Goal: Task Accomplishment & Management: Use online tool/utility

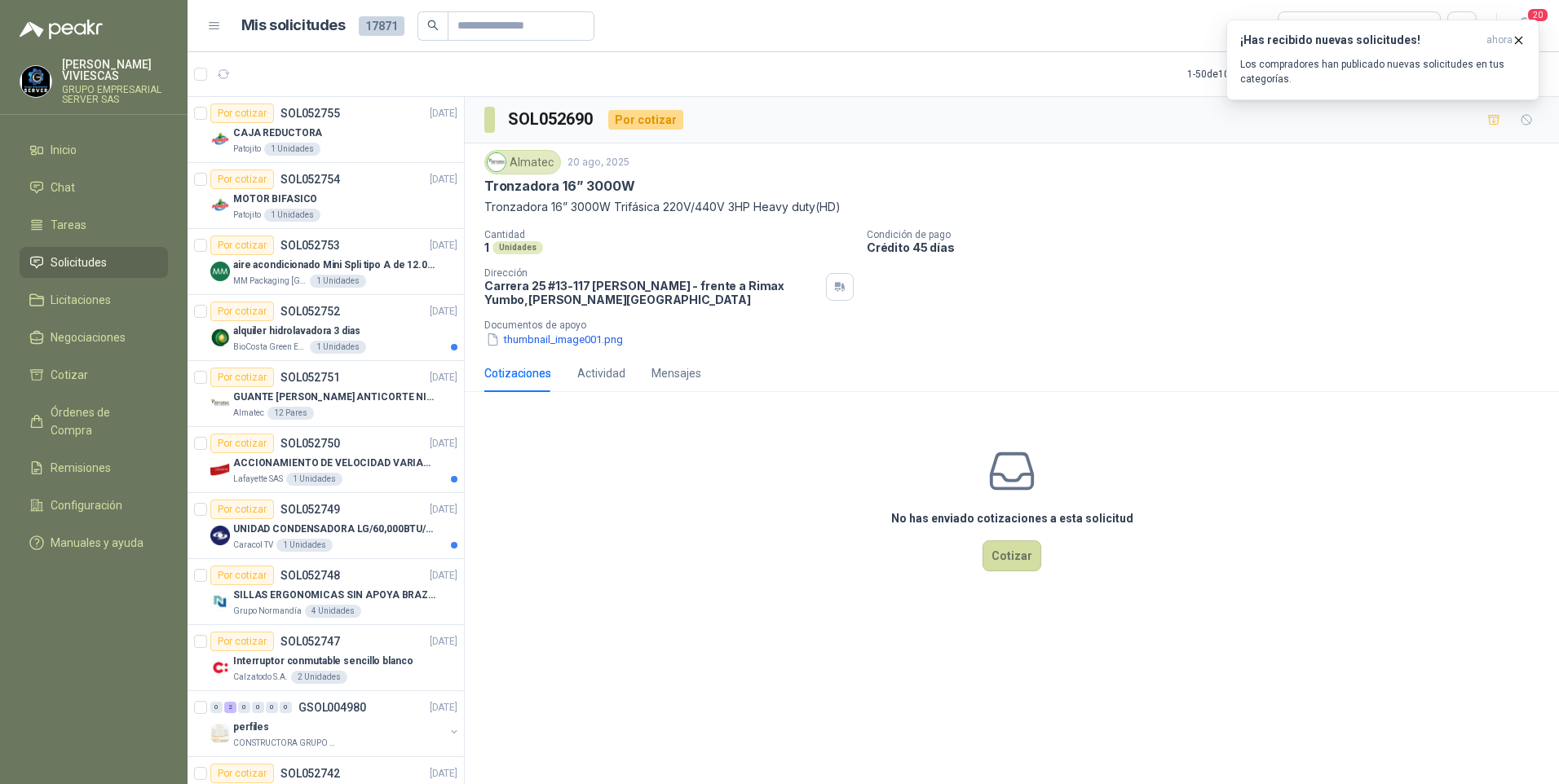
scroll to position [1875, 0]
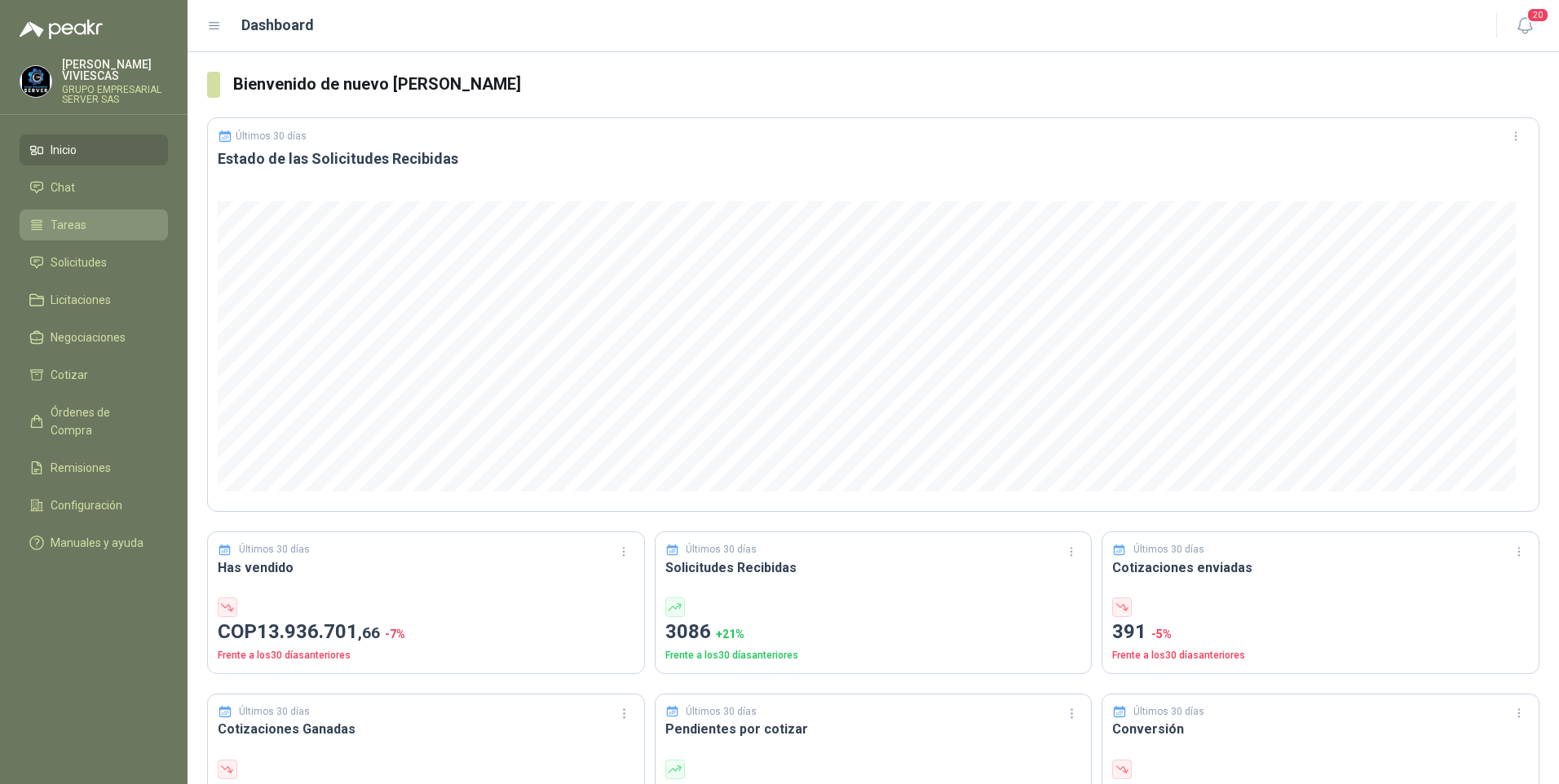
click at [65, 225] on span "Tareas" at bounding box center [68, 225] width 36 height 18
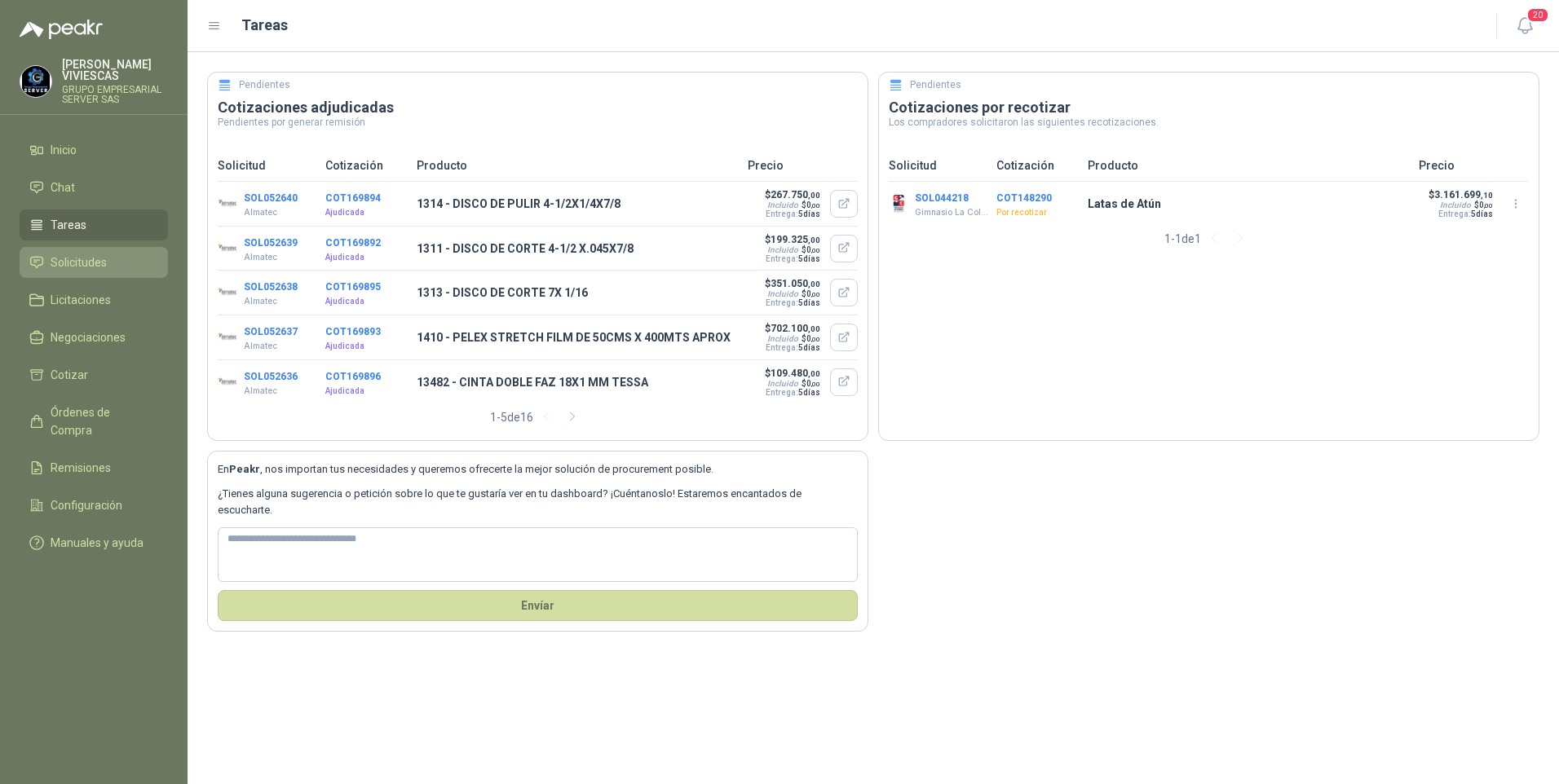
click at [81, 258] on span "Solicitudes" at bounding box center [78, 262] width 56 height 18
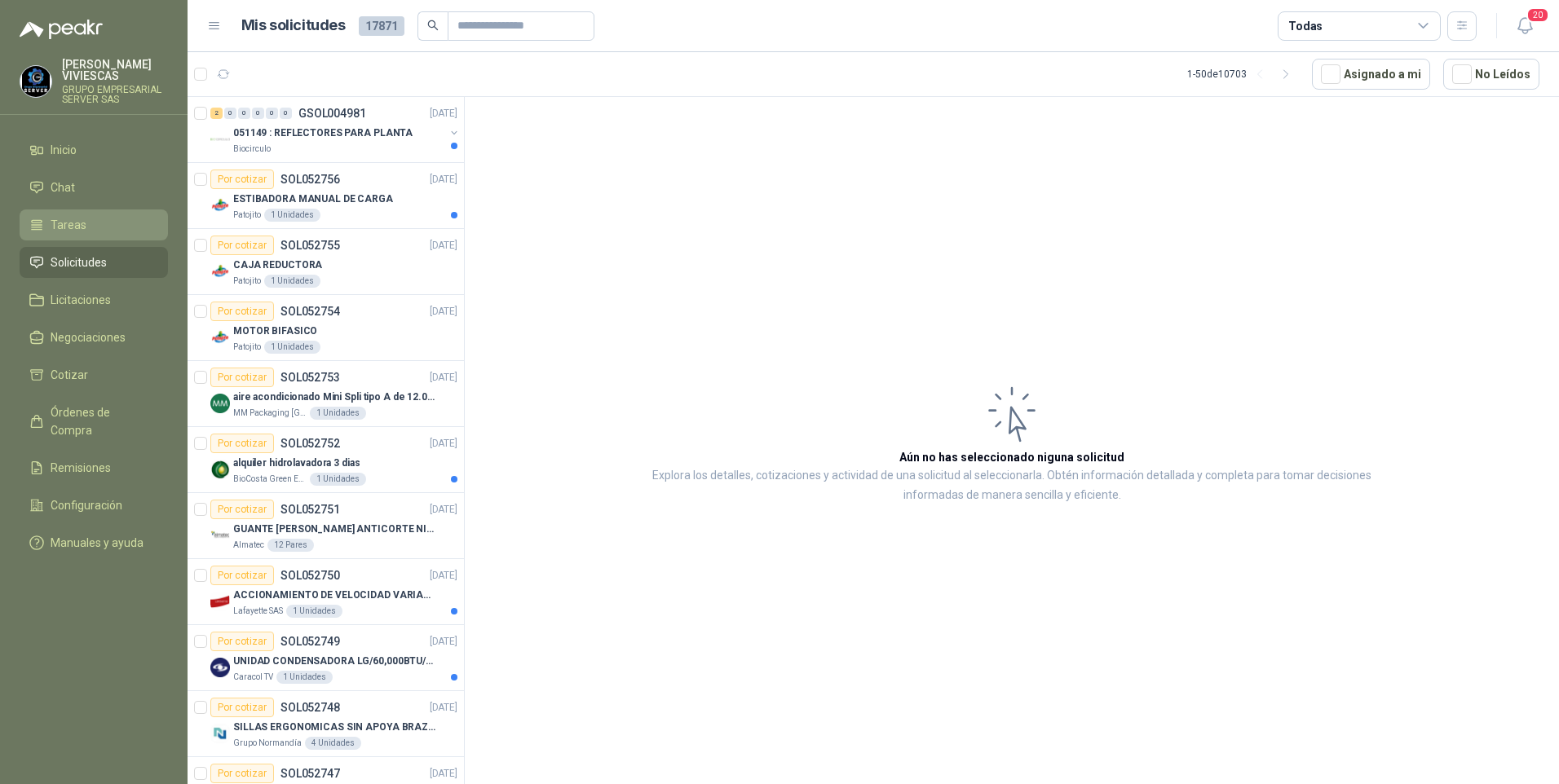
click at [69, 225] on span "Tareas" at bounding box center [68, 225] width 36 height 18
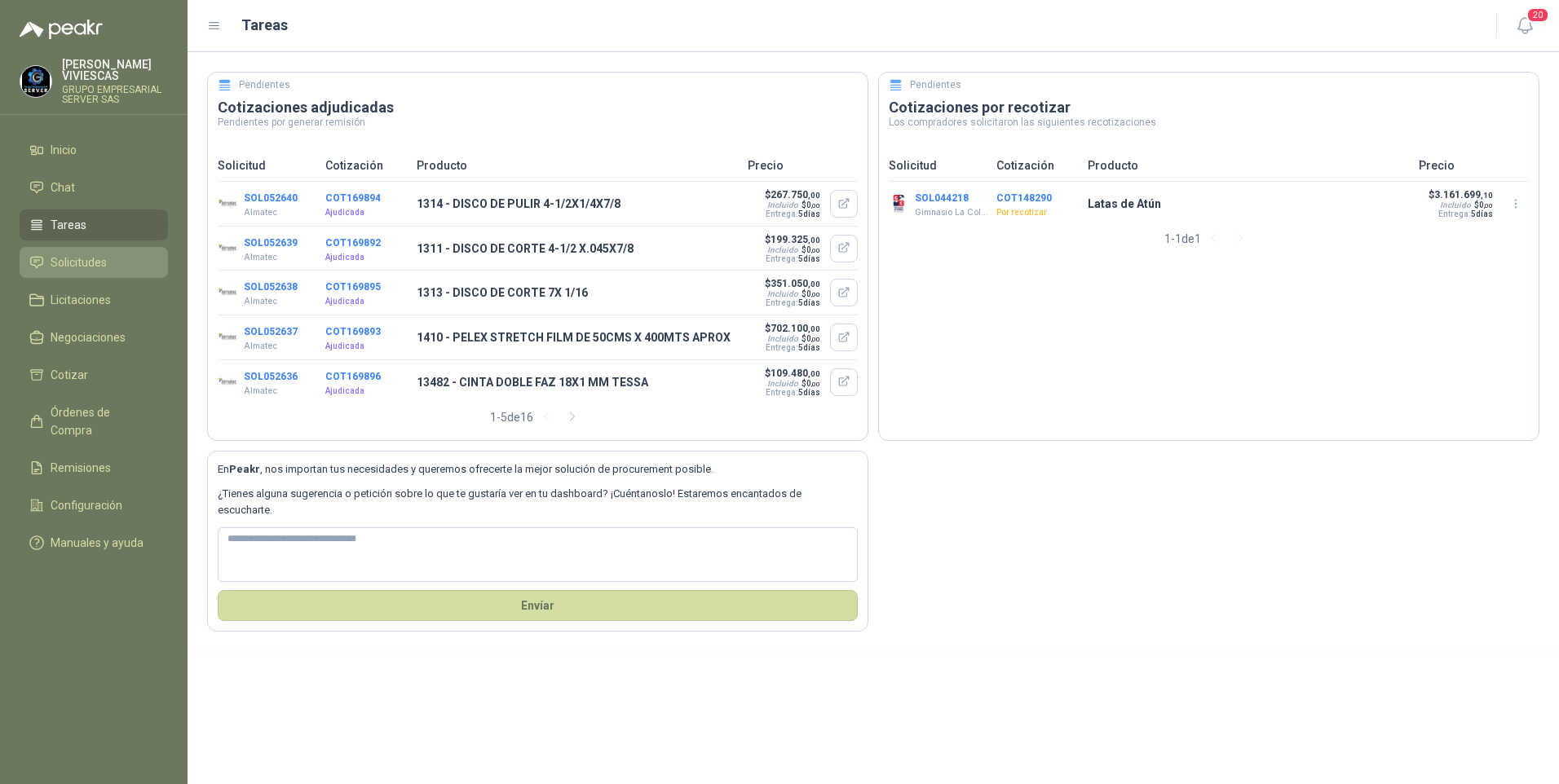
click at [82, 260] on span "Solicitudes" at bounding box center [78, 262] width 56 height 18
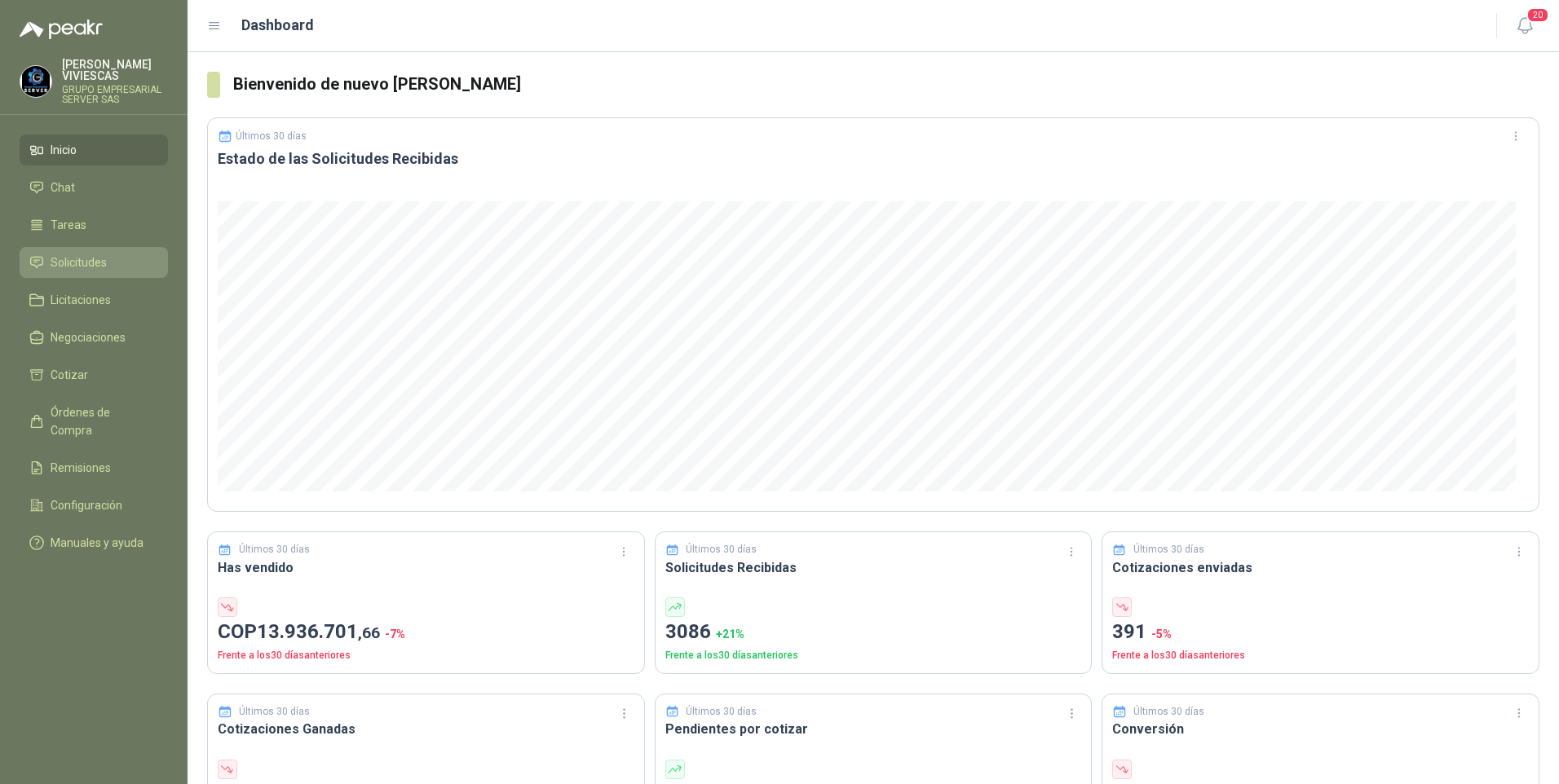
click at [79, 262] on span "Solicitudes" at bounding box center [78, 262] width 56 height 18
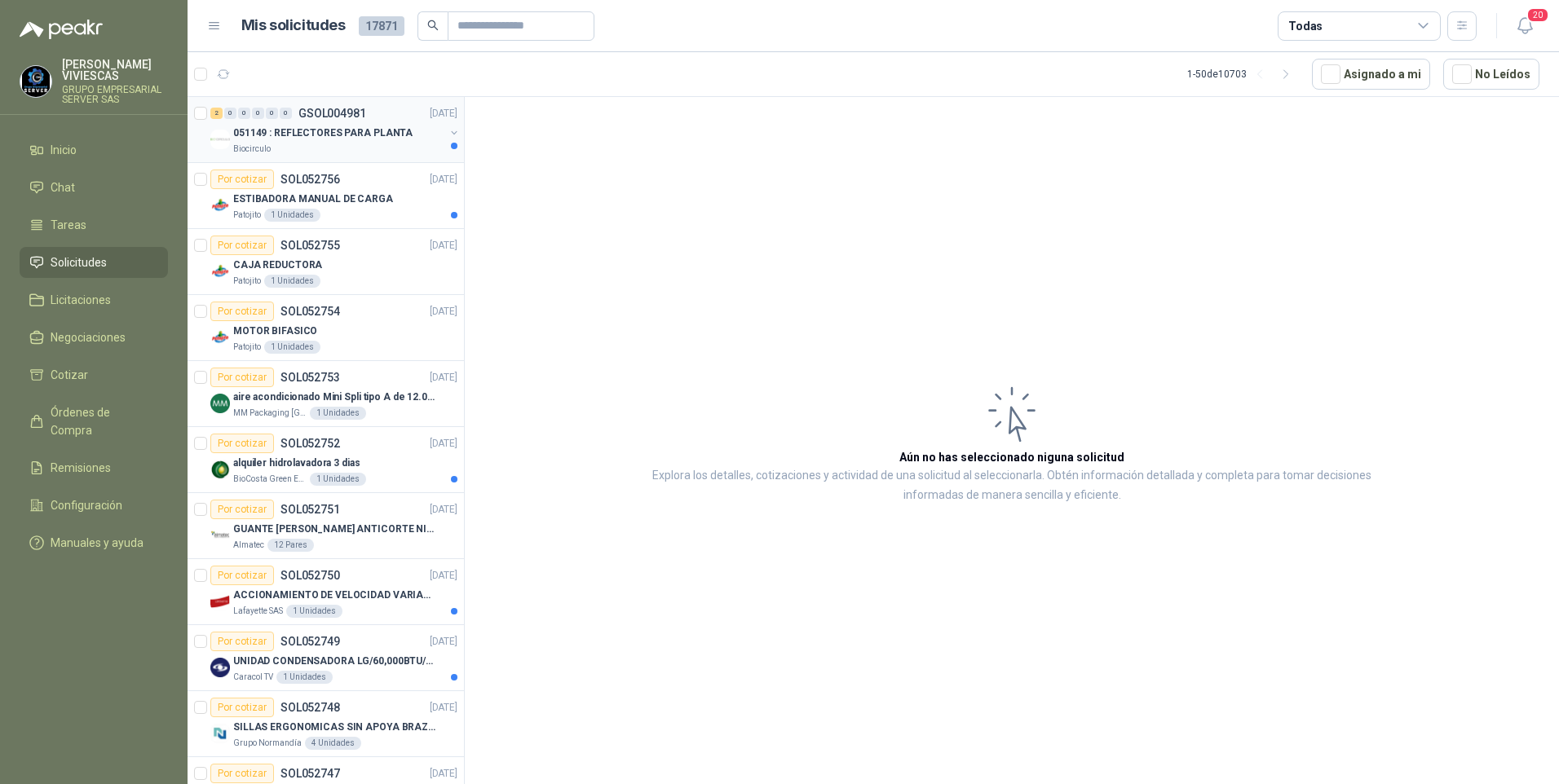
click at [315, 130] on p "051149 : REFLECTORES PARA PLANTA" at bounding box center [322, 133] width 179 height 15
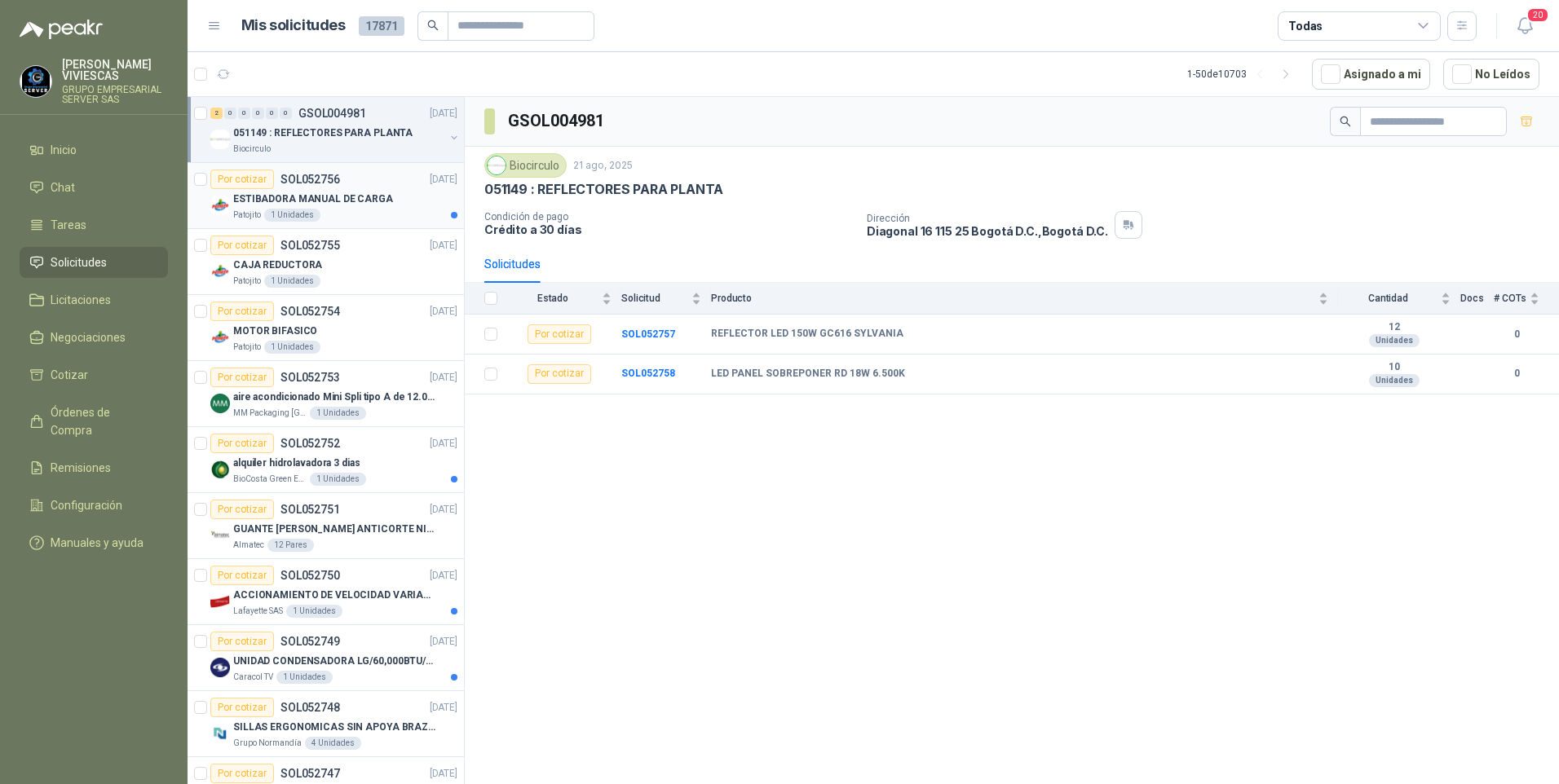
click at [263, 202] on p "ESTIBADORA MANUAL DE CARGA" at bounding box center [313, 199] width 160 height 15
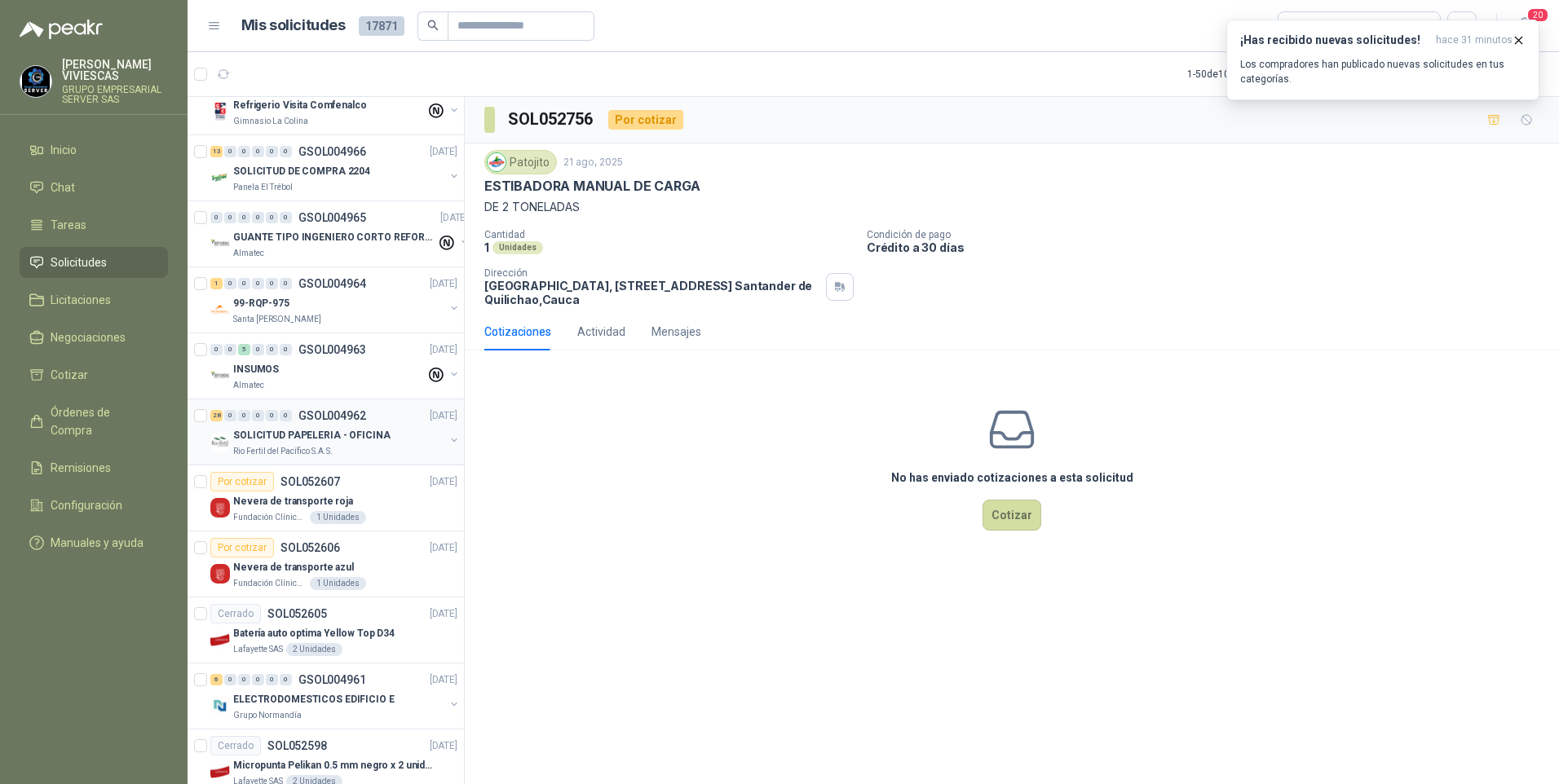
scroll to position [2400, 0]
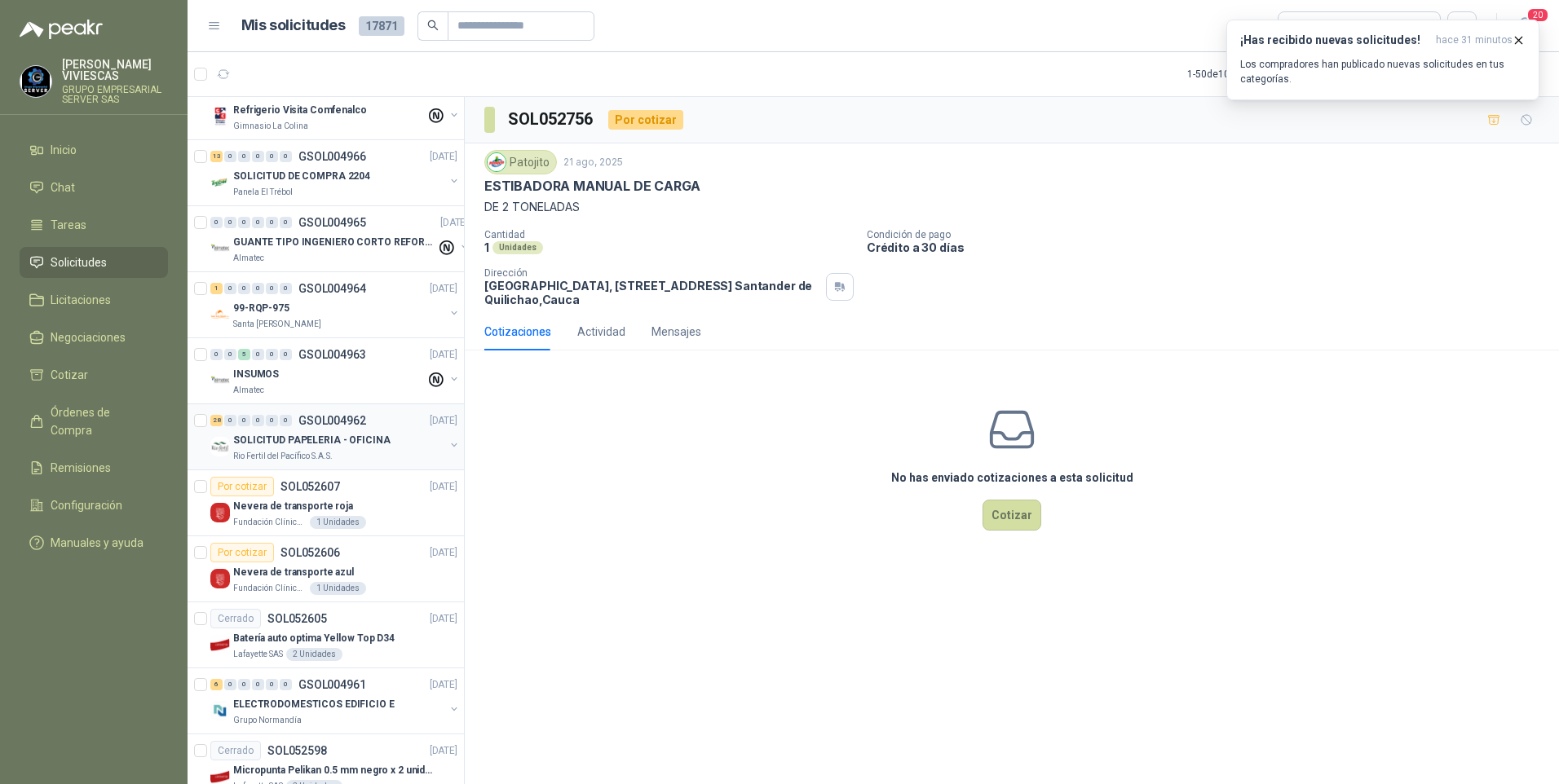
click at [286, 447] on p "SOLICITUD PAPELERIA - OFICINA" at bounding box center [311, 441] width 157 height 15
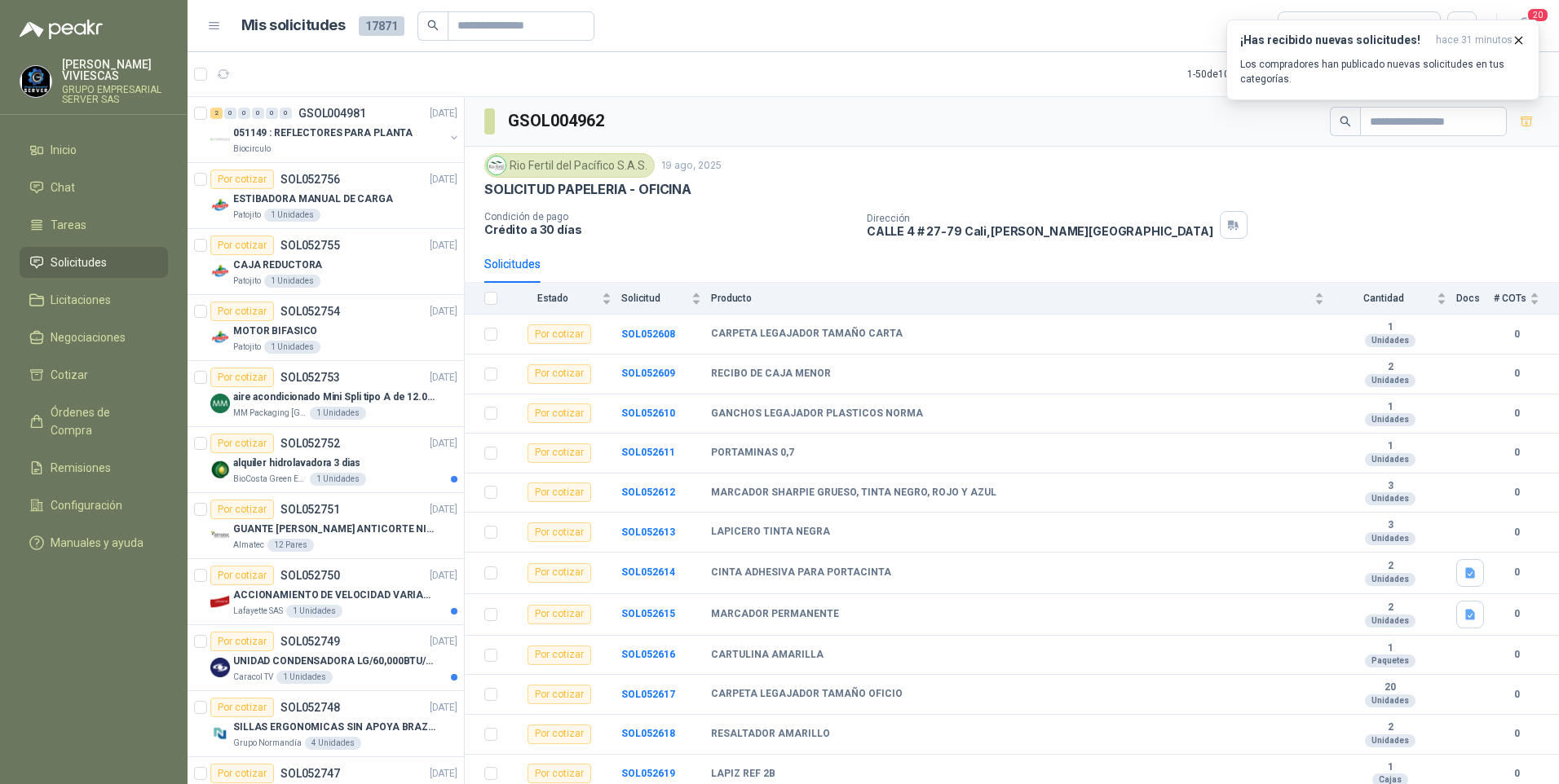
click at [1238, 172] on div "Rio Fertil [PERSON_NAME] S.A.S. [DATE]" at bounding box center [1012, 165] width 1055 height 24
drag, startPoint x: 1142, startPoint y: 60, endPoint x: 1485, endPoint y: 61, distance: 343.0
click at [1143, 61] on article "1 - 50 de 10703 Asignado a mi No Leídos" at bounding box center [873, 74] width 1371 height 44
click at [1518, 39] on icon "button" at bounding box center [1519, 40] width 13 height 13
drag, startPoint x: 1292, startPoint y: 75, endPoint x: 1405, endPoint y: 112, distance: 118.9
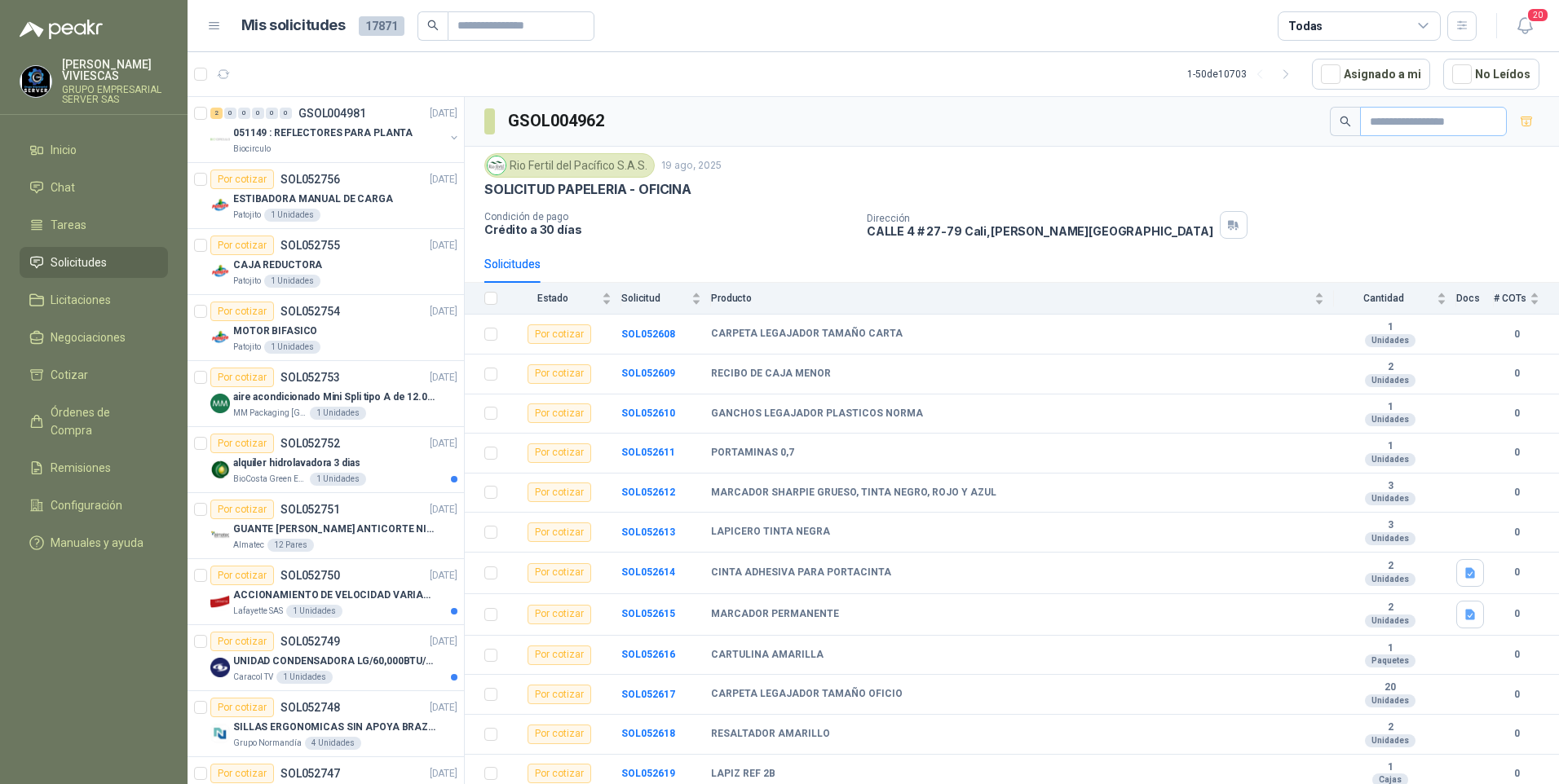
click at [1291, 75] on icon "button" at bounding box center [1286, 74] width 13 height 13
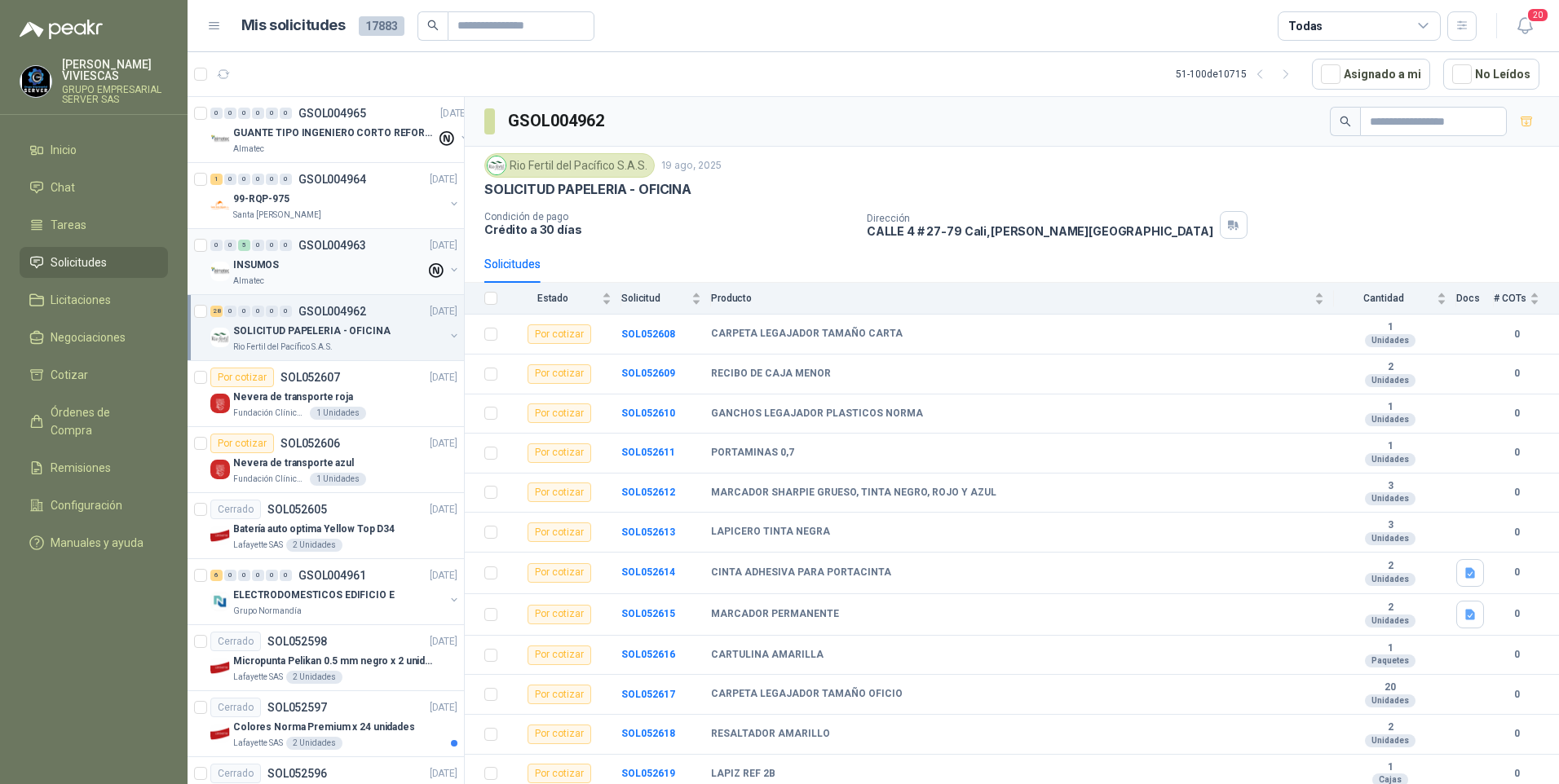
click at [268, 275] on div "Almatec" at bounding box center [329, 282] width 193 height 13
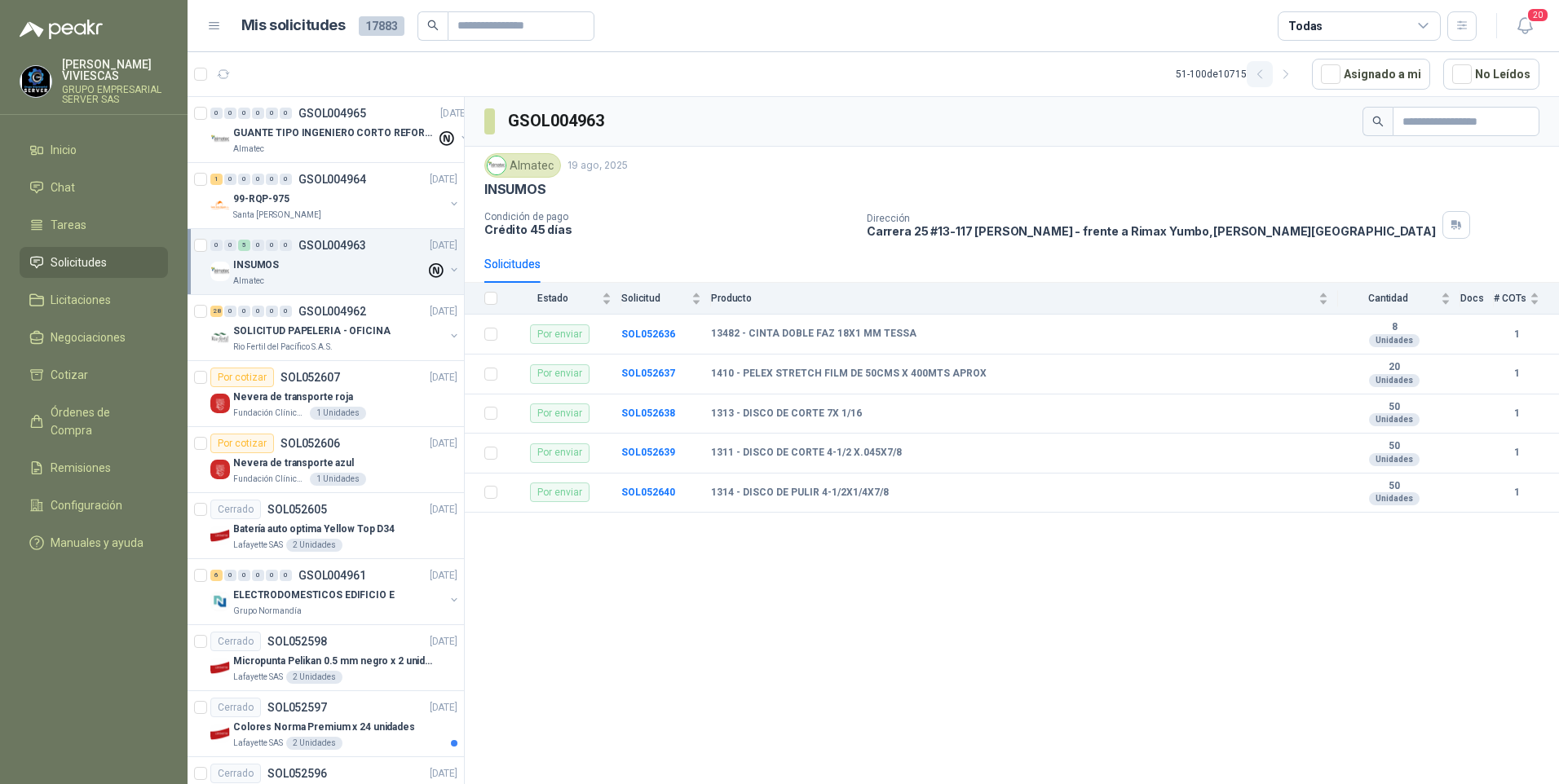
click at [1266, 71] on icon "button" at bounding box center [1259, 74] width 13 height 13
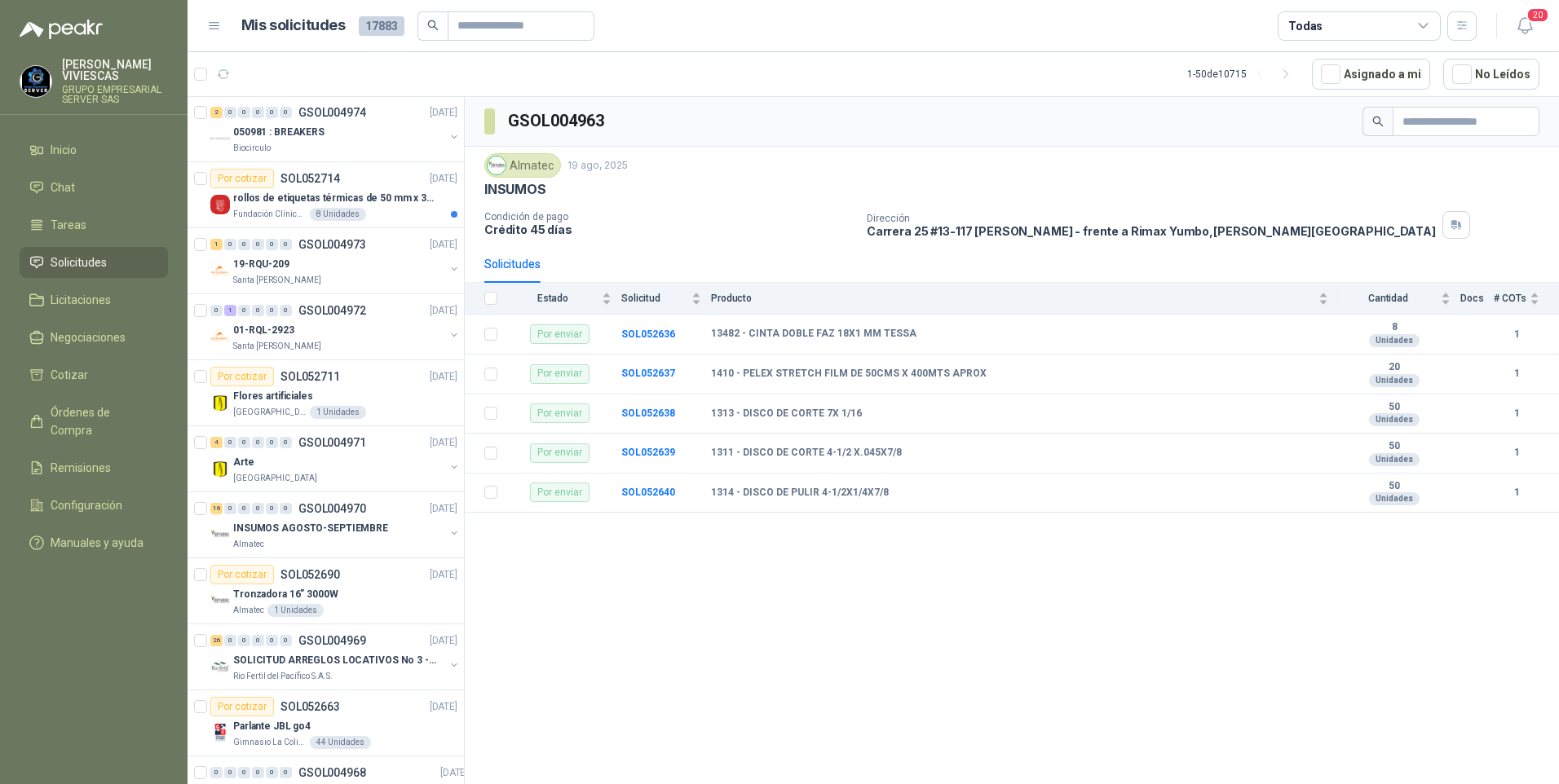
scroll to position [2445, 0]
click at [283, 532] on p "INSUMOS AGOSTO-SEPTIEMBRE" at bounding box center [310, 527] width 155 height 15
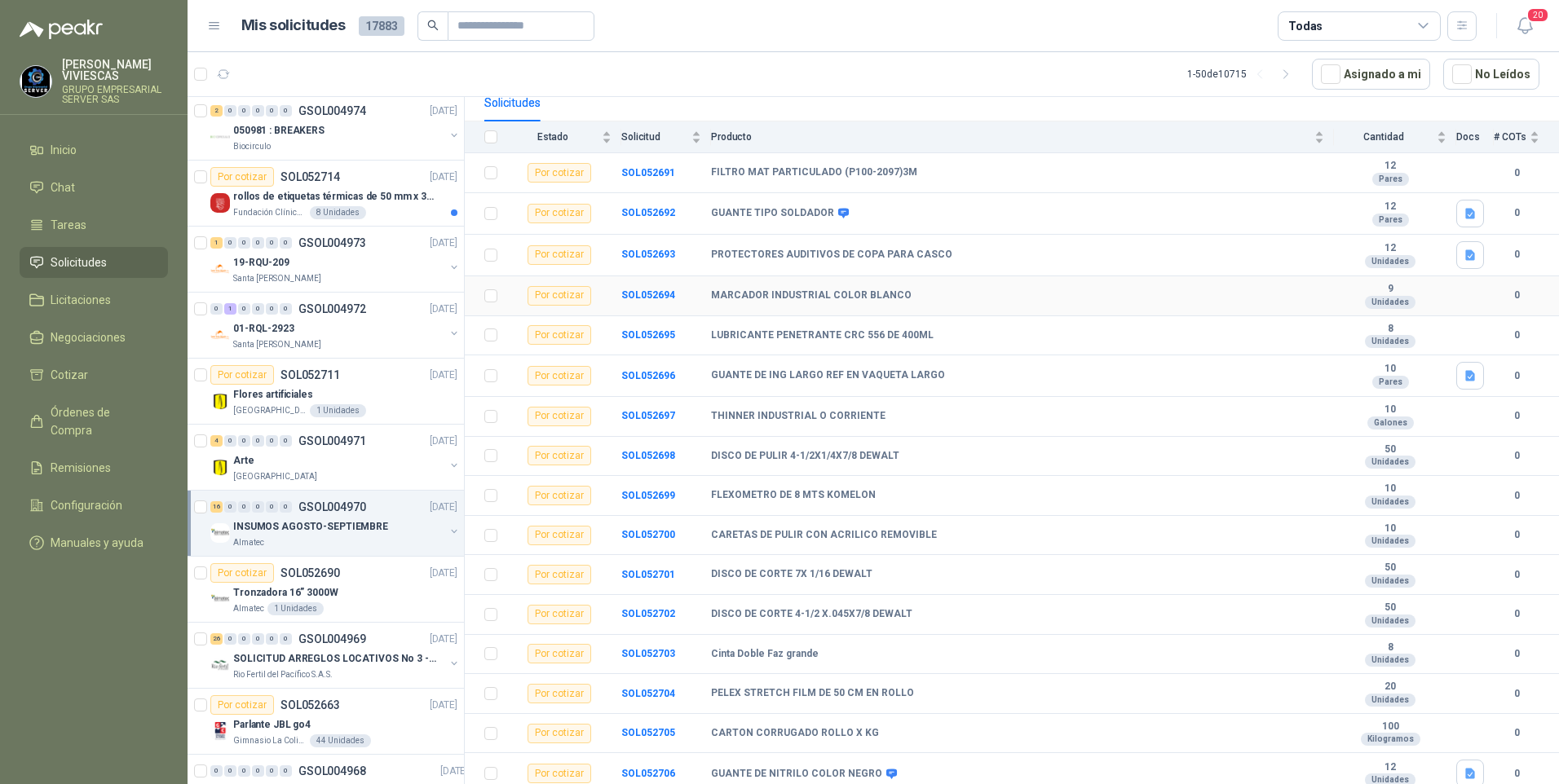
scroll to position [167, 0]
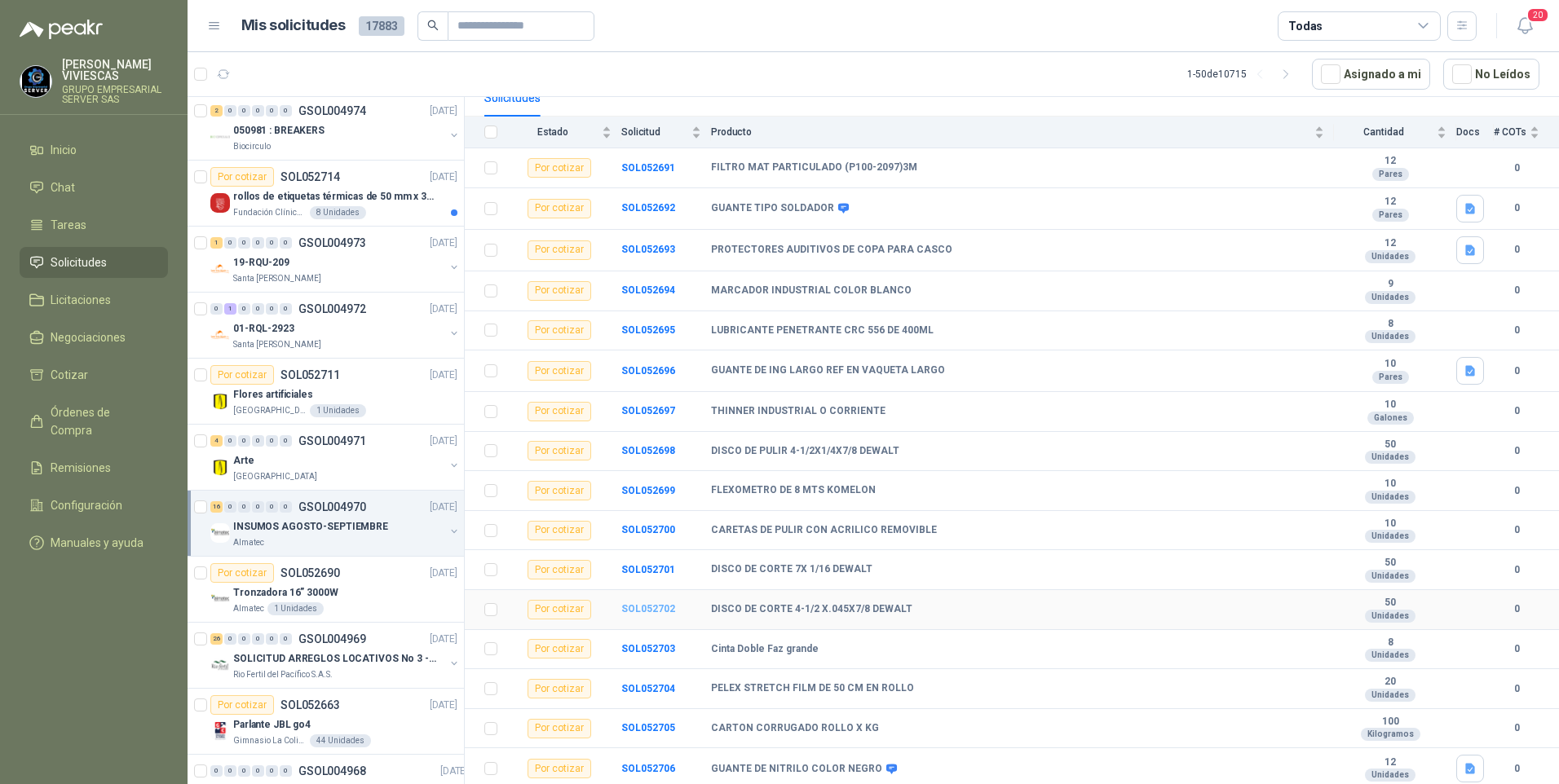
click at [646, 605] on b "SOL052702" at bounding box center [648, 609] width 54 height 12
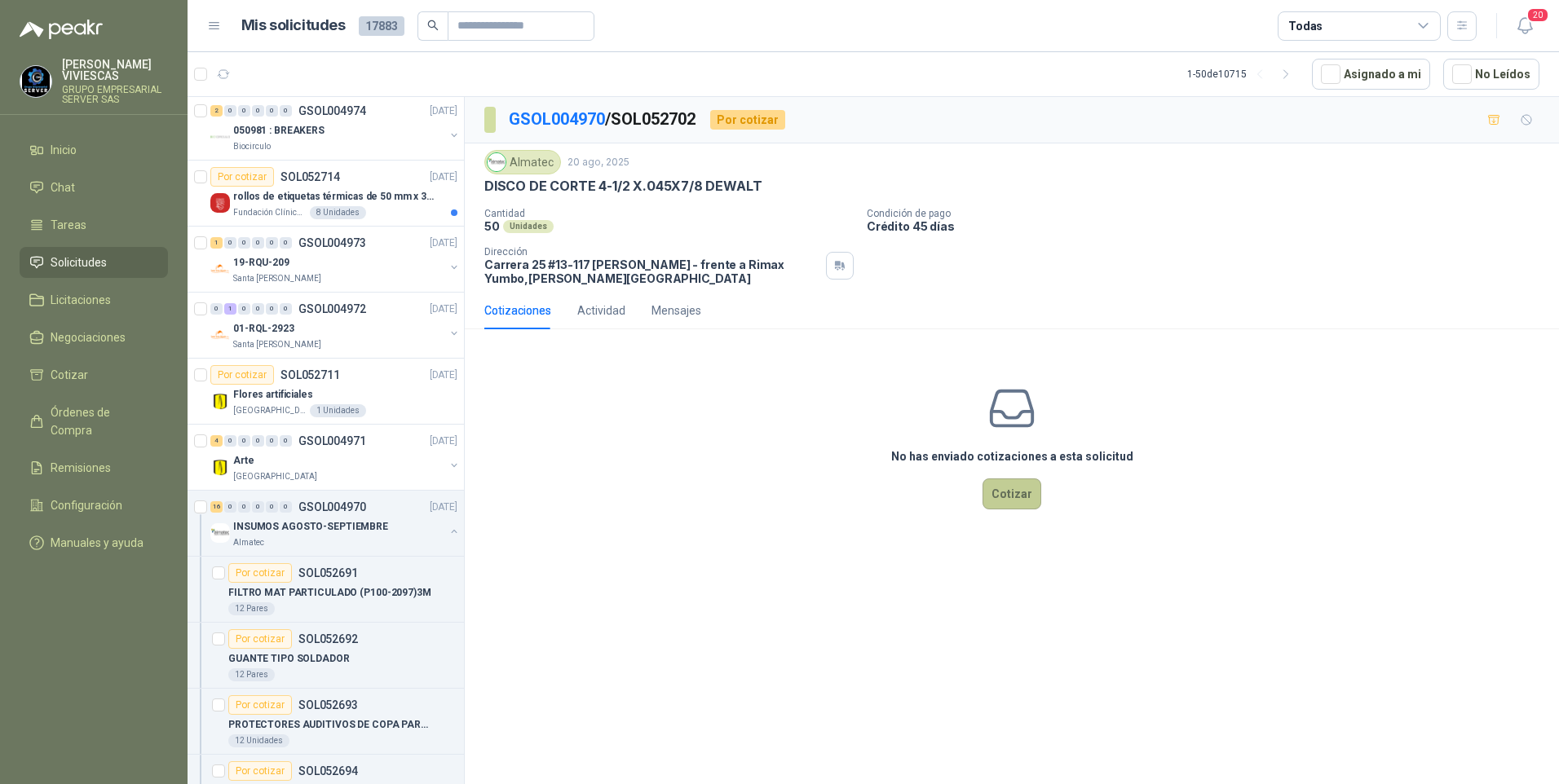
click at [1010, 490] on button "Cotizar" at bounding box center [1012, 494] width 59 height 31
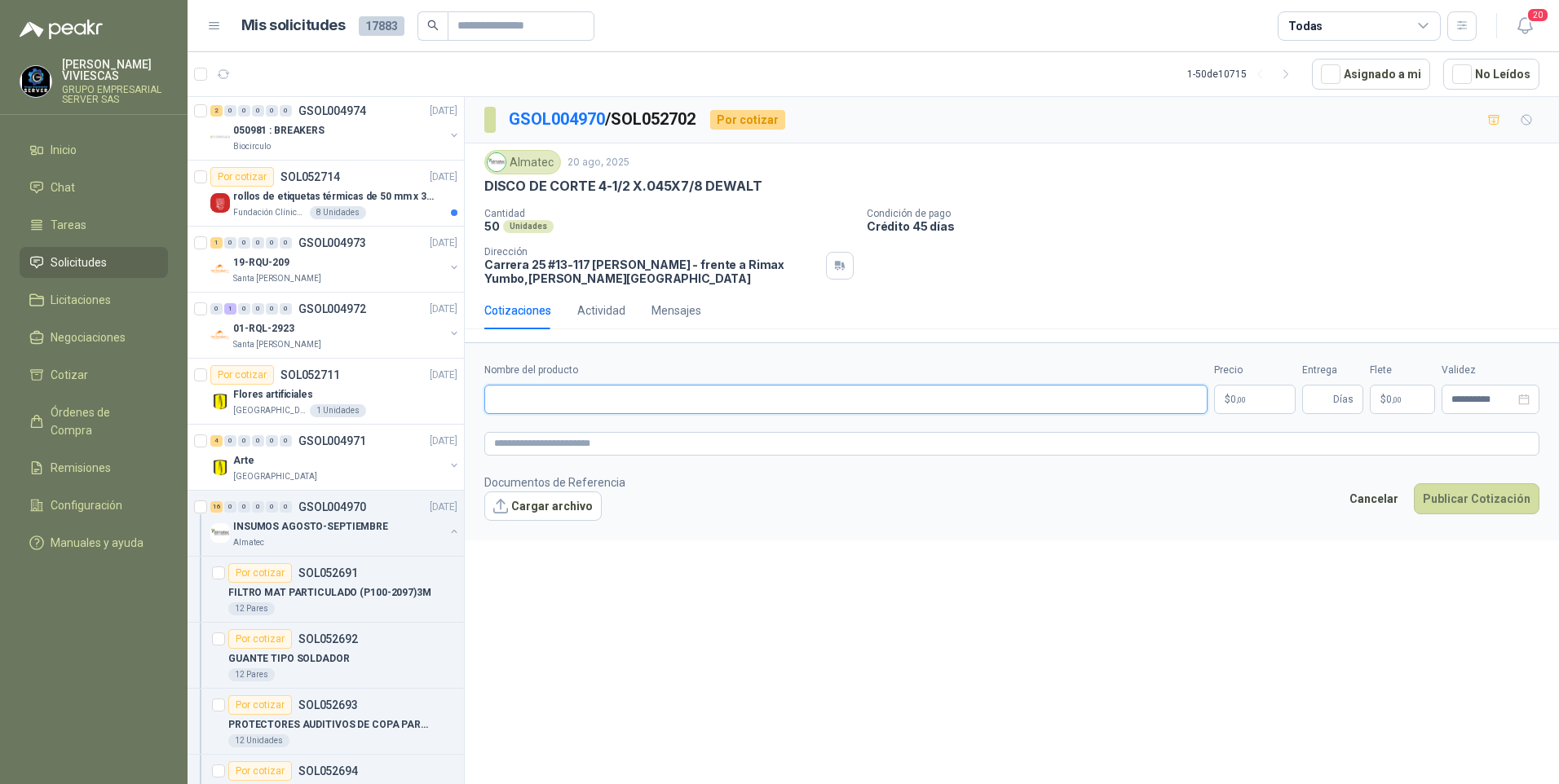
click at [509, 391] on input "Nombre del producto" at bounding box center [846, 399] width 723 height 29
type input "*"
type input "**********"
drag, startPoint x: 1238, startPoint y: 400, endPoint x: 1248, endPoint y: 359, distance: 42.2
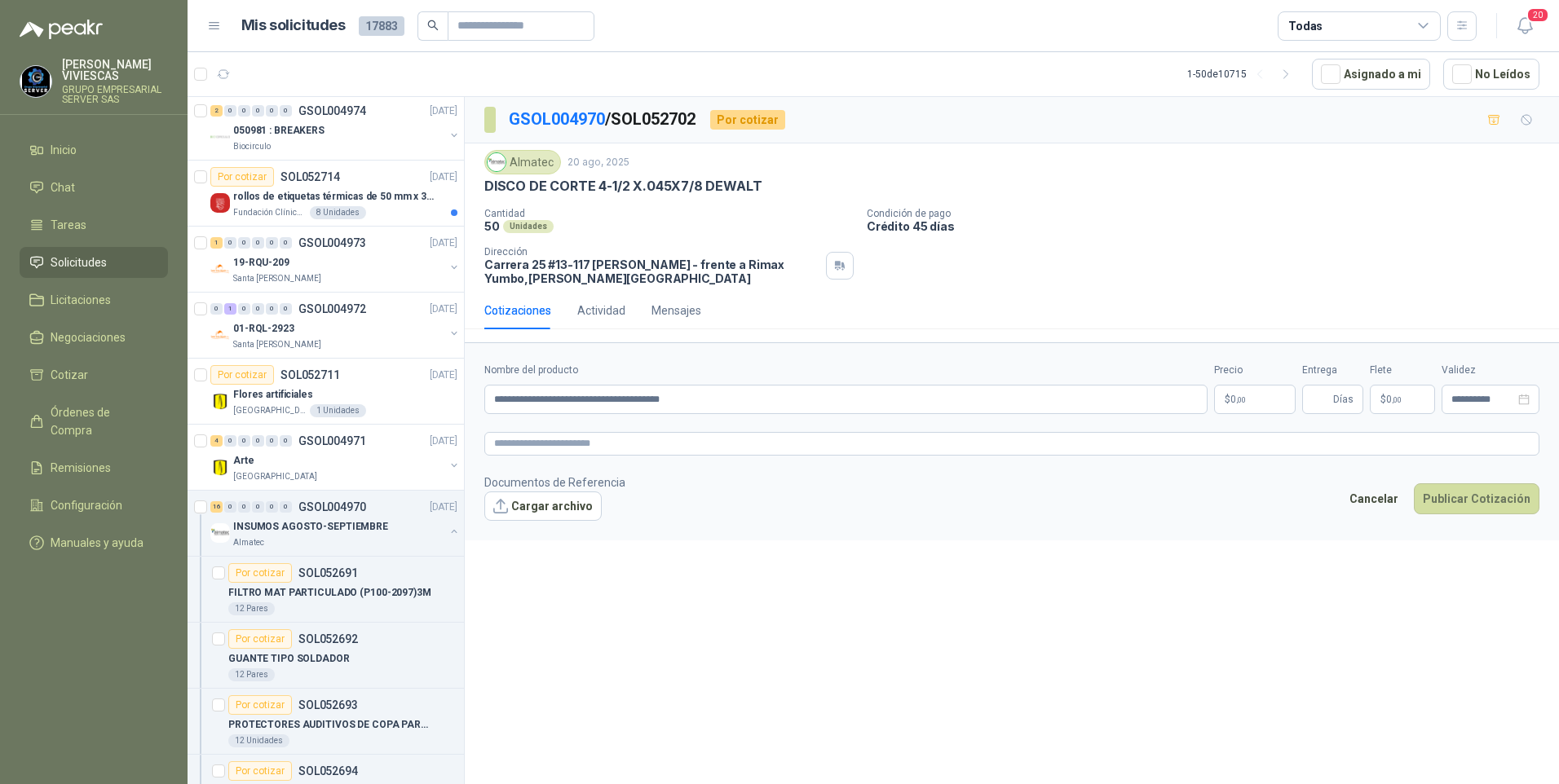
click at [1240, 398] on span ",00" at bounding box center [1241, 400] width 10 height 9
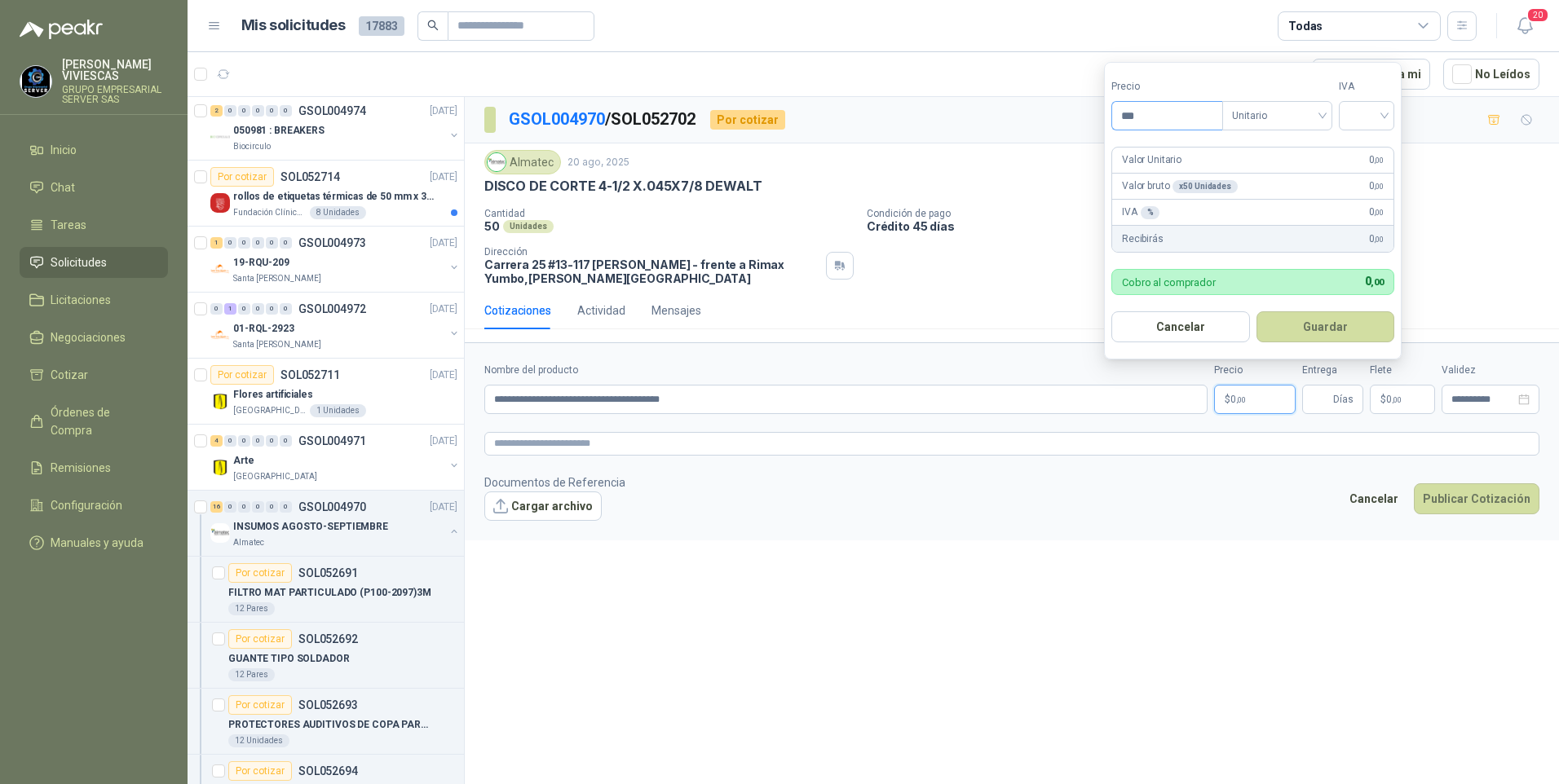
click at [1166, 106] on input "***" at bounding box center [1167, 115] width 110 height 28
type input "*******"
click at [1374, 102] on input "search" at bounding box center [1366, 114] width 36 height 24
drag, startPoint x: 1380, startPoint y: 139, endPoint x: 1365, endPoint y: 137, distance: 15.1
click at [1379, 140] on div "19%" at bounding box center [1370, 149] width 50 height 26
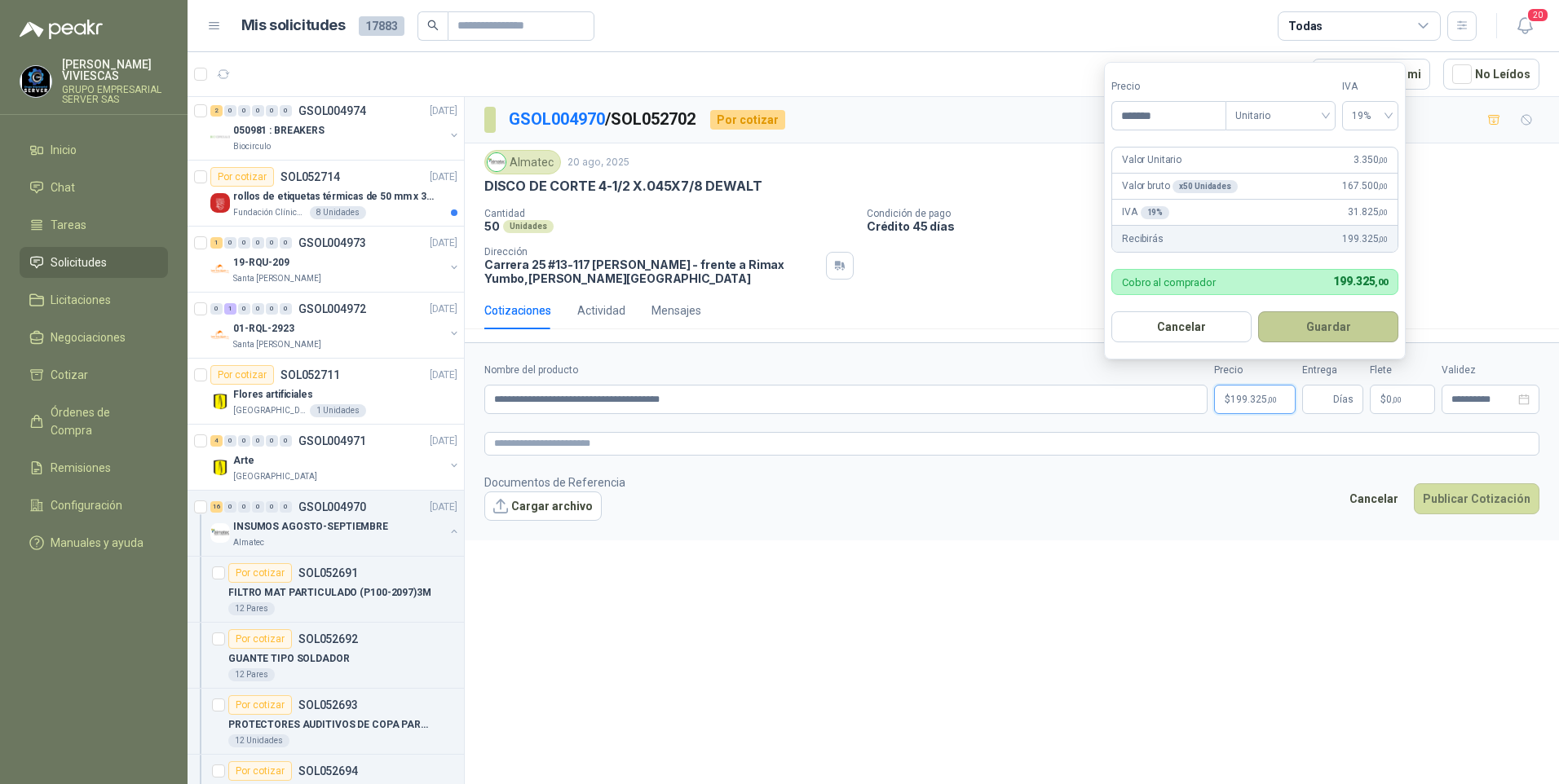
click at [1327, 326] on button "Guardar" at bounding box center [1328, 326] width 141 height 31
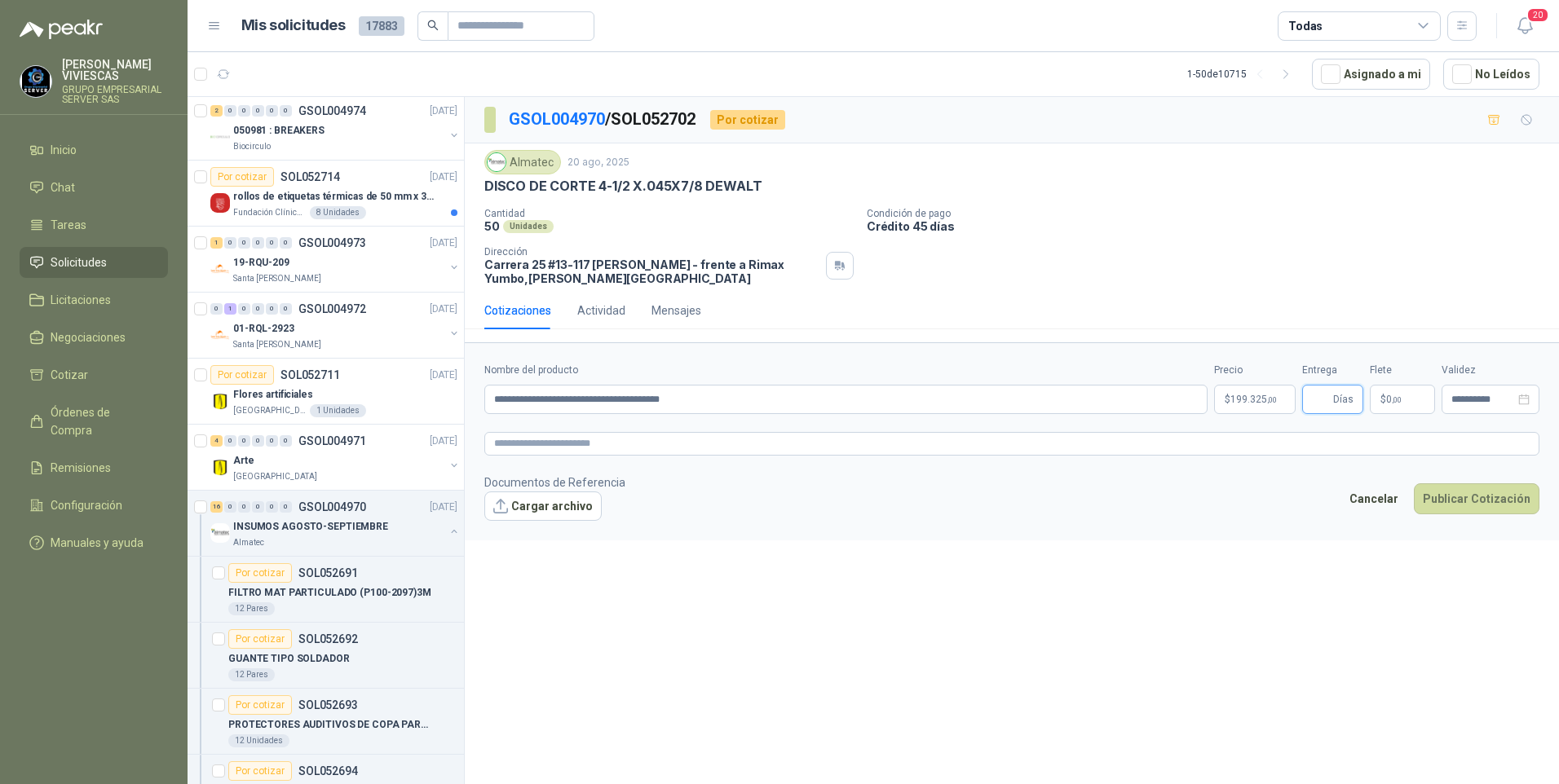
click at [1324, 395] on input "Entrega" at bounding box center [1320, 399] width 18 height 28
drag, startPoint x: 1341, startPoint y: 676, endPoint x: 1381, endPoint y: 620, distance: 68.8
click at [1343, 668] on div "**********" at bounding box center [1011, 443] width 1094 height 693
click at [1329, 400] on input "Entrega" at bounding box center [1320, 399] width 18 height 28
type input "*"
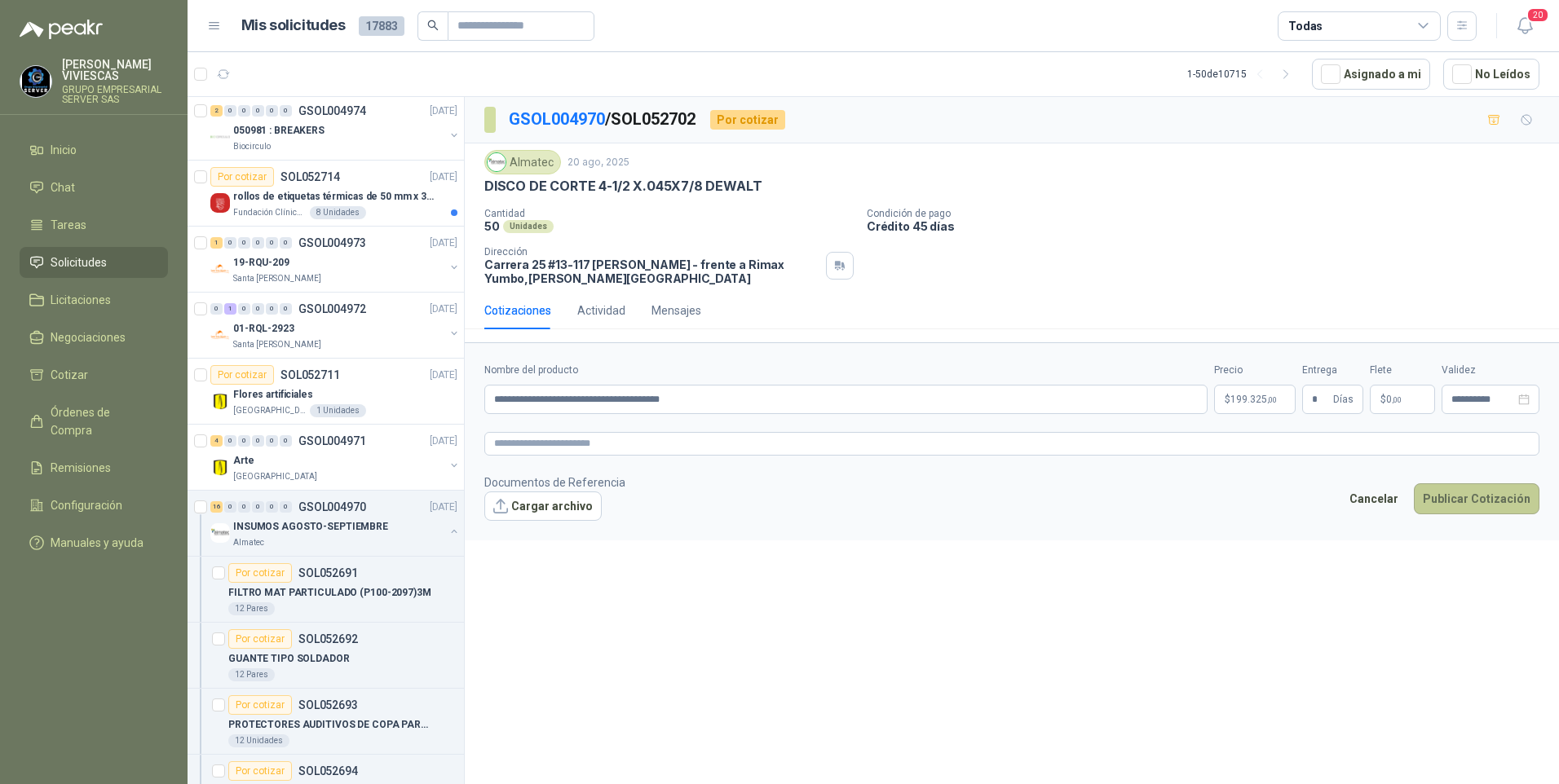
click at [1475, 506] on button "Publicar Cotización" at bounding box center [1476, 499] width 125 height 31
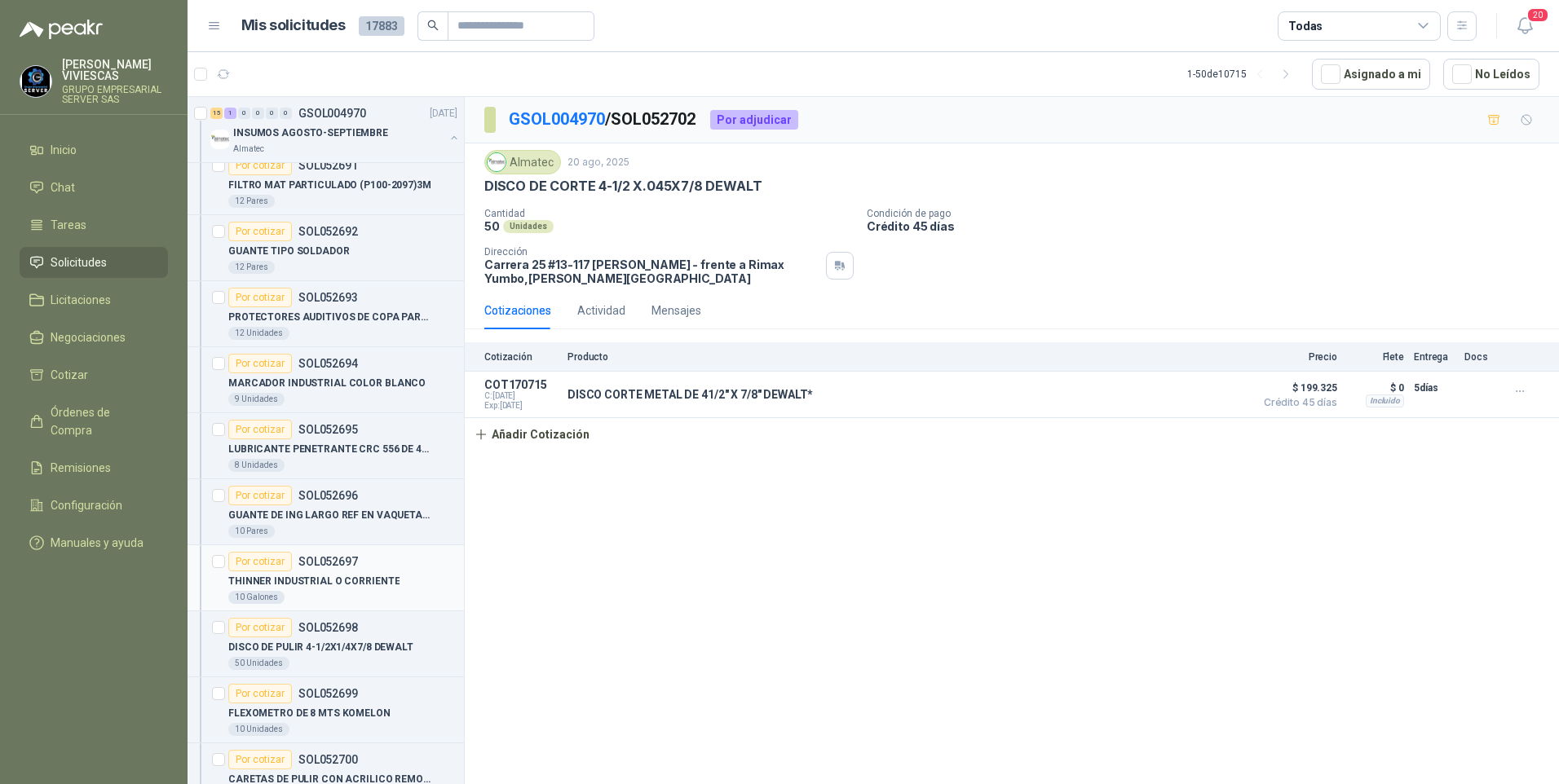
scroll to position [3097, 0]
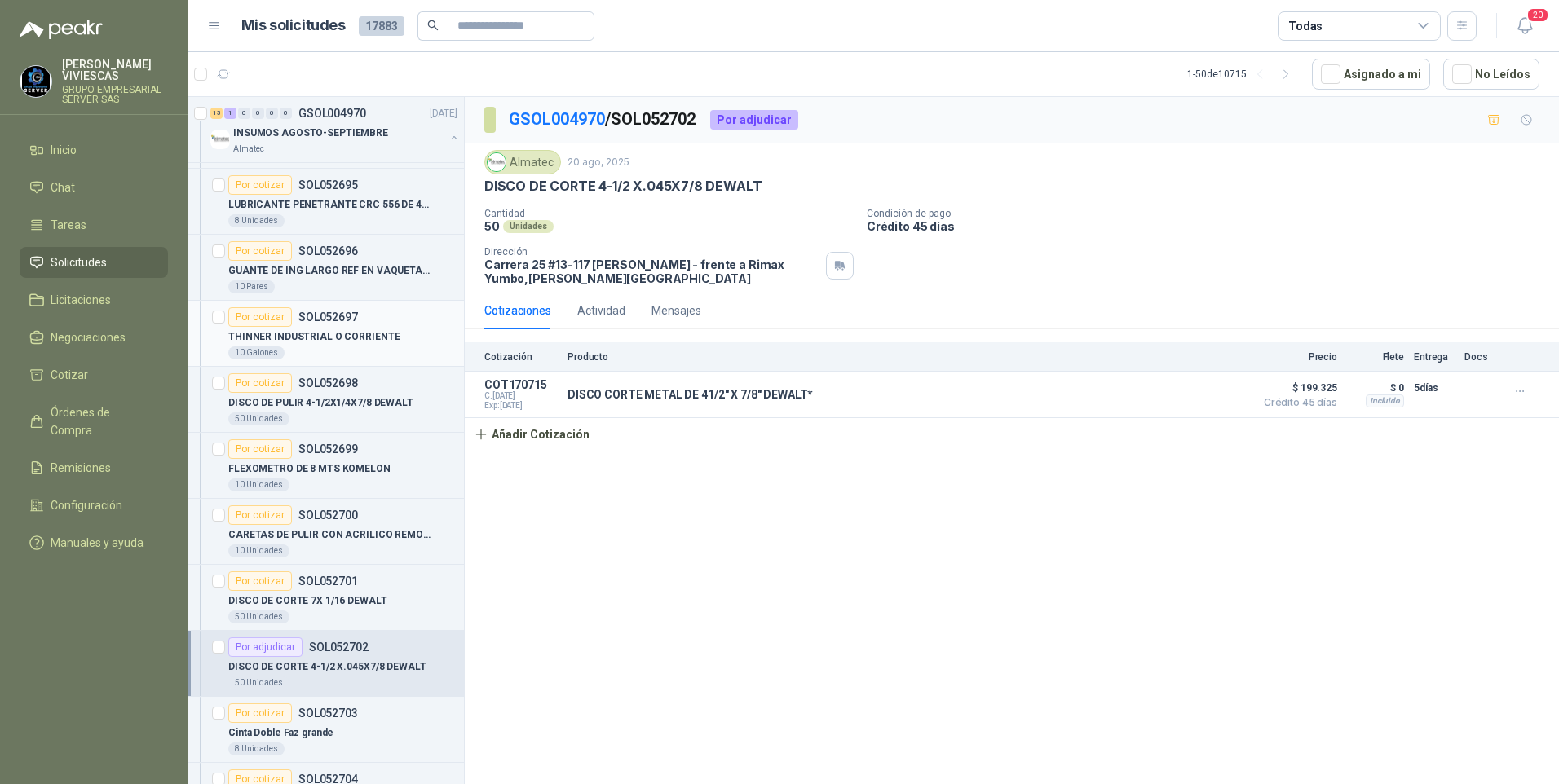
click at [325, 341] on p "THINNER INDUSTRIAL O CORRIENTE" at bounding box center [313, 336] width 171 height 15
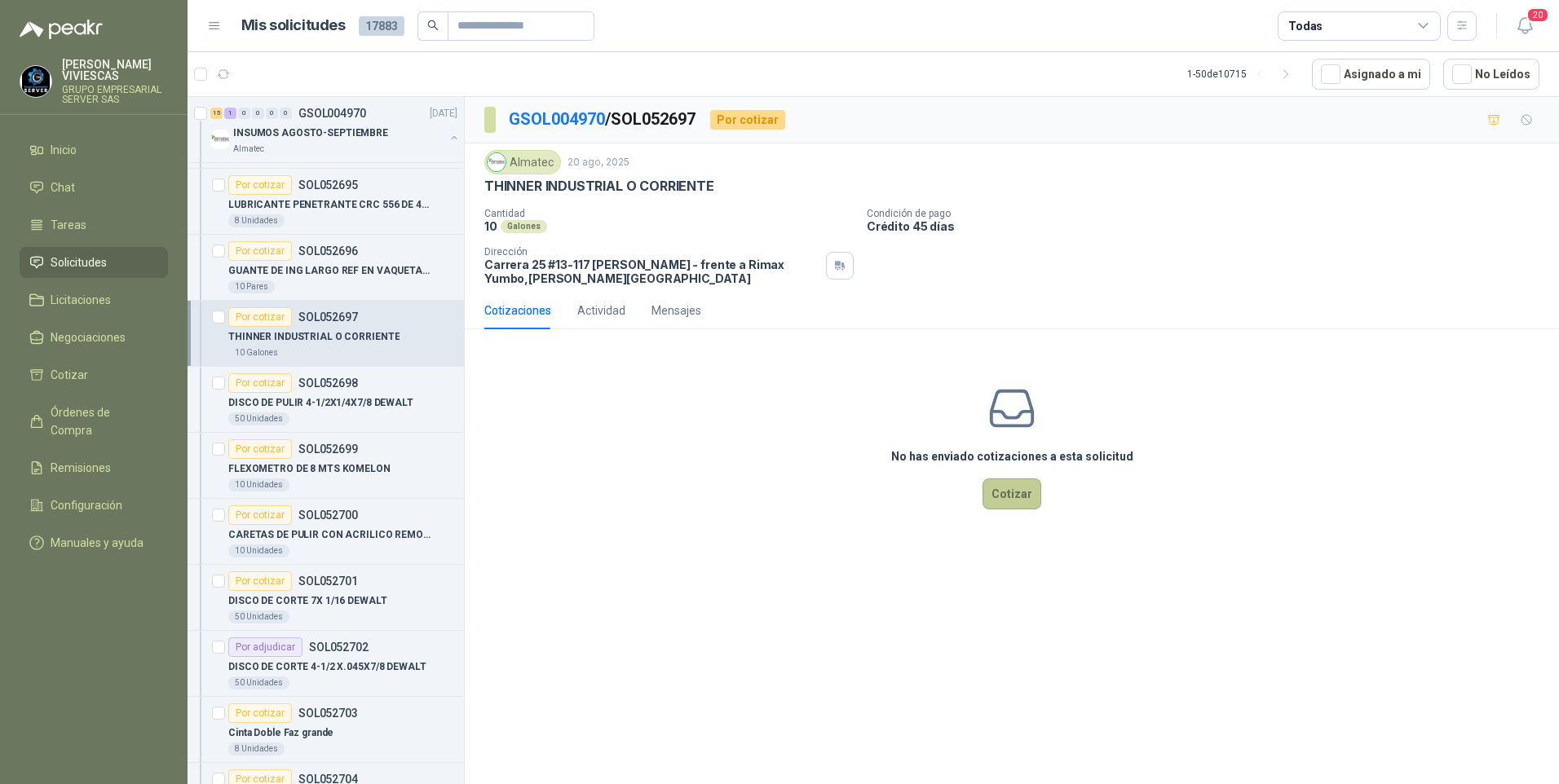
click at [1009, 501] on button "Cotizar" at bounding box center [1012, 494] width 59 height 31
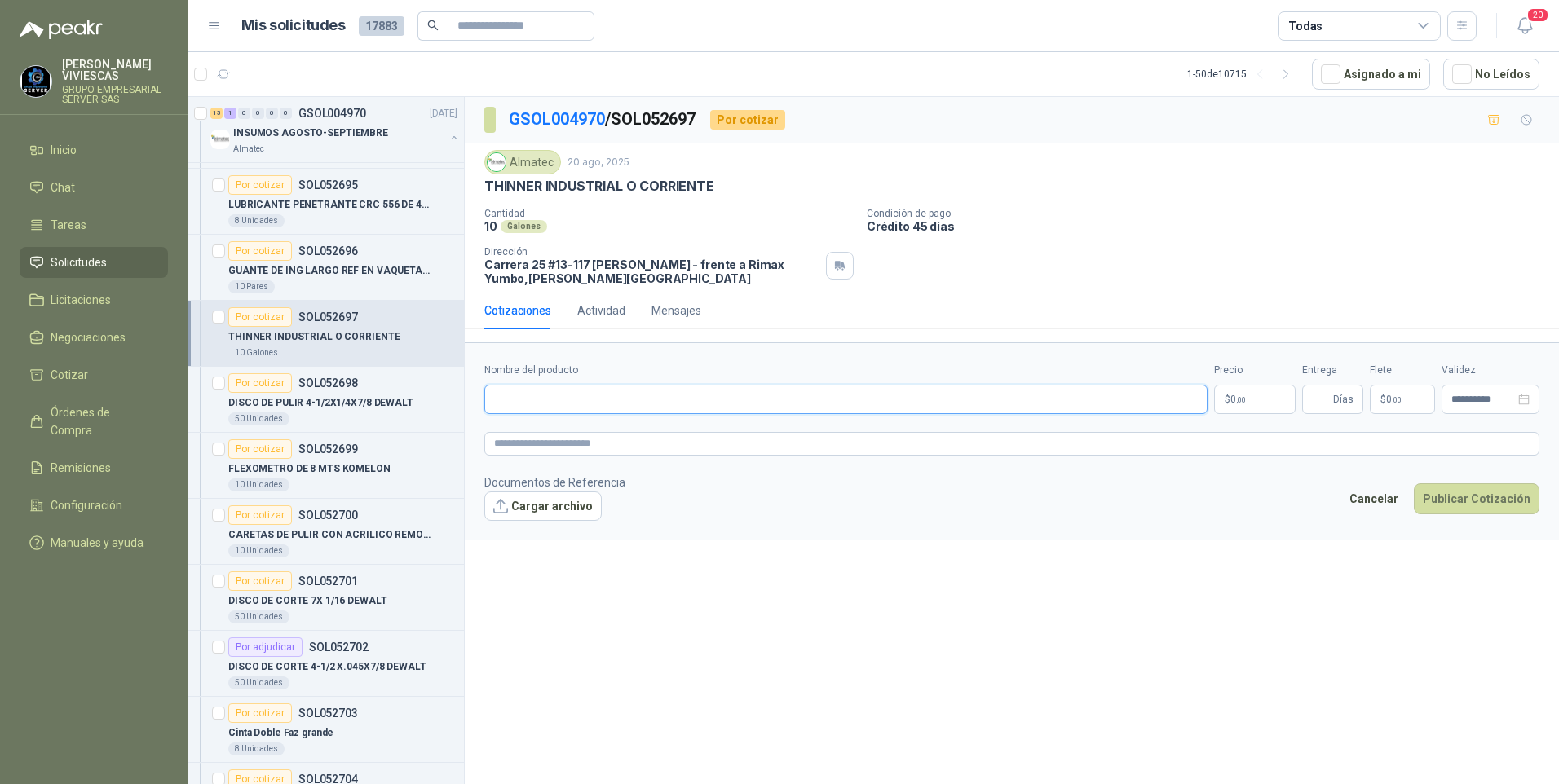
click at [533, 403] on input "Nombre del producto" at bounding box center [846, 399] width 723 height 29
type input "**********"
click at [1270, 399] on p "$ 0 ,00" at bounding box center [1254, 399] width 82 height 29
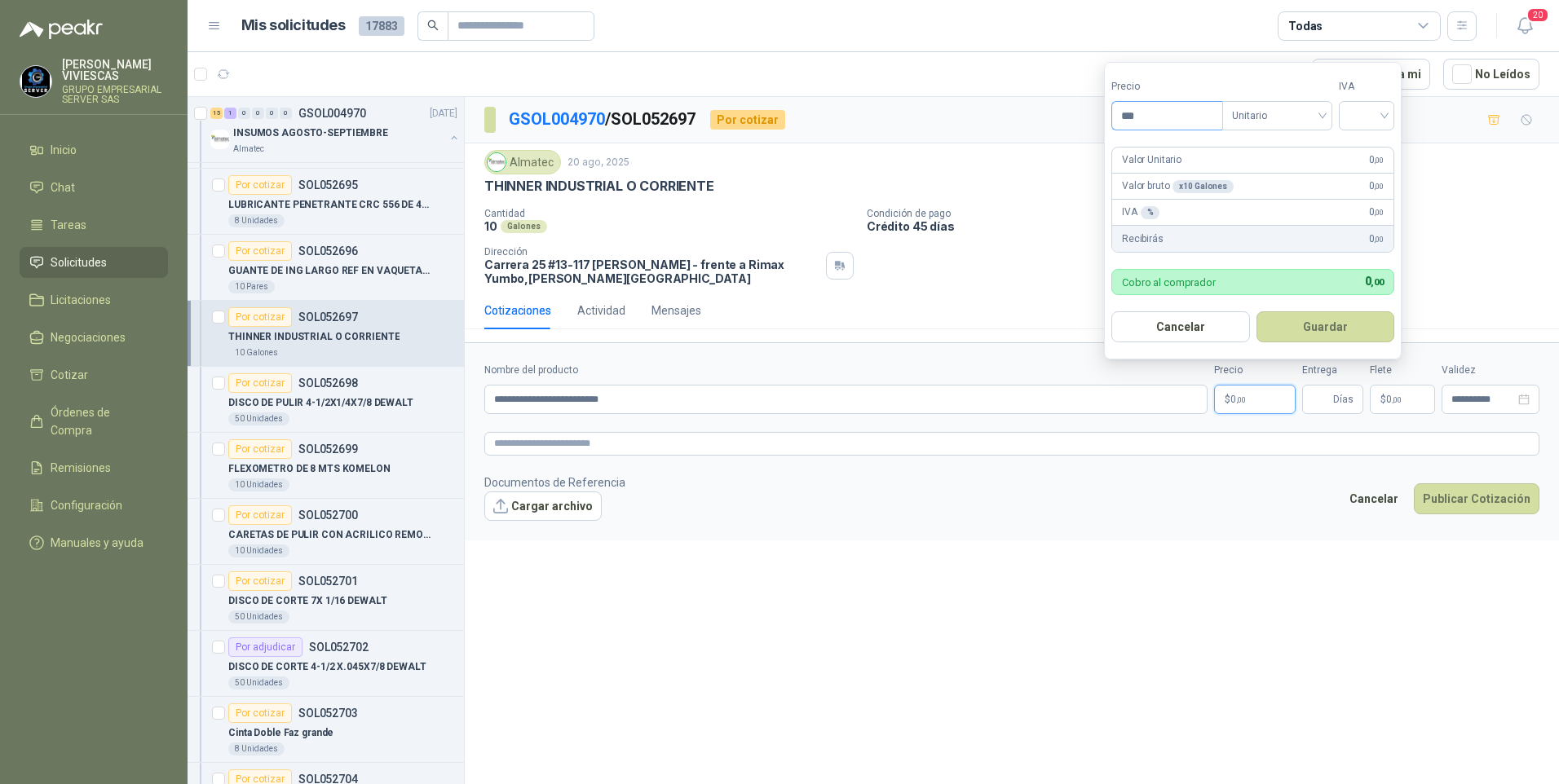
click at [1175, 119] on input "***" at bounding box center [1167, 115] width 110 height 28
click at [1391, 102] on div at bounding box center [1366, 115] width 56 height 29
type input "********"
click at [1371, 148] on div "19%" at bounding box center [1370, 149] width 30 height 18
click at [1335, 340] on button "Guardar" at bounding box center [1328, 326] width 141 height 31
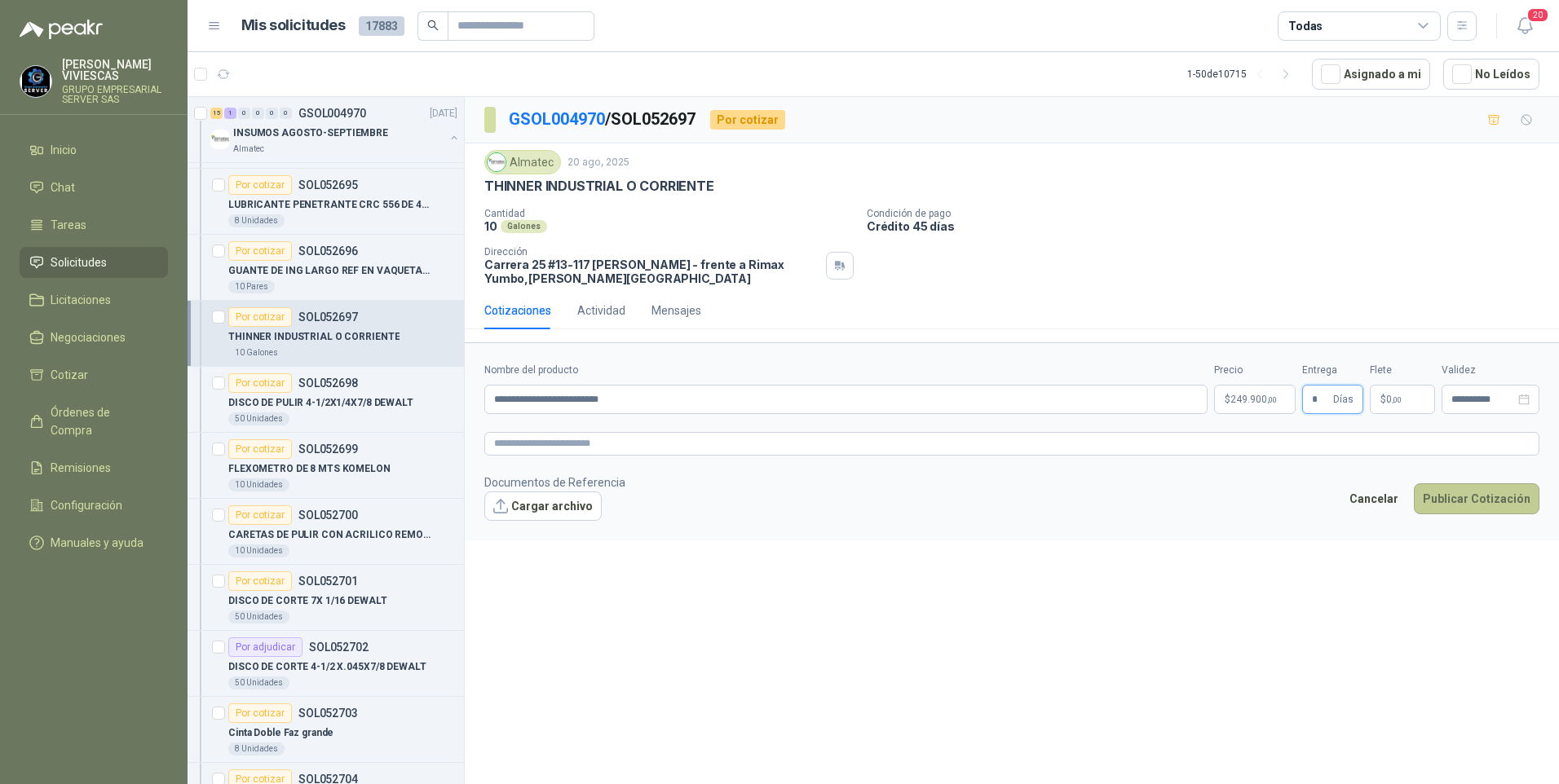
type input "*"
click at [1477, 497] on button "Publicar Cotización" at bounding box center [1476, 499] width 125 height 31
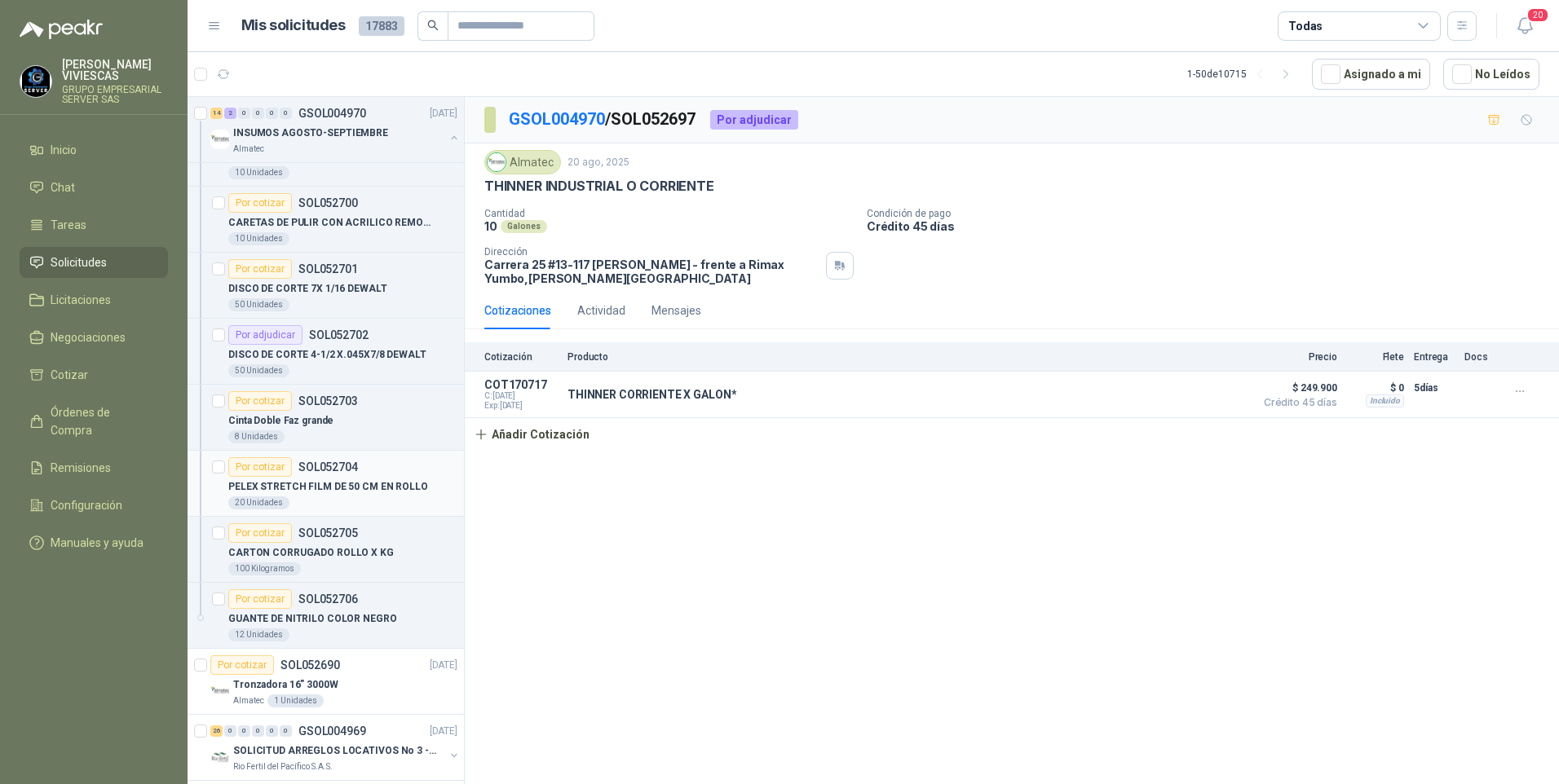
scroll to position [3424, 0]
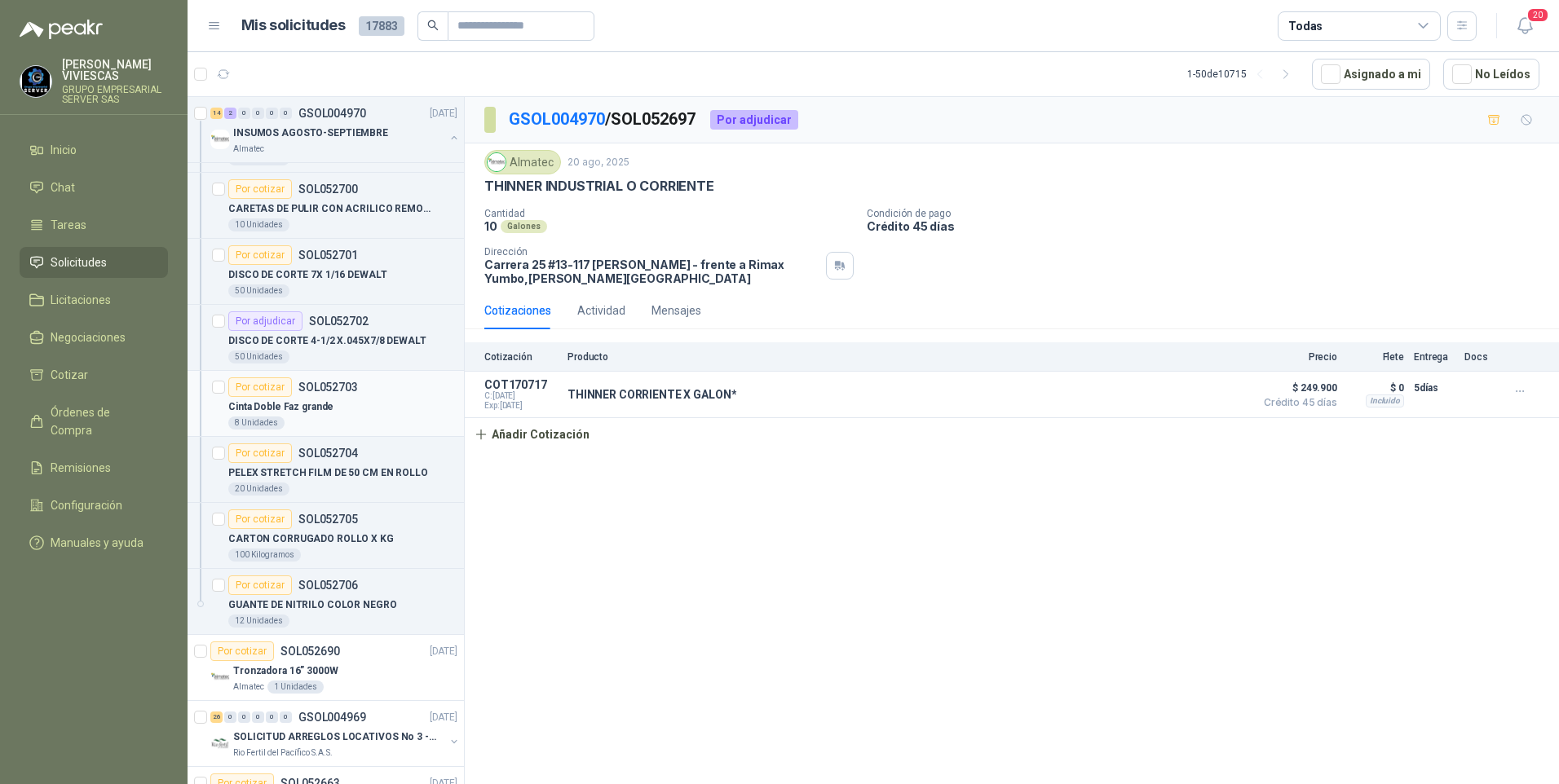
click at [296, 412] on p "Cinta Doble Faz grande" at bounding box center [280, 407] width 105 height 15
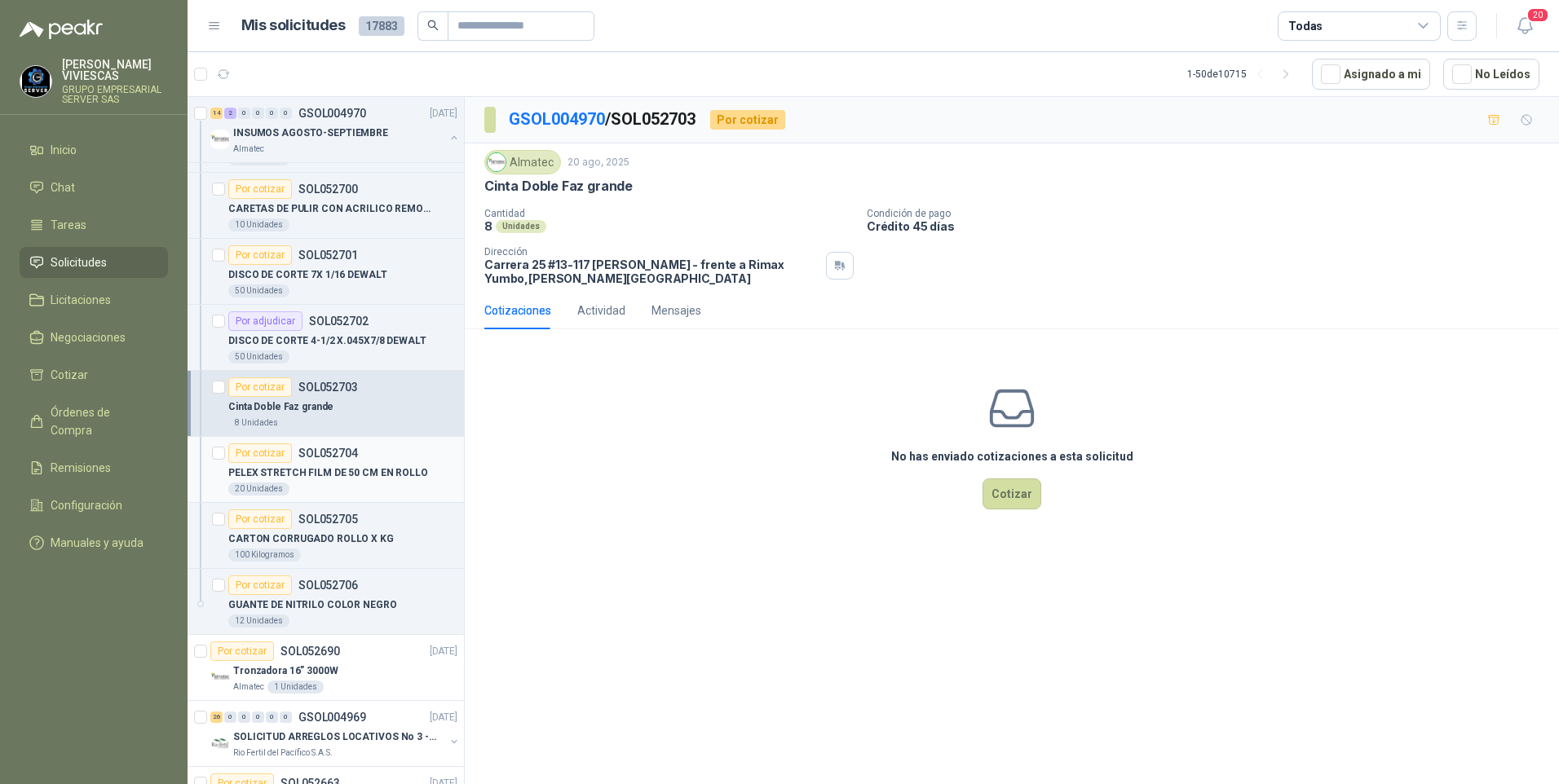
click at [314, 474] on p "PELEX STRETCH FILM DE 50 CM EN ROLLO" at bounding box center [327, 473] width 199 height 15
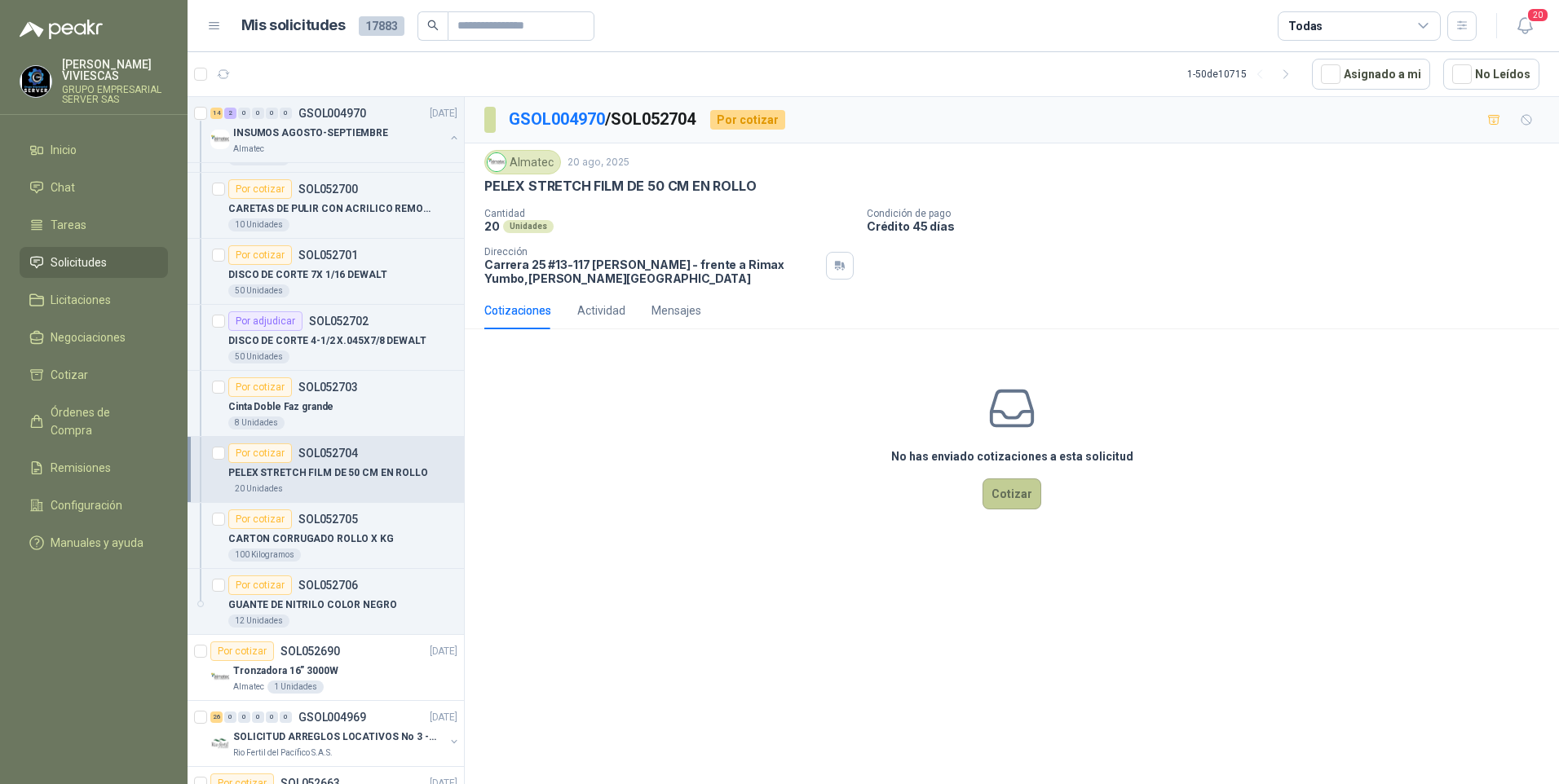
click at [1012, 497] on button "Cotizar" at bounding box center [1012, 494] width 59 height 31
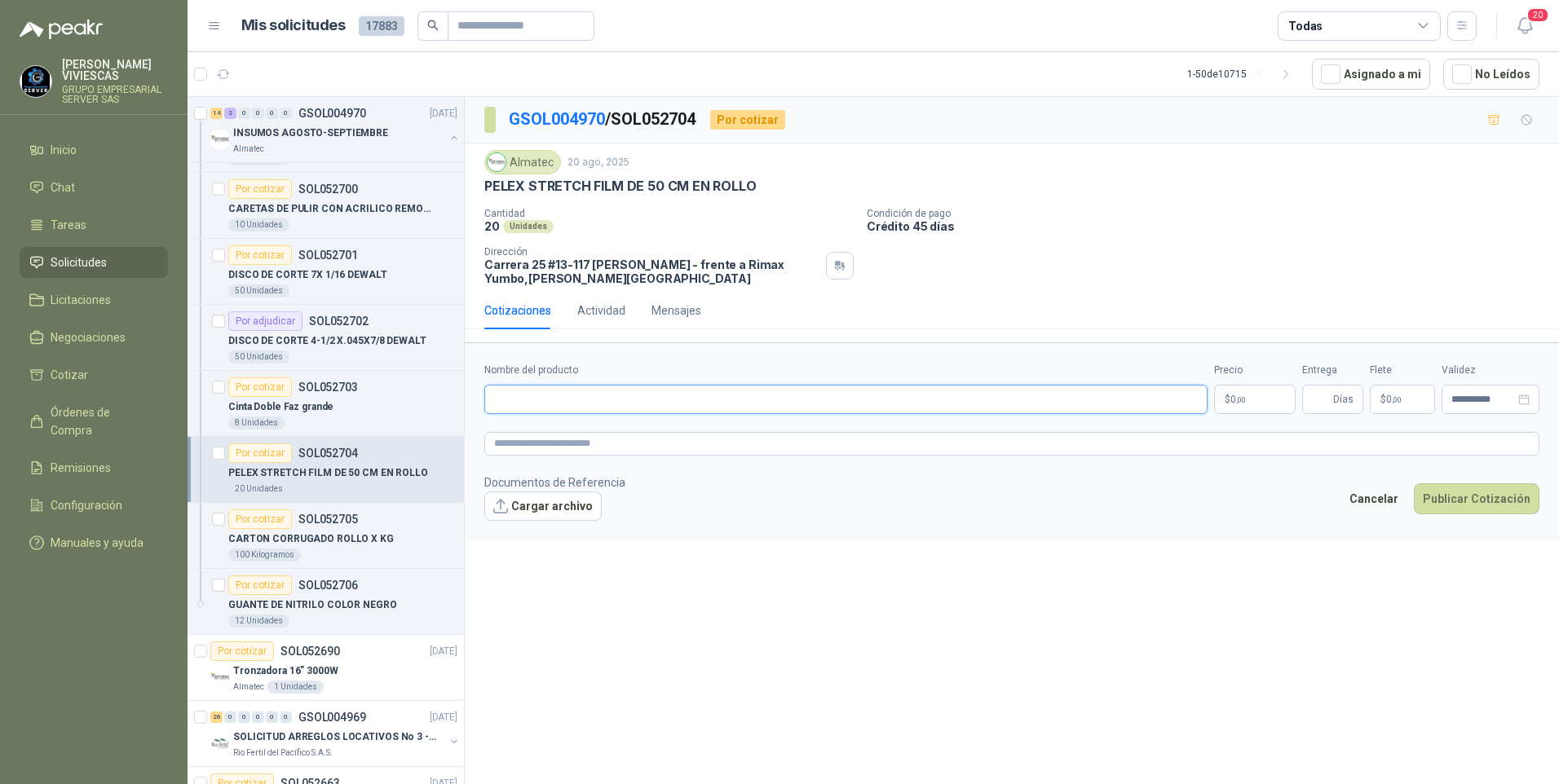
click at [516, 407] on input "Nombre del producto" at bounding box center [846, 399] width 723 height 29
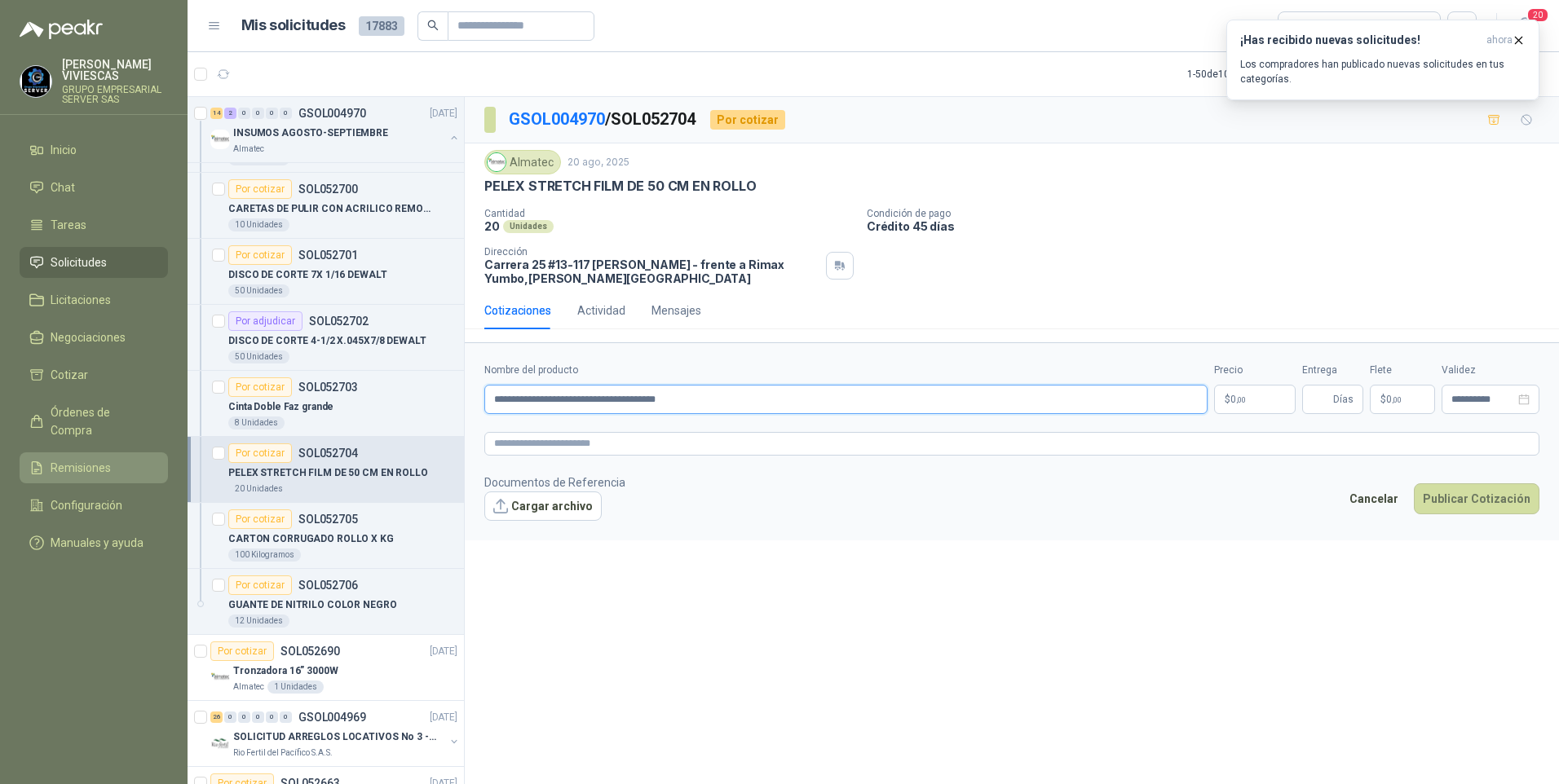
type input "**********"
click at [92, 459] on span "Remisiones" at bounding box center [81, 468] width 61 height 18
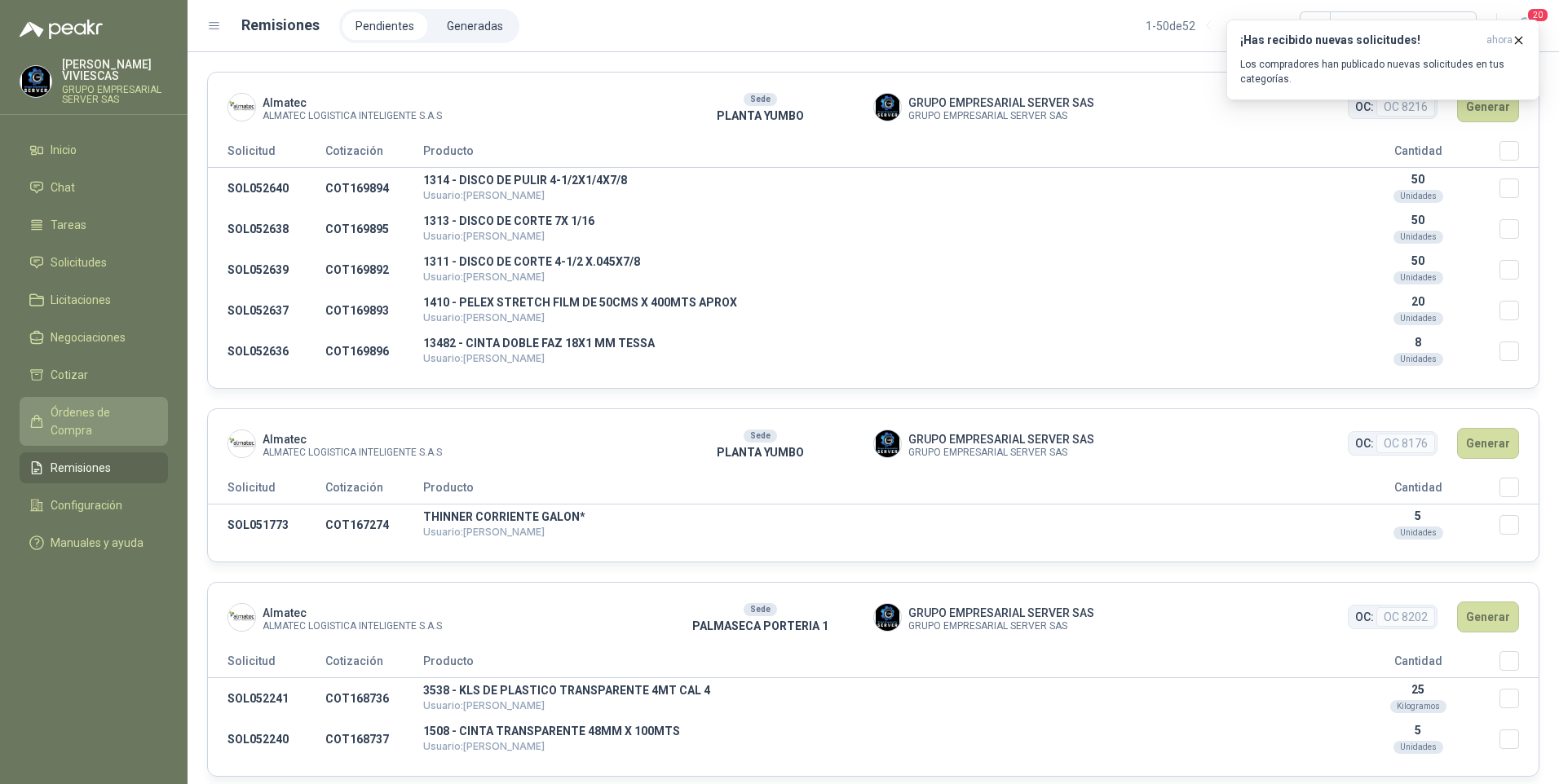
click at [92, 417] on span "Órdenes de Compra" at bounding box center [101, 421] width 102 height 36
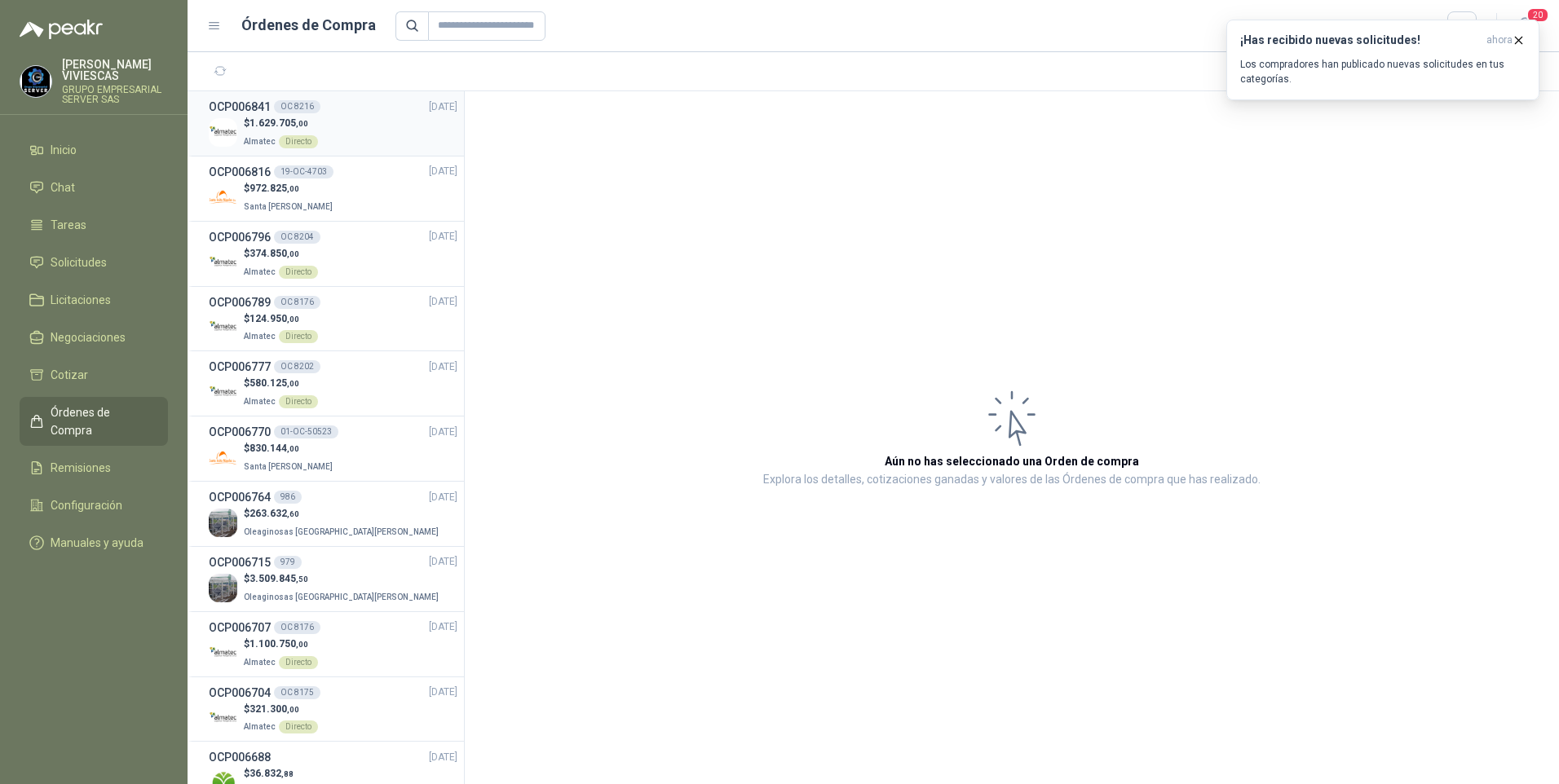
click at [268, 125] on span "1.629.705 ,00" at bounding box center [279, 124] width 59 height 12
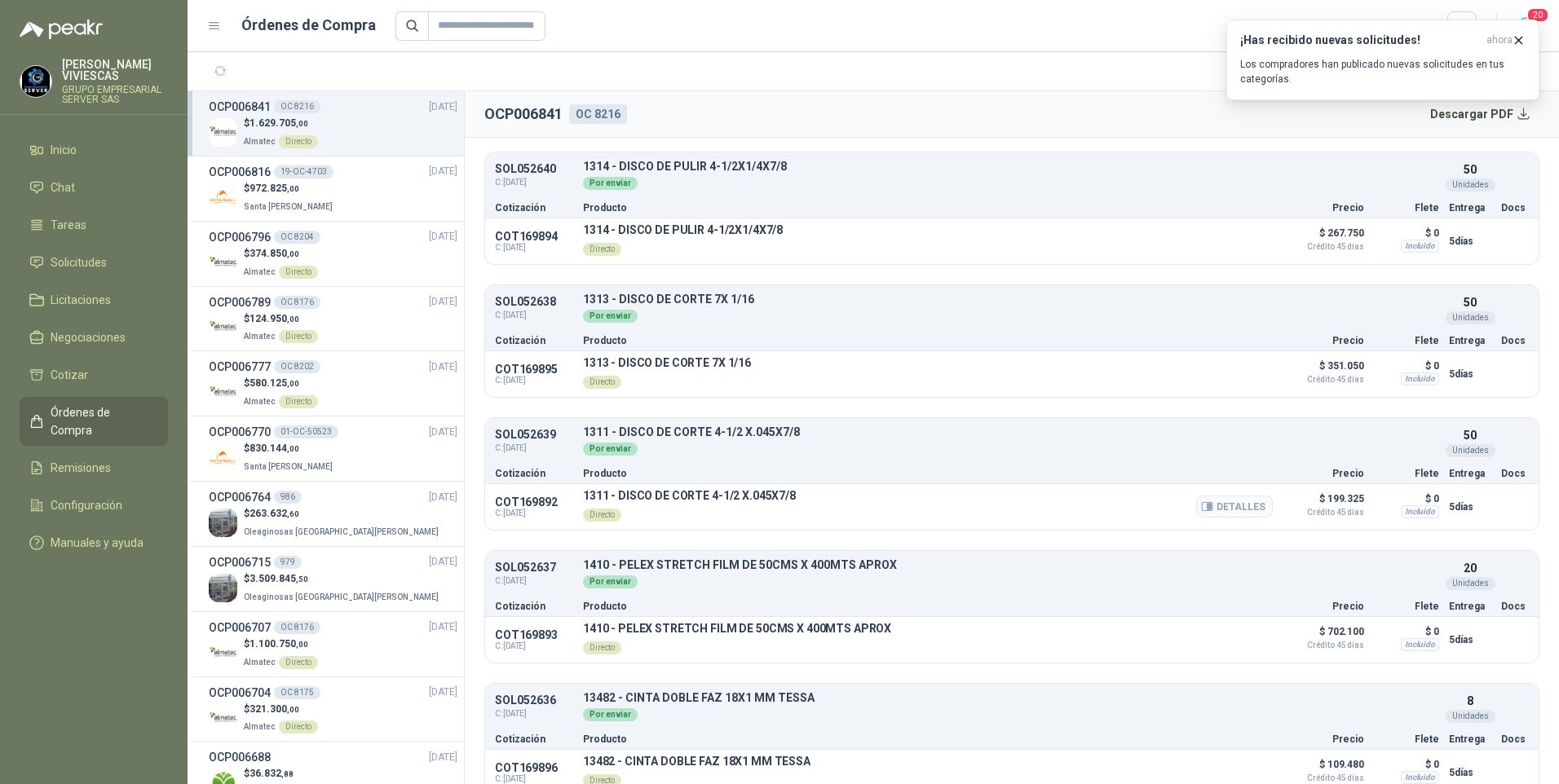
scroll to position [168, 0]
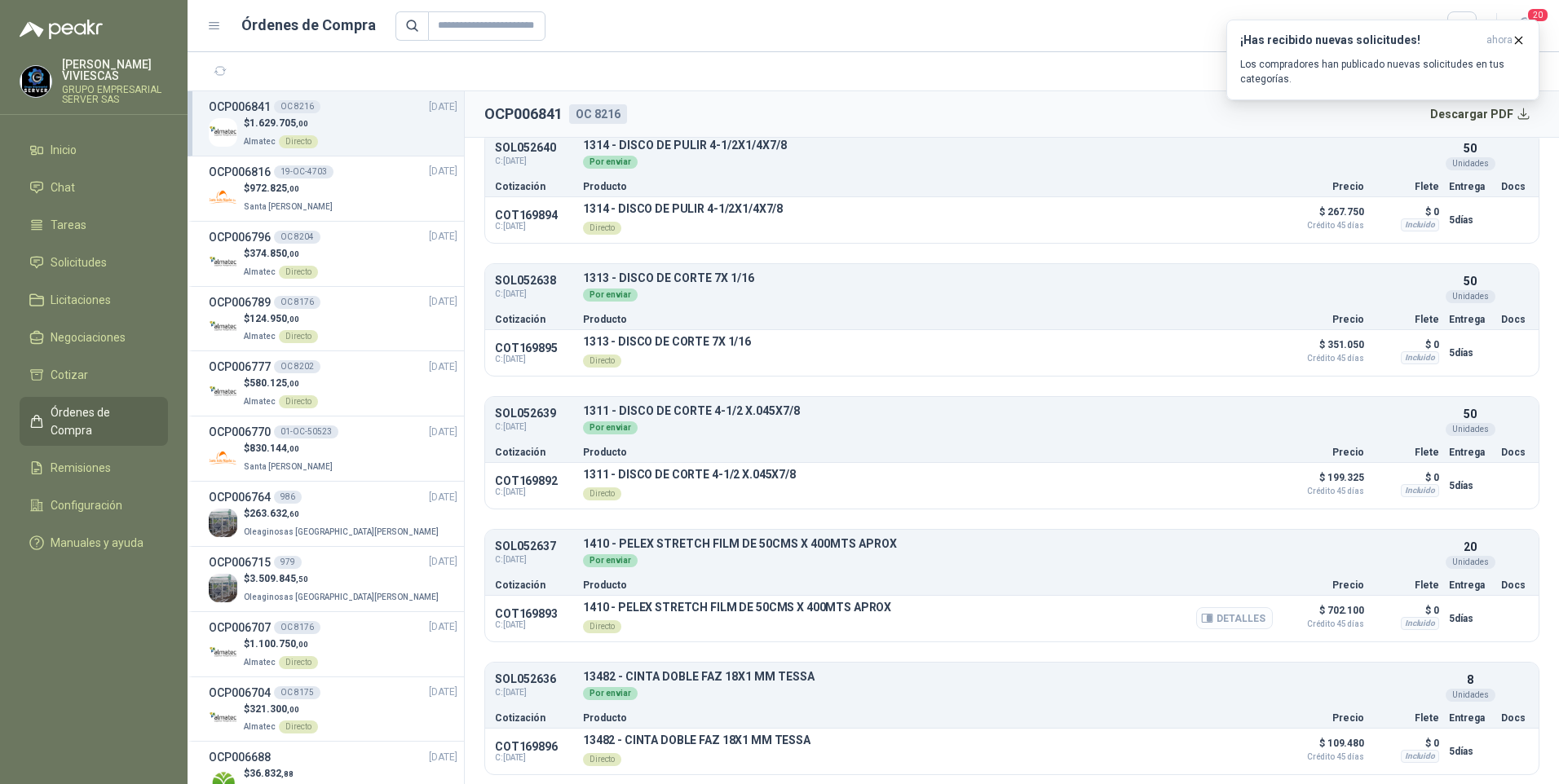
click at [1223, 617] on button "Detalles" at bounding box center [1234, 618] width 77 height 22
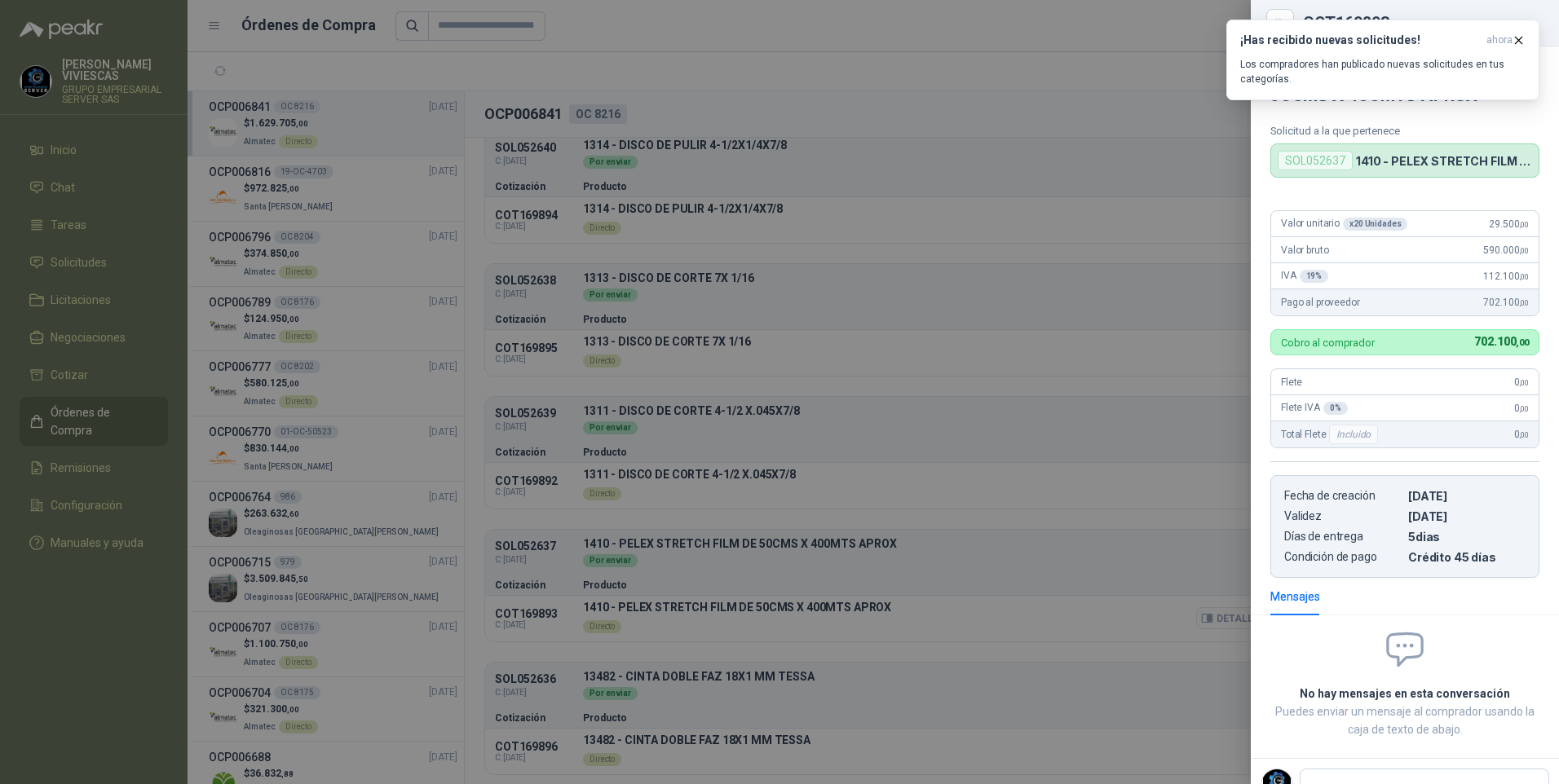
scroll to position [5, 0]
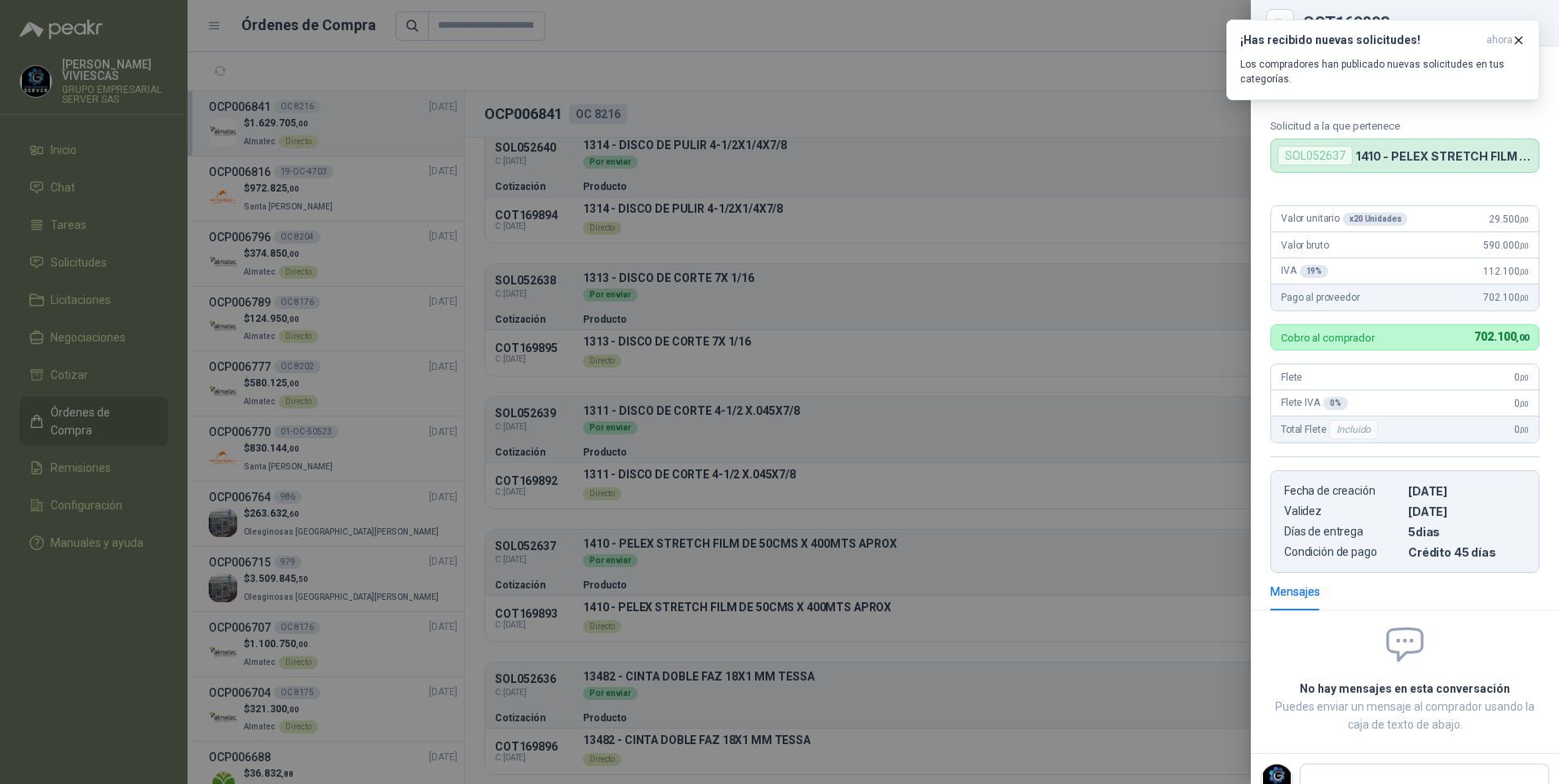
drag, startPoint x: 978, startPoint y: 87, endPoint x: 964, endPoint y: 83, distance: 14.6
click at [977, 87] on div at bounding box center [779, 392] width 1559 height 784
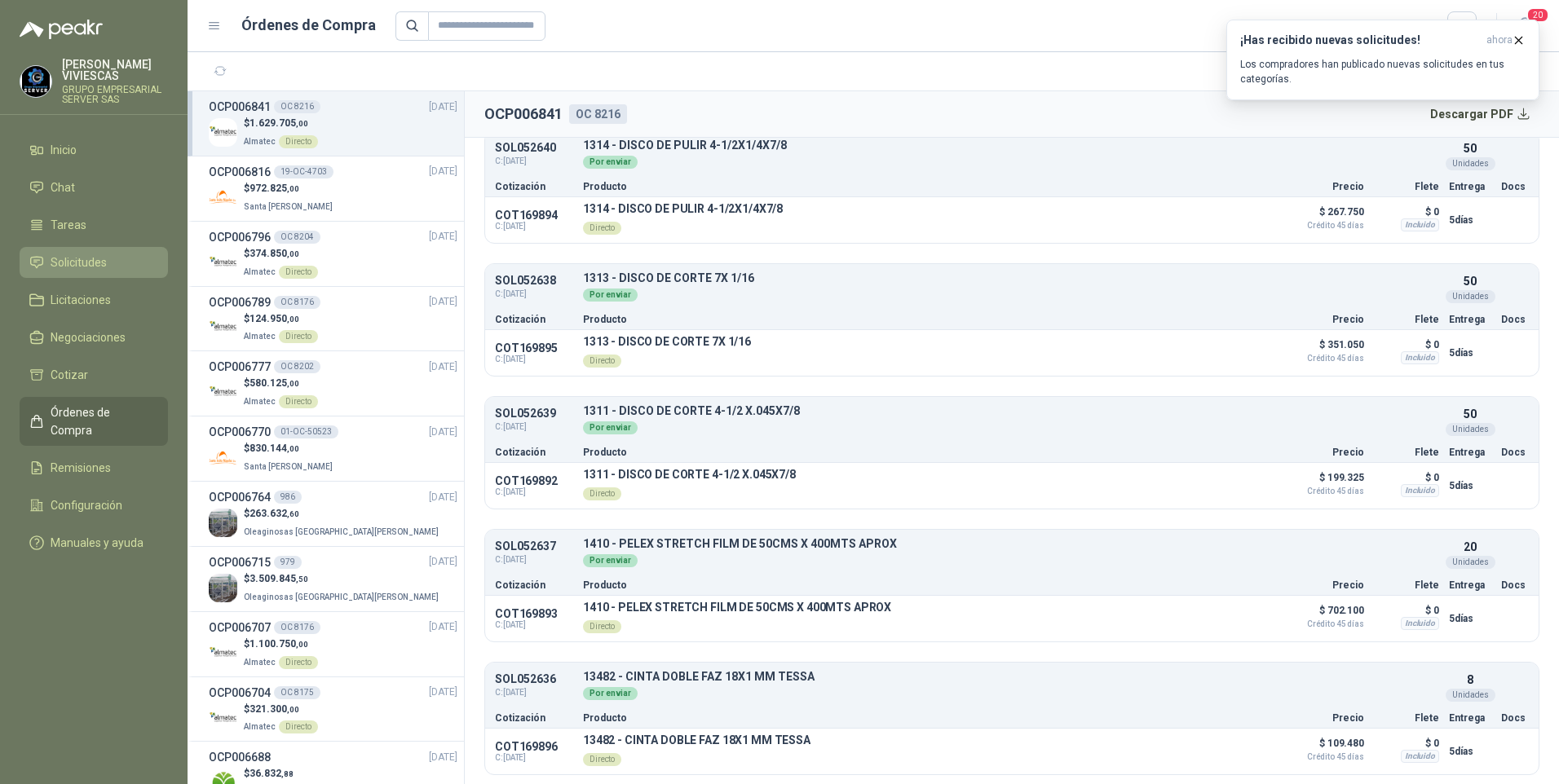
click at [74, 268] on span "Solicitudes" at bounding box center [78, 262] width 56 height 18
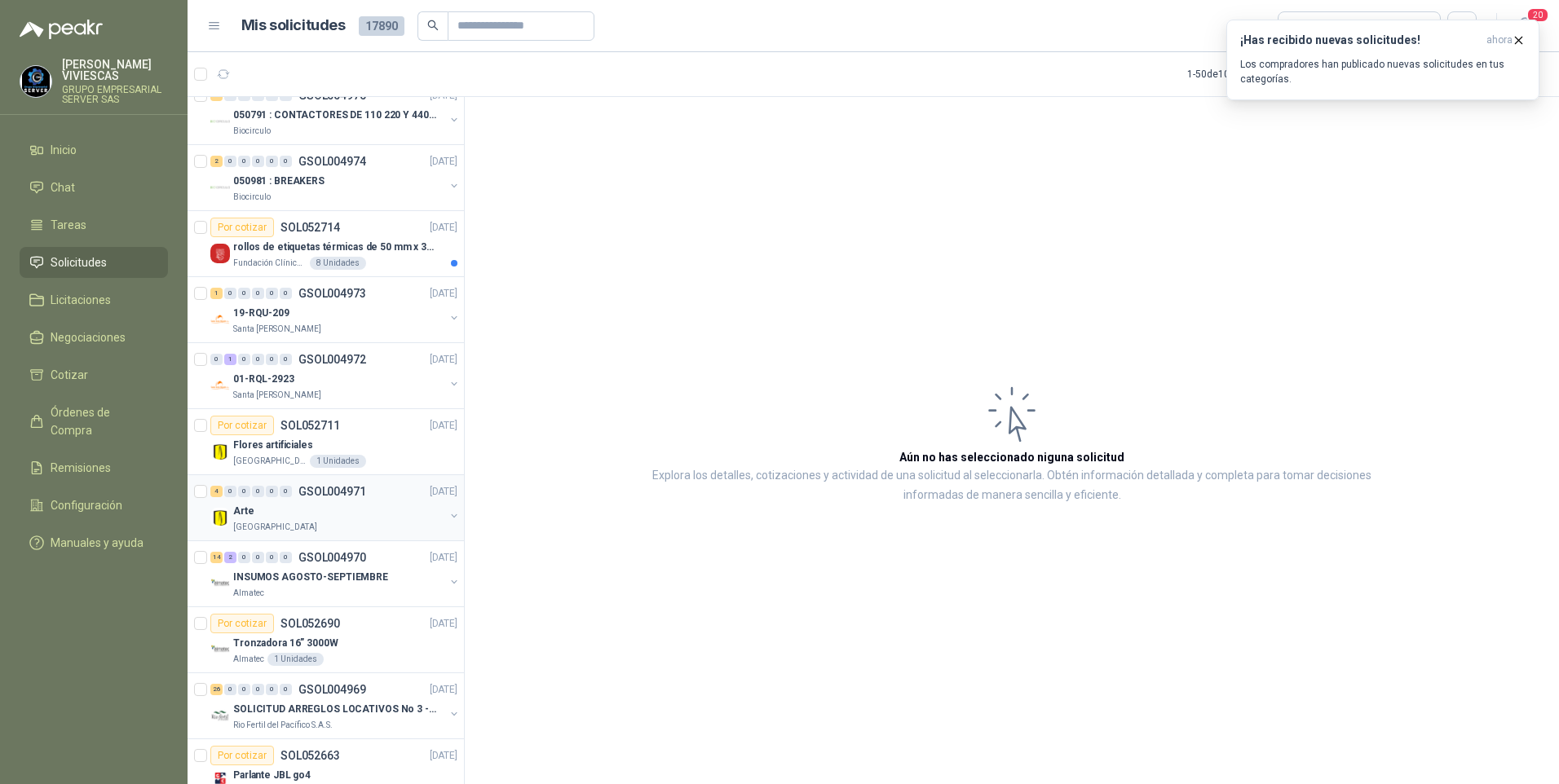
scroll to position [2644, 0]
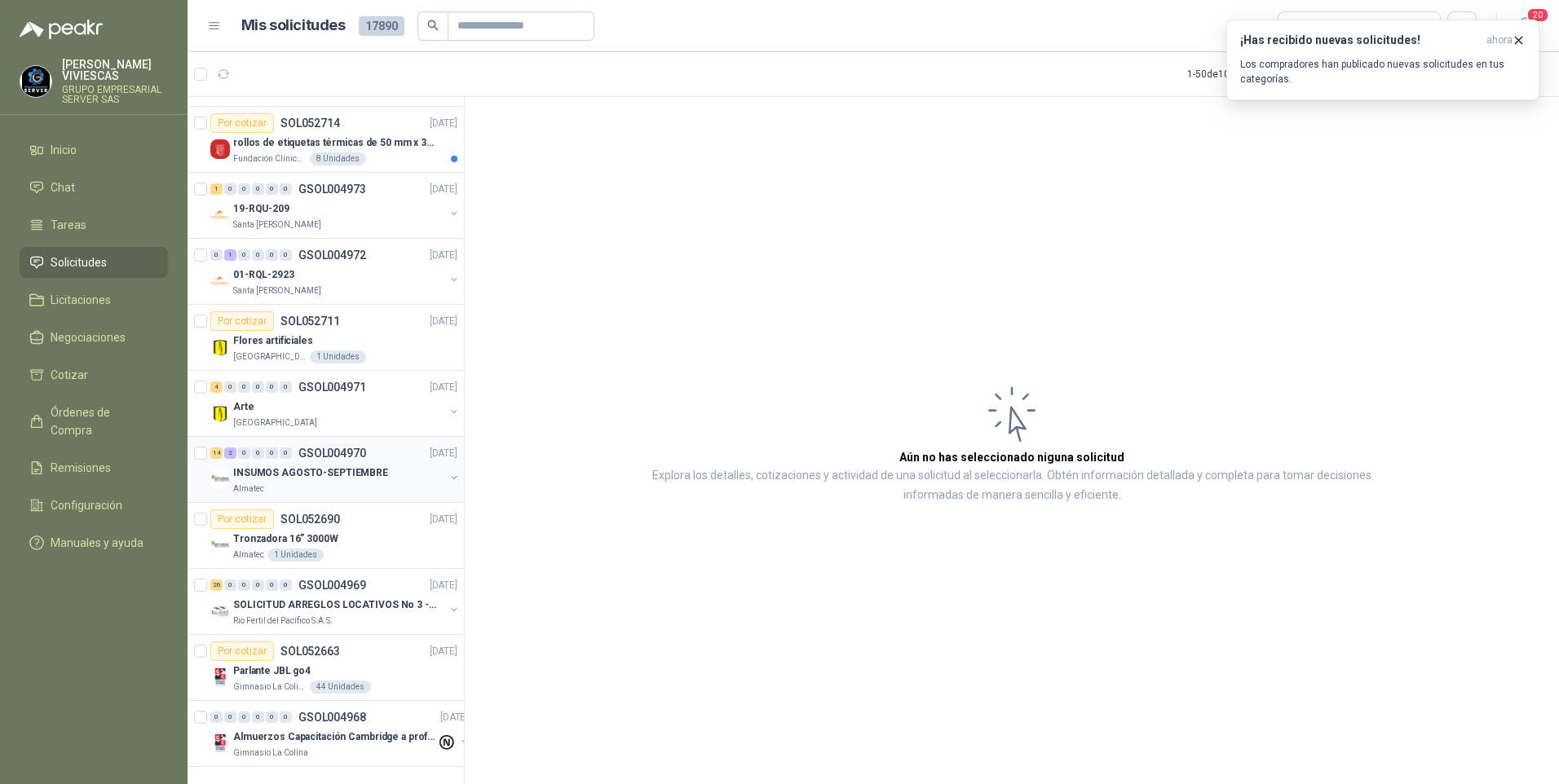
click at [288, 466] on p "INSUMOS AGOSTO-SEPTIEMBRE" at bounding box center [310, 473] width 155 height 15
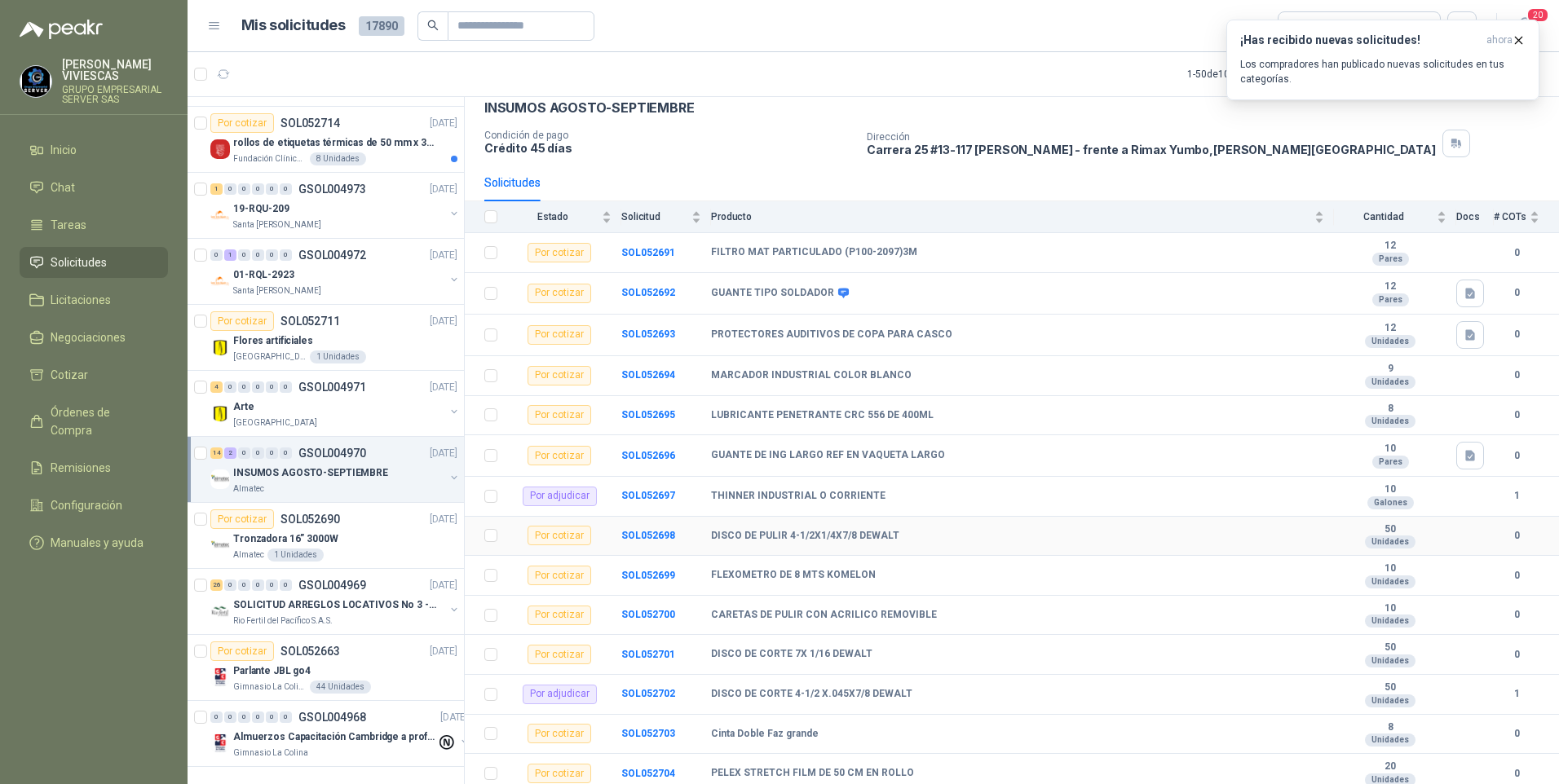
scroll to position [167, 0]
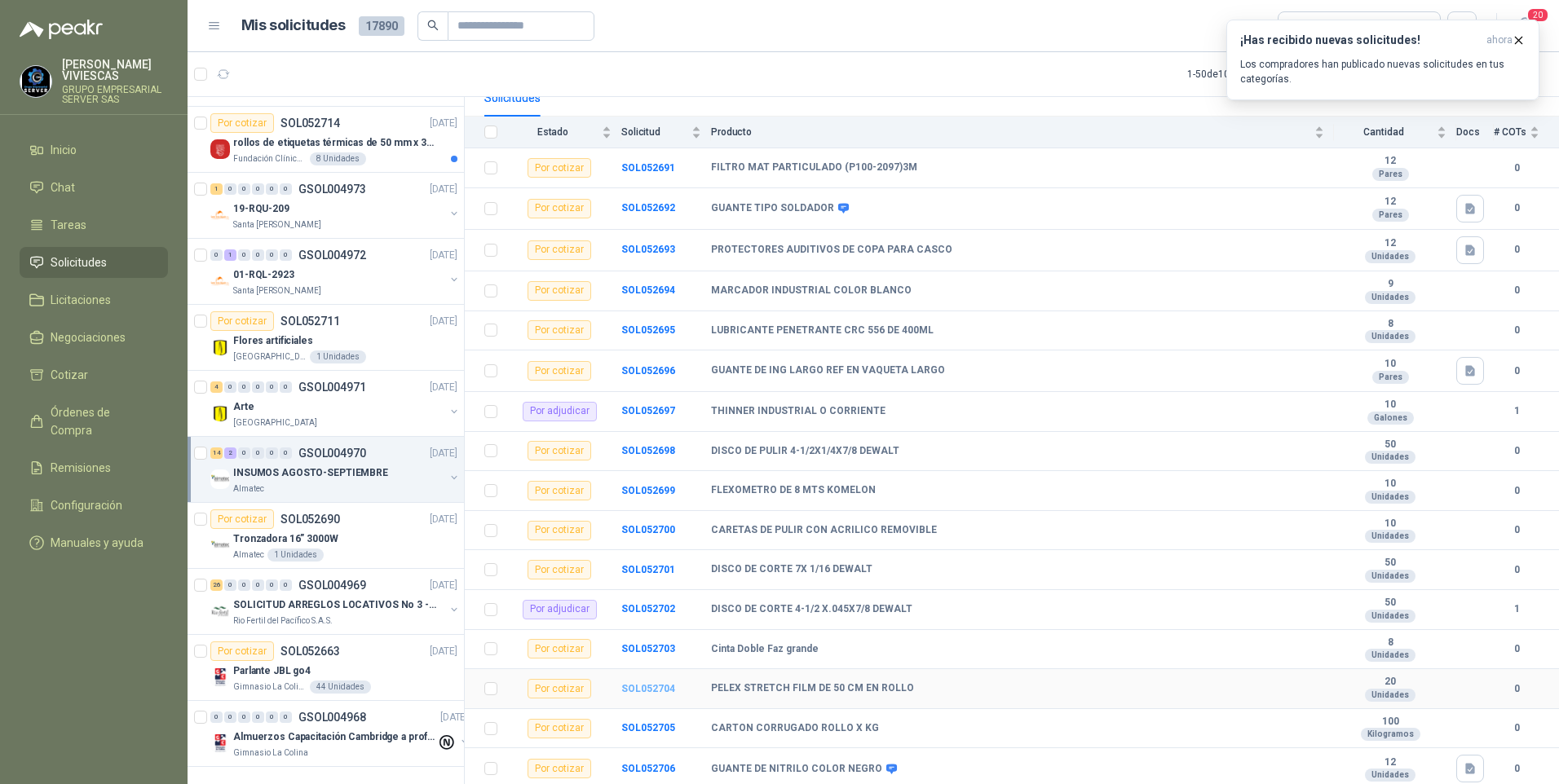
click at [646, 687] on b "SOL052704" at bounding box center [648, 689] width 54 height 12
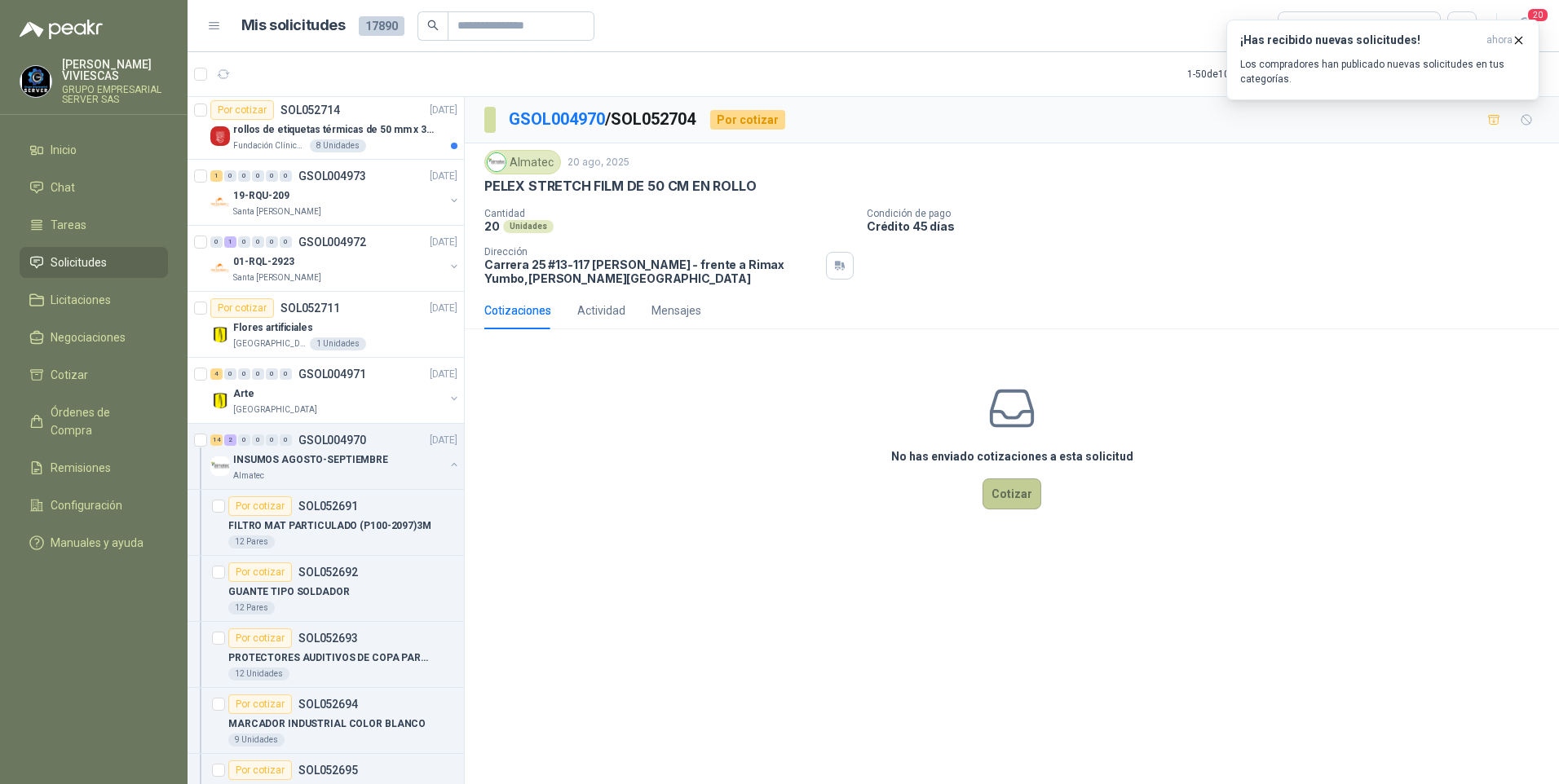
click at [1006, 501] on button "Cotizar" at bounding box center [1012, 494] width 59 height 31
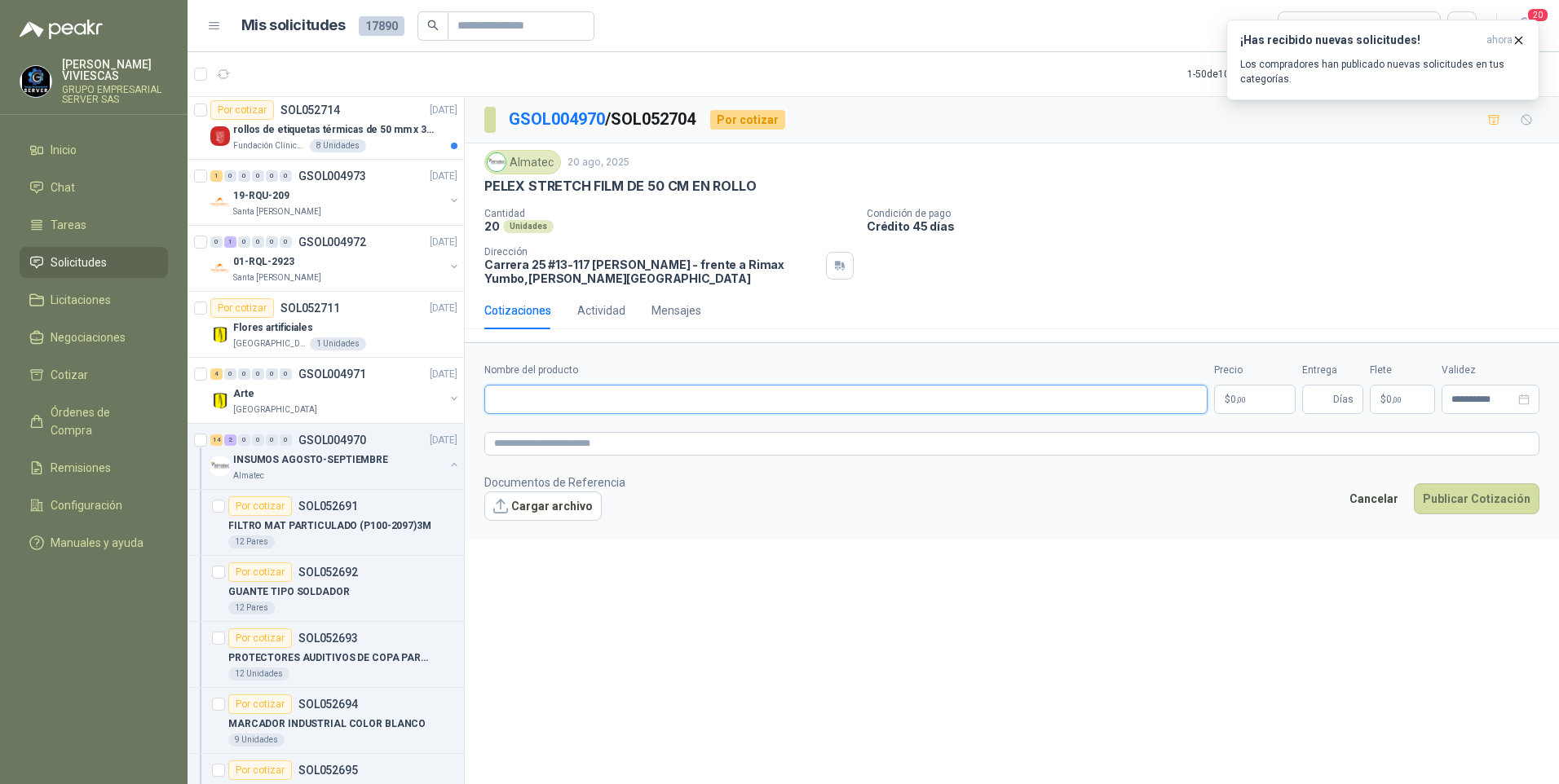
click at [562, 407] on input "Nombre del producto" at bounding box center [846, 399] width 723 height 29
type input "**********"
click at [1261, 402] on p "$ 0 ,00" at bounding box center [1254, 399] width 82 height 29
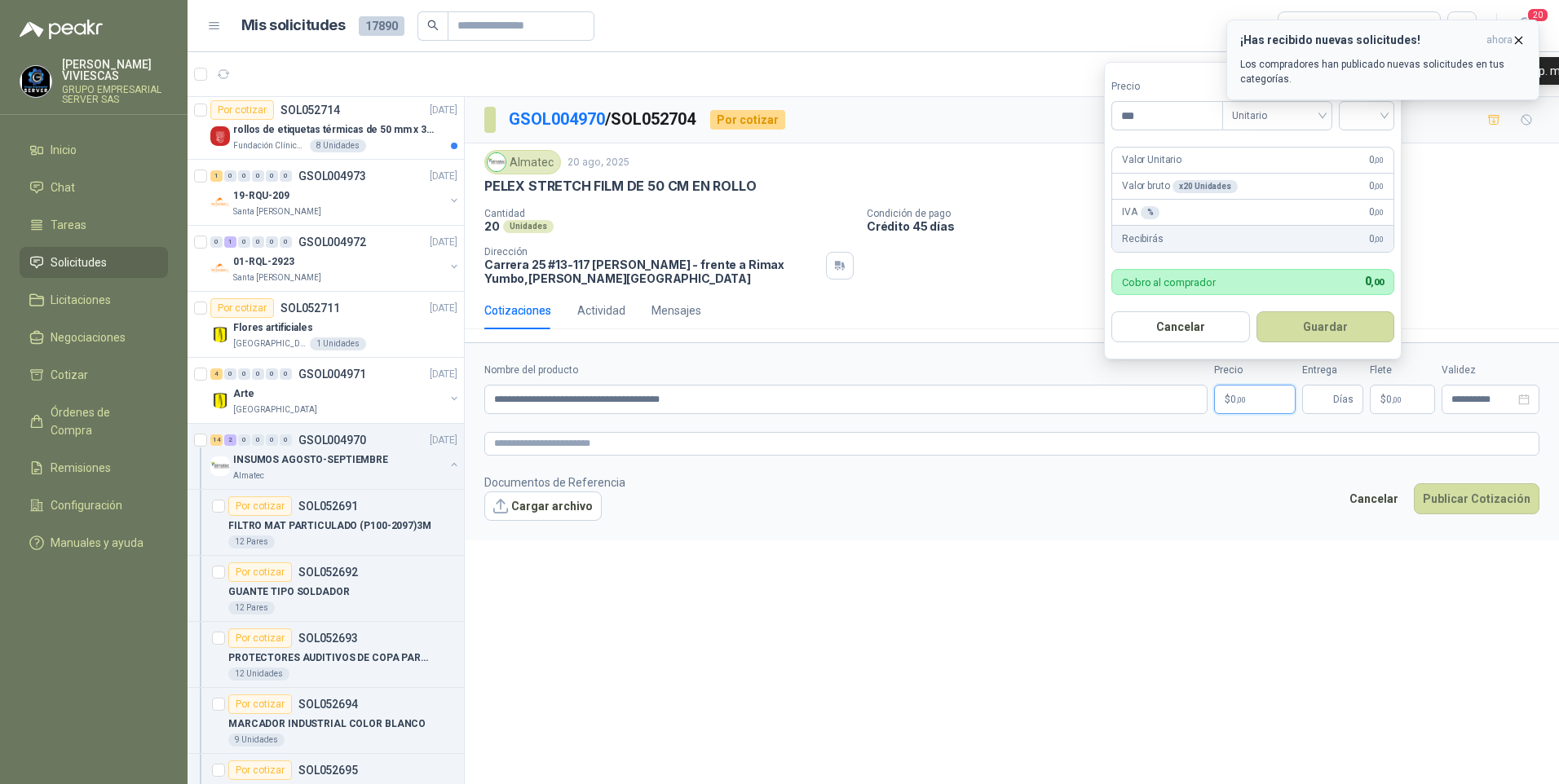
click at [1515, 40] on icon "button" at bounding box center [1519, 40] width 13 height 13
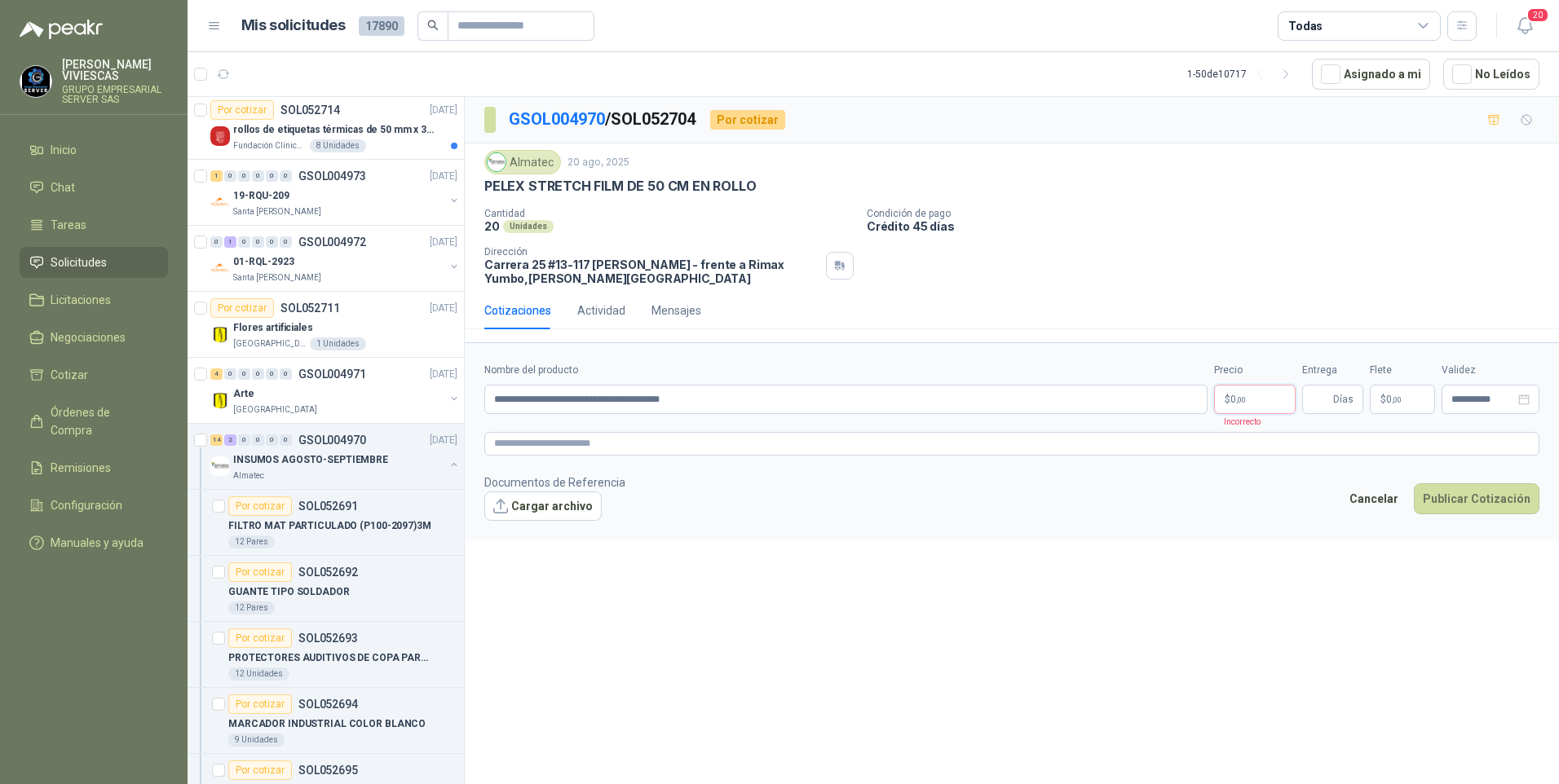
drag, startPoint x: 1257, startPoint y: 392, endPoint x: 1275, endPoint y: 374, distance: 25.5
click at [1256, 392] on p "$ 0 ,00" at bounding box center [1254, 399] width 82 height 29
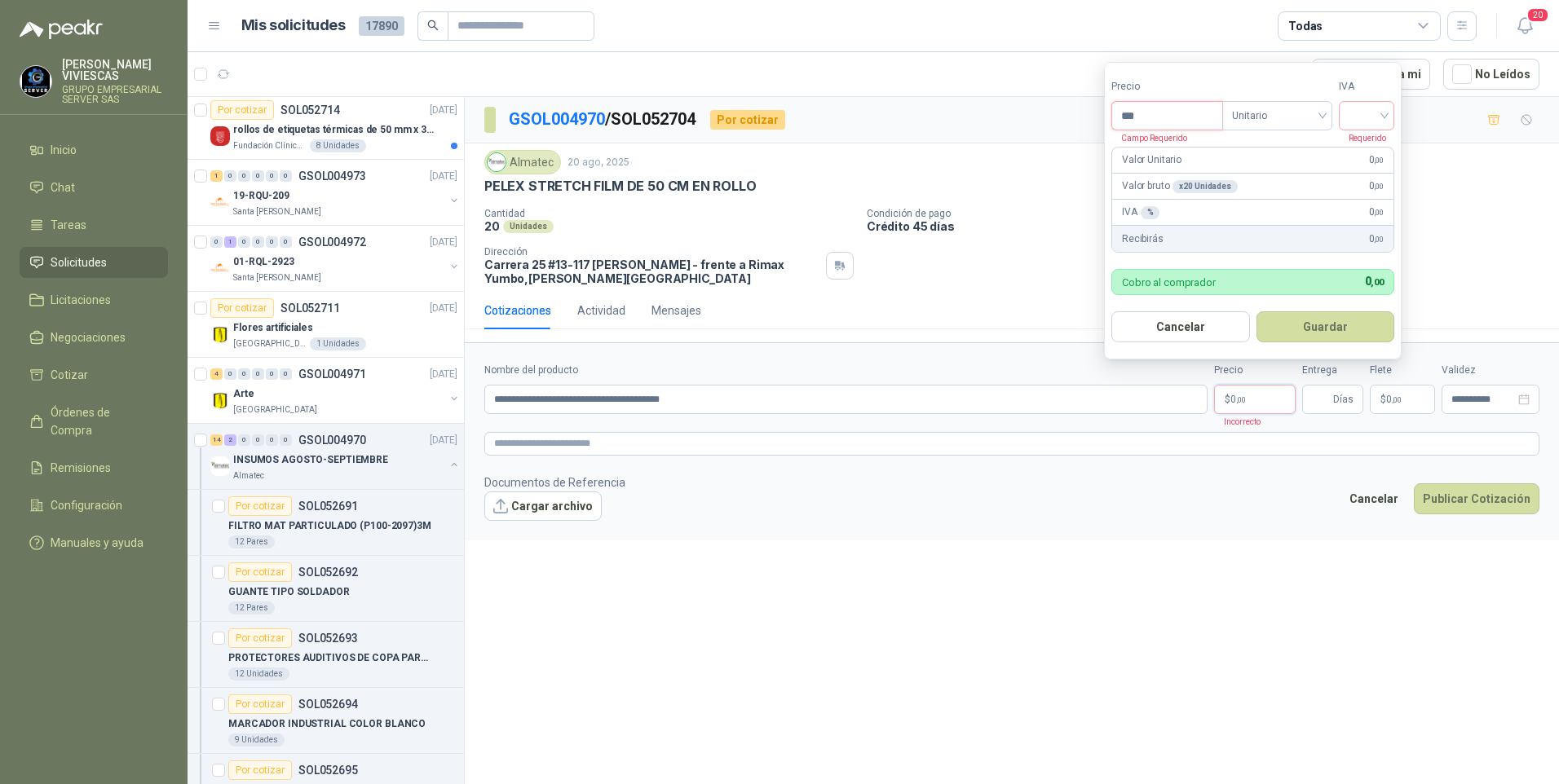
click at [1200, 110] on input "***" at bounding box center [1167, 115] width 110 height 28
click at [1149, 107] on input "***" at bounding box center [1167, 115] width 110 height 28
type input "********"
click at [1383, 98] on div "IVA Requerido" at bounding box center [1366, 104] width 56 height 51
click at [1384, 111] on input "search" at bounding box center [1366, 114] width 36 height 24
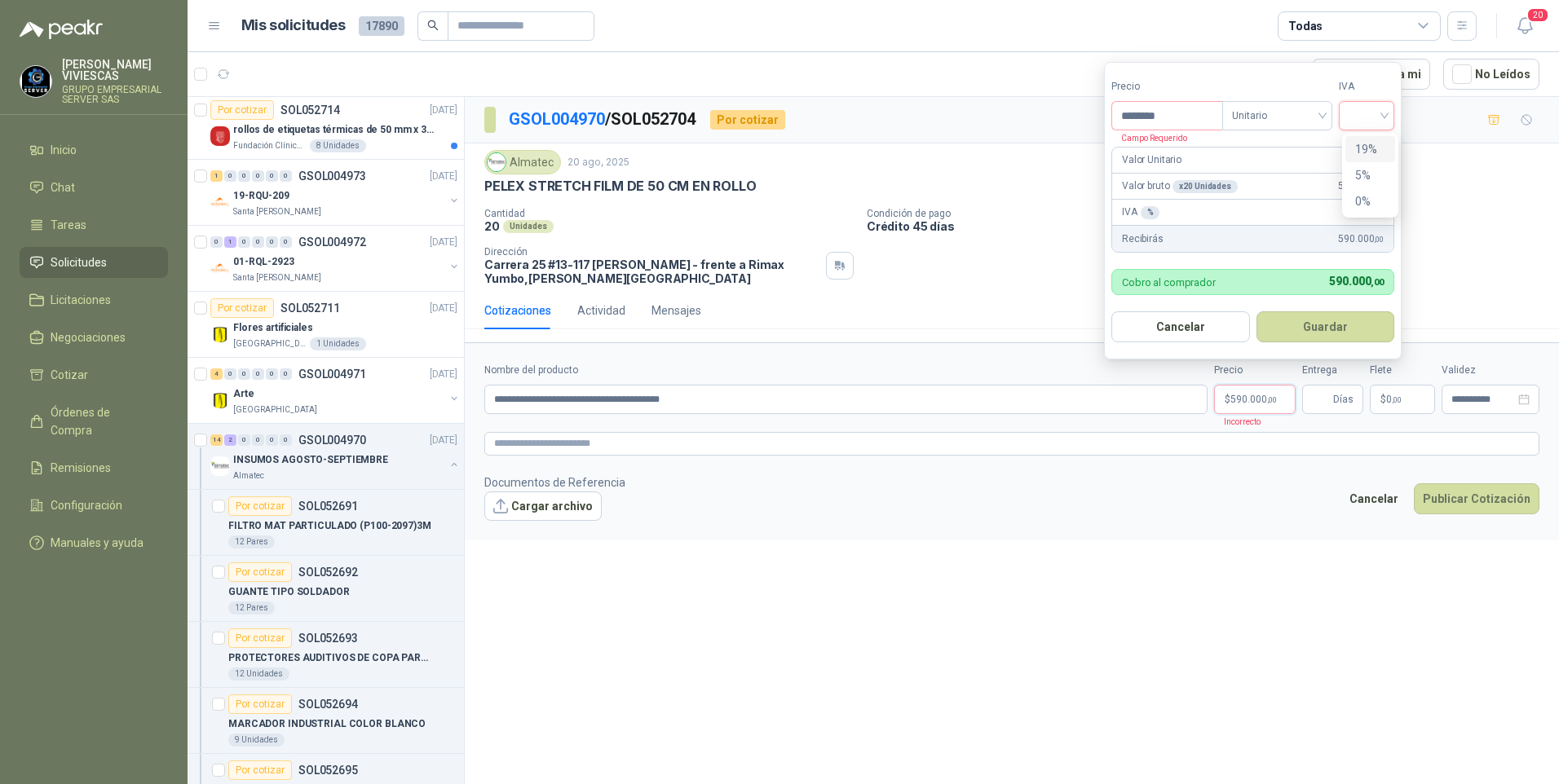
click at [1366, 145] on div "19%" at bounding box center [1370, 149] width 50 height 26
click at [1328, 331] on button "Guardar" at bounding box center [1328, 326] width 141 height 31
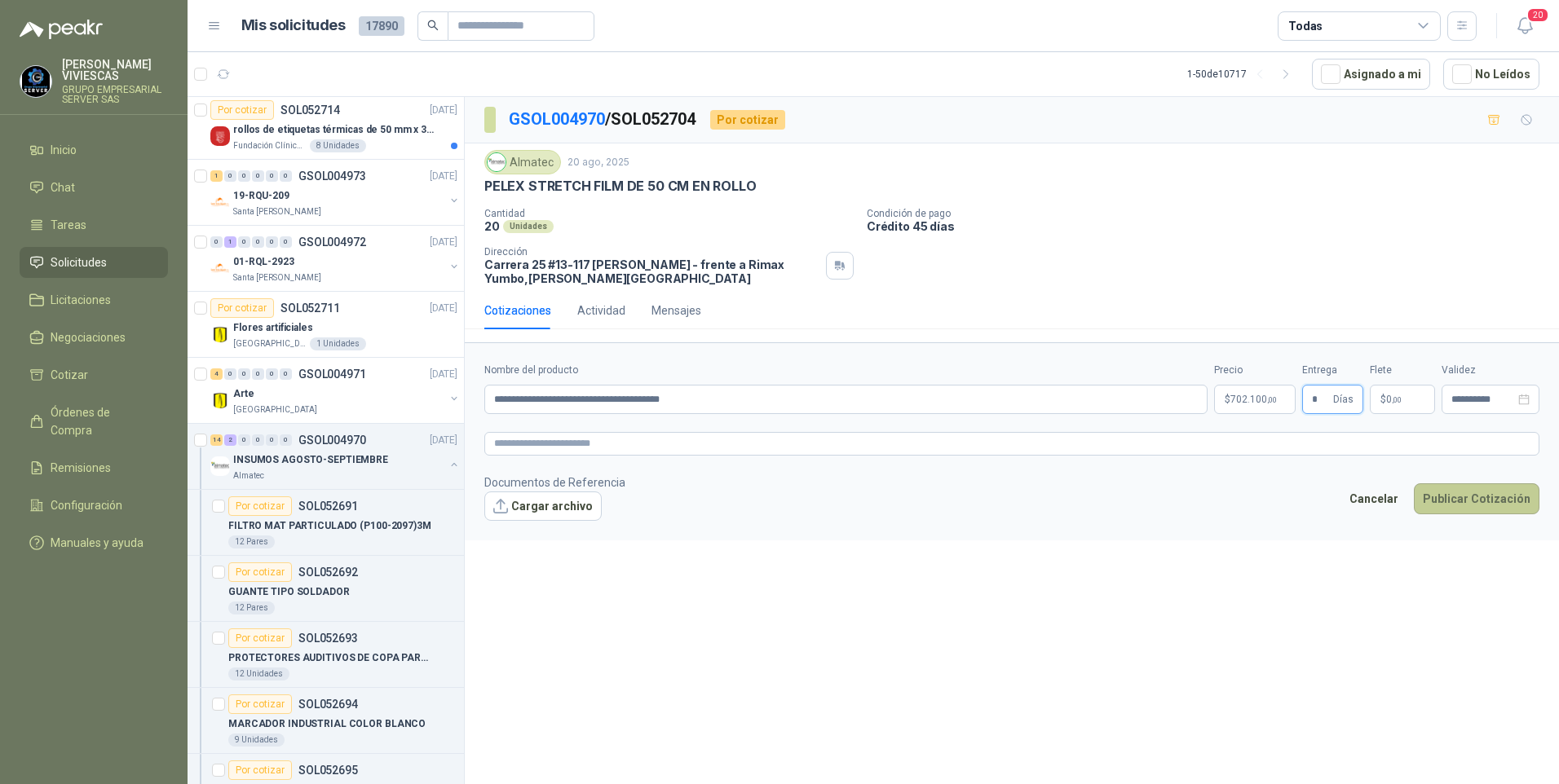
type input "*"
click at [1461, 500] on button "Publicar Cotización" at bounding box center [1476, 499] width 125 height 31
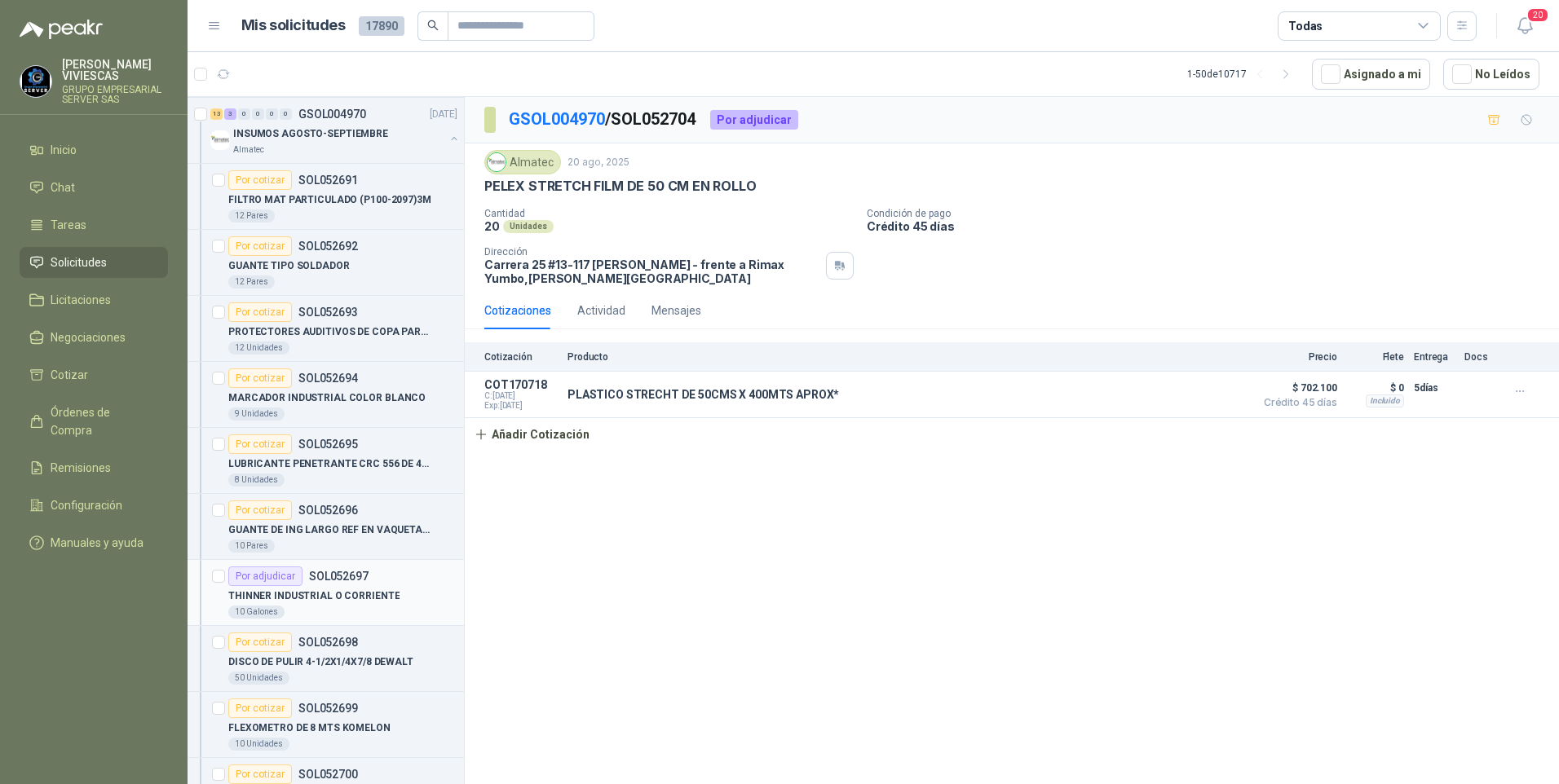
scroll to position [3133, 0]
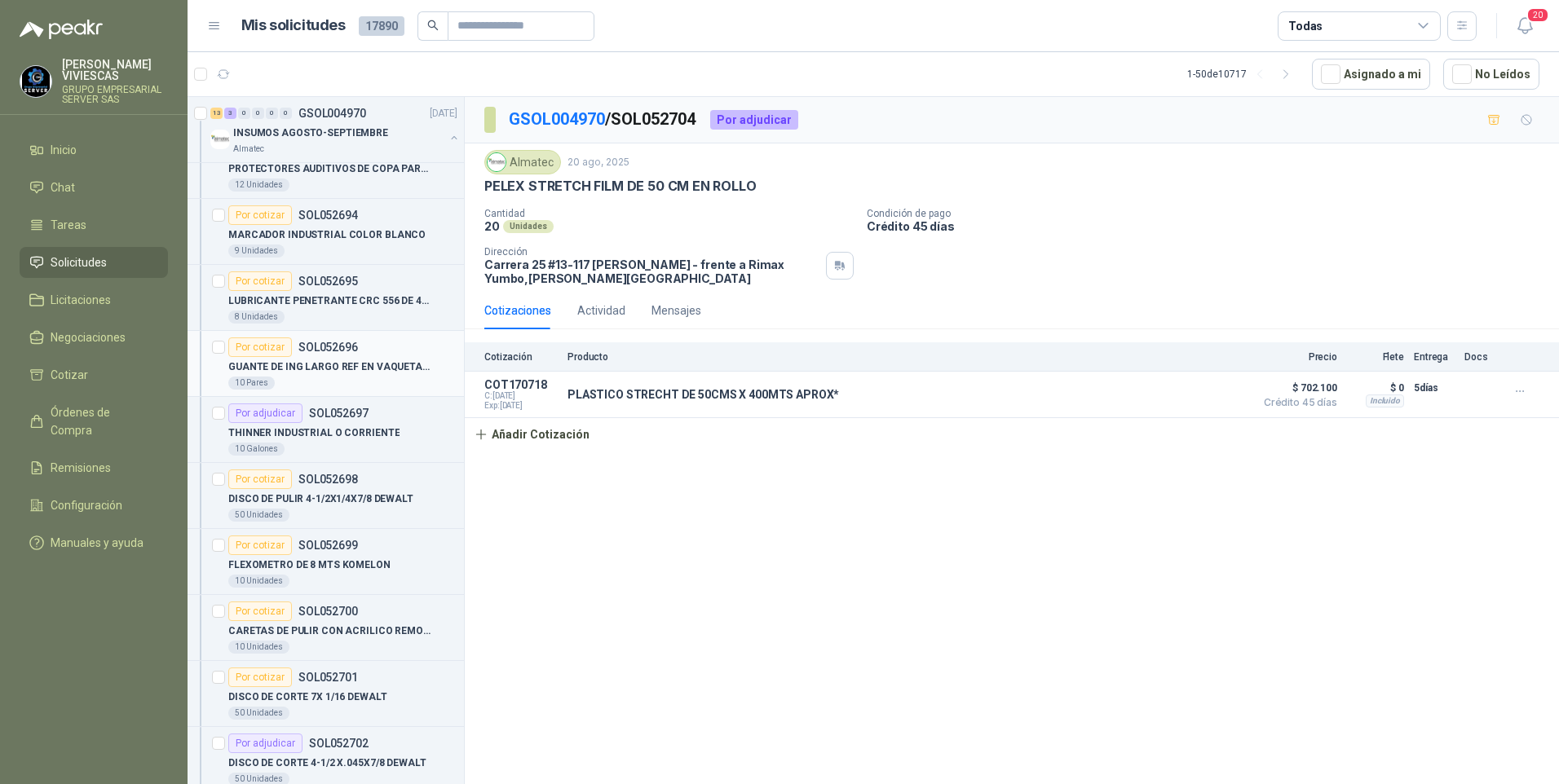
click at [302, 362] on p "GUANTE DE ING LARGO REF EN VAQUETA LARGO" at bounding box center [329, 367] width 203 height 15
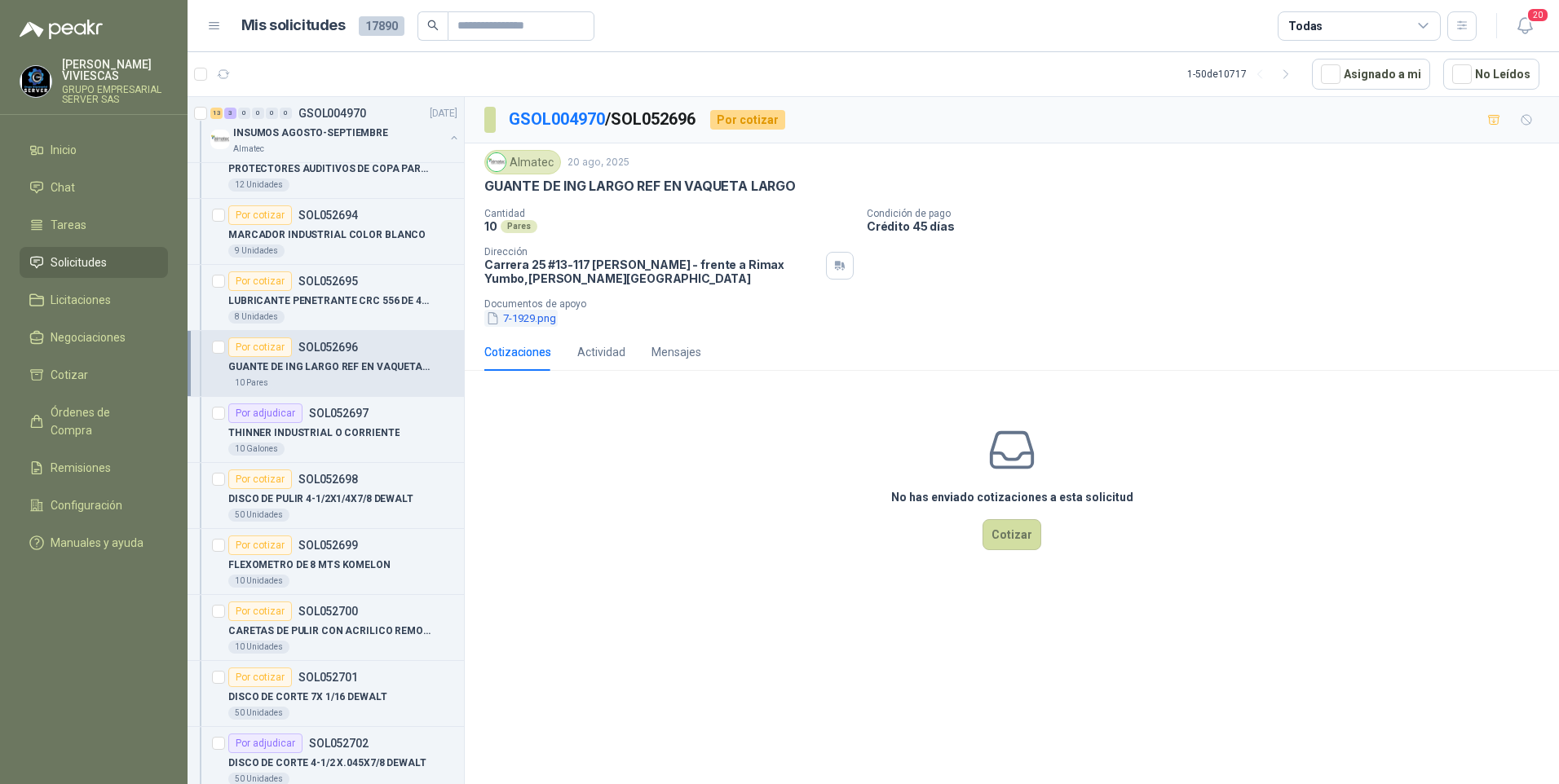
click at [552, 321] on button "7-1929.png" at bounding box center [521, 318] width 73 height 17
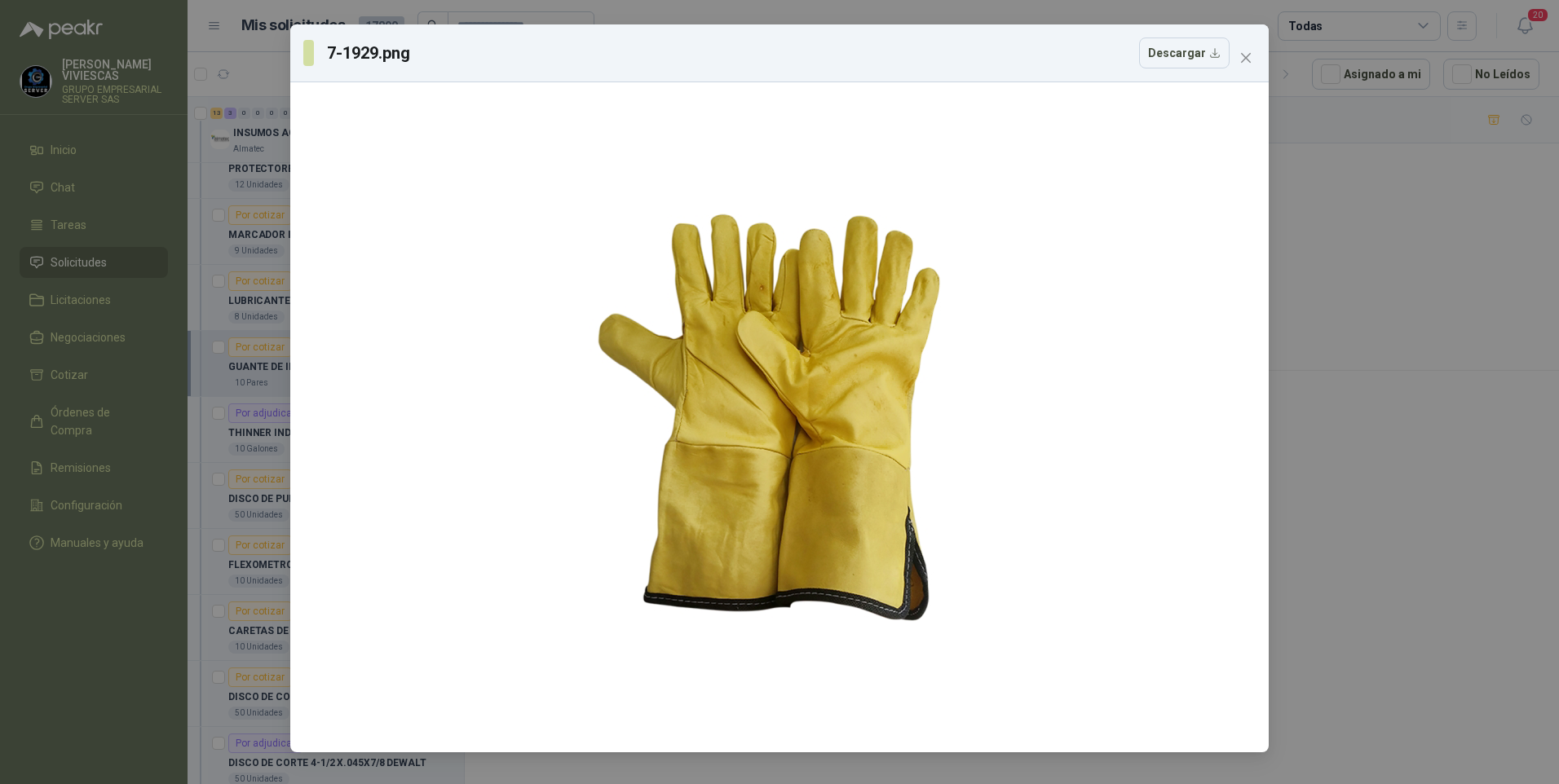
click at [1400, 403] on div "7-1929.png Descargar" at bounding box center [779, 392] width 1559 height 784
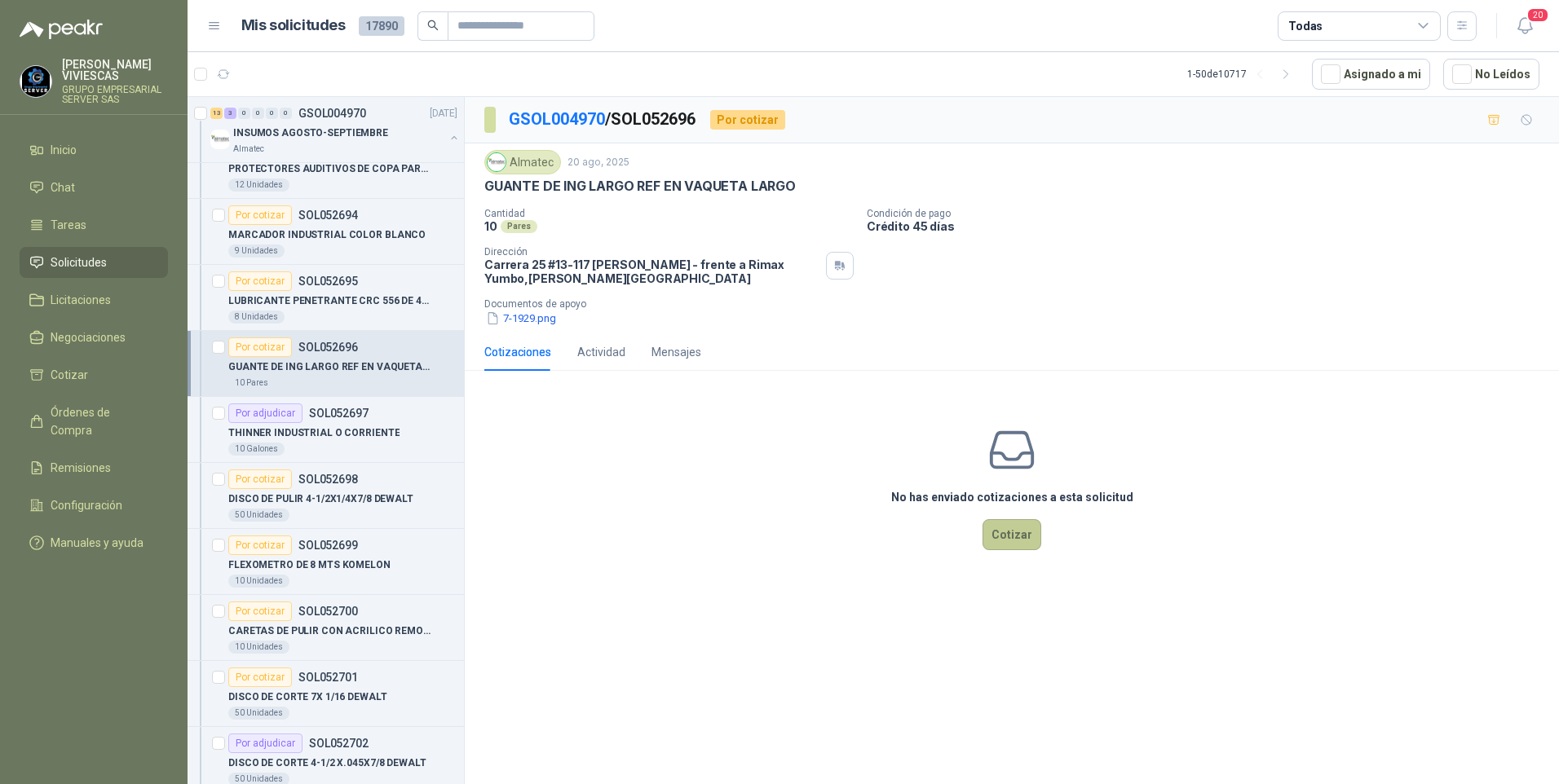
click at [1004, 538] on button "Cotizar" at bounding box center [1012, 534] width 59 height 31
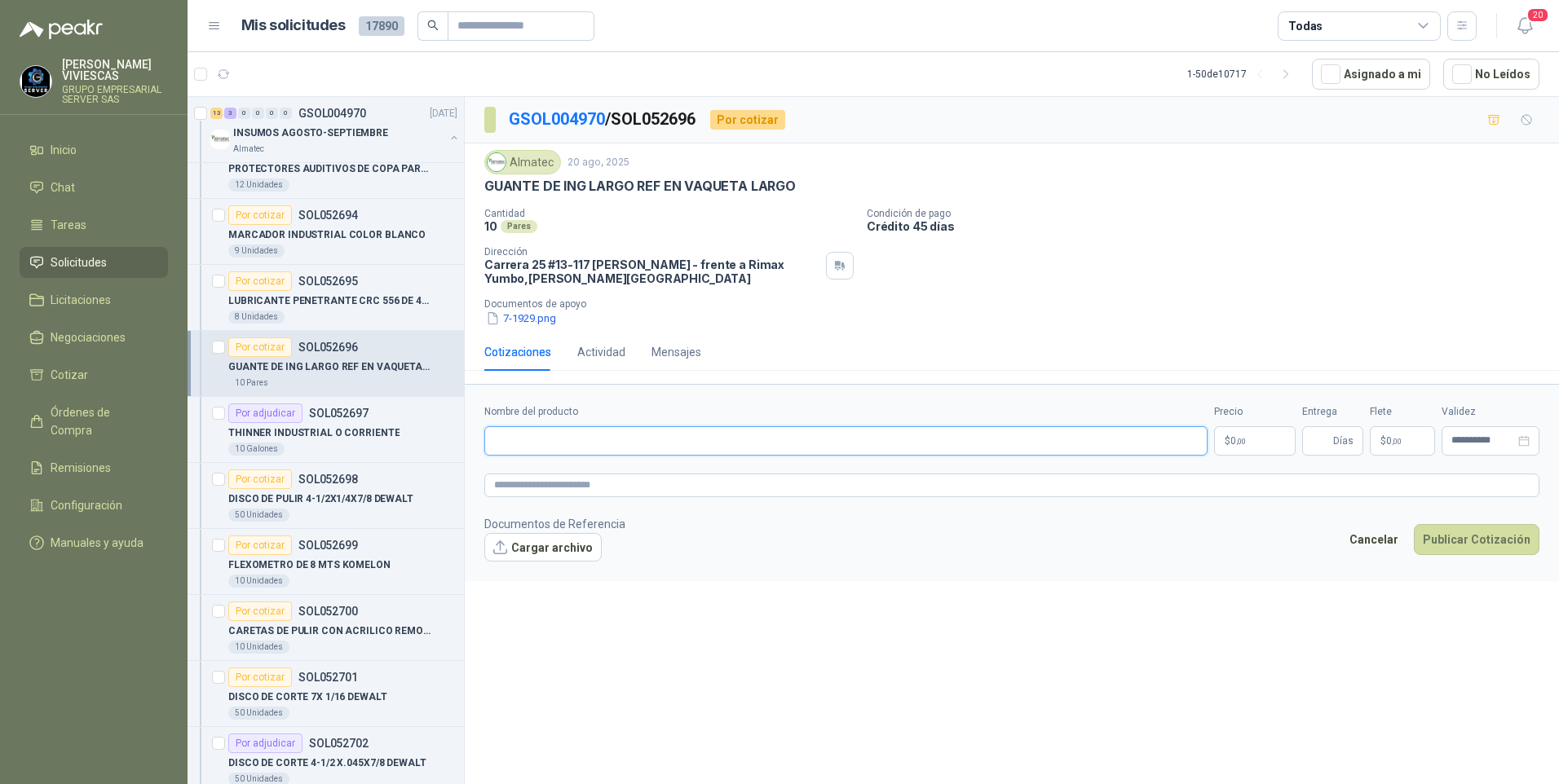
drag, startPoint x: 537, startPoint y: 438, endPoint x: 747, endPoint y: 411, distance: 211.7
click at [535, 438] on input "Nombre del producto" at bounding box center [846, 441] width 723 height 29
click at [512, 439] on input "Nombre del producto" at bounding box center [846, 441] width 723 height 29
type input "**********"
click at [1224, 446] on p "$ 0 ,00" at bounding box center [1254, 441] width 82 height 29
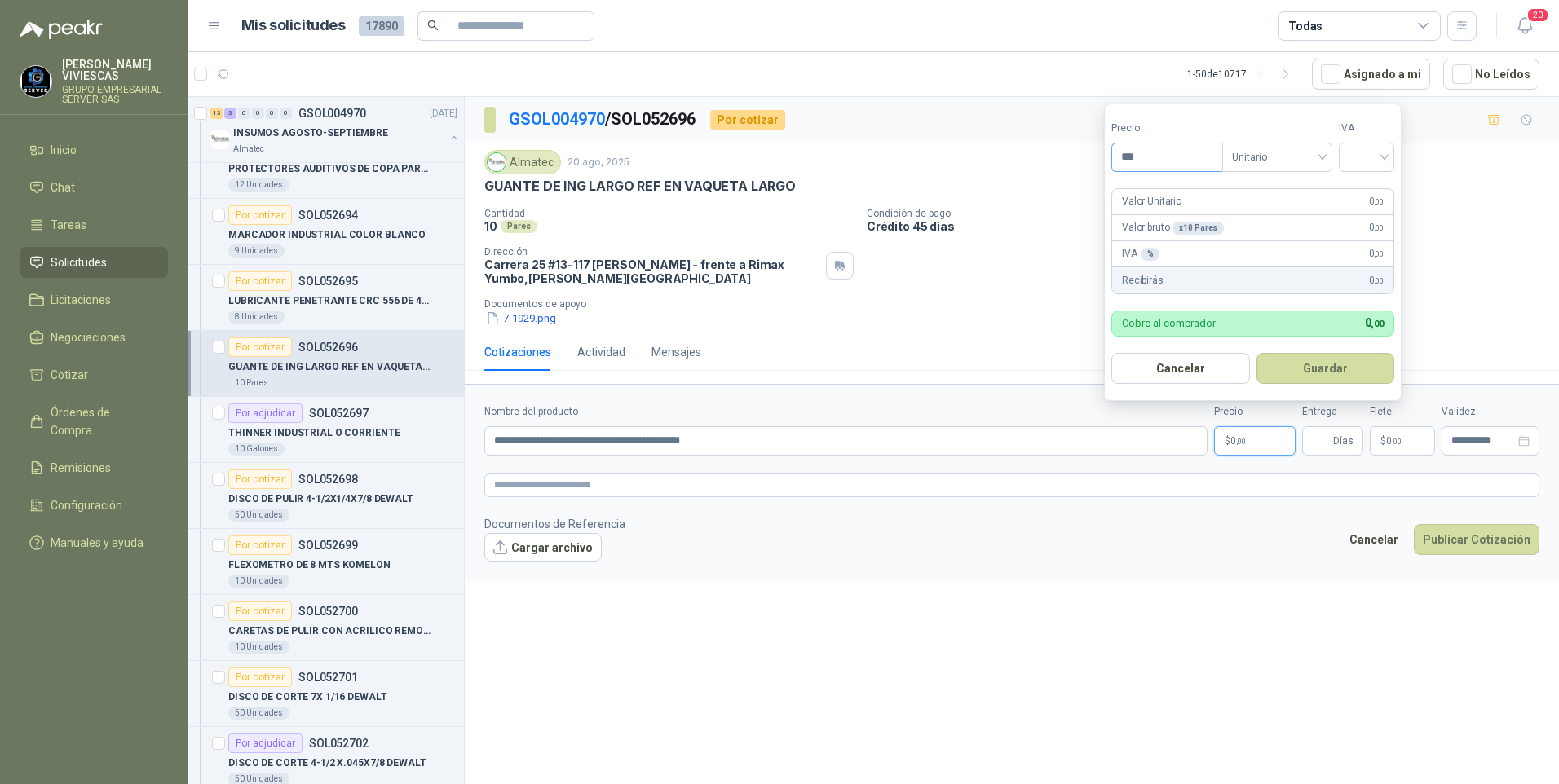
click at [1172, 149] on input "***" at bounding box center [1167, 157] width 110 height 28
click at [1162, 160] on input "***" at bounding box center [1167, 157] width 110 height 28
type input "********"
click at [1384, 156] on input "search" at bounding box center [1366, 156] width 36 height 24
click at [1367, 187] on div "19%" at bounding box center [1370, 190] width 30 height 18
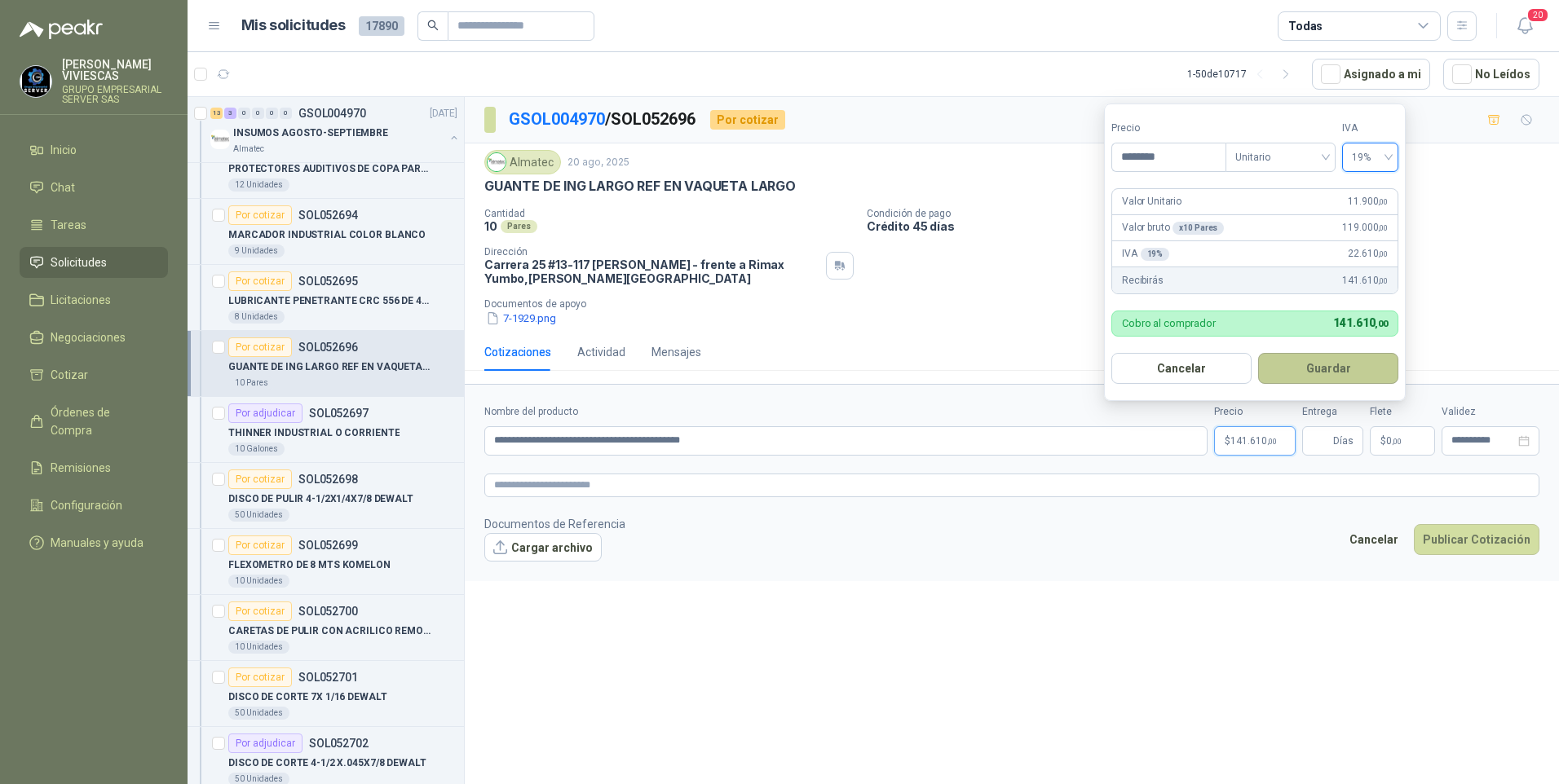
drag, startPoint x: 1326, startPoint y: 382, endPoint x: 1336, endPoint y: 360, distance: 24.2
click at [1326, 381] on button "Guardar" at bounding box center [1328, 368] width 141 height 31
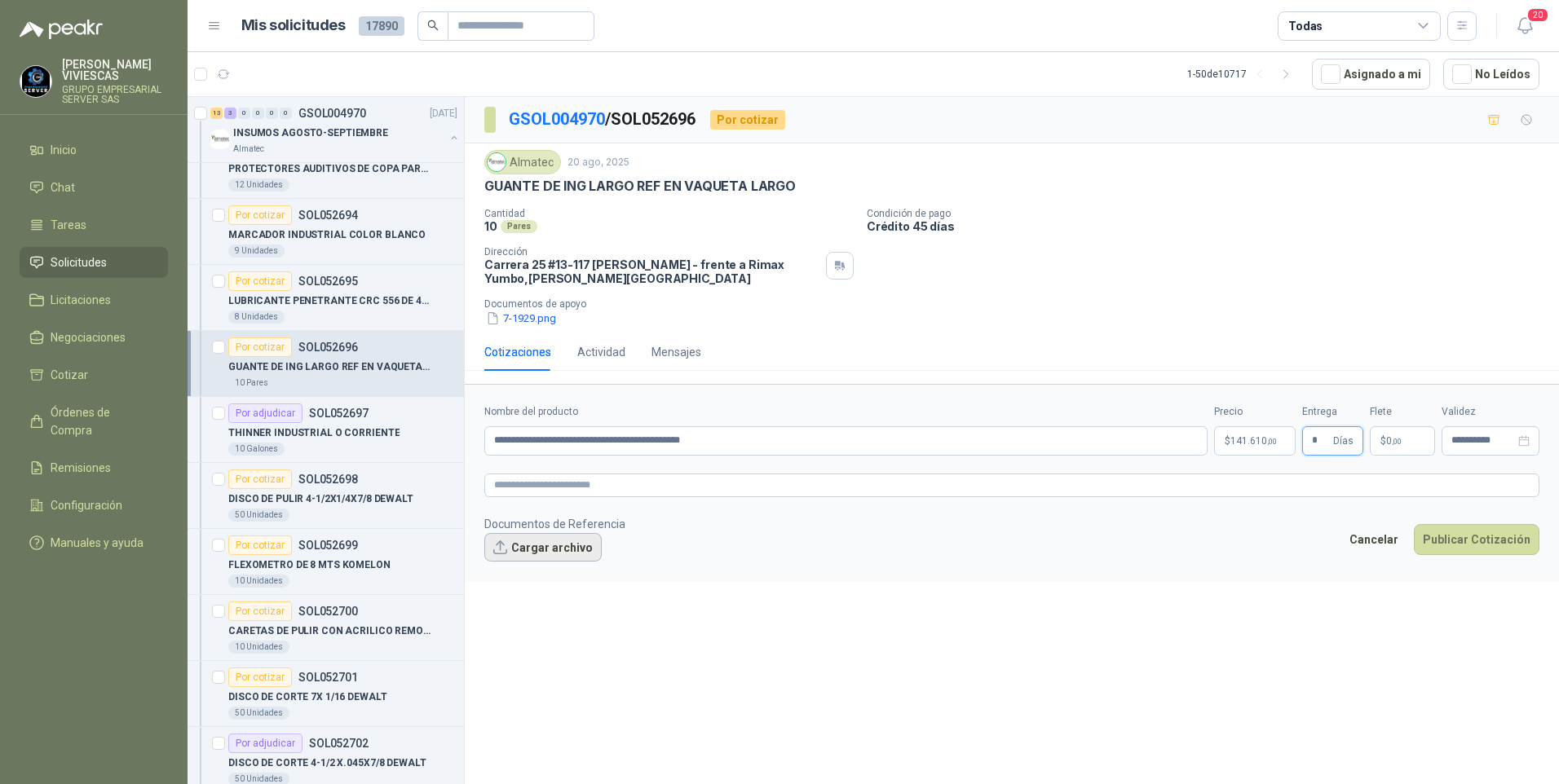
type input "*"
click at [541, 554] on button "Cargar archivo" at bounding box center [544, 548] width 118 height 29
click at [542, 546] on button "Cargar archivo" at bounding box center [544, 548] width 118 height 29
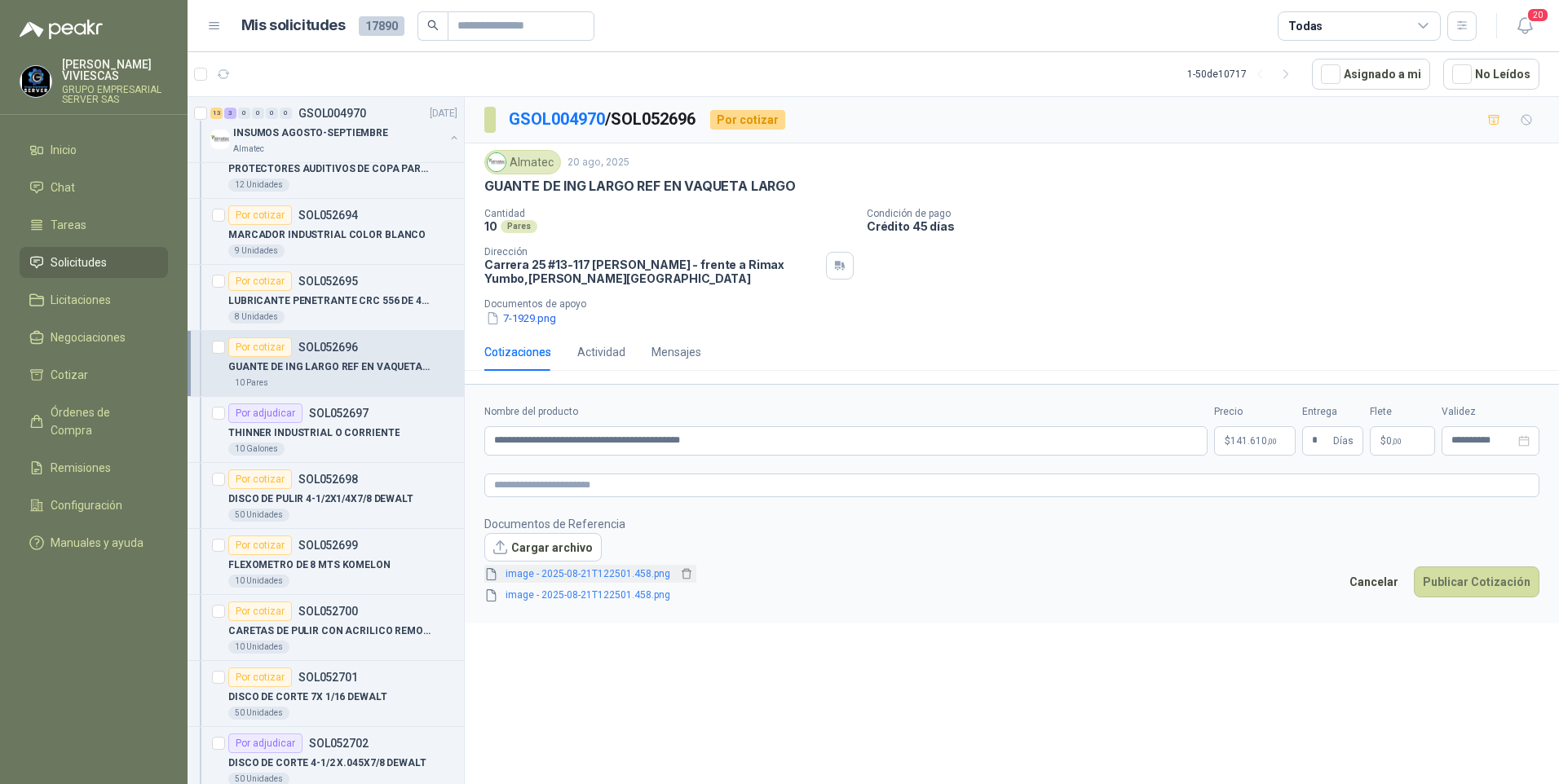
click at [569, 577] on link "image - 2025-08-21T122501.458.png" at bounding box center [587, 574] width 178 height 15
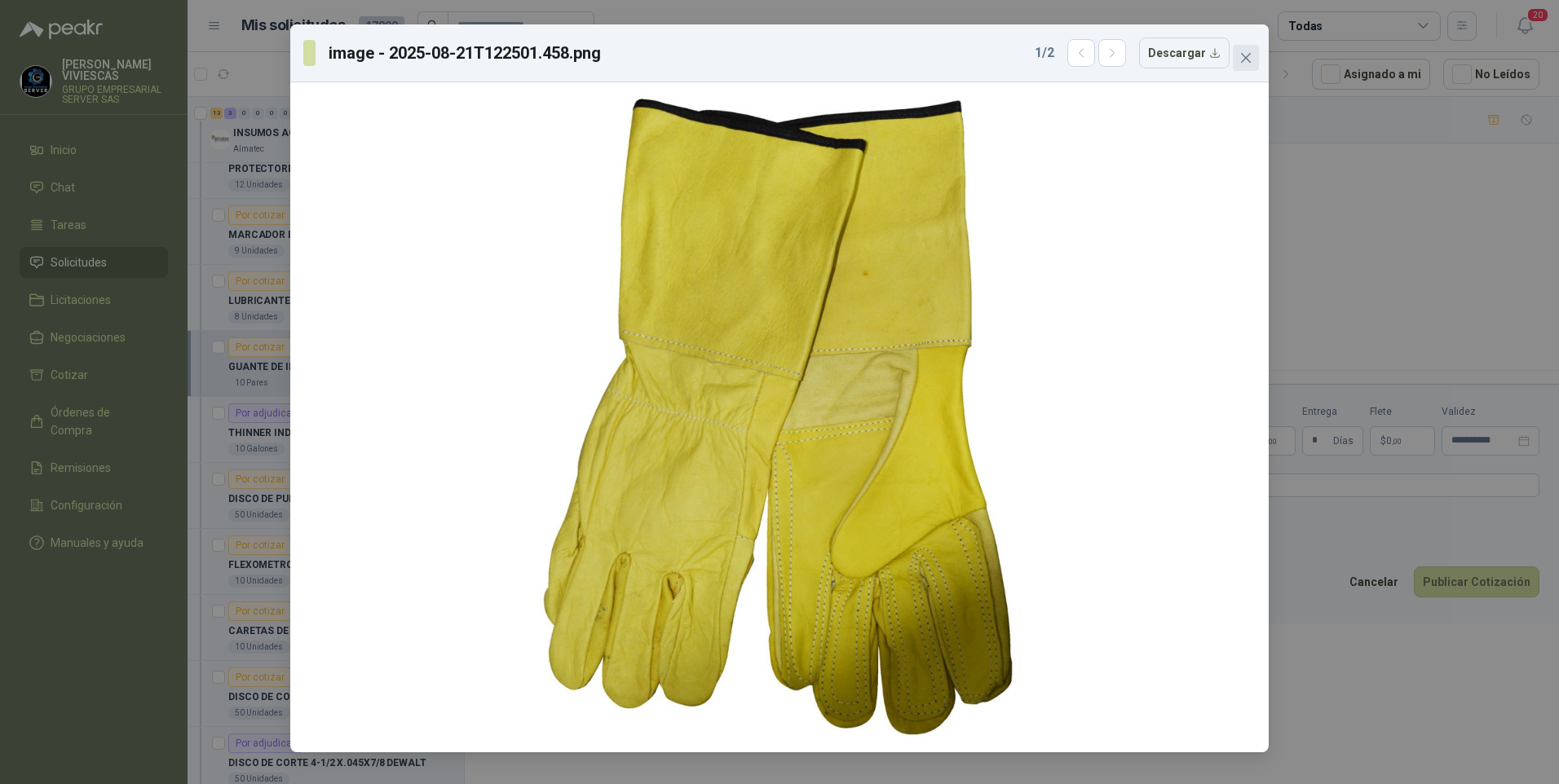
click at [1247, 56] on icon "close" at bounding box center [1246, 58] width 10 height 10
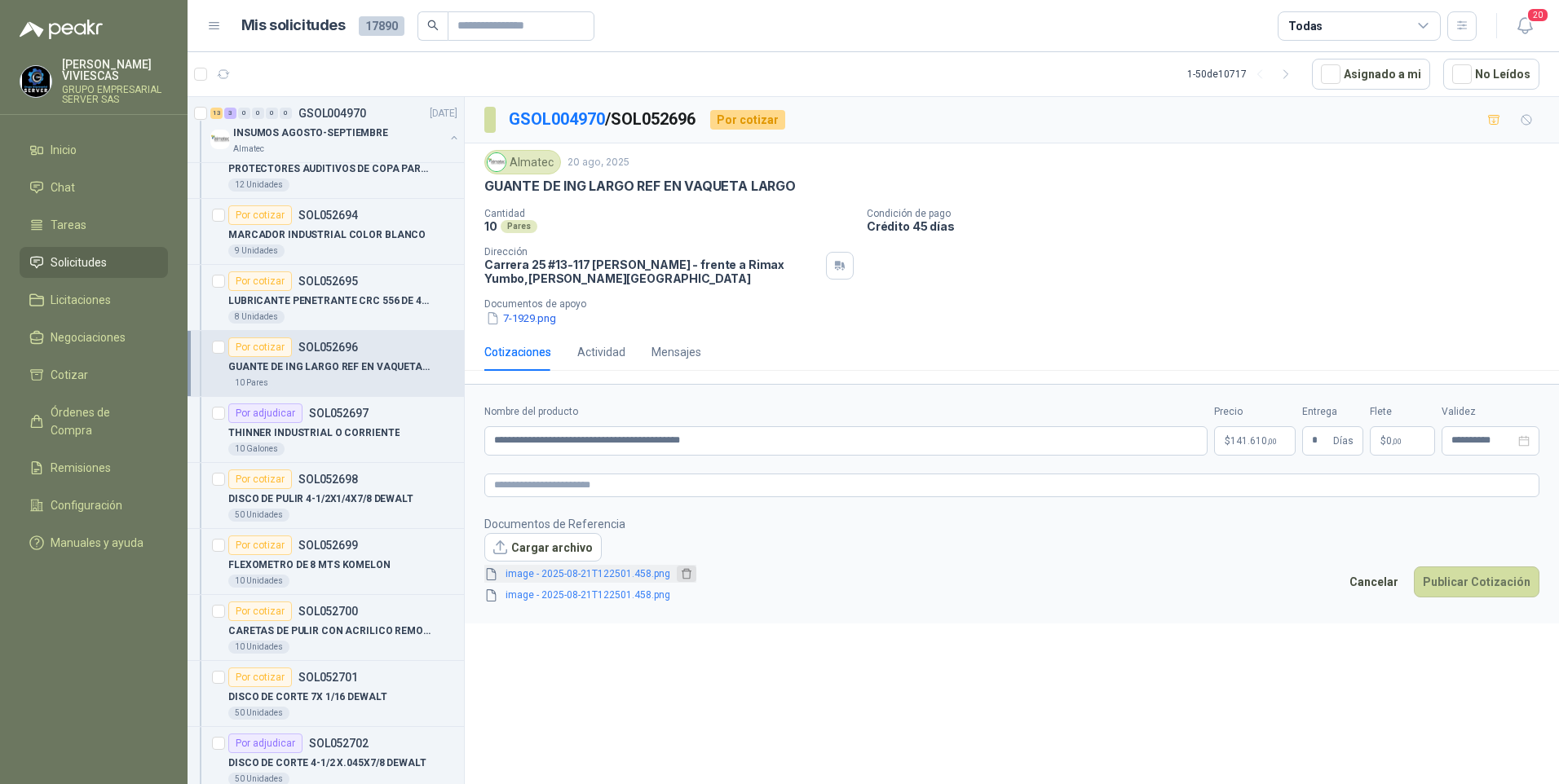
click at [681, 575] on icon "delete" at bounding box center [687, 574] width 12 height 12
click at [560, 573] on link "image - 2025-08-21T122501.458.png" at bounding box center [587, 574] width 178 height 15
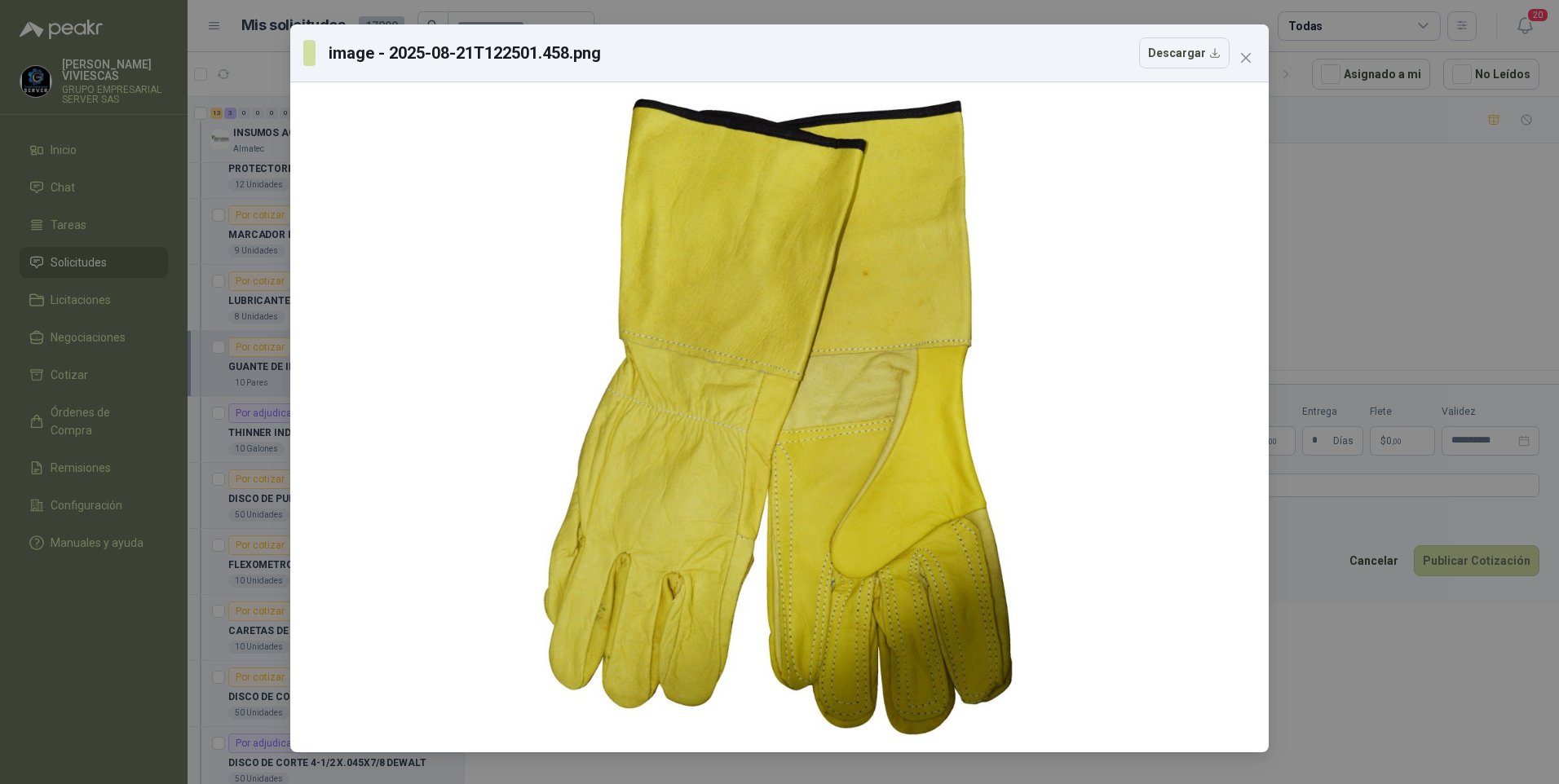
click at [1409, 657] on div "image - 2025-08-21T122501.458.png Descargar" at bounding box center [779, 392] width 1559 height 784
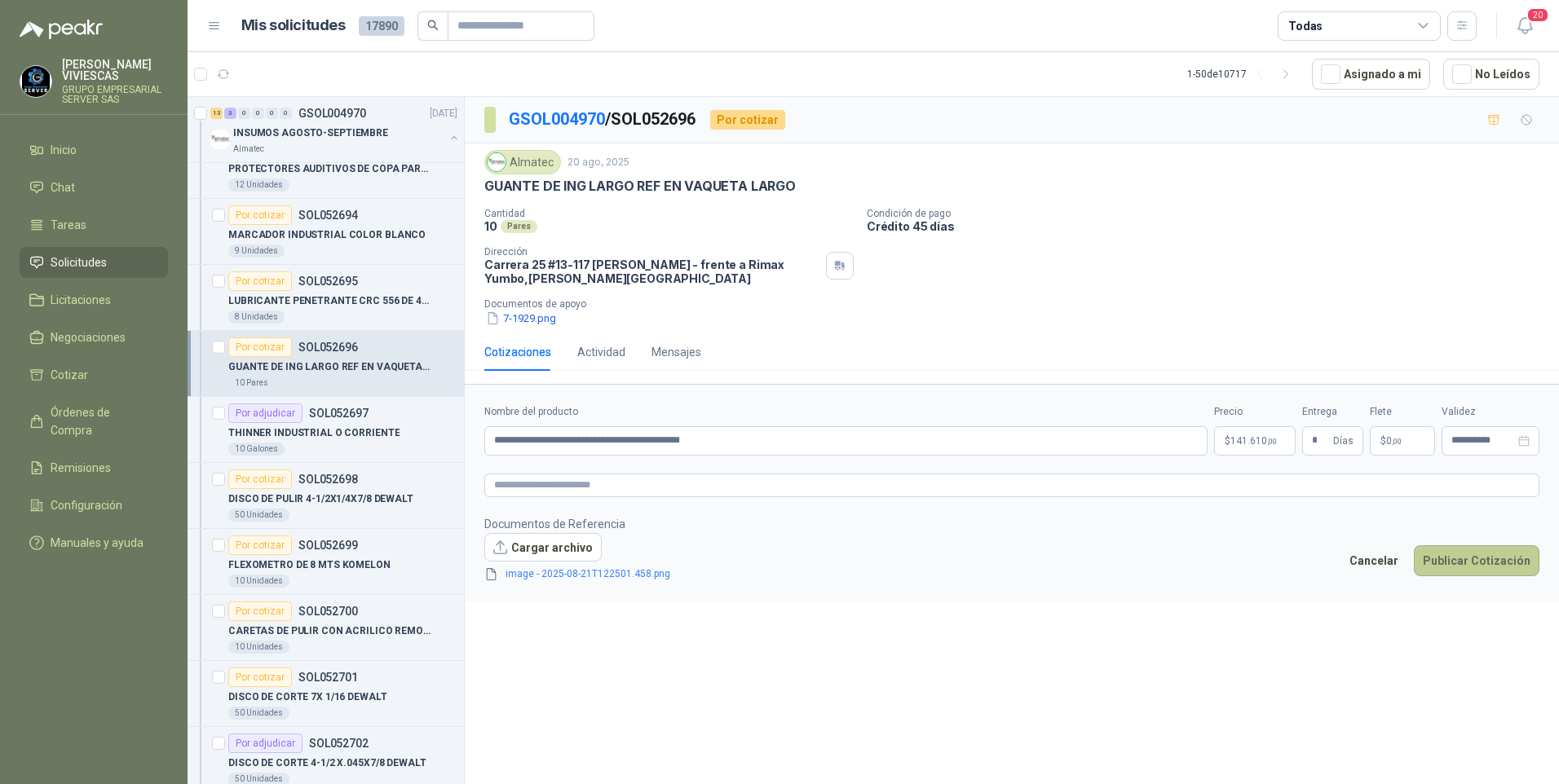
click at [1486, 557] on button "Publicar Cotización" at bounding box center [1476, 560] width 125 height 31
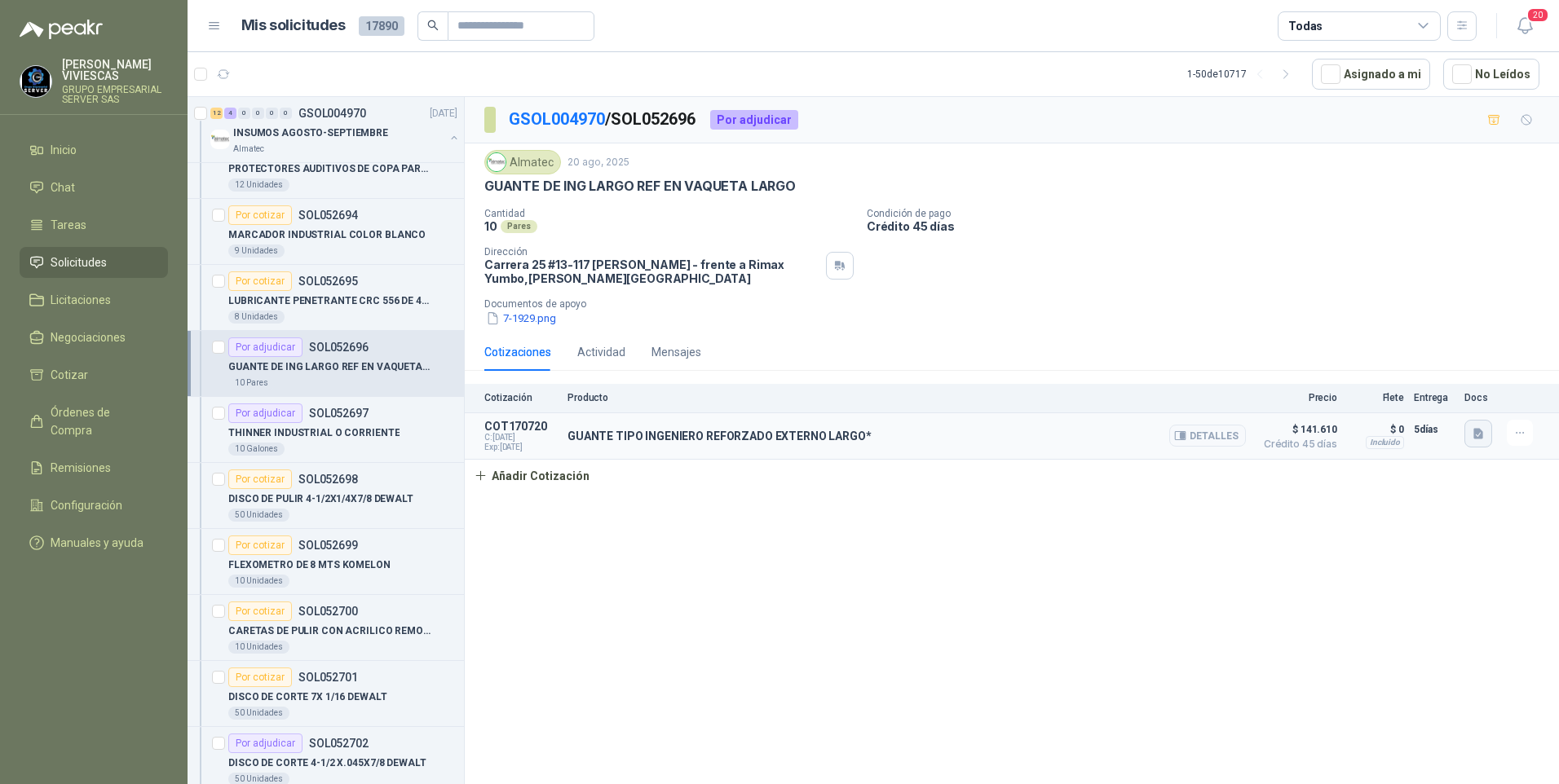
click at [1484, 435] on icon "button" at bounding box center [1478, 434] width 13 height 13
click at [1125, 261] on div "Cantidad 10 Pares Condición de pago Crédito 45 días Dirección Carrera 25 #13-11…" at bounding box center [1012, 267] width 1055 height 119
click at [317, 495] on p "DISCO DE PULIR 4-1/2X1/4X7/8 DEWALT" at bounding box center [321, 499] width 185 height 15
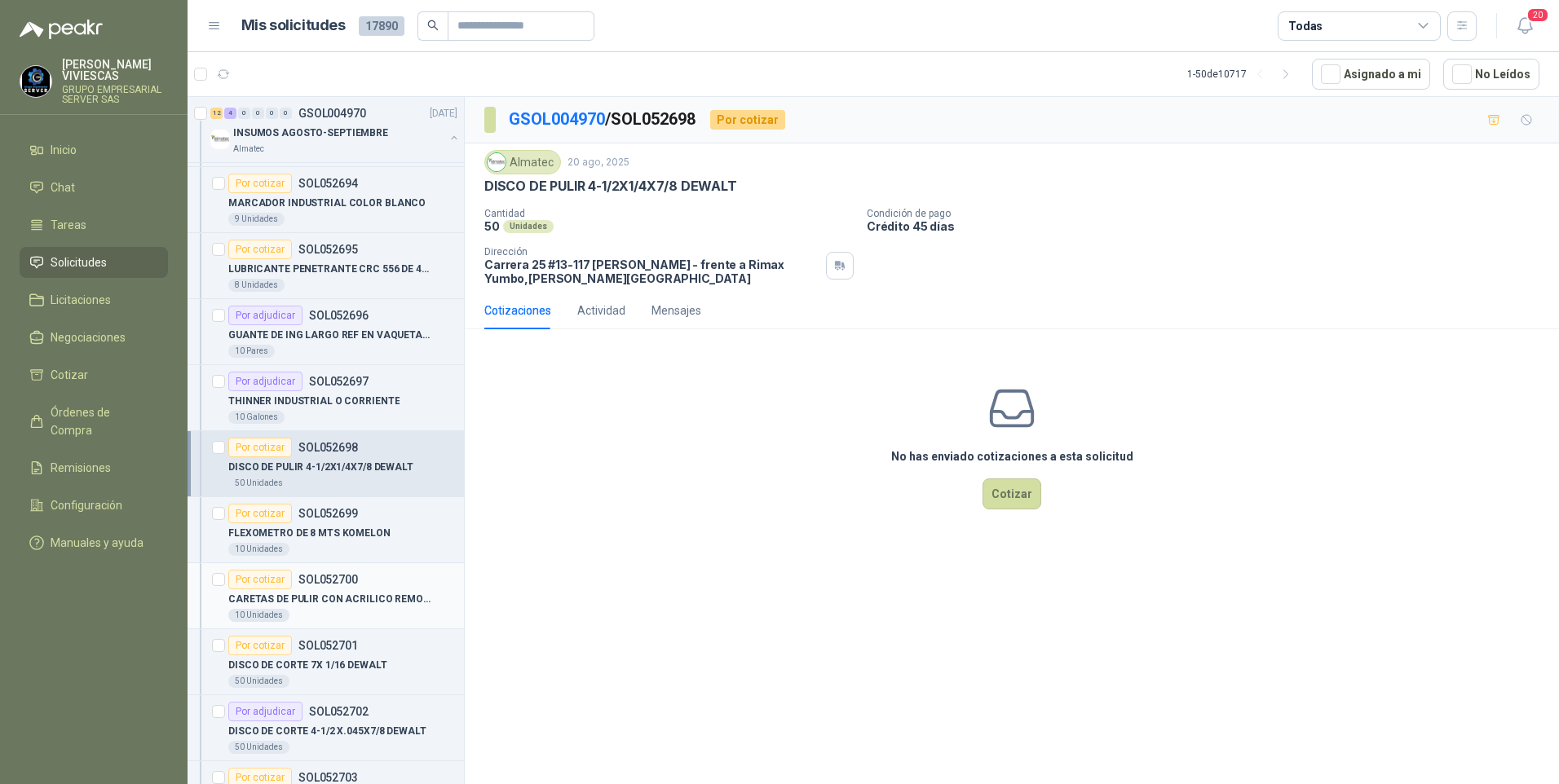
scroll to position [3215, 0]
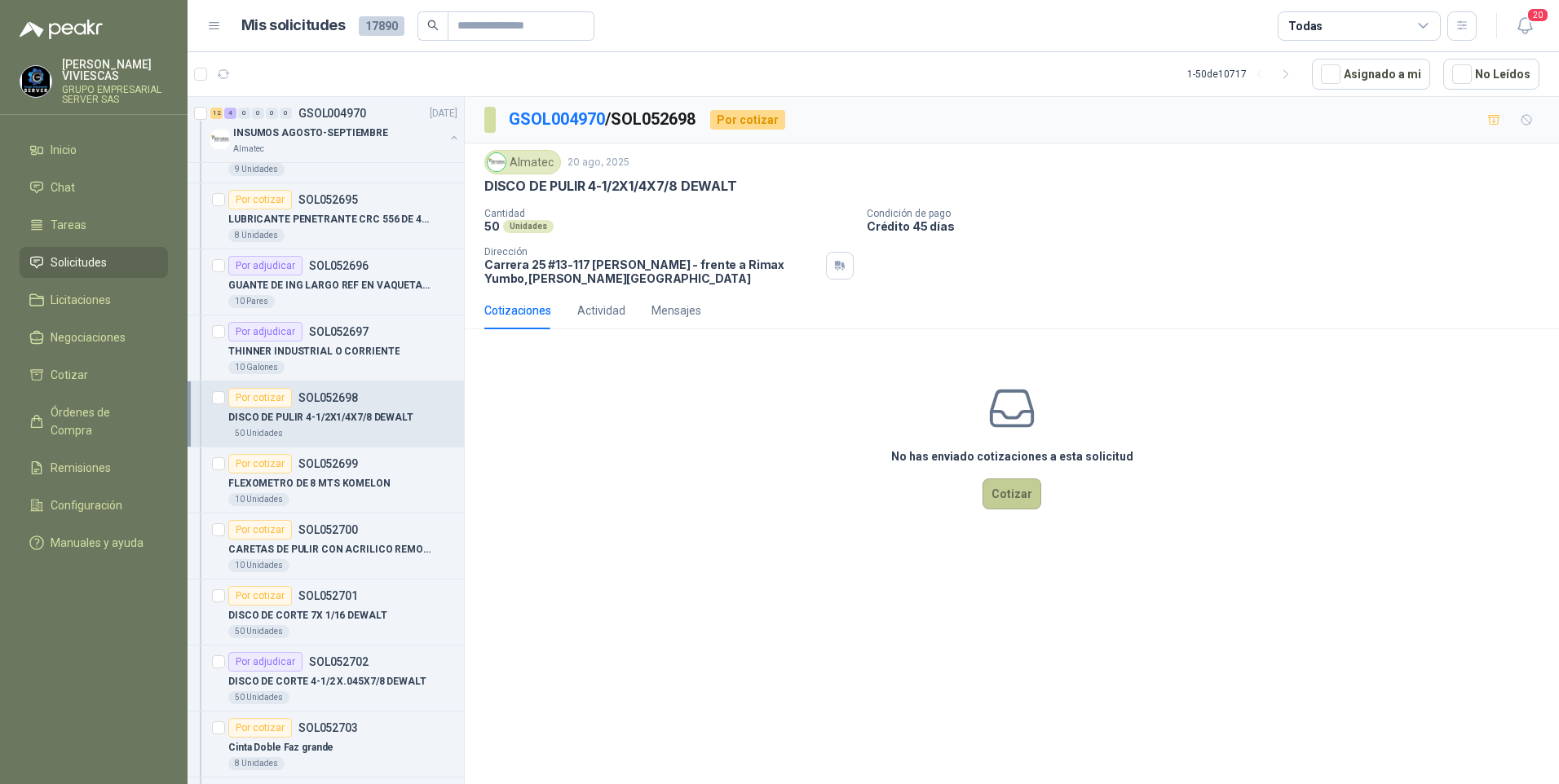
click at [1024, 506] on button "Cotizar" at bounding box center [1012, 494] width 59 height 31
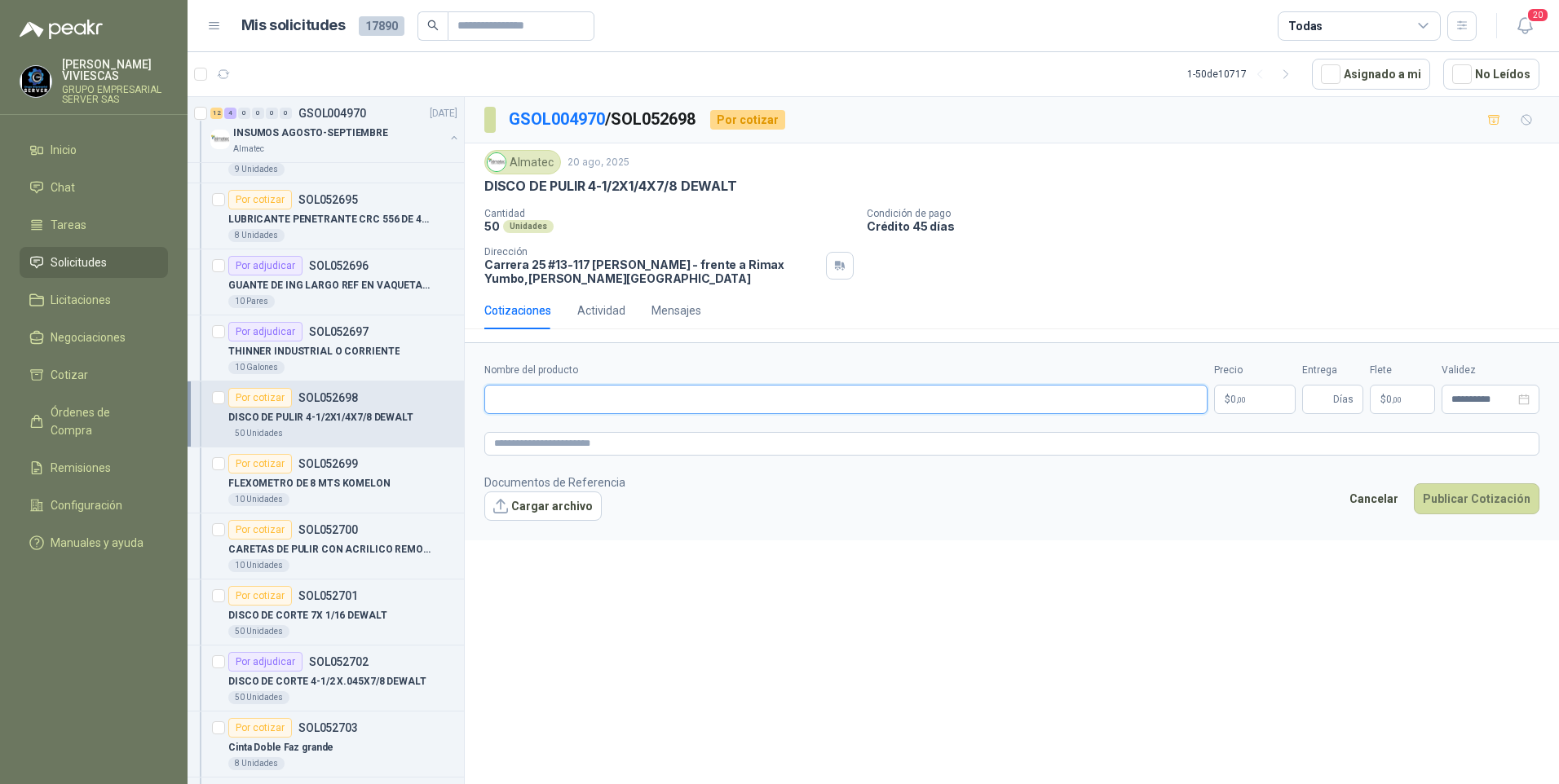
click at [527, 403] on input "Nombre del producto" at bounding box center [846, 399] width 723 height 29
type input "**********"
click at [1230, 389] on p "$ 0 ,00" at bounding box center [1254, 399] width 82 height 29
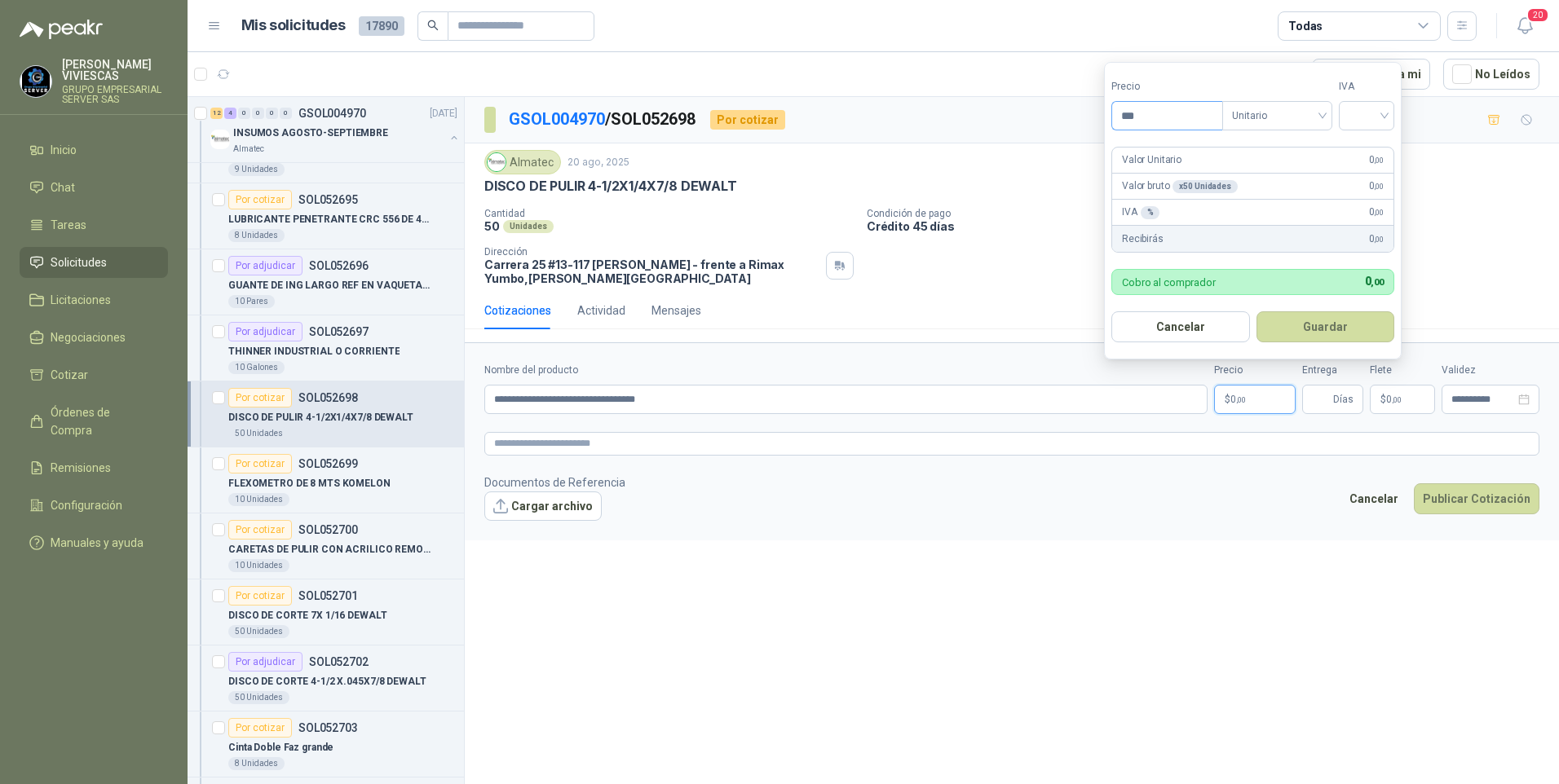
click at [1183, 116] on input "***" at bounding box center [1167, 115] width 110 height 28
type input "*******"
click at [1384, 109] on input "search" at bounding box center [1366, 114] width 36 height 24
click at [1377, 151] on div "19%" at bounding box center [1370, 149] width 30 height 18
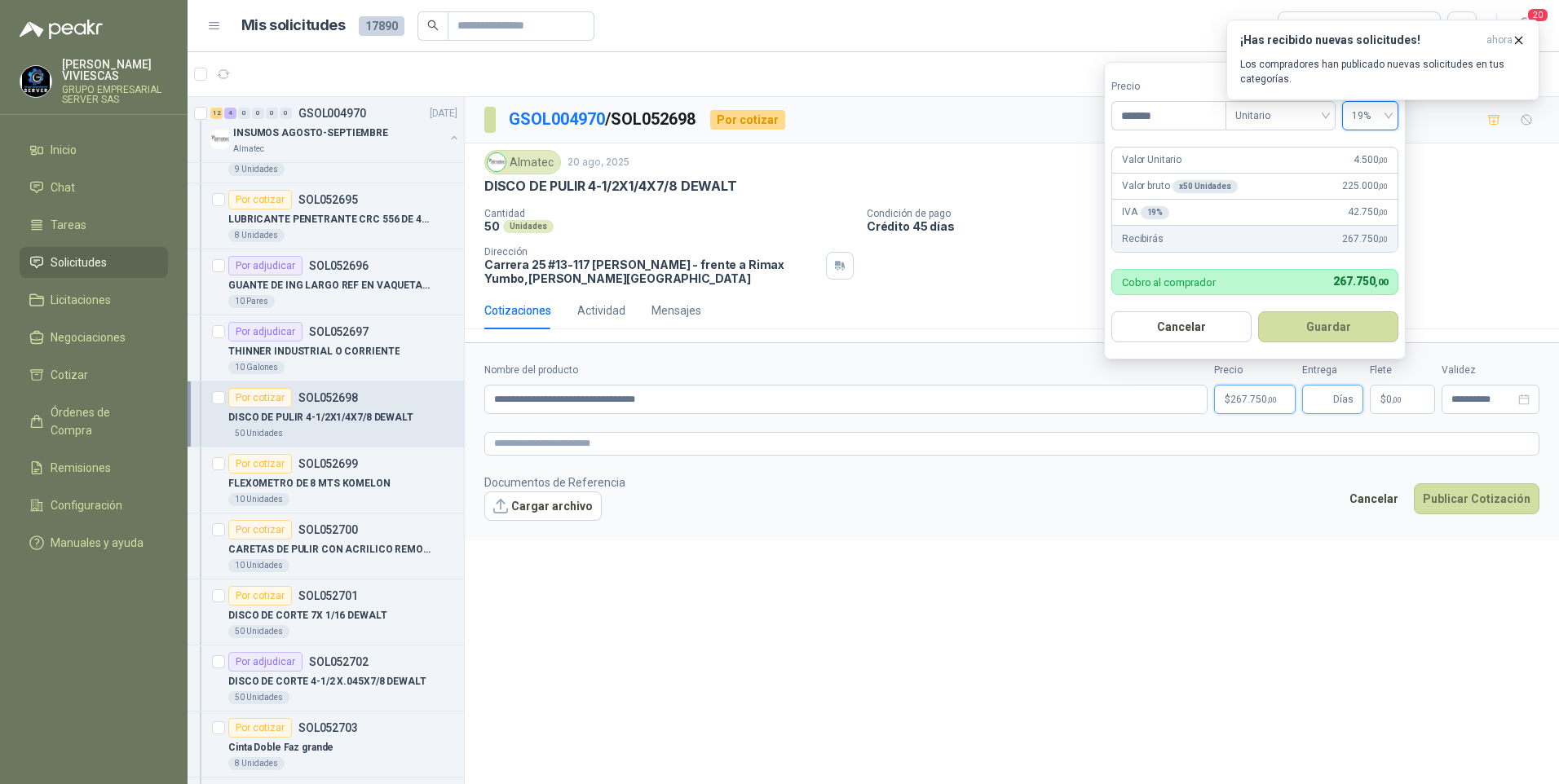
click at [1312, 397] on input "Entrega" at bounding box center [1320, 399] width 18 height 28
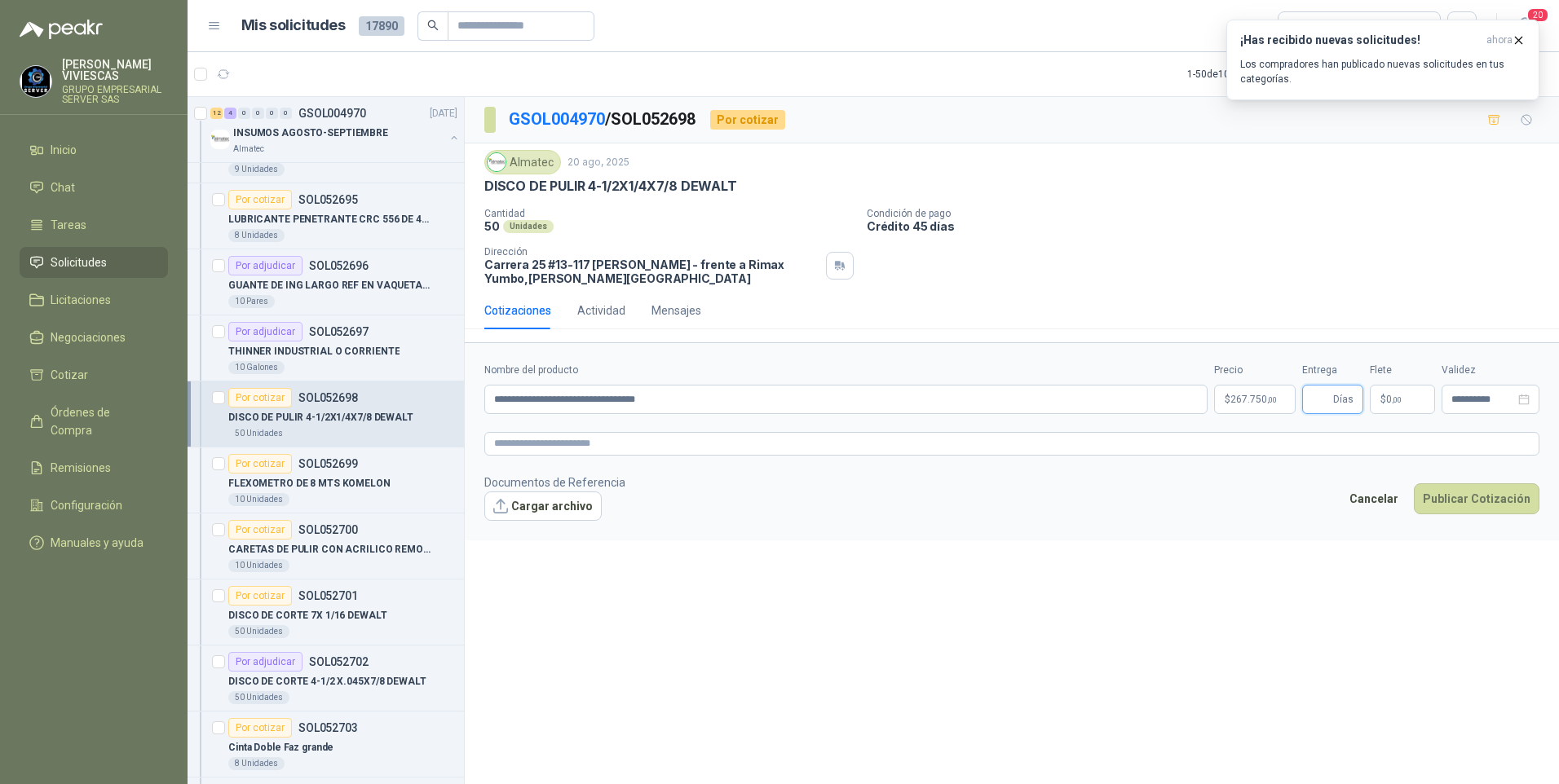
type input "*"
click at [1477, 499] on button "Publicar Cotización" at bounding box center [1476, 499] width 125 height 31
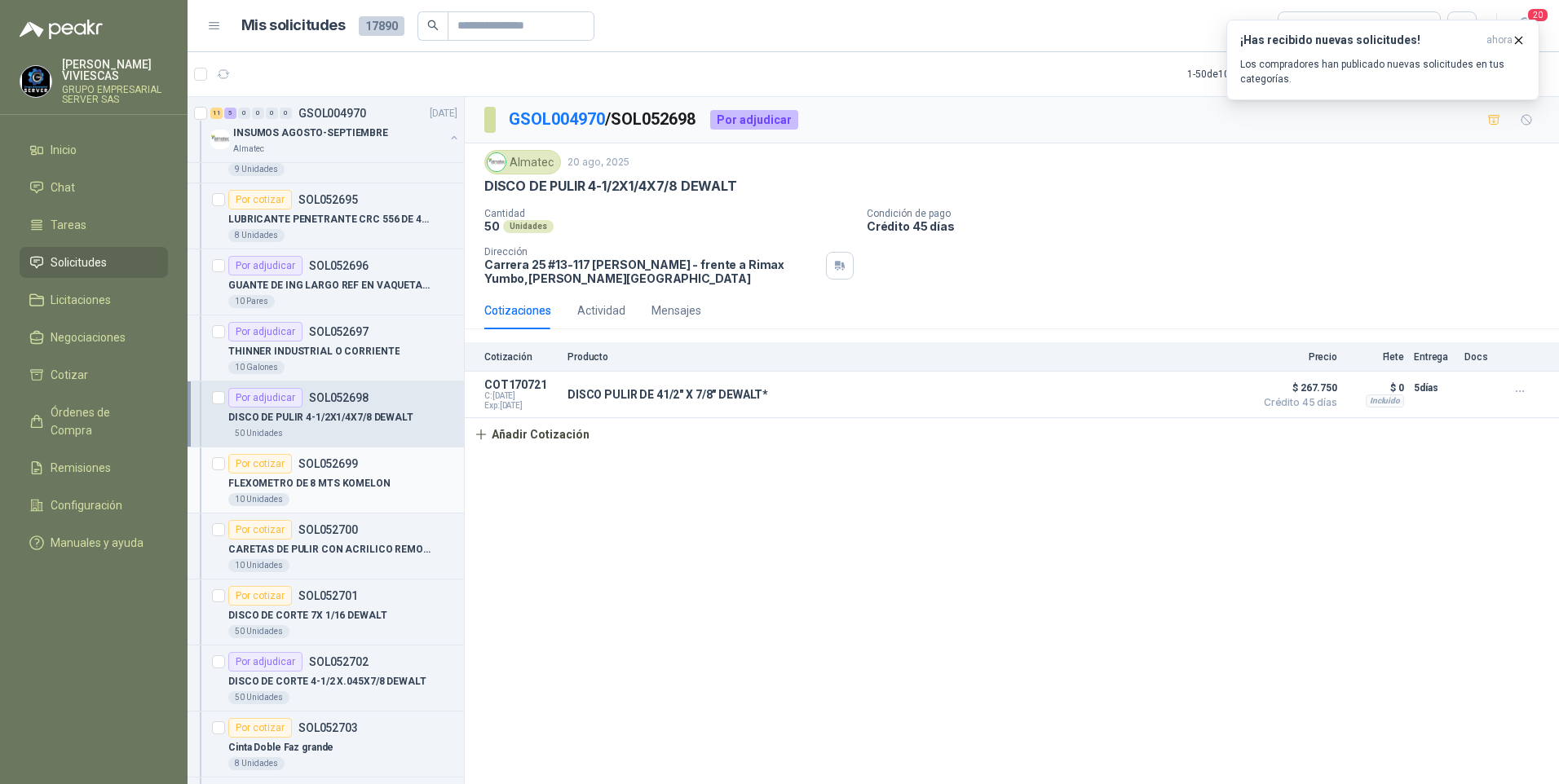
click at [316, 481] on p "FLEXOMETRO DE 8 MTS KOMELON" at bounding box center [309, 484] width 162 height 15
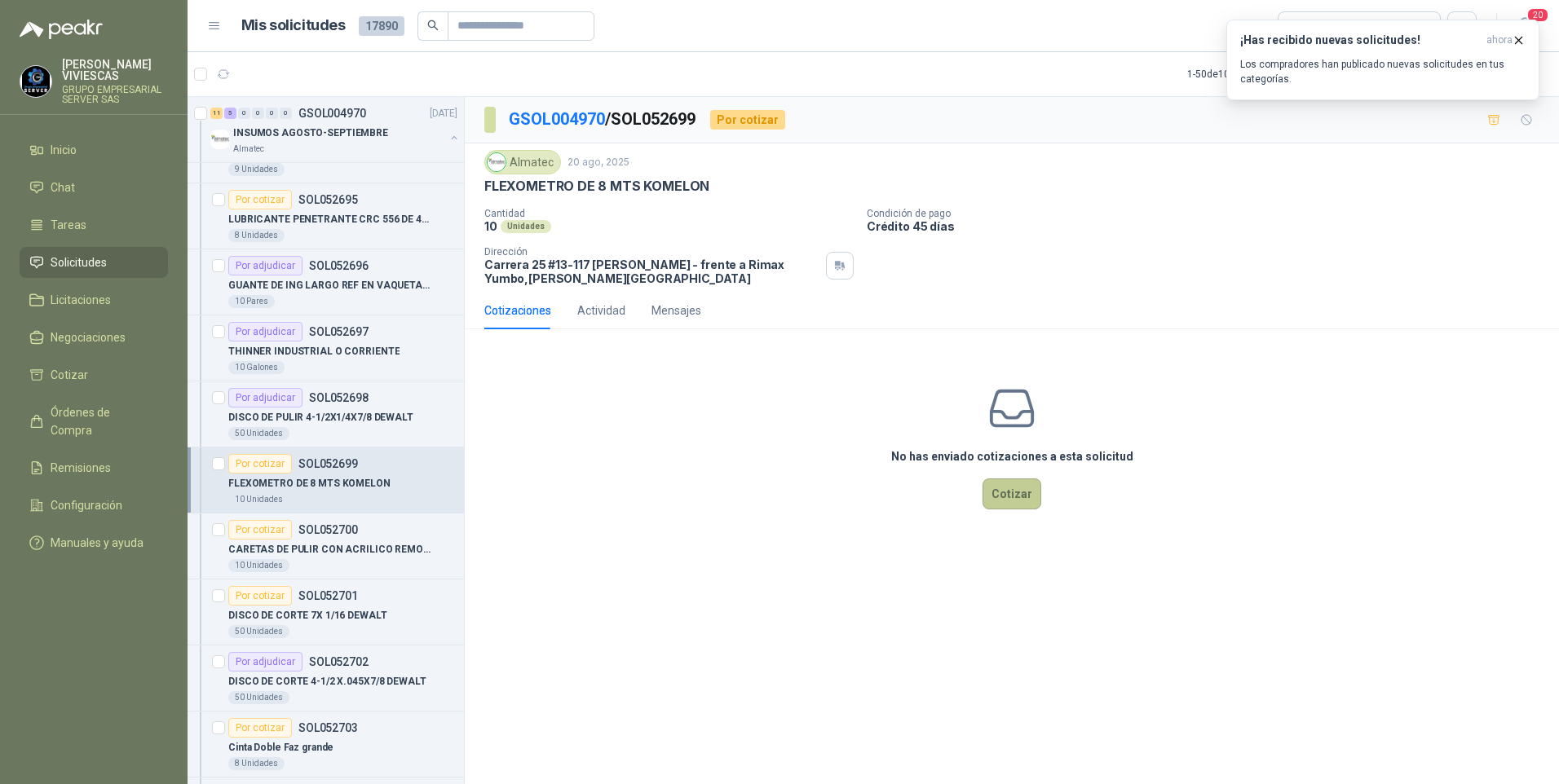
click at [1014, 491] on button "Cotizar" at bounding box center [1012, 494] width 59 height 31
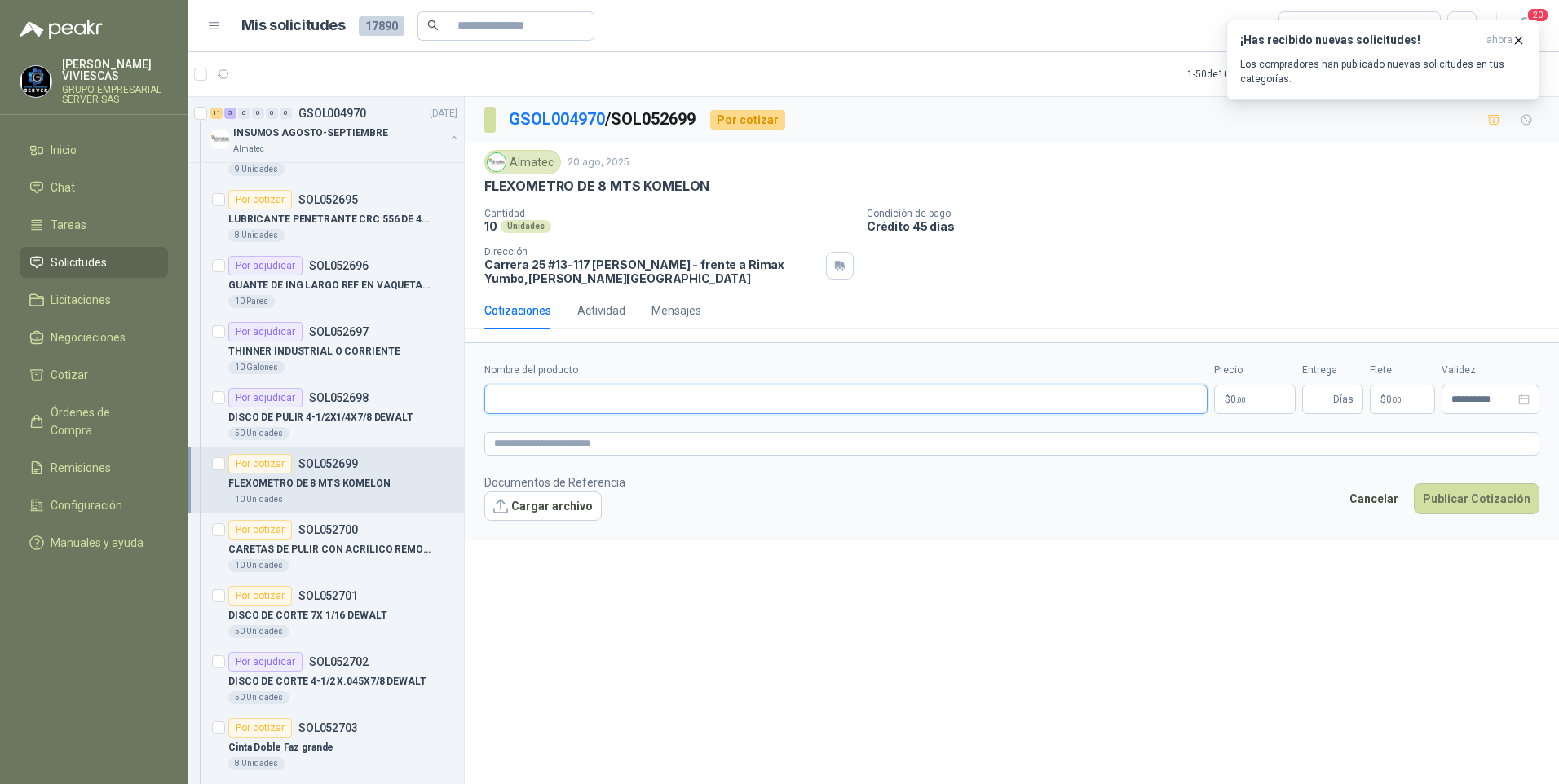
click at [501, 405] on input "Nombre del producto" at bounding box center [846, 399] width 723 height 29
type input "**********"
click at [1266, 388] on p "$ 0 ,00" at bounding box center [1254, 399] width 82 height 29
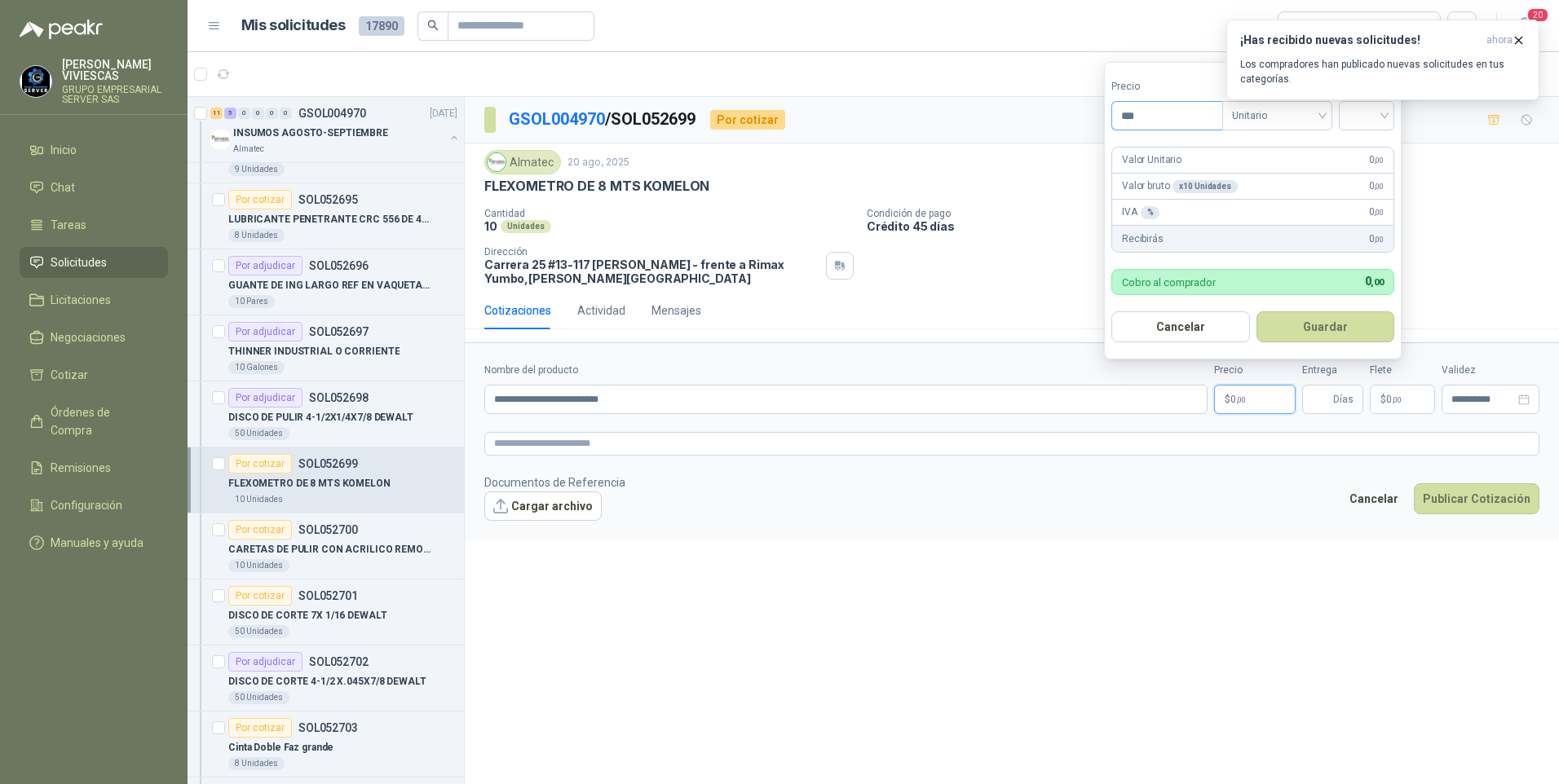
click at [1154, 102] on input "***" at bounding box center [1167, 115] width 110 height 28
type input "********"
click at [1377, 121] on input "search" at bounding box center [1366, 114] width 36 height 24
click at [1373, 142] on div "19%" at bounding box center [1370, 149] width 30 height 18
click at [1318, 331] on button "Guardar" at bounding box center [1328, 326] width 141 height 31
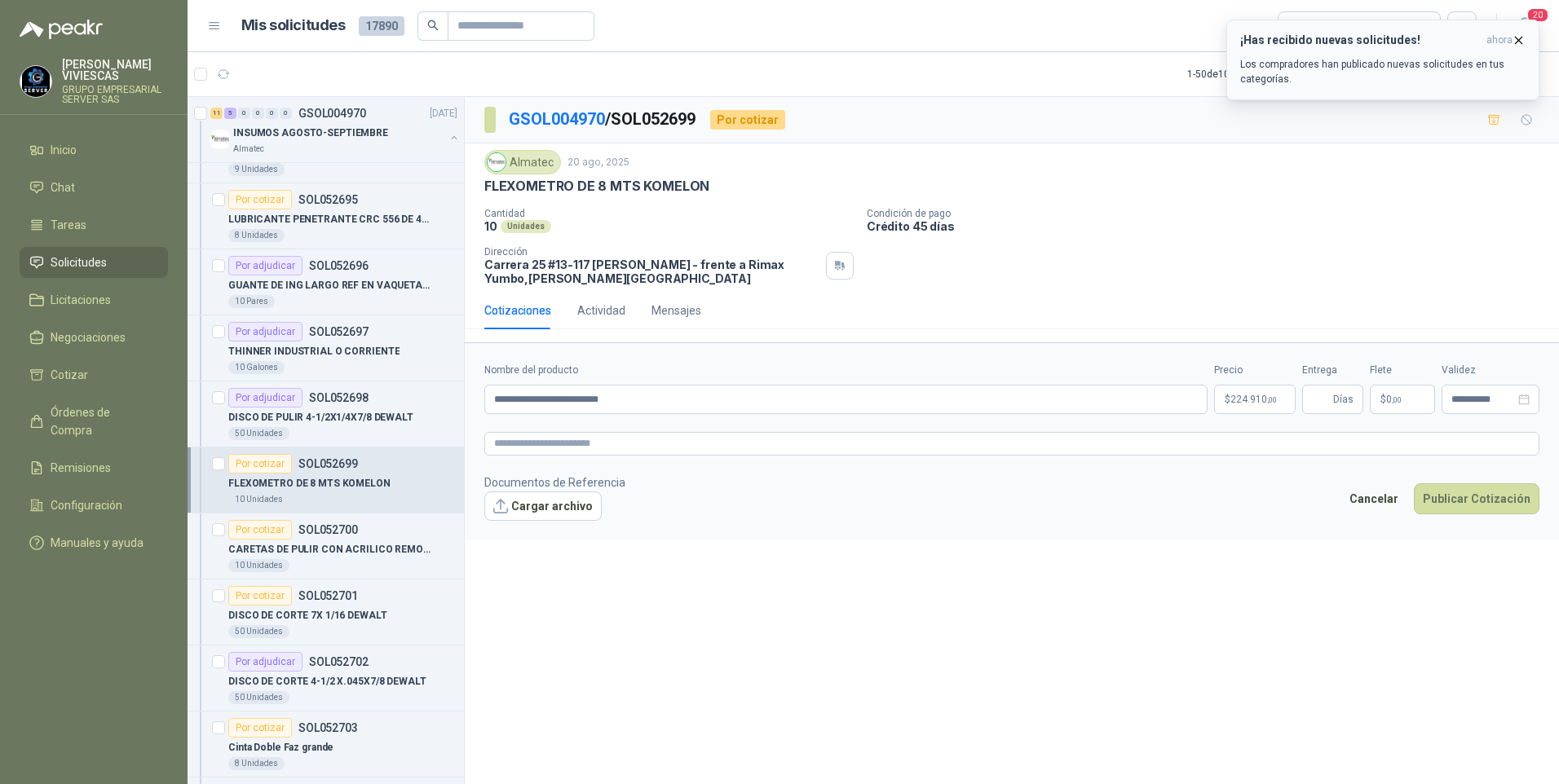
drag, startPoint x: 1523, startPoint y: 42, endPoint x: 1281, endPoint y: 278, distance: 338.0
click at [1522, 42] on icon "button" at bounding box center [1519, 40] width 13 height 13
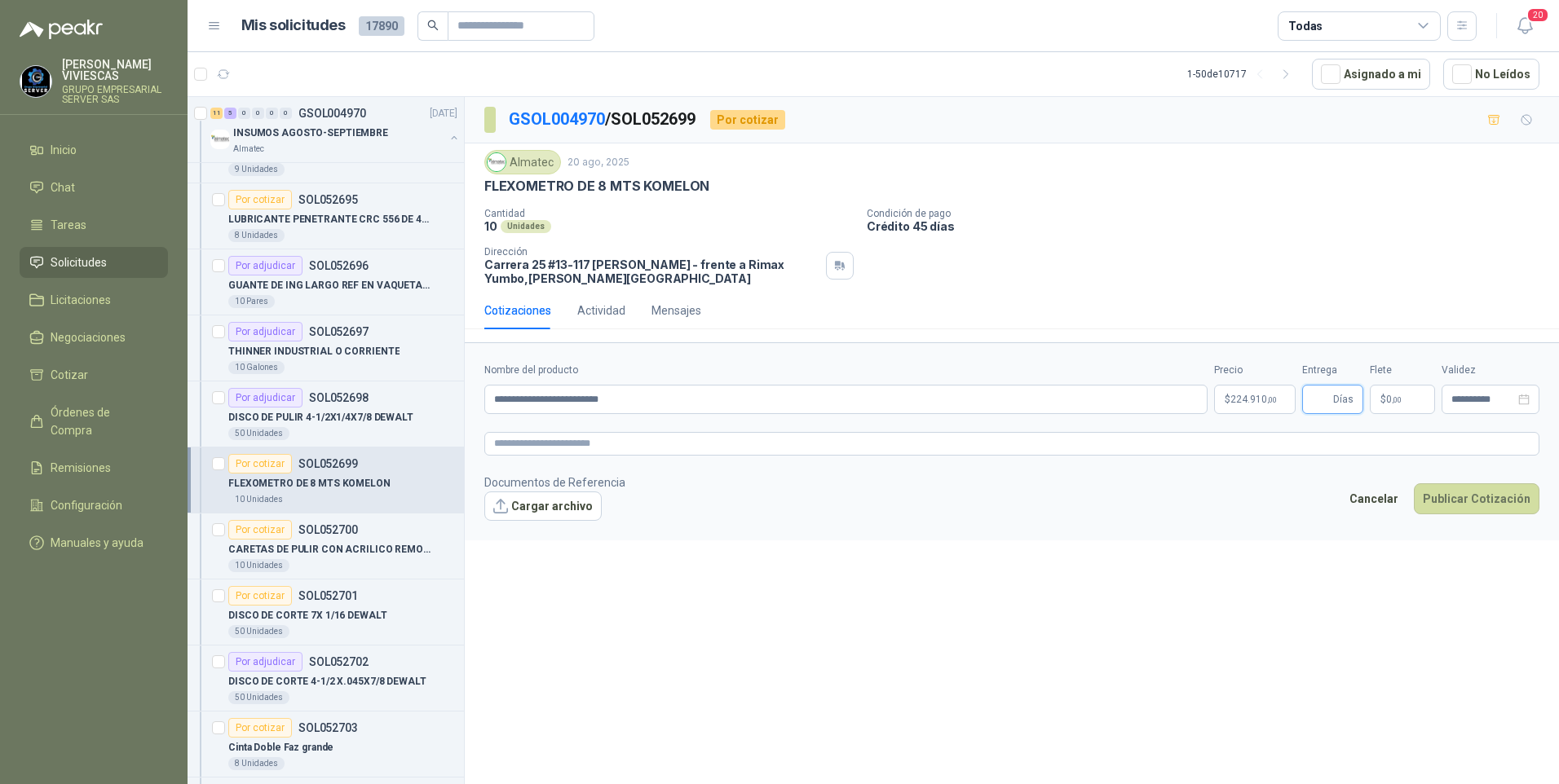
click at [1323, 395] on input "Entrega" at bounding box center [1320, 399] width 18 height 28
click at [1421, 626] on div "**********" at bounding box center [1011, 443] width 1094 height 693
click at [1323, 401] on input "Entrega" at bounding box center [1320, 399] width 18 height 28
type input "*"
click at [1117, 675] on div "**********" at bounding box center [1011, 443] width 1094 height 693
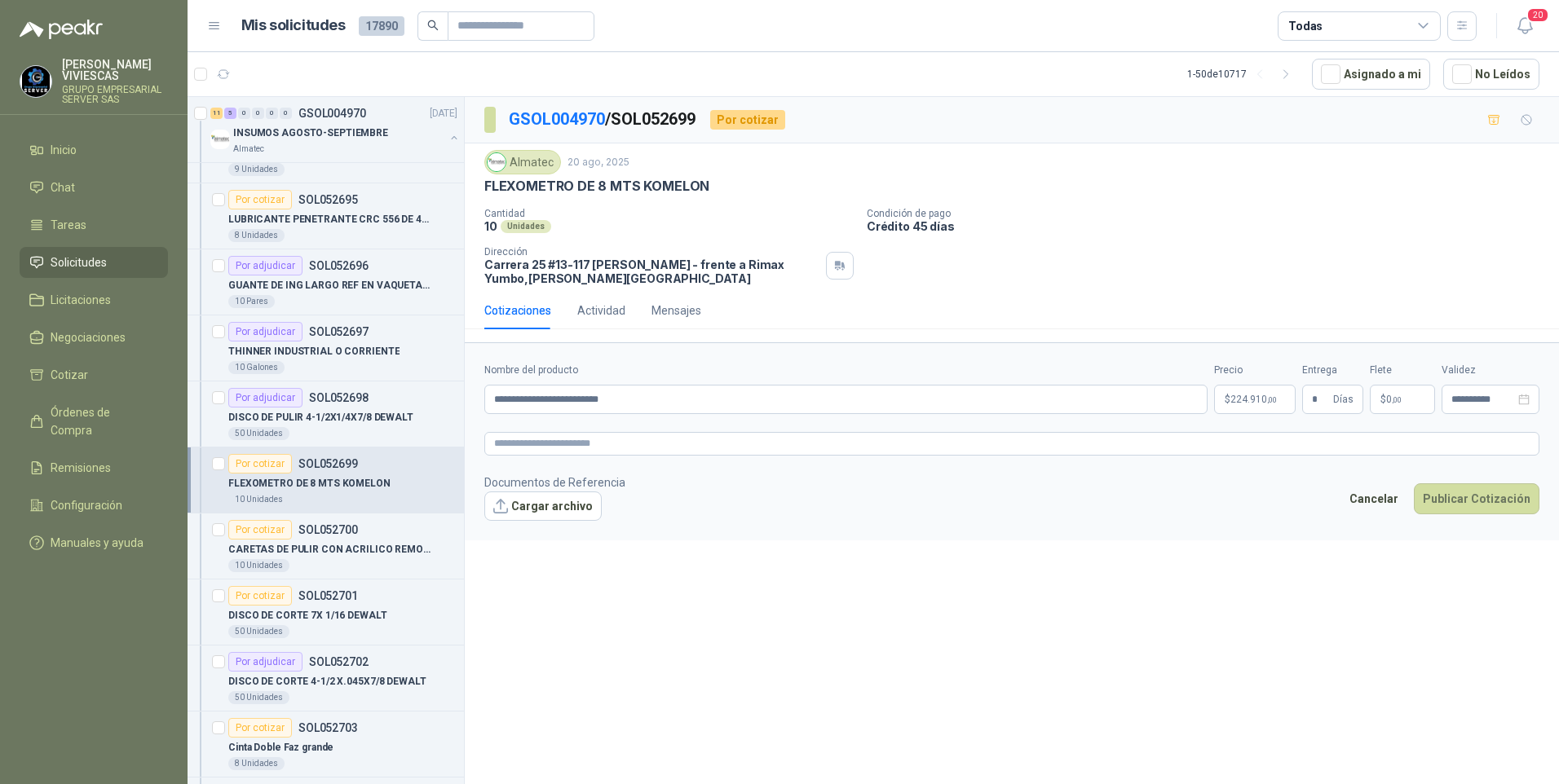
click at [1021, 299] on div "Cotizaciones Actividad Mensajes" at bounding box center [1012, 310] width 1055 height 38
click at [550, 499] on button "Cargar archivo" at bounding box center [544, 506] width 118 height 29
click at [571, 538] on link "image - 2025-08-21T122959.419.png" at bounding box center [587, 532] width 178 height 15
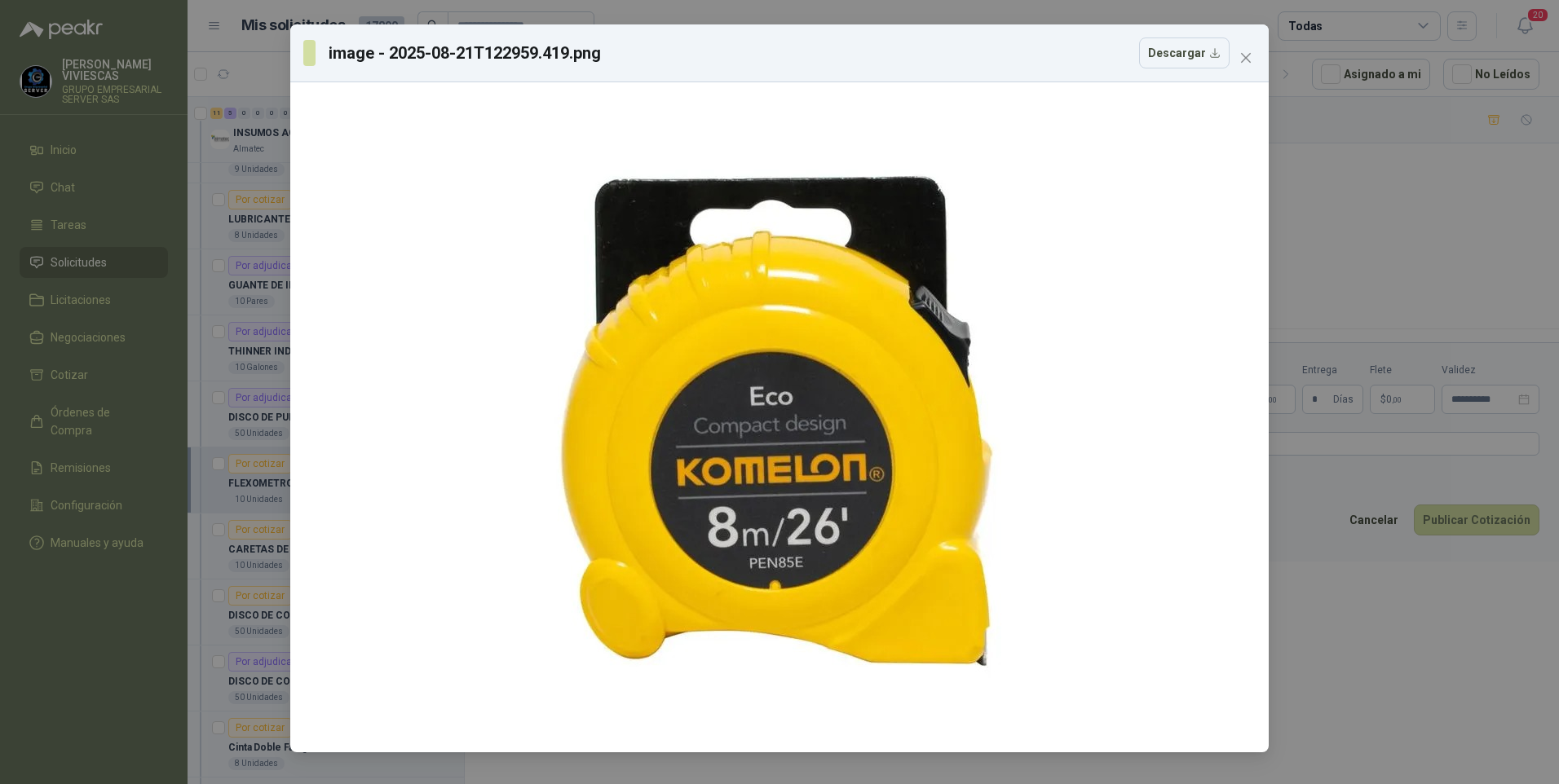
click at [1345, 649] on div "image - 2025-08-21T122959.419.png Descargar" at bounding box center [779, 392] width 1559 height 784
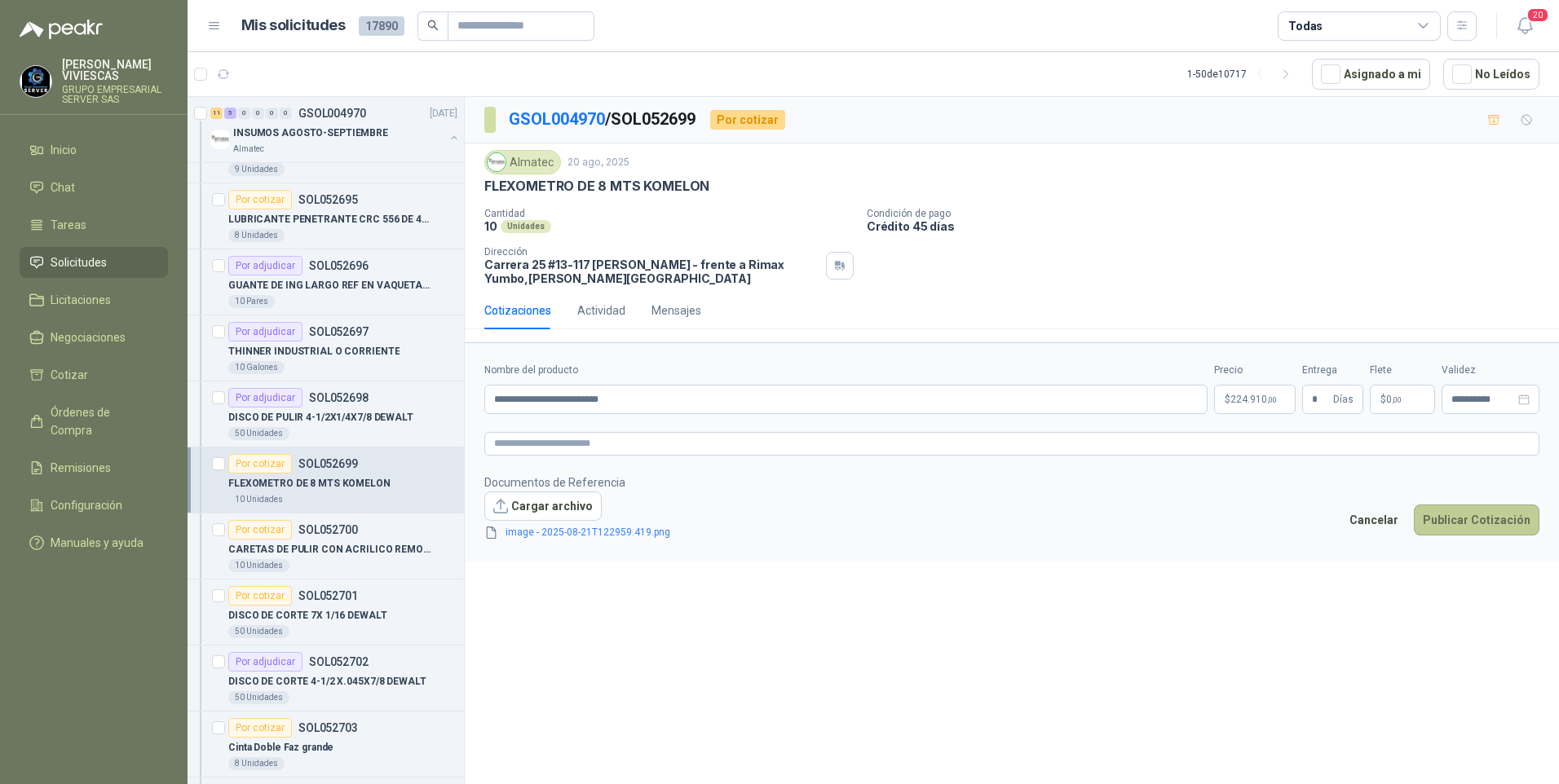
click at [1484, 524] on button "Publicar Cotización" at bounding box center [1476, 520] width 125 height 31
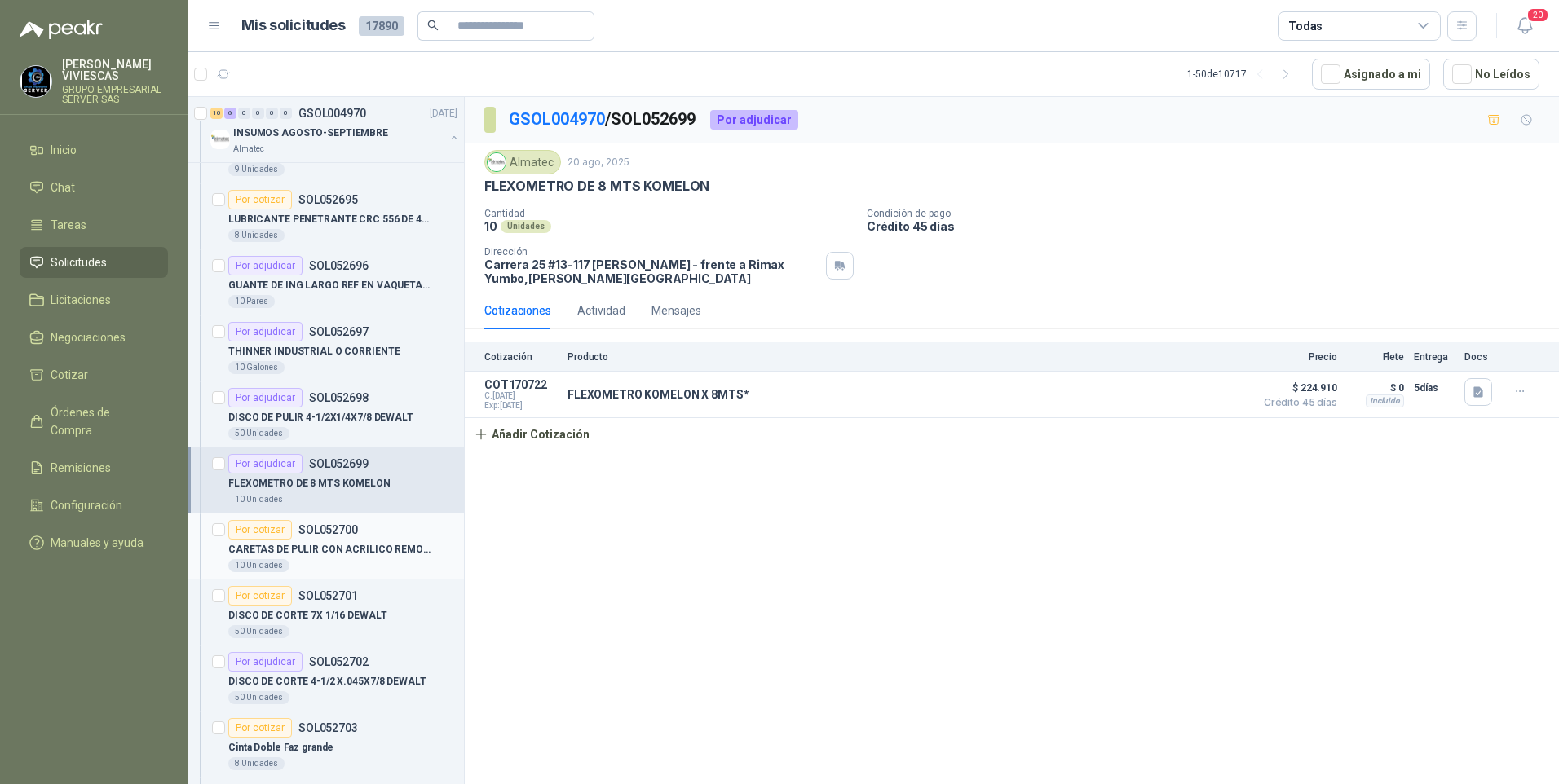
click at [313, 553] on p "CARETAS DE PULIR CON ACRILICO REMOVIBLE" at bounding box center [329, 549] width 203 height 15
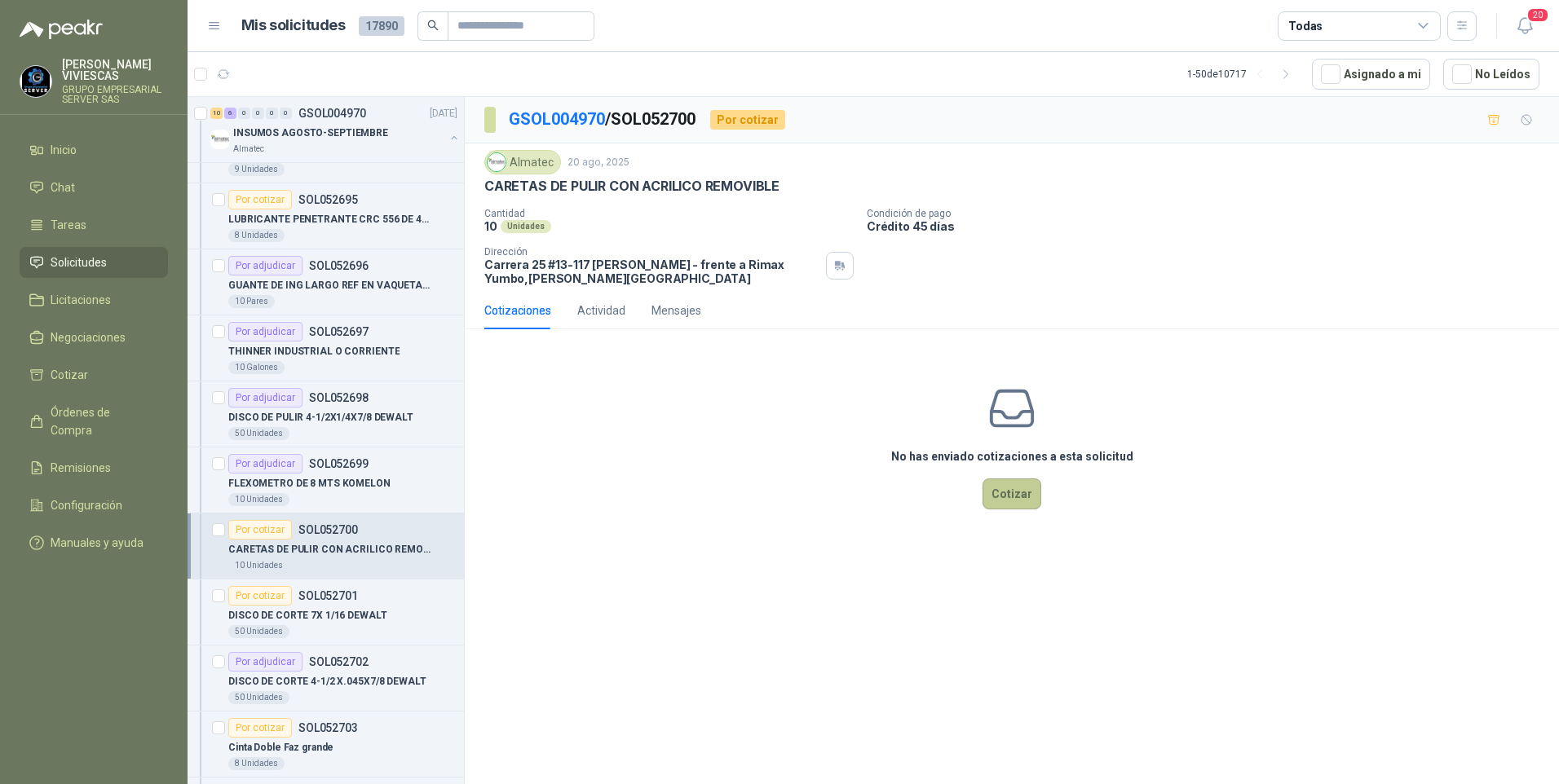
click at [1011, 496] on button "Cotizar" at bounding box center [1012, 494] width 59 height 31
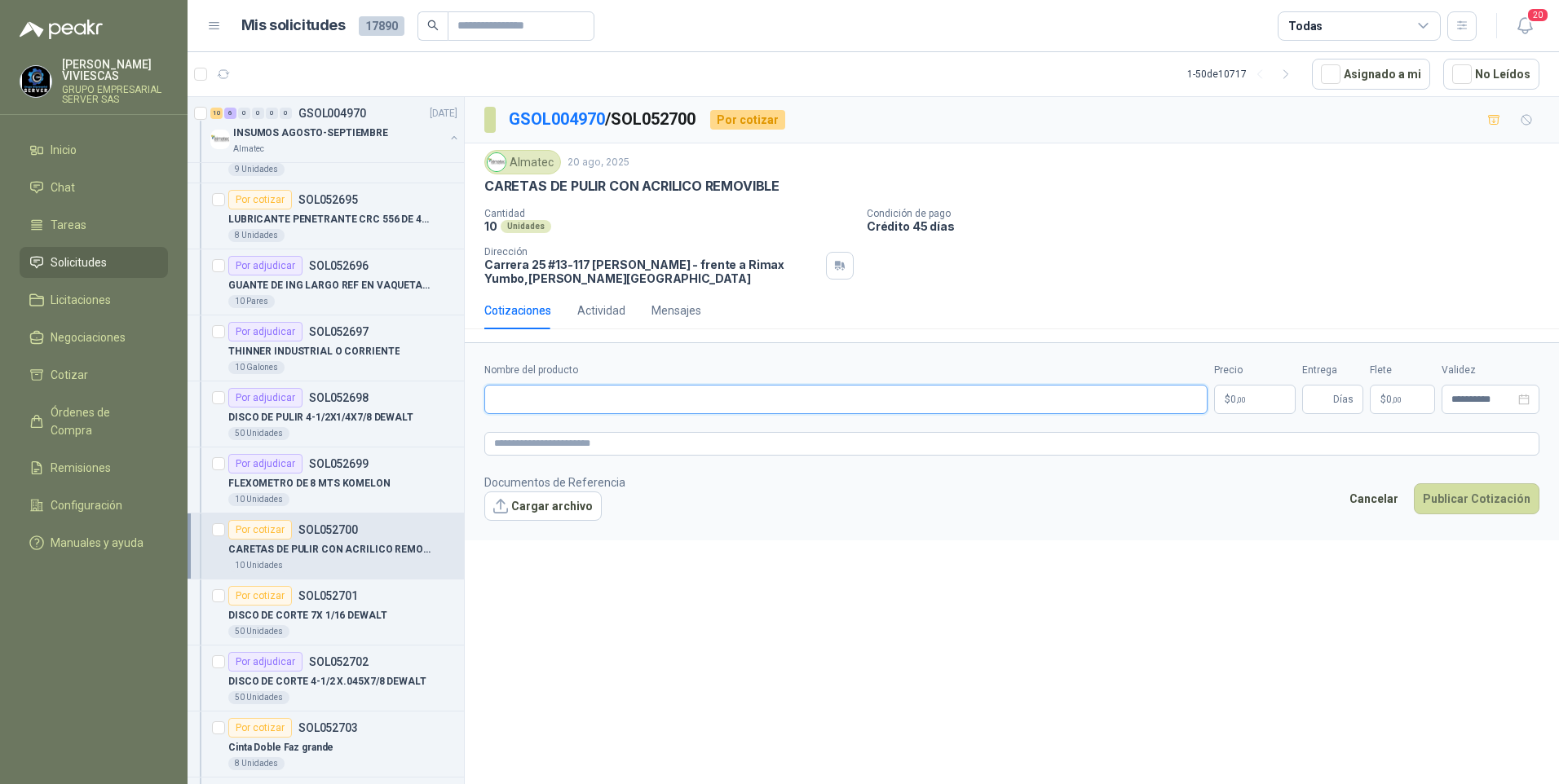
click at [516, 404] on input "Nombre del producto" at bounding box center [846, 399] width 723 height 29
drag, startPoint x: 516, startPoint y: 404, endPoint x: 1090, endPoint y: 160, distance: 623.7
click at [956, 697] on div "**********" at bounding box center [1011, 443] width 1094 height 693
click at [533, 395] on input "Nombre del producto" at bounding box center [846, 399] width 723 height 29
type input "**********"
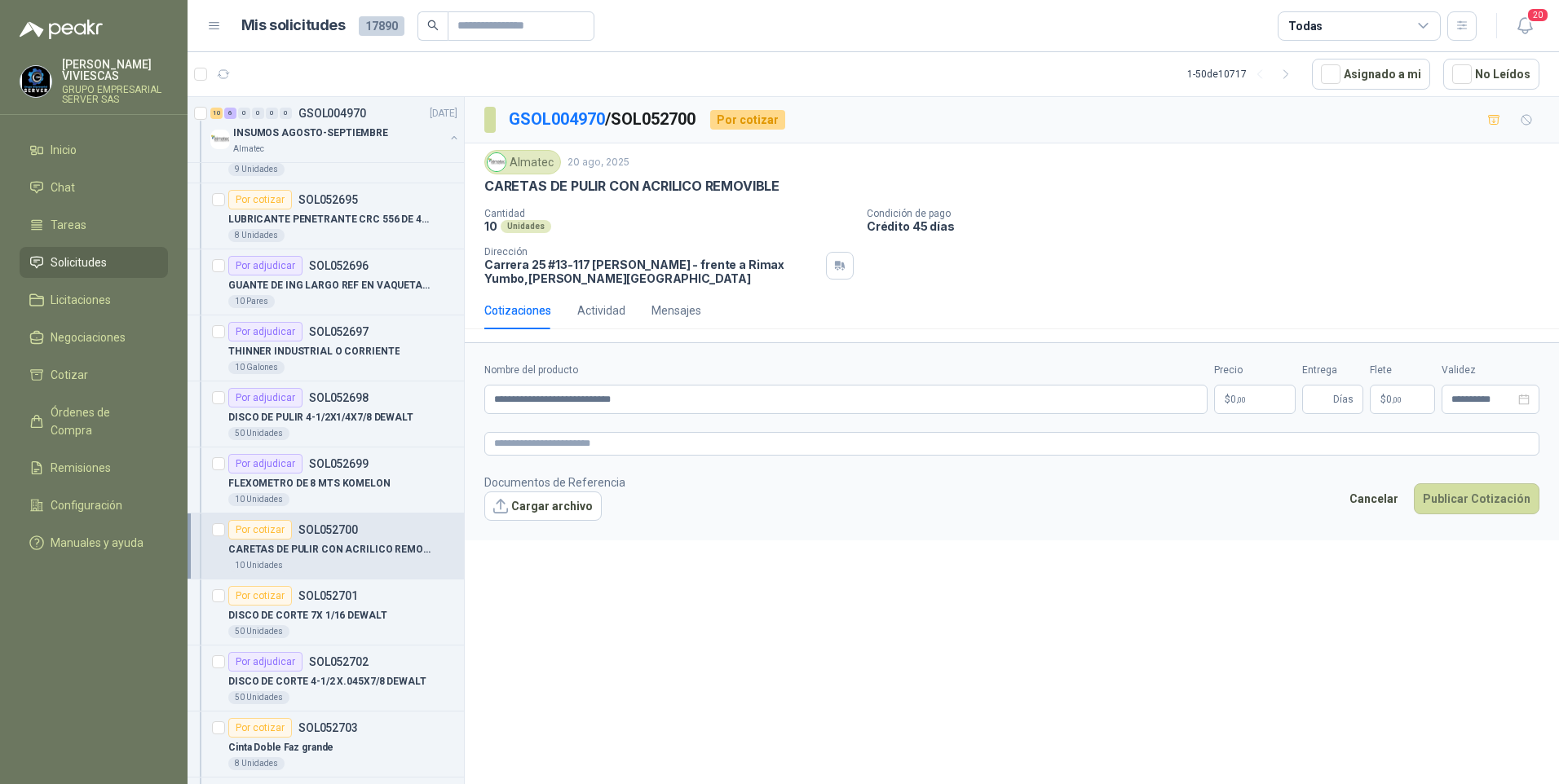
click at [1243, 405] on p "$ 0 ,00" at bounding box center [1254, 399] width 82 height 29
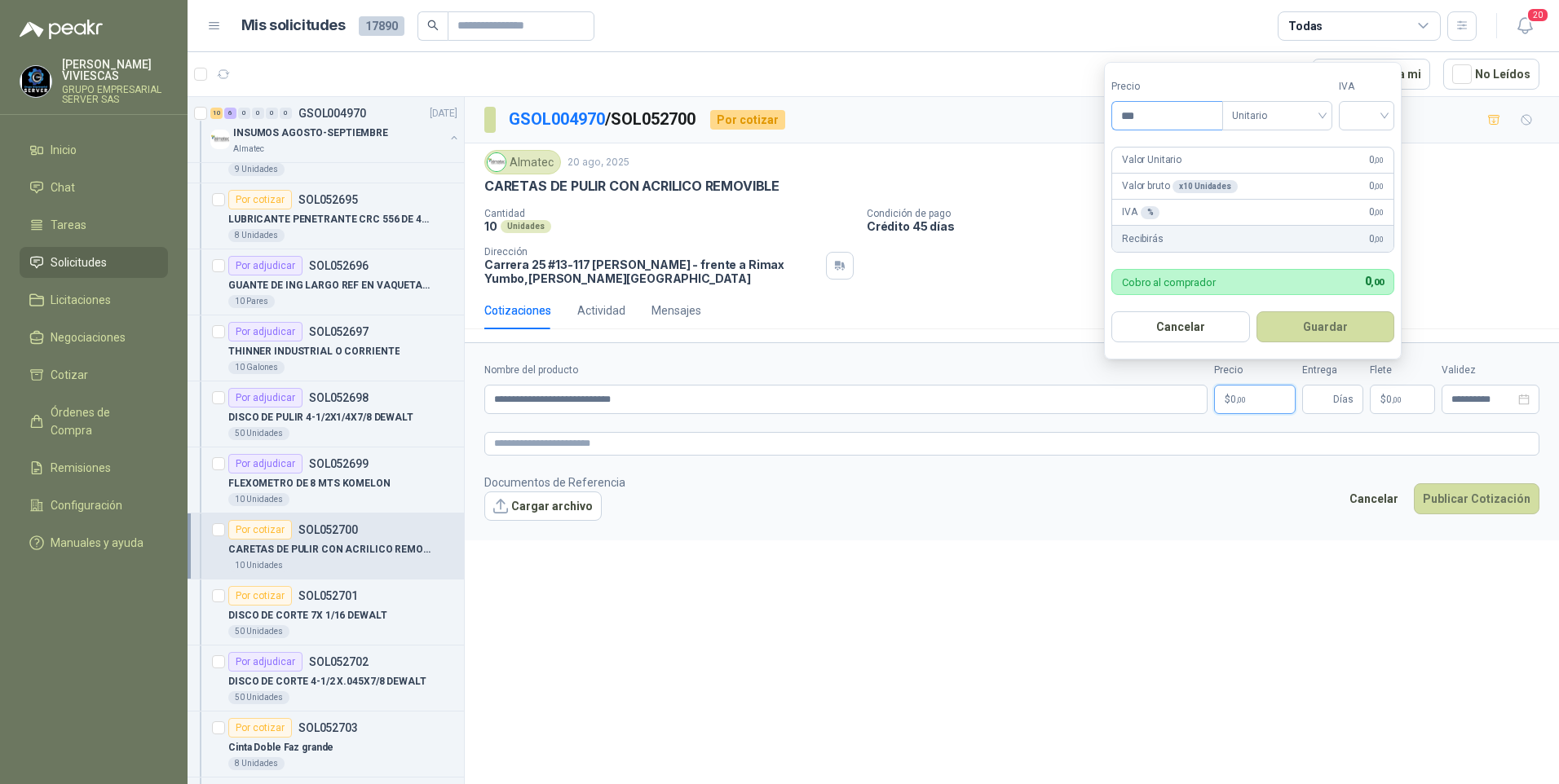
click at [1169, 110] on input "***" at bounding box center [1167, 115] width 110 height 28
type input "********"
click at [1365, 109] on input "search" at bounding box center [1366, 114] width 36 height 24
drag, startPoint x: 1362, startPoint y: 151, endPoint x: 1415, endPoint y: 112, distance: 65.8
click at [1361, 151] on div "19%" at bounding box center [1370, 149] width 30 height 18
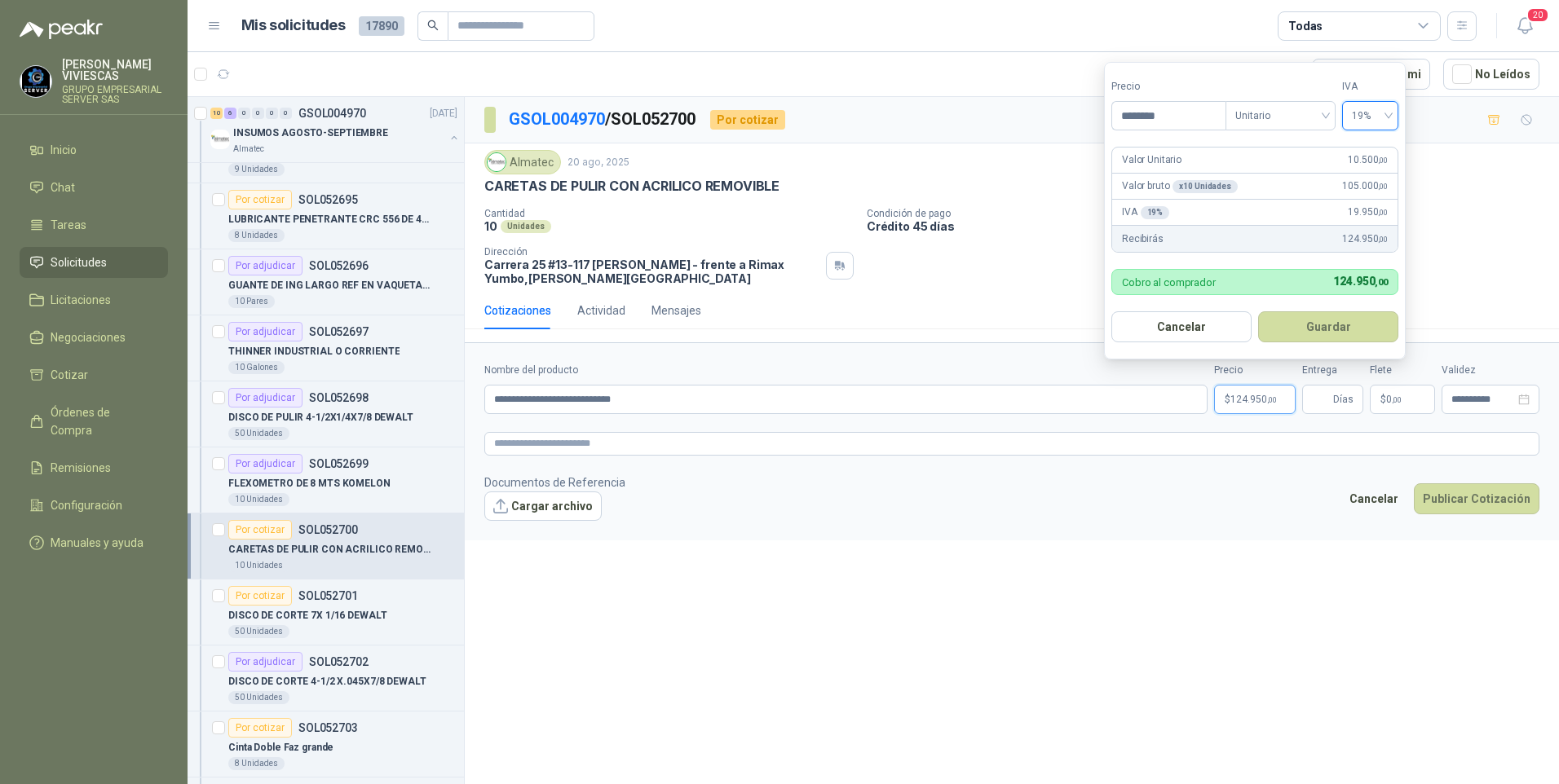
drag, startPoint x: 1328, startPoint y: 332, endPoint x: 1239, endPoint y: 360, distance: 93.3
click at [1328, 332] on button "Guardar" at bounding box center [1328, 326] width 141 height 31
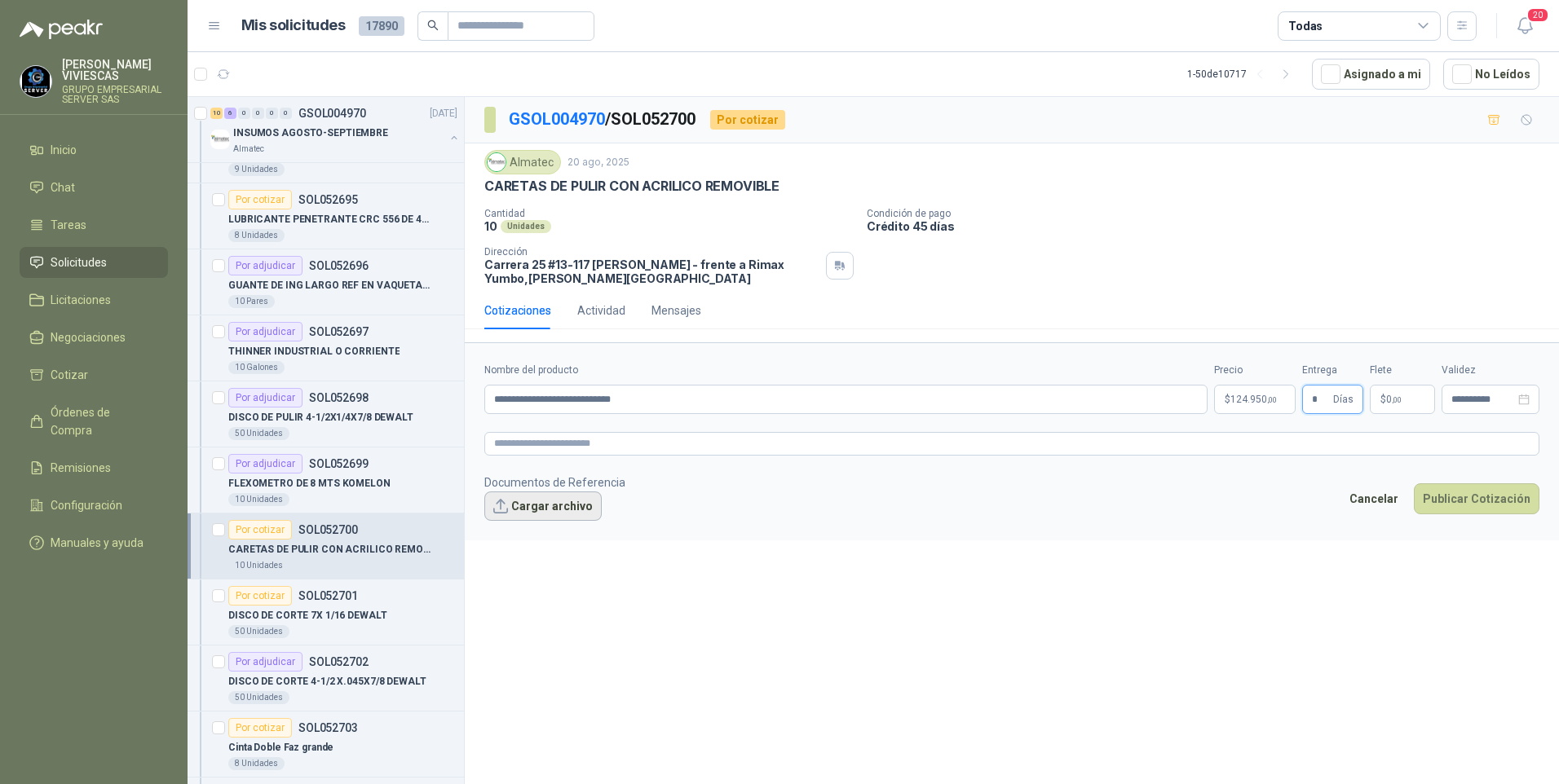
type input "*"
click at [540, 506] on button "Cargar archivo" at bounding box center [544, 506] width 118 height 29
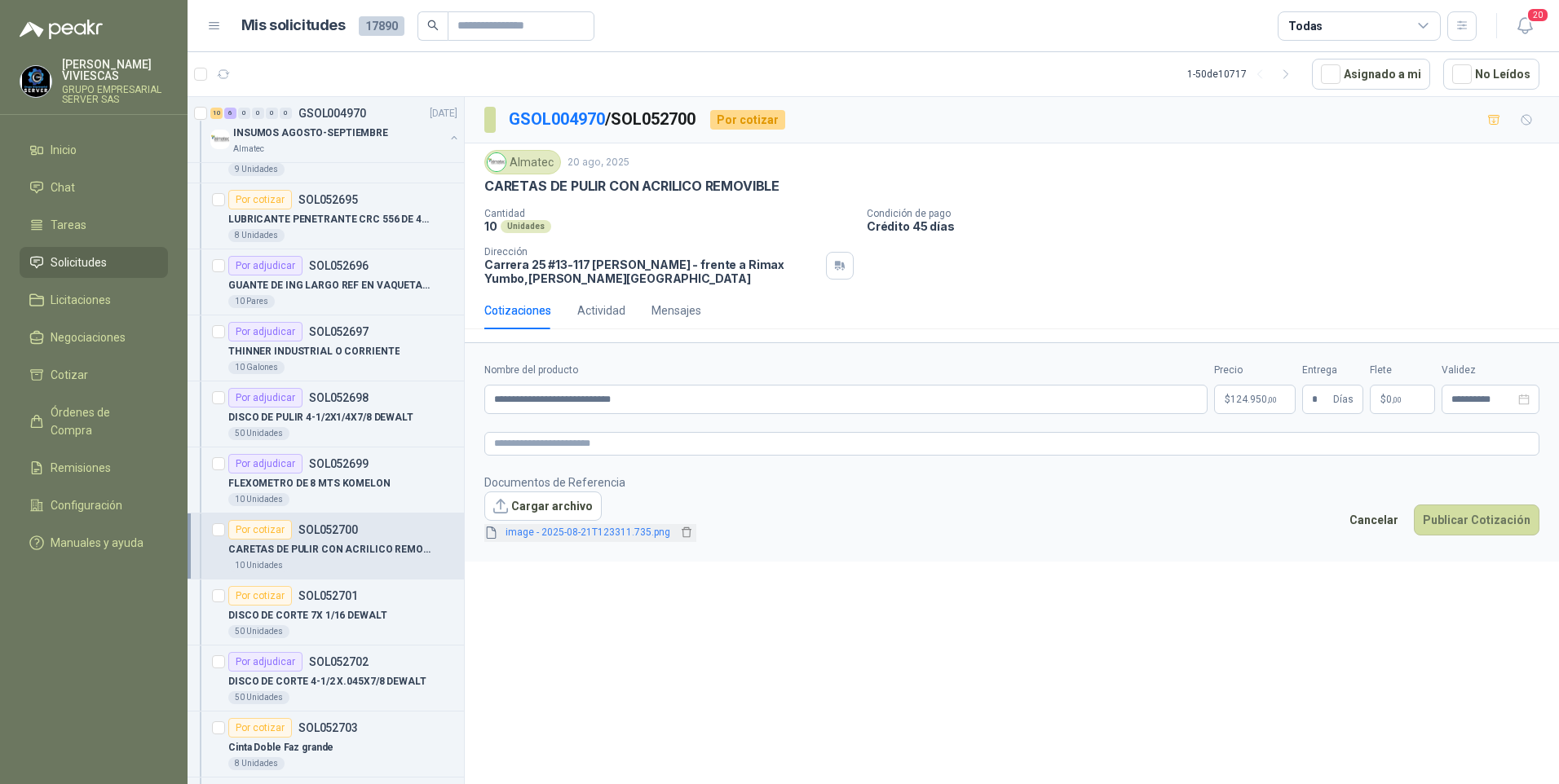
click at [555, 537] on link "image - 2025-08-21T123311.735.png" at bounding box center [587, 532] width 178 height 15
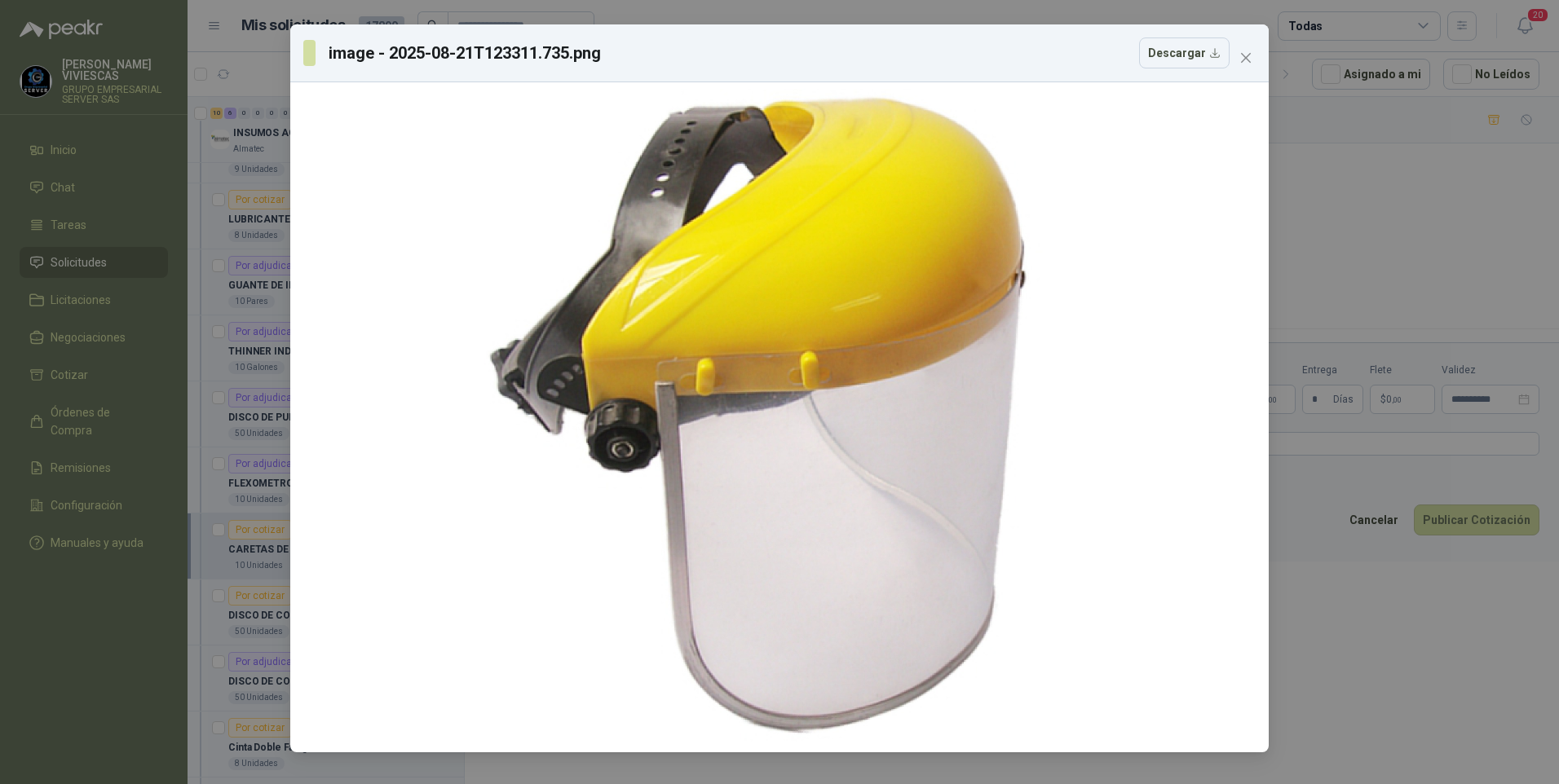
click at [1409, 628] on div "image - 2025-08-21T123311.735.png Descargar" at bounding box center [779, 392] width 1559 height 784
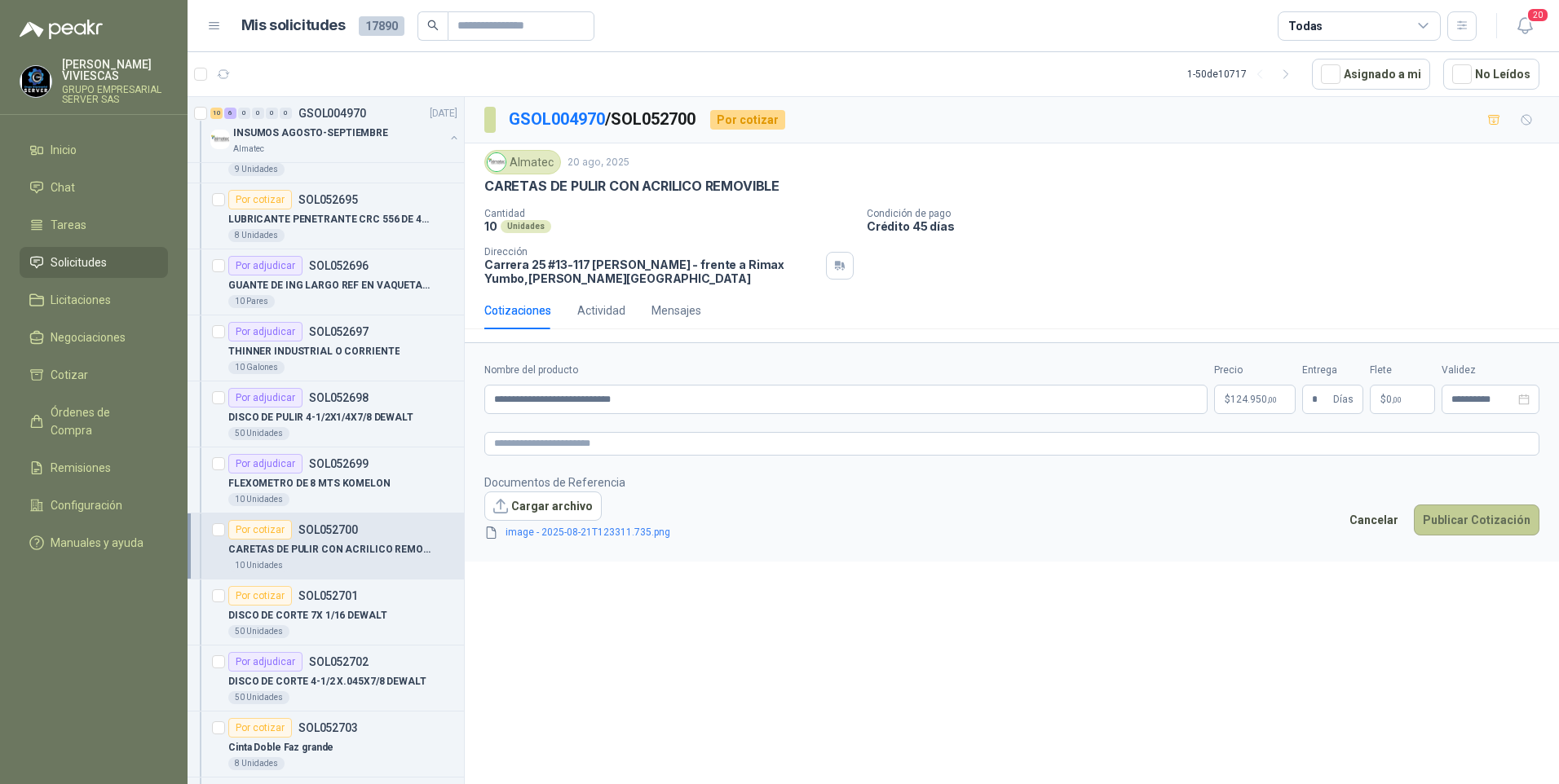
click at [1485, 527] on button "Publicar Cotización" at bounding box center [1476, 520] width 125 height 31
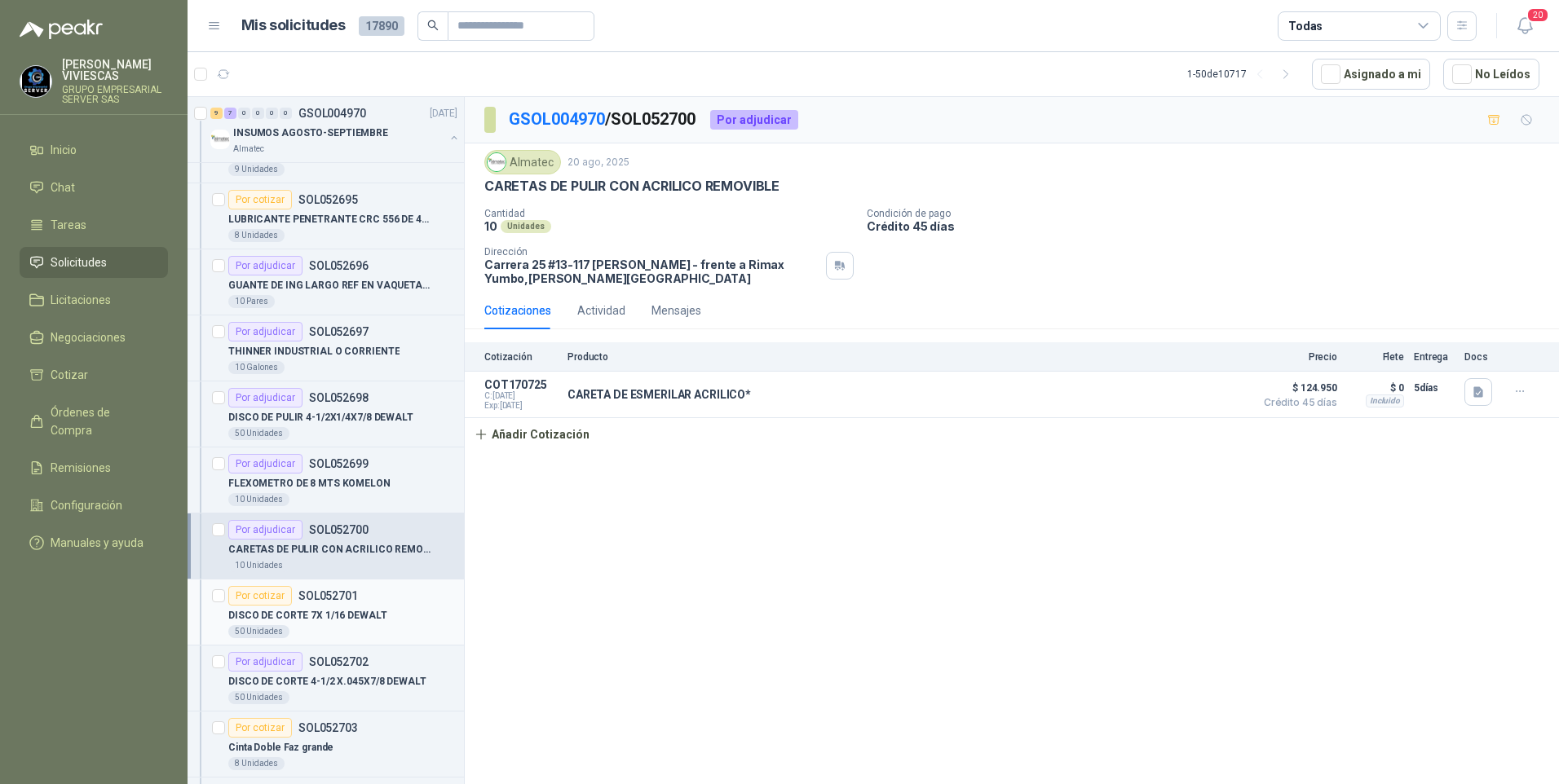
click at [316, 619] on p "DISCO DE CORTE 7X 1/16 DEWALT" at bounding box center [307, 616] width 159 height 15
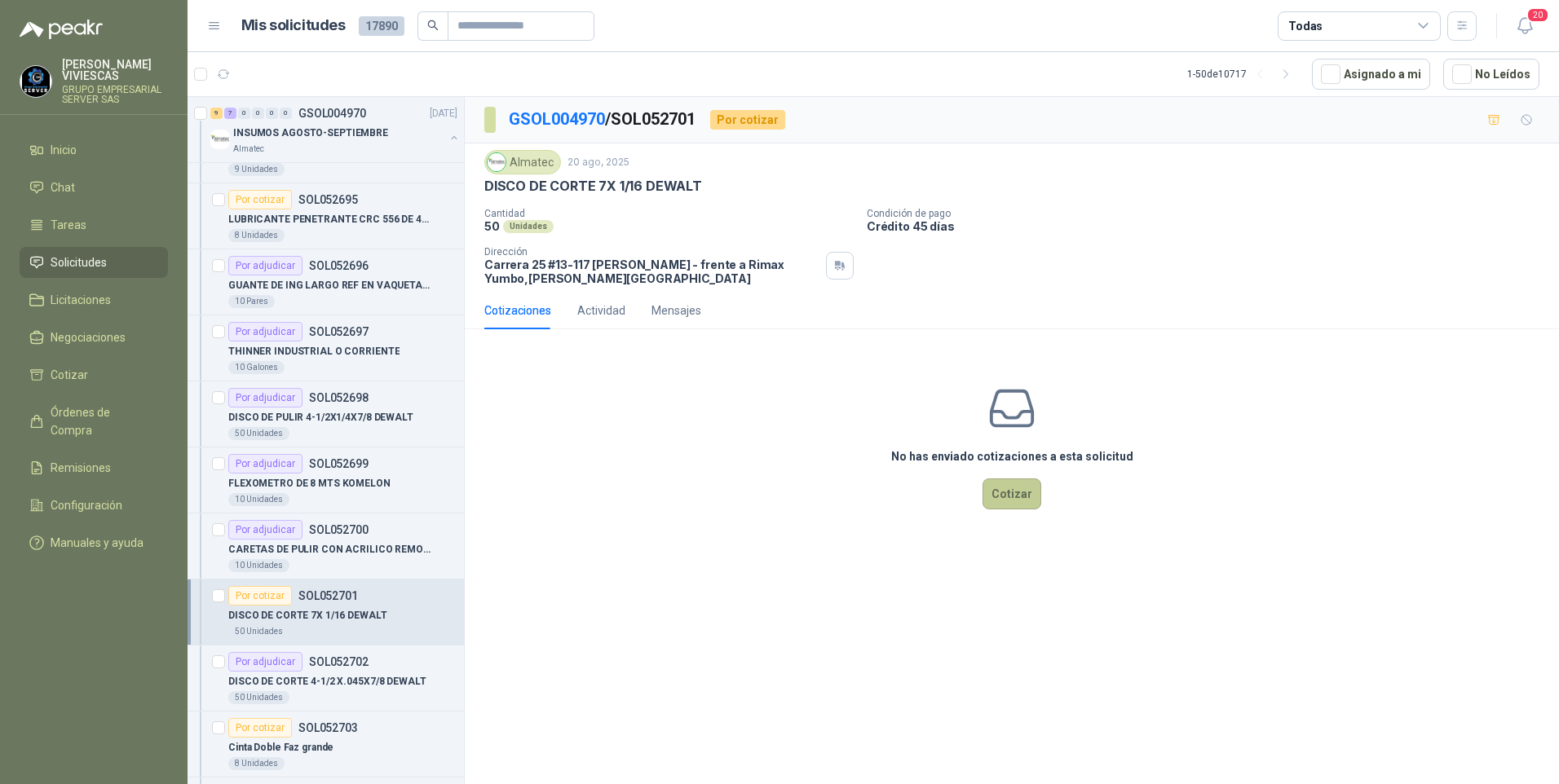
click at [1010, 494] on button "Cotizar" at bounding box center [1012, 494] width 59 height 31
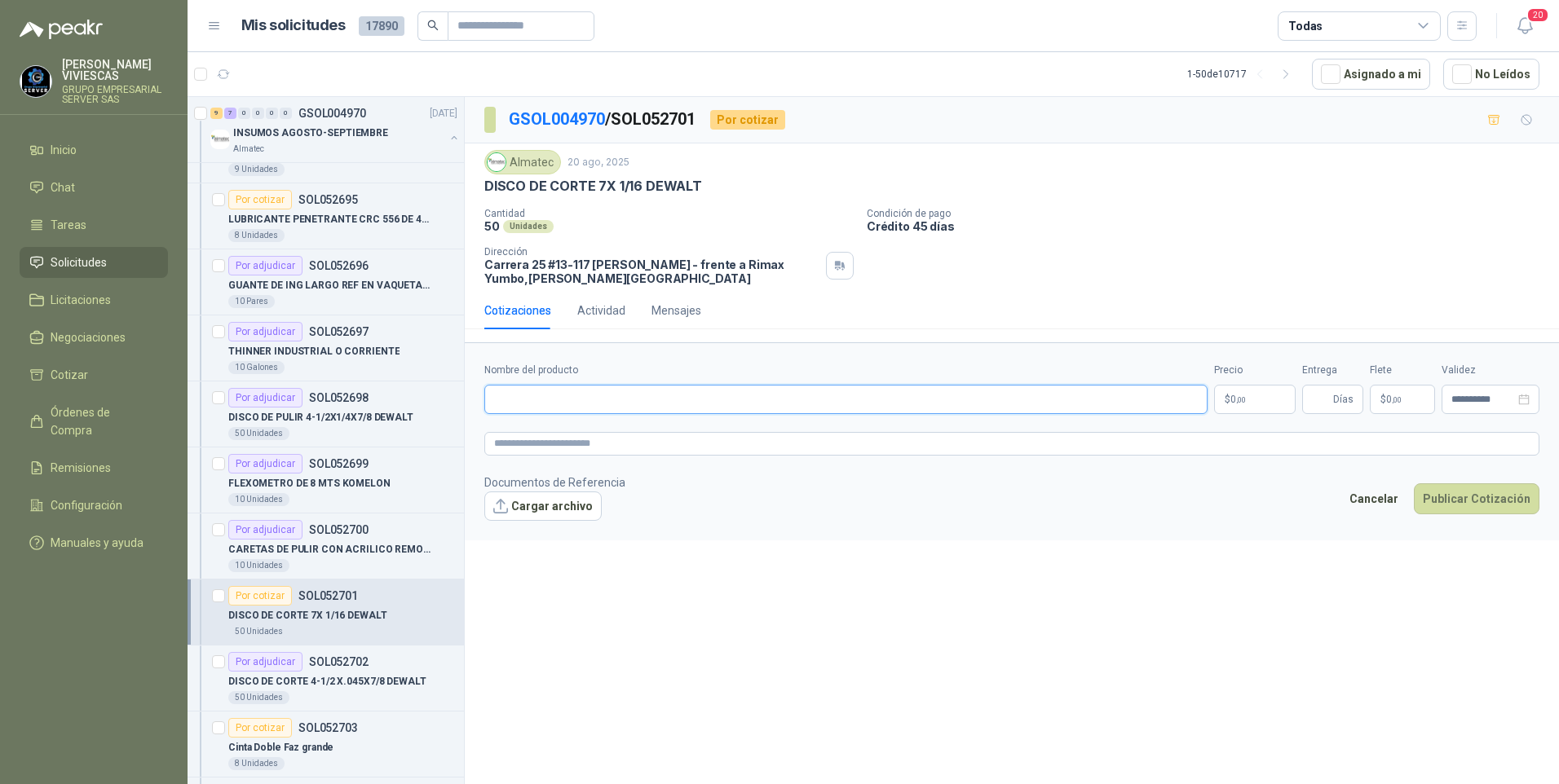
click at [549, 403] on input "Nombre del producto" at bounding box center [846, 399] width 723 height 29
type input "**********"
click at [1265, 400] on p "$ 0 ,00" at bounding box center [1254, 399] width 82 height 29
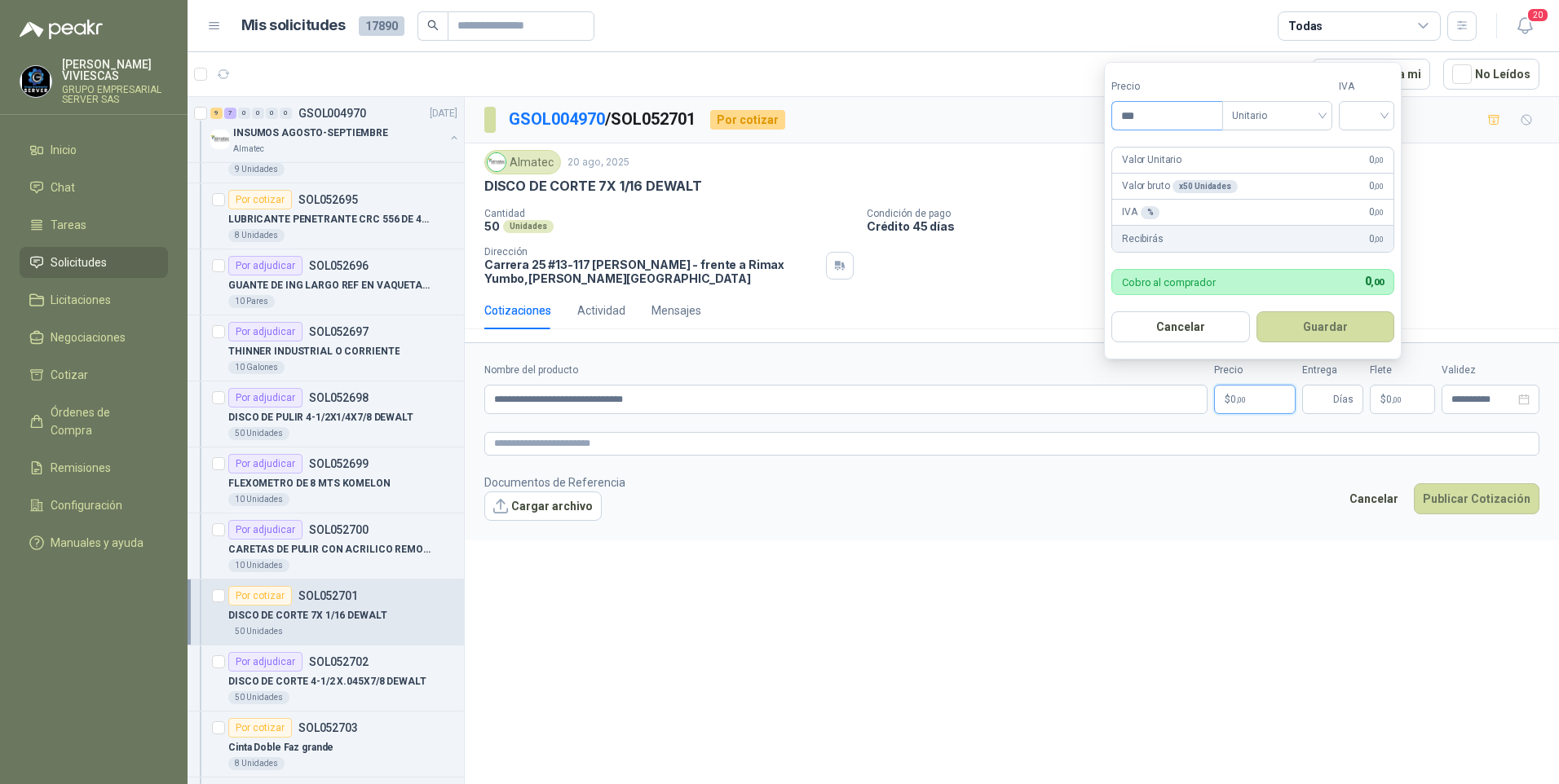
drag, startPoint x: 1161, startPoint y: 108, endPoint x: 1121, endPoint y: 123, distance: 42.7
click at [1160, 107] on input "***" at bounding box center [1167, 115] width 110 height 28
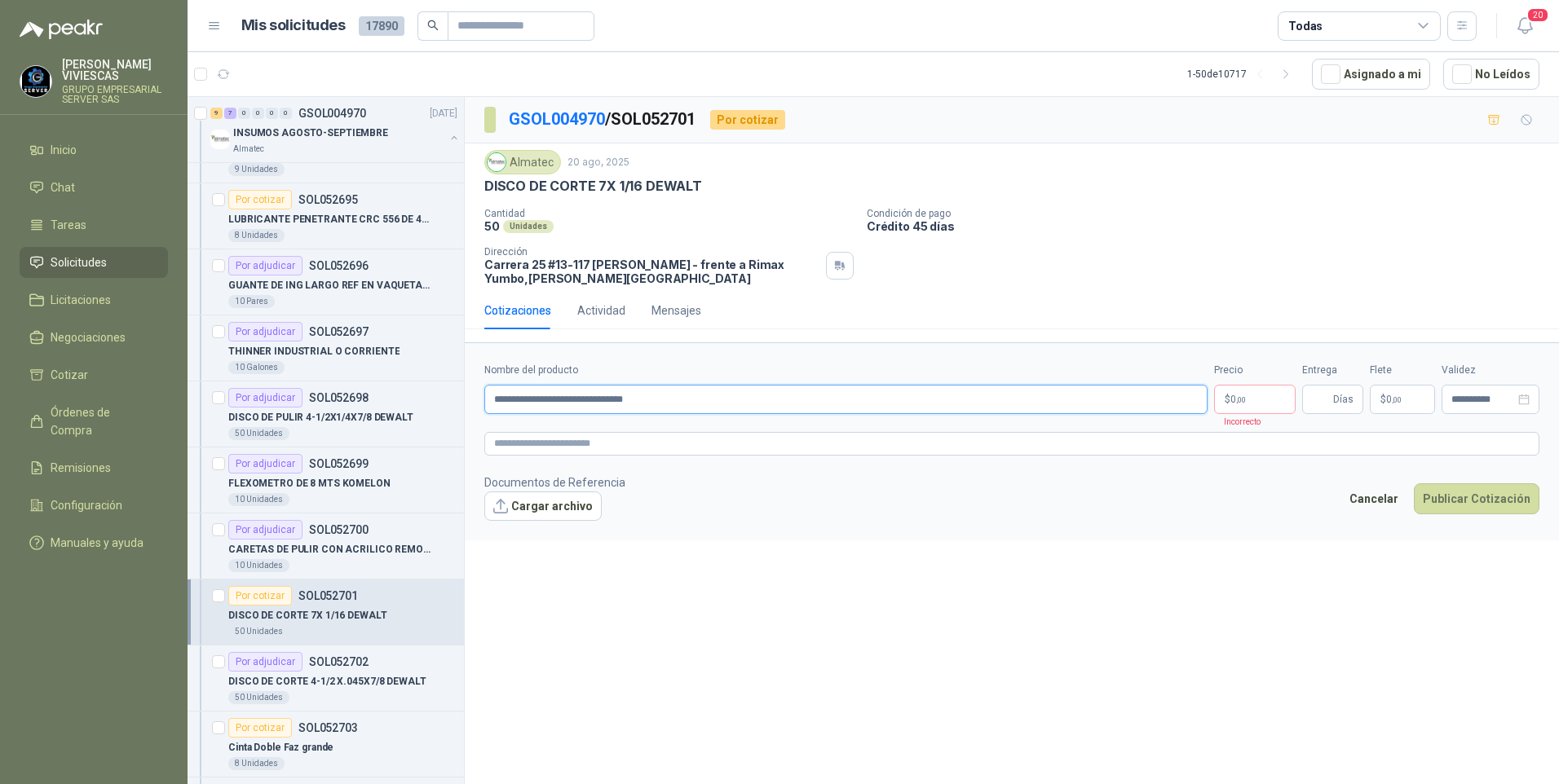
drag, startPoint x: 761, startPoint y: 400, endPoint x: 769, endPoint y: 391, distance: 12.0
click at [762, 399] on input "**********" at bounding box center [846, 399] width 723 height 29
click at [701, 396] on input "**********" at bounding box center [846, 399] width 723 height 29
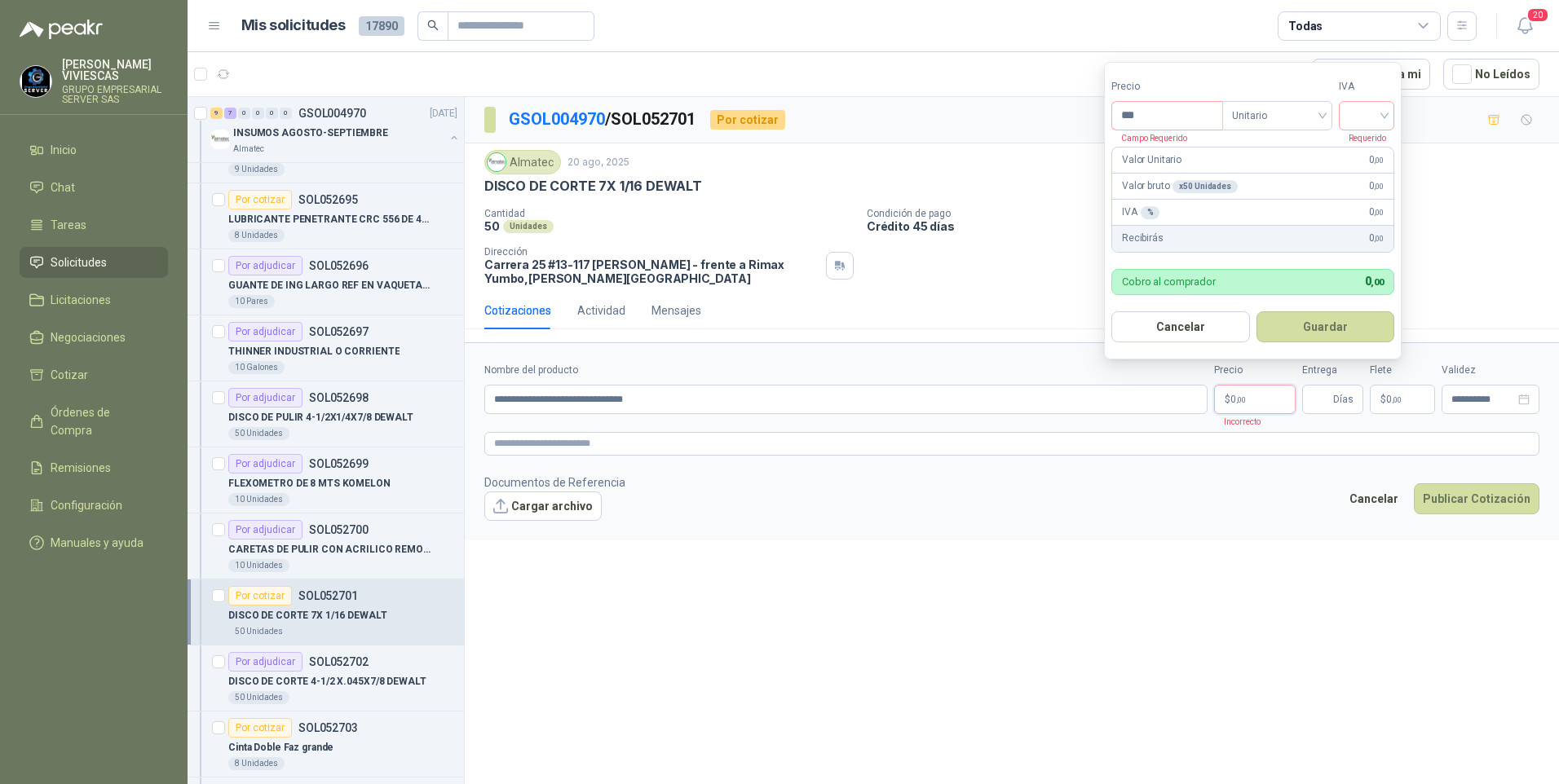
click at [1271, 400] on p "$ 0 ,00" at bounding box center [1254, 399] width 82 height 29
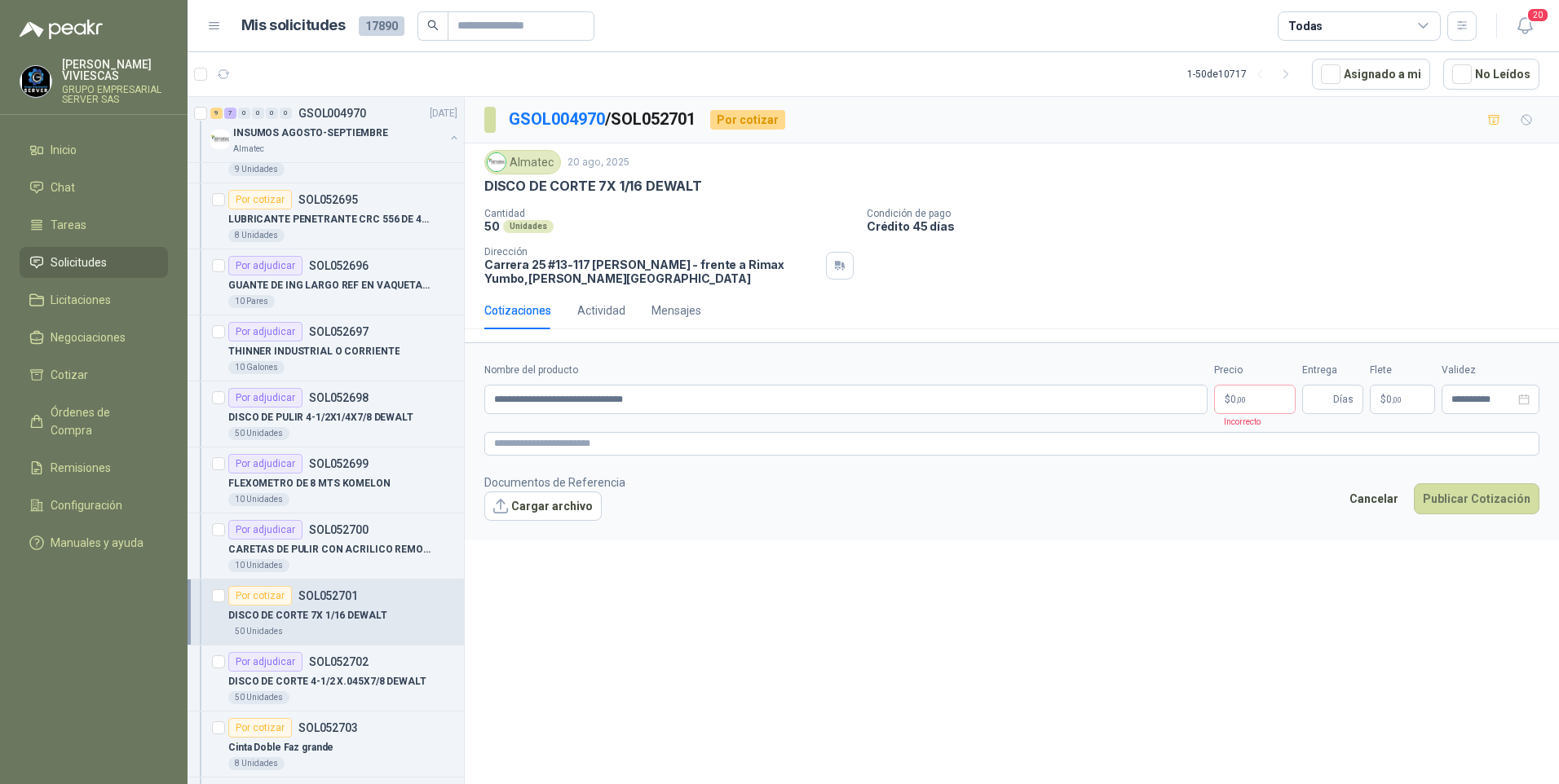
click at [936, 575] on div "**********" at bounding box center [1011, 443] width 1094 height 693
click at [1249, 399] on p "$ 0 ,00" at bounding box center [1254, 399] width 82 height 29
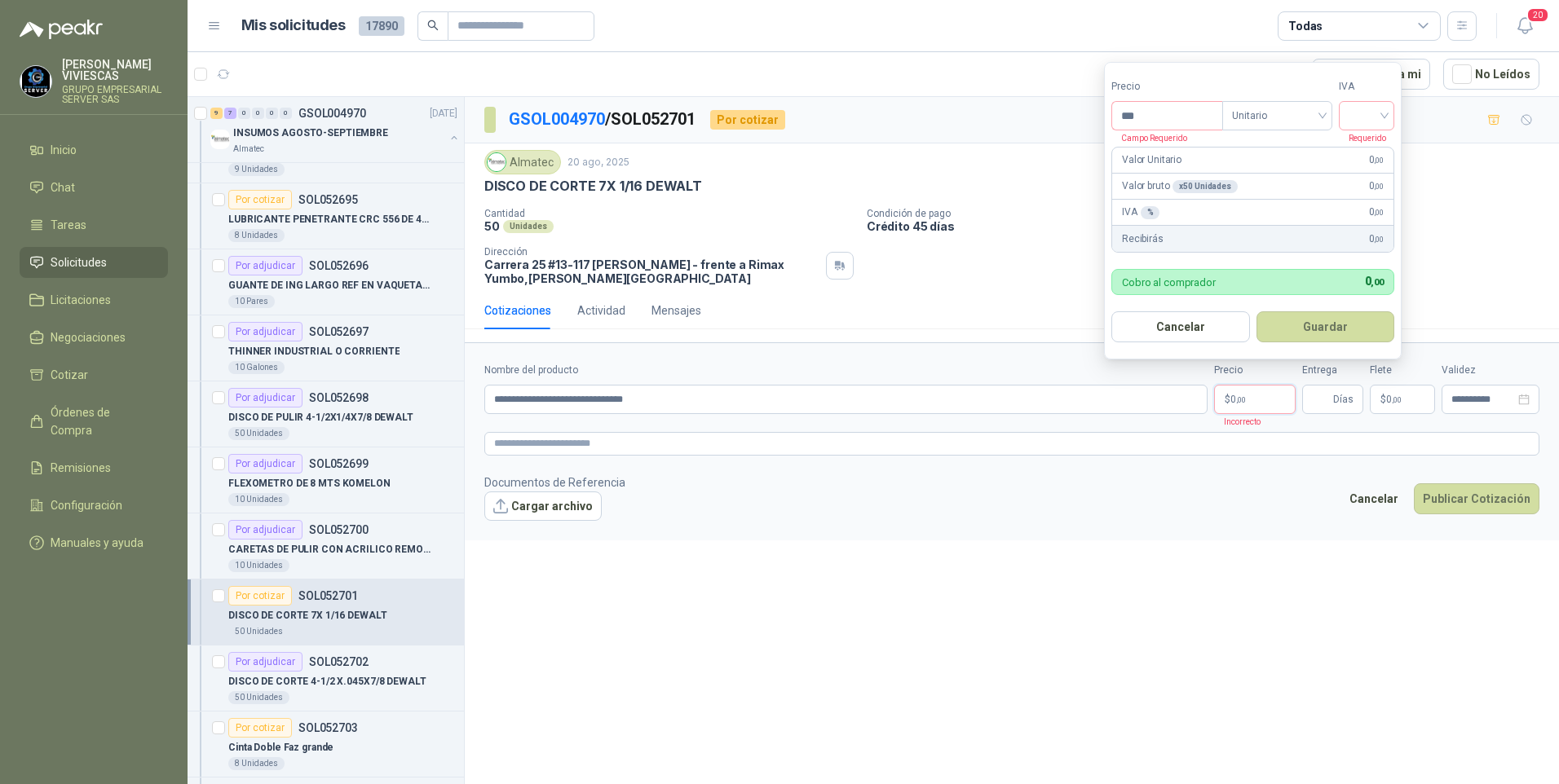
drag, startPoint x: 984, startPoint y: 591, endPoint x: 1004, endPoint y: 585, distance: 20.9
click at [988, 590] on div "**********" at bounding box center [1011, 443] width 1094 height 693
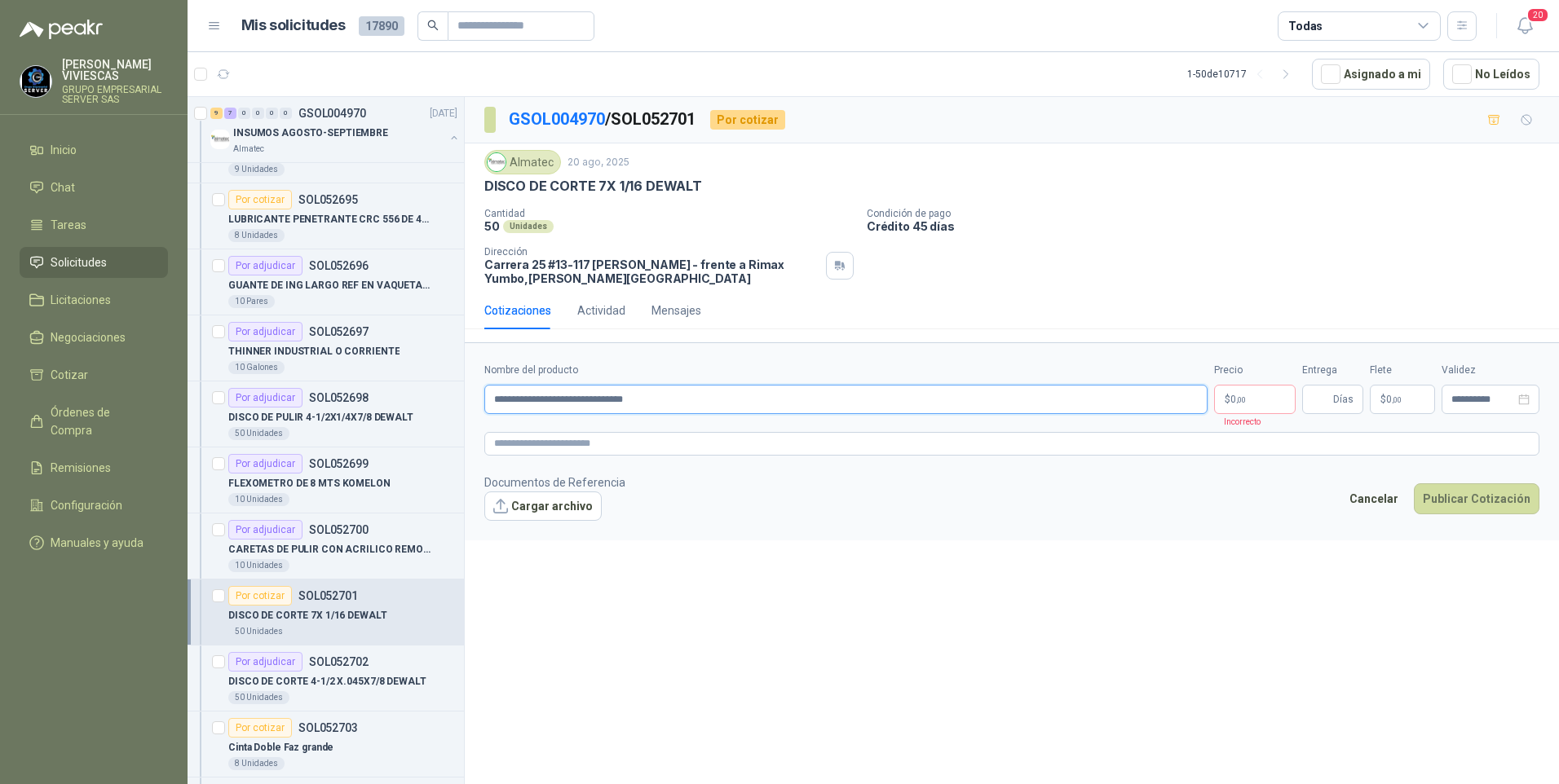
click at [689, 403] on input "**********" at bounding box center [846, 399] width 723 height 29
drag, startPoint x: 1254, startPoint y: 392, endPoint x: 1246, endPoint y: 390, distance: 8.2
click at [1249, 391] on p "$ 0 ,00" at bounding box center [1254, 399] width 82 height 29
drag, startPoint x: 1133, startPoint y: 638, endPoint x: 1307, endPoint y: 533, distance: 203.2
click at [1132, 636] on div "**********" at bounding box center [1011, 443] width 1094 height 693
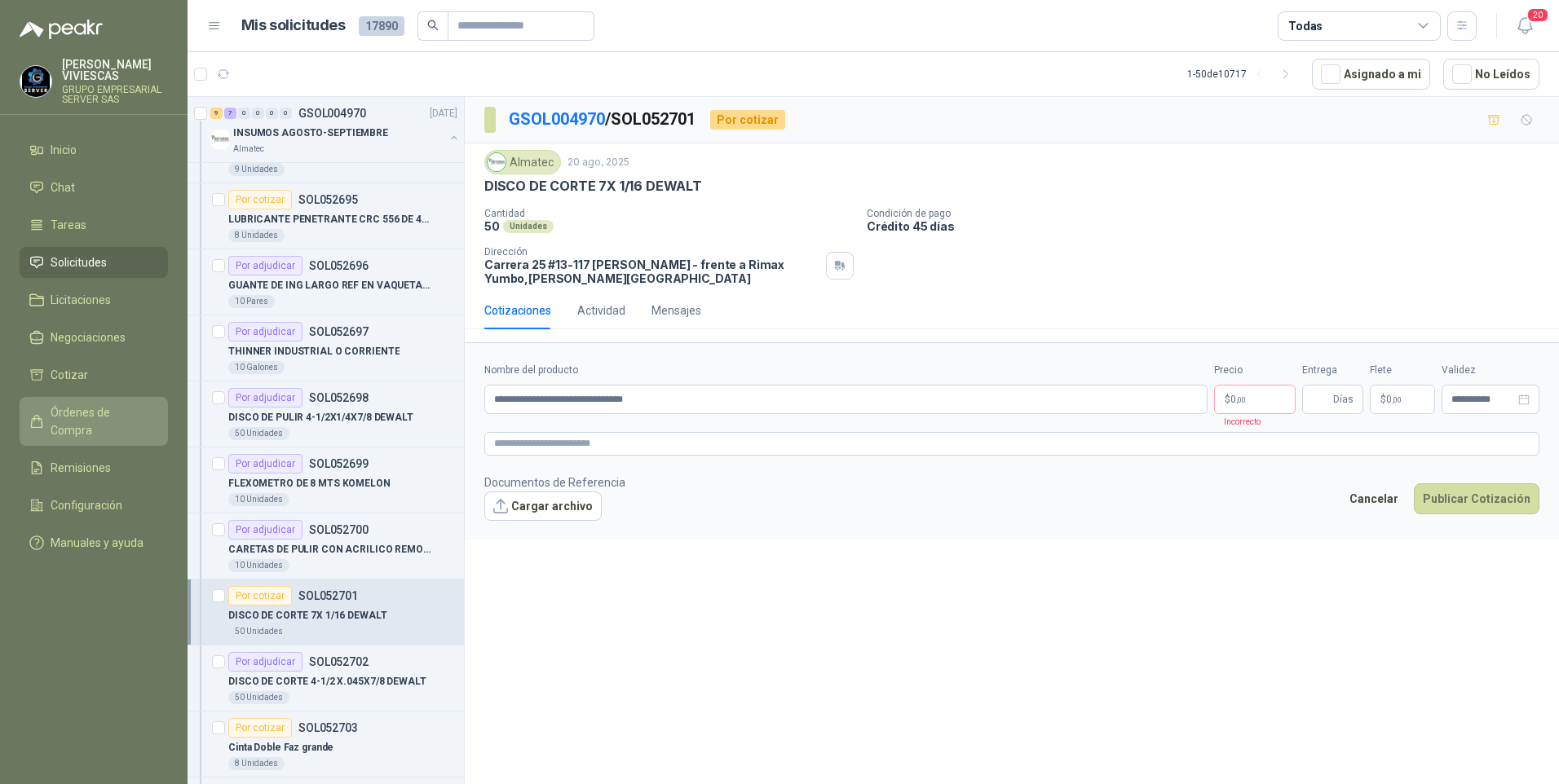
click at [100, 417] on span "Órdenes de Compra" at bounding box center [101, 421] width 102 height 36
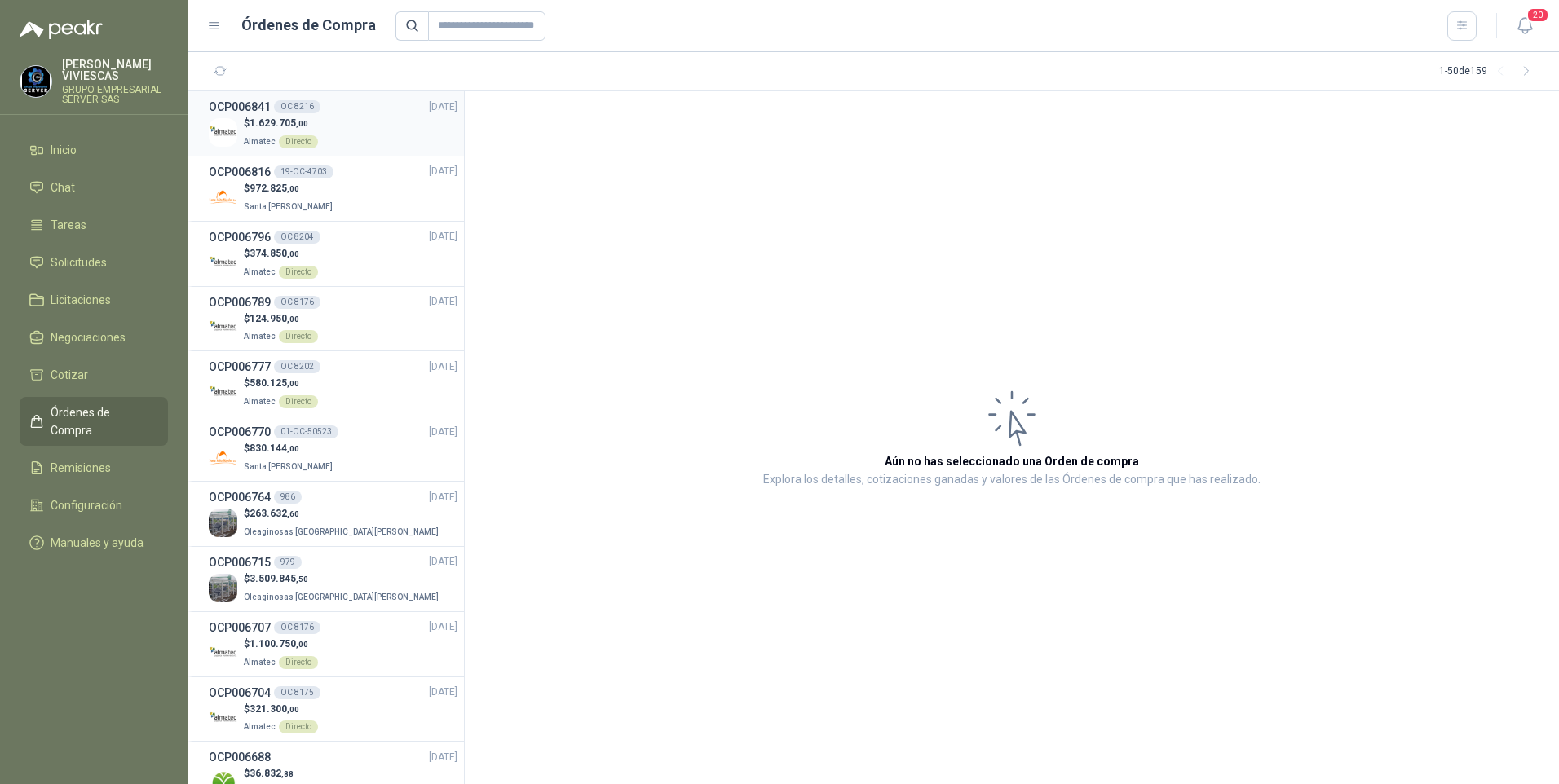
click at [270, 131] on p "Almatec Directo" at bounding box center [281, 140] width 74 height 18
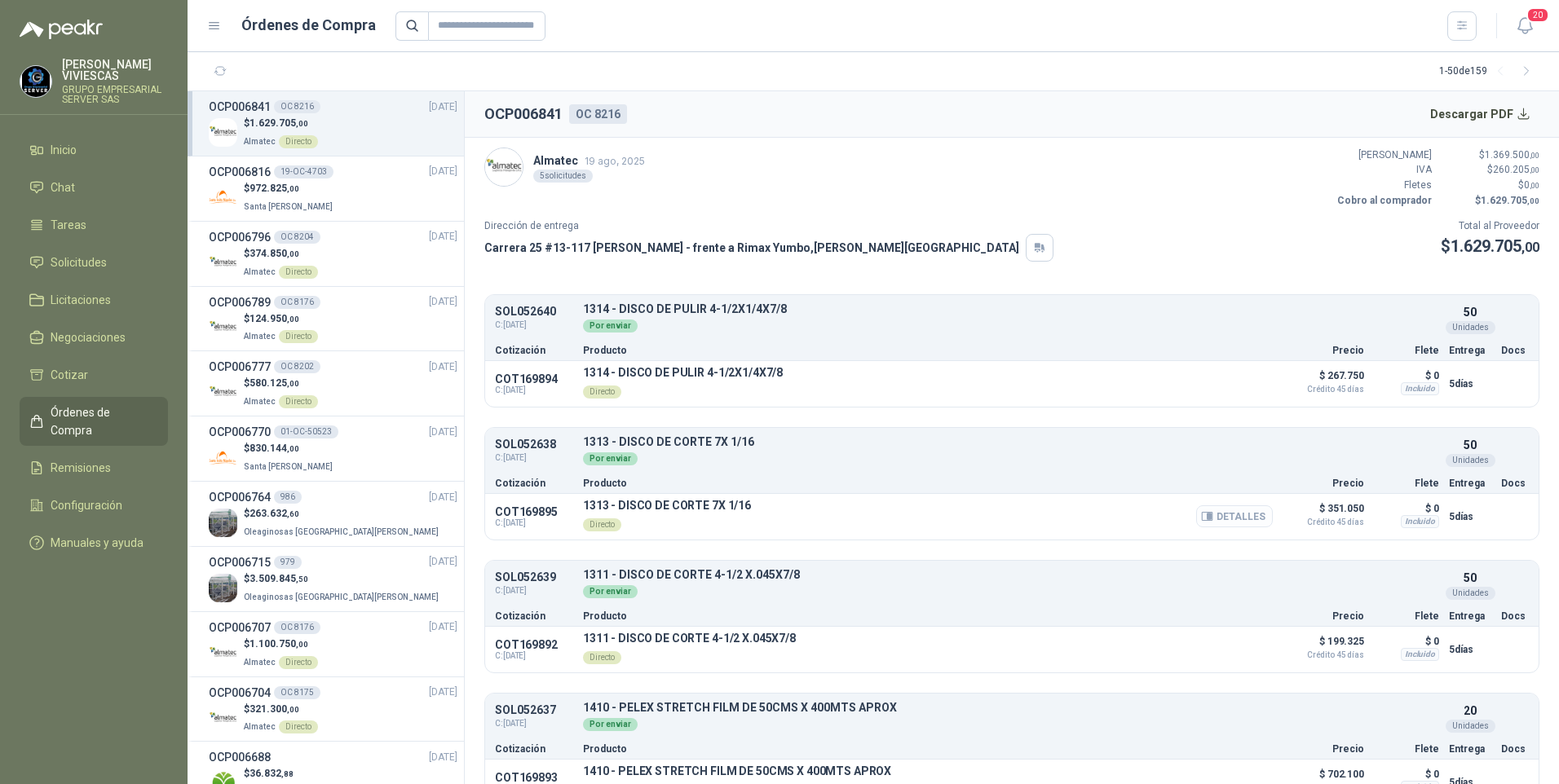
click at [1220, 516] on button "Detalles" at bounding box center [1234, 516] width 77 height 22
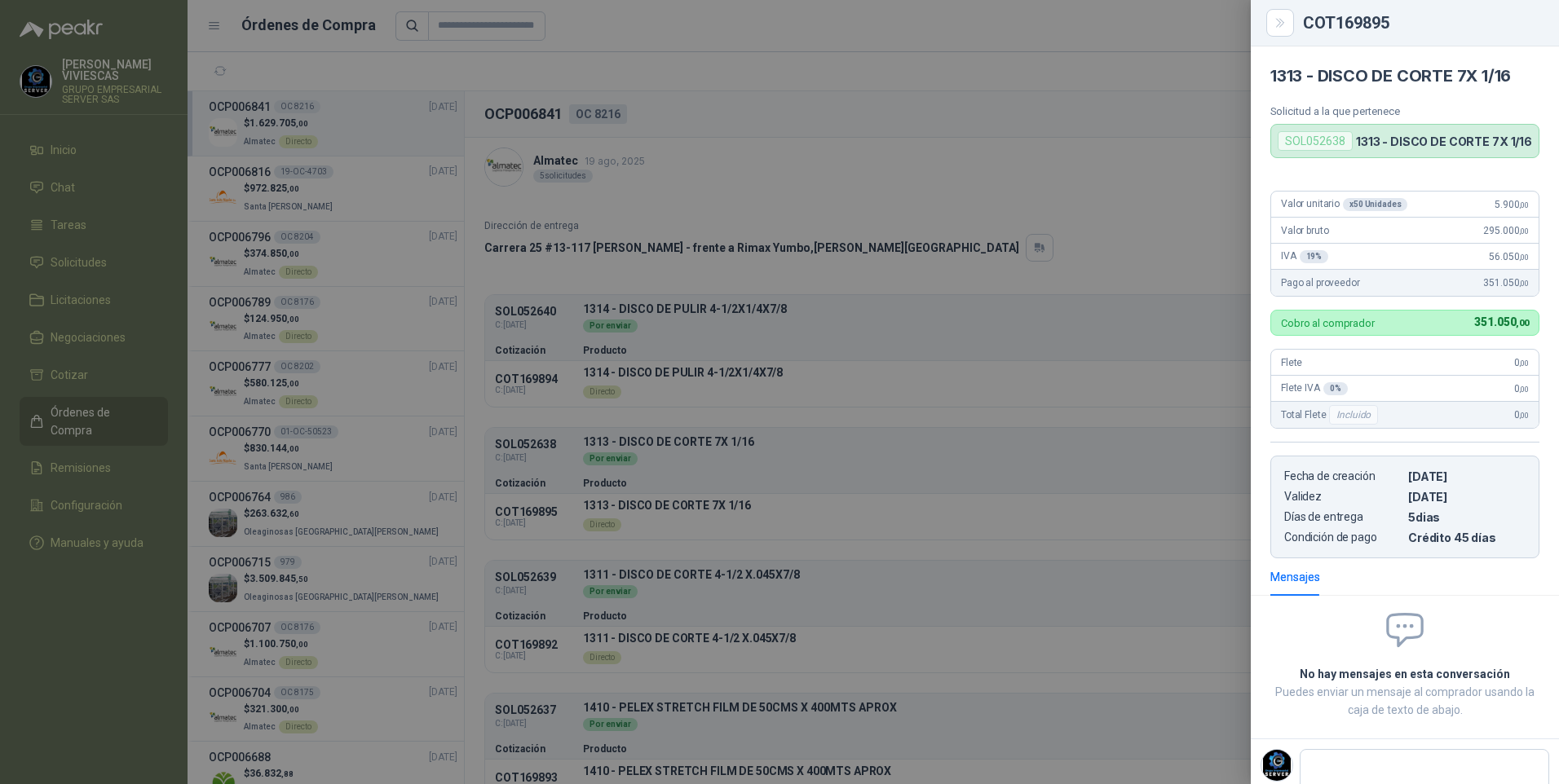
click at [1038, 500] on div at bounding box center [779, 392] width 1559 height 784
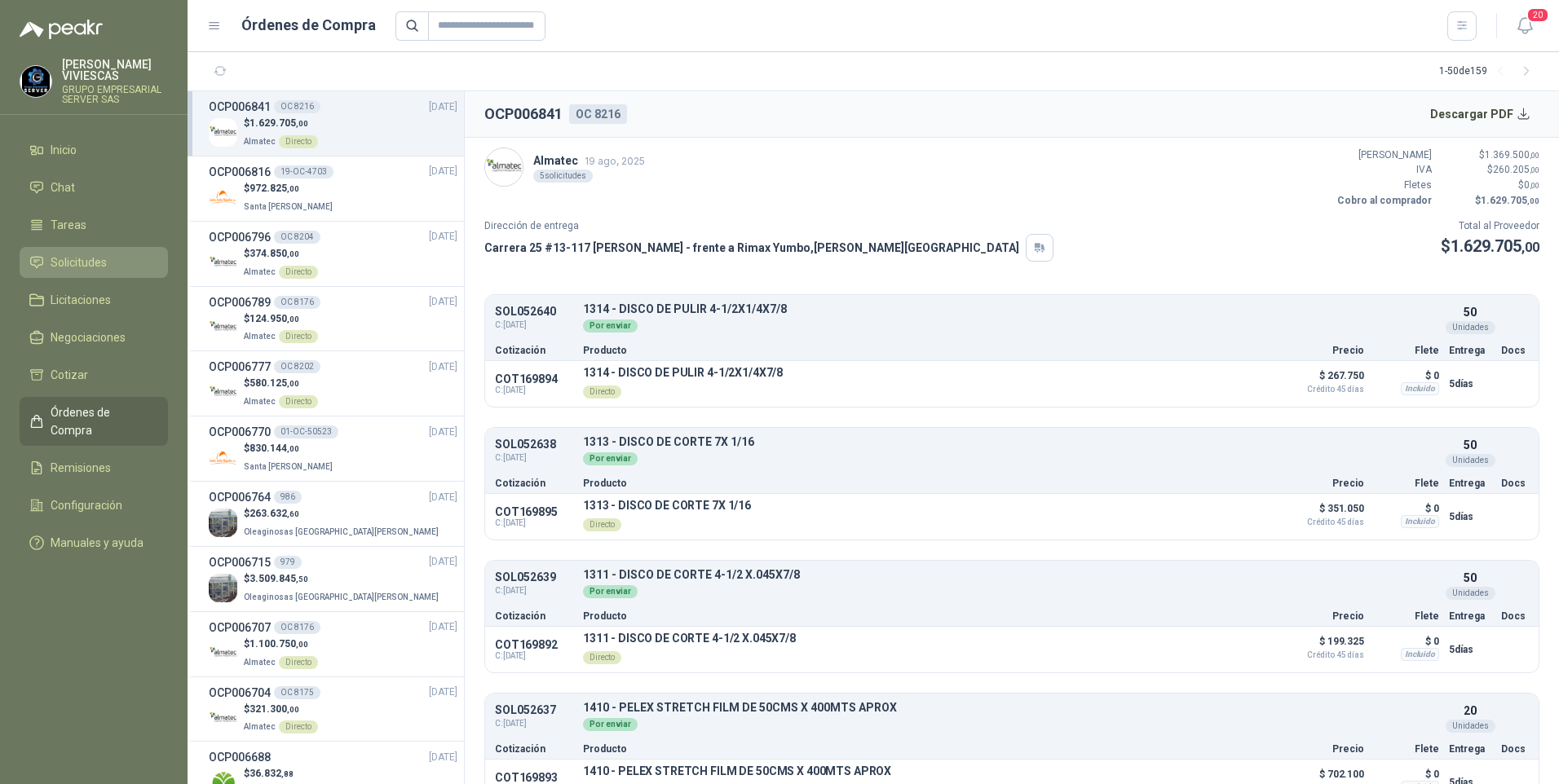
click at [90, 260] on span "Solicitudes" at bounding box center [78, 262] width 56 height 18
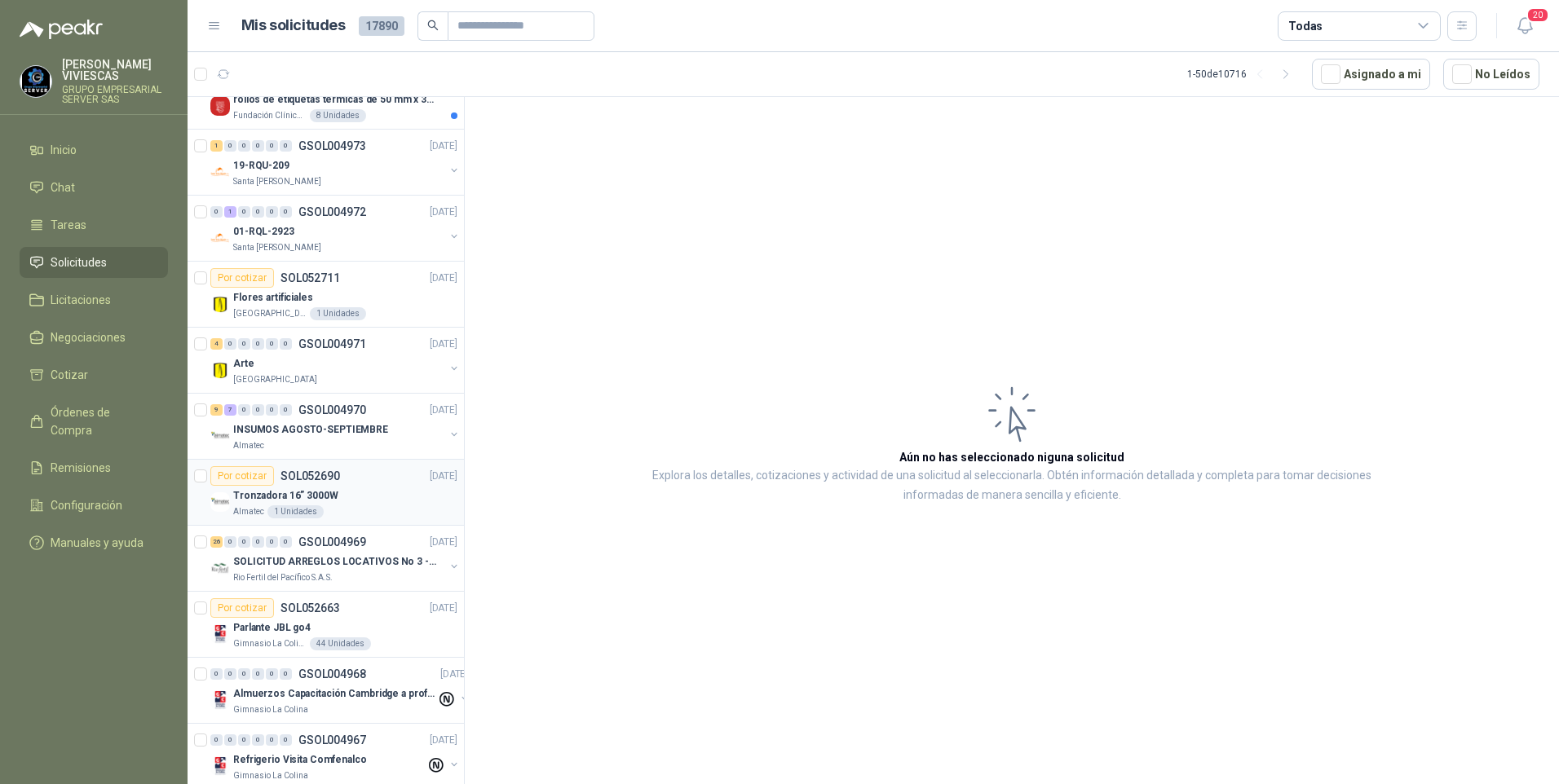
scroll to position [2644, 0]
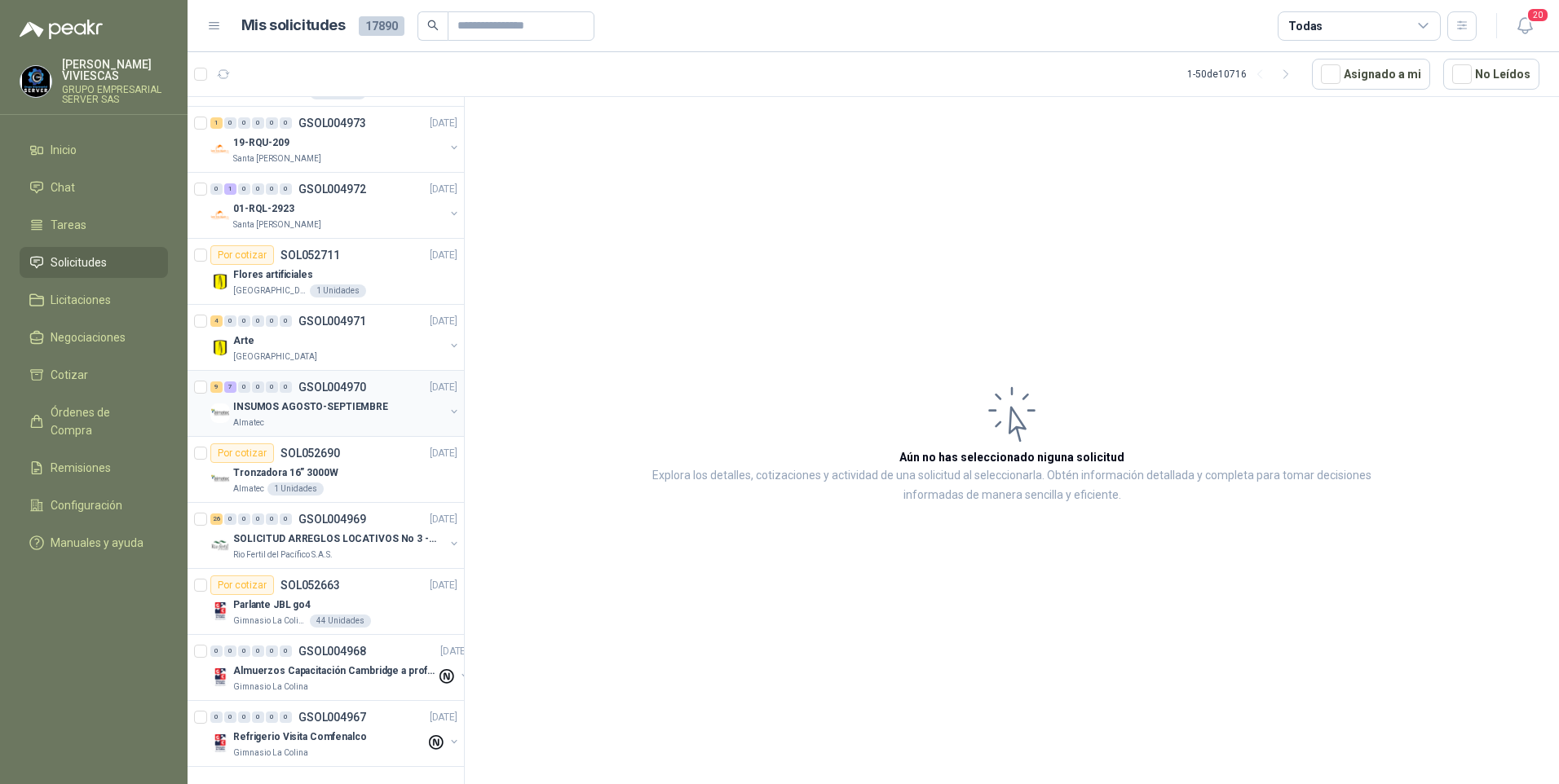
click at [295, 400] on p "INSUMOS AGOSTO-SEPTIEMBRE" at bounding box center [310, 407] width 155 height 15
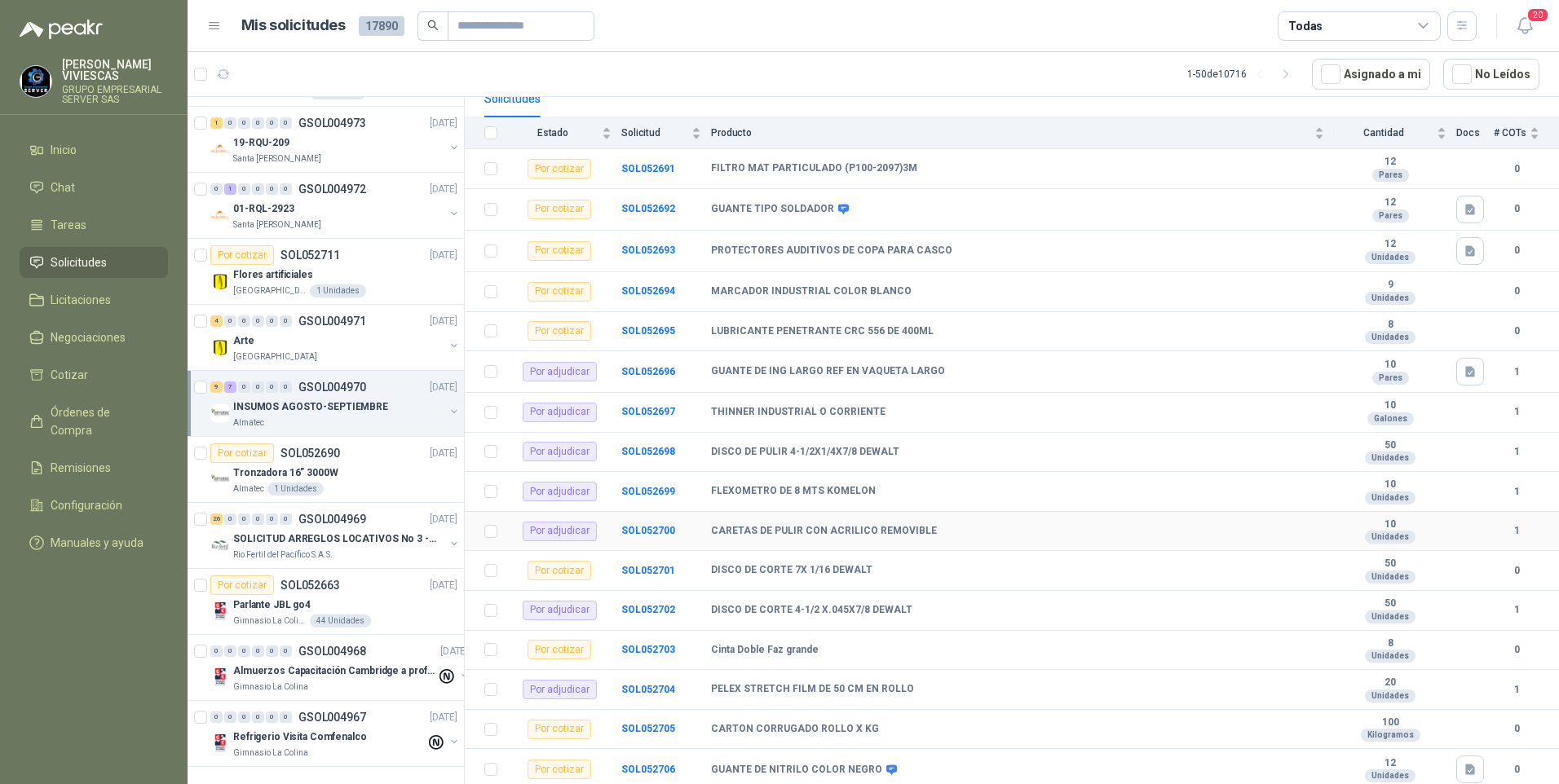
scroll to position [167, 0]
click at [638, 566] on b "SOL052701" at bounding box center [648, 570] width 54 height 12
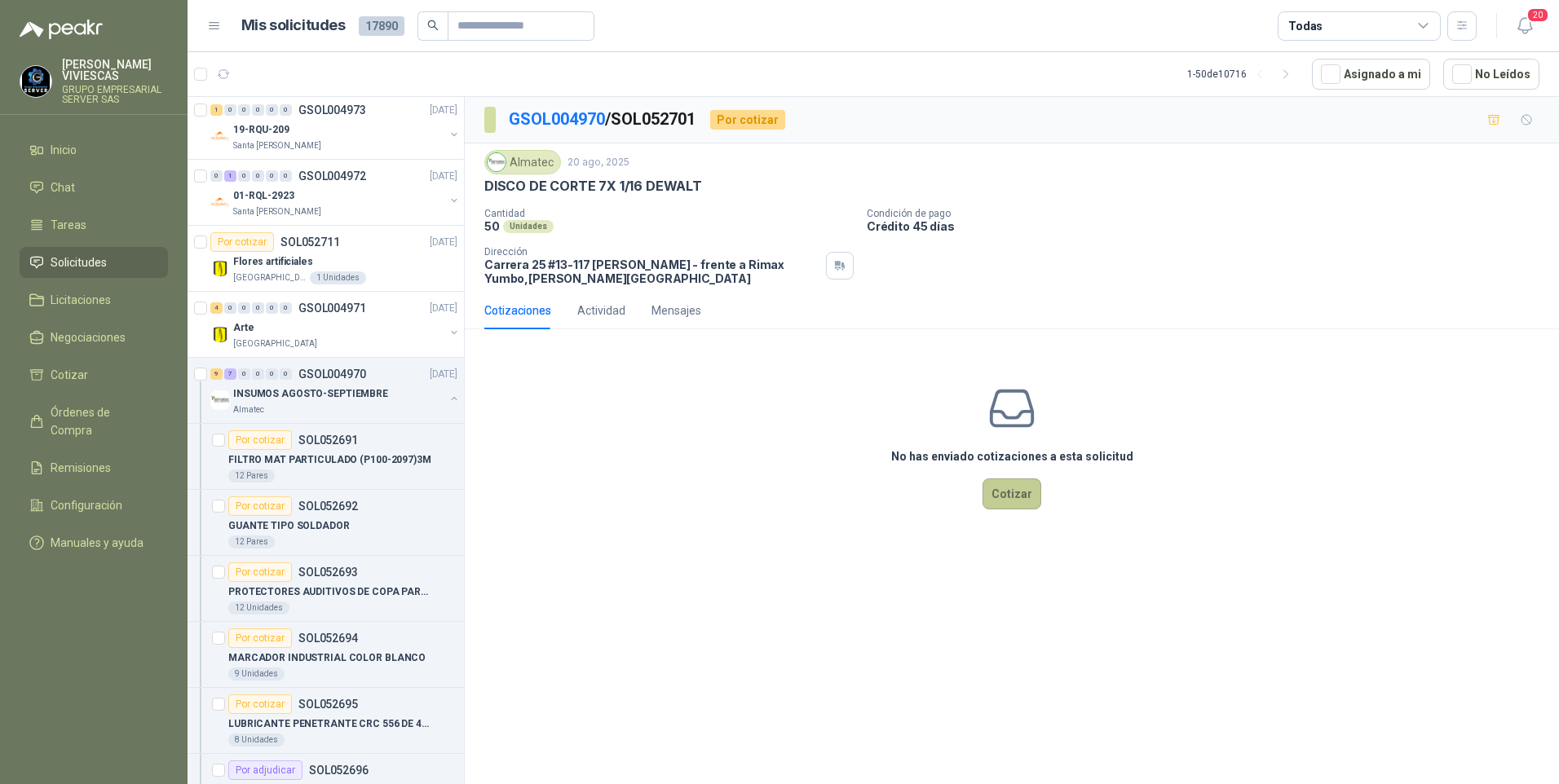
click at [1026, 498] on button "Cotizar" at bounding box center [1012, 494] width 59 height 31
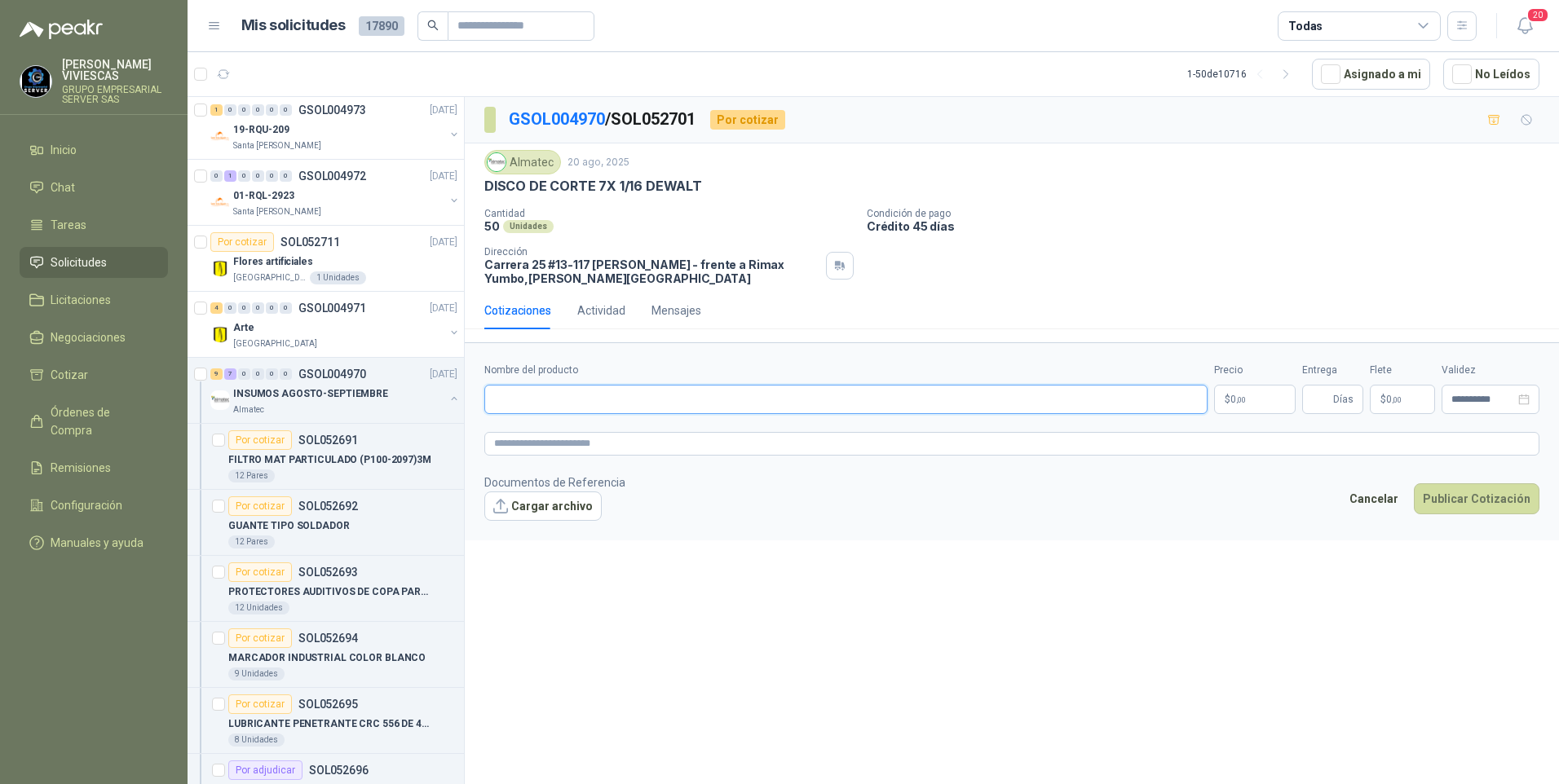
click at [531, 405] on input "Nombre del producto" at bounding box center [846, 399] width 723 height 29
type input "**********"
click at [1255, 393] on p "$ 0 ,00" at bounding box center [1254, 399] width 82 height 29
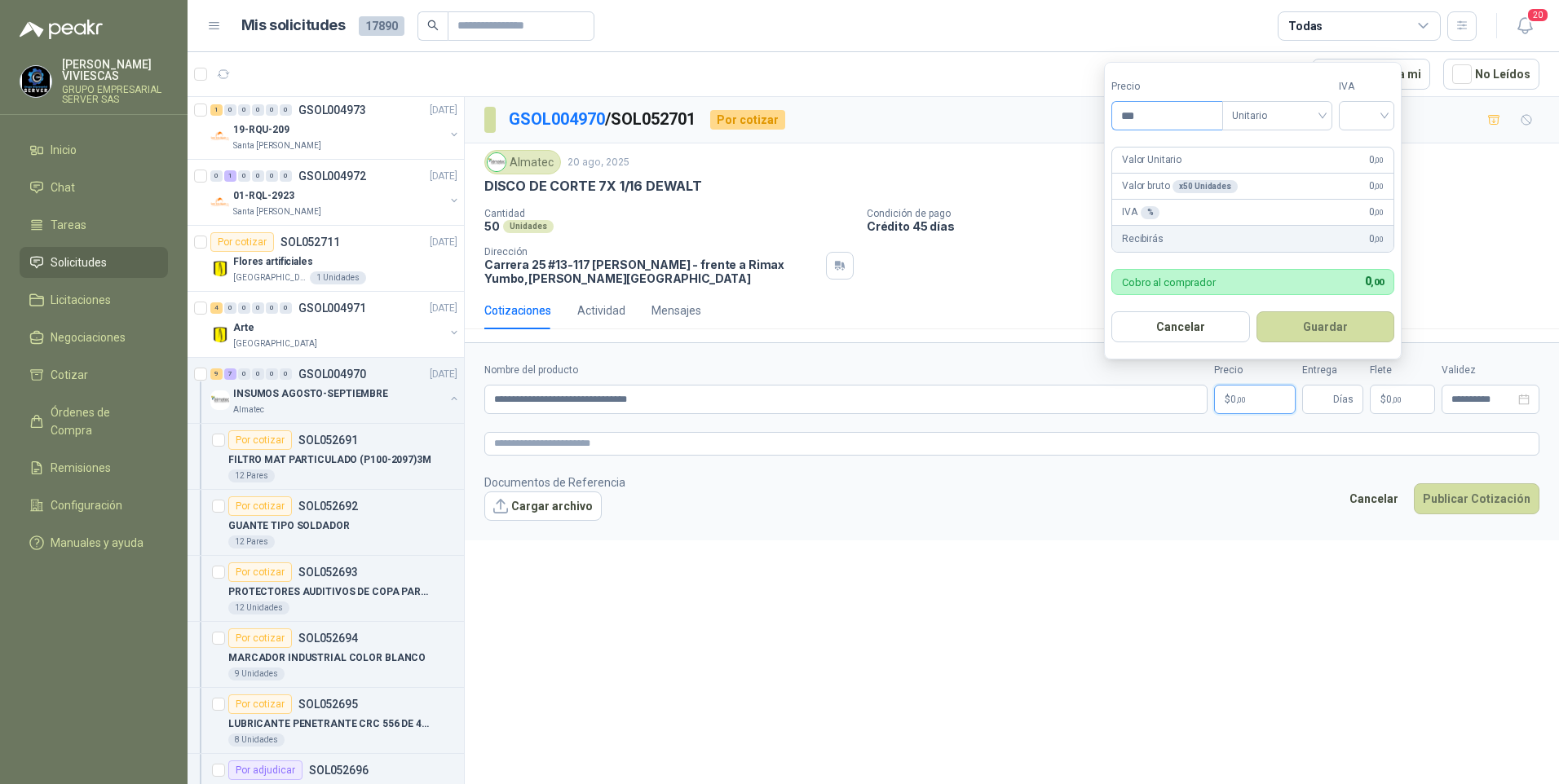
click at [1169, 119] on input "***" at bounding box center [1167, 115] width 110 height 28
type input "*******"
click at [1376, 112] on input "search" at bounding box center [1366, 114] width 36 height 24
click at [1375, 150] on div "19%" at bounding box center [1370, 149] width 30 height 18
click at [1305, 321] on button "Guardar" at bounding box center [1328, 326] width 141 height 31
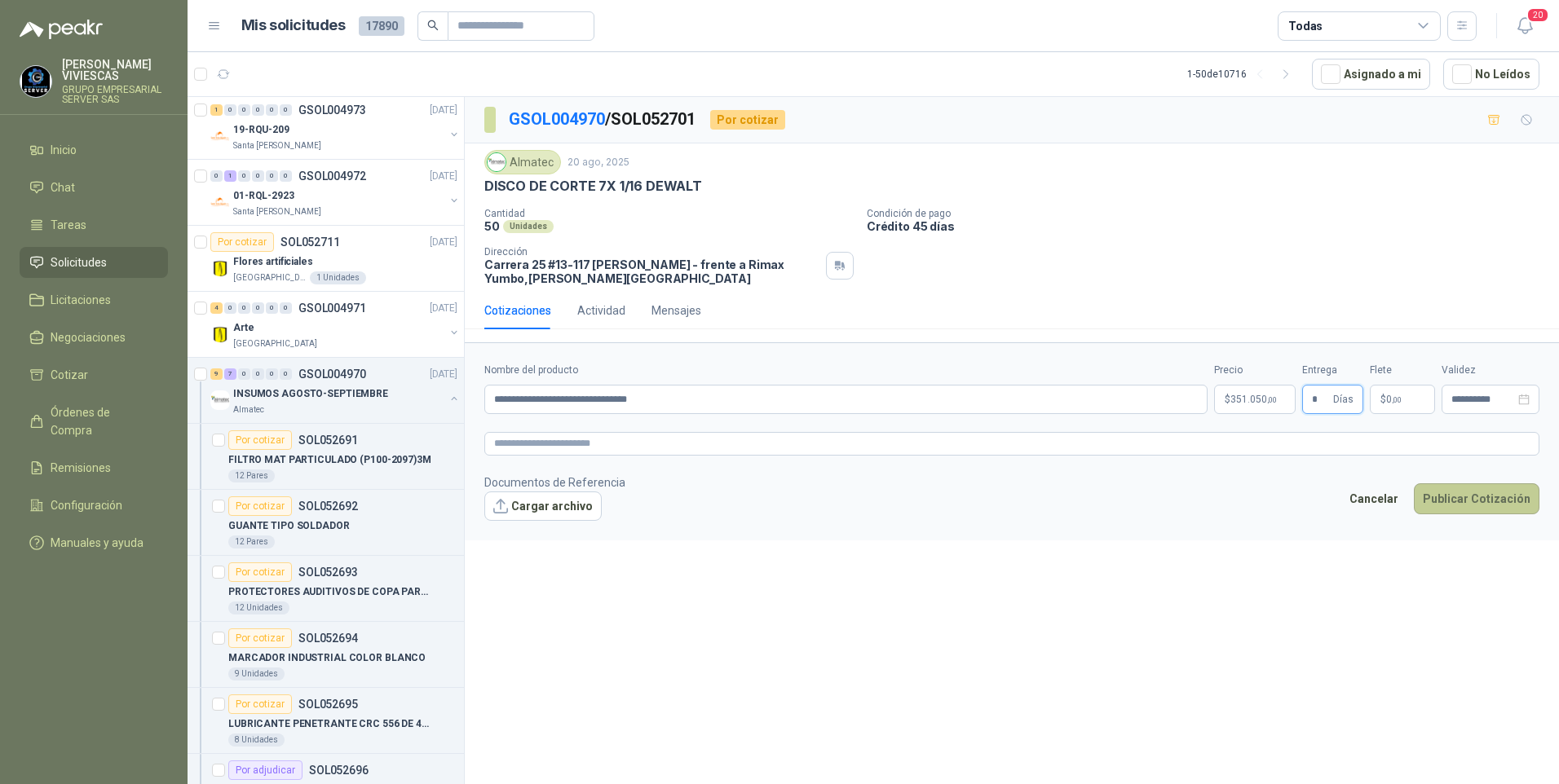
type input "*"
click at [1473, 498] on button "Publicar Cotización" at bounding box center [1476, 499] width 125 height 31
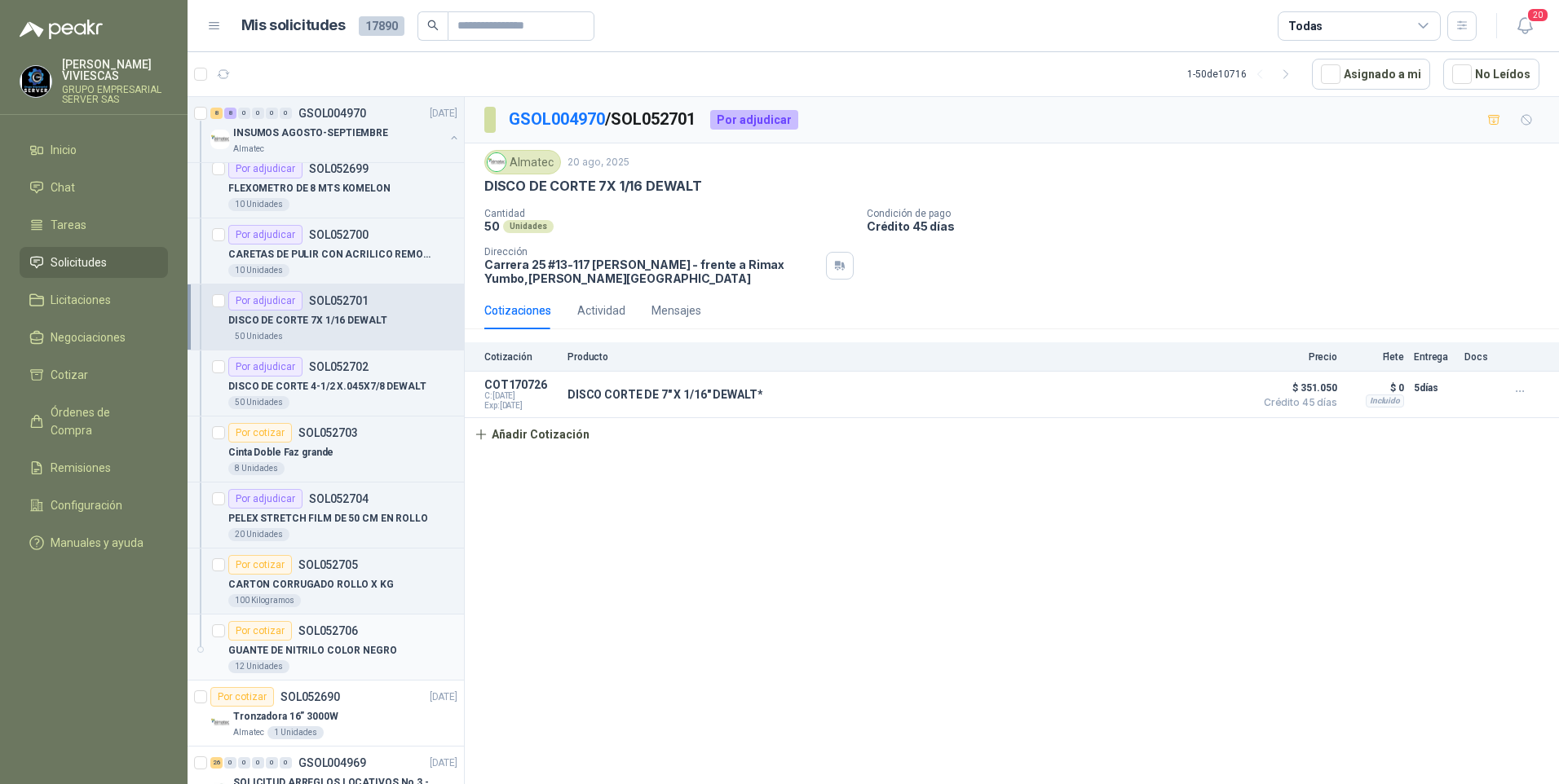
scroll to position [3459, 0]
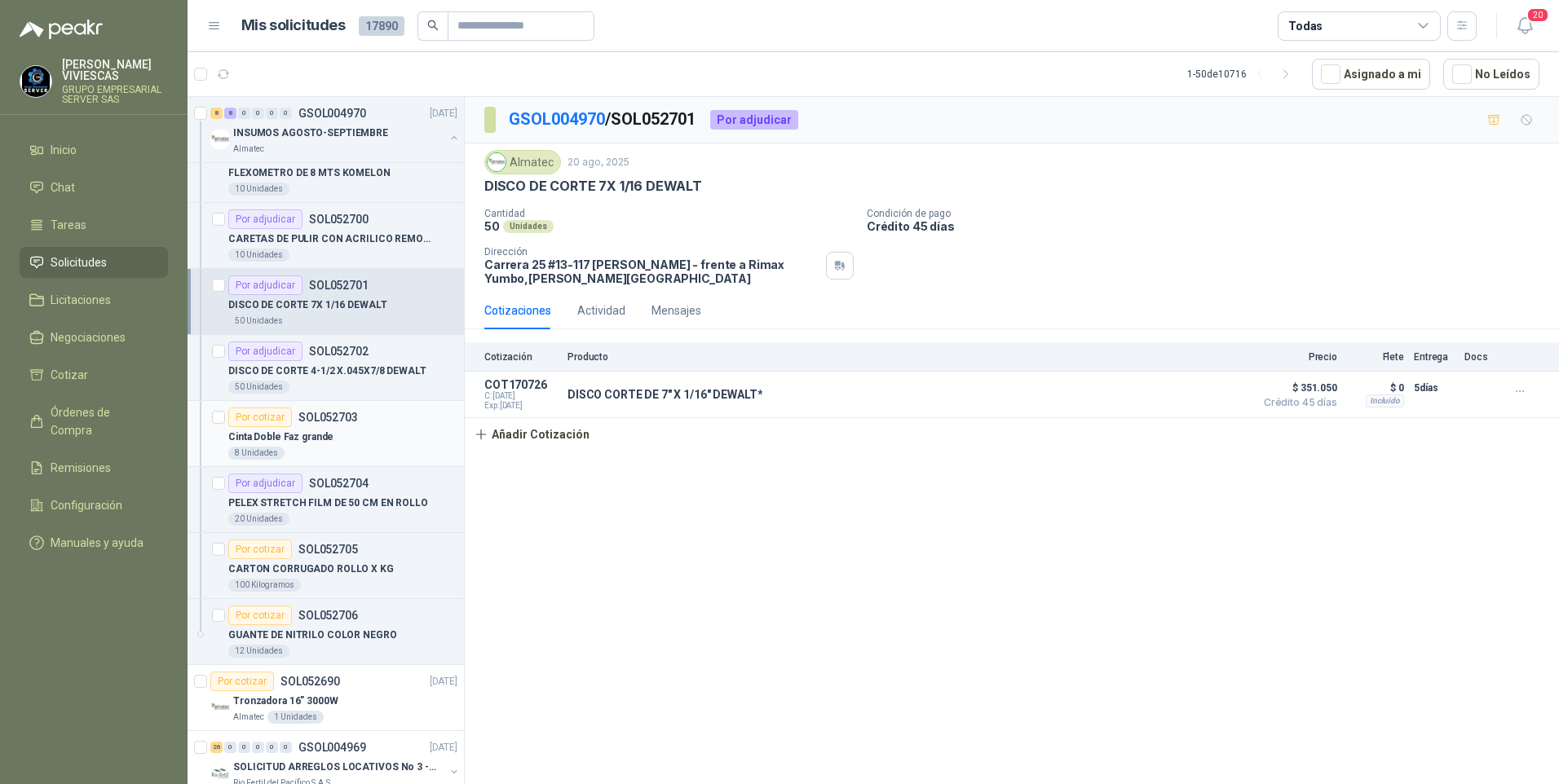
click at [296, 435] on p "Cinta Doble Faz grande" at bounding box center [280, 437] width 105 height 15
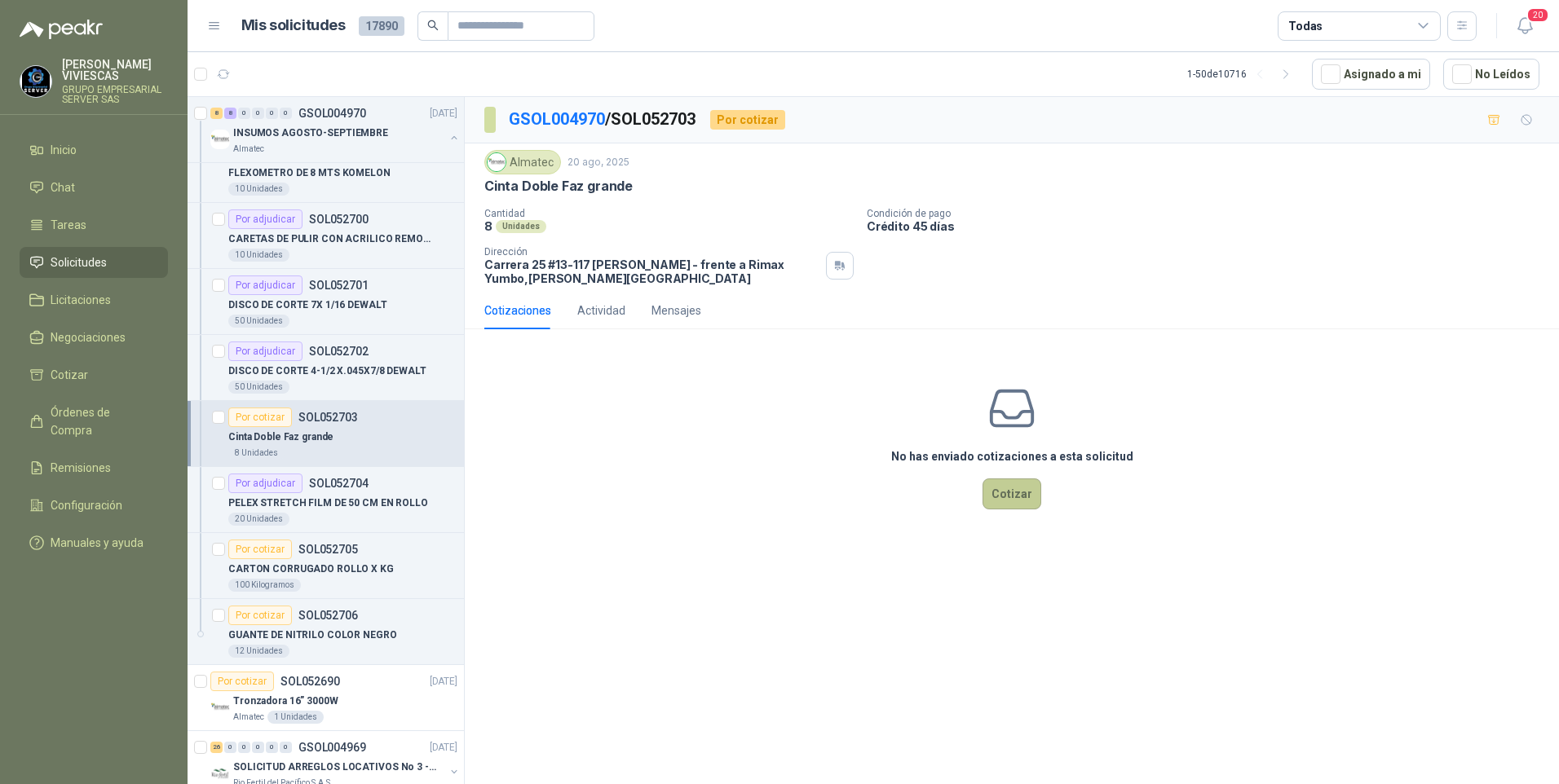
click at [990, 500] on button "Cotizar" at bounding box center [1012, 494] width 59 height 31
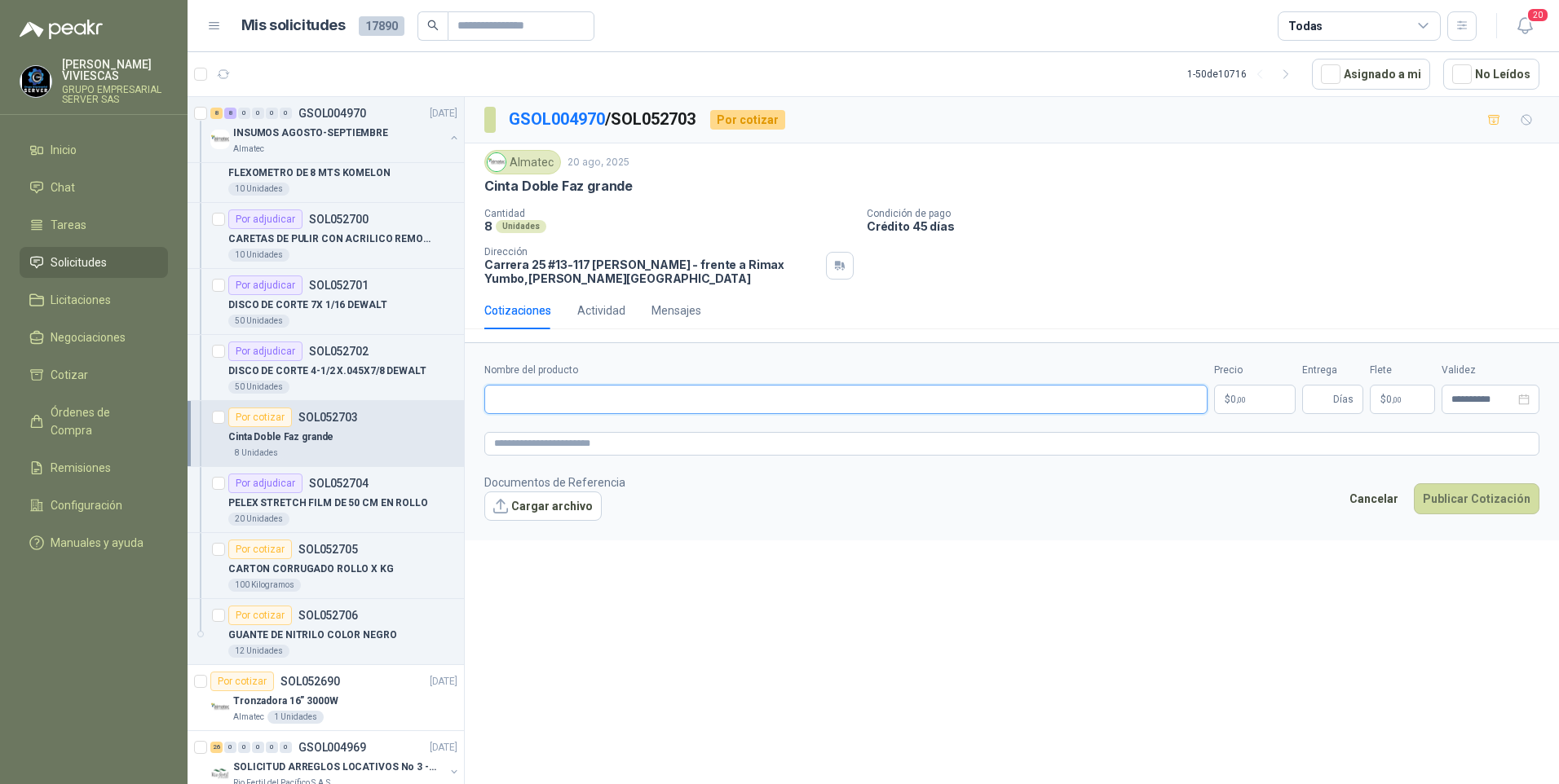
click at [512, 392] on input "Nombre del producto" at bounding box center [846, 399] width 723 height 29
click at [539, 411] on input "Nombre del producto" at bounding box center [846, 399] width 723 height 29
click at [597, 400] on input "**********" at bounding box center [846, 399] width 723 height 29
click at [675, 396] on input "**********" at bounding box center [846, 399] width 723 height 29
type input "**********"
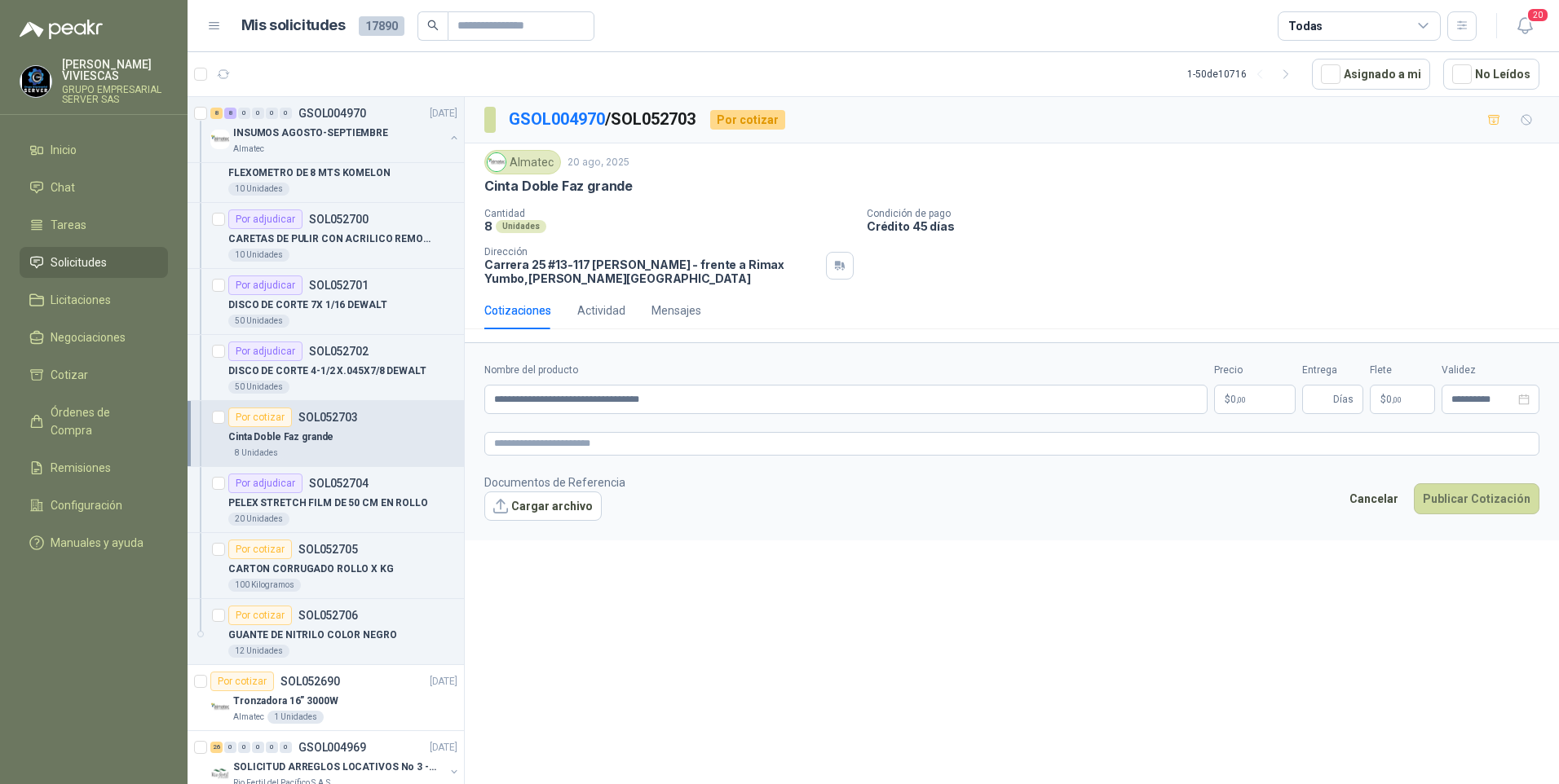
click at [1244, 405] on p "$ 0 ,00" at bounding box center [1254, 399] width 82 height 29
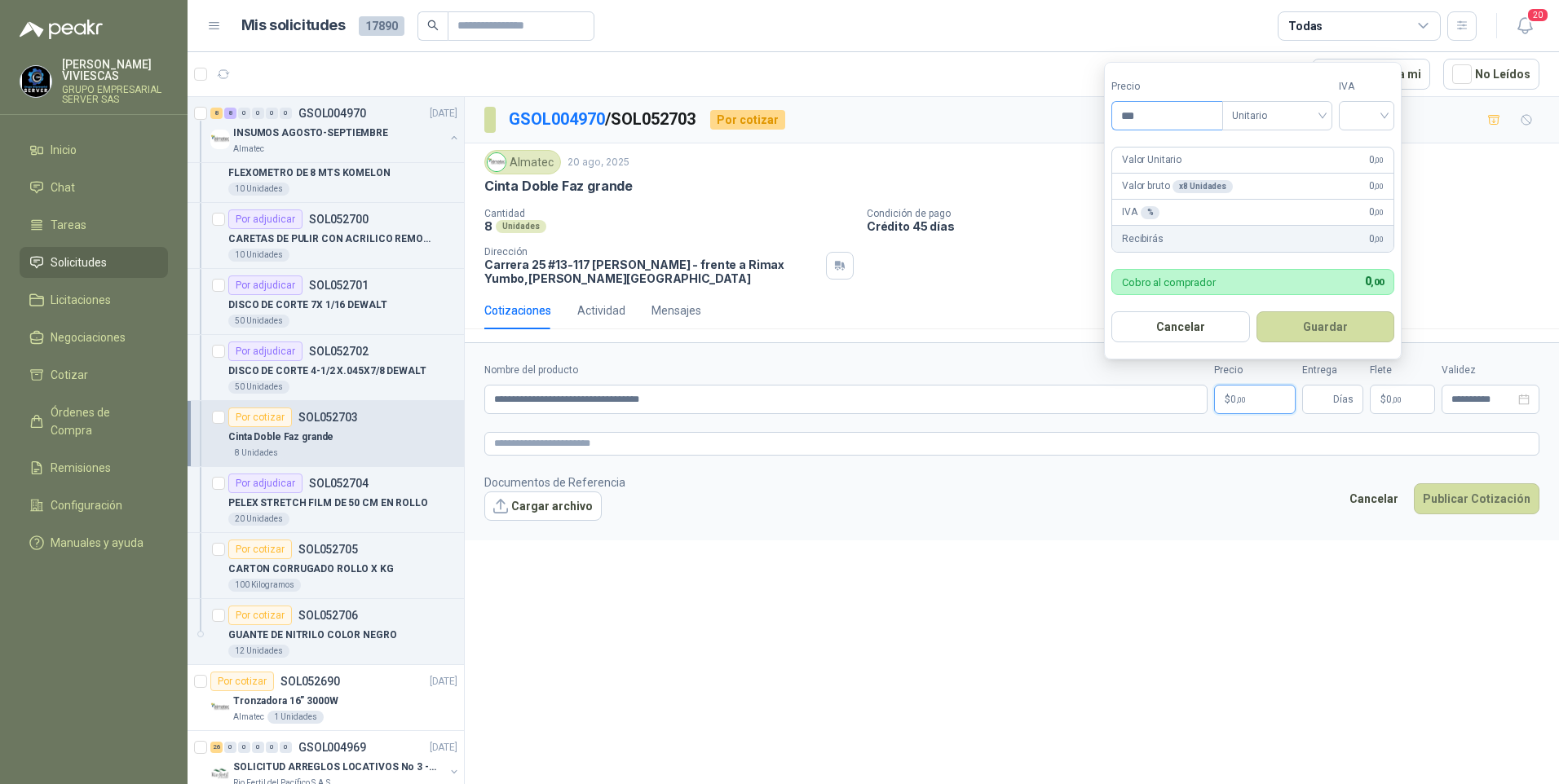
click at [1158, 119] on input "***" at bounding box center [1167, 115] width 110 height 28
click at [539, 514] on button "Cargar archivo" at bounding box center [544, 506] width 118 height 29
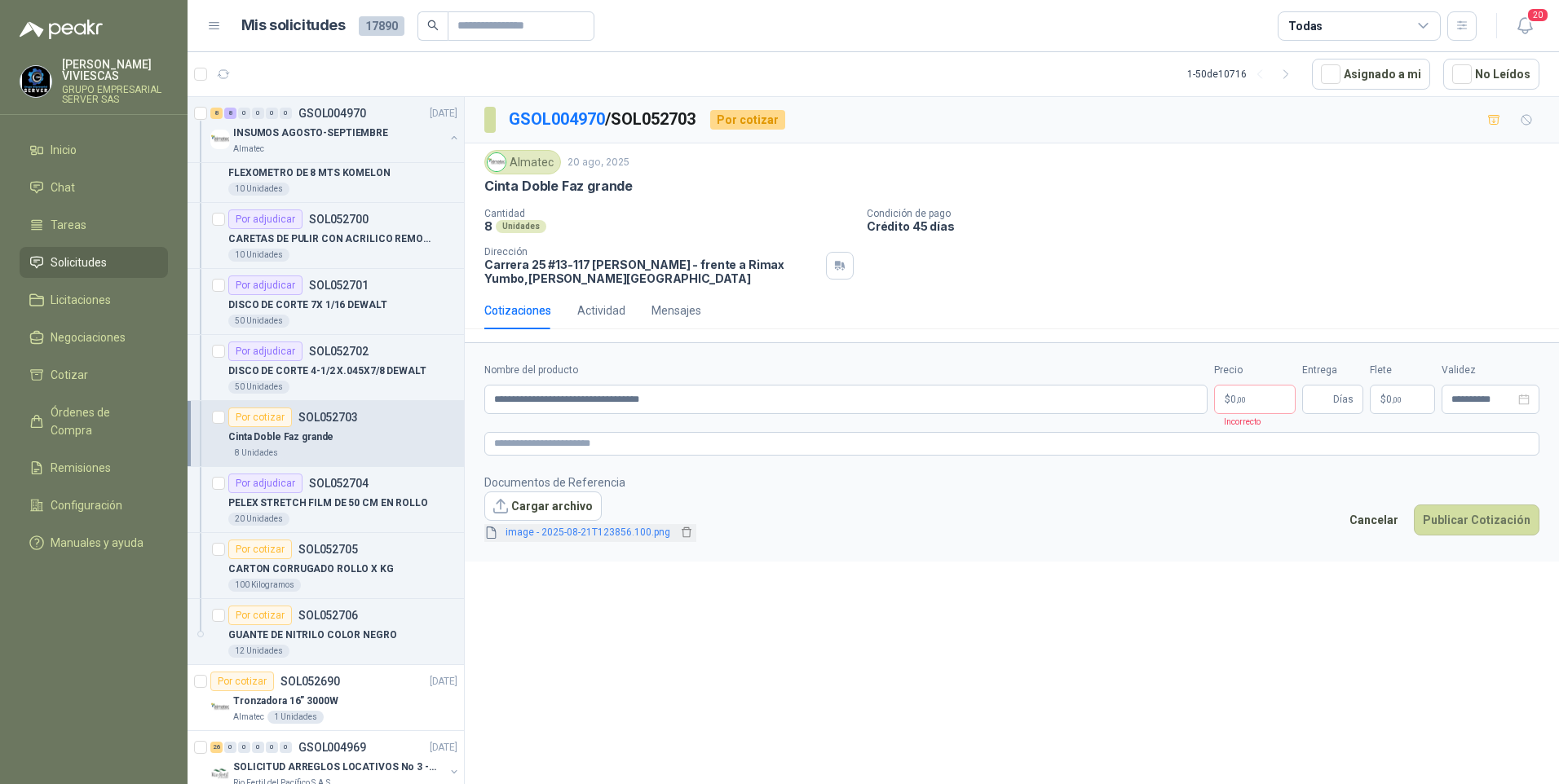
click at [548, 533] on link "image - 2025-08-21T123856.100.png" at bounding box center [587, 532] width 178 height 15
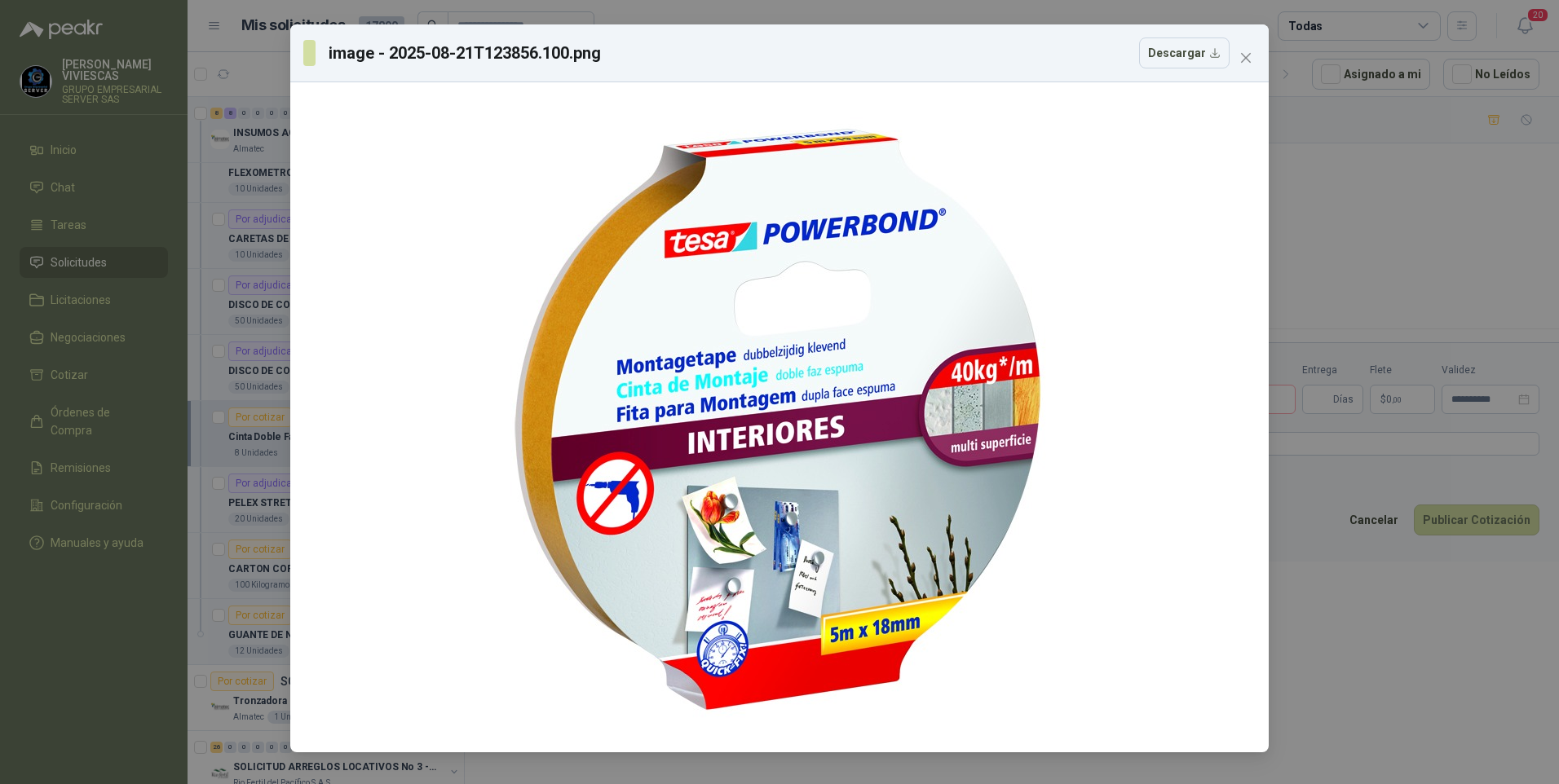
click at [1388, 697] on div "image - 2025-08-21T123856.100.png Descargar" at bounding box center [779, 392] width 1559 height 784
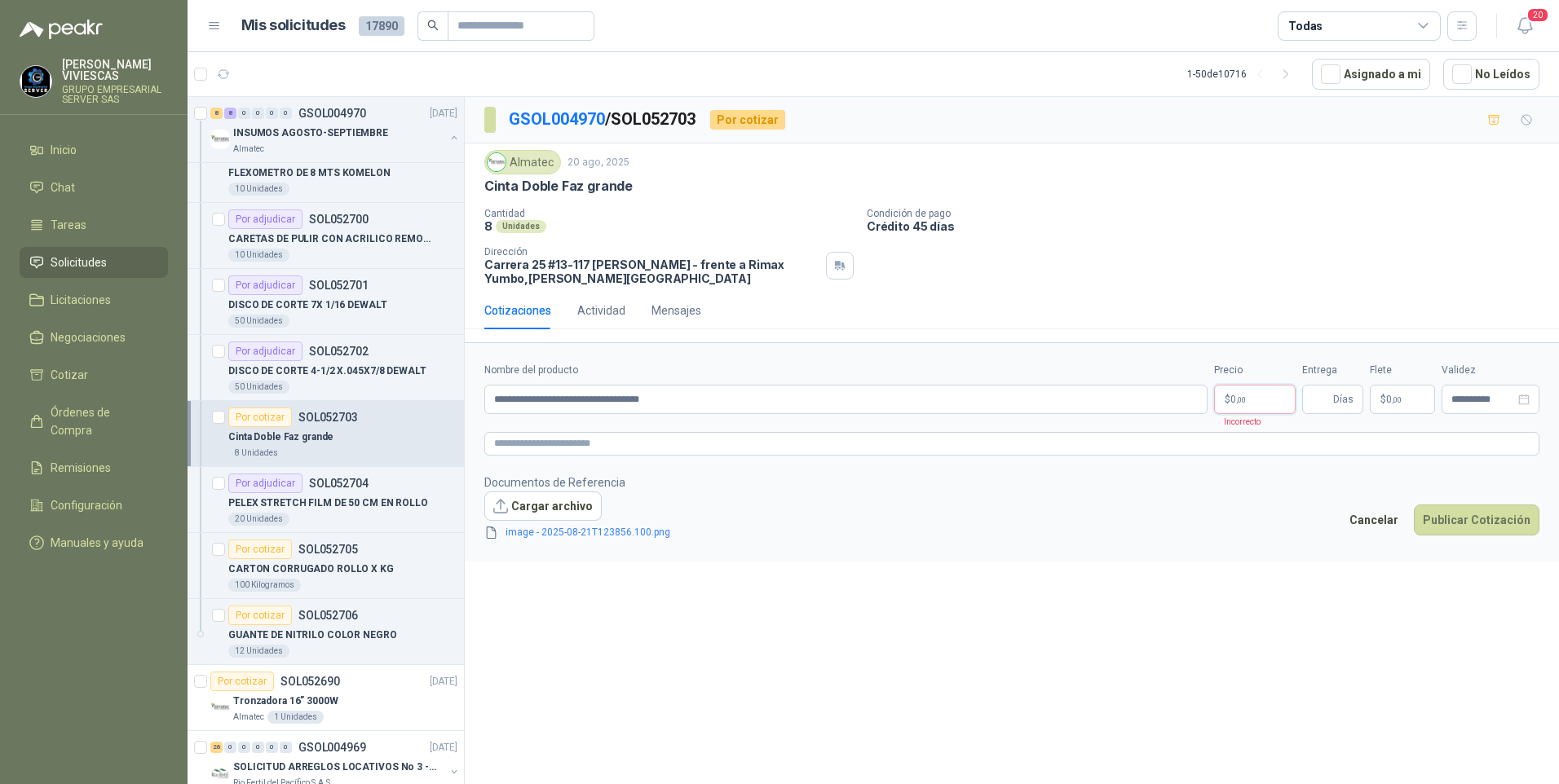
click at [1259, 392] on p "$ 0 ,00" at bounding box center [1254, 399] width 82 height 29
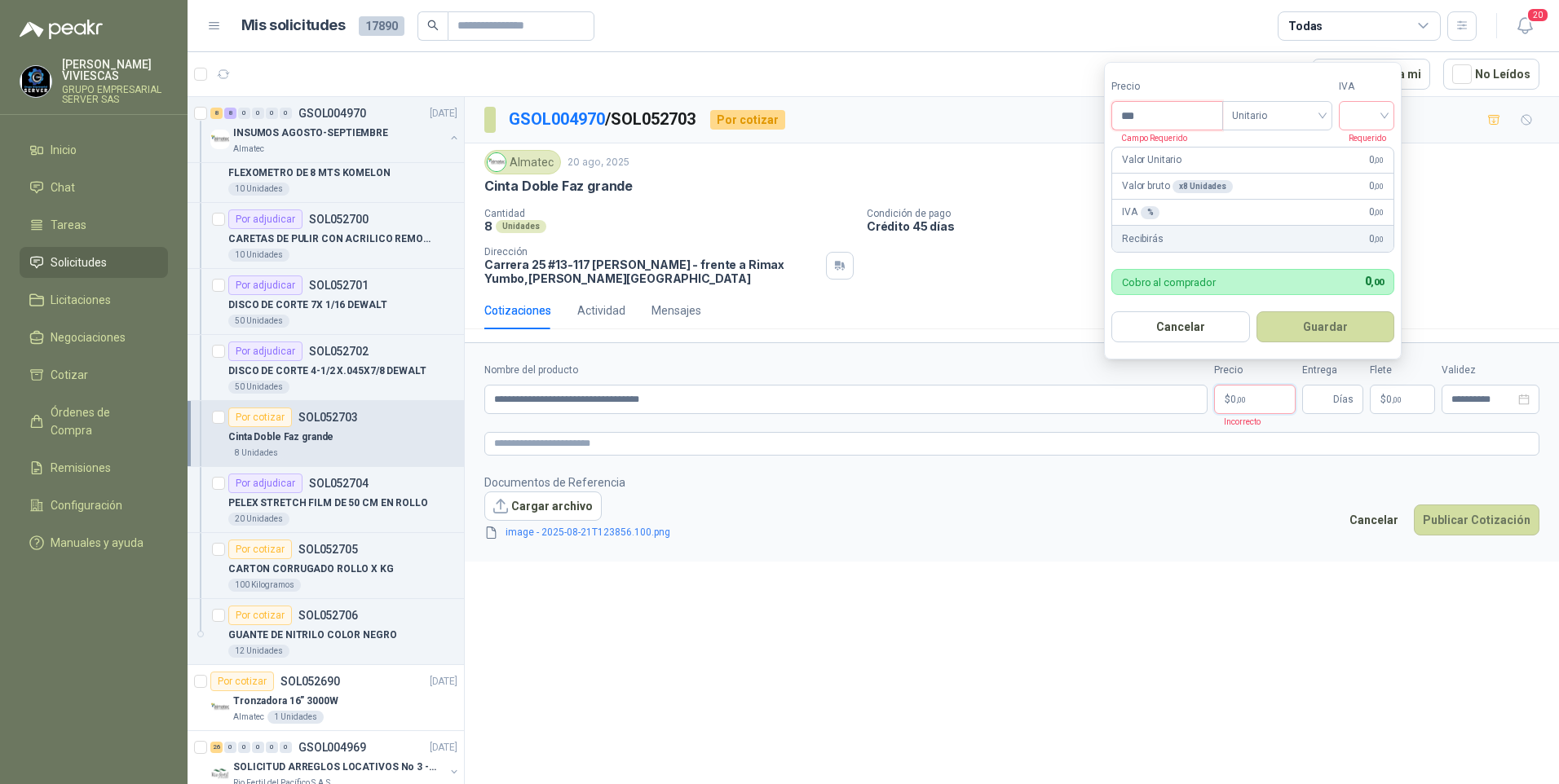
click at [1146, 114] on input "***" at bounding box center [1167, 115] width 110 height 28
type input "********"
click at [1366, 104] on input "search" at bounding box center [1366, 114] width 36 height 24
click at [1377, 144] on div "19%" at bounding box center [1370, 149] width 30 height 18
click at [1328, 331] on button "Guardar" at bounding box center [1328, 326] width 141 height 31
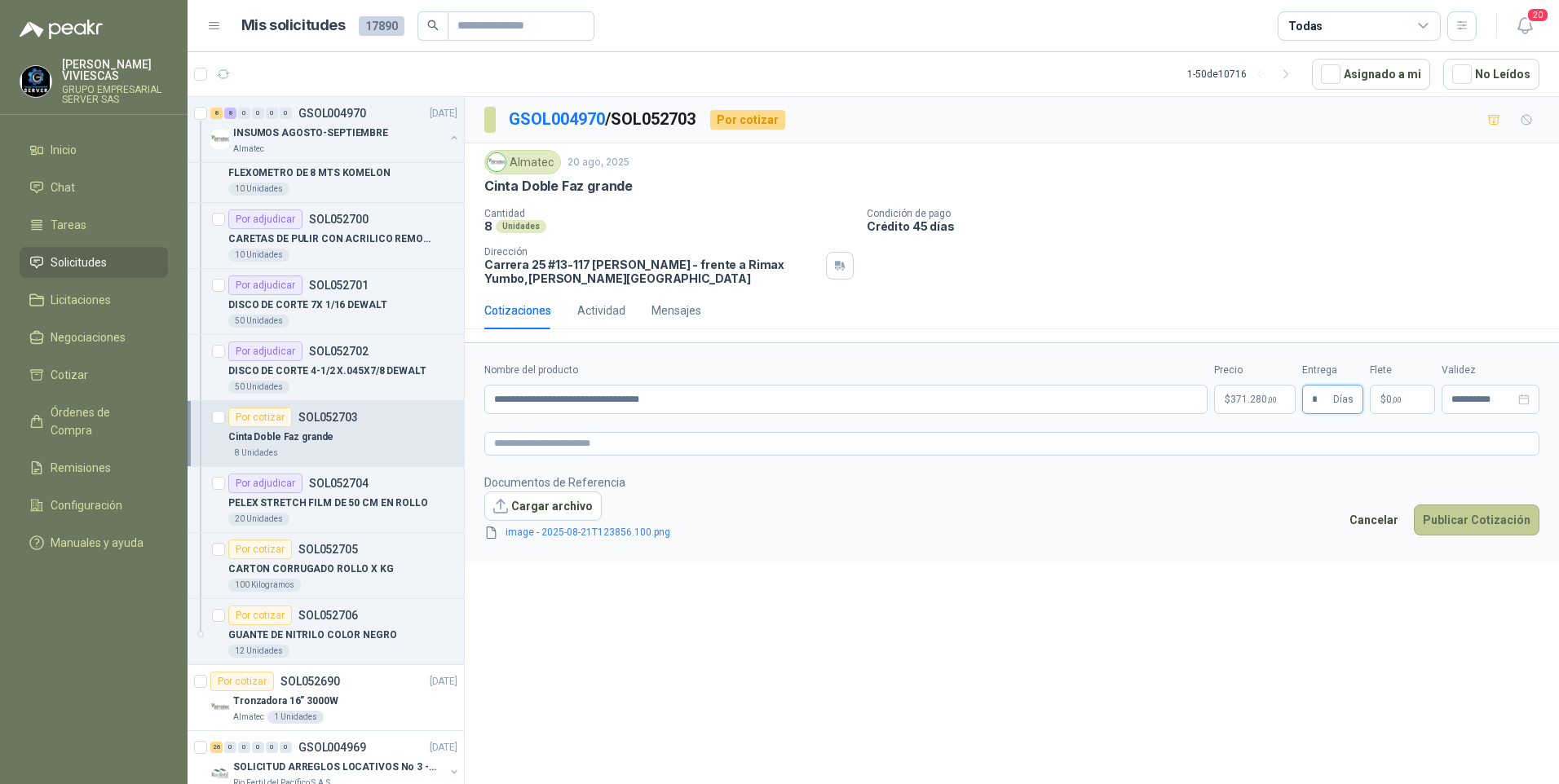
type input "*"
click at [1472, 522] on button "Publicar Cotización" at bounding box center [1476, 520] width 125 height 31
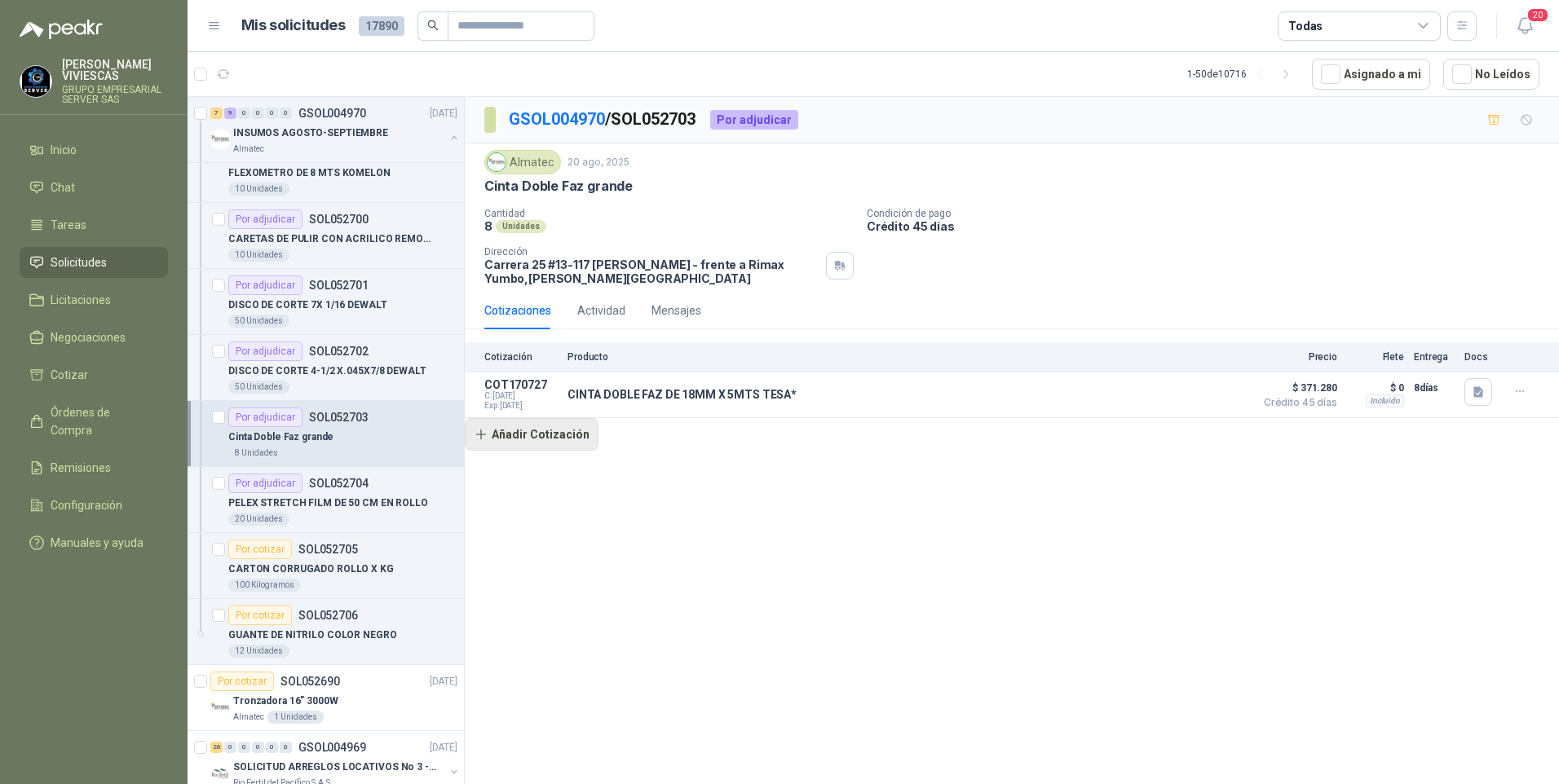
click at [526, 433] on button "Añadir Cotización" at bounding box center [531, 434] width 134 height 33
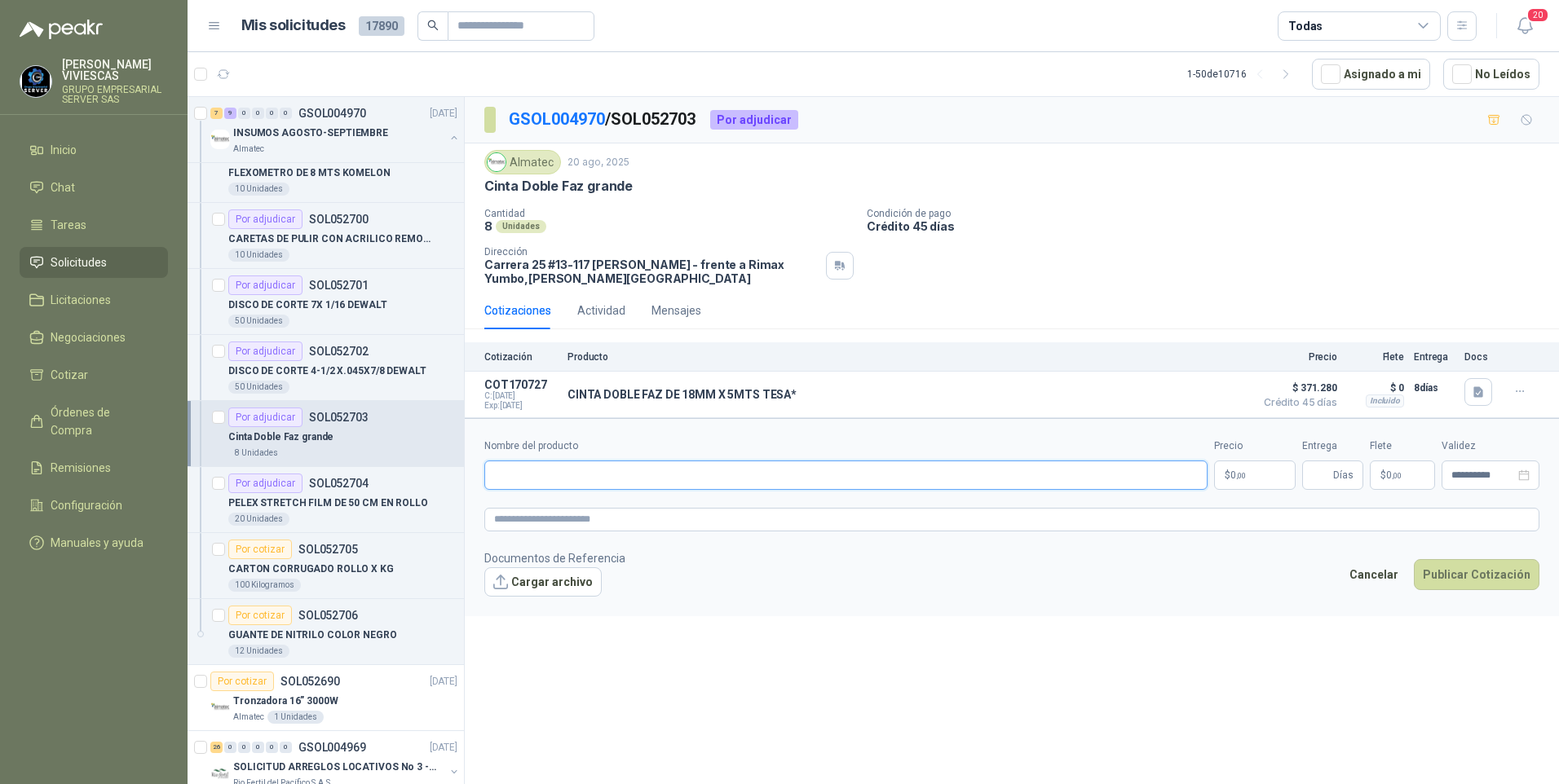
click at [520, 471] on input "Nombre del producto" at bounding box center [846, 474] width 723 height 29
type input "**********"
click at [1263, 469] on p "$ 0 ,00" at bounding box center [1254, 474] width 82 height 29
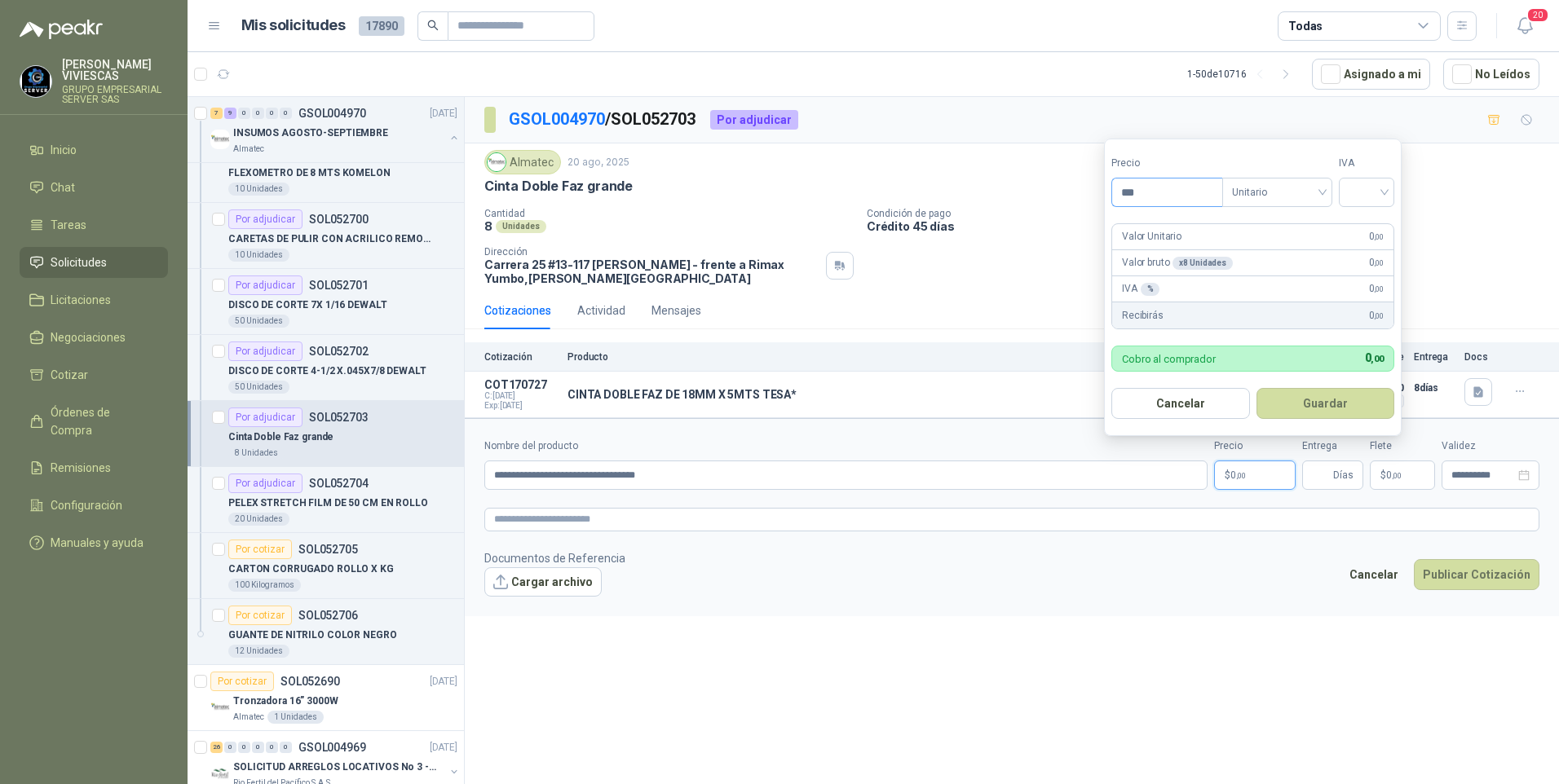
click at [1167, 195] on input "***" at bounding box center [1167, 192] width 110 height 28
type input "********"
click at [1355, 188] on input "search" at bounding box center [1366, 190] width 36 height 24
click at [1360, 216] on div "19%" at bounding box center [1370, 225] width 50 height 26
click at [1354, 390] on button "Guardar" at bounding box center [1328, 403] width 141 height 31
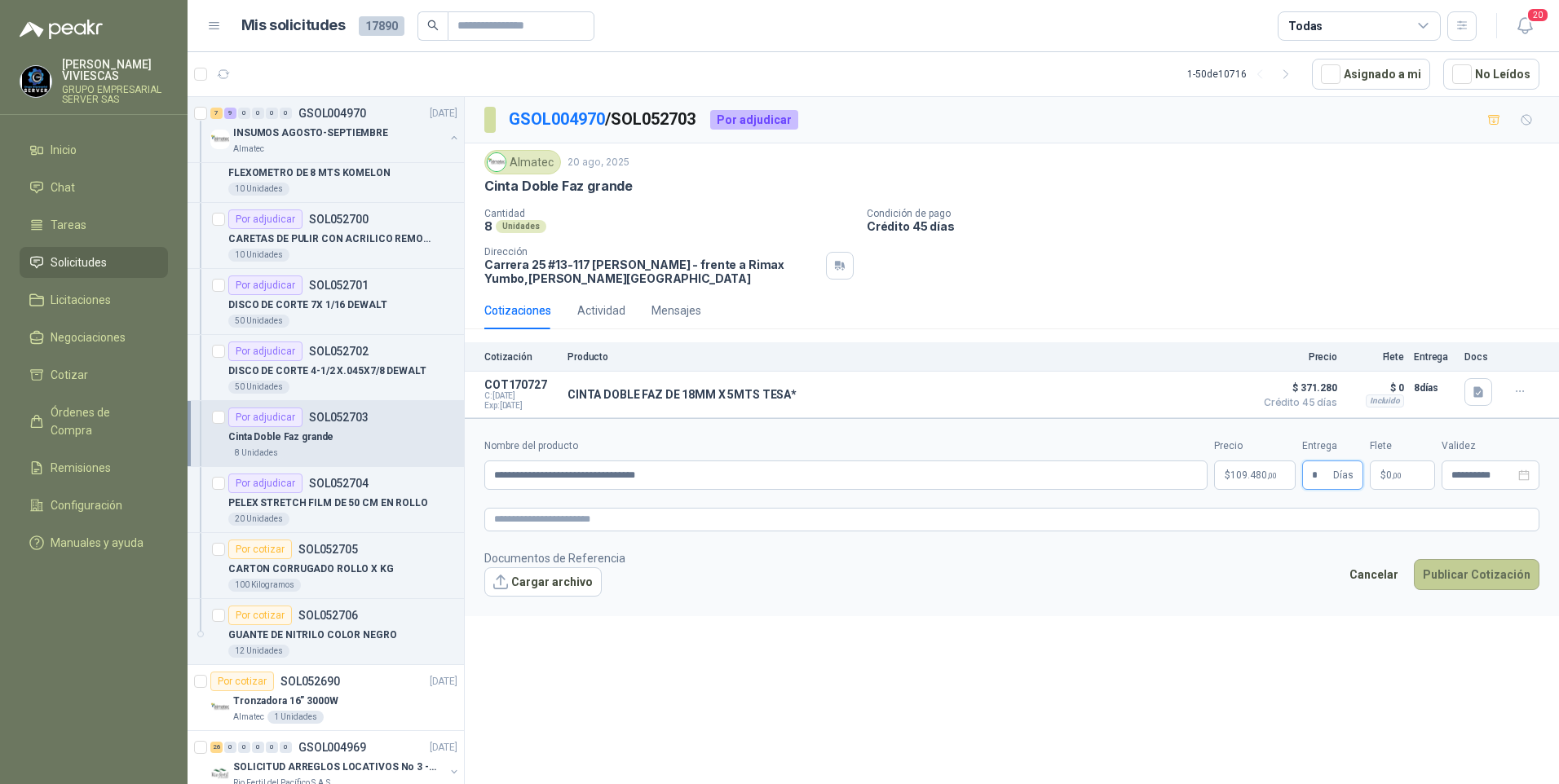
type input "*"
click at [1482, 573] on button "Publicar Cotización" at bounding box center [1476, 575] width 125 height 31
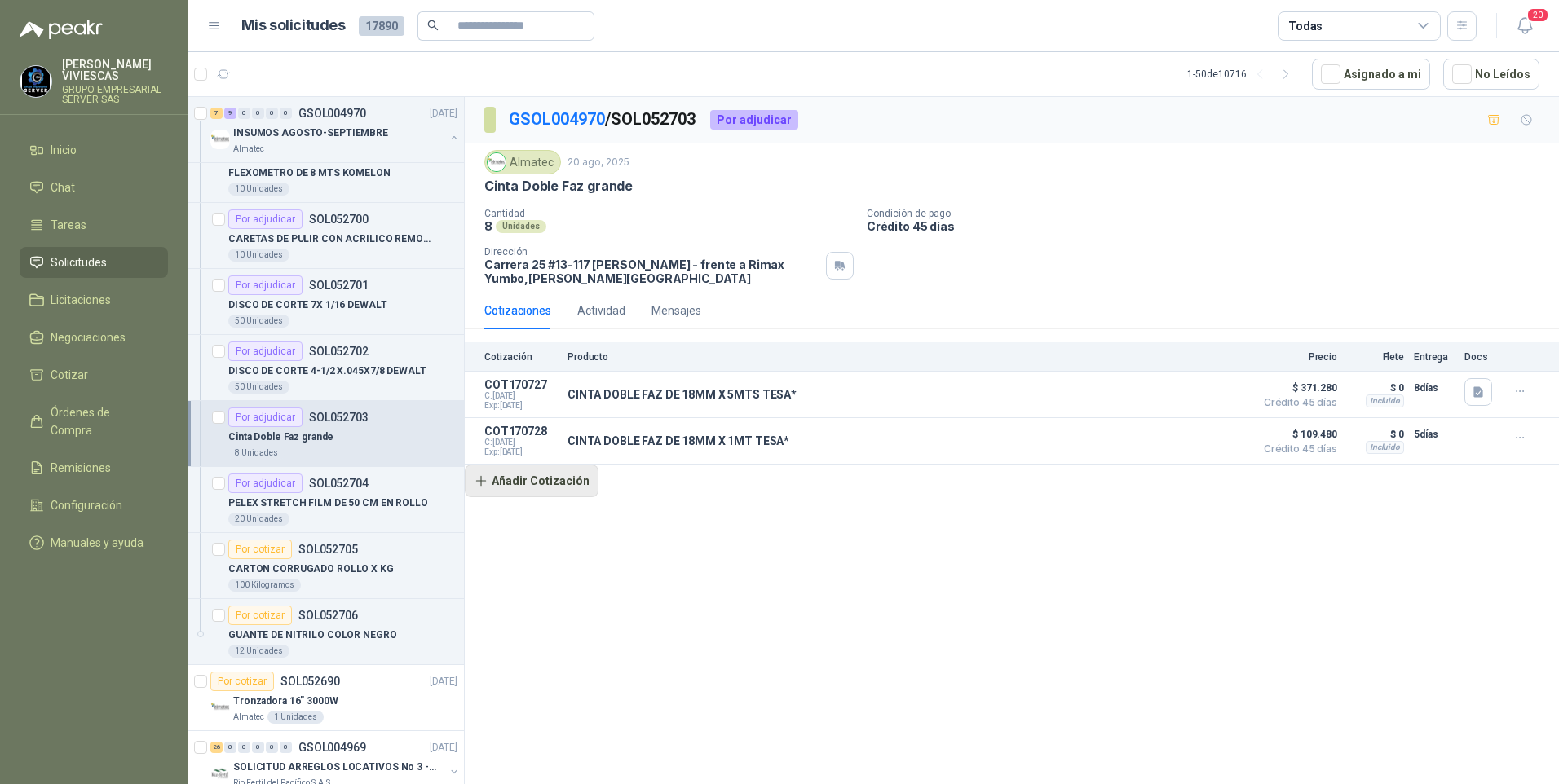
click at [544, 484] on button "Añadir Cotización" at bounding box center [531, 480] width 134 height 33
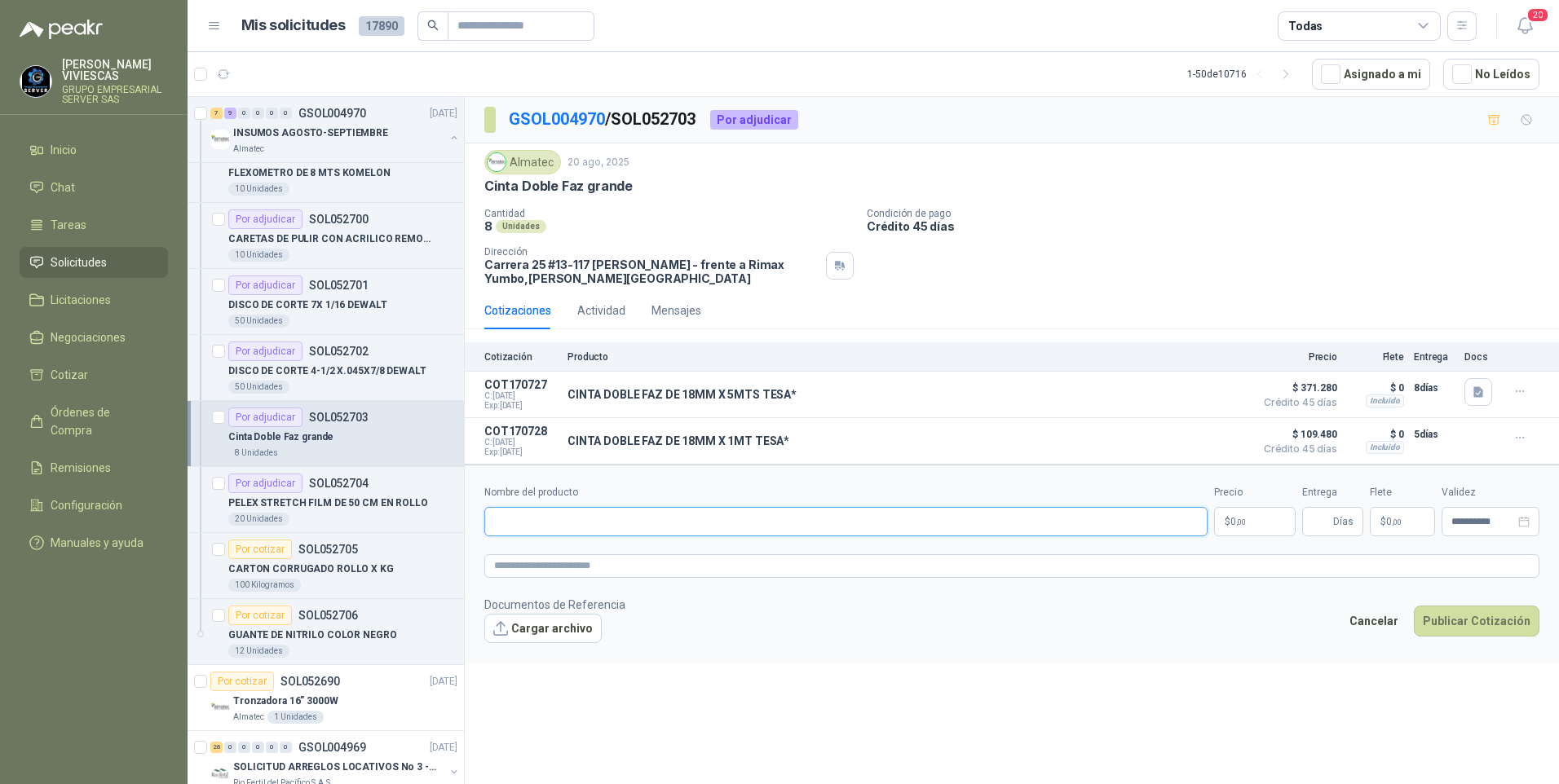
click at [532, 517] on input "Nombre del producto" at bounding box center [846, 522] width 723 height 29
type input "**********"
click at [1249, 530] on p "$ 0 ,00" at bounding box center [1254, 522] width 82 height 29
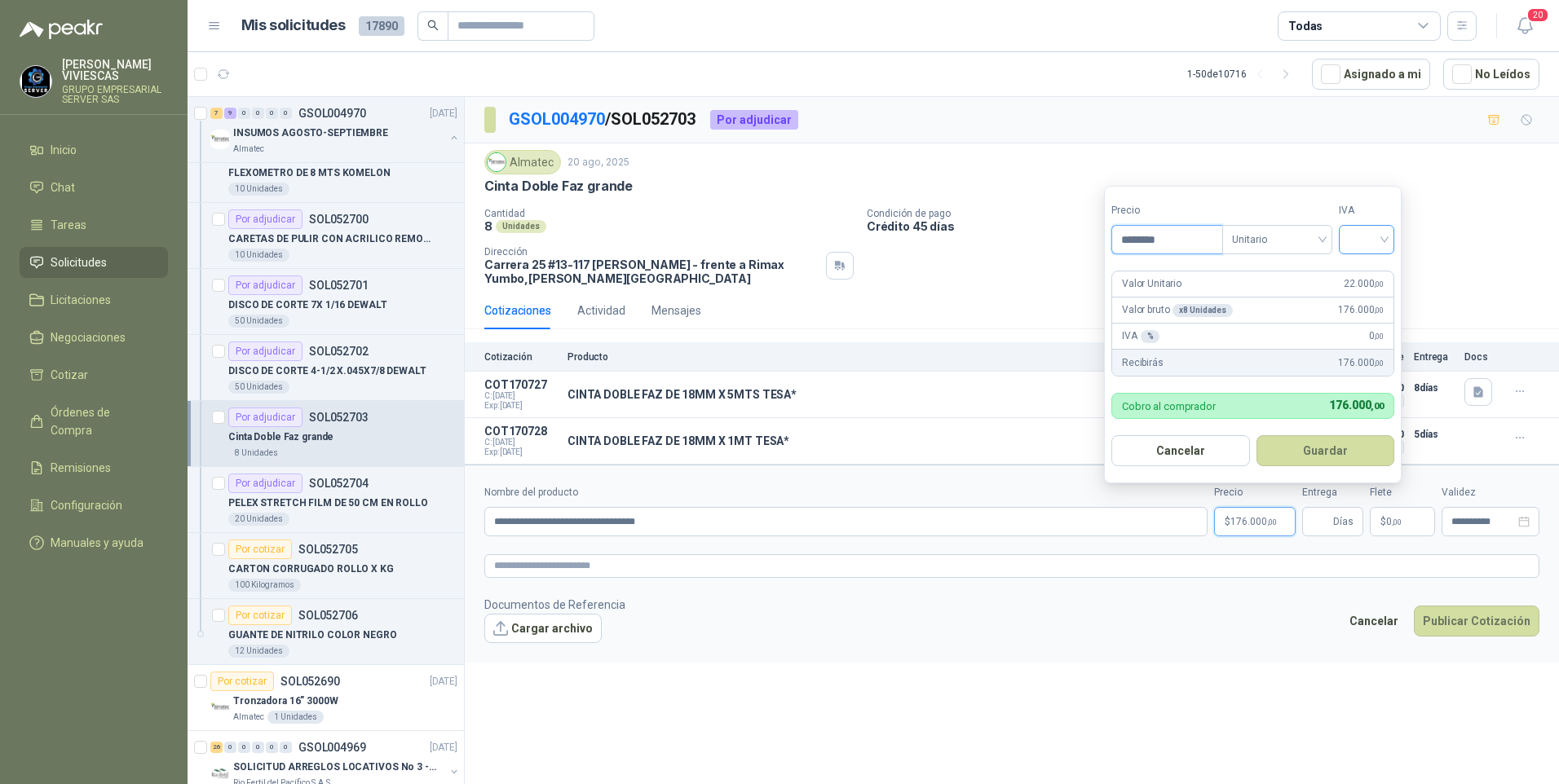
click at [1388, 243] on div at bounding box center [1366, 239] width 56 height 29
type input "********"
click at [1365, 264] on div "19%" at bounding box center [1370, 273] width 50 height 26
click at [1331, 457] on button "Guardar" at bounding box center [1328, 450] width 141 height 31
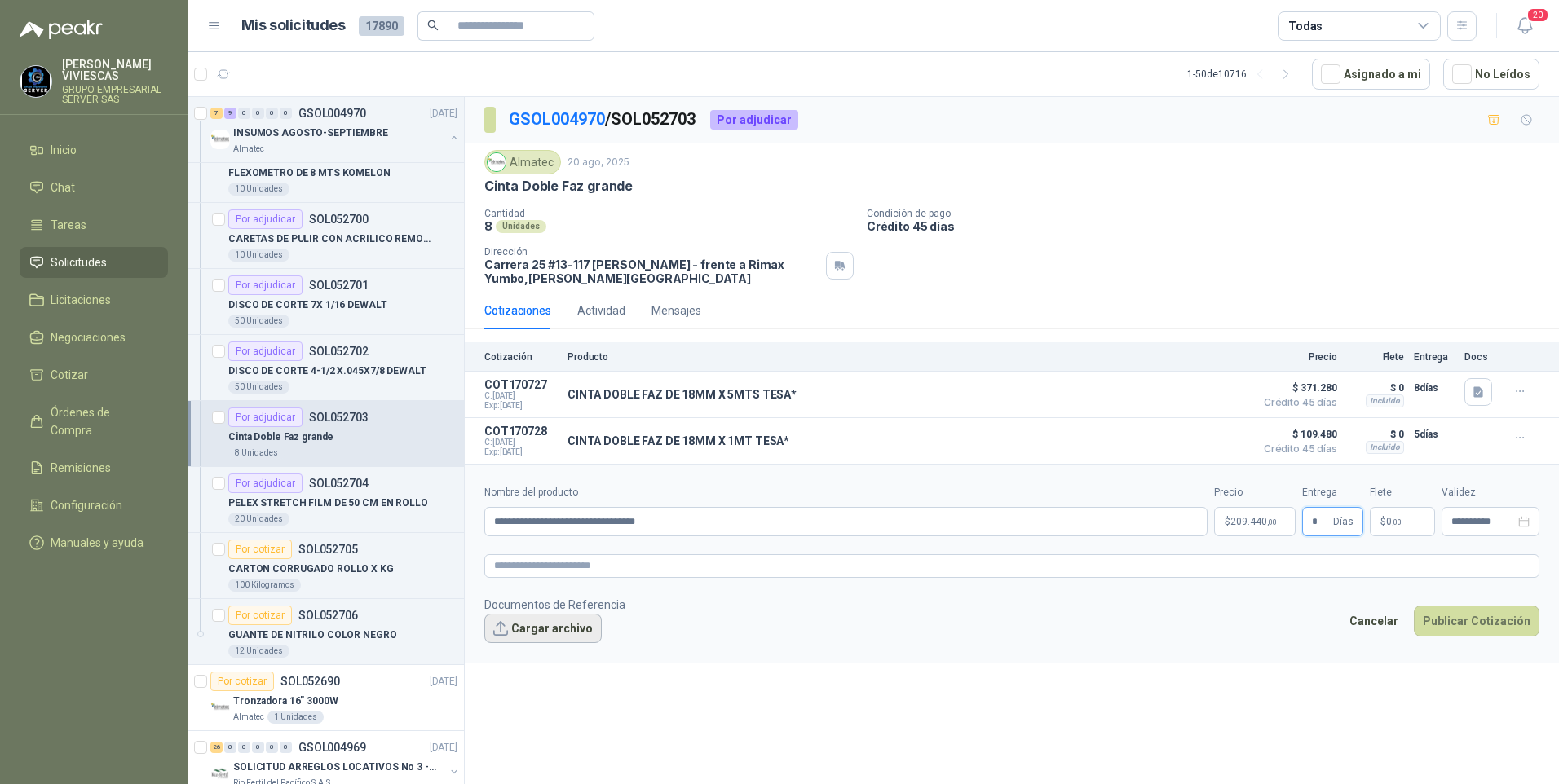
type input "*"
click at [553, 633] on button "Cargar archivo" at bounding box center [544, 628] width 118 height 29
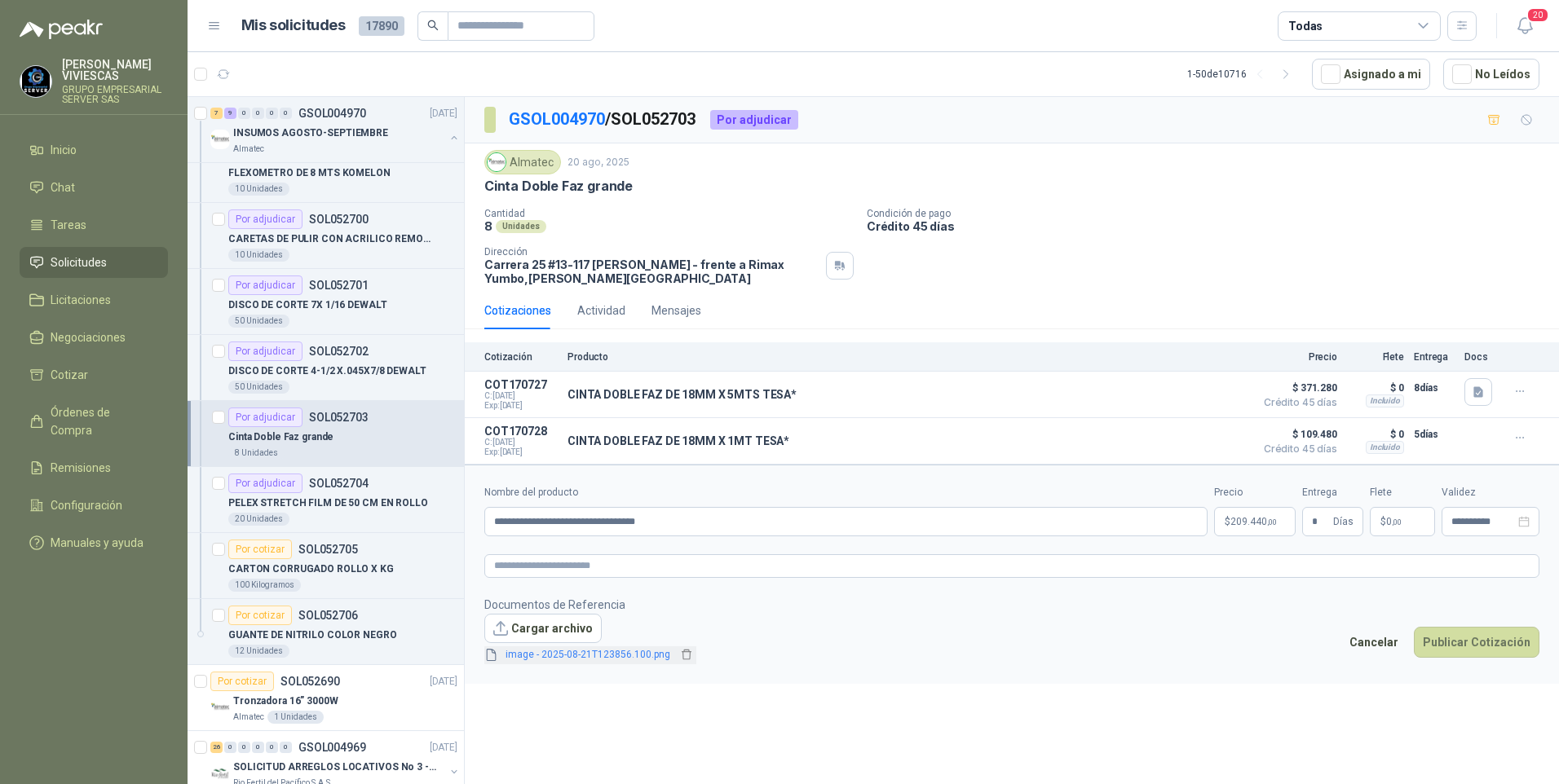
click at [570, 661] on link "image - 2025-08-21T123856.100.png" at bounding box center [587, 654] width 178 height 15
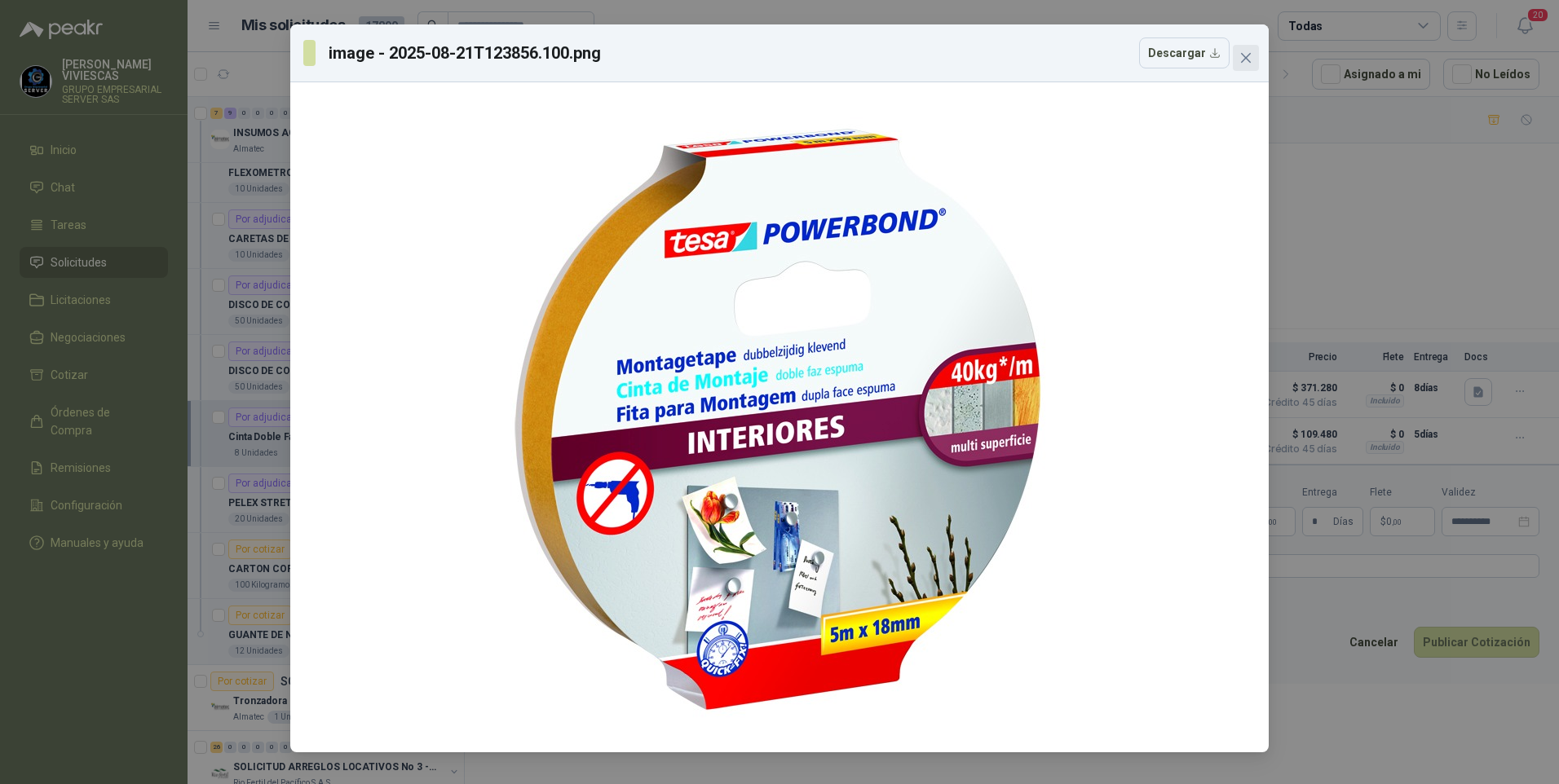
click at [1243, 60] on icon "close" at bounding box center [1246, 58] width 10 height 10
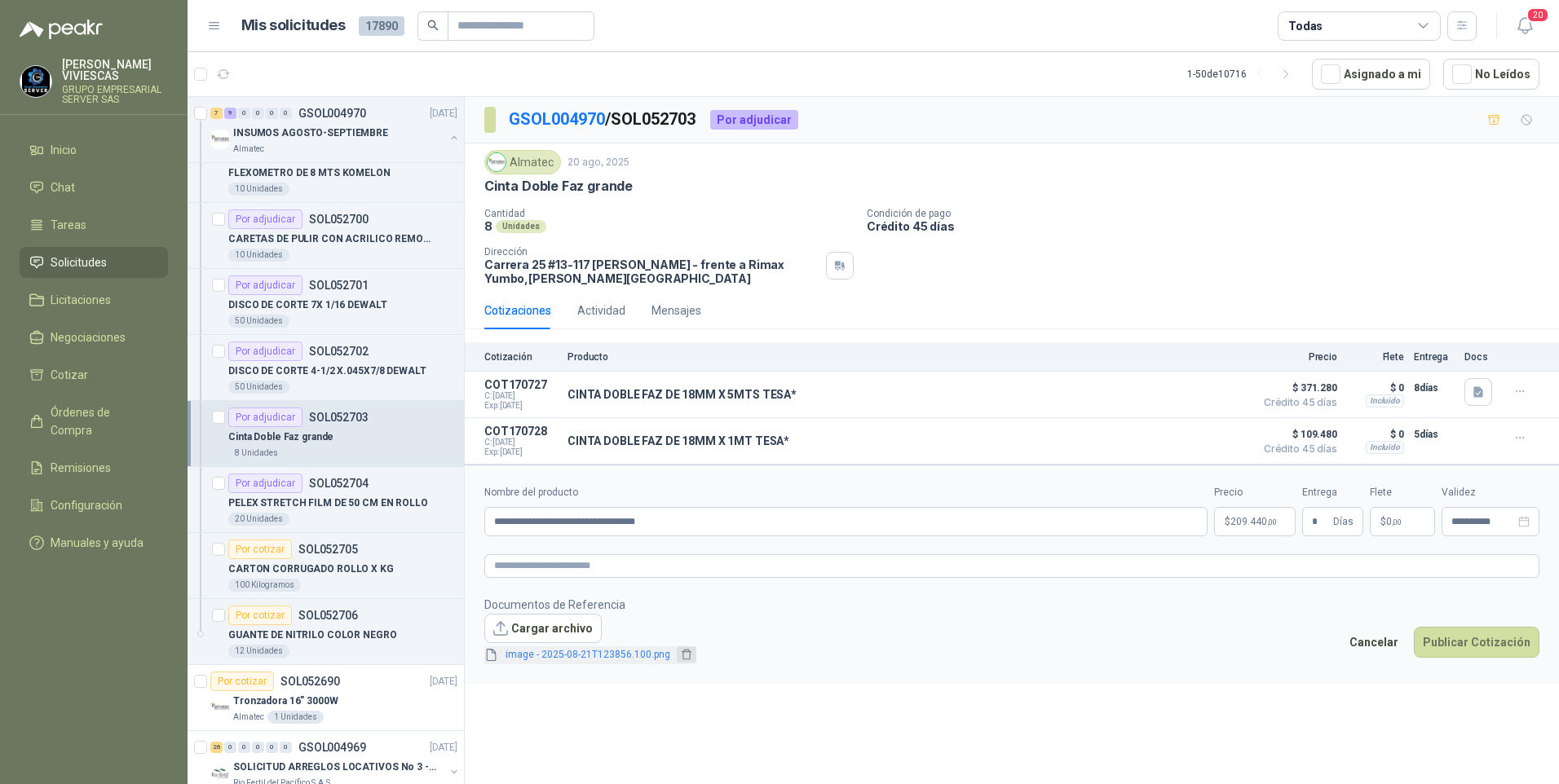
click at [681, 657] on icon "delete" at bounding box center [687, 654] width 12 height 12
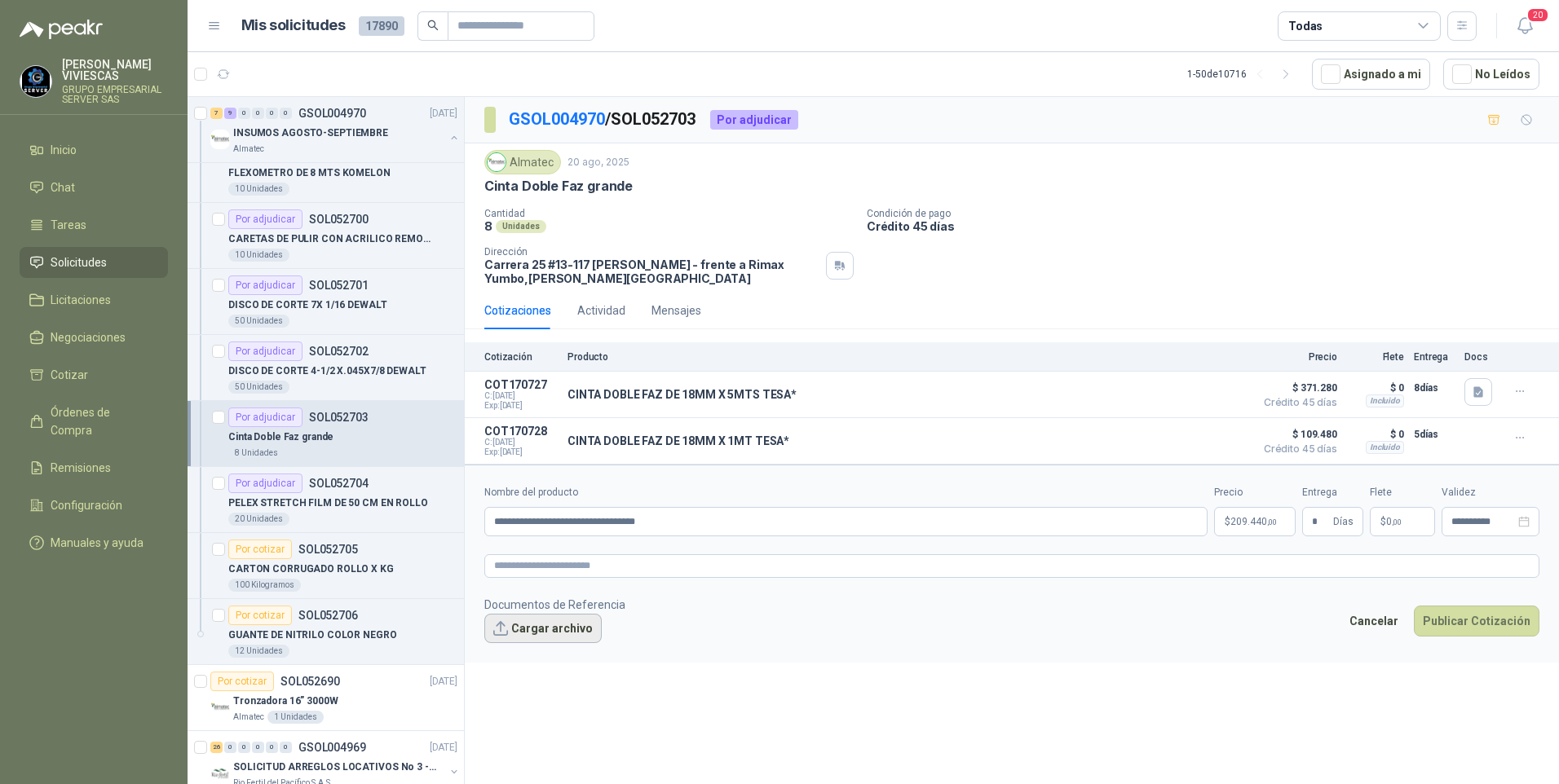
click at [551, 633] on button "Cargar archivo" at bounding box center [544, 628] width 118 height 29
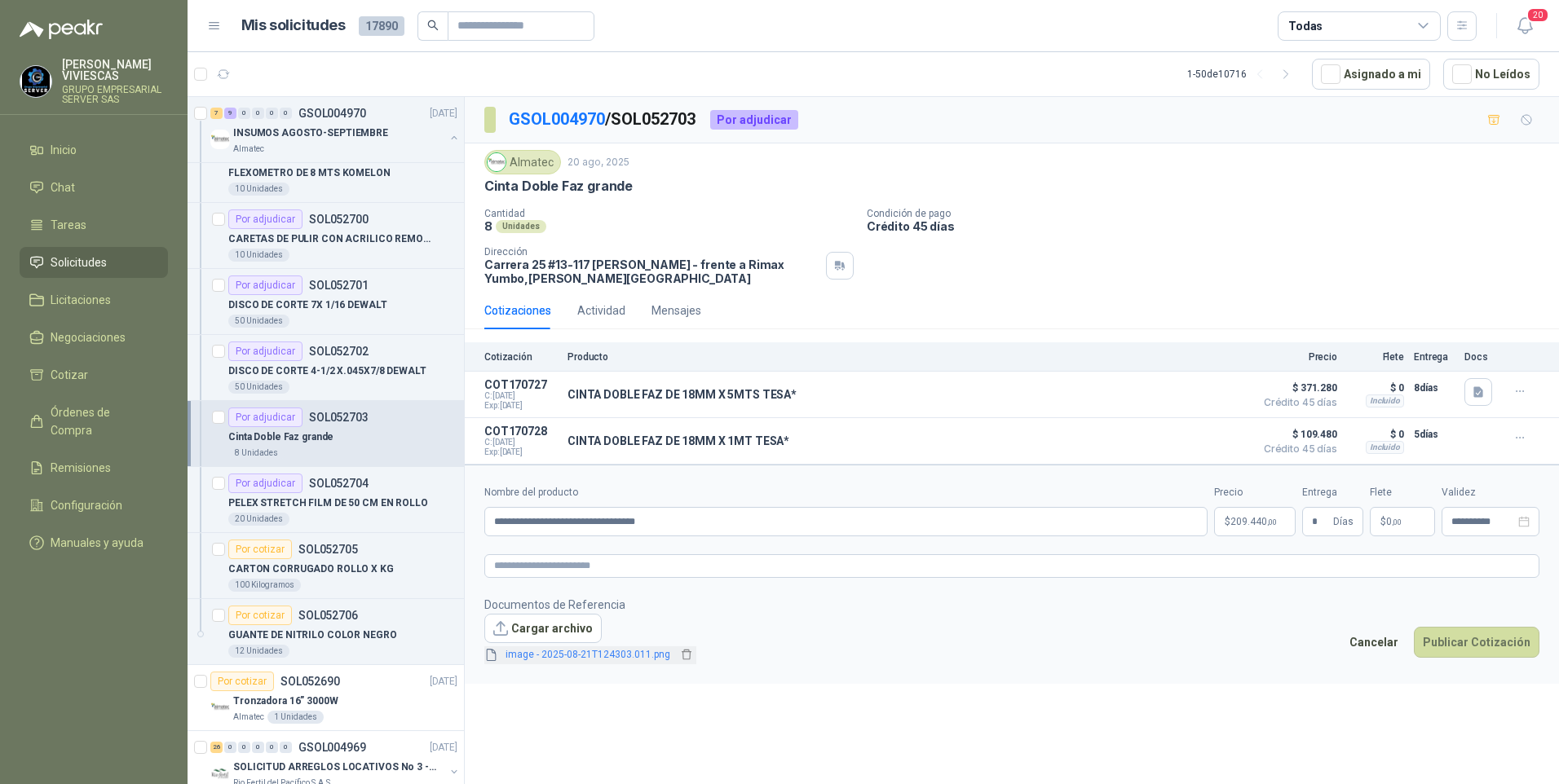
click at [543, 652] on link "image - 2025-08-21T124303.011.png" at bounding box center [587, 654] width 178 height 15
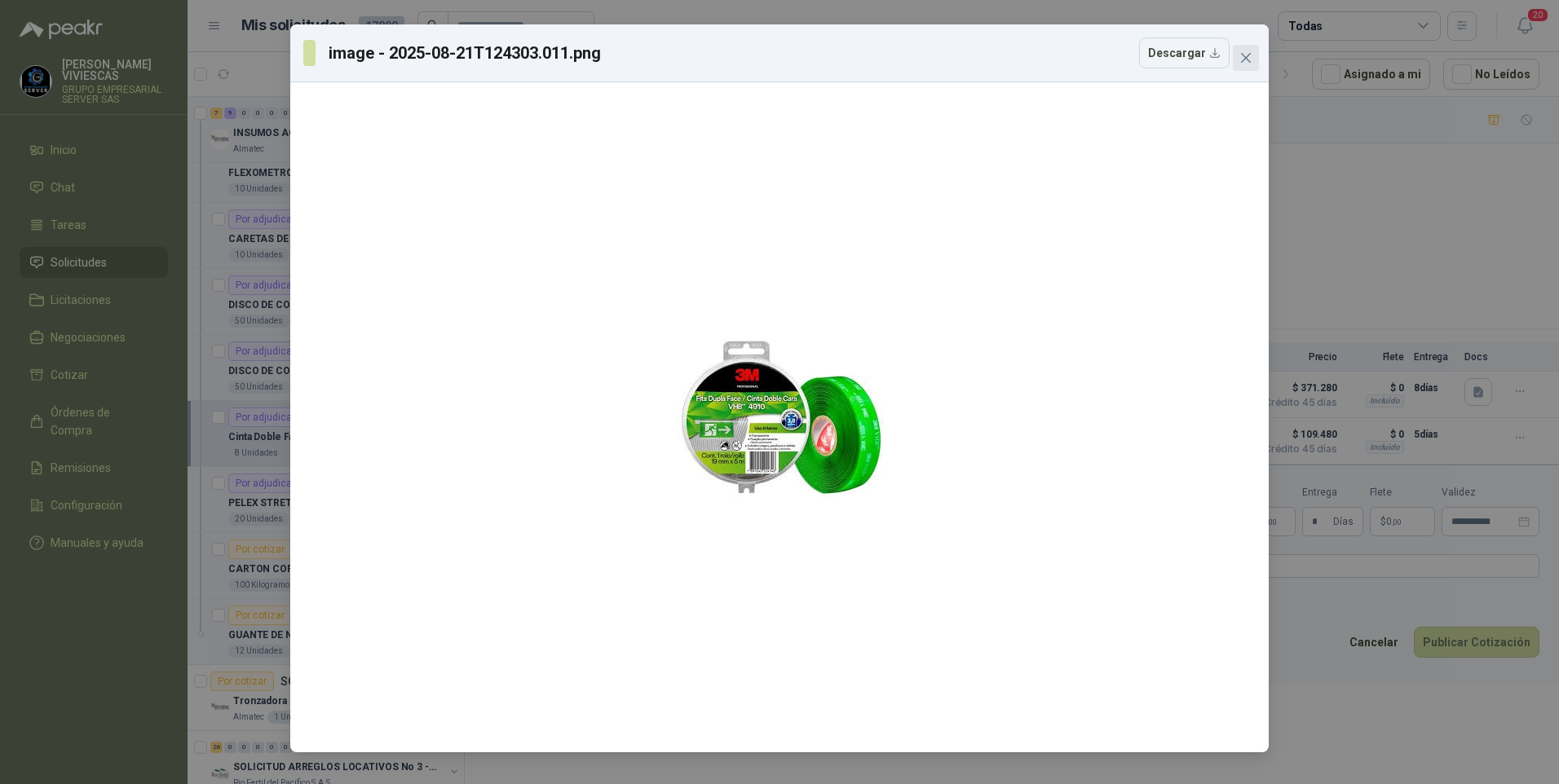
click at [1254, 56] on span "Close" at bounding box center [1245, 58] width 26 height 13
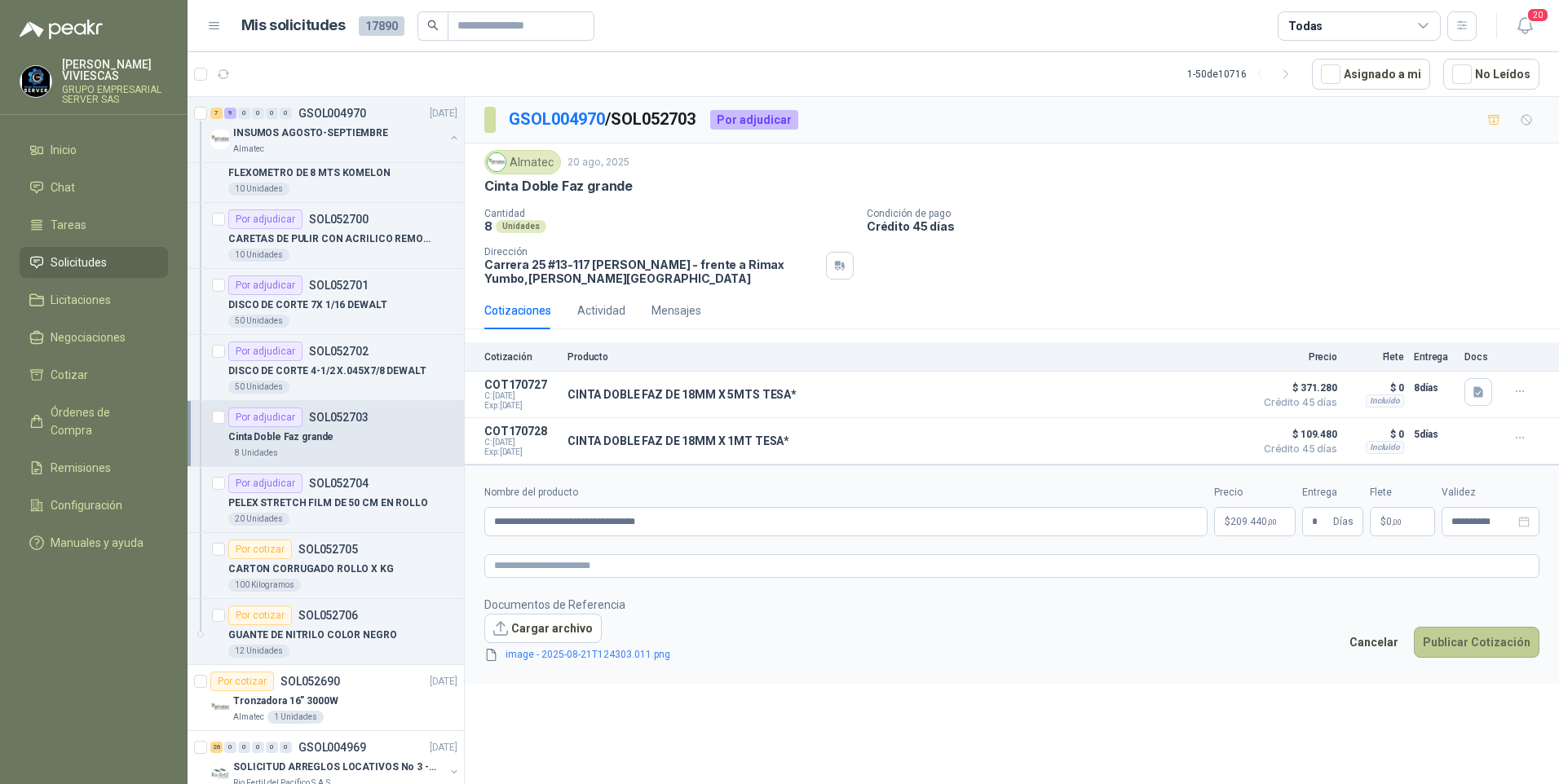
click at [1460, 643] on button "Publicar Cotización" at bounding box center [1476, 642] width 125 height 31
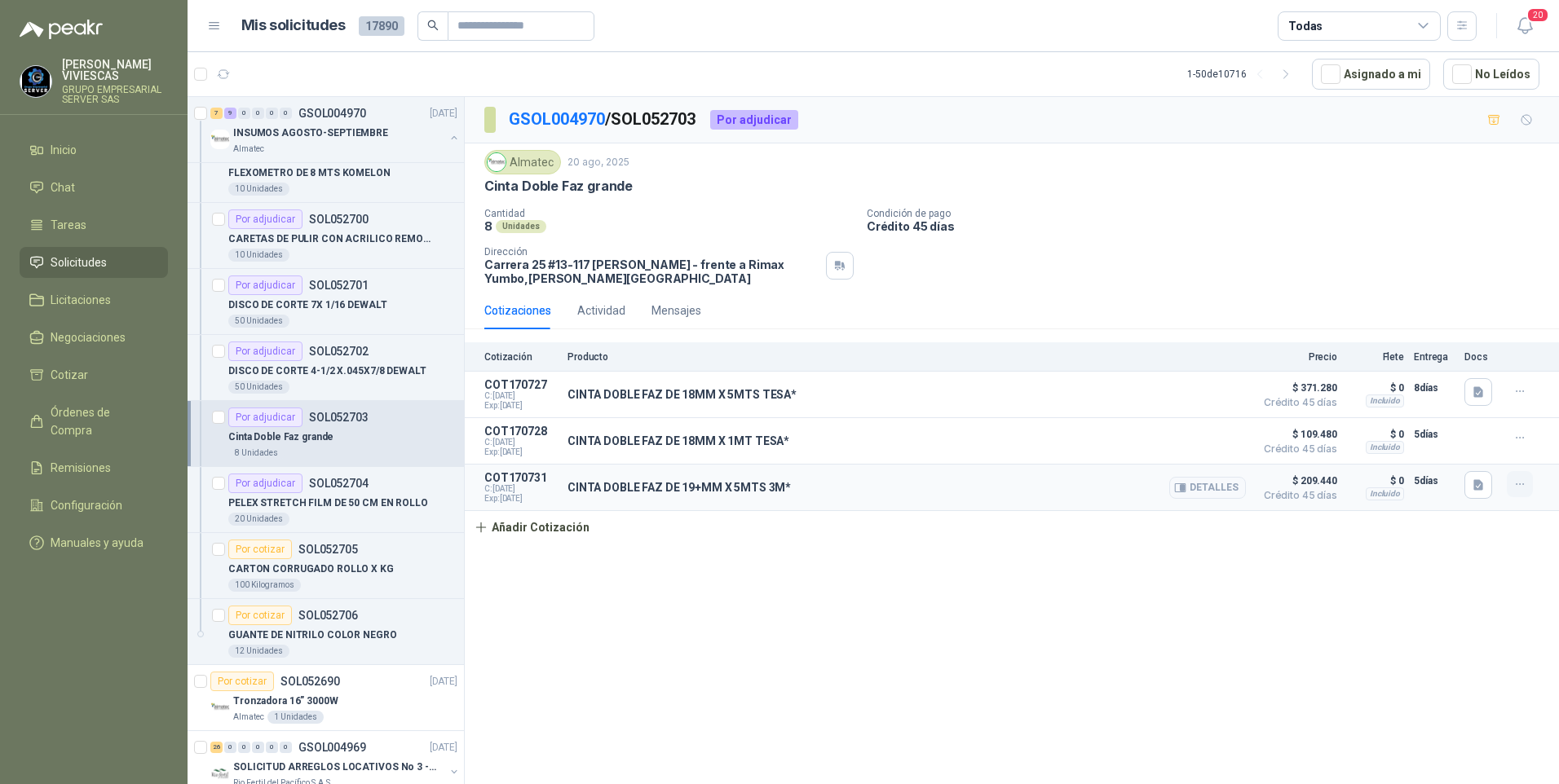
click at [1519, 487] on icon "button" at bounding box center [1519, 485] width 13 height 13
click at [1448, 419] on button "Editar" at bounding box center [1487, 420] width 130 height 26
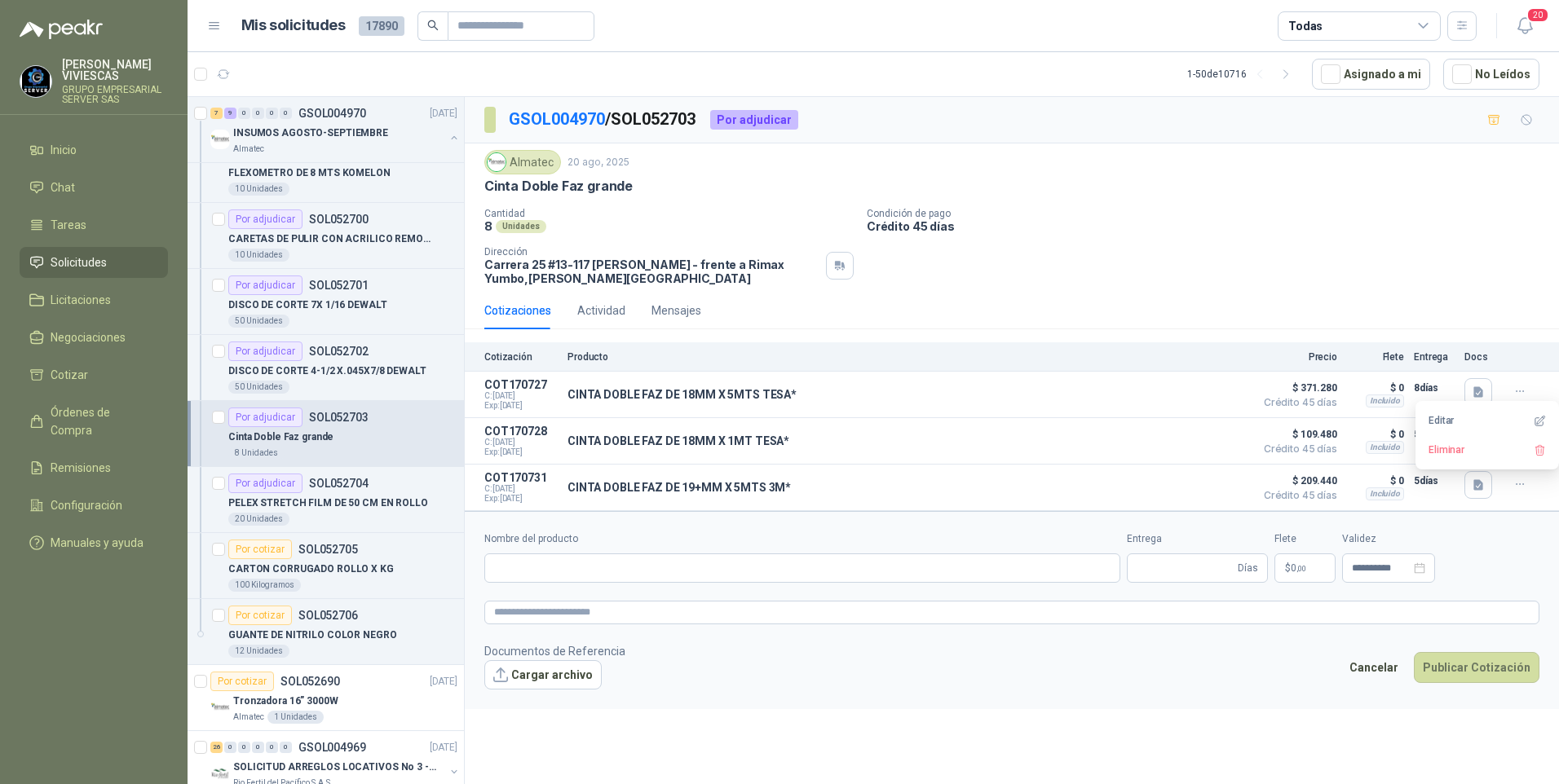
type input "**********"
type input "*"
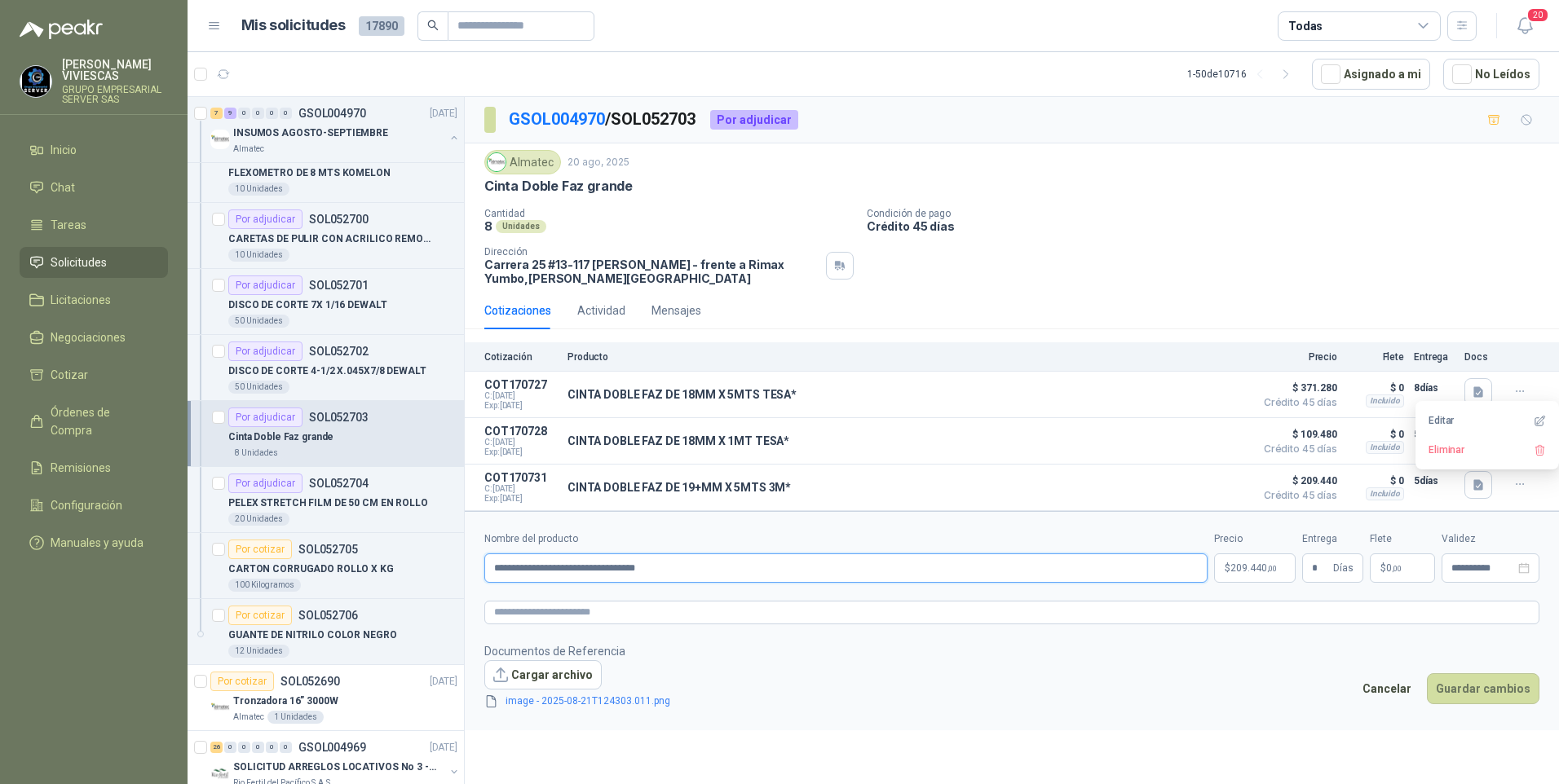
click at [606, 569] on input "**********" at bounding box center [846, 568] width 723 height 29
type input "**********"
click at [1479, 698] on button "Guardar cambios" at bounding box center [1483, 688] width 113 height 31
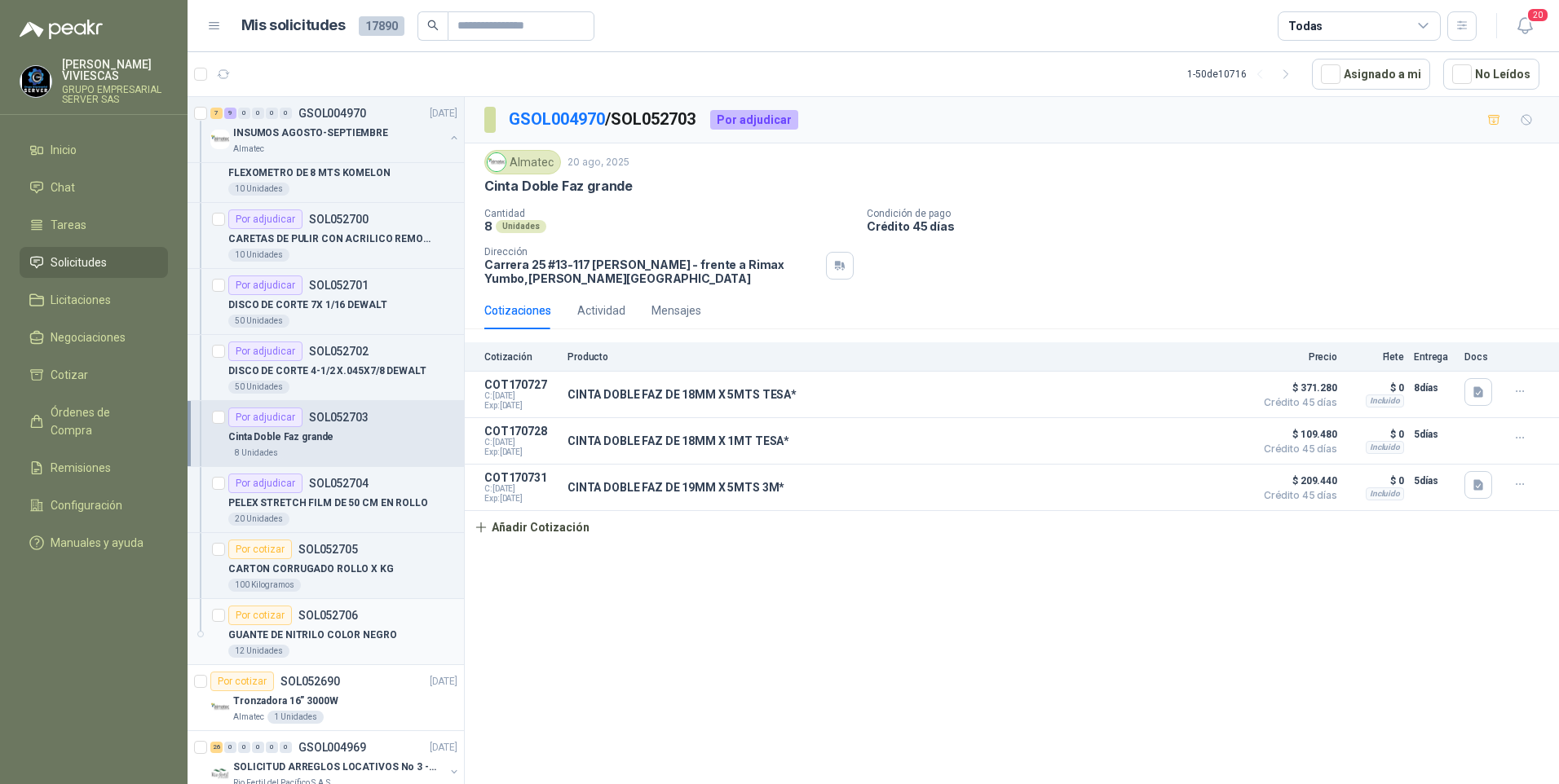
click at [307, 644] on div "GUANTE DE NITRILO COLOR NEGRO" at bounding box center [342, 634] width 229 height 19
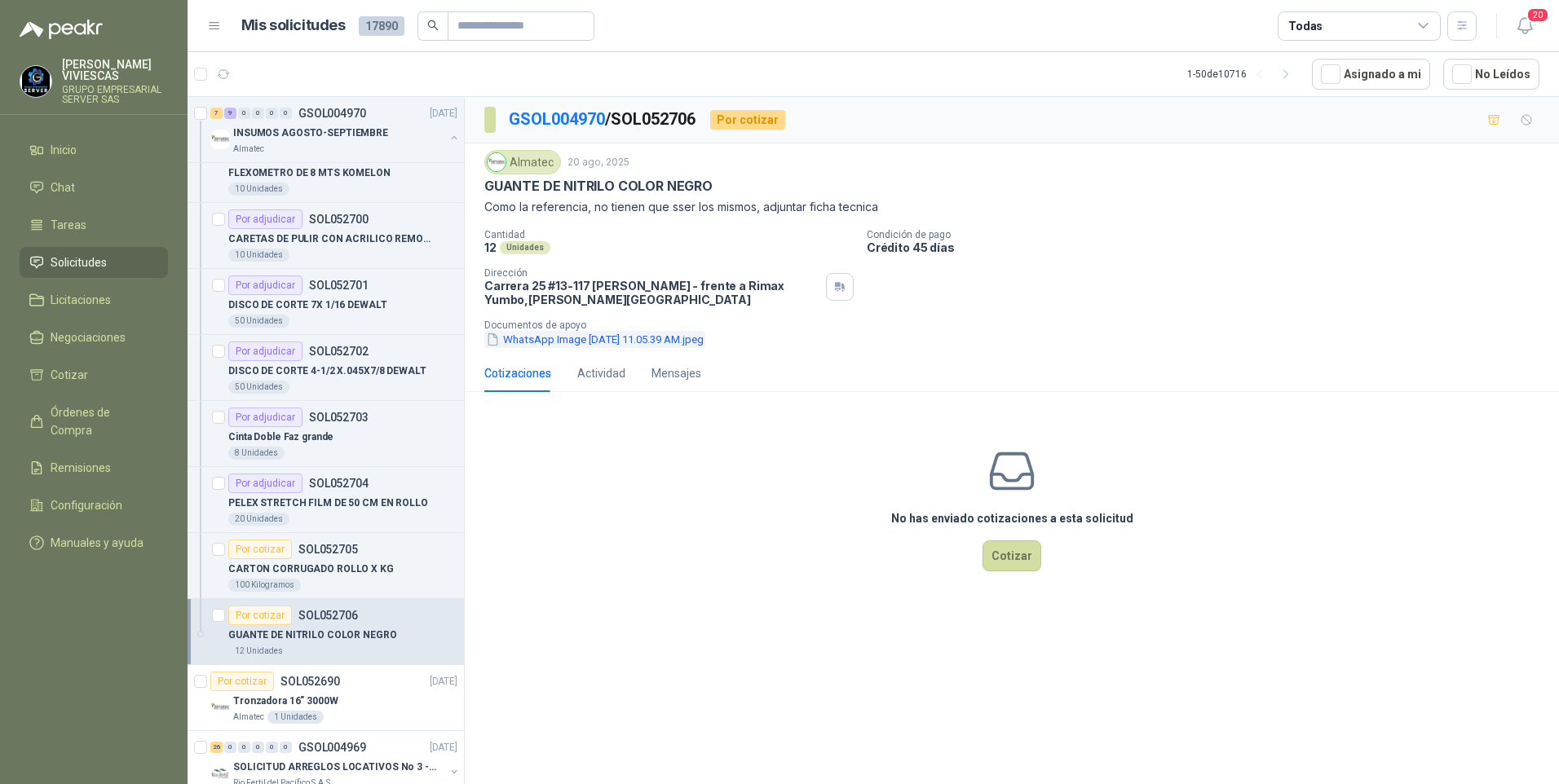
click at [538, 342] on button "WhatsApp Image 2025-08-20 at 11.05.39 AM.jpeg" at bounding box center [595, 339] width 221 height 17
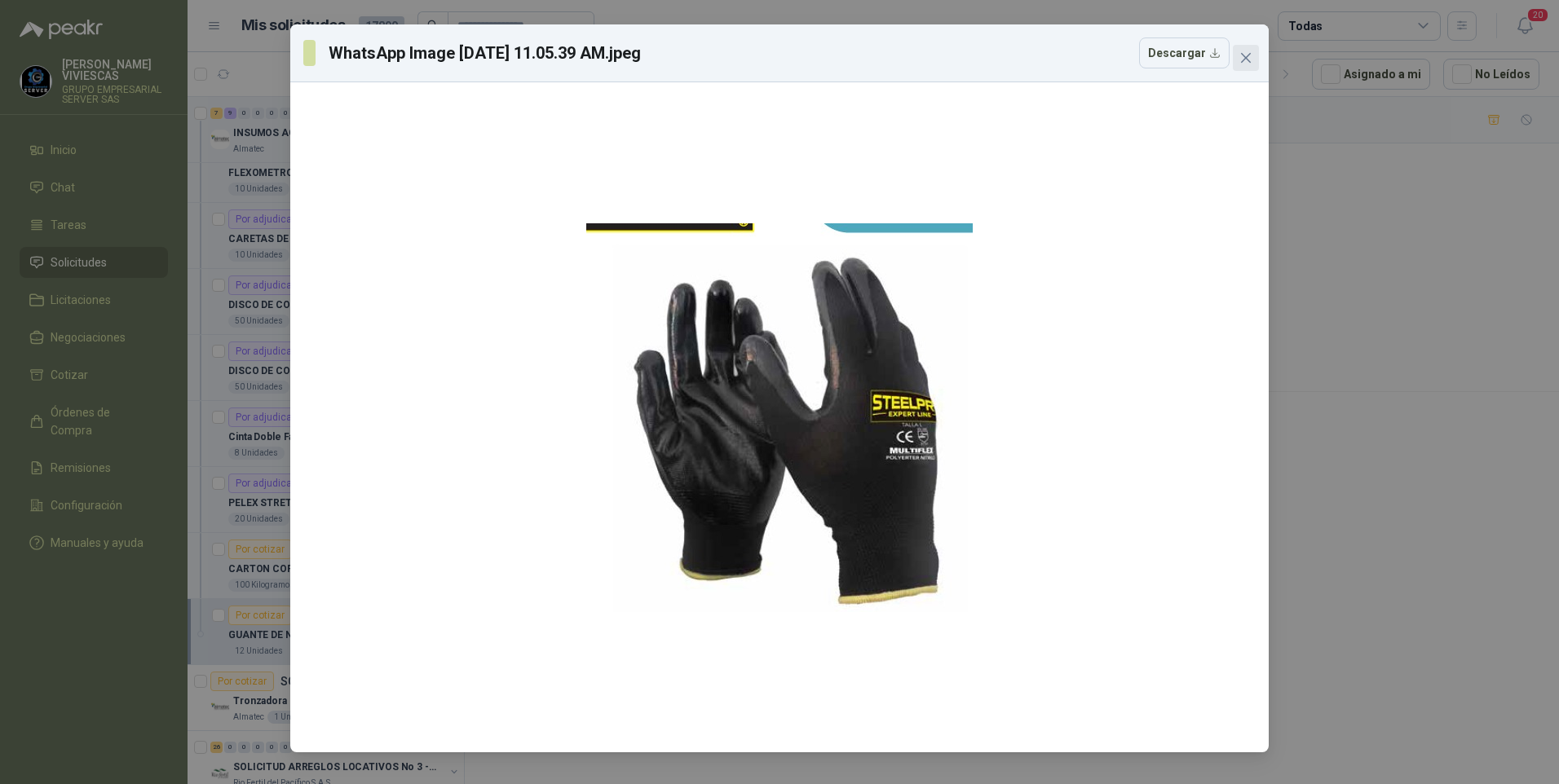
click at [1242, 52] on icon "close" at bounding box center [1246, 58] width 13 height 13
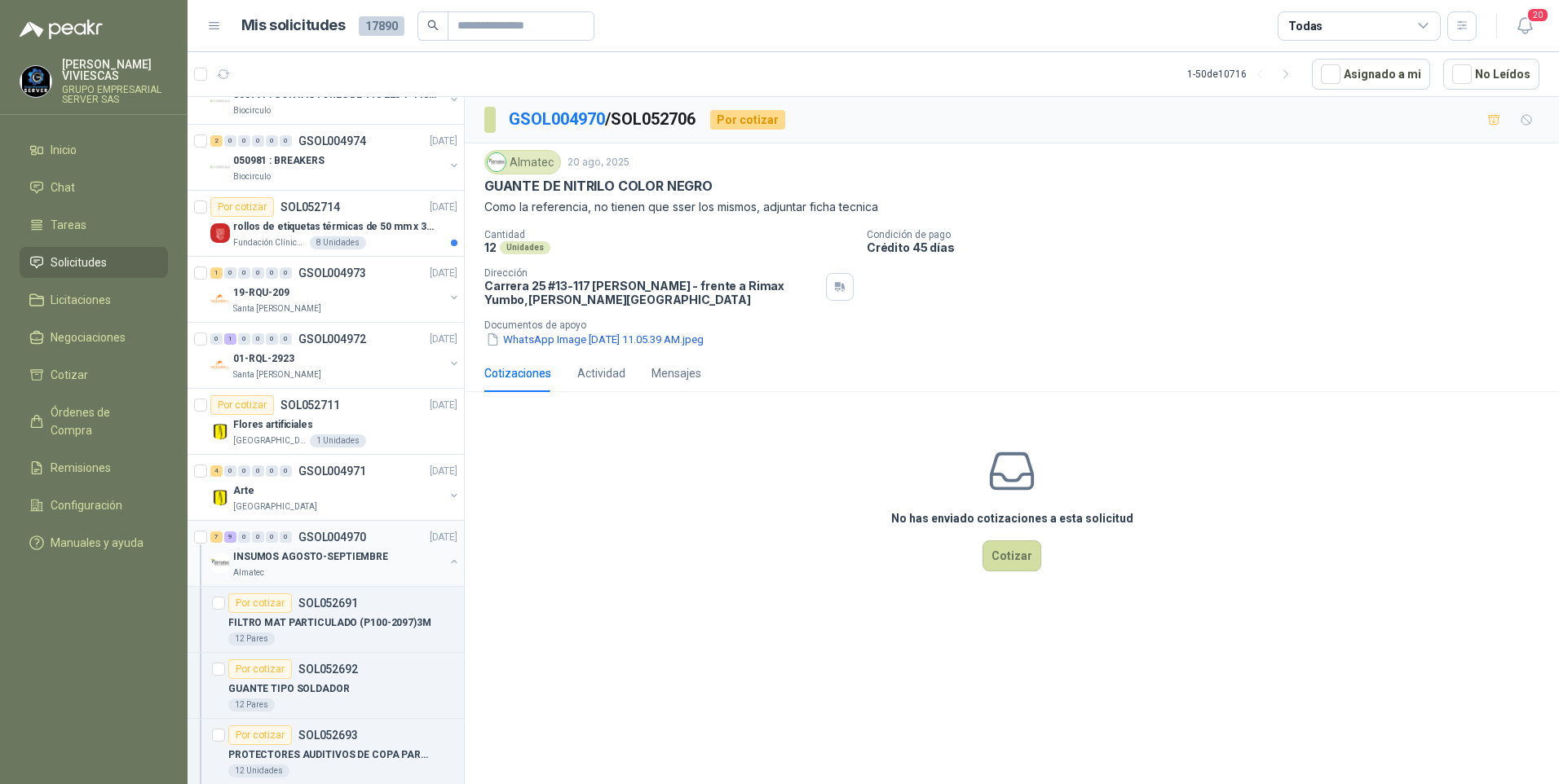
scroll to position [2725, 0]
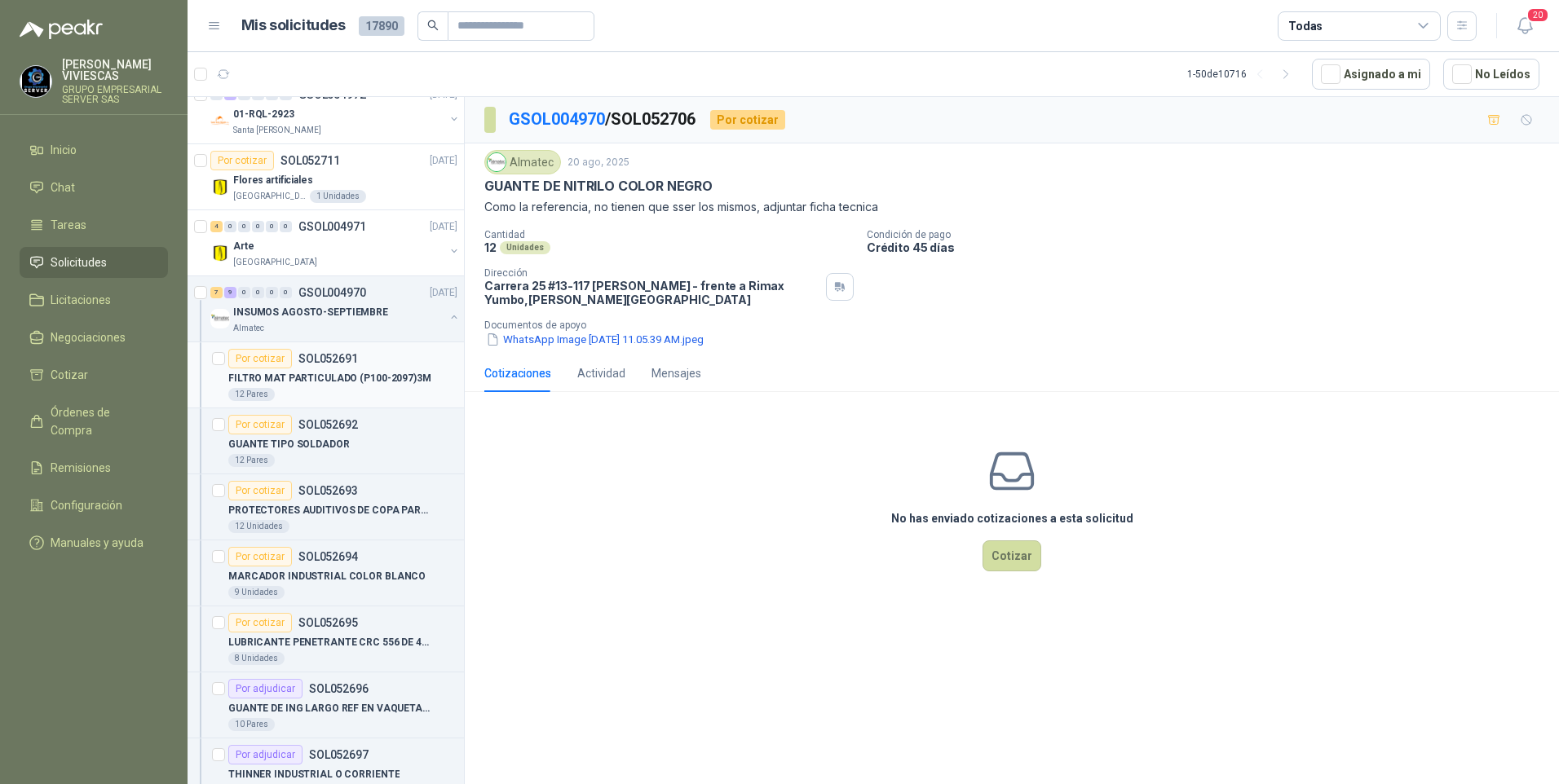
click at [331, 374] on p "FILTRO MAT PARTICULADO (P100-2097)3M" at bounding box center [329, 379] width 203 height 15
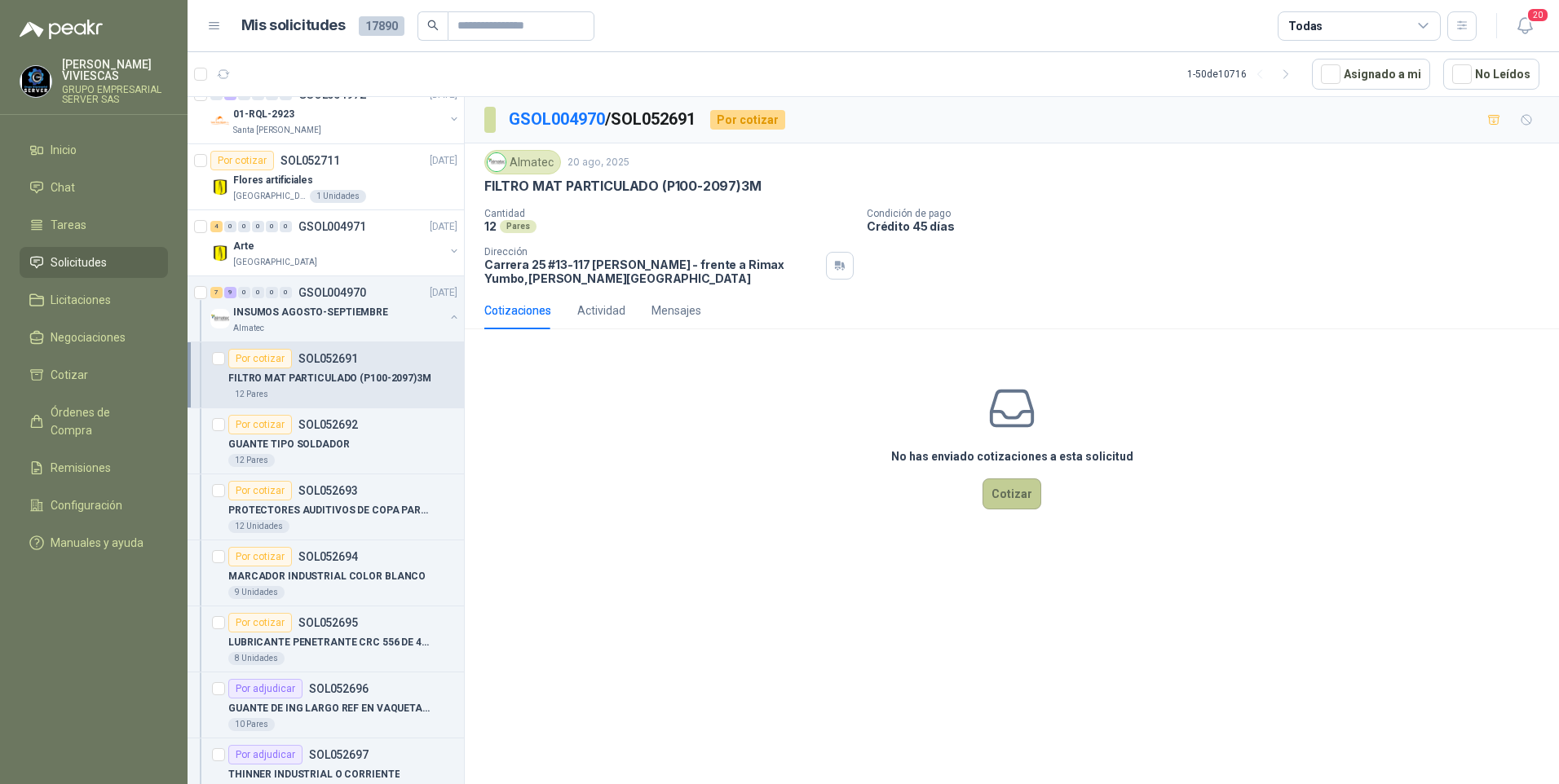
click at [1018, 509] on button "Cotizar" at bounding box center [1012, 494] width 59 height 31
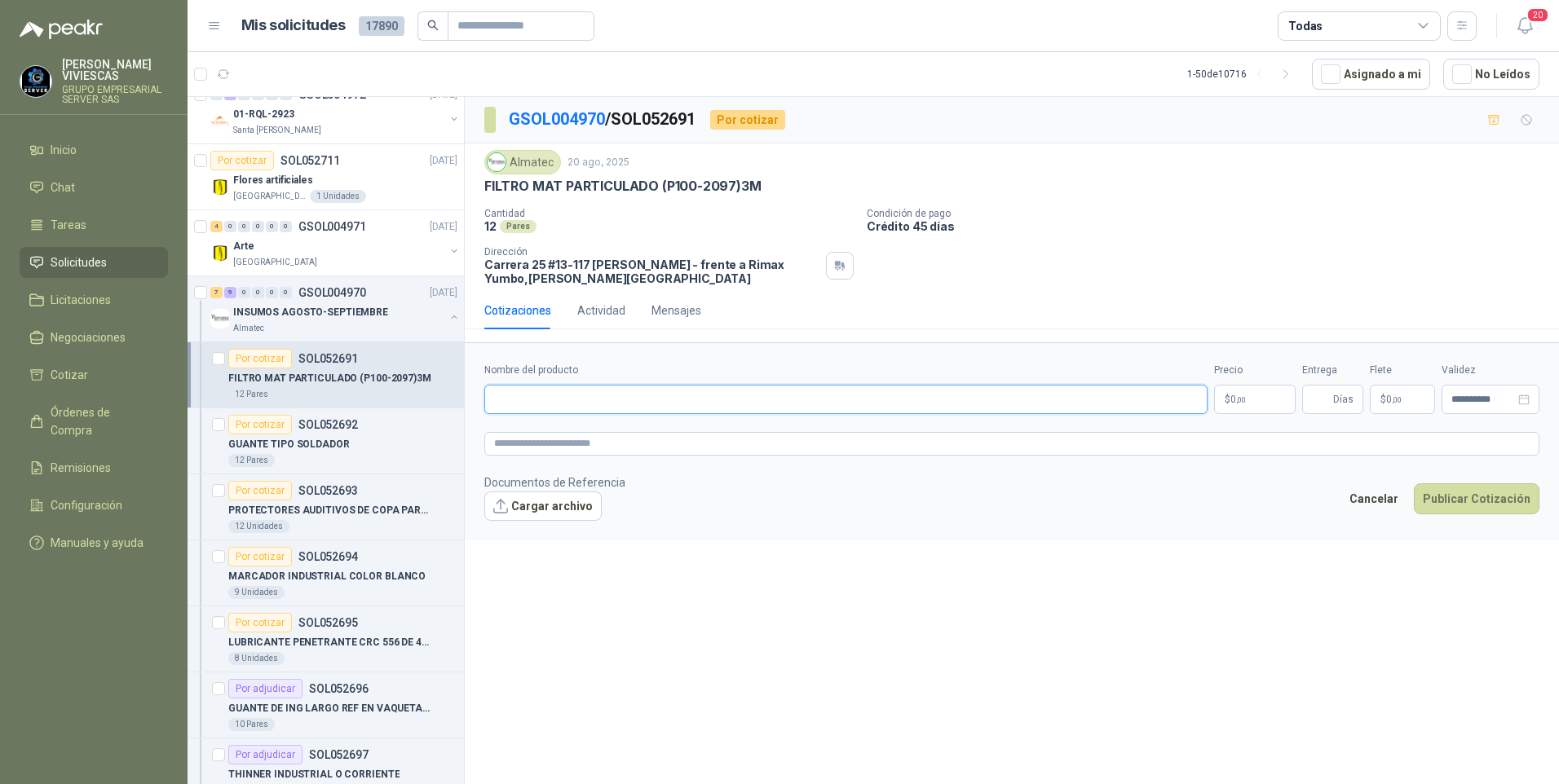
click at [512, 397] on input "Nombre del producto" at bounding box center [846, 399] width 723 height 29
paste input "**********"
type input "**********"
click at [1249, 386] on p "$ 0 ,00" at bounding box center [1254, 399] width 82 height 29
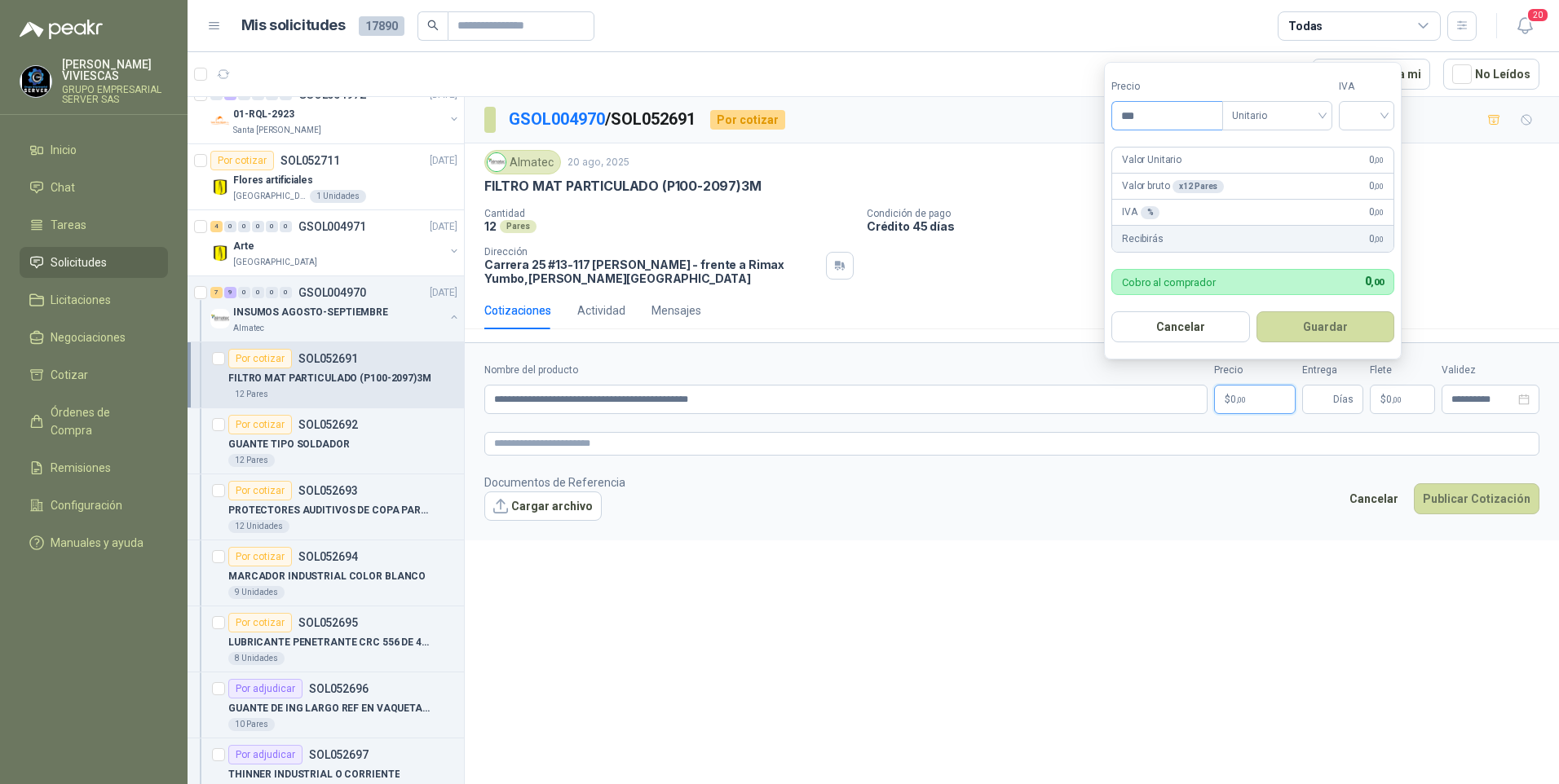
click at [1162, 118] on input "***" at bounding box center [1167, 115] width 110 height 28
click at [1379, 108] on input "search" at bounding box center [1366, 114] width 36 height 24
click at [1363, 149] on div "19%" at bounding box center [1370, 149] width 30 height 18
drag, startPoint x: 1321, startPoint y: 331, endPoint x: 1302, endPoint y: 386, distance: 58.2
click at [1320, 330] on button "Guardar" at bounding box center [1328, 326] width 141 height 31
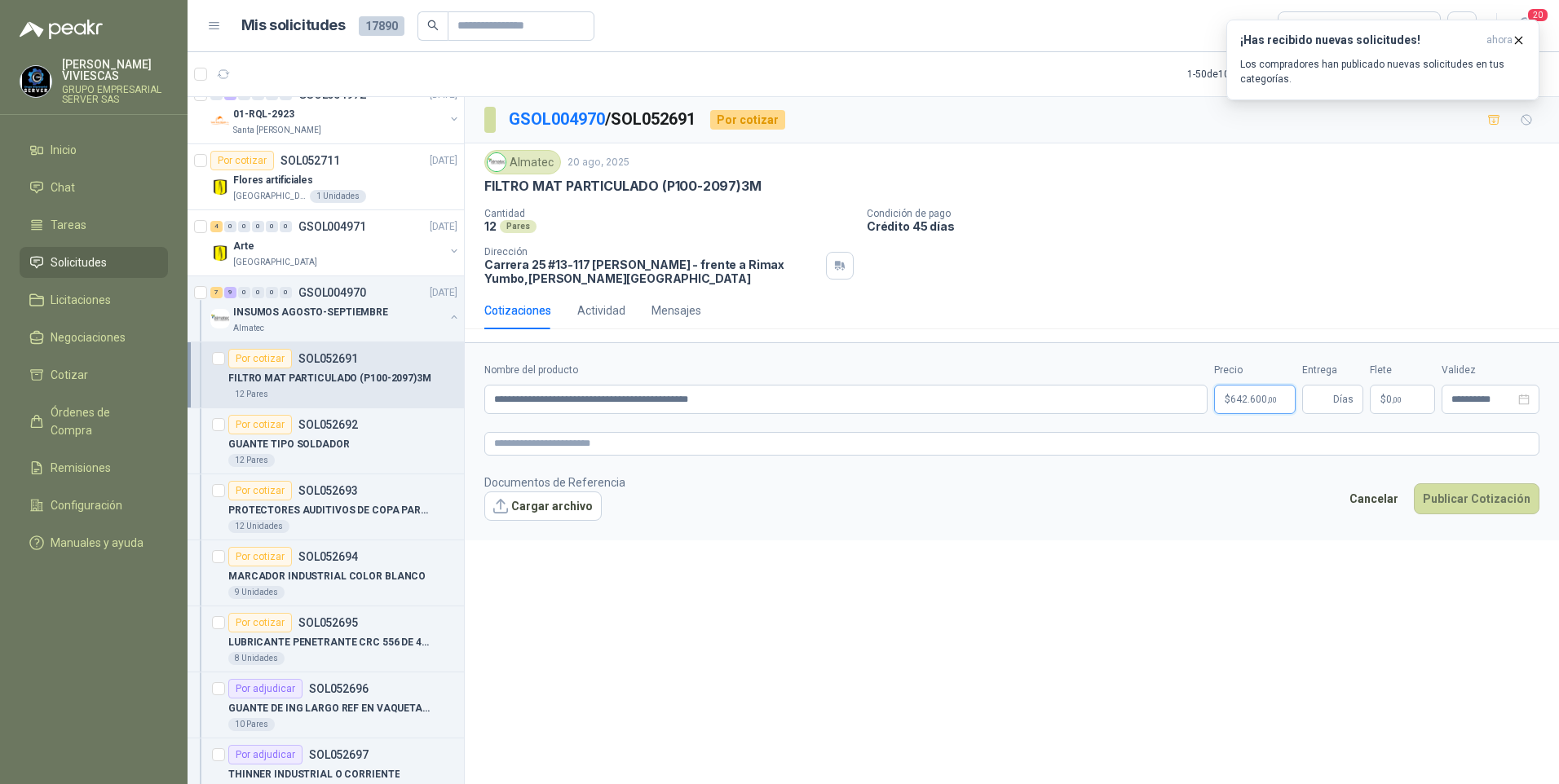
click at [1249, 401] on span "642.600 ,00" at bounding box center [1253, 400] width 46 height 10
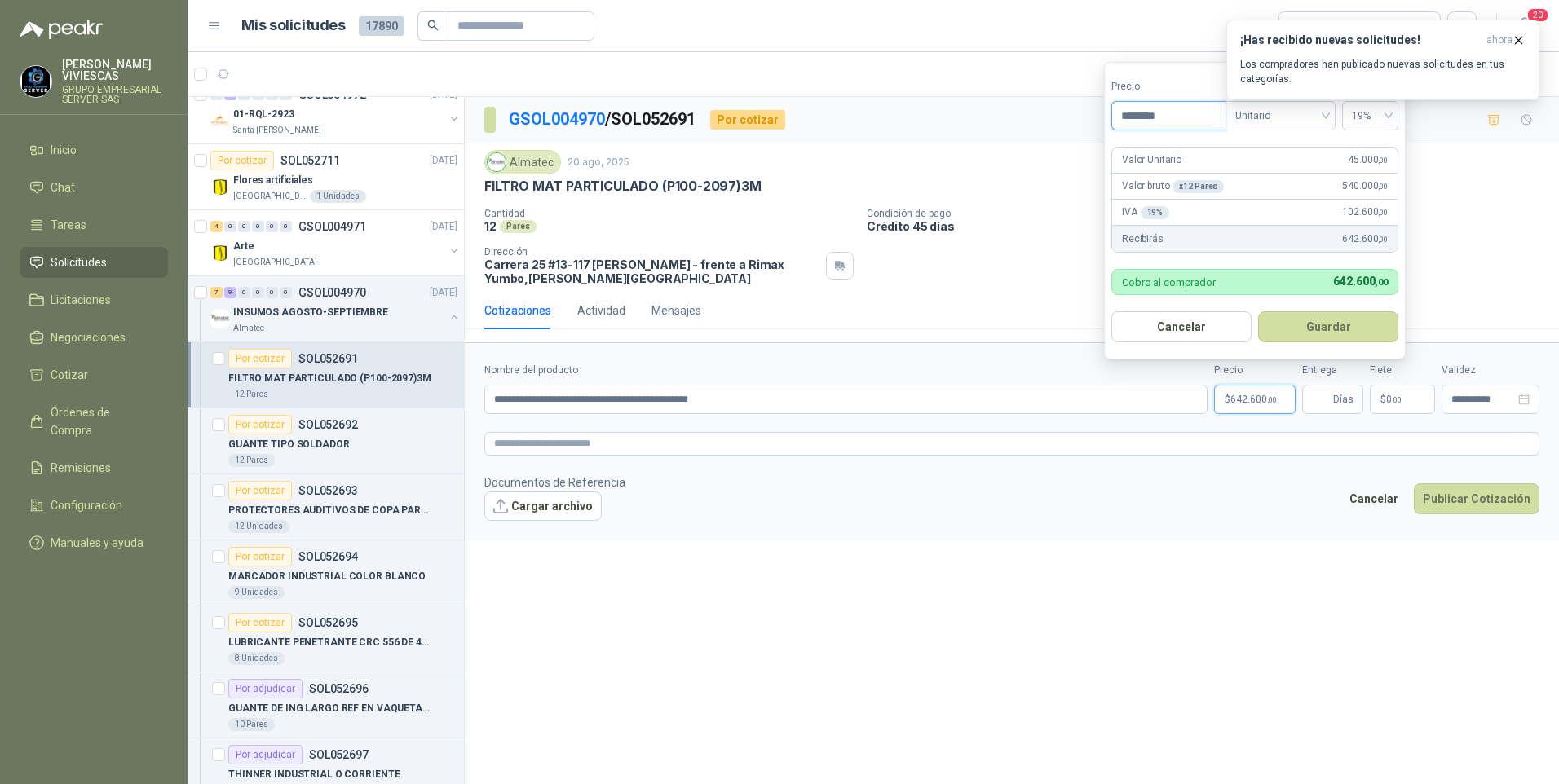
click at [1141, 116] on input "********" at bounding box center [1169, 115] width 114 height 28
type input "********"
click at [1328, 332] on button "Guardar" at bounding box center [1328, 326] width 141 height 31
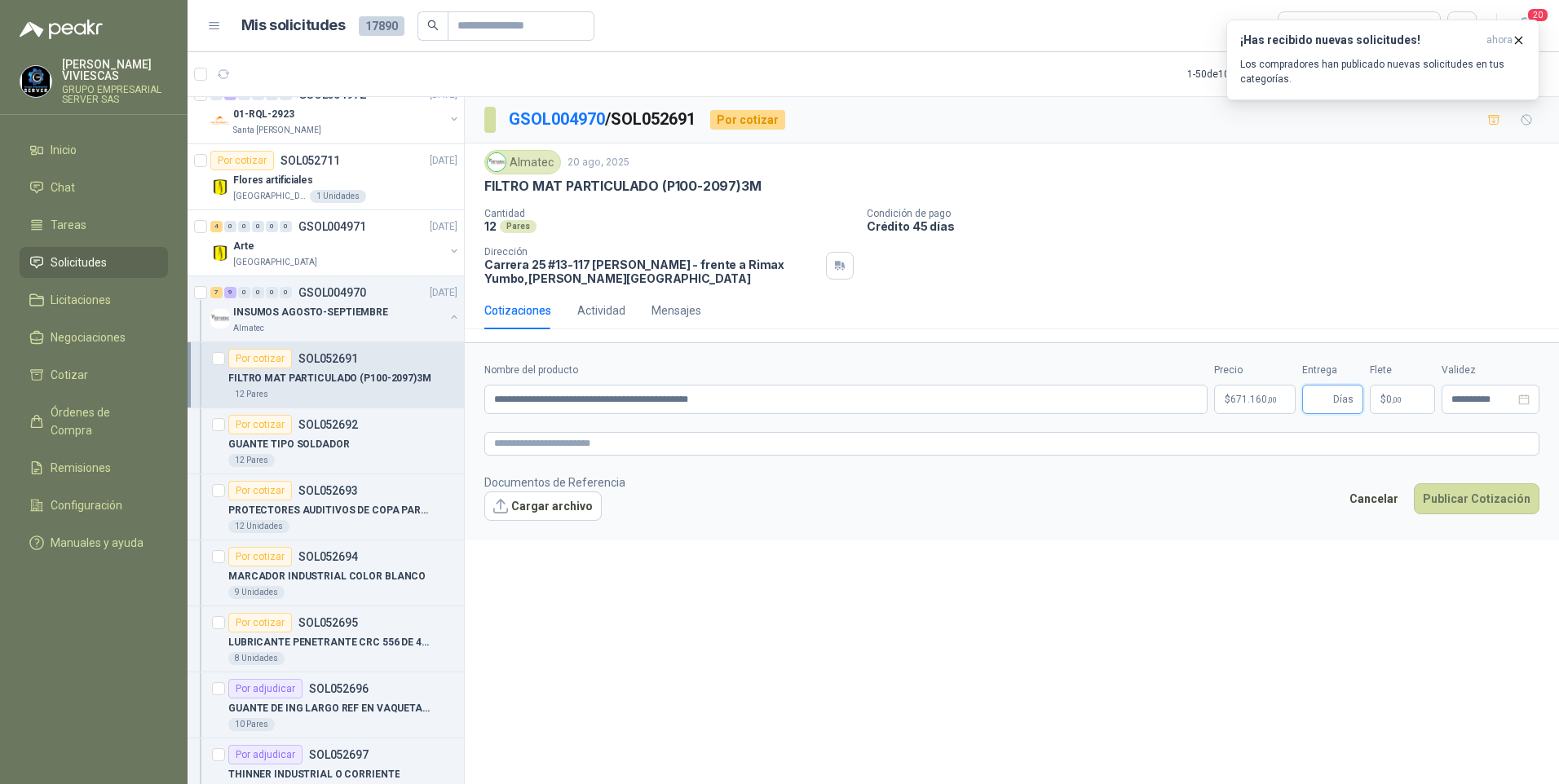
click at [1327, 395] on input "Entrega" at bounding box center [1320, 399] width 18 height 28
click at [1358, 616] on div "**********" at bounding box center [1011, 443] width 1094 height 693
drag, startPoint x: 1320, startPoint y: 399, endPoint x: 1318, endPoint y: 416, distance: 17.1
click at [1320, 399] on input "Entrega" at bounding box center [1320, 399] width 18 height 28
type input "*"
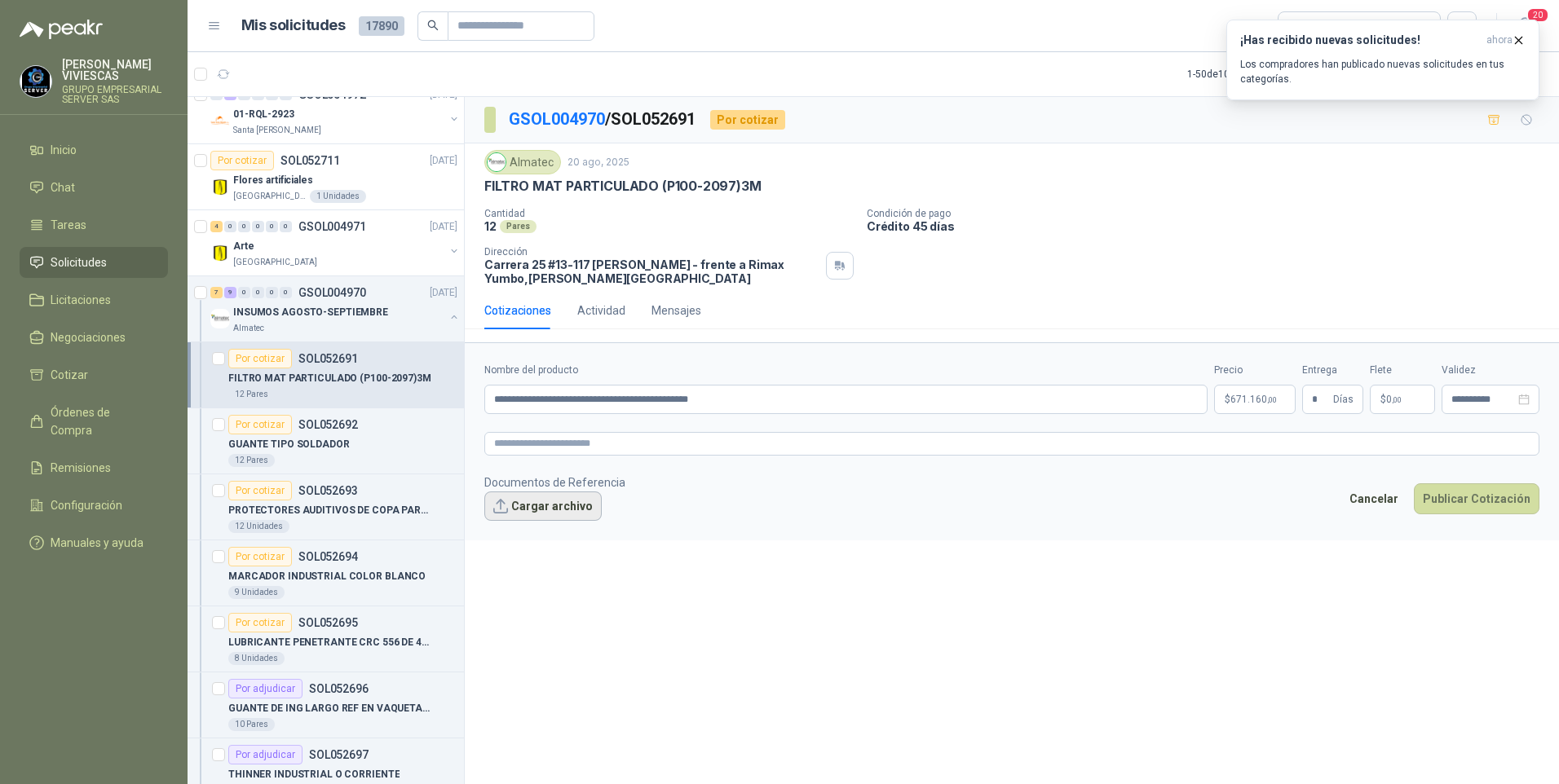
click at [548, 510] on button "Cargar archivo" at bounding box center [544, 506] width 118 height 29
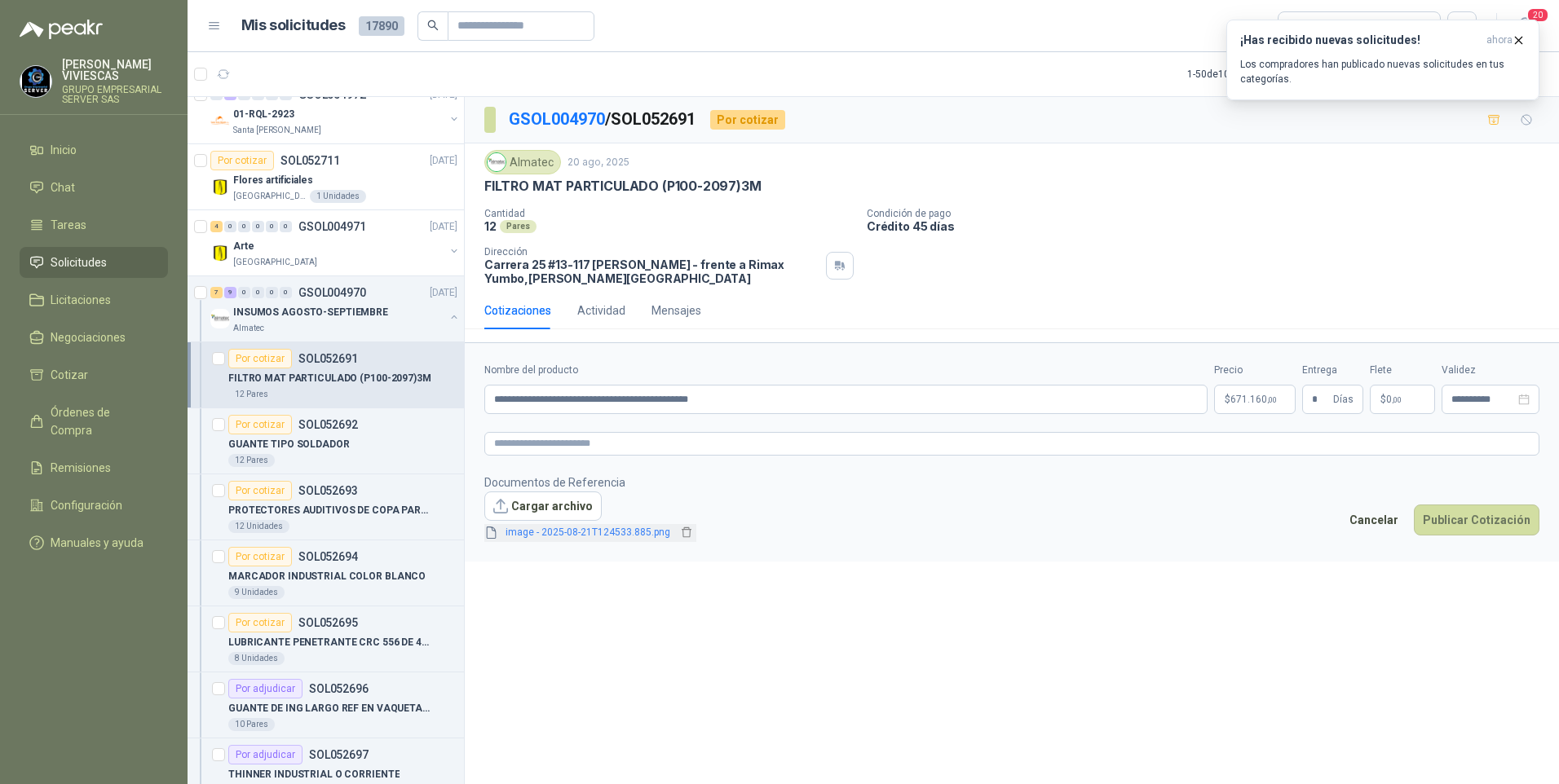
click at [600, 535] on link "image - 2025-08-21T124533.885.png" at bounding box center [587, 532] width 178 height 15
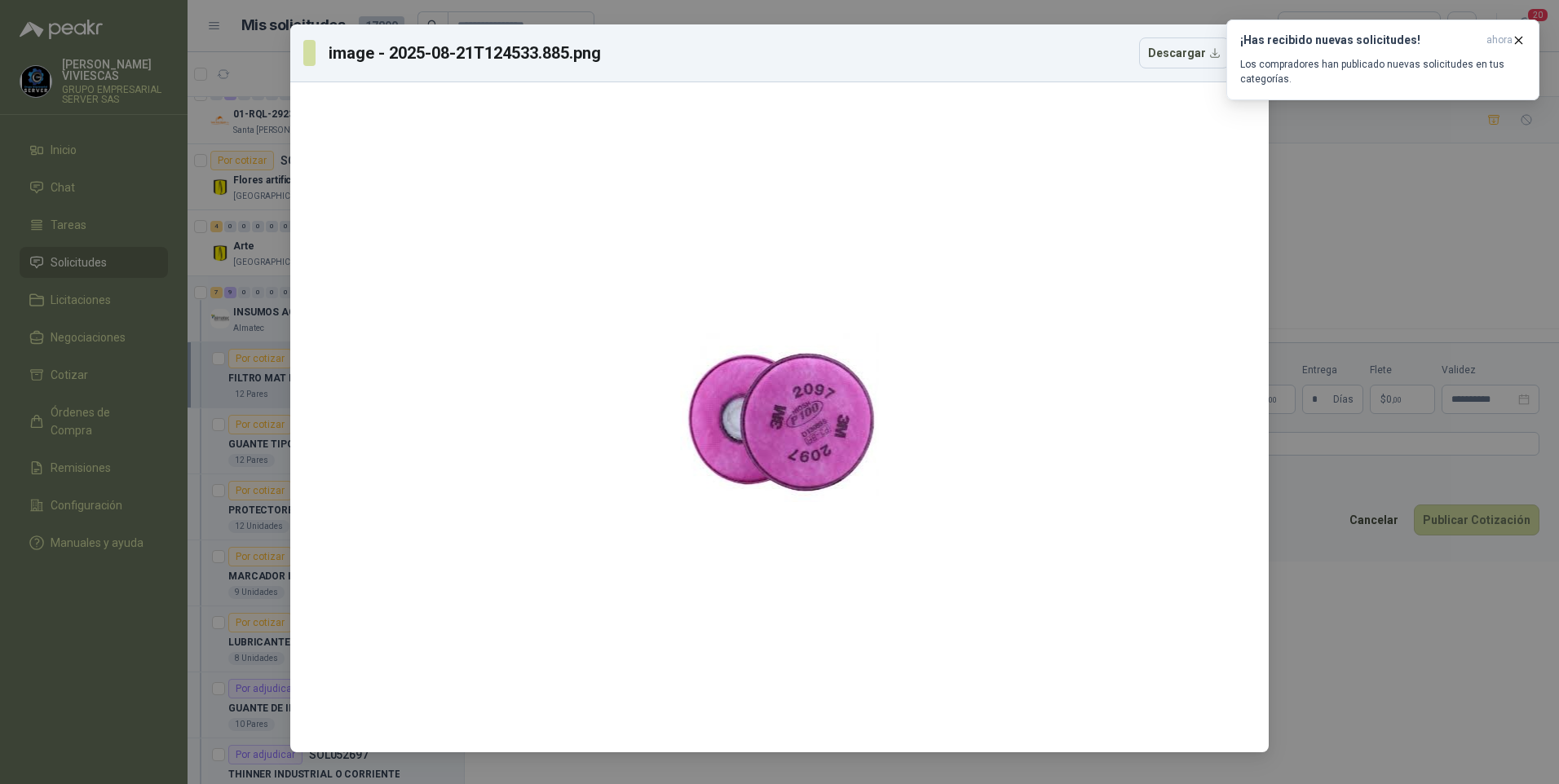
click at [1461, 717] on div "image - 2025-08-21T124533.885.png Descargar" at bounding box center [779, 392] width 1559 height 784
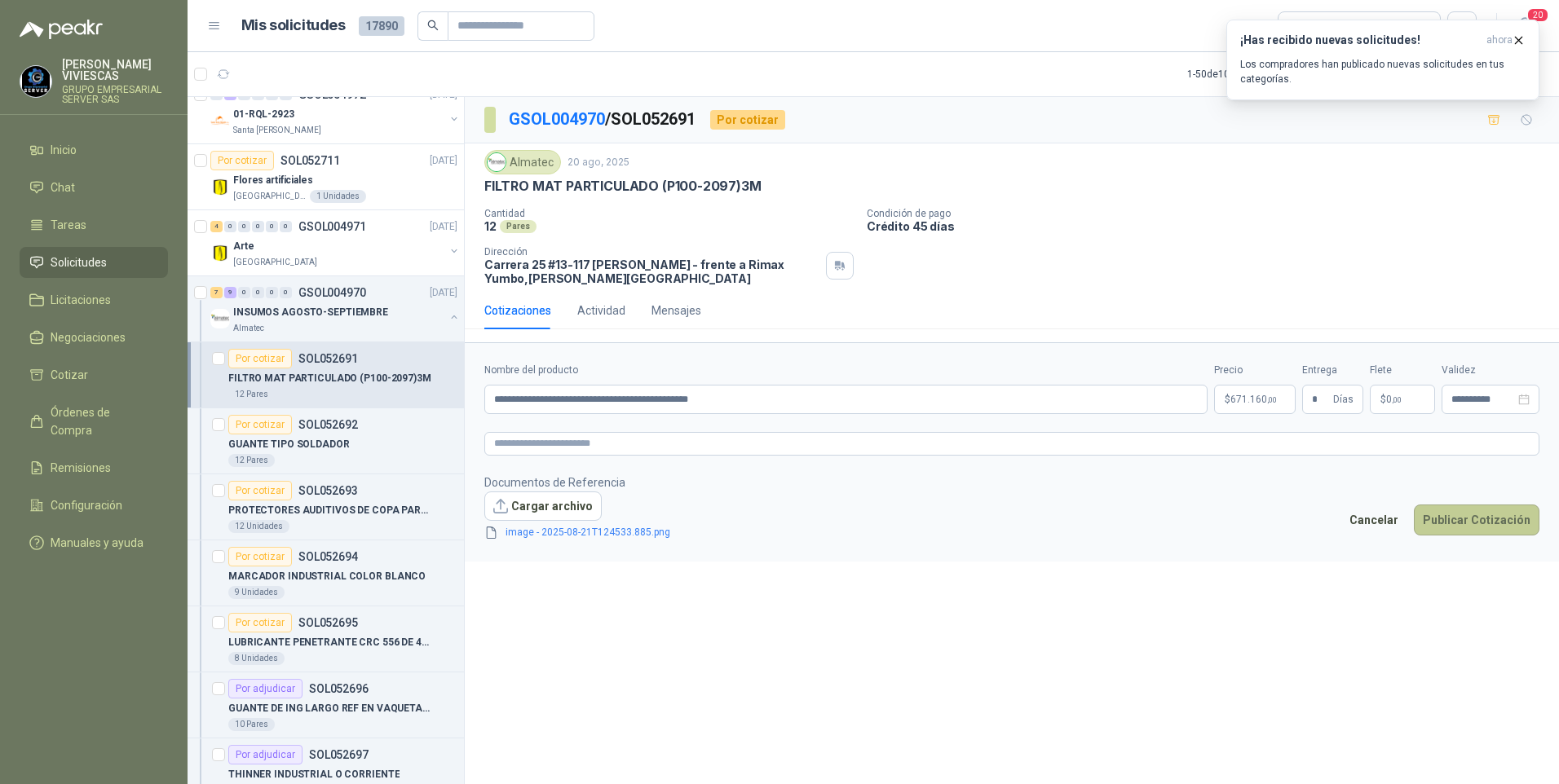
click at [1466, 510] on button "Publicar Cotización" at bounding box center [1476, 520] width 125 height 31
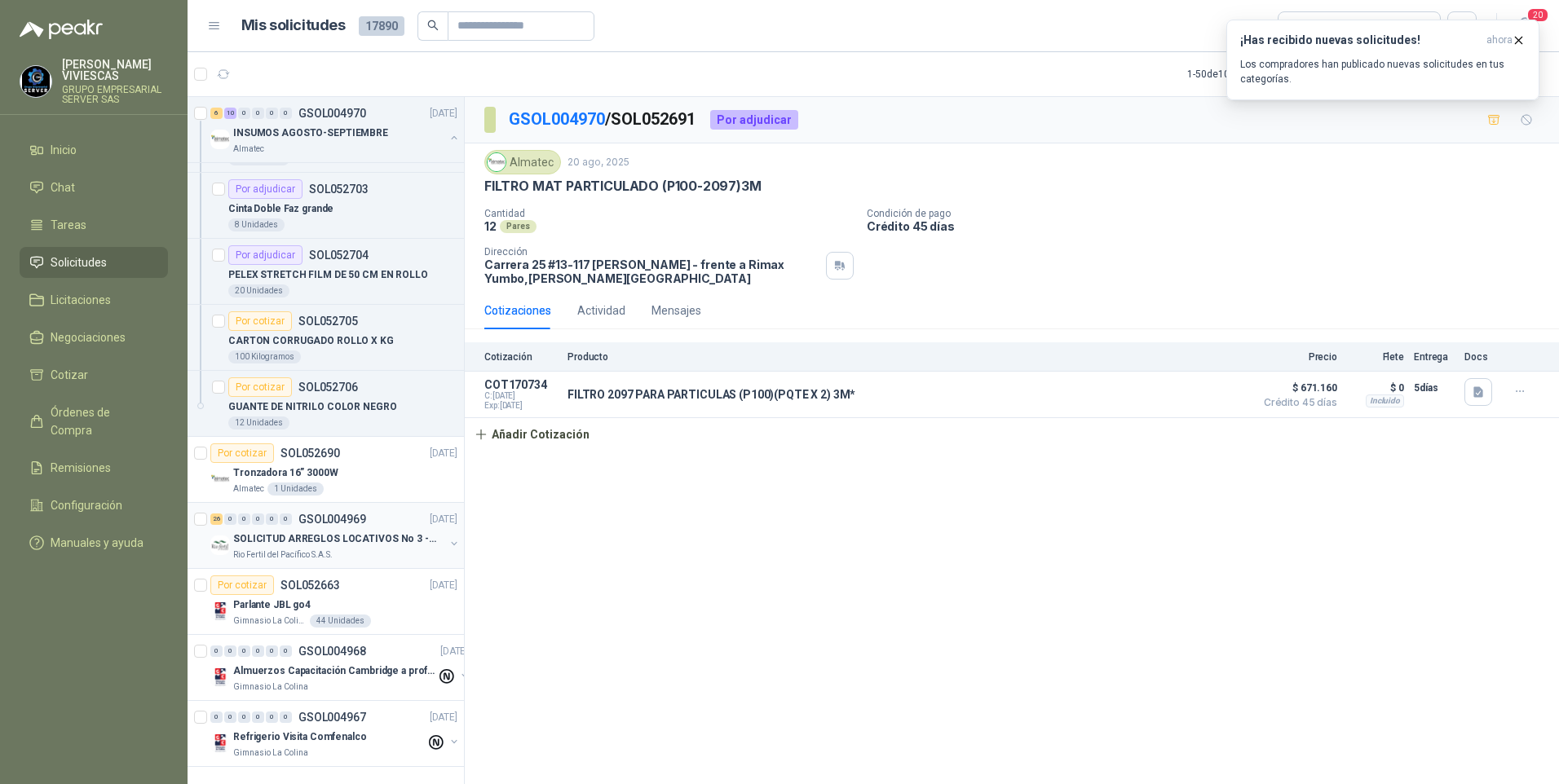
scroll to position [3700, 0]
click at [284, 400] on p "GUANTE DE NITRILO COLOR NEGRO" at bounding box center [312, 407] width 169 height 15
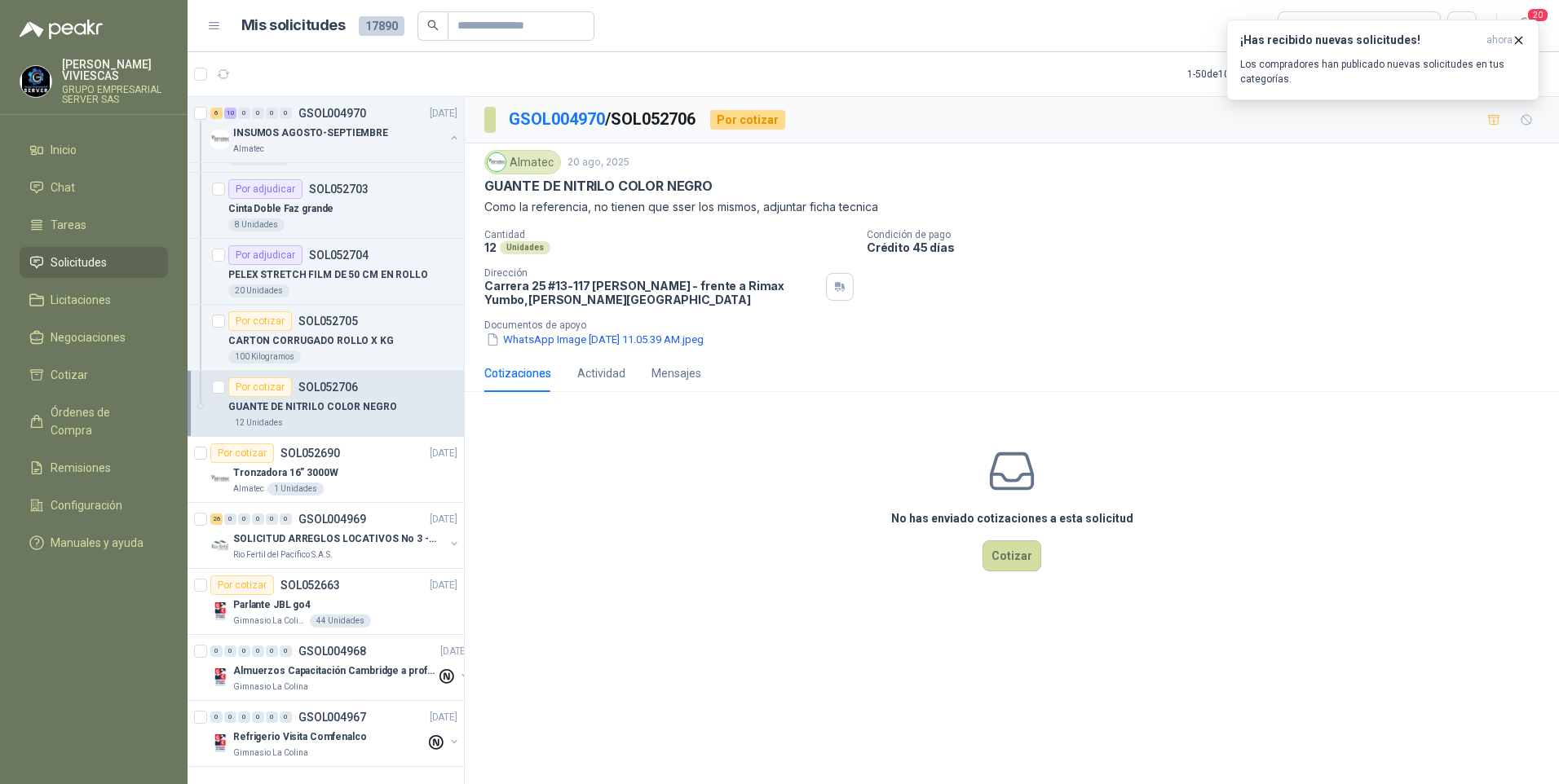
drag, startPoint x: 571, startPoint y: 338, endPoint x: 516, endPoint y: 336, distance: 55.0
click at [515, 336] on button "WhatsApp Image 2025-08-20 at 11.05.39 AM.jpeg" at bounding box center [595, 339] width 221 height 17
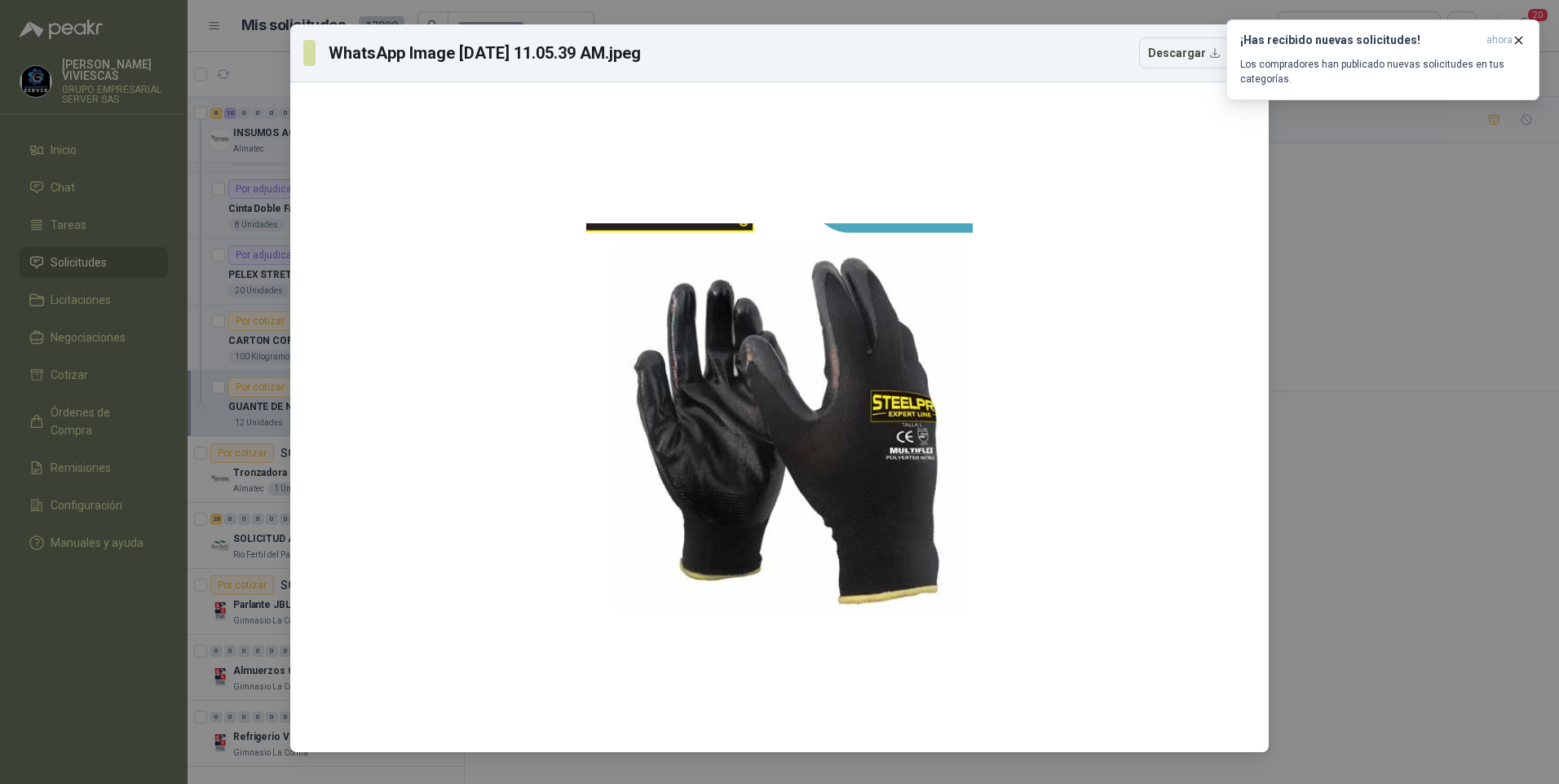
drag, startPoint x: 783, startPoint y: 407, endPoint x: 1263, endPoint y: 567, distance: 506.0
click at [1299, 575] on div "WhatsApp Image 2025-08-20 at 11.05.39 AM.jpeg Descargar" at bounding box center [779, 392] width 1559 height 784
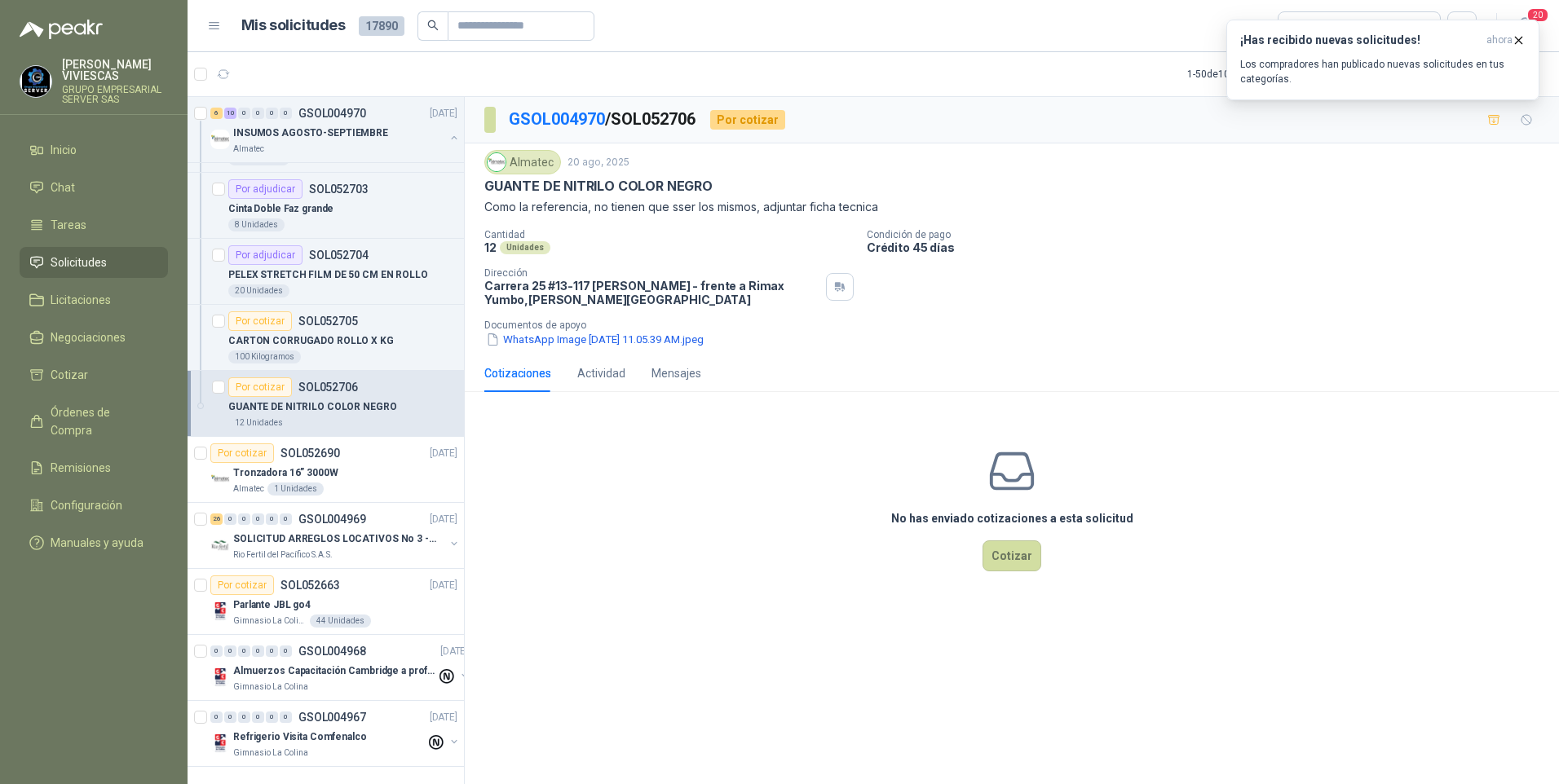
click at [591, 349] on div "Almatec 20 ago, 2025 GUANTE DE NITRILO COLOR NEGRO  Como la referencia, no tie…" at bounding box center [1011, 249] width 1094 height 211
click at [595, 337] on button "WhatsApp Image 2025-08-20 at 11.05.39 AM.jpeg" at bounding box center [595, 339] width 221 height 17
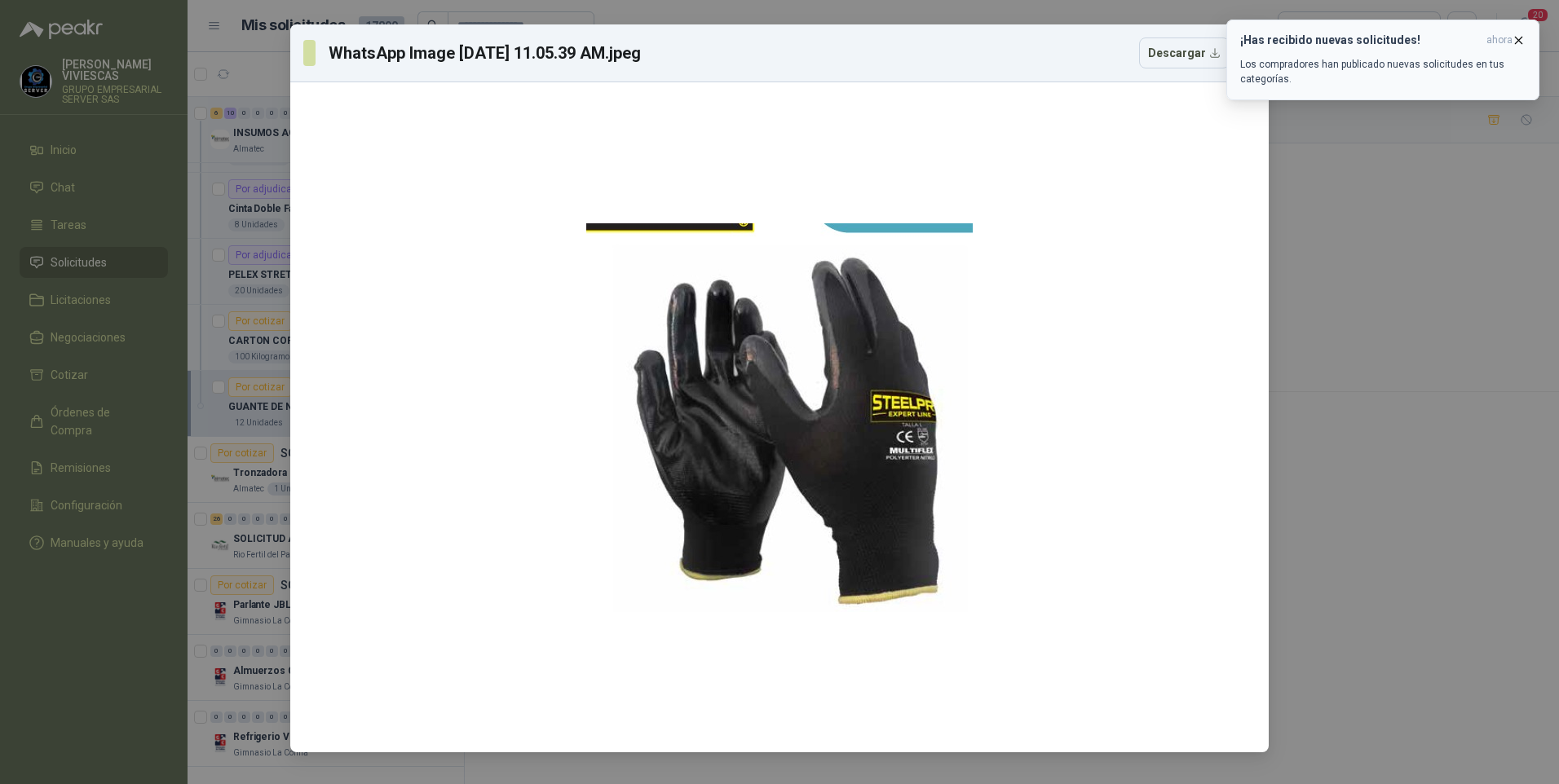
click at [1518, 43] on icon "button" at bounding box center [1519, 40] width 13 height 13
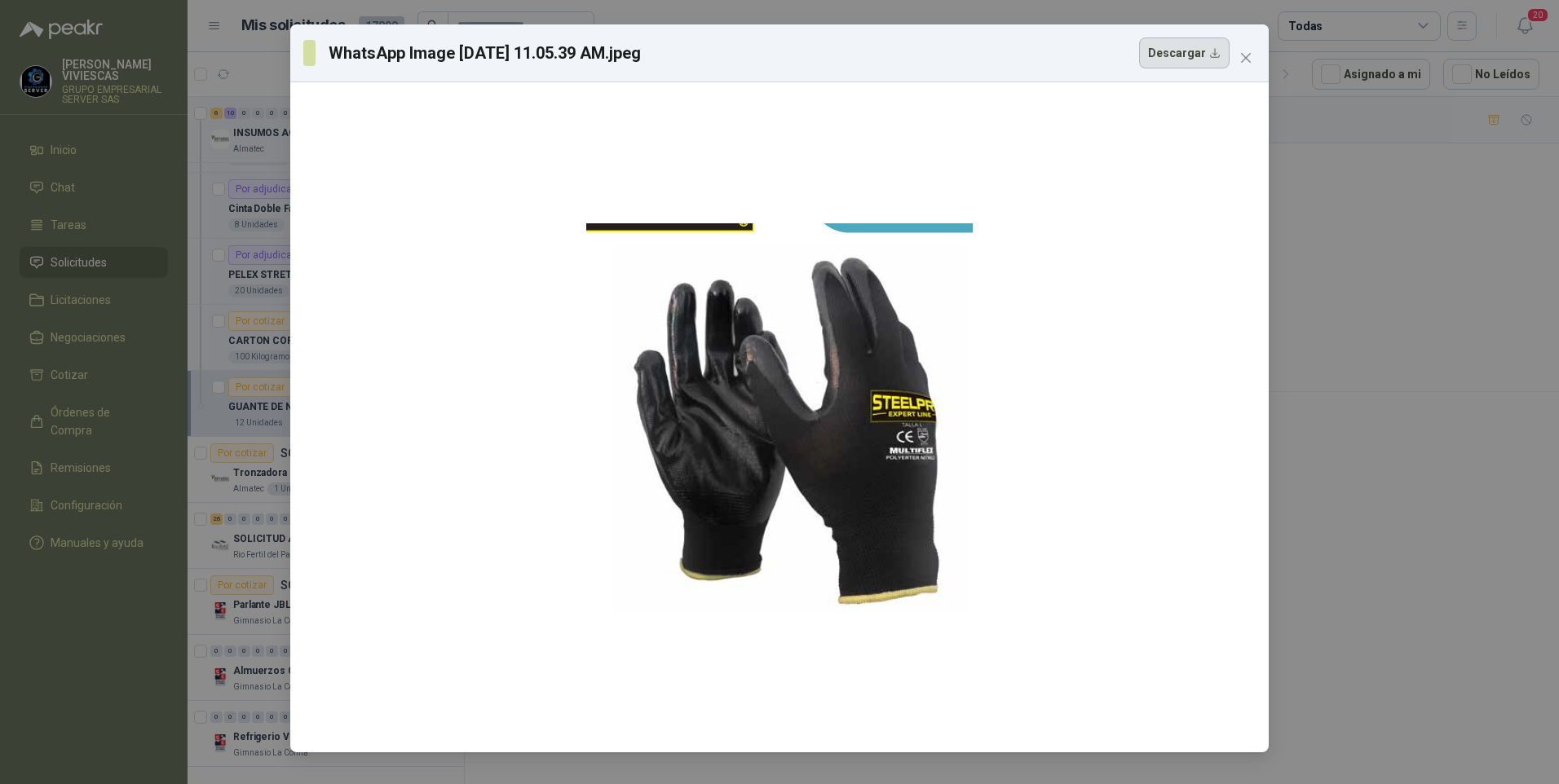
click at [1195, 47] on button "Descargar" at bounding box center [1185, 53] width 91 height 31
click at [110, 324] on div "WhatsApp Image 2025-08-20 at 11.05.39 AM.jpeg Descargar" at bounding box center [779, 392] width 1559 height 784
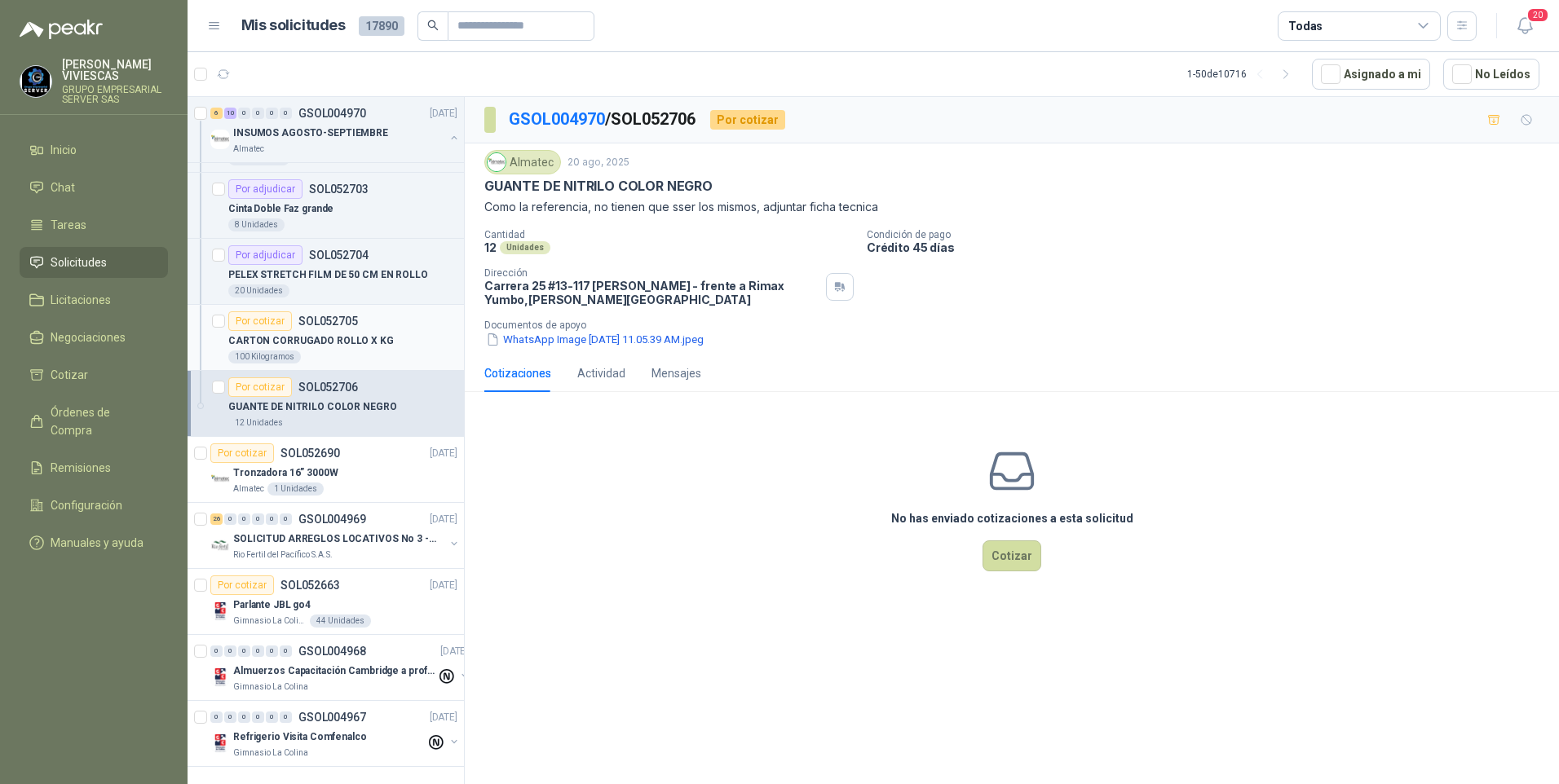
click at [353, 333] on p "CARTON CORRUGADO ROLLO X KG" at bounding box center [310, 341] width 166 height 15
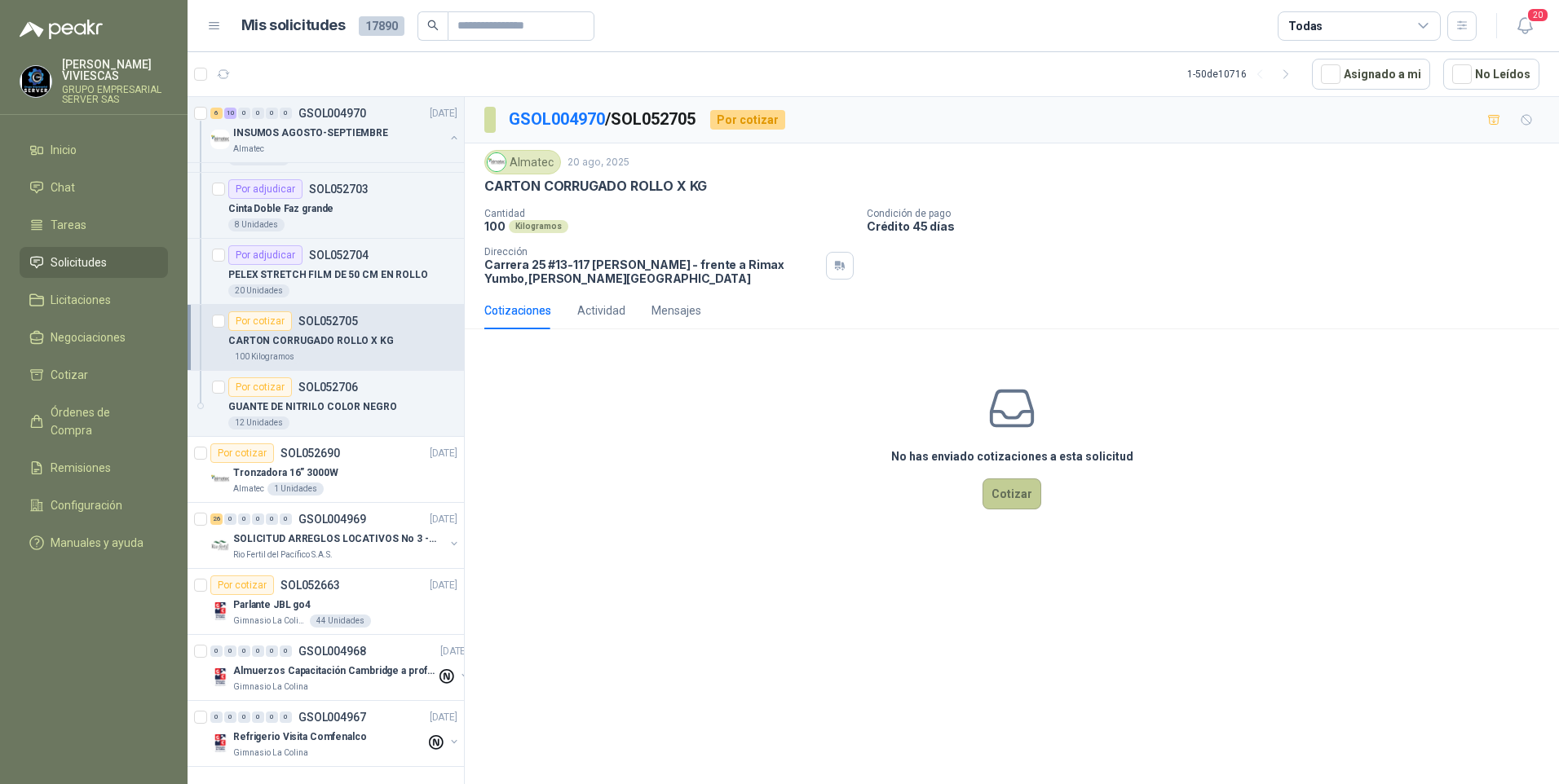
click at [1017, 495] on button "Cotizar" at bounding box center [1012, 494] width 59 height 31
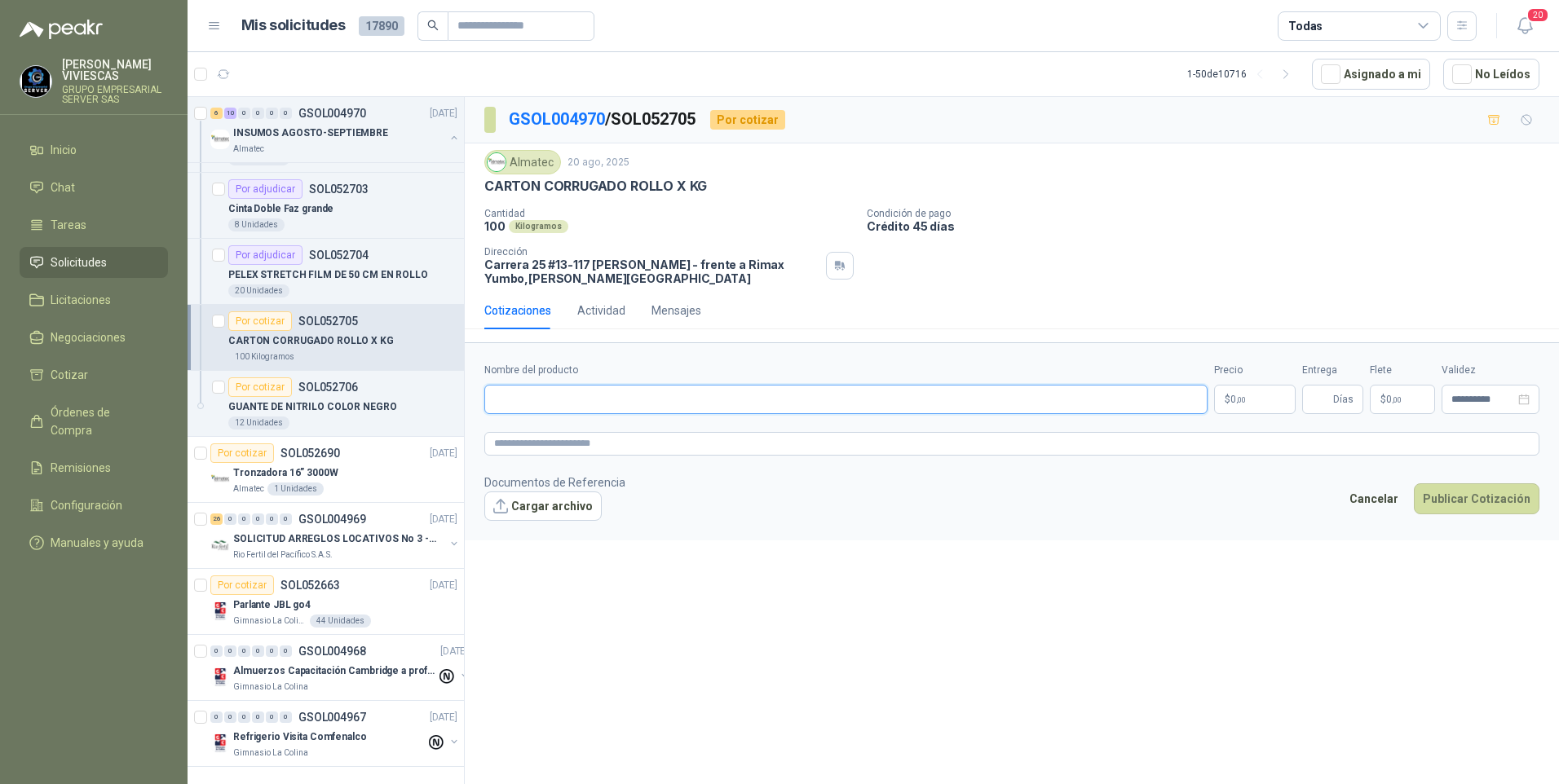
click at [517, 396] on input "Nombre del producto" at bounding box center [846, 399] width 723 height 29
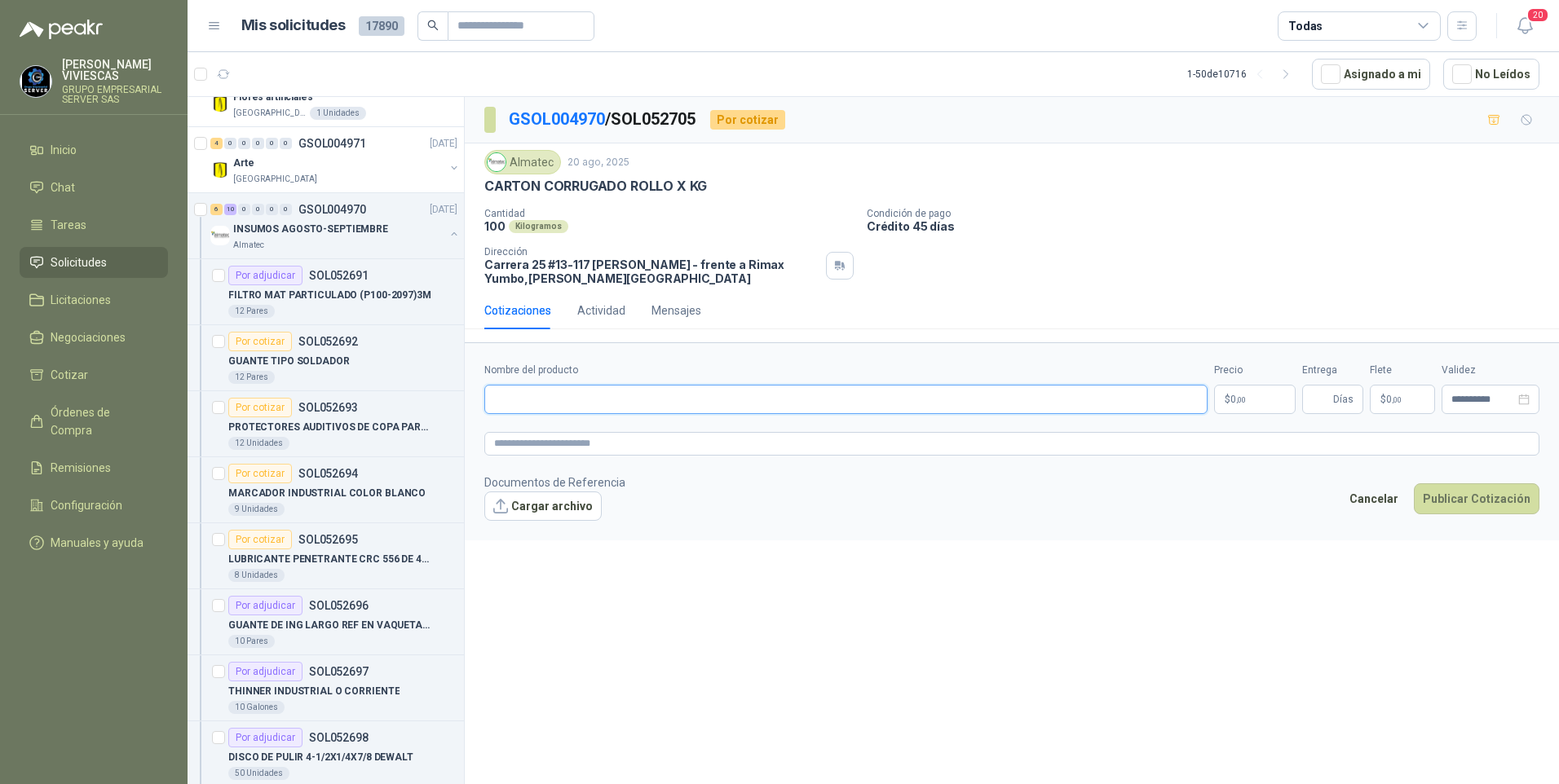
scroll to position [2804, 0]
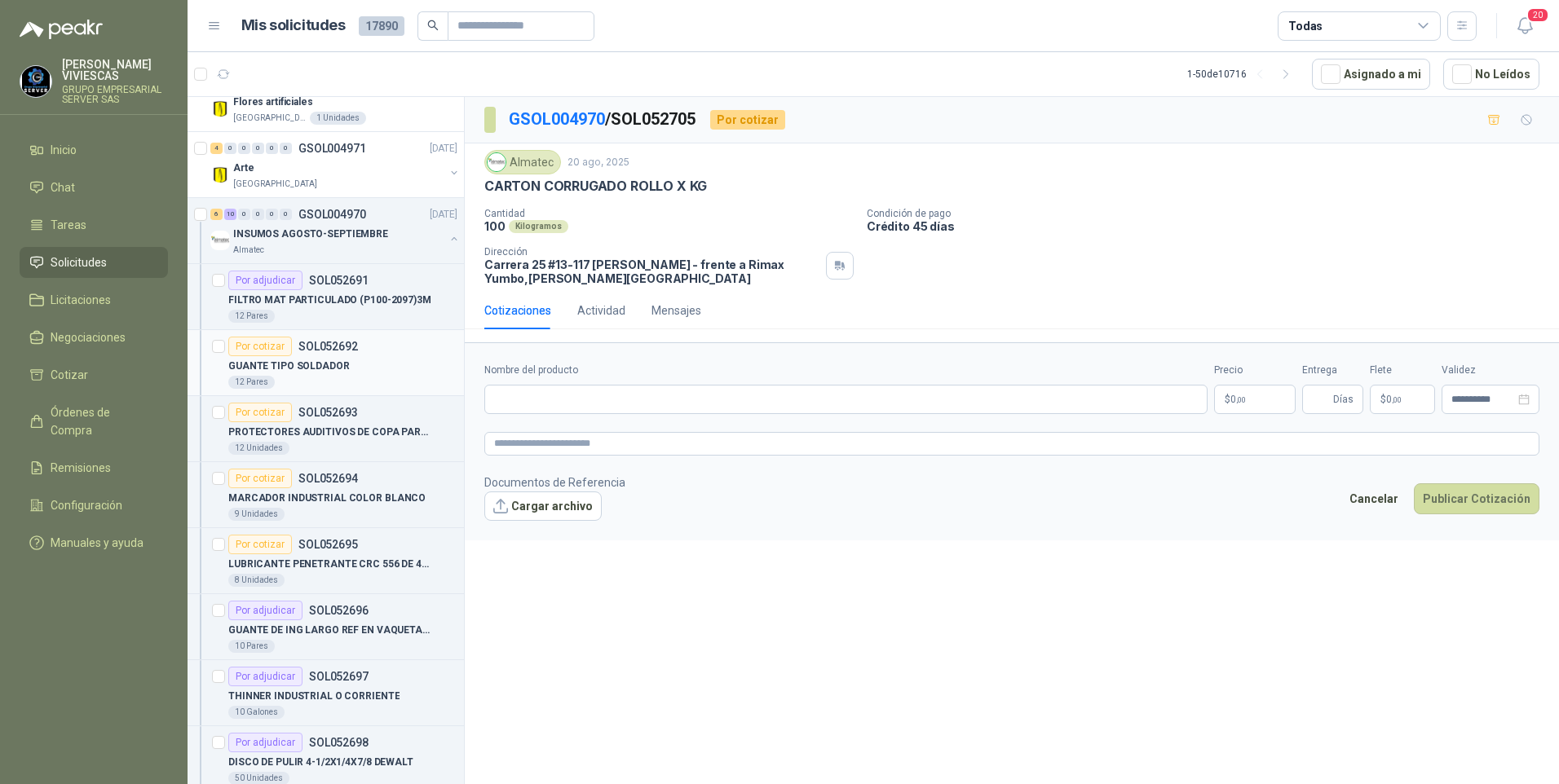
click at [301, 367] on p "GUANTE TIPO SOLDADOR" at bounding box center [289, 366] width 121 height 15
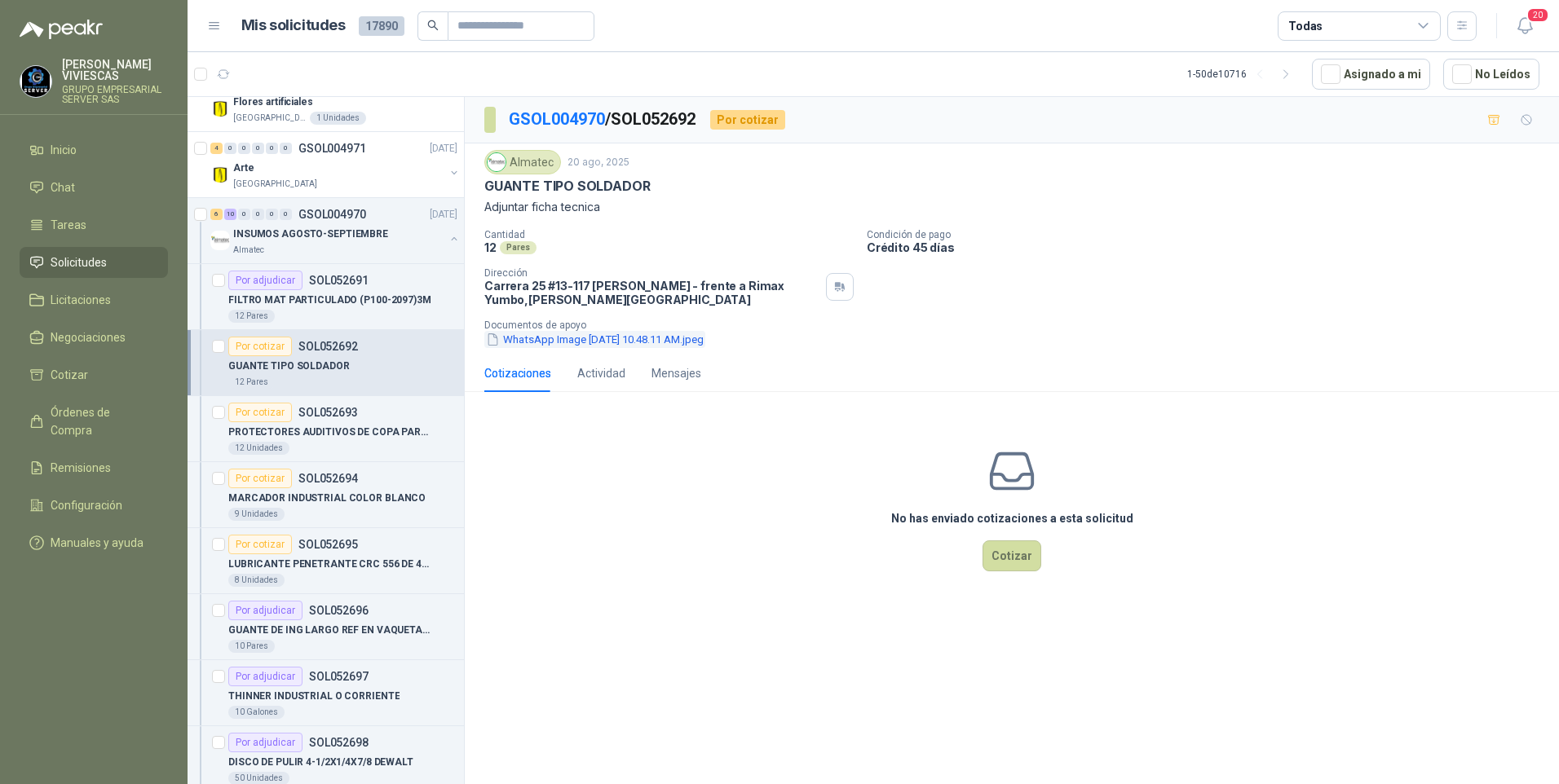
click at [570, 342] on button "WhatsApp Image 2025-08-20 at 10.48.11 AM.jpeg" at bounding box center [595, 339] width 221 height 17
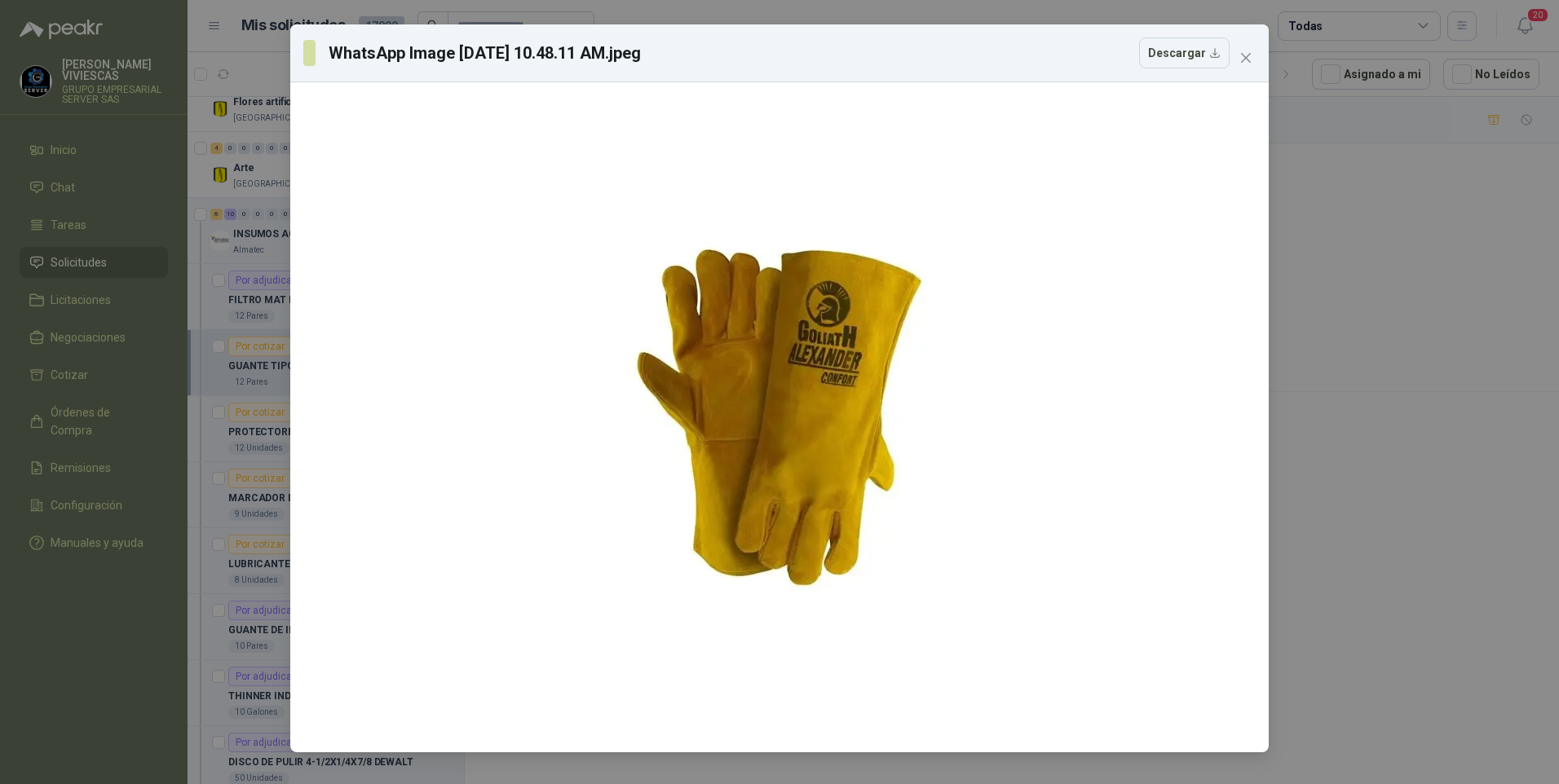
drag, startPoint x: 793, startPoint y: 396, endPoint x: 1459, endPoint y: 378, distance: 666.2
click at [1490, 377] on div "WhatsApp Image 2025-08-20 at 10.48.11 AM.jpeg Descargar" at bounding box center [779, 392] width 1559 height 784
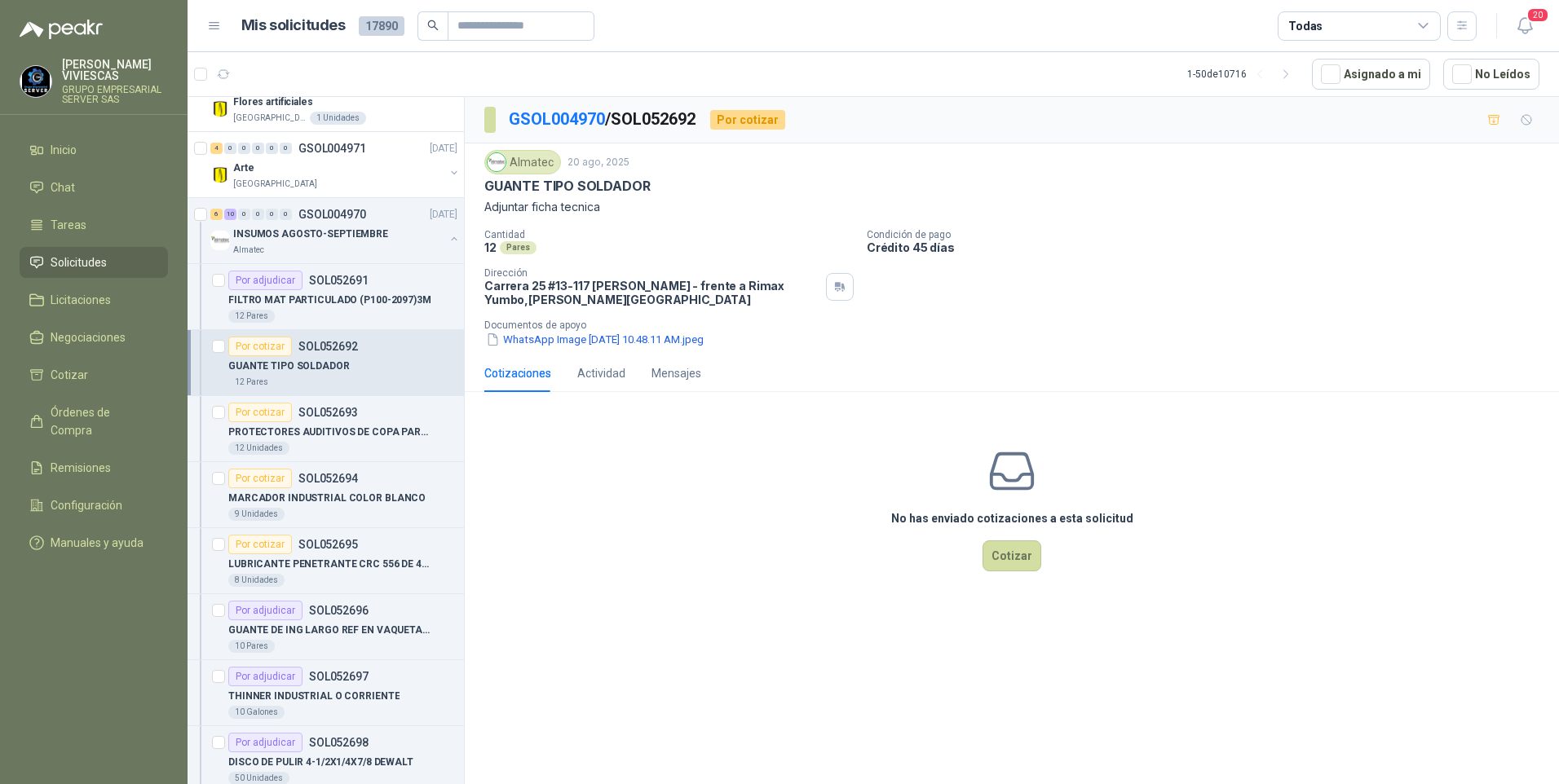
click at [307, 361] on p "GUANTE TIPO SOLDADOR" at bounding box center [289, 366] width 121 height 15
click at [616, 345] on button "WhatsApp Image 2025-08-20 at 10.48.11 AM.jpeg" at bounding box center [595, 339] width 221 height 17
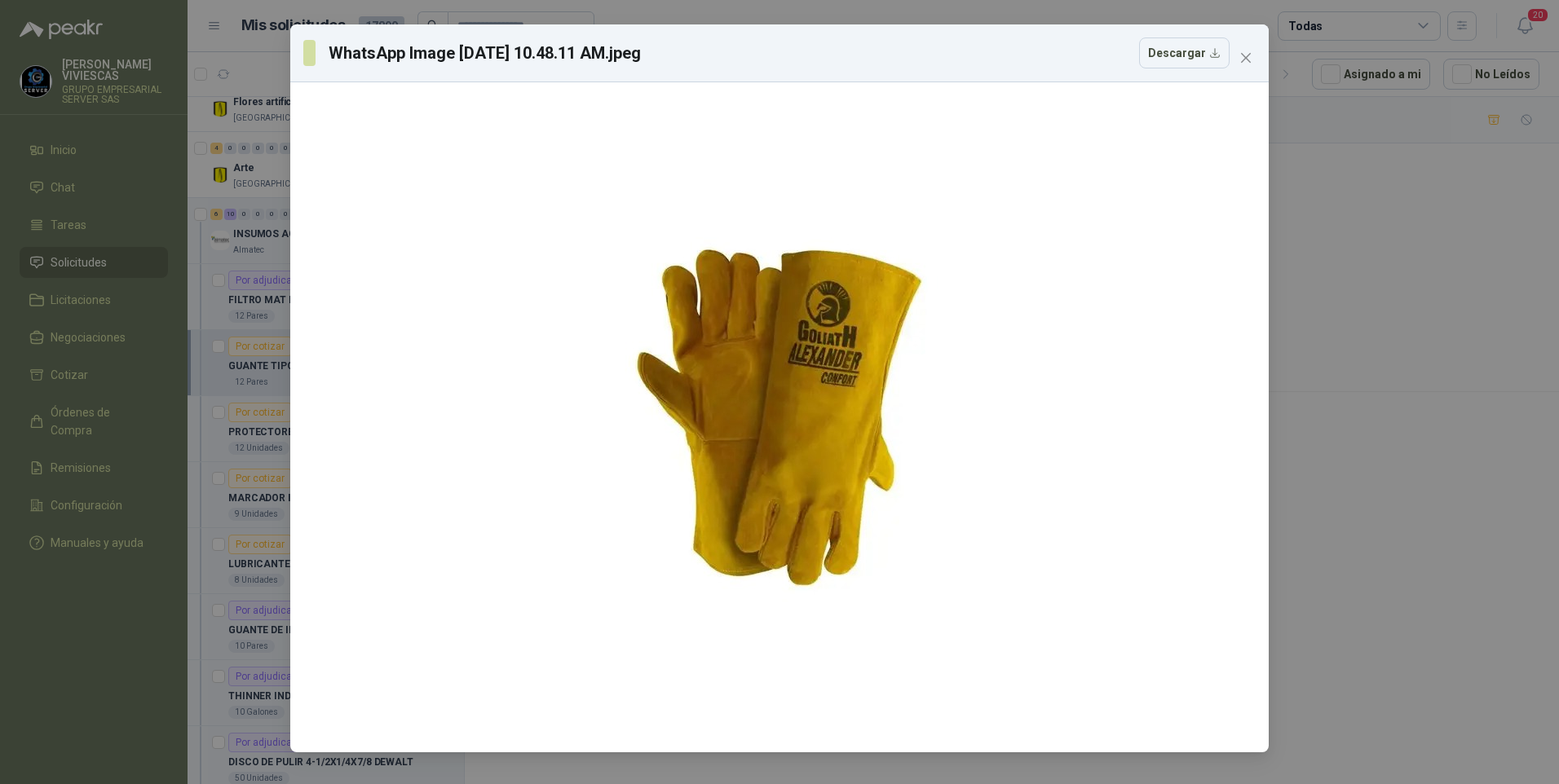
click at [66, 573] on div "WhatsApp Image 2025-08-20 at 10.48.11 AM.jpeg Descargar" at bounding box center [779, 392] width 1559 height 784
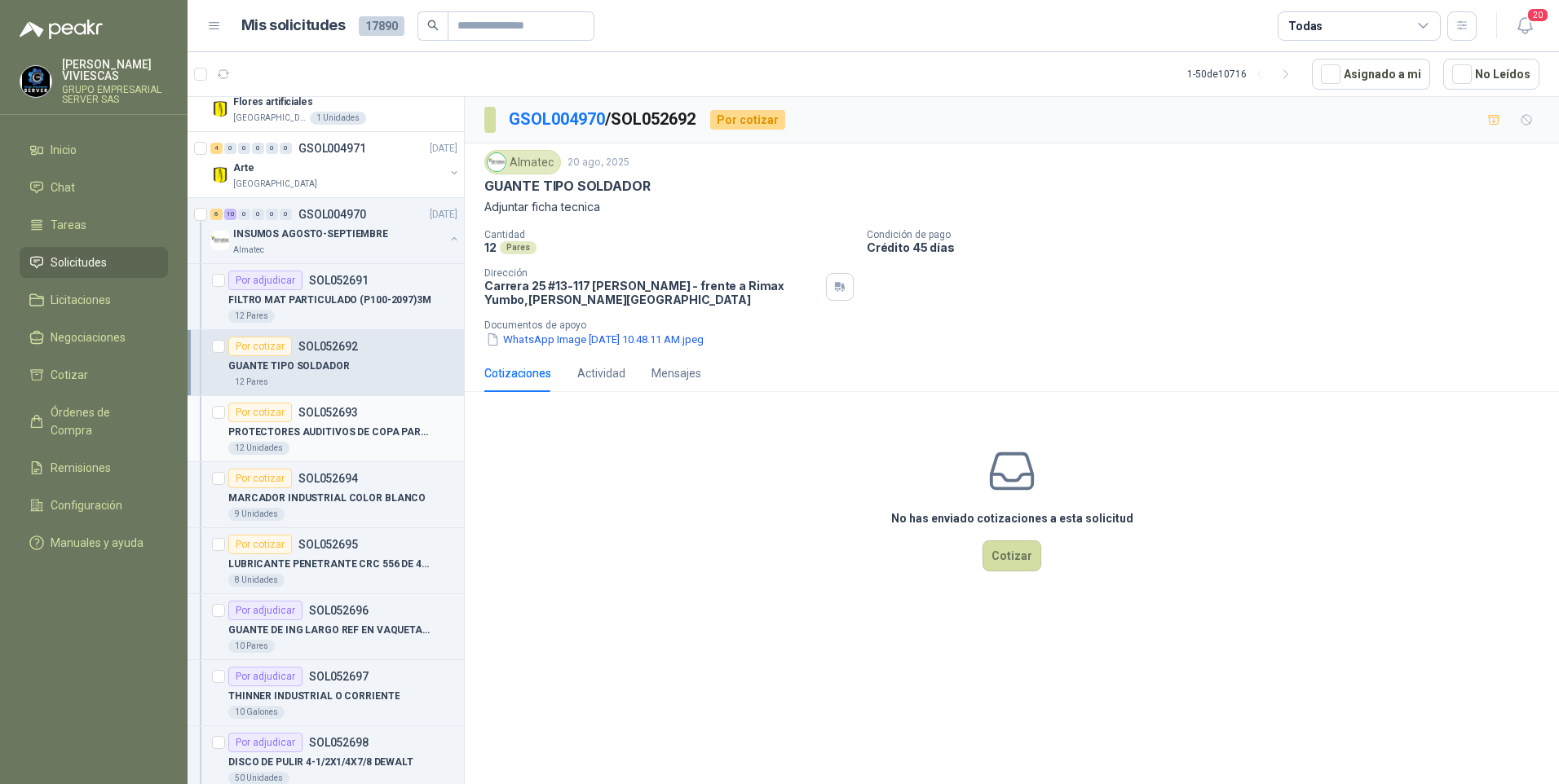
click at [316, 425] on p "PROTECTORES AUDITIVOS DE COPA PARA CASCO" at bounding box center [329, 432] width 203 height 15
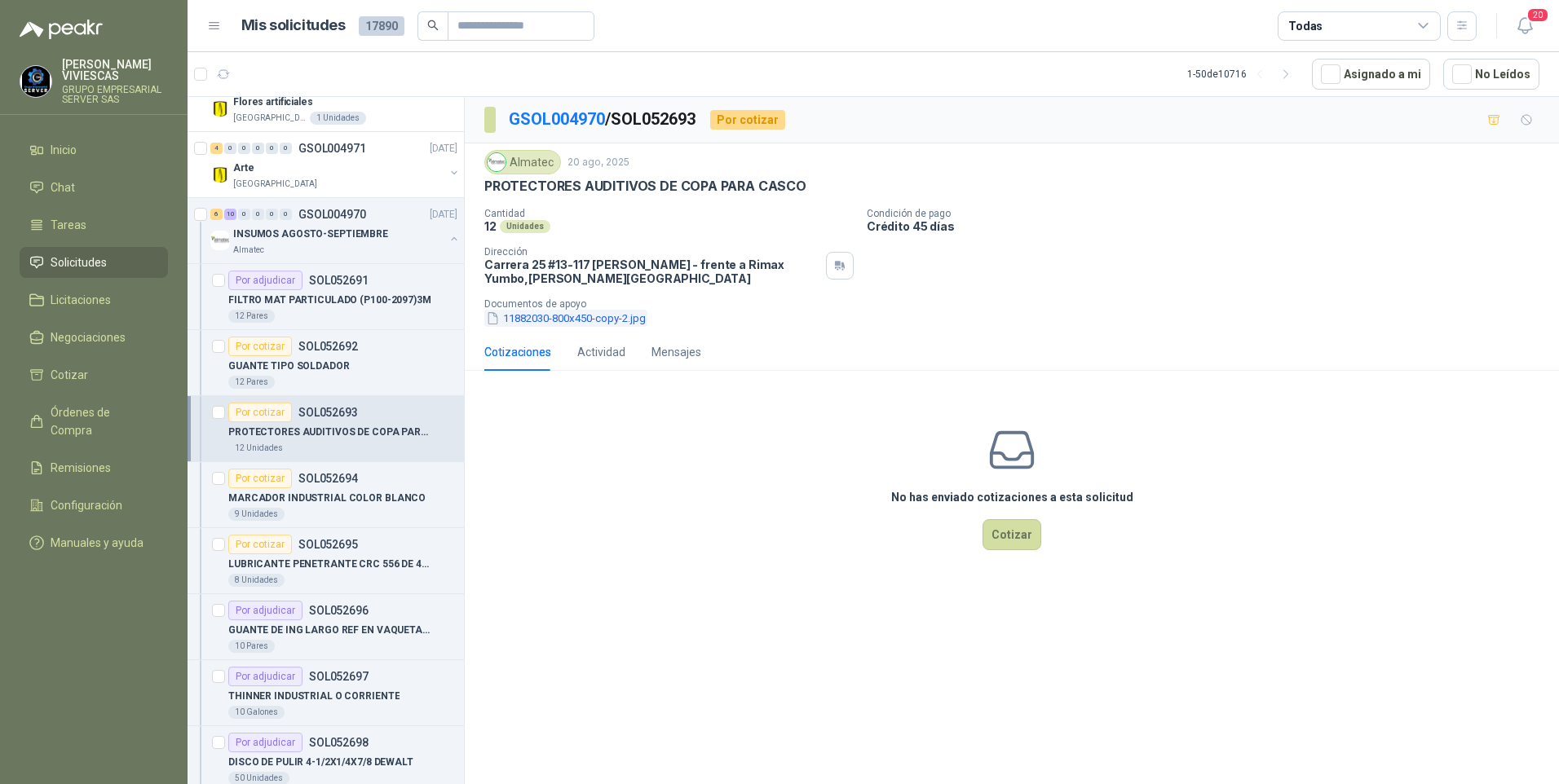
click at [541, 312] on button "11882030-800x450-copy-2.jpg" at bounding box center [566, 318] width 163 height 17
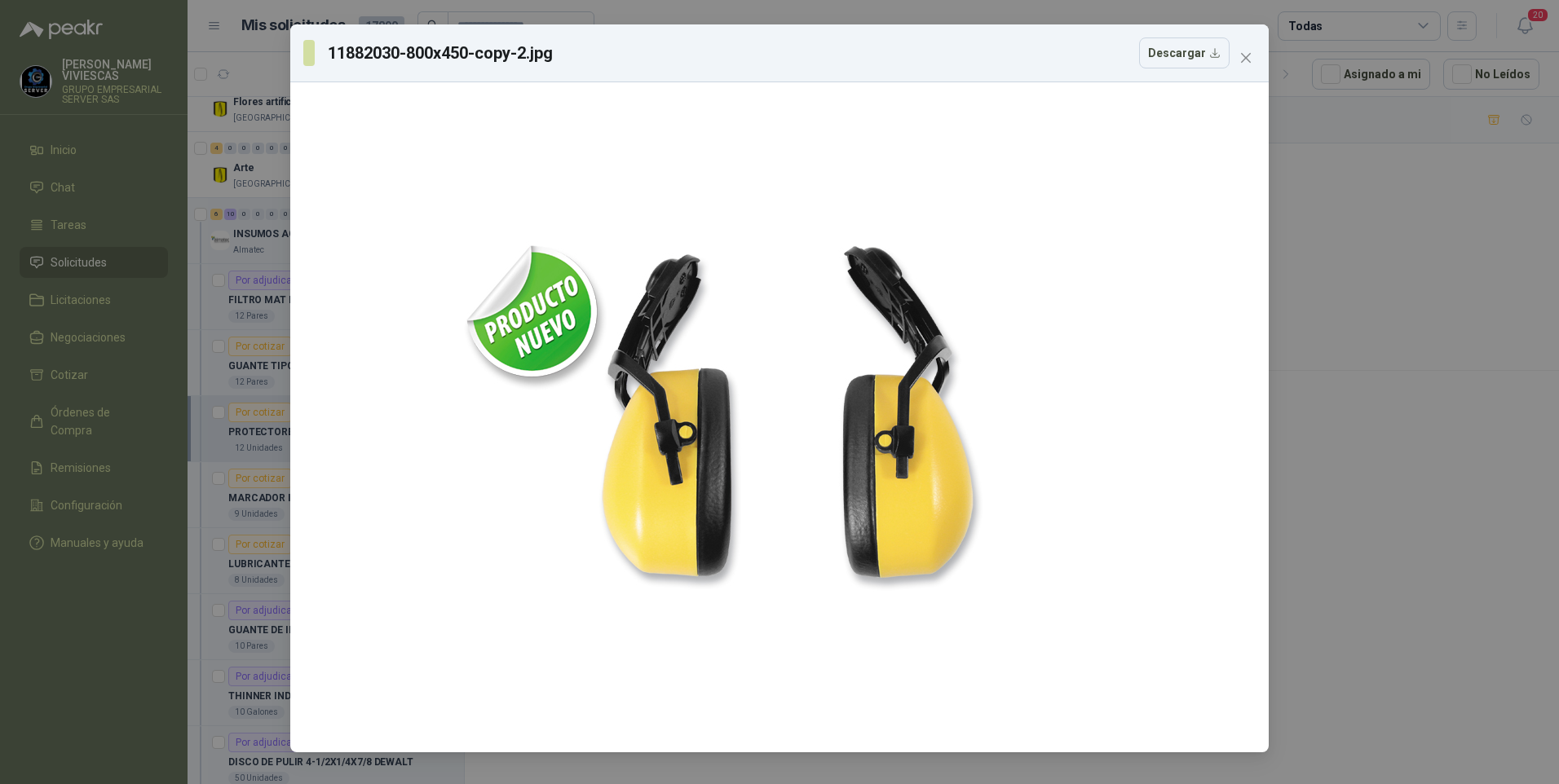
click at [1427, 463] on div "11882030-800x450-copy-2.jpg Descargar" at bounding box center [779, 392] width 1559 height 784
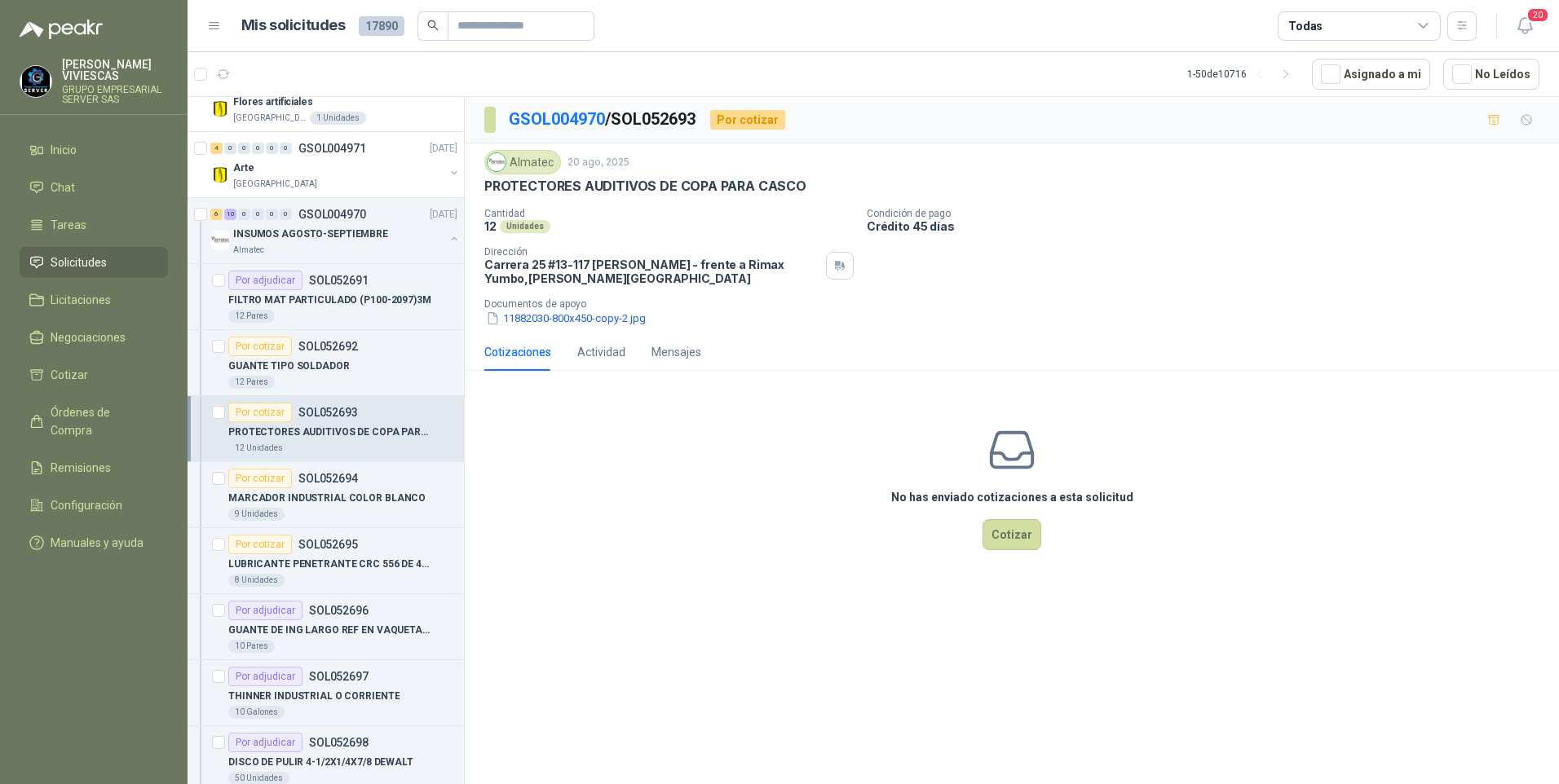
drag, startPoint x: 591, startPoint y: 319, endPoint x: 602, endPoint y: 312, distance: 13.0
click at [591, 319] on button "11882030-800x450-copy-2.jpg" at bounding box center [566, 318] width 163 height 17
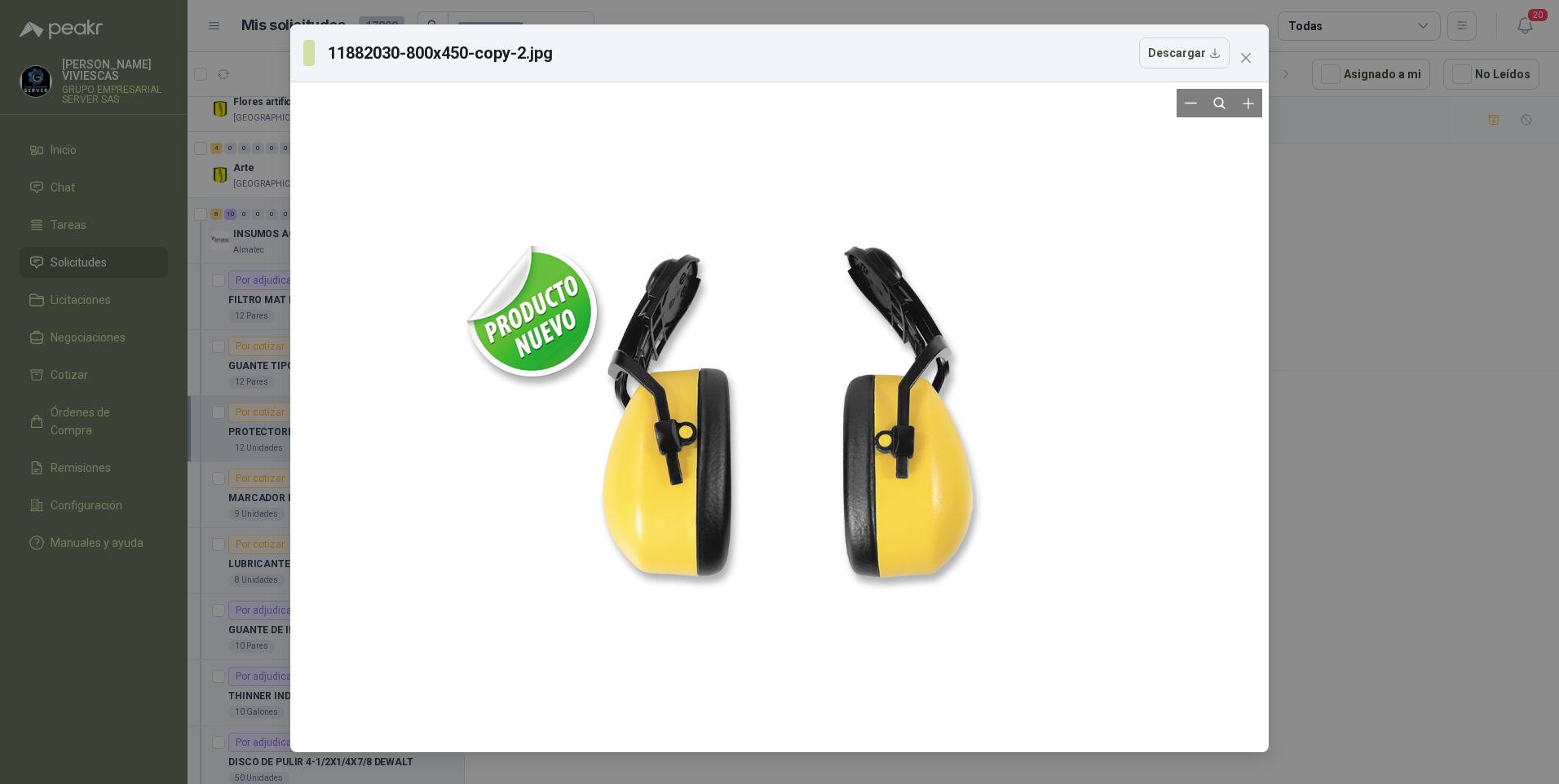
click at [360, 316] on div at bounding box center [779, 417] width 965 height 657
click at [259, 329] on div "11882030-800x450-copy-2.jpg Descargar" at bounding box center [779, 392] width 1559 height 784
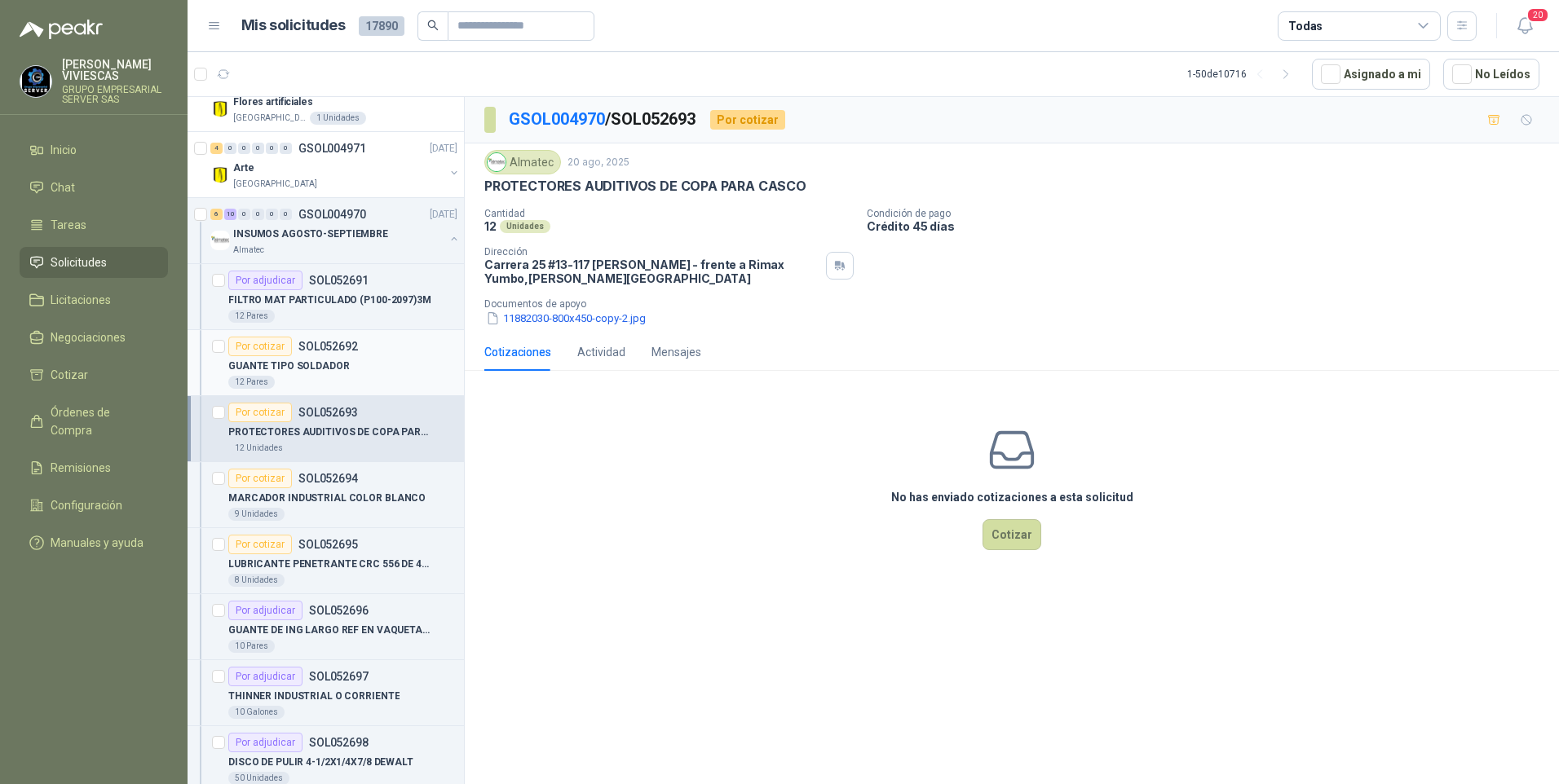
click at [295, 362] on p "GUANTE TIPO SOLDADOR" at bounding box center [289, 366] width 121 height 15
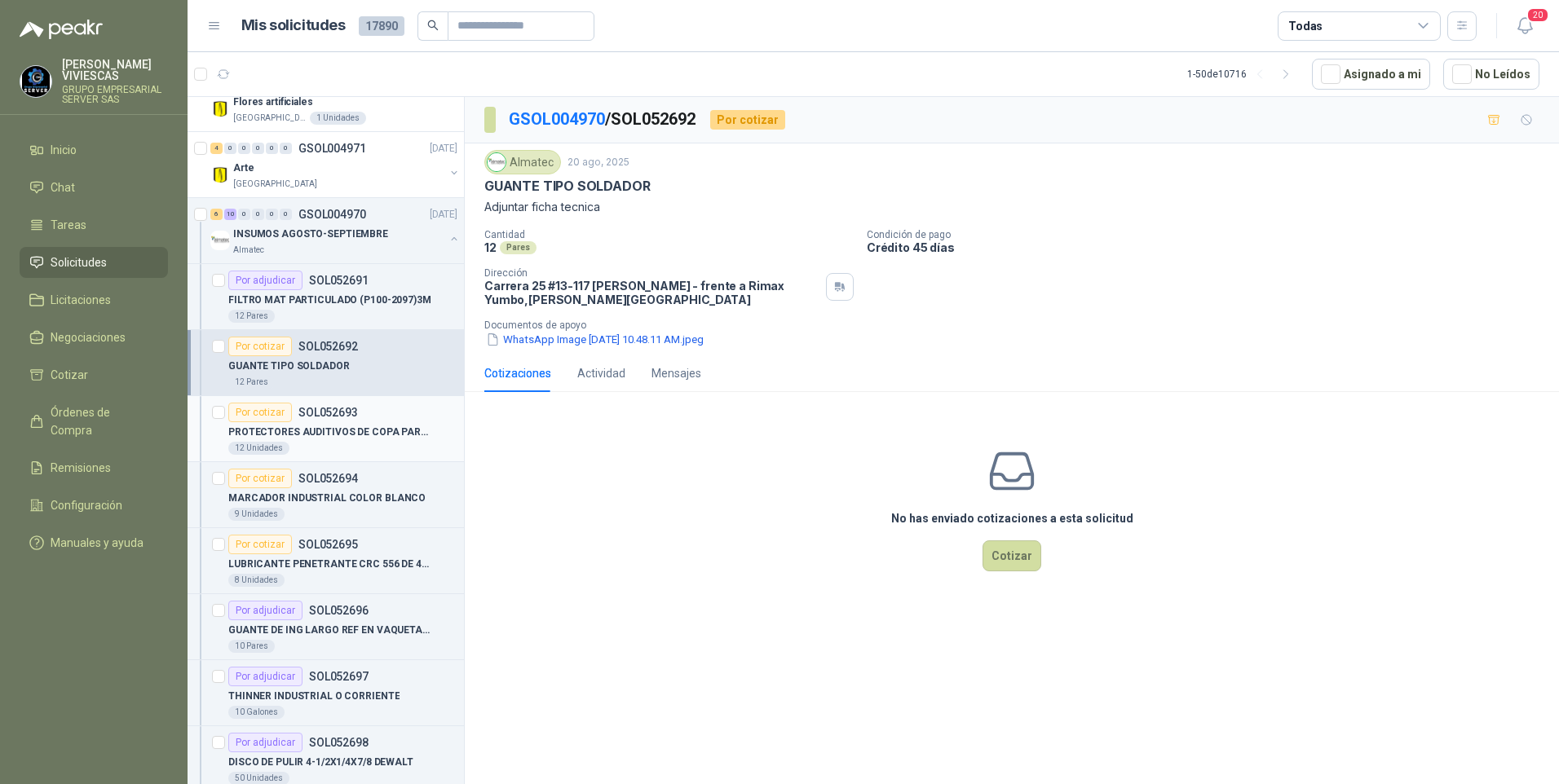
click at [300, 434] on p "PROTECTORES AUDITIVOS DE COPA PARA CASCO" at bounding box center [329, 432] width 203 height 15
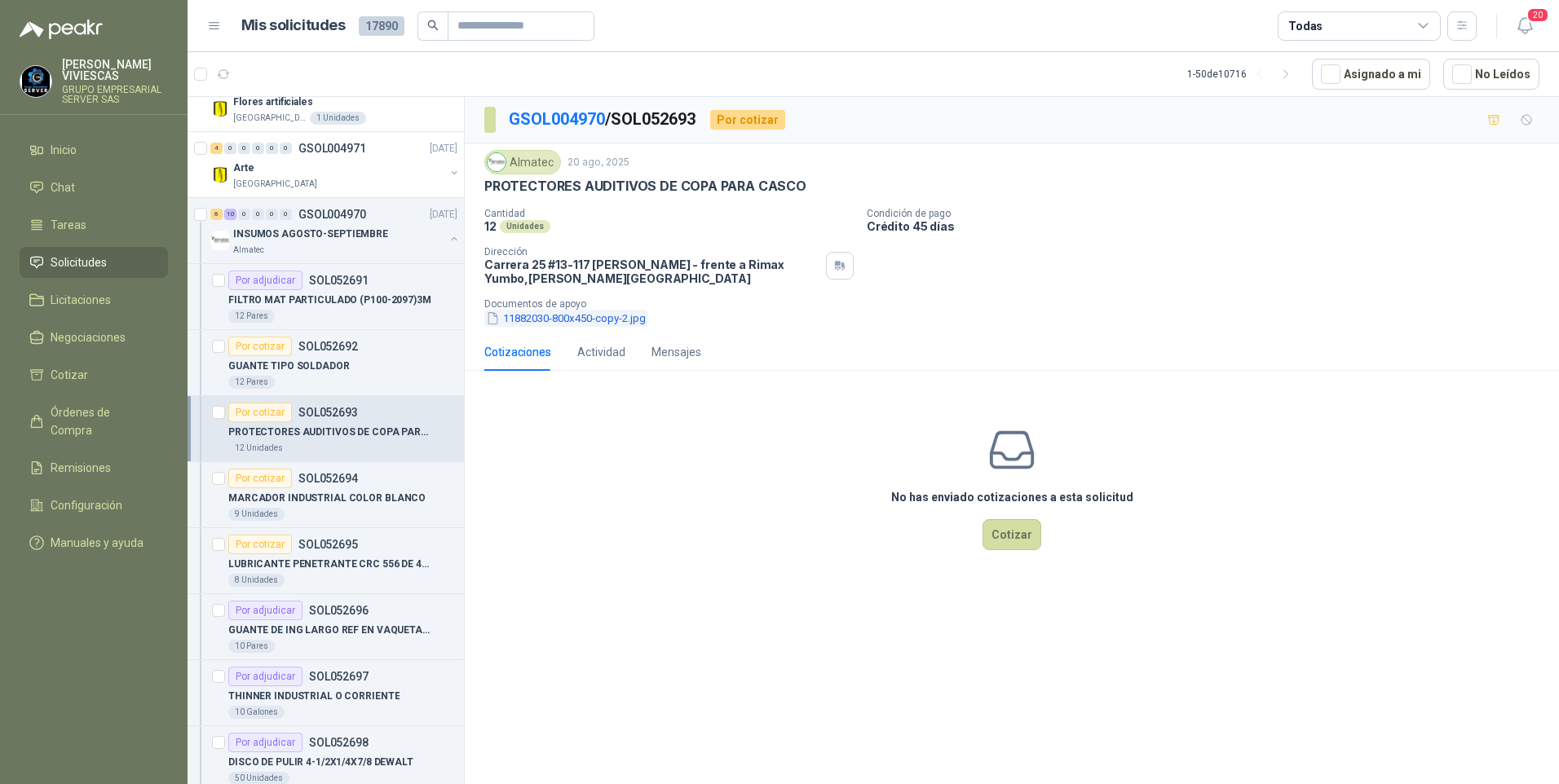
click at [531, 315] on button "11882030-800x450-copy-2.jpg" at bounding box center [566, 318] width 163 height 17
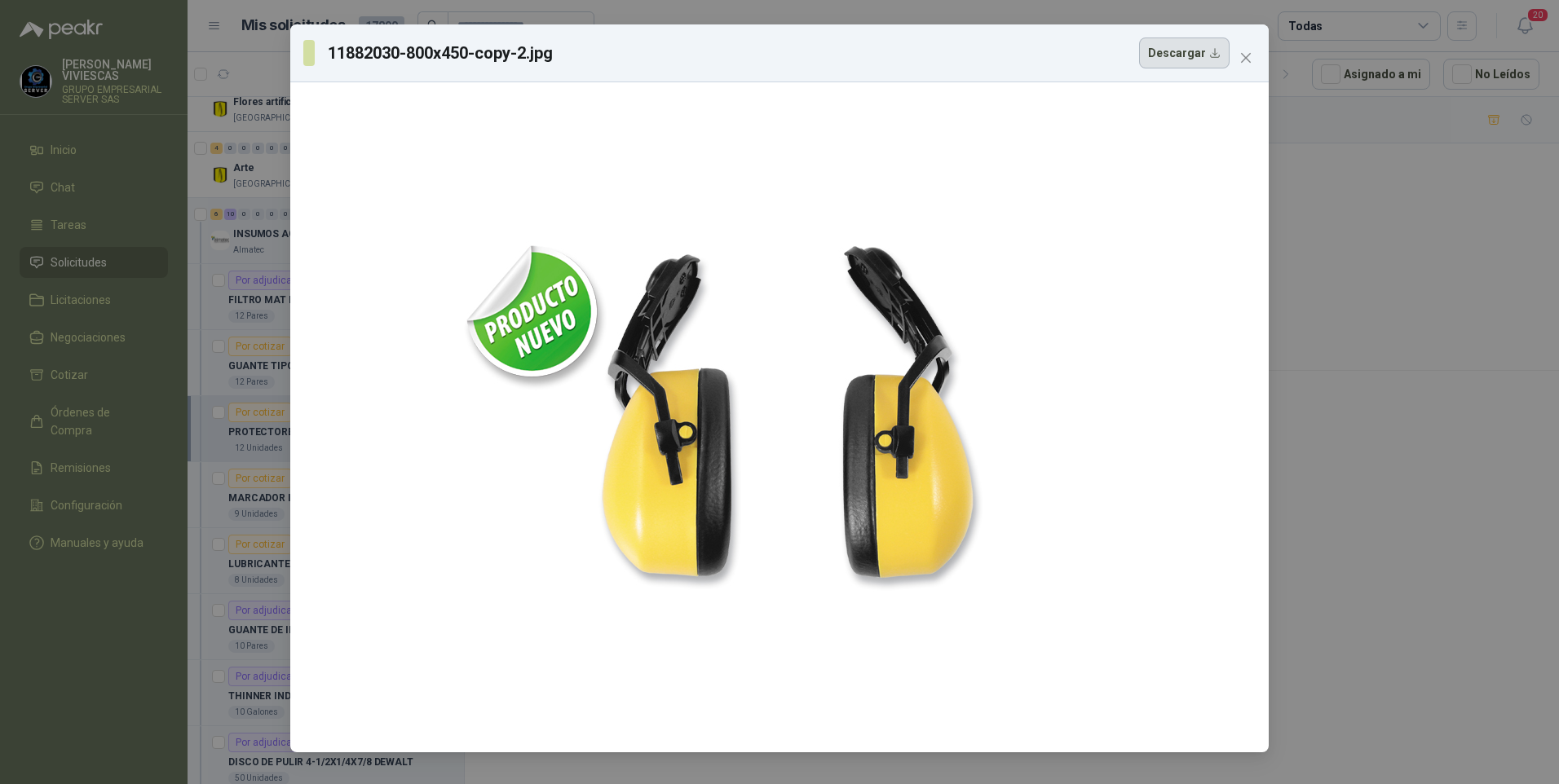
click at [1190, 56] on button "Descargar" at bounding box center [1185, 53] width 91 height 31
drag, startPoint x: 1460, startPoint y: 677, endPoint x: 1450, endPoint y: 677, distance: 10.0
click at [1460, 677] on div "11882030-800x450-copy-2.jpg Descargar" at bounding box center [779, 392] width 1559 height 784
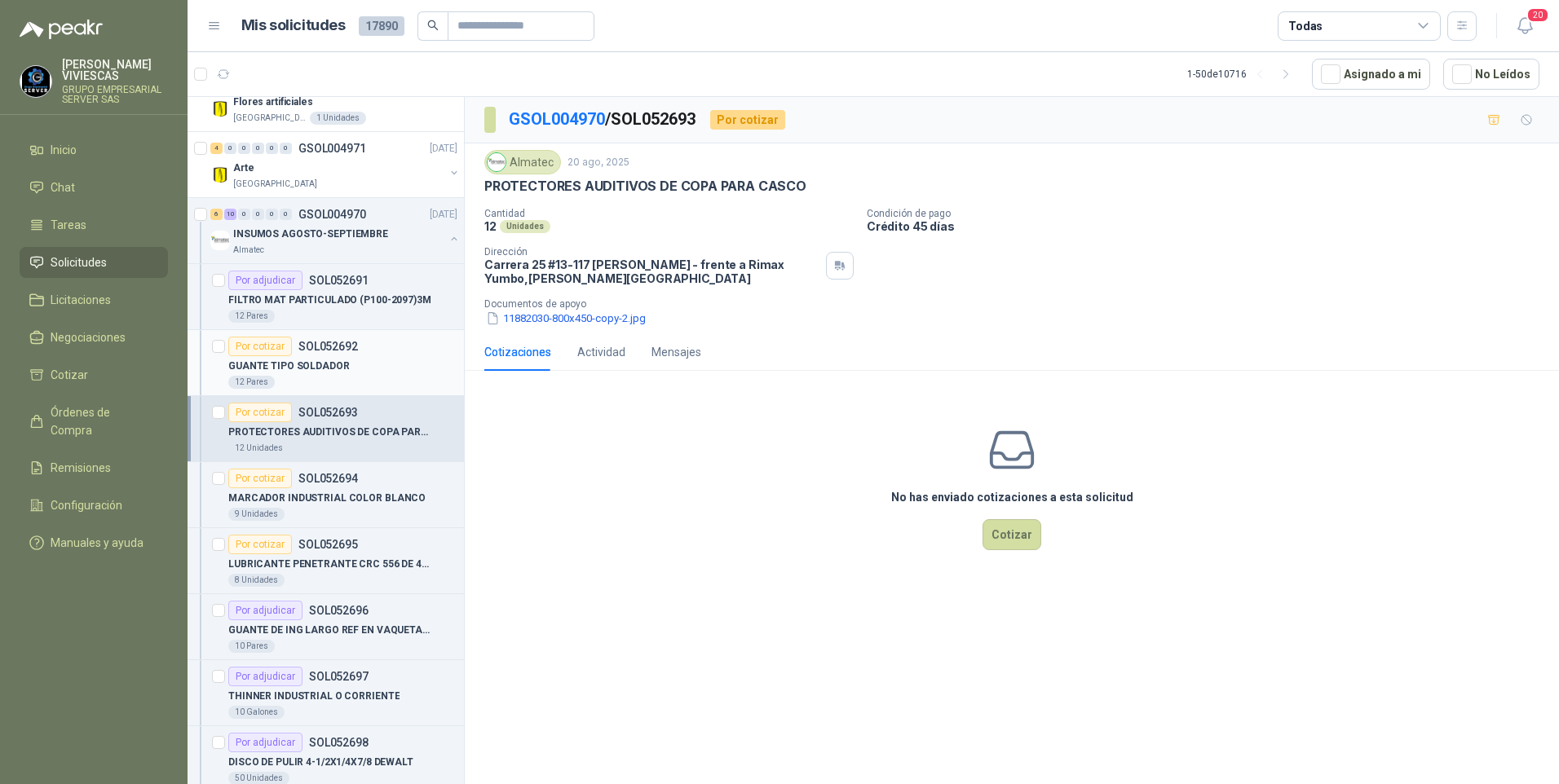
click at [298, 368] on p "GUANTE TIPO SOLDADOR" at bounding box center [289, 366] width 121 height 15
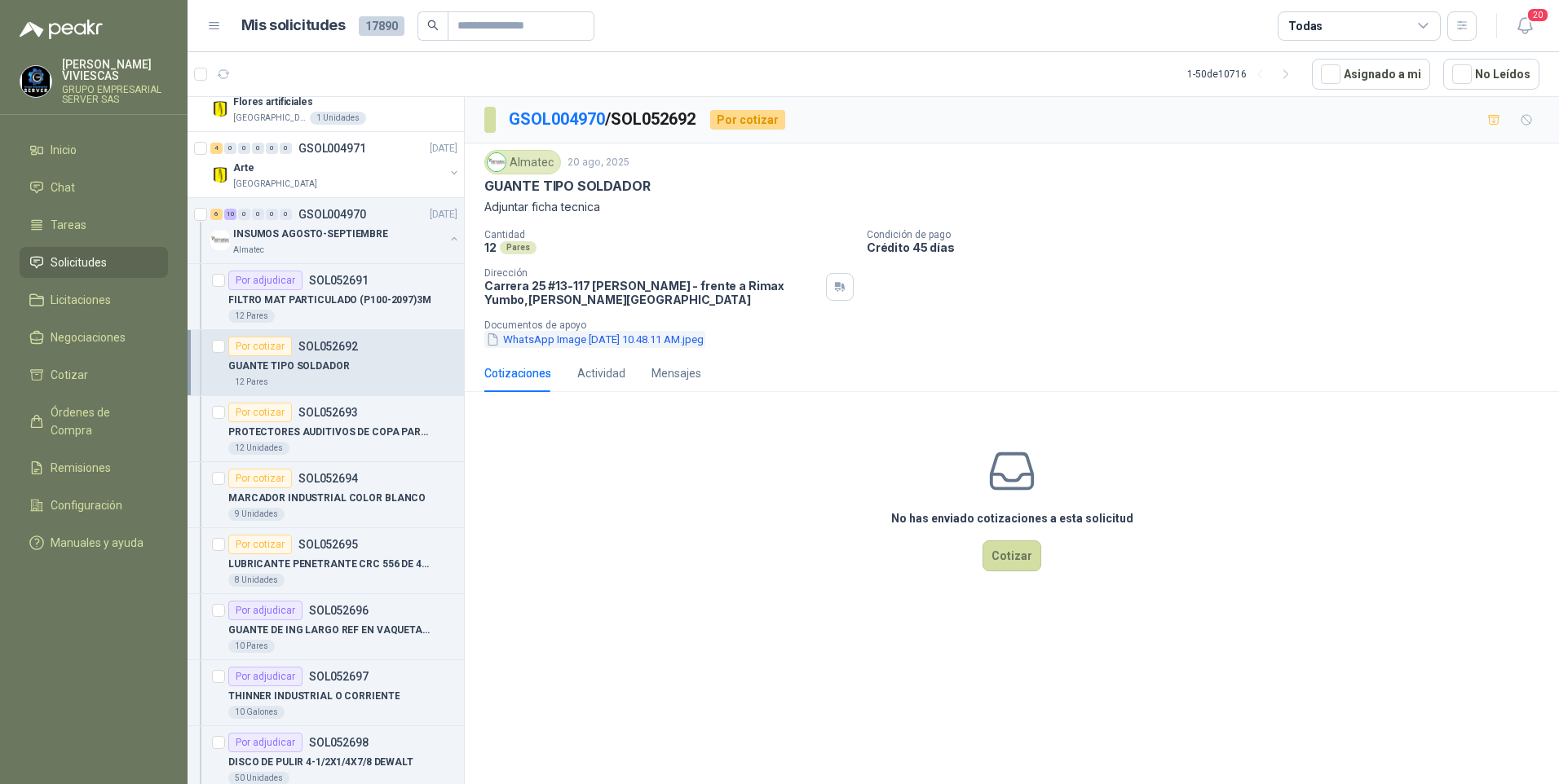
click at [559, 334] on button "WhatsApp Image 2025-08-20 at 10.48.11 AM.jpeg" at bounding box center [595, 339] width 221 height 17
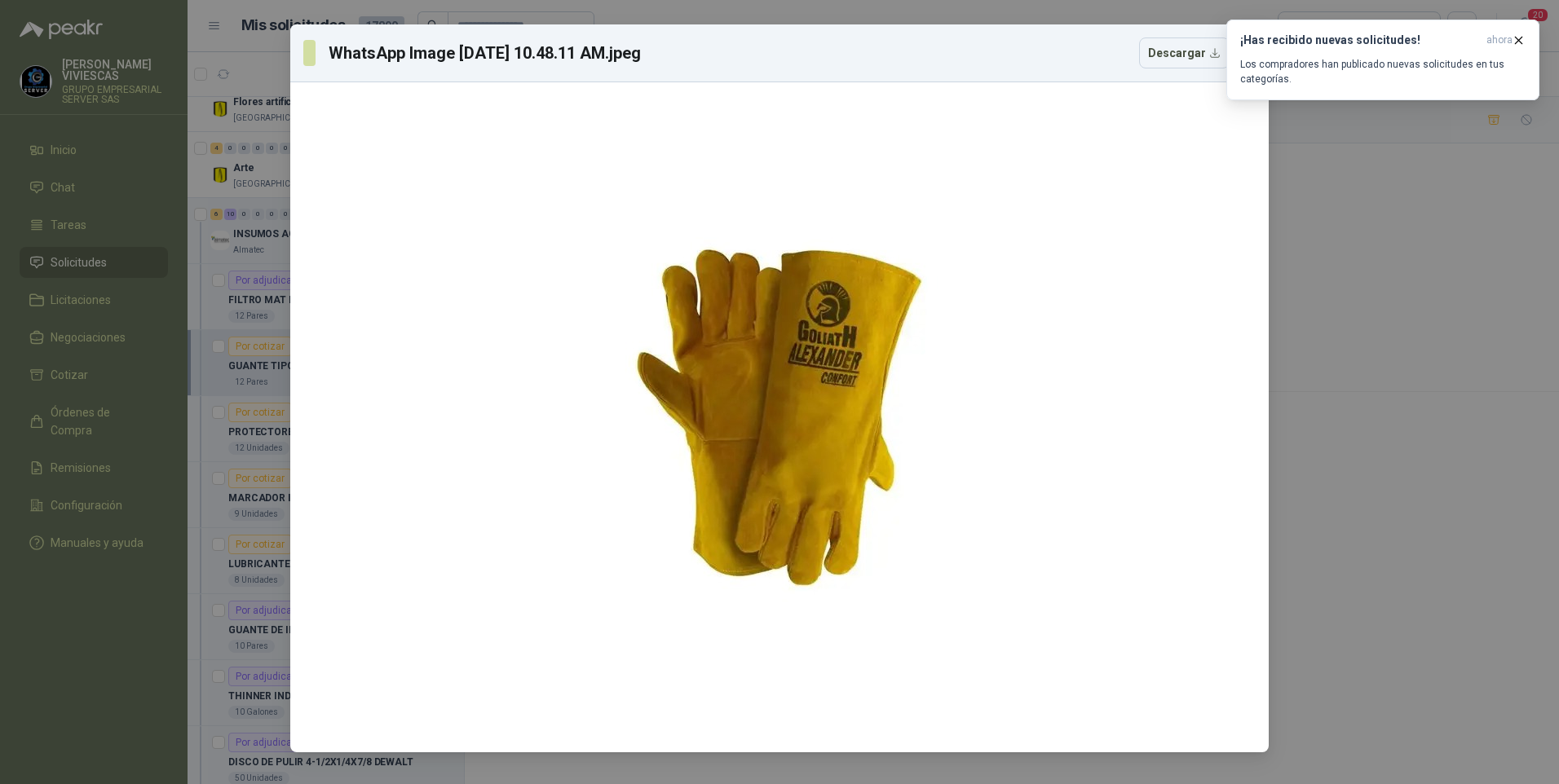
click at [1361, 377] on div "WhatsApp Image 2025-08-20 at 10.48.11 AM.jpeg Descargar" at bounding box center [779, 392] width 1559 height 784
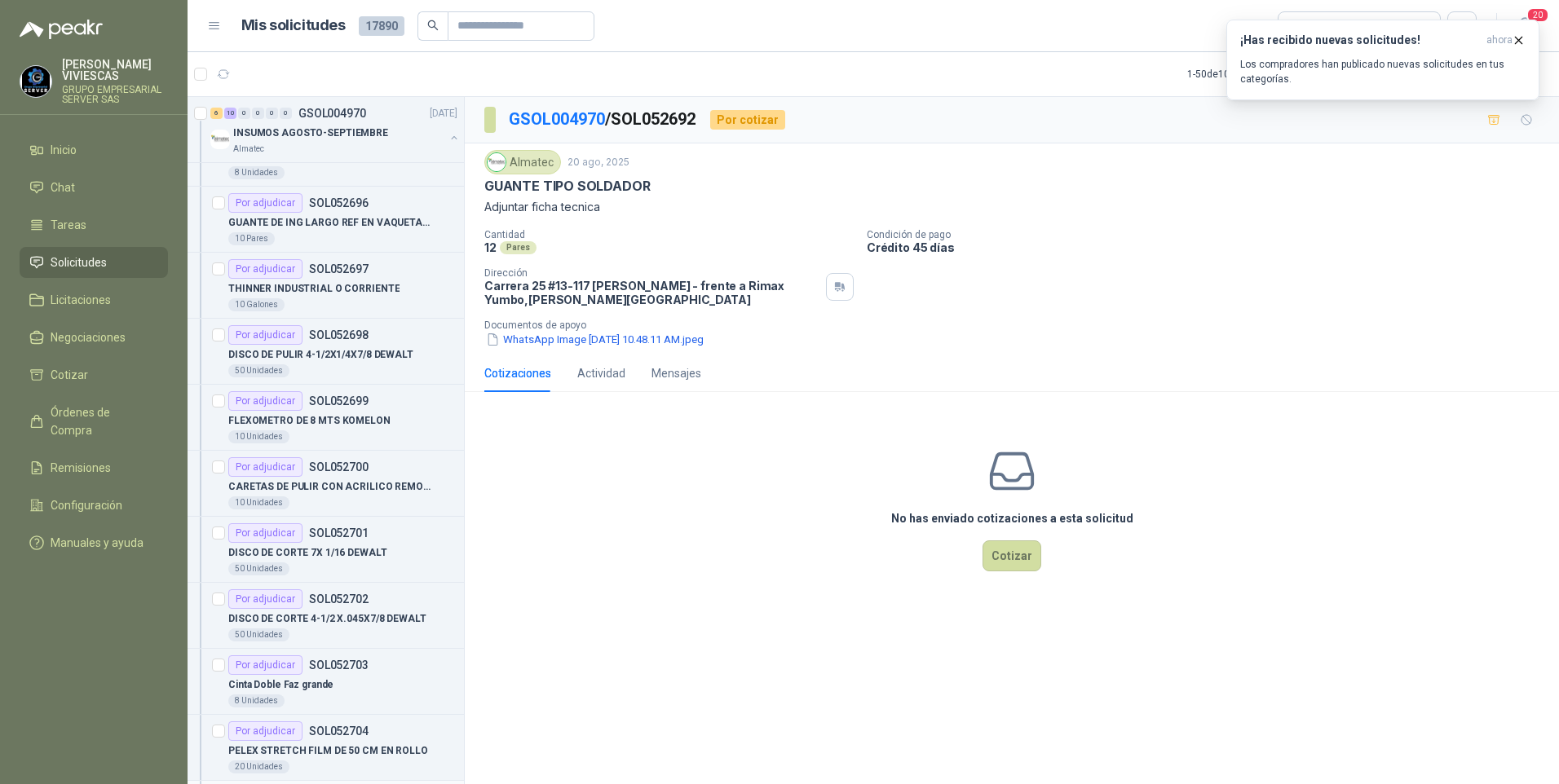
scroll to position [3537, 0]
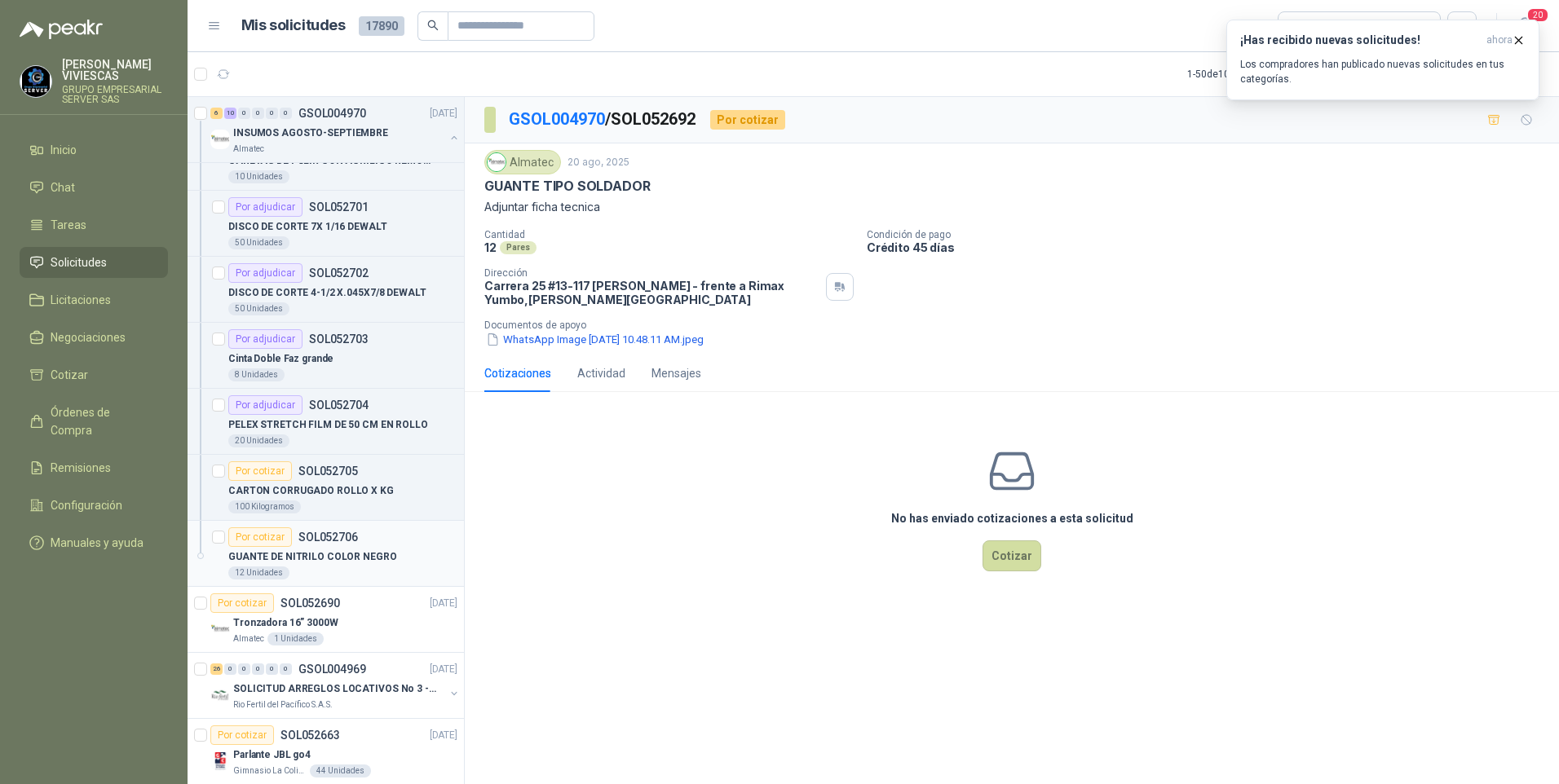
click at [321, 557] on p "GUANTE DE NITRILO COLOR NEGRO" at bounding box center [312, 557] width 169 height 15
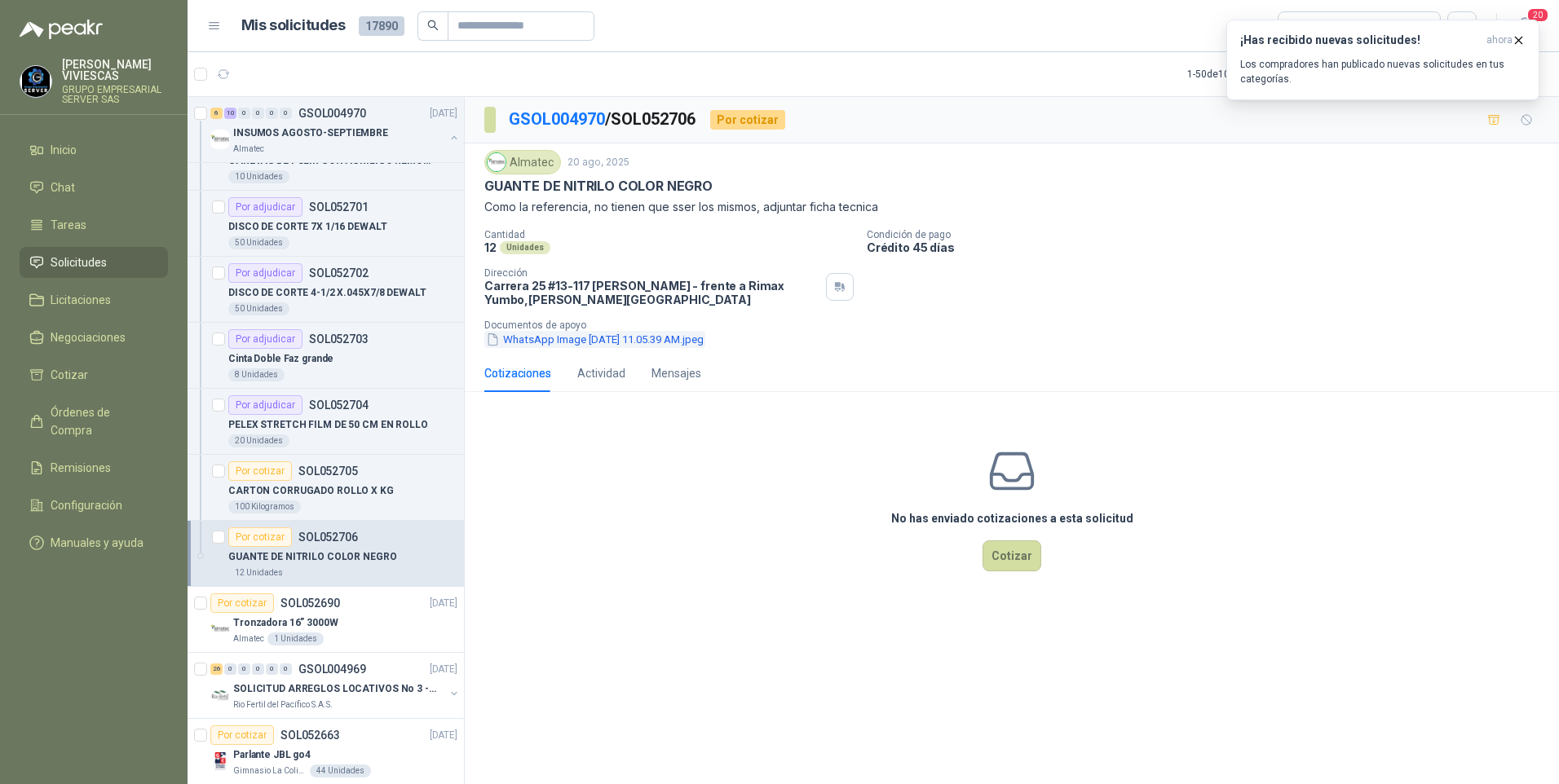
click at [571, 343] on button "WhatsApp Image 2025-08-20 at 11.05.39 AM.jpeg" at bounding box center [595, 339] width 221 height 17
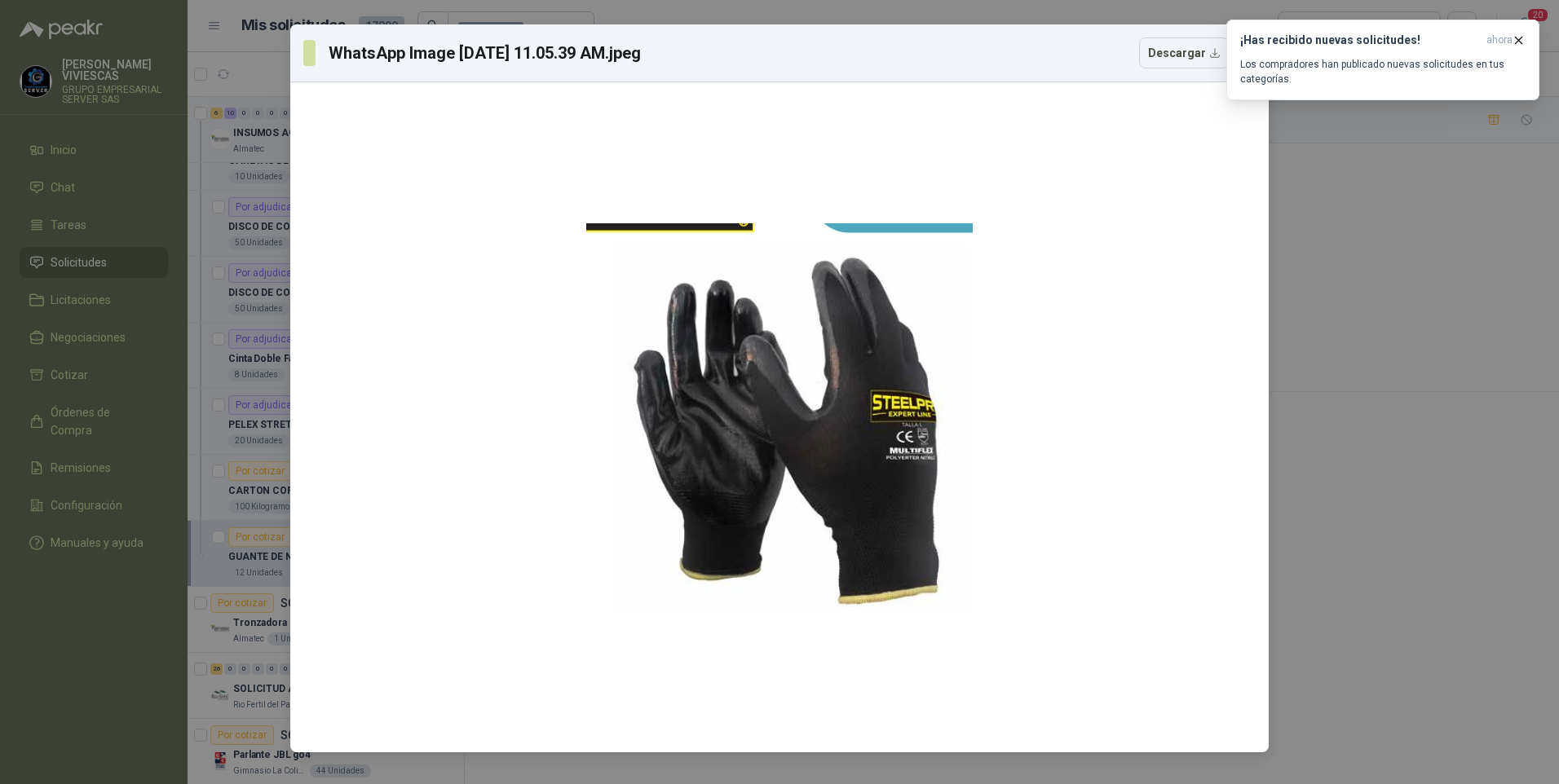
drag, startPoint x: 0, startPoint y: 603, endPoint x: 167, endPoint y: 607, distance: 167.0
click at [4, 606] on div "WhatsApp Image 2025-08-20 at 11.05.39 AM.jpeg Descargar" at bounding box center [779, 392] width 1559 height 784
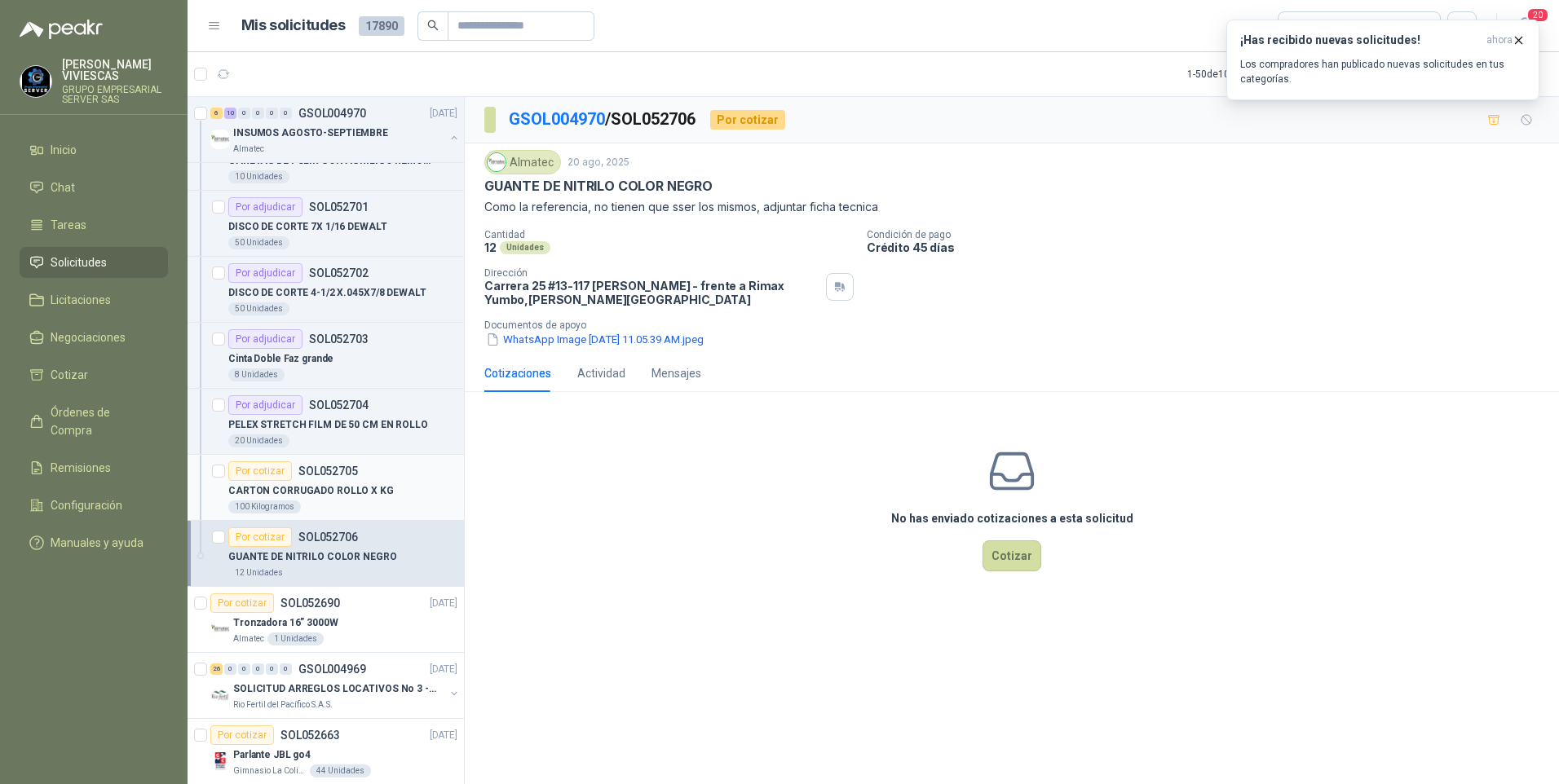
click at [299, 493] on p "CARTON CORRUGADO ROLLO X KG" at bounding box center [310, 491] width 166 height 15
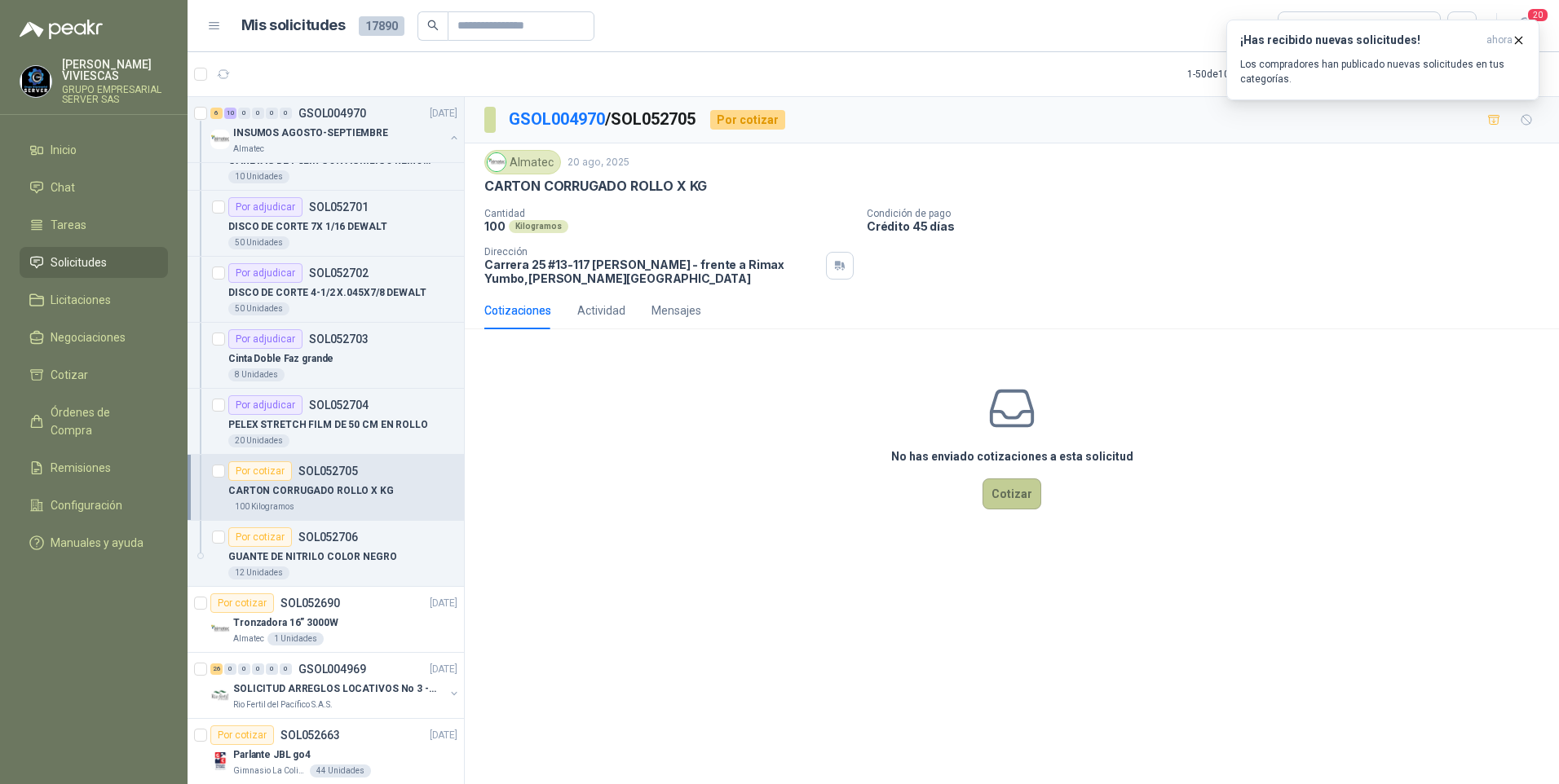
click at [1018, 491] on button "Cotizar" at bounding box center [1012, 494] width 59 height 31
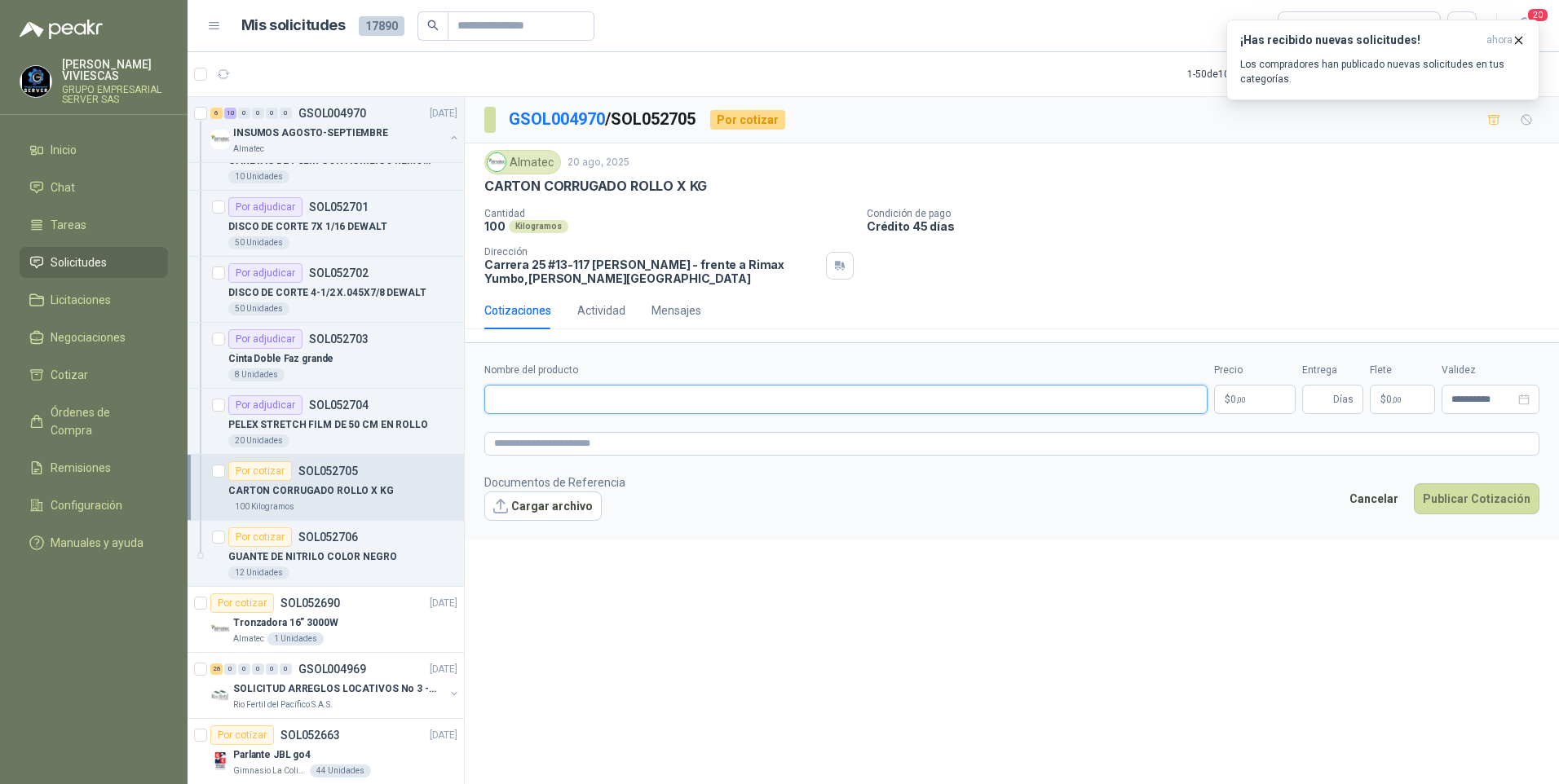
click at [520, 396] on input "Nombre del producto" at bounding box center [846, 399] width 723 height 29
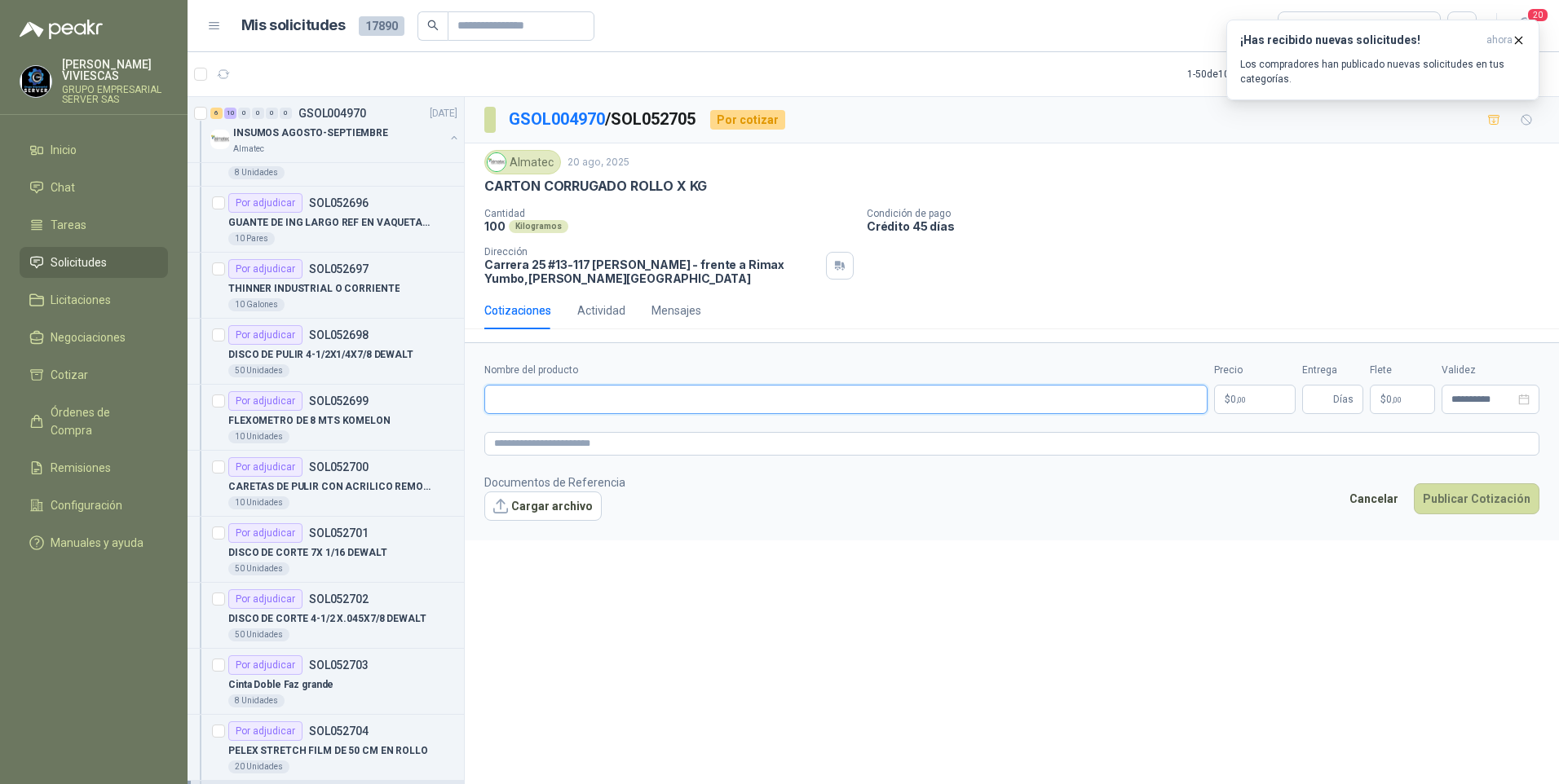
scroll to position [2967, 0]
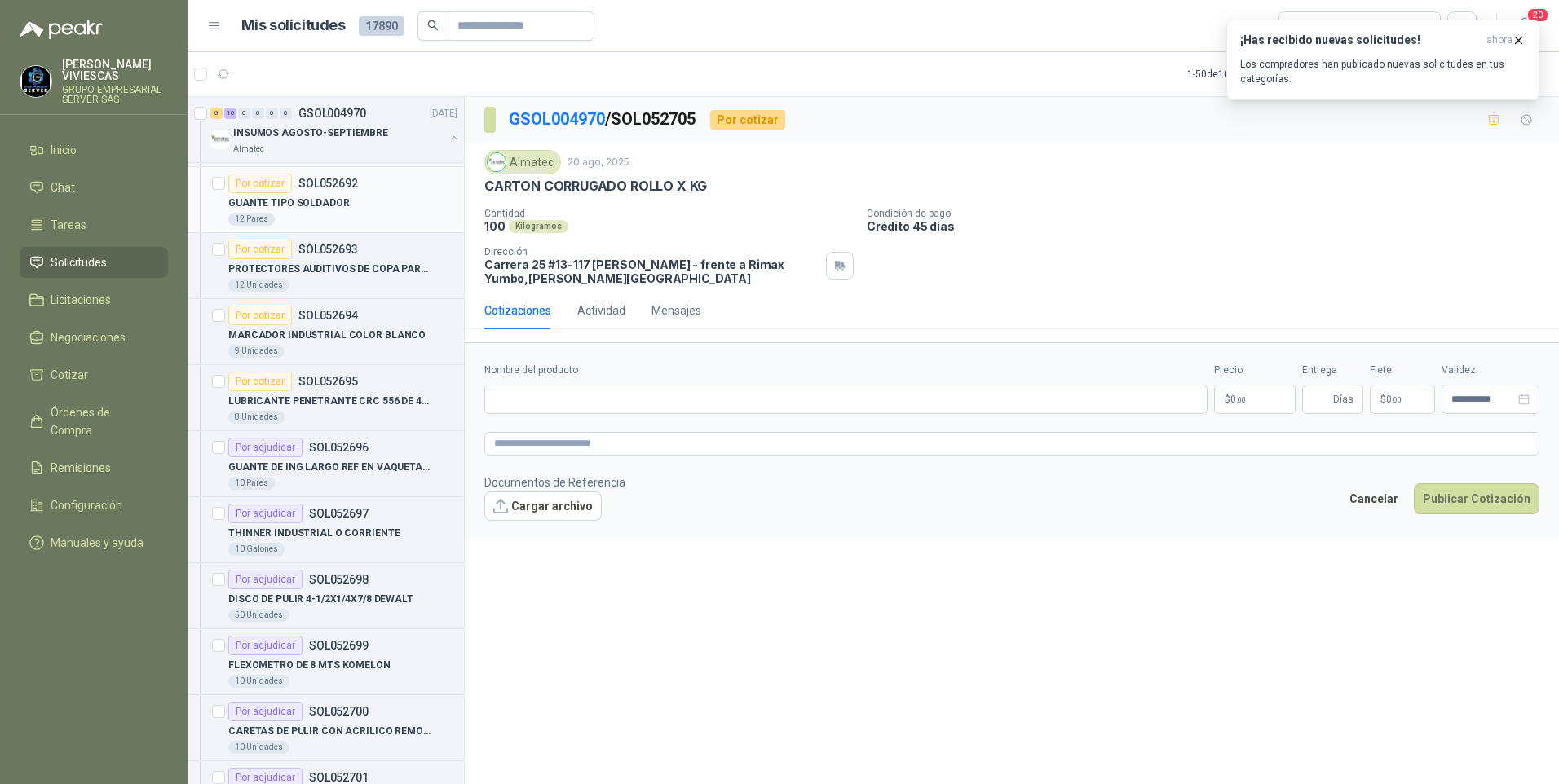
click at [304, 202] on p "GUANTE TIPO SOLDADOR" at bounding box center [289, 204] width 121 height 15
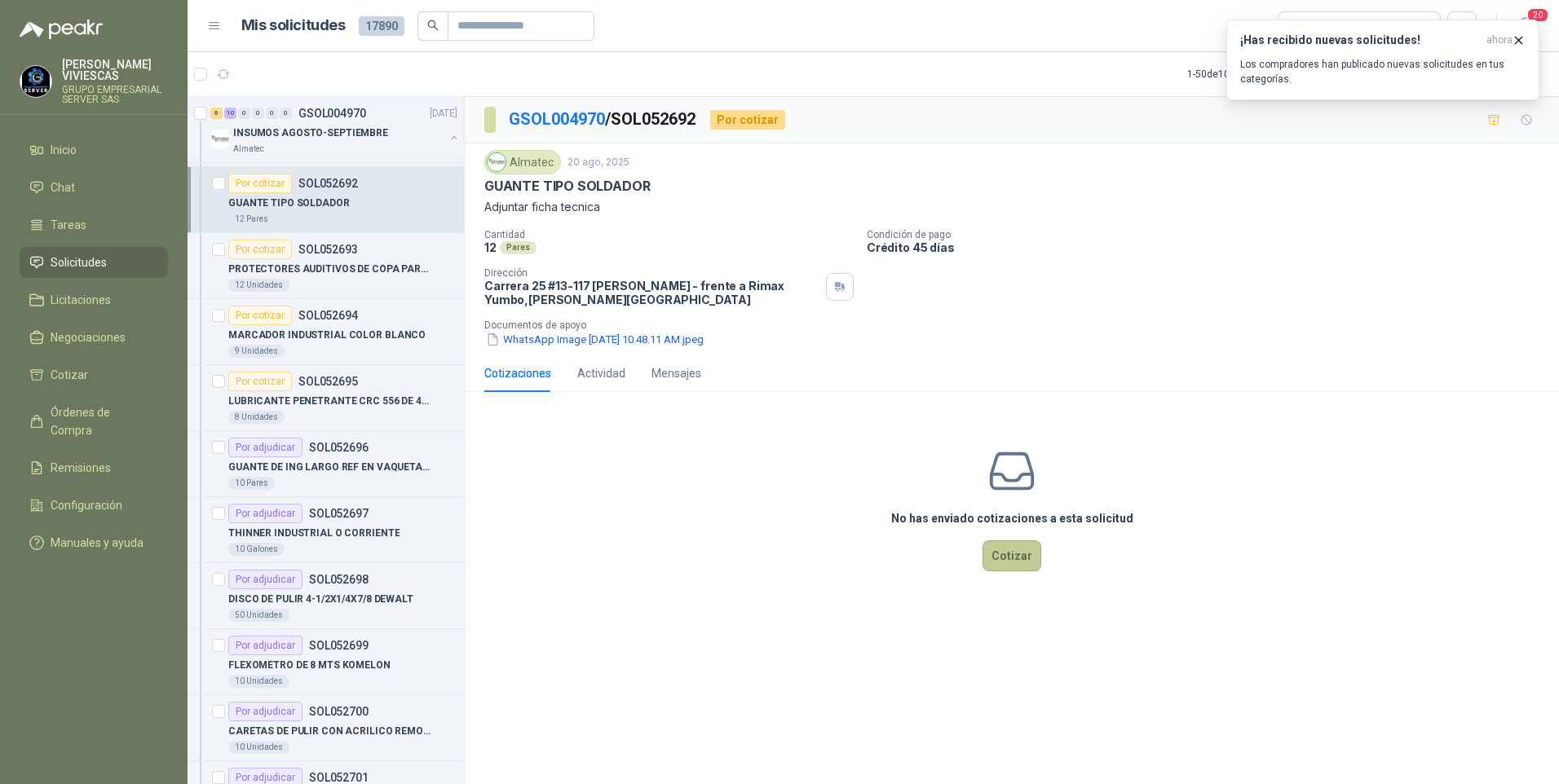
click at [1030, 559] on button "Cotizar" at bounding box center [1012, 555] width 59 height 31
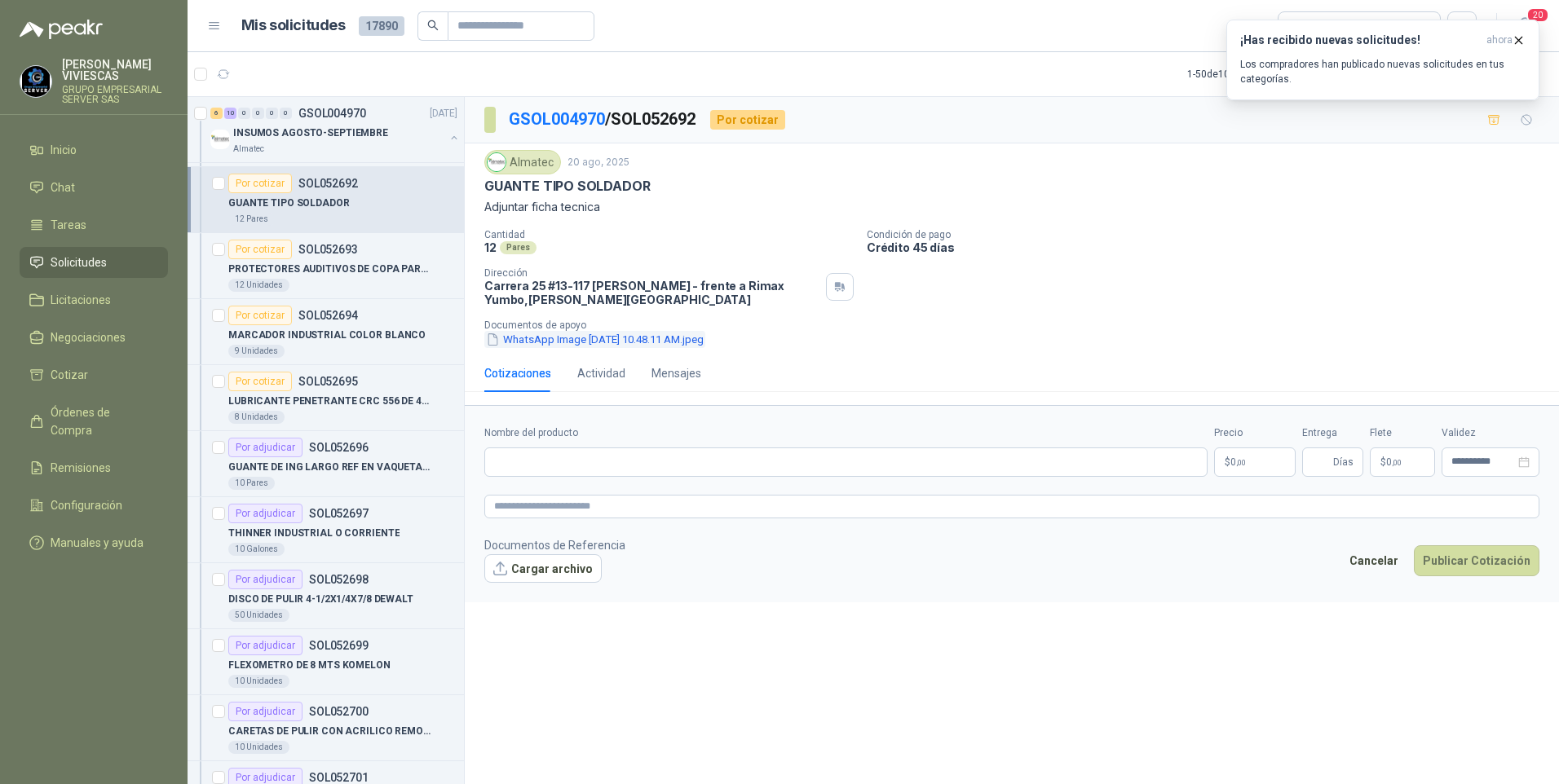
click at [622, 342] on button "WhatsApp Image 2025-08-20 at 10.48.11 AM.jpeg" at bounding box center [595, 339] width 221 height 17
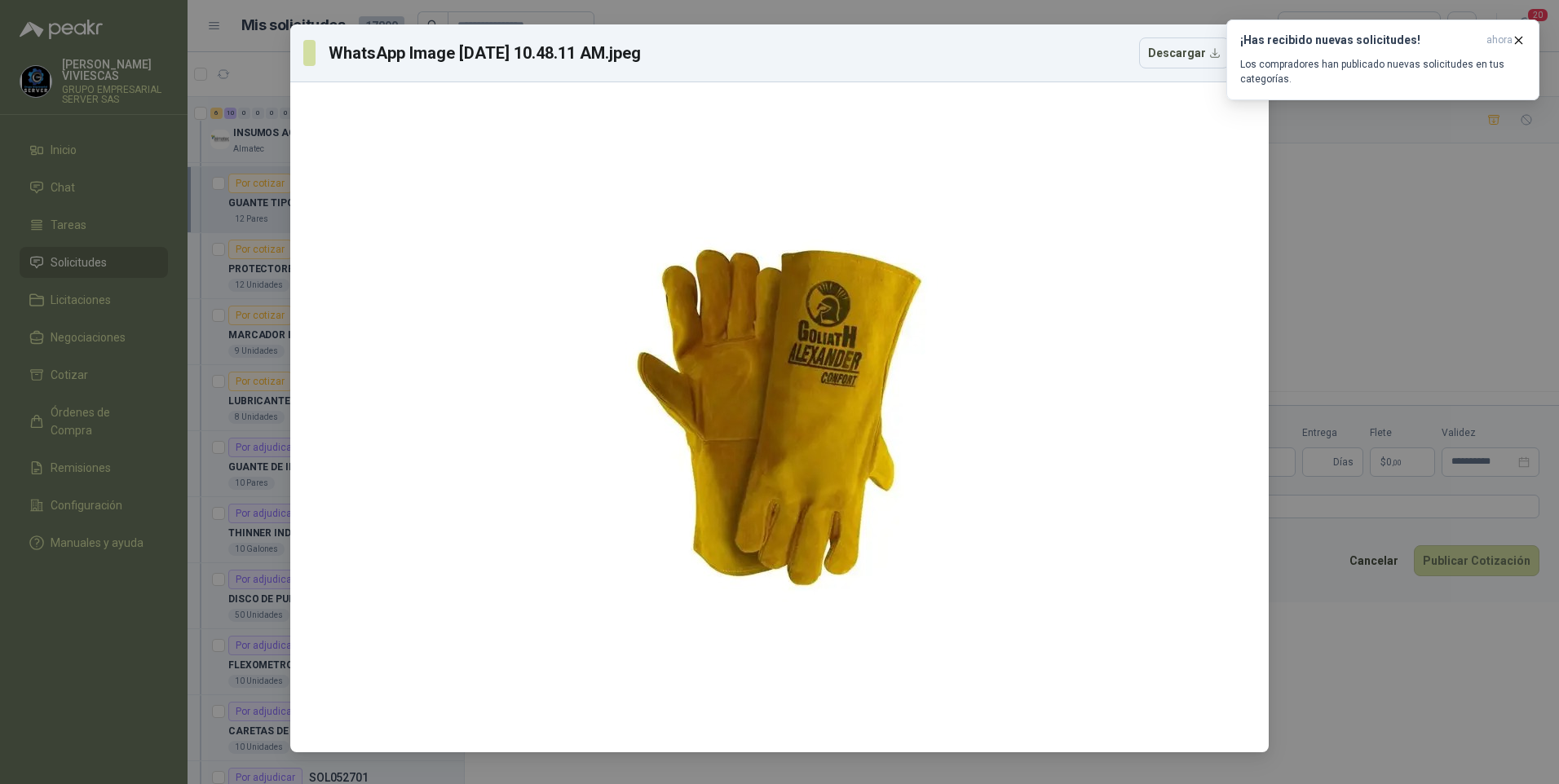
click at [208, 328] on div "WhatsApp Image 2025-08-20 at 10.48.11 AM.jpeg Descargar" at bounding box center [779, 392] width 1559 height 784
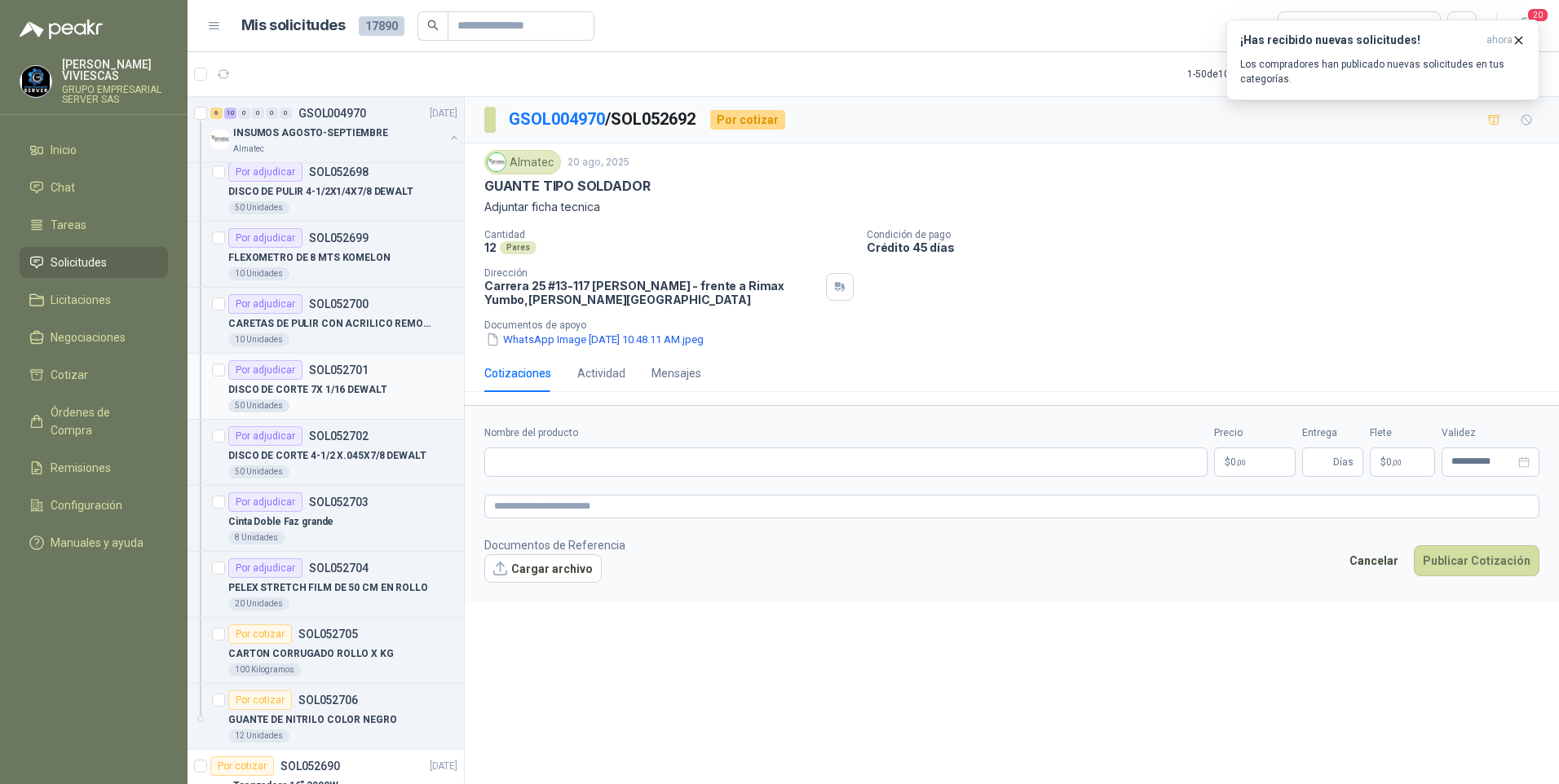
scroll to position [3619, 0]
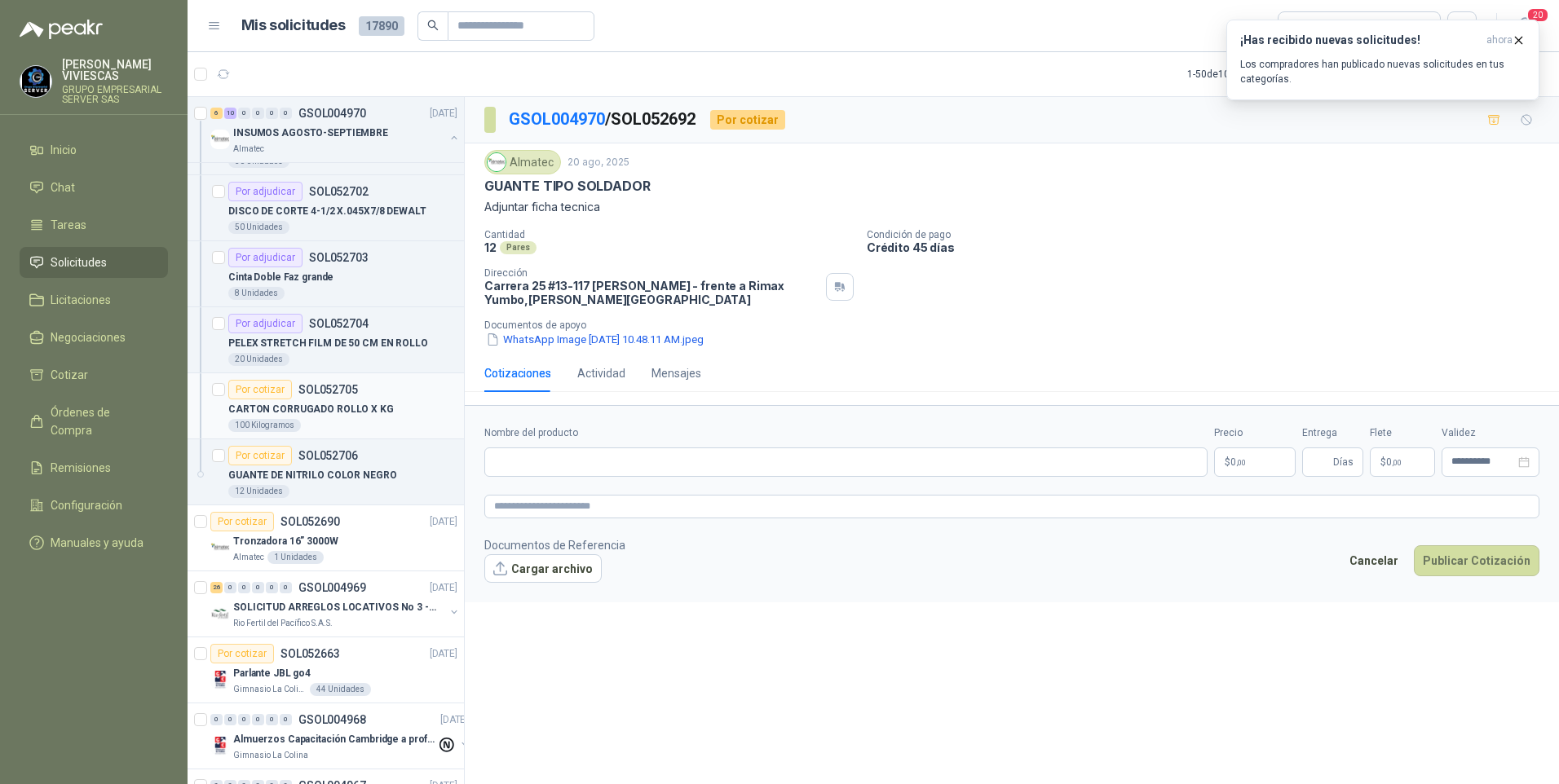
click at [328, 405] on p "CARTON CORRUGADO ROLLO X KG" at bounding box center [310, 410] width 166 height 15
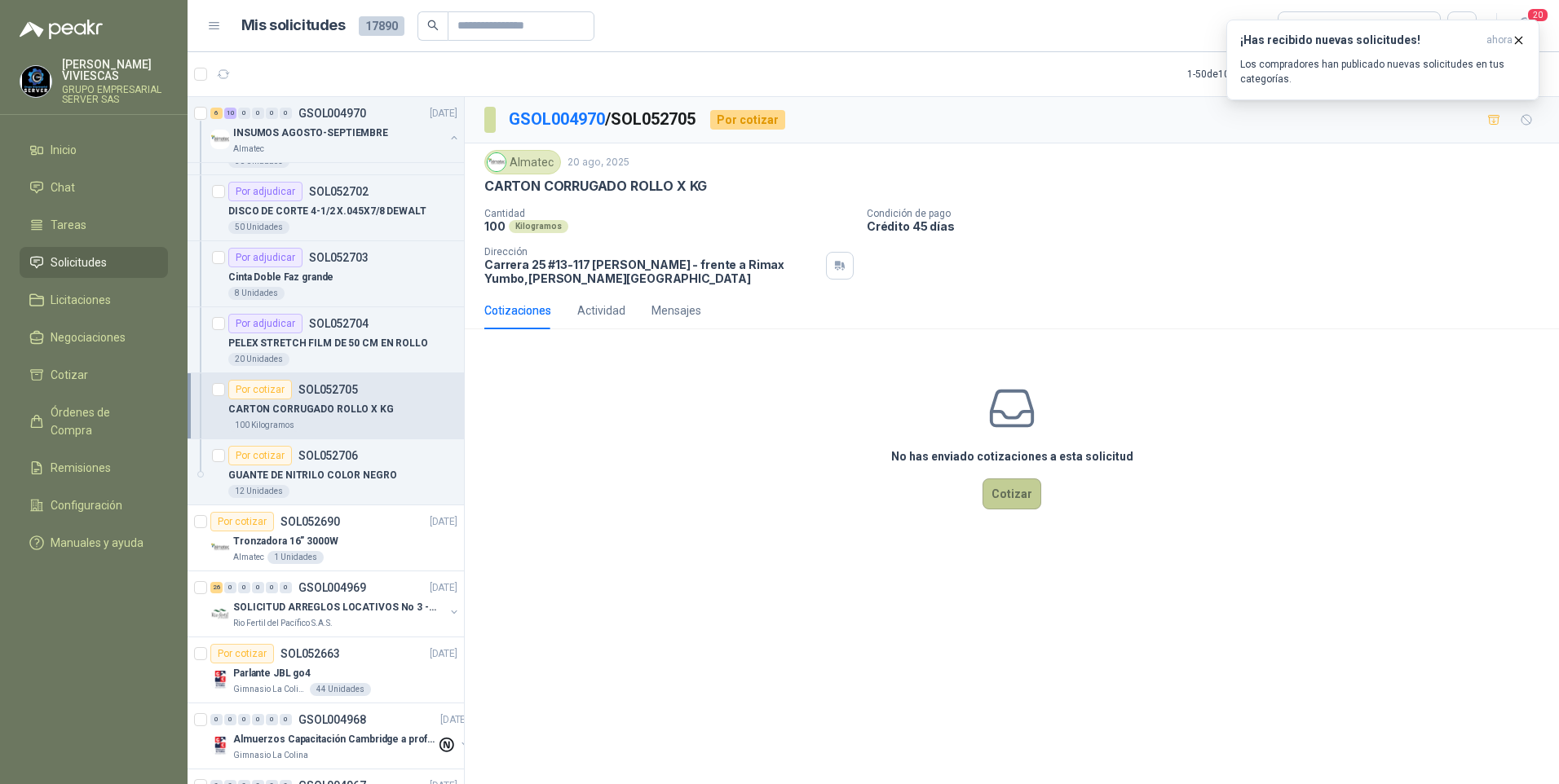
click at [1026, 496] on button "Cotizar" at bounding box center [1012, 494] width 59 height 31
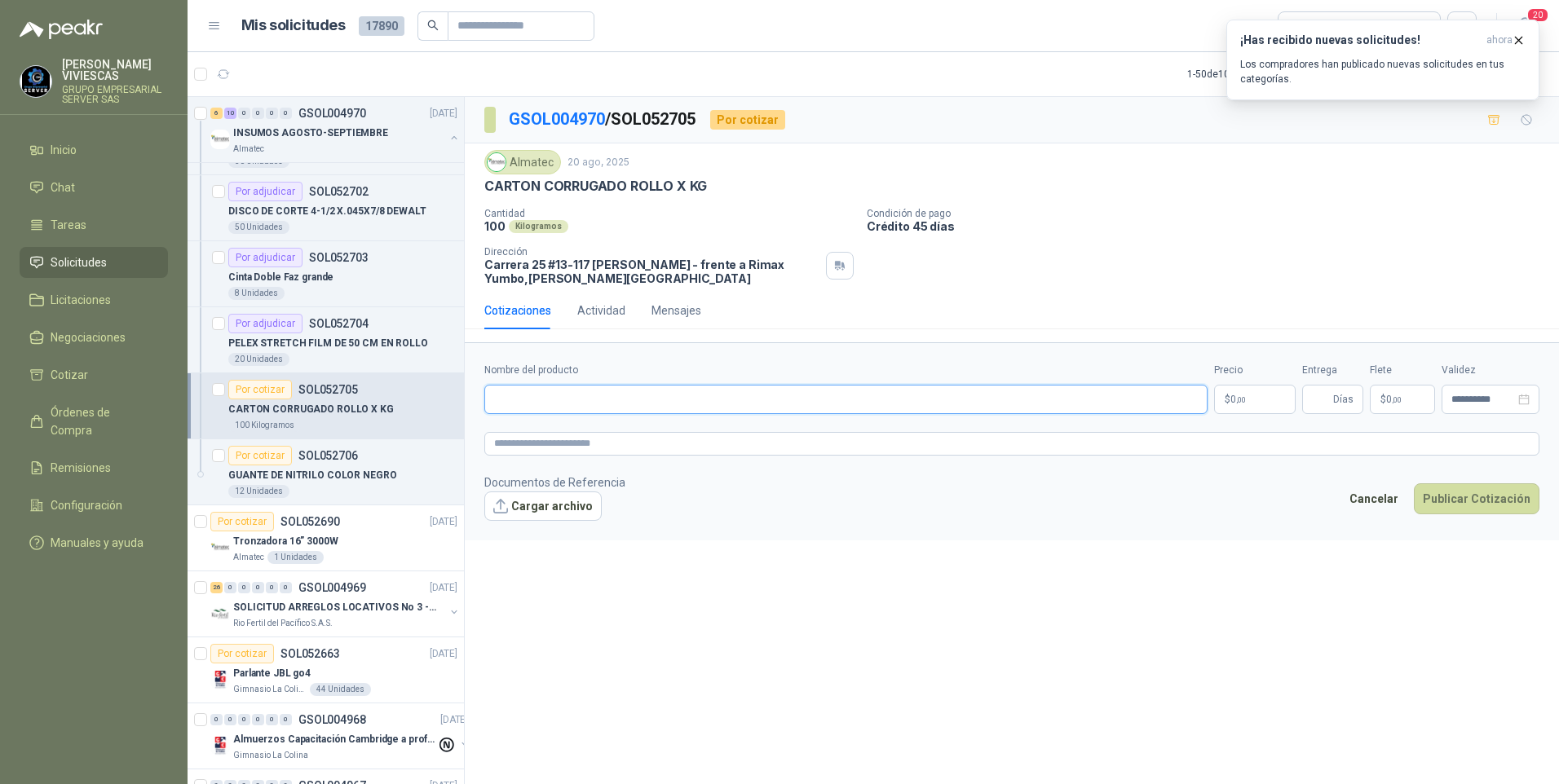
click at [532, 396] on input "Nombre del producto" at bounding box center [846, 399] width 723 height 29
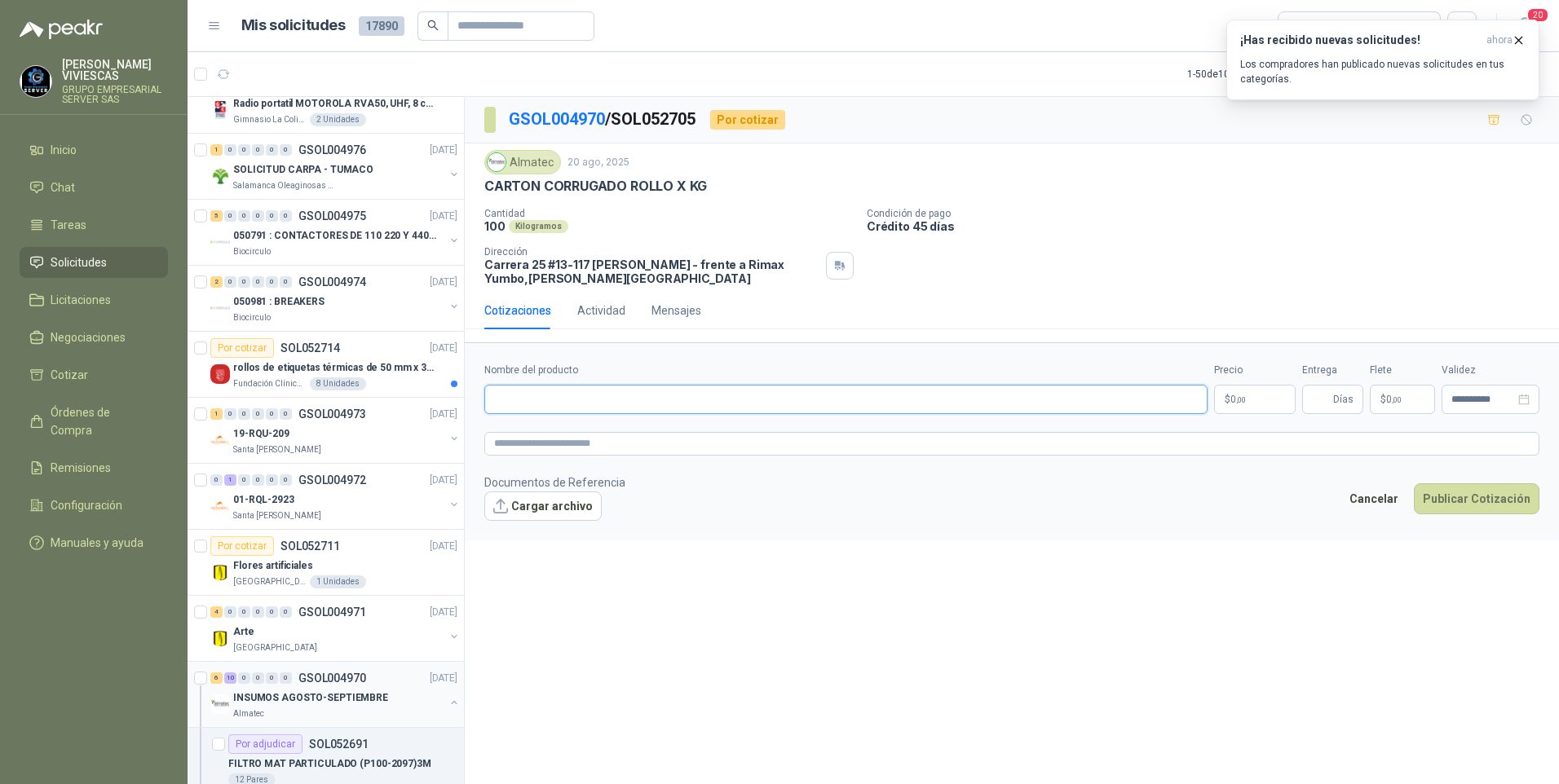
scroll to position [2315, 0]
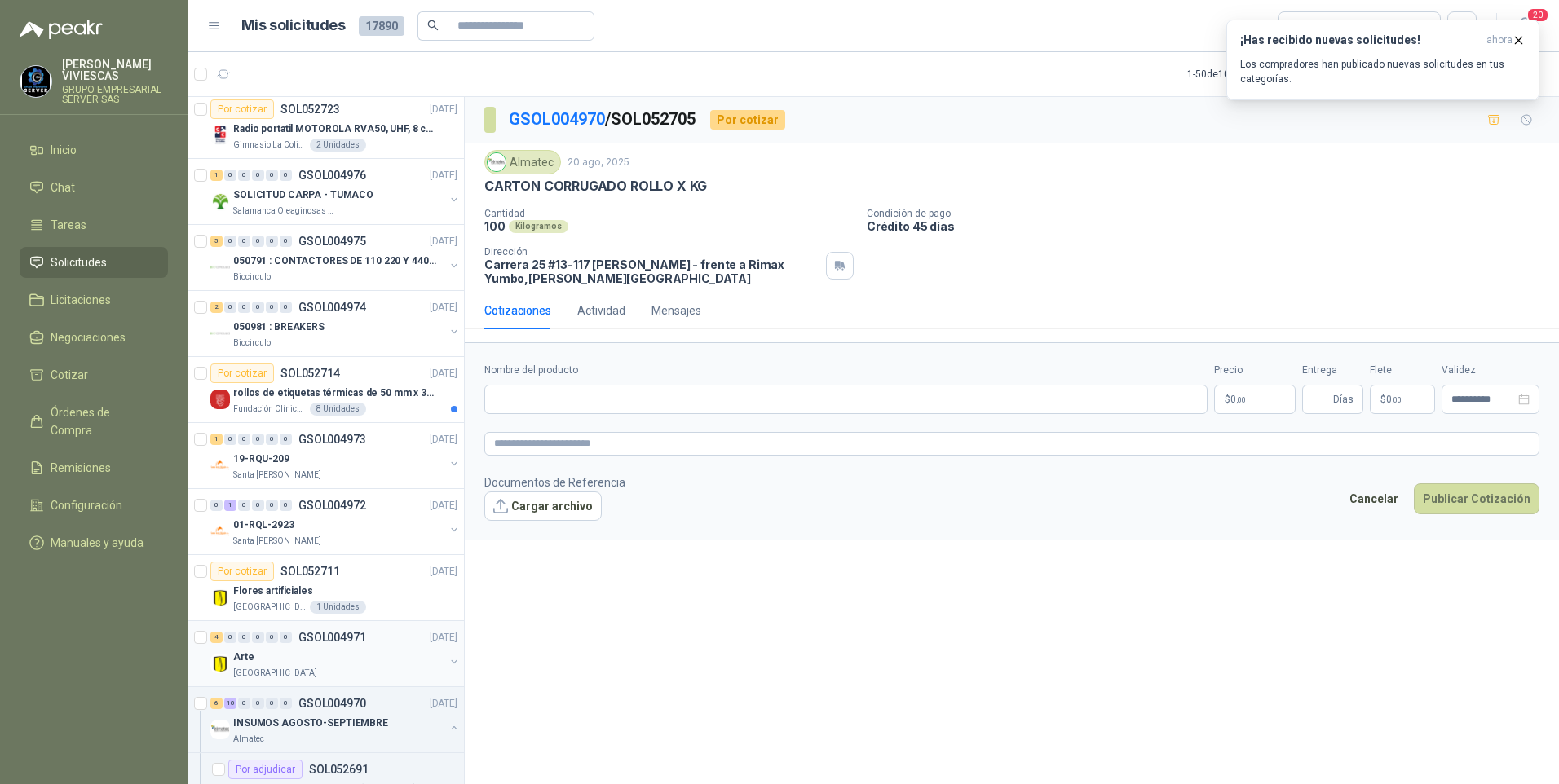
click at [256, 662] on div "Arte" at bounding box center [338, 656] width 211 height 19
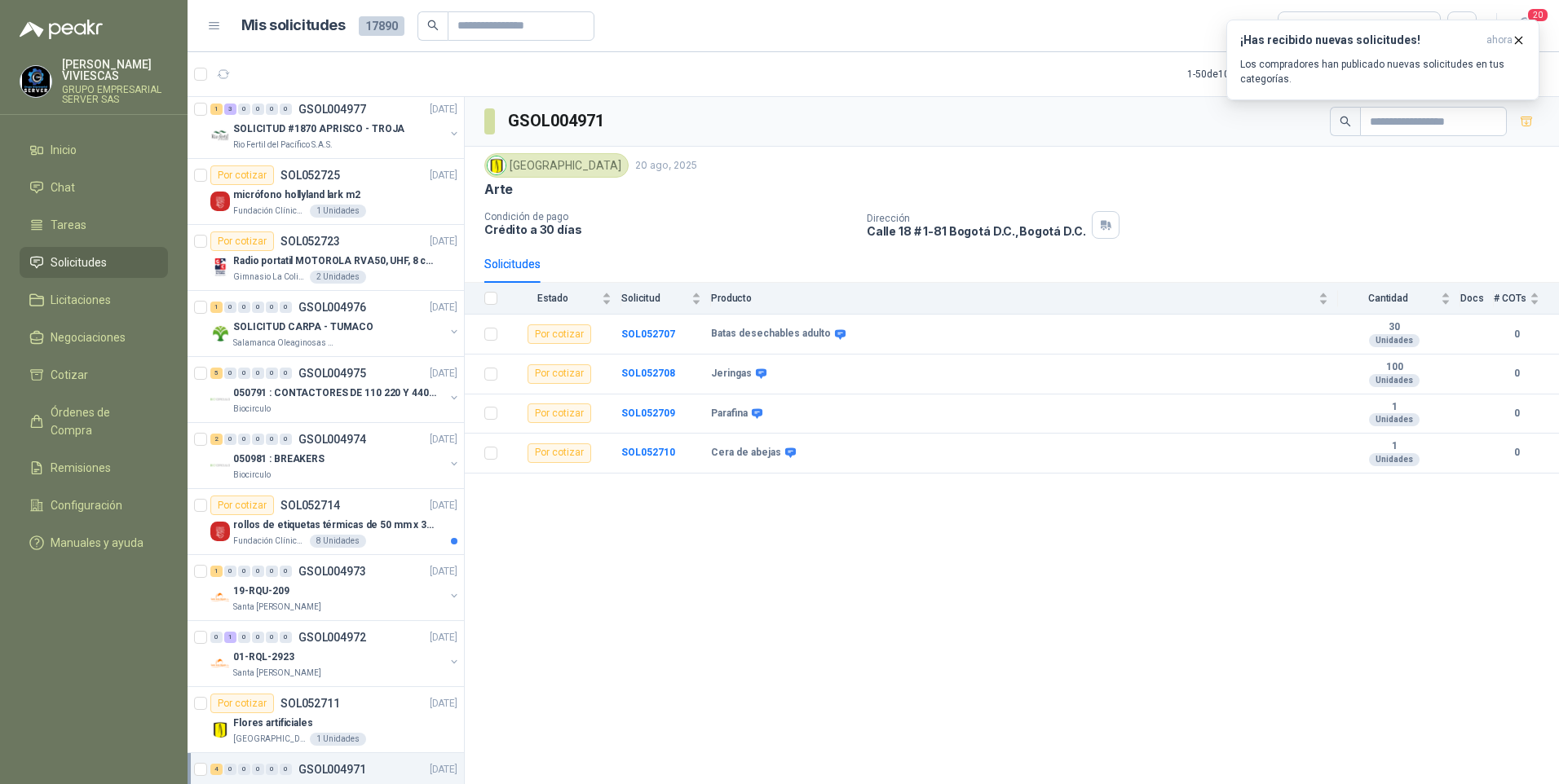
scroll to position [2152, 0]
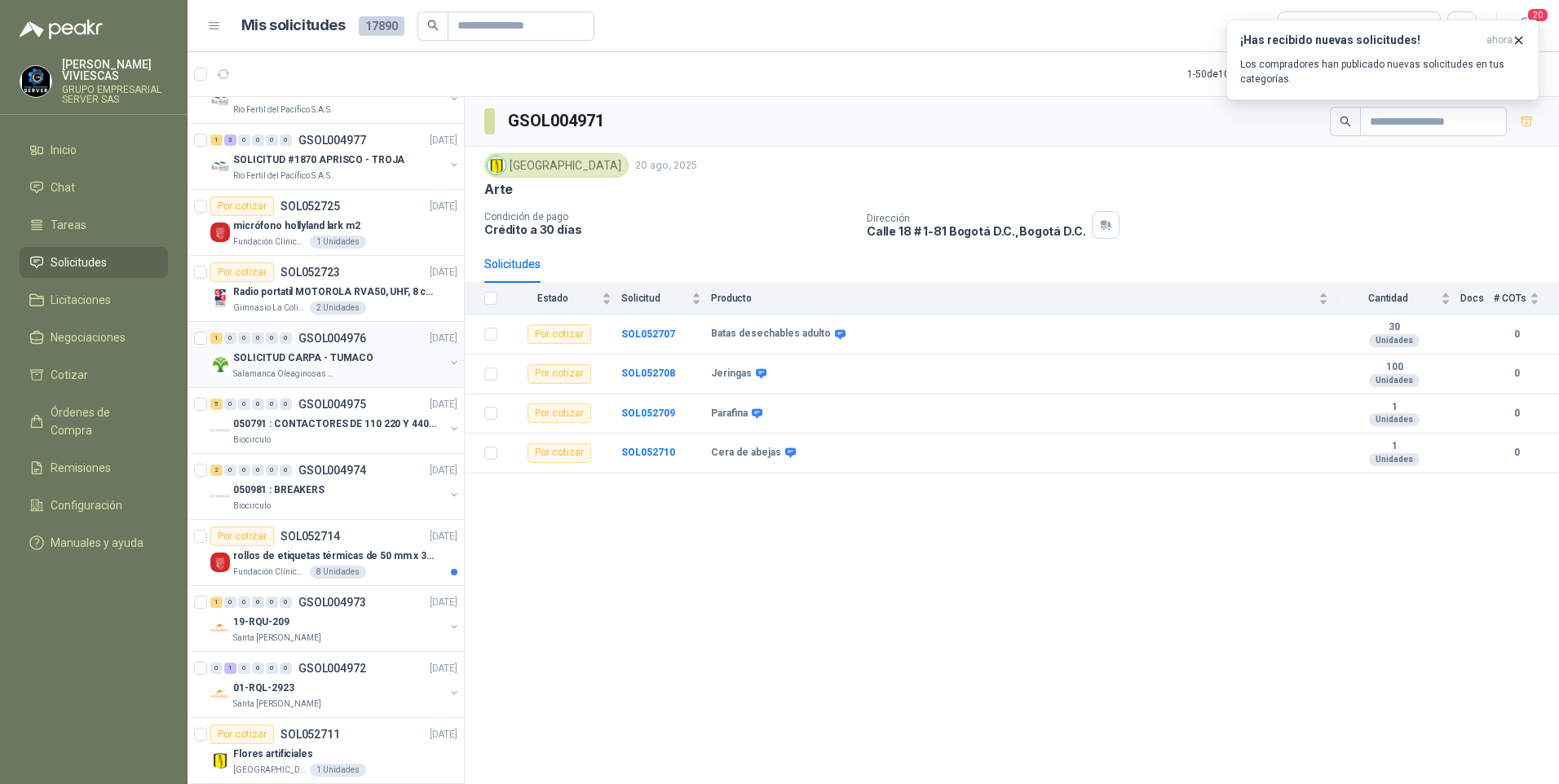
click at [306, 357] on p "SOLICITUD CARPA - TUMACO" at bounding box center [303, 358] width 141 height 15
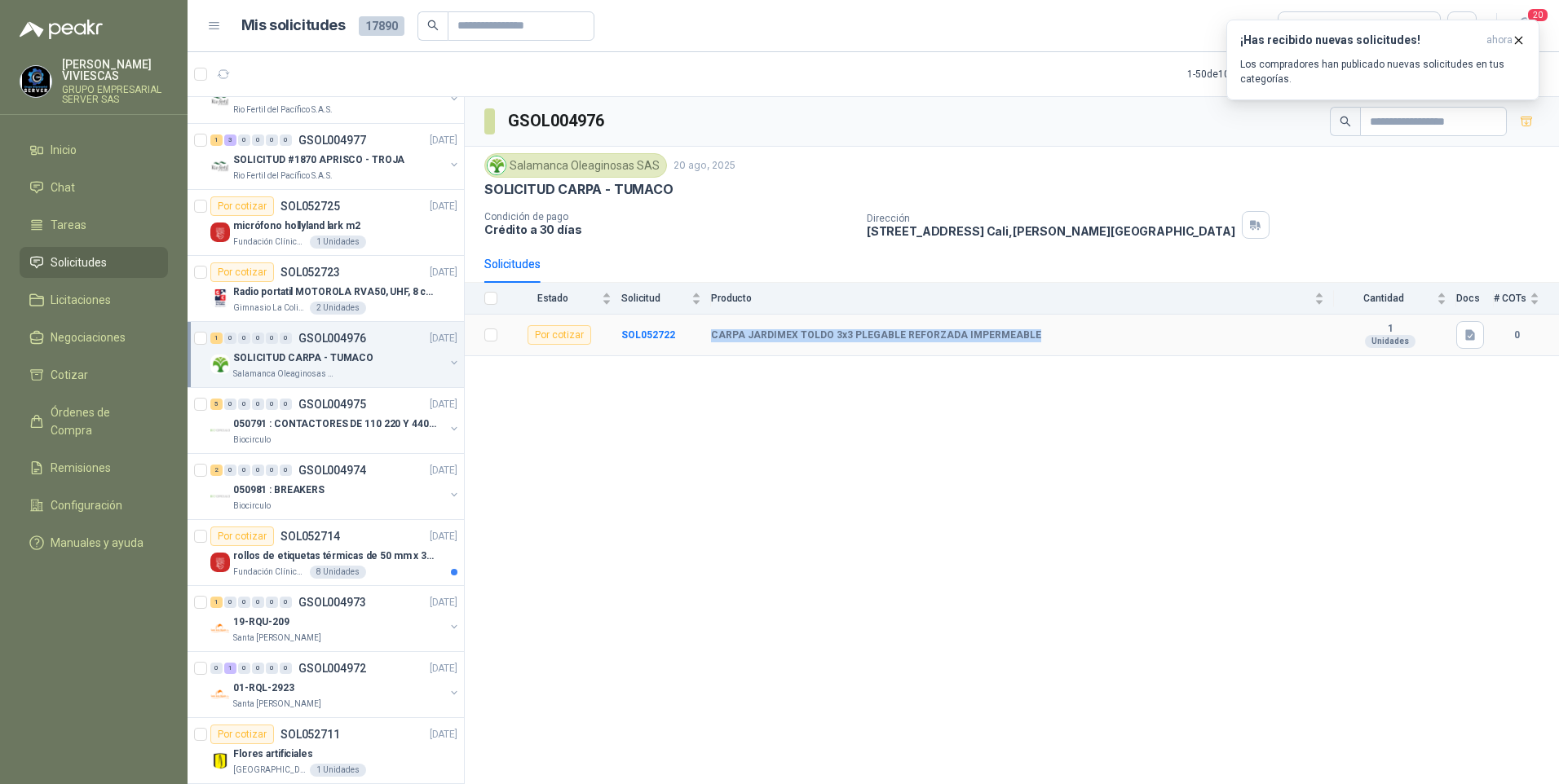
drag, startPoint x: 711, startPoint y: 335, endPoint x: 1058, endPoint y: 339, distance: 347.0
click at [1058, 339] on div "CARPA JARDIMEX TOLDO 3x3 PLEGABLE REFORZADA IMPERMEABLE" at bounding box center [1017, 336] width 613 height 13
drag, startPoint x: 1058, startPoint y: 339, endPoint x: 935, endPoint y: 340, distance: 123.0
copy b "CARPA JARDIMEX TOLDO 3x3 PLEGABLE REFORZADA IMPERMEABLE"
click at [763, 345] on td "CARPA JARDIMEX TOLDO 3x3 PLEGABLE REFORZADA IMPERMEABLE" at bounding box center [1022, 335] width 623 height 41
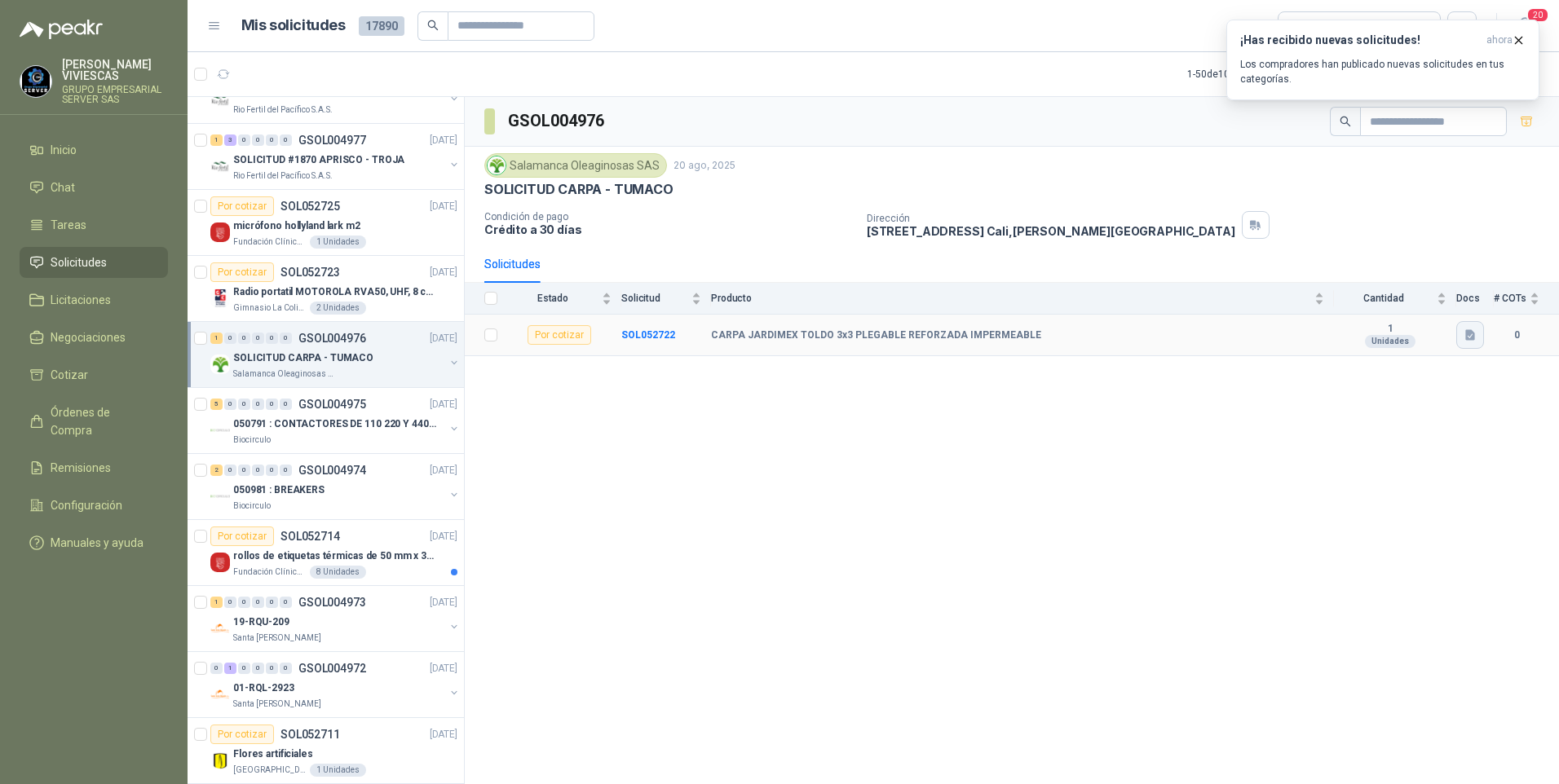
click at [1470, 329] on icon "button" at bounding box center [1470, 336] width 13 height 13
click at [1350, 303] on button "Captura de pantalla 2025-08-20 115508.png" at bounding box center [1371, 299] width 205 height 17
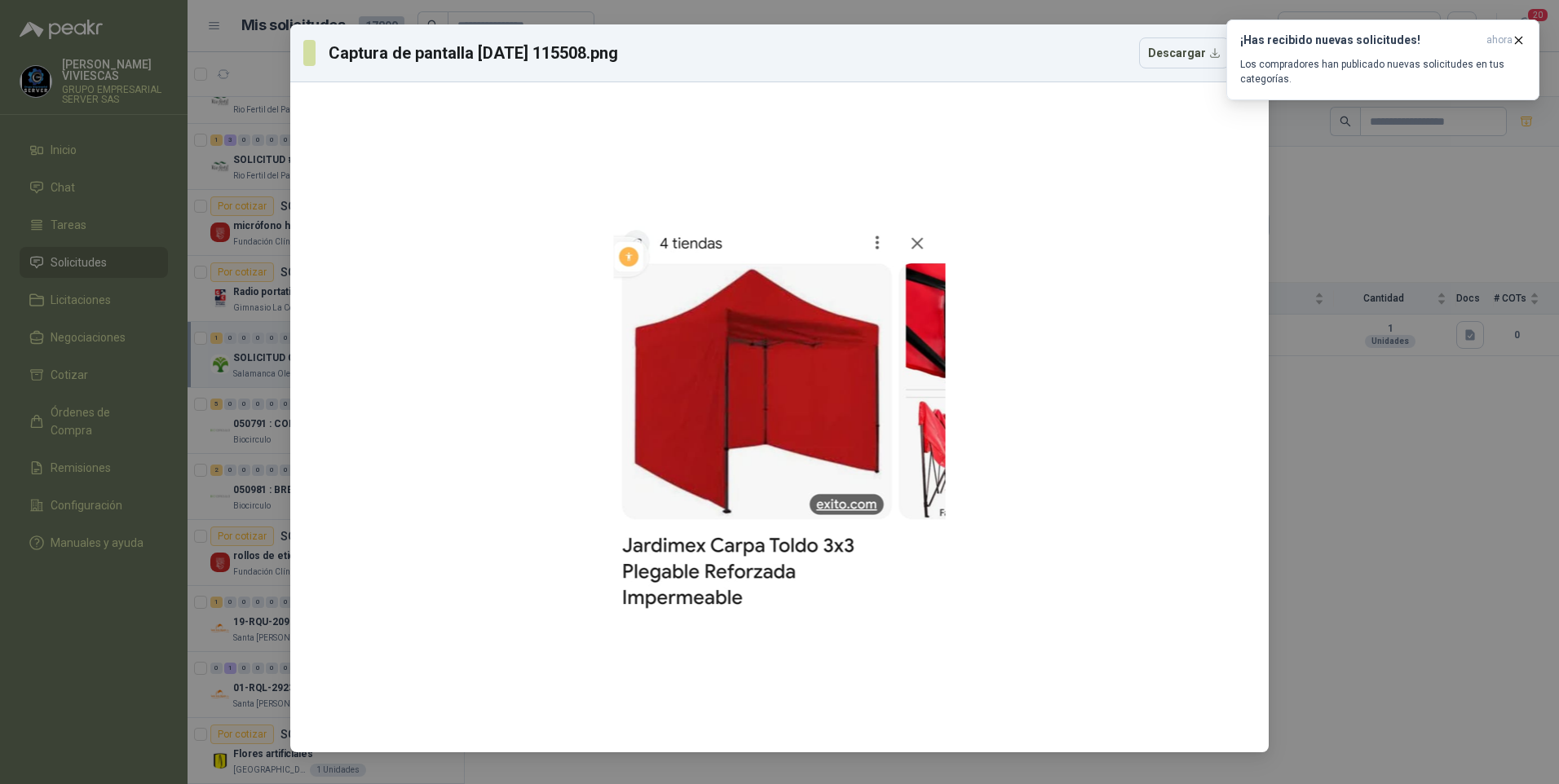
click at [1337, 510] on div "Captura de pantalla 2025-08-20 115508.png Descargar" at bounding box center [779, 392] width 1559 height 784
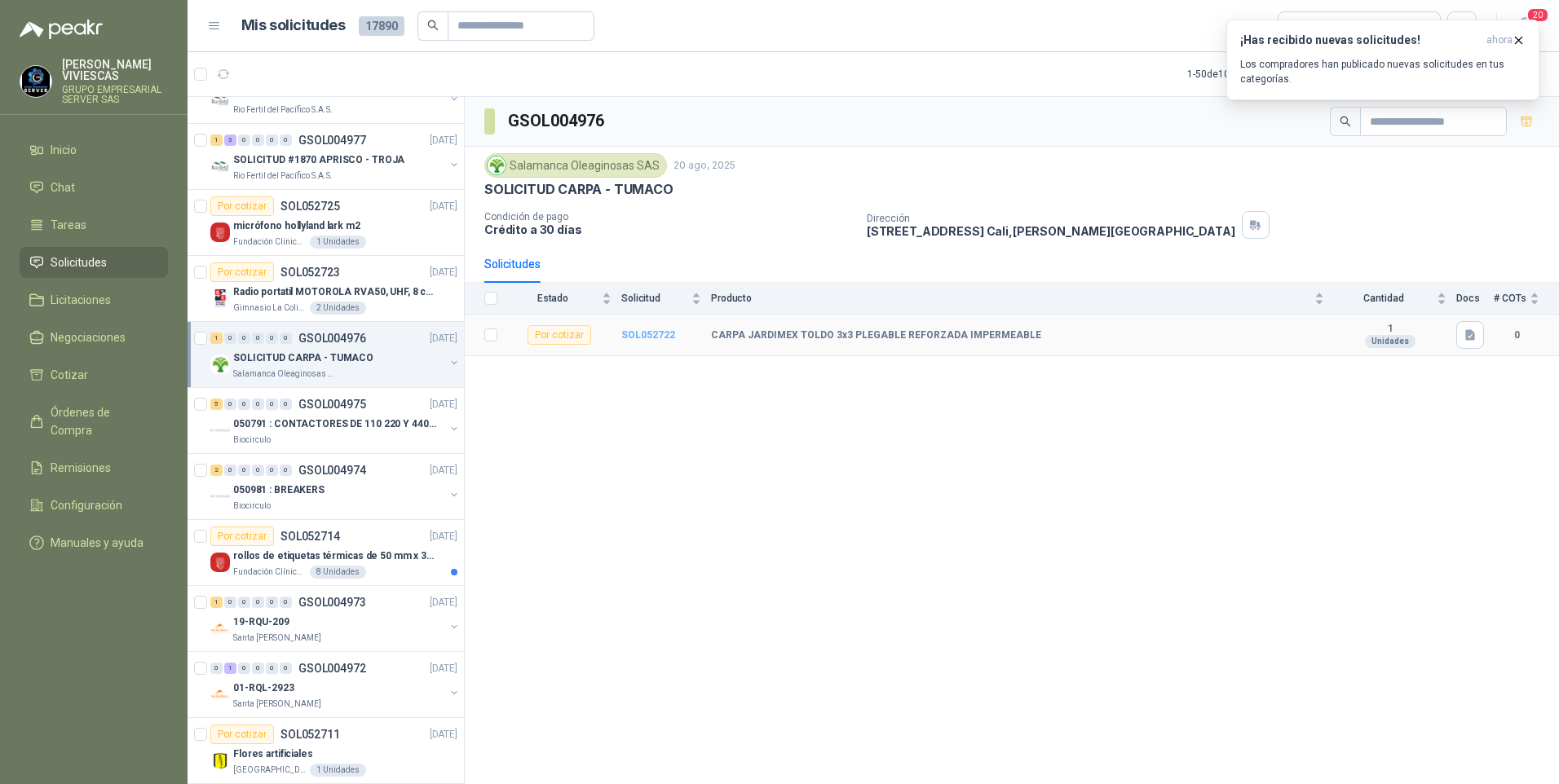
click at [644, 333] on b "SOL052722" at bounding box center [648, 335] width 54 height 12
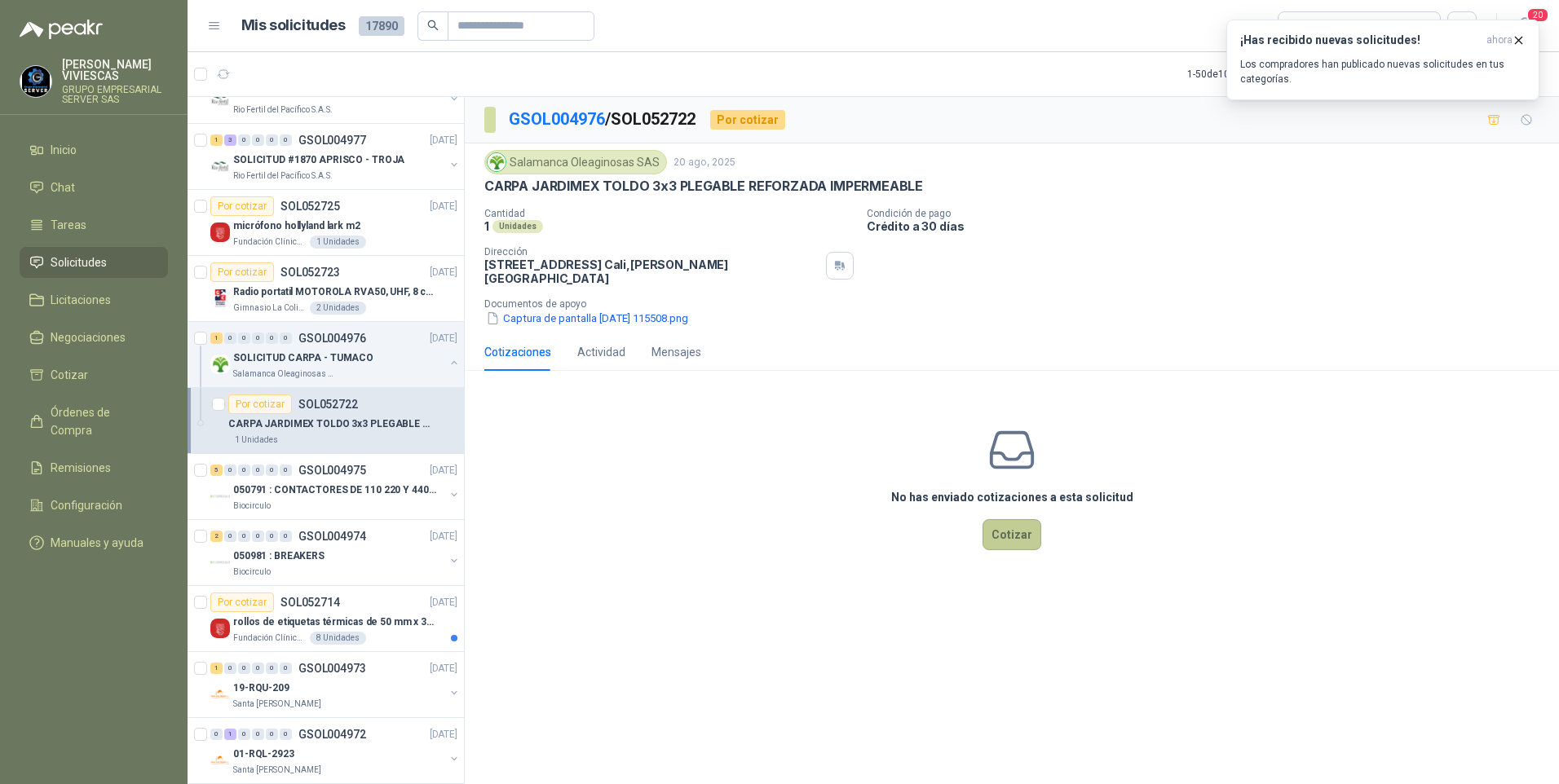
click at [1025, 522] on button "Cotizar" at bounding box center [1012, 534] width 59 height 31
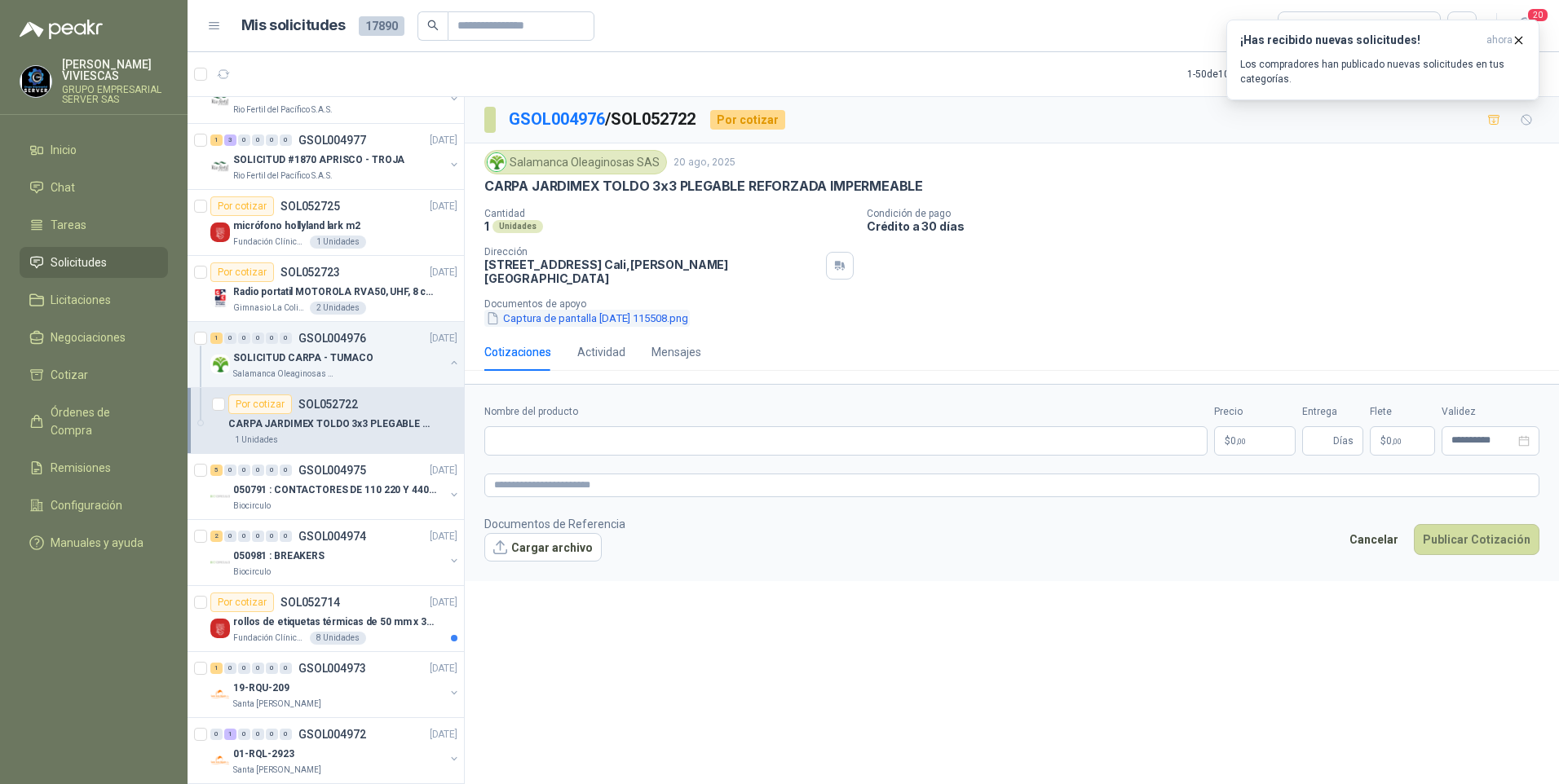
click at [595, 310] on button "Captura de pantalla 2025-08-20 115508.png" at bounding box center [587, 318] width 205 height 17
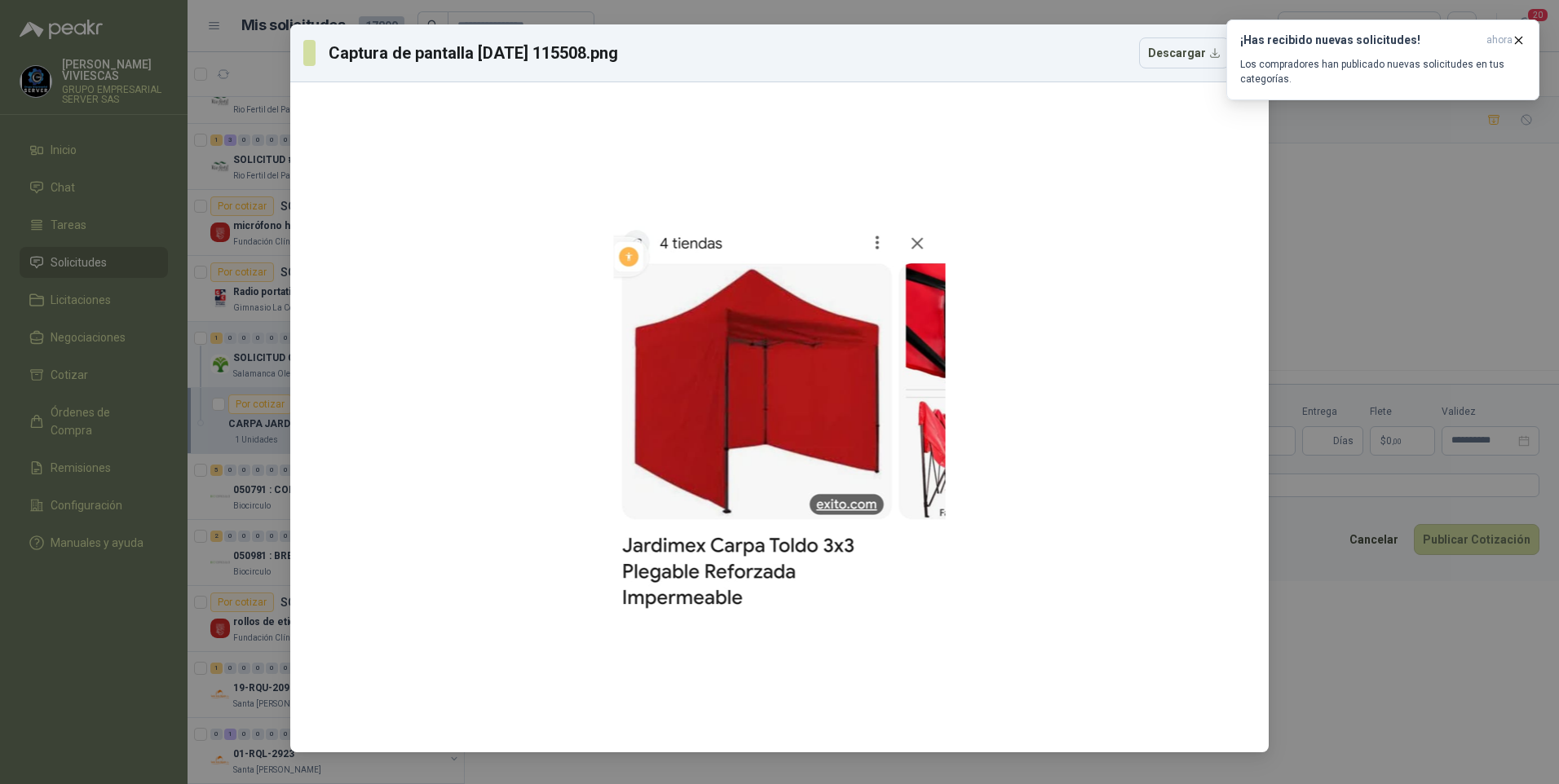
drag, startPoint x: 1360, startPoint y: 272, endPoint x: 1376, endPoint y: 274, distance: 16.1
click at [1362, 271] on div "Captura de pantalla 2025-08-20 115508.png Descargar" at bounding box center [779, 392] width 1559 height 784
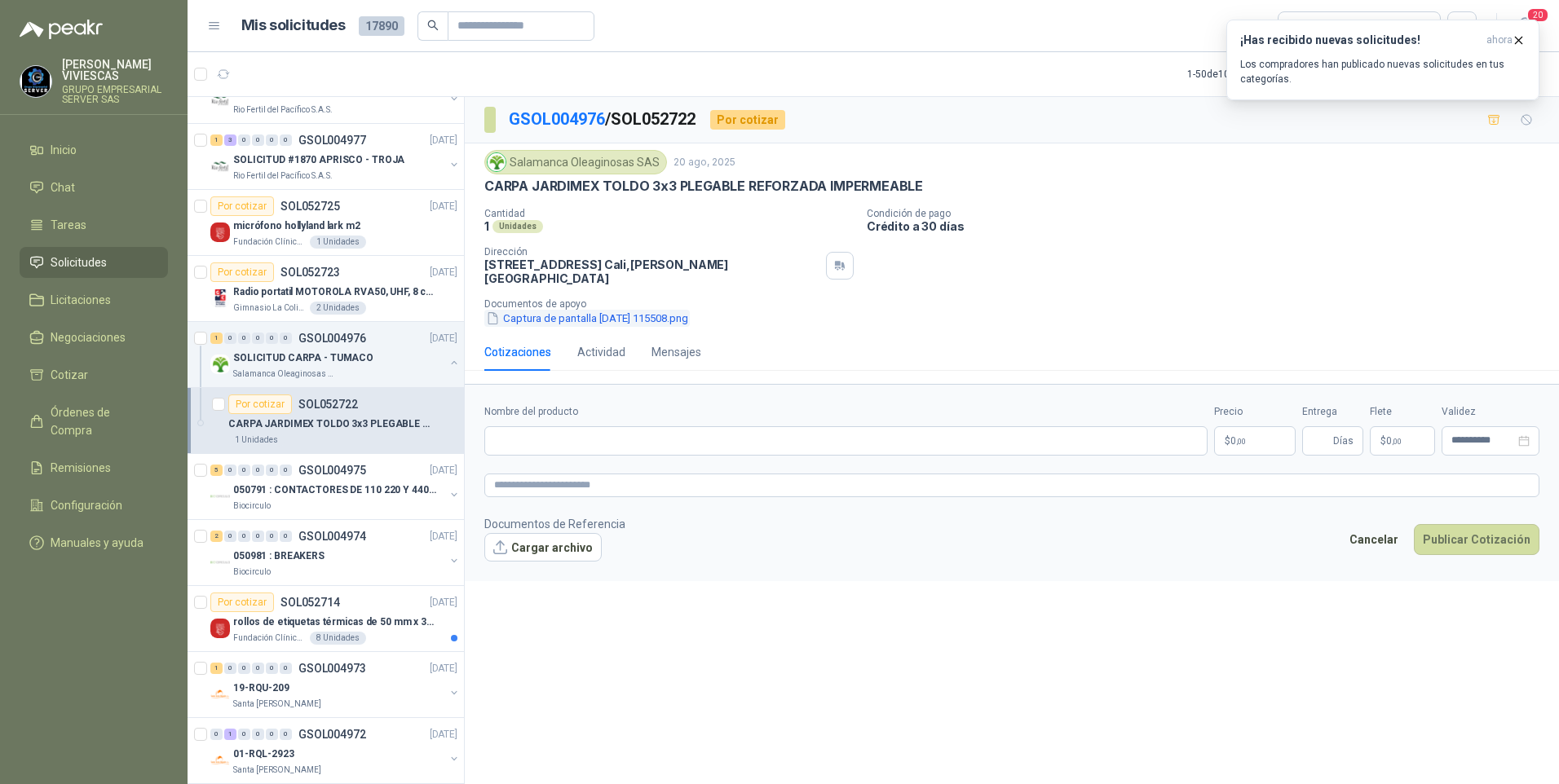
click at [596, 313] on button "Captura de pantalla 2025-08-20 115508.png" at bounding box center [587, 318] width 205 height 17
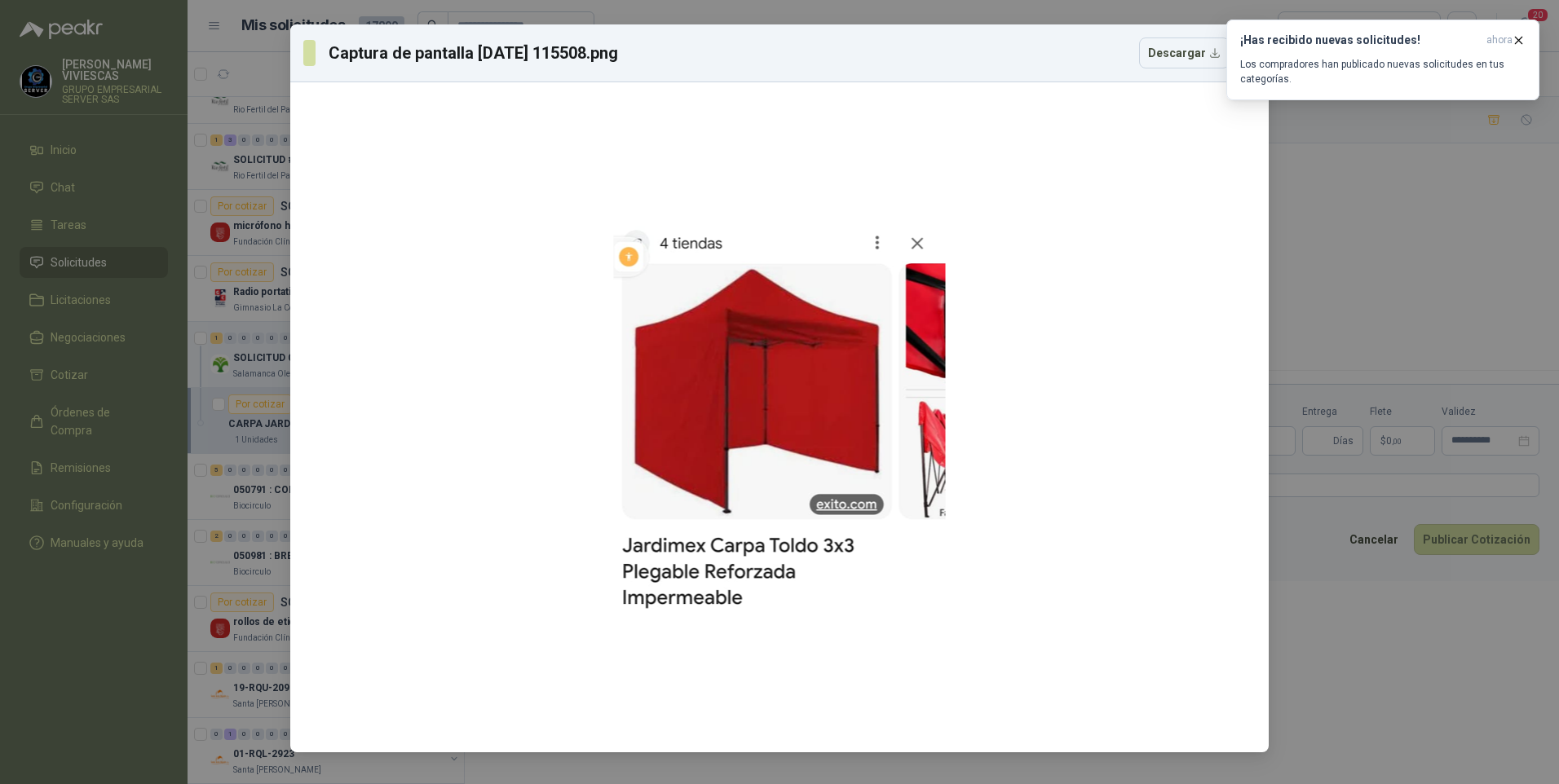
click at [1333, 297] on div "Captura de pantalla 2025-08-20 115508.png Descargar" at bounding box center [779, 392] width 1559 height 784
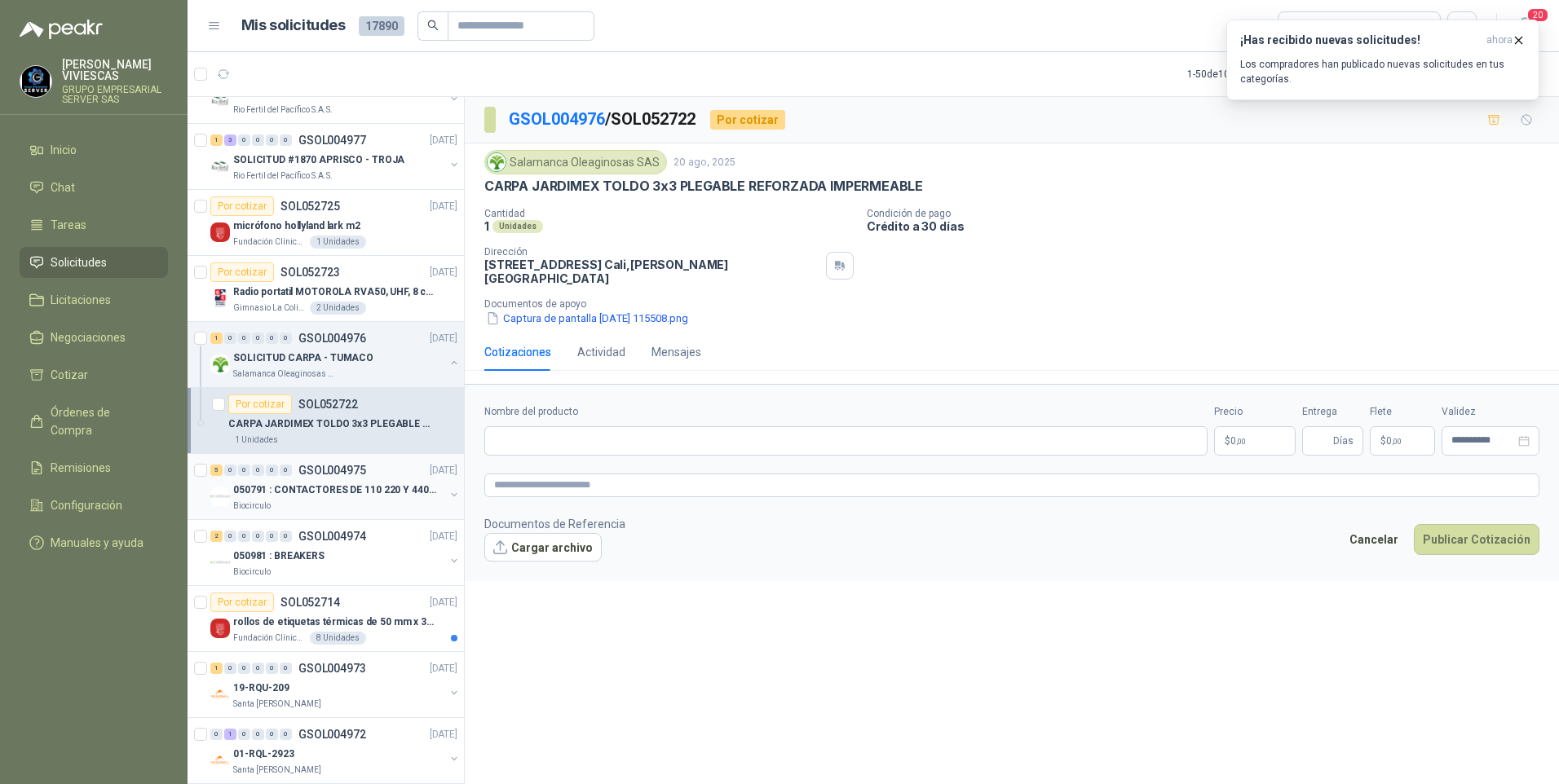
click at [283, 490] on p "050791 : CONTACTORES DE 110 220 Y 440 V" at bounding box center [334, 490] width 203 height 15
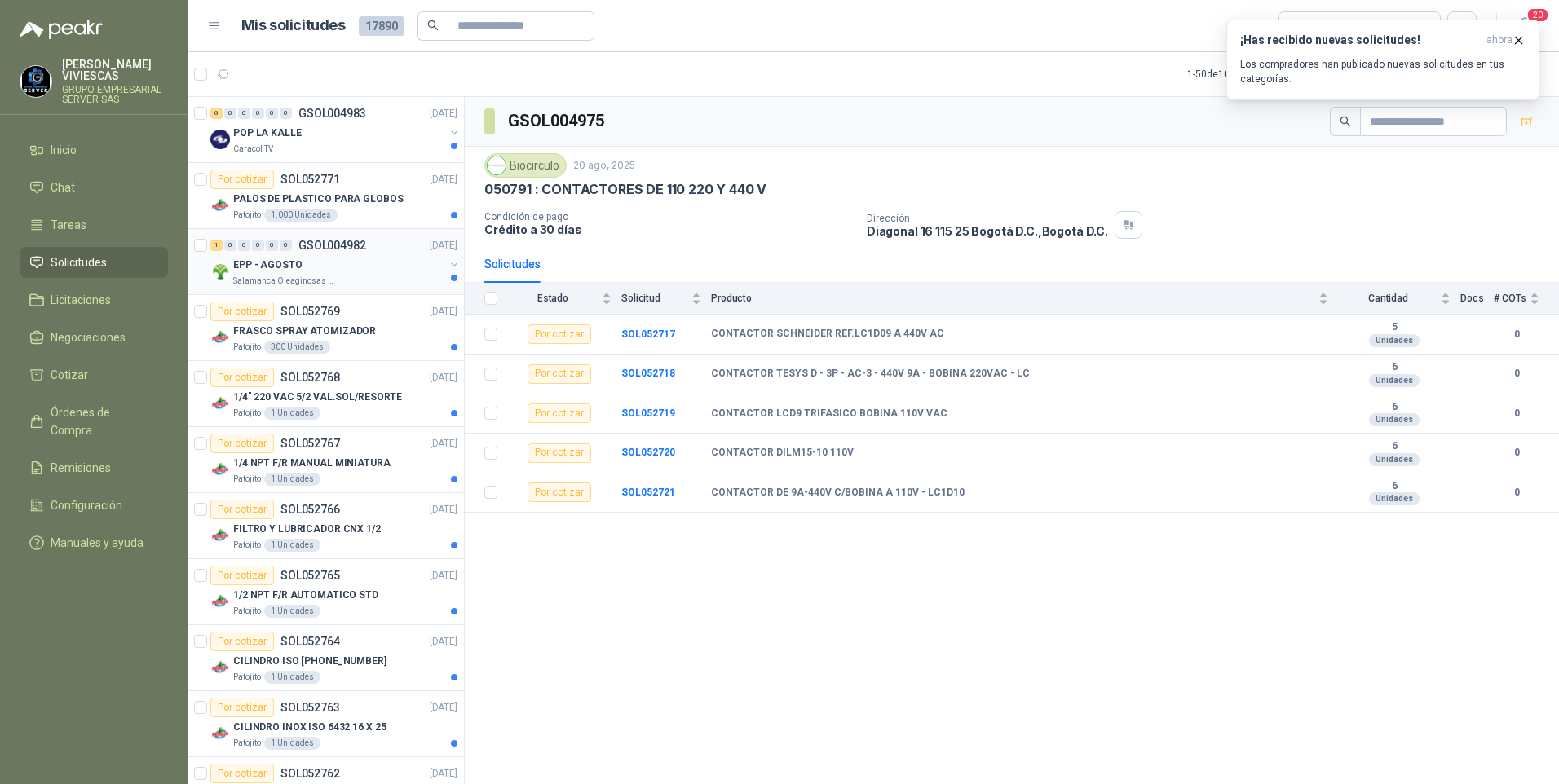
click at [294, 279] on p "Salamanca Oleaginosas SAS" at bounding box center [284, 282] width 103 height 13
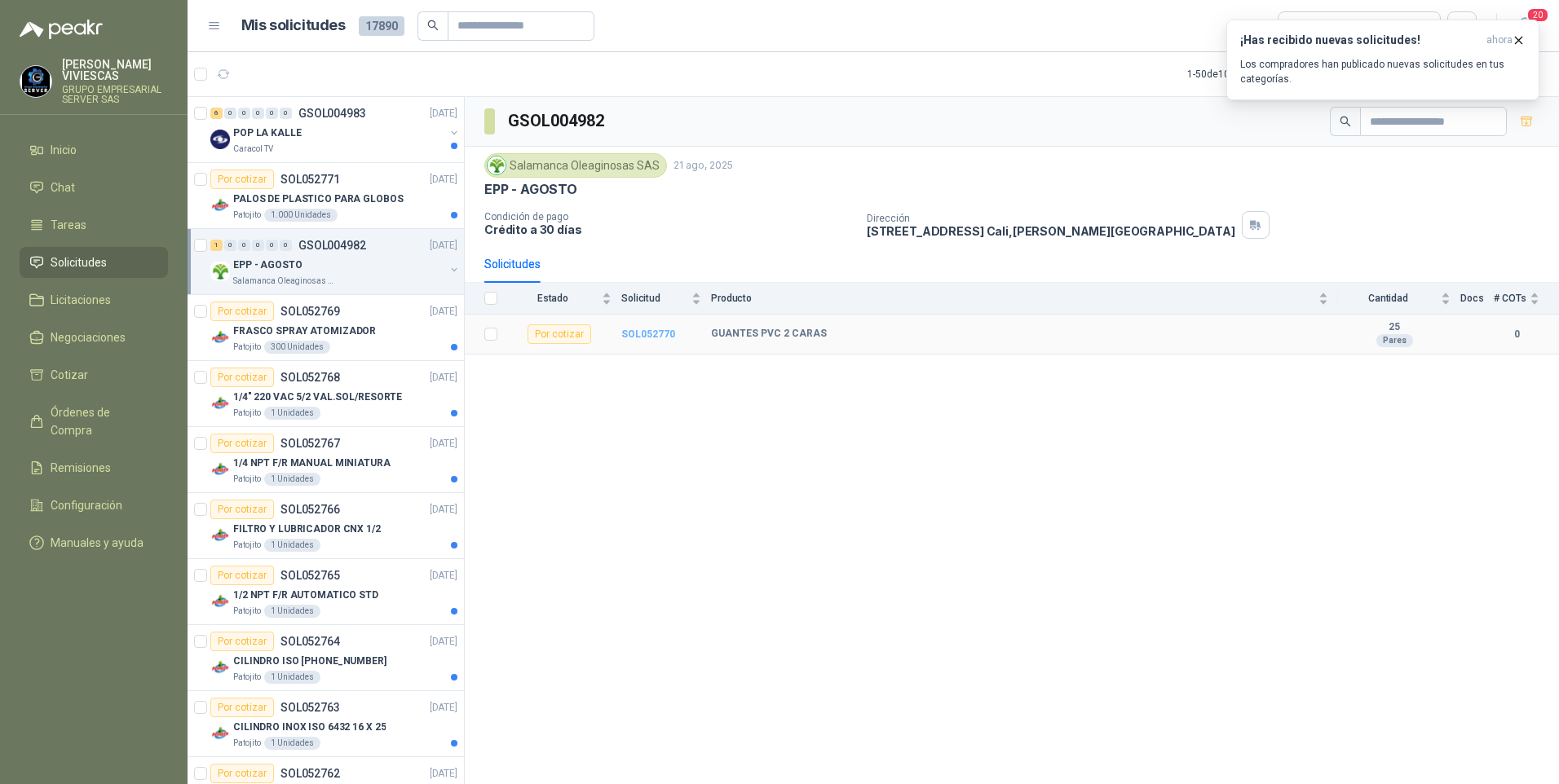
click at [643, 334] on b "SOL052770" at bounding box center [648, 335] width 54 height 12
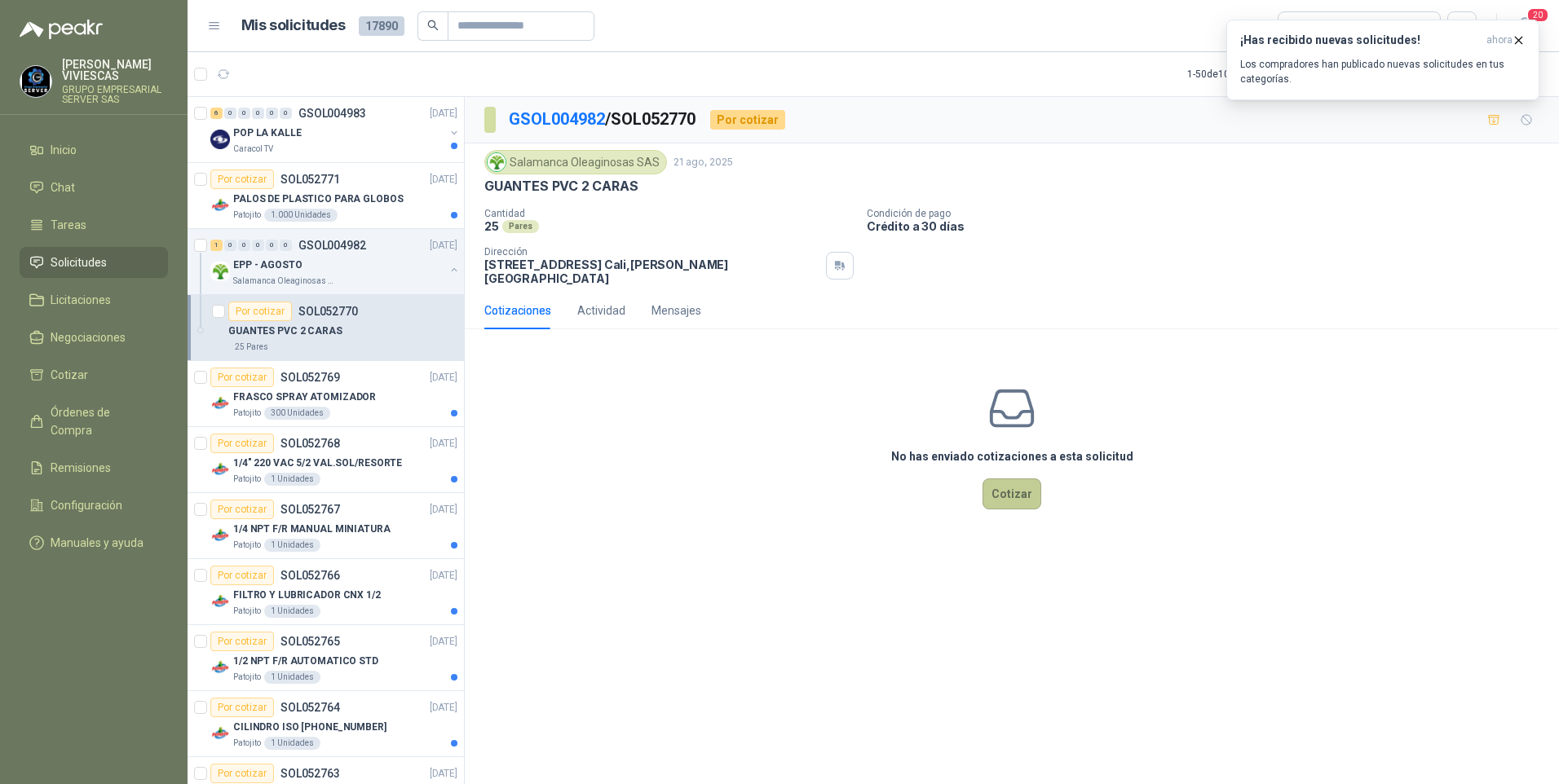
click at [1000, 484] on button "Cotizar" at bounding box center [1012, 494] width 59 height 31
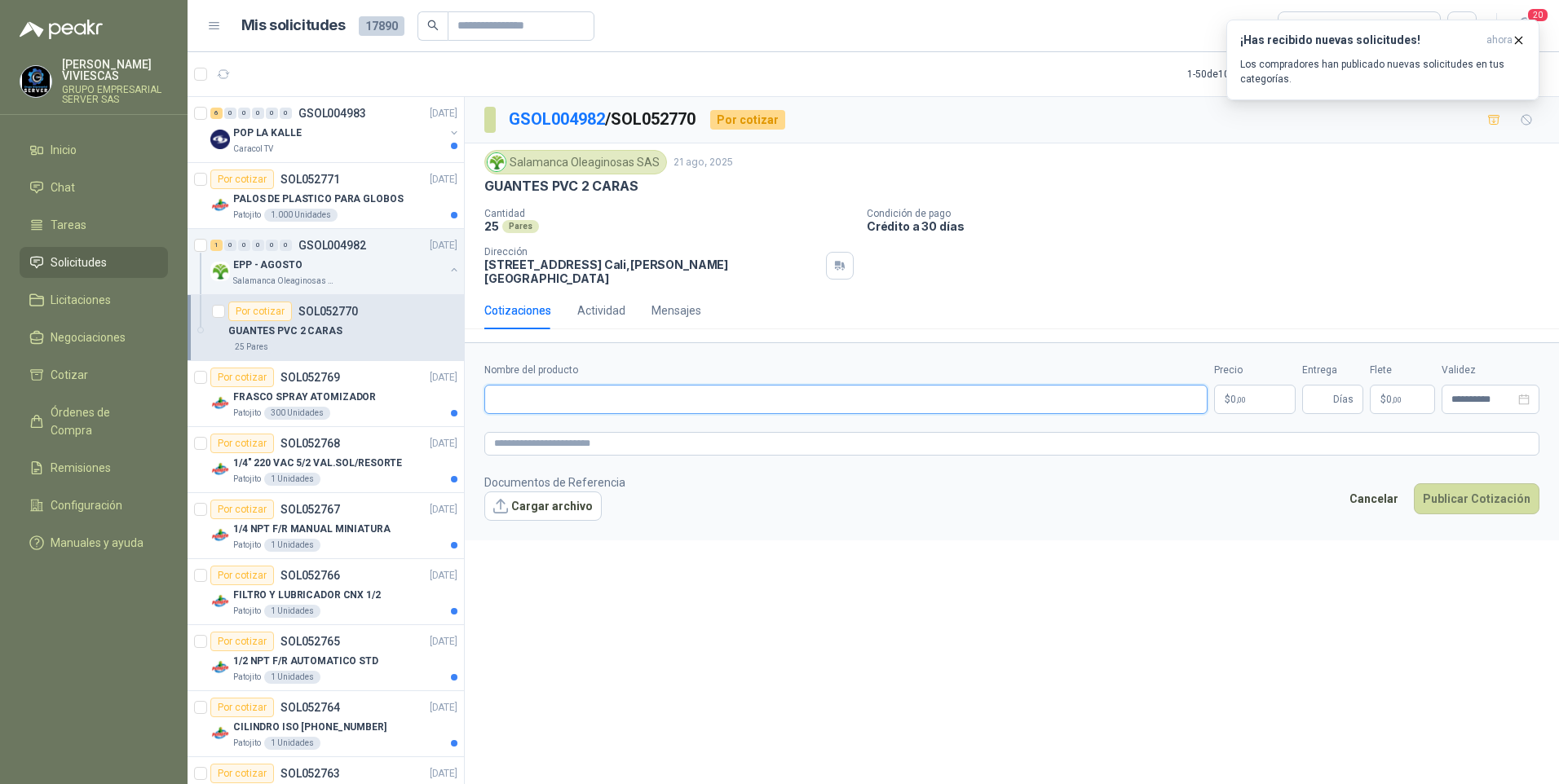
drag, startPoint x: 565, startPoint y: 401, endPoint x: 553, endPoint y: 384, distance: 20.8
click at [565, 400] on input "Nombre del producto" at bounding box center [846, 399] width 723 height 29
click at [521, 384] on input "Nombre del producto" at bounding box center [846, 399] width 723 height 29
type input "*"
type input "**********"
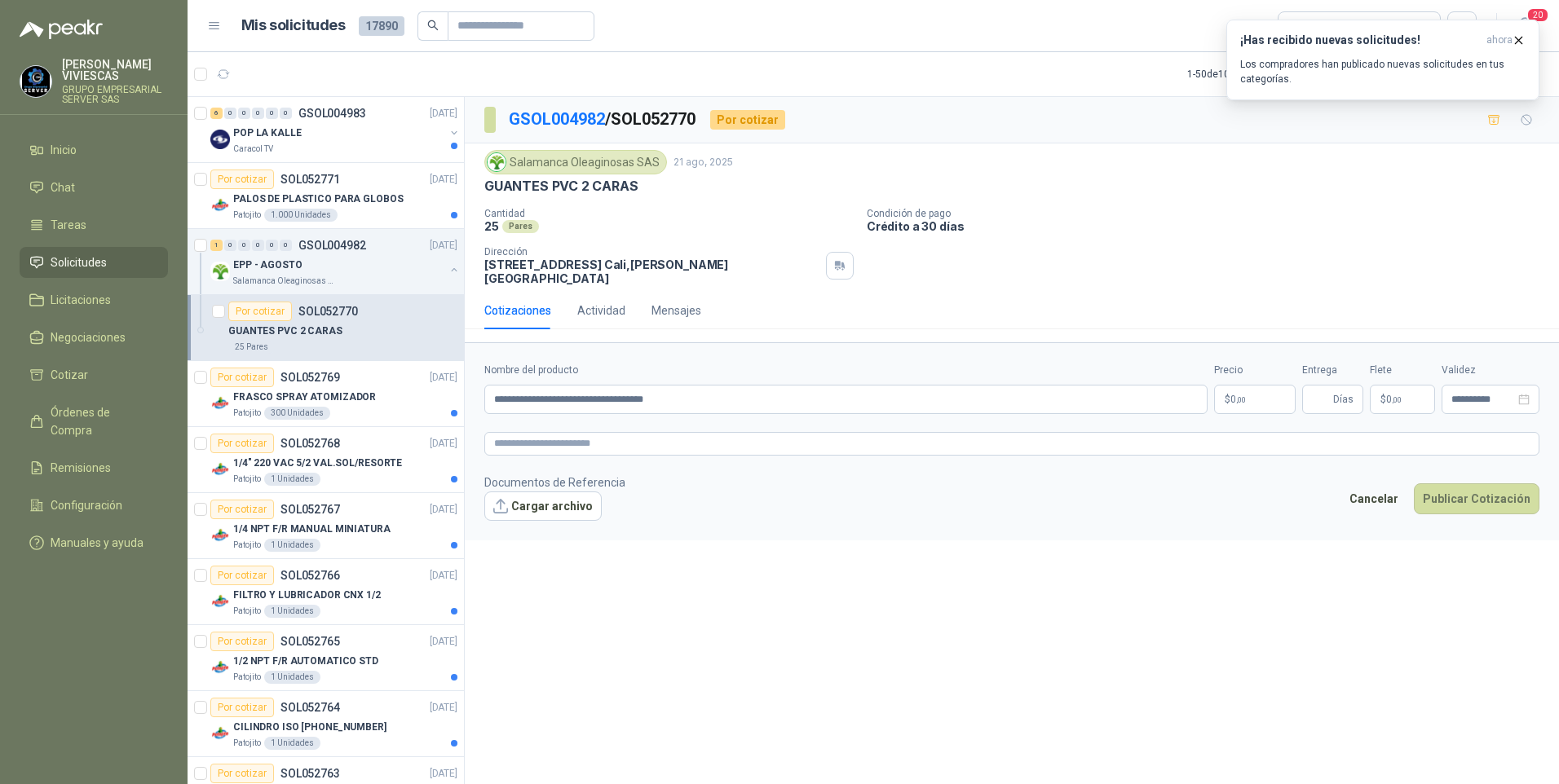
click at [1254, 376] on body "RODRIGO VIVIESCAS GRUPO EMPRESARIAL SERVER SAS Inicio Chat Tareas Solicitudes L…" at bounding box center [779, 392] width 1559 height 784
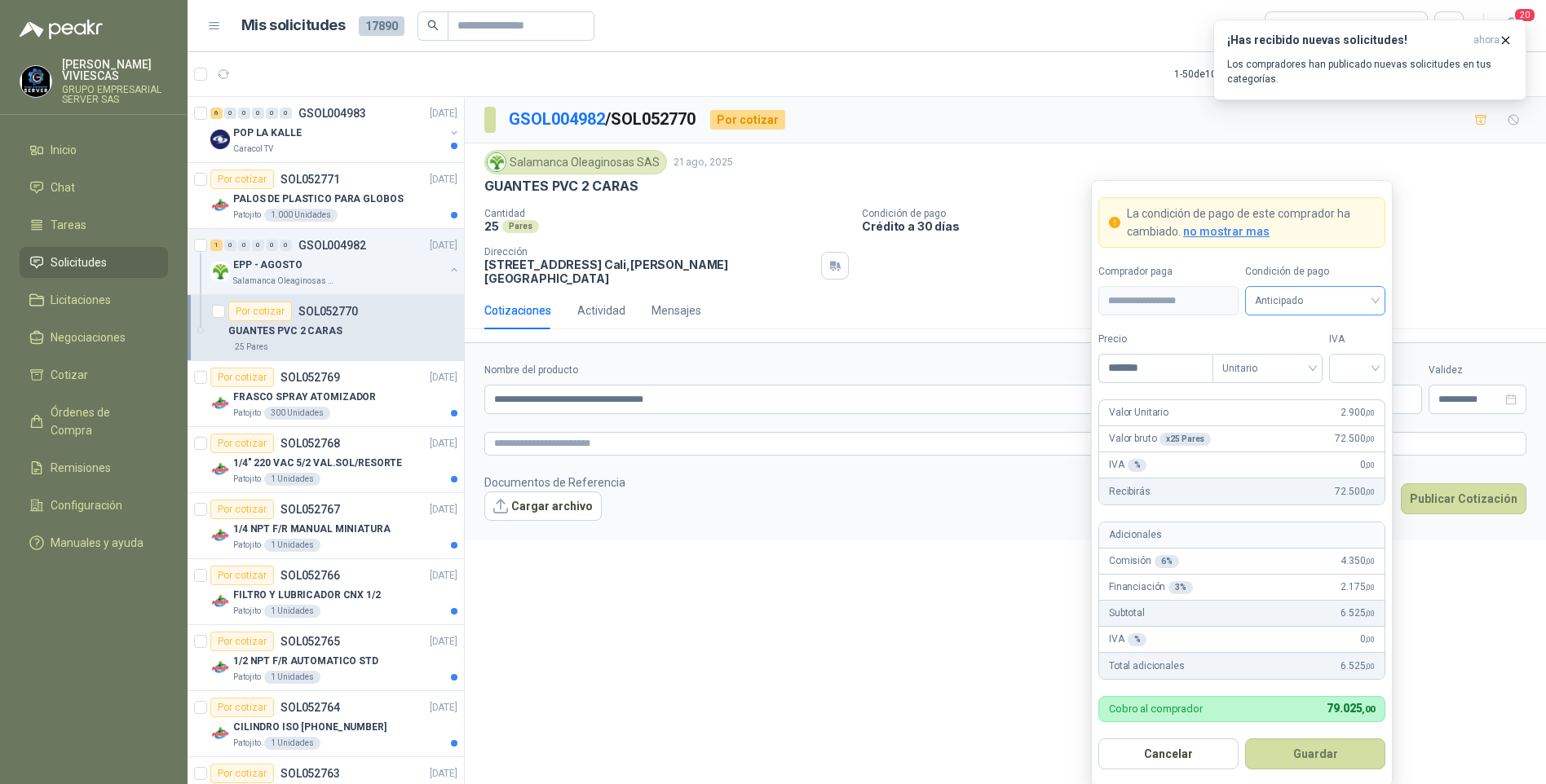
click at [1370, 299] on span "Anticipado" at bounding box center [1315, 300] width 120 height 24
type input "*******"
click at [1304, 355] on div "Crédito a 30 días" at bounding box center [1315, 361] width 114 height 18
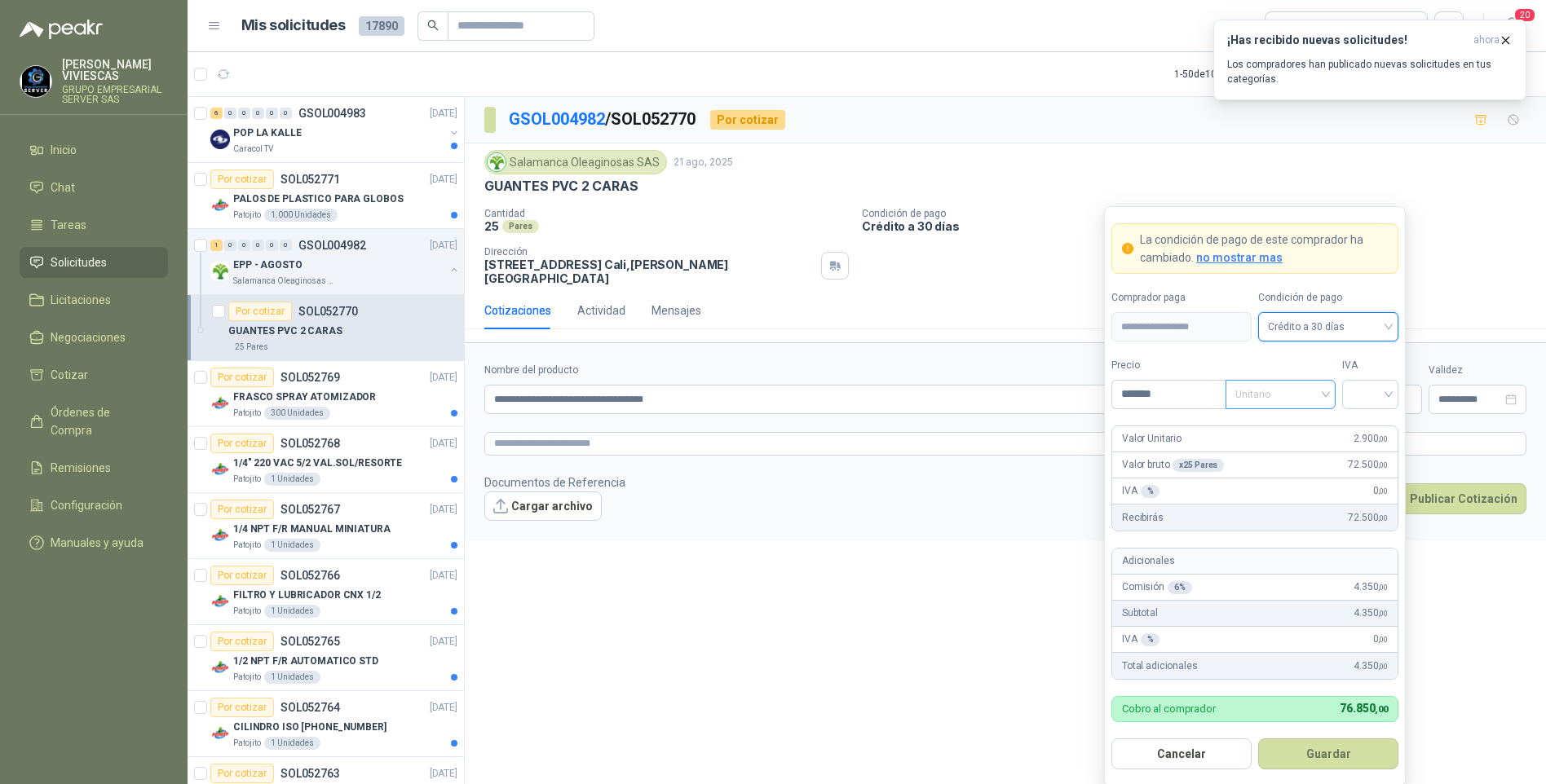
click at [1278, 393] on span "Unitario" at bounding box center [1281, 394] width 91 height 24
click at [1261, 432] on div "Unitario" at bounding box center [1281, 428] width 84 height 18
click at [1379, 391] on input "search" at bounding box center [1371, 393] width 37 height 24
drag, startPoint x: 1376, startPoint y: 428, endPoint x: 1320, endPoint y: 482, distance: 77.8
click at [1375, 428] on div "19%" at bounding box center [1370, 428] width 30 height 18
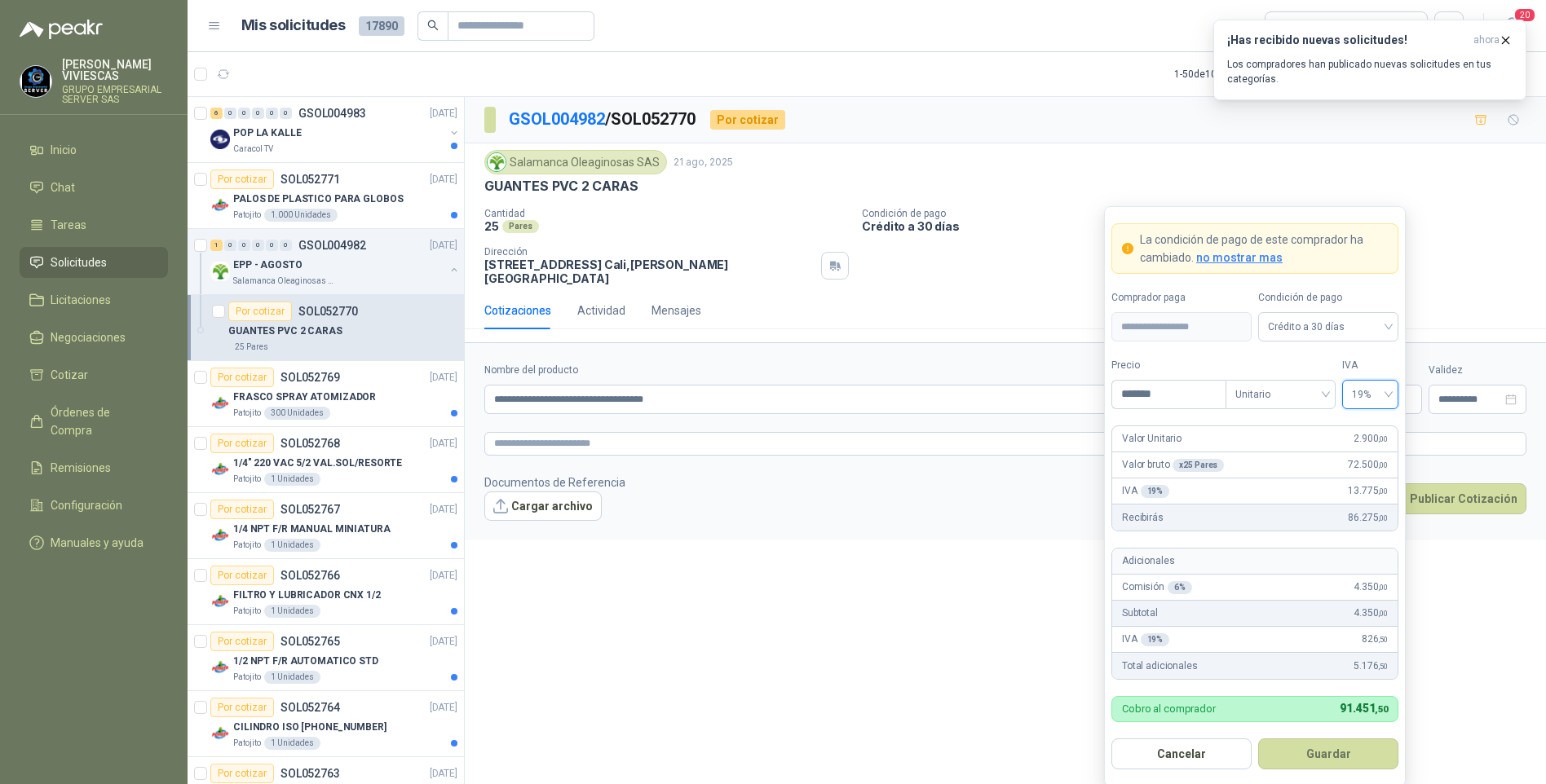
drag, startPoint x: 1324, startPoint y: 768, endPoint x: 1341, endPoint y: 759, distance: 19.2
click at [1324, 767] on button "Guardar" at bounding box center [1328, 754] width 141 height 31
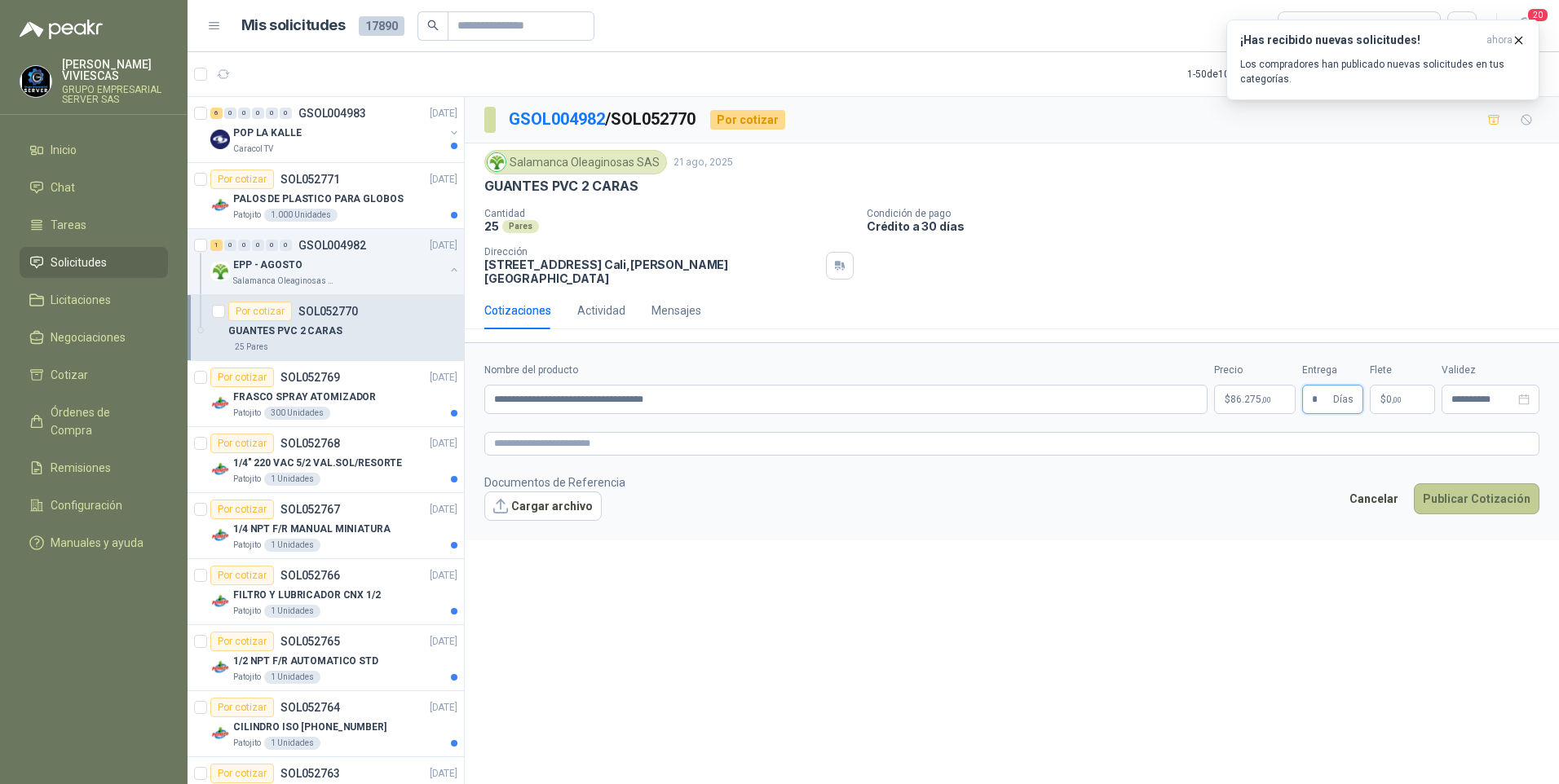
type input "*"
click at [1472, 486] on button "Publicar Cotización" at bounding box center [1476, 499] width 125 height 31
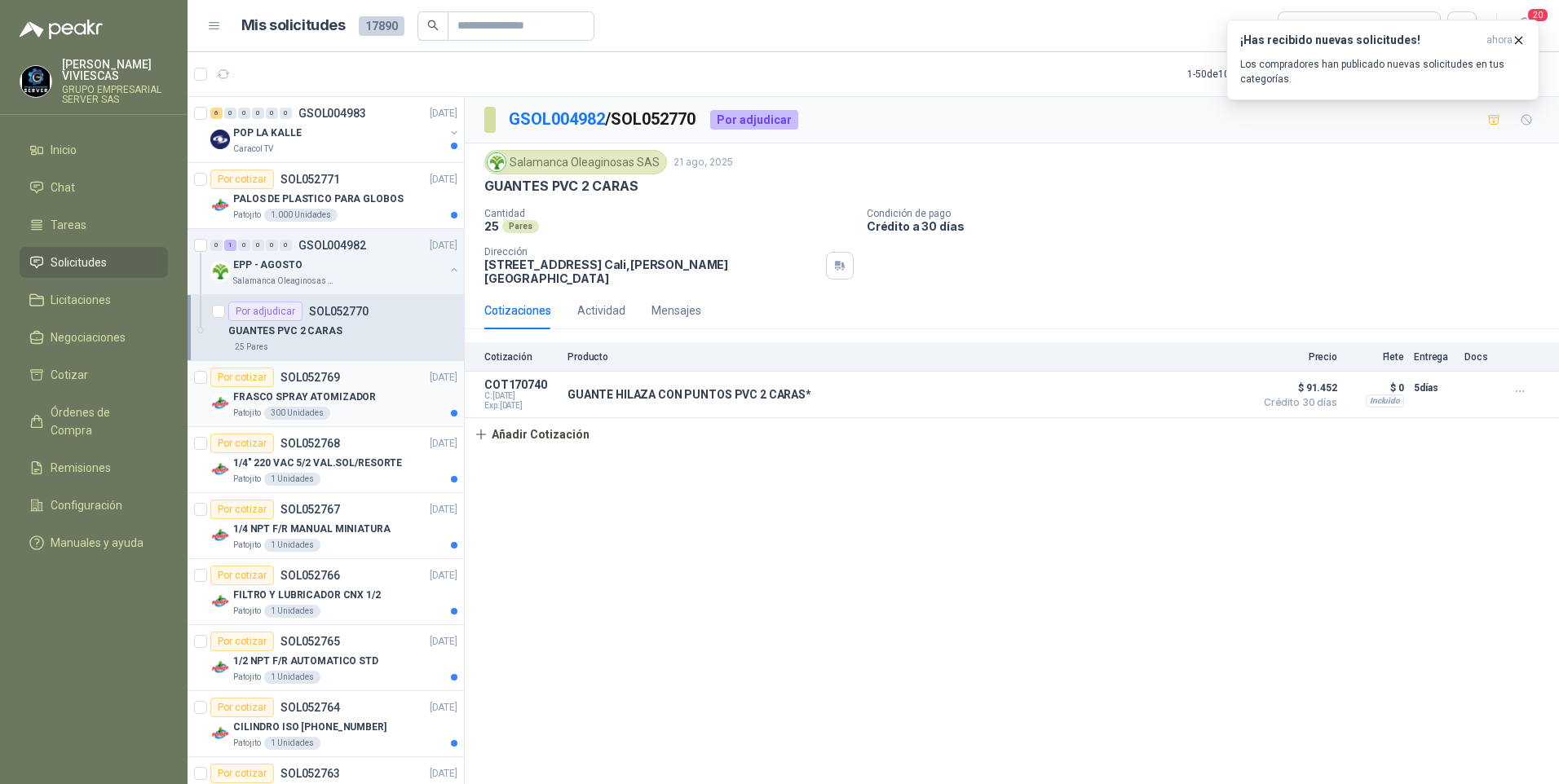
click at [317, 391] on p "FRASCO SPRAY ATOMIZADOR" at bounding box center [305, 397] width 143 height 15
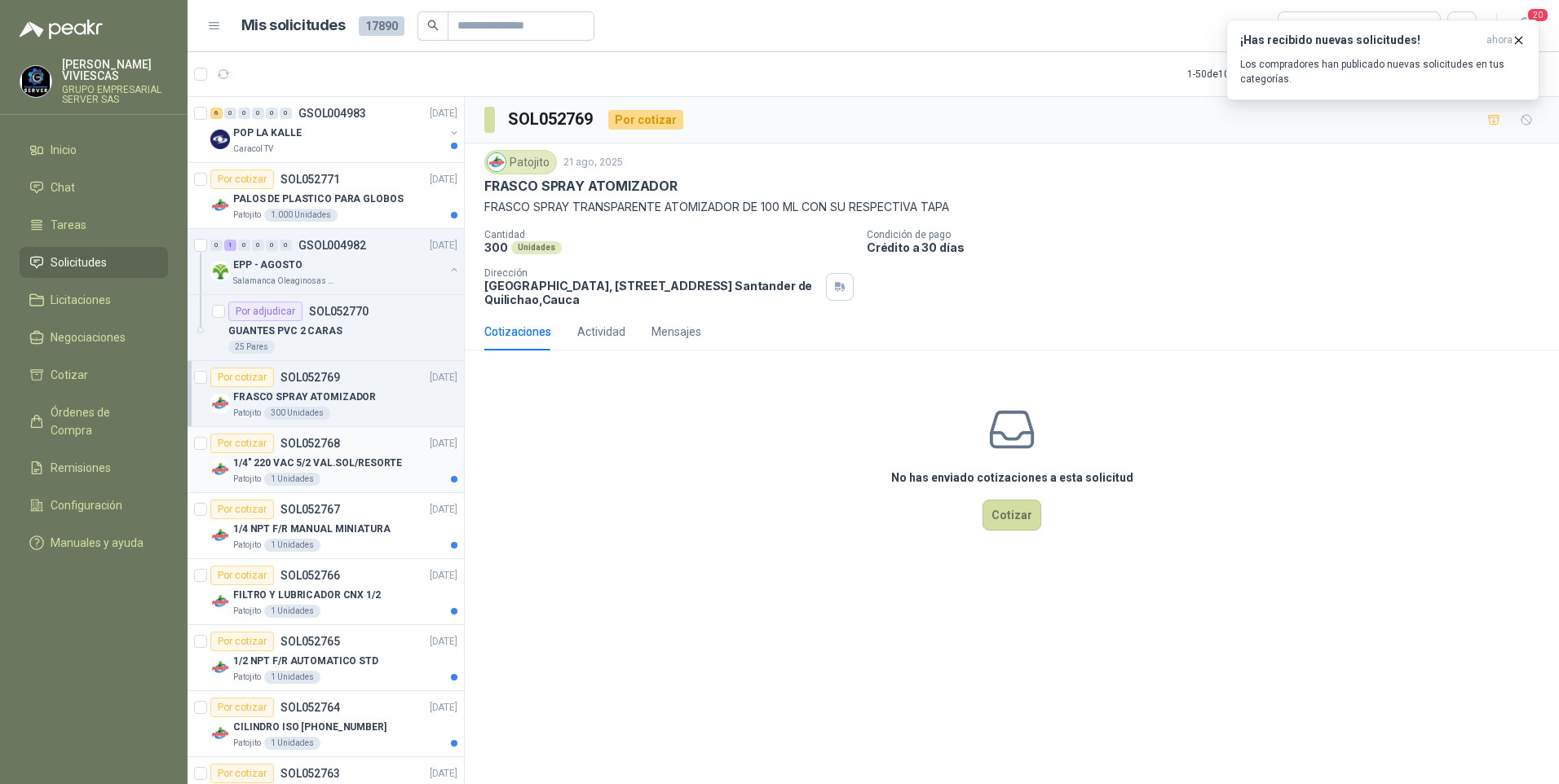
click at [288, 467] on p "1/4" 220 VAC 5/2 VAL.SOL/RESORTE" at bounding box center [317, 464] width 169 height 15
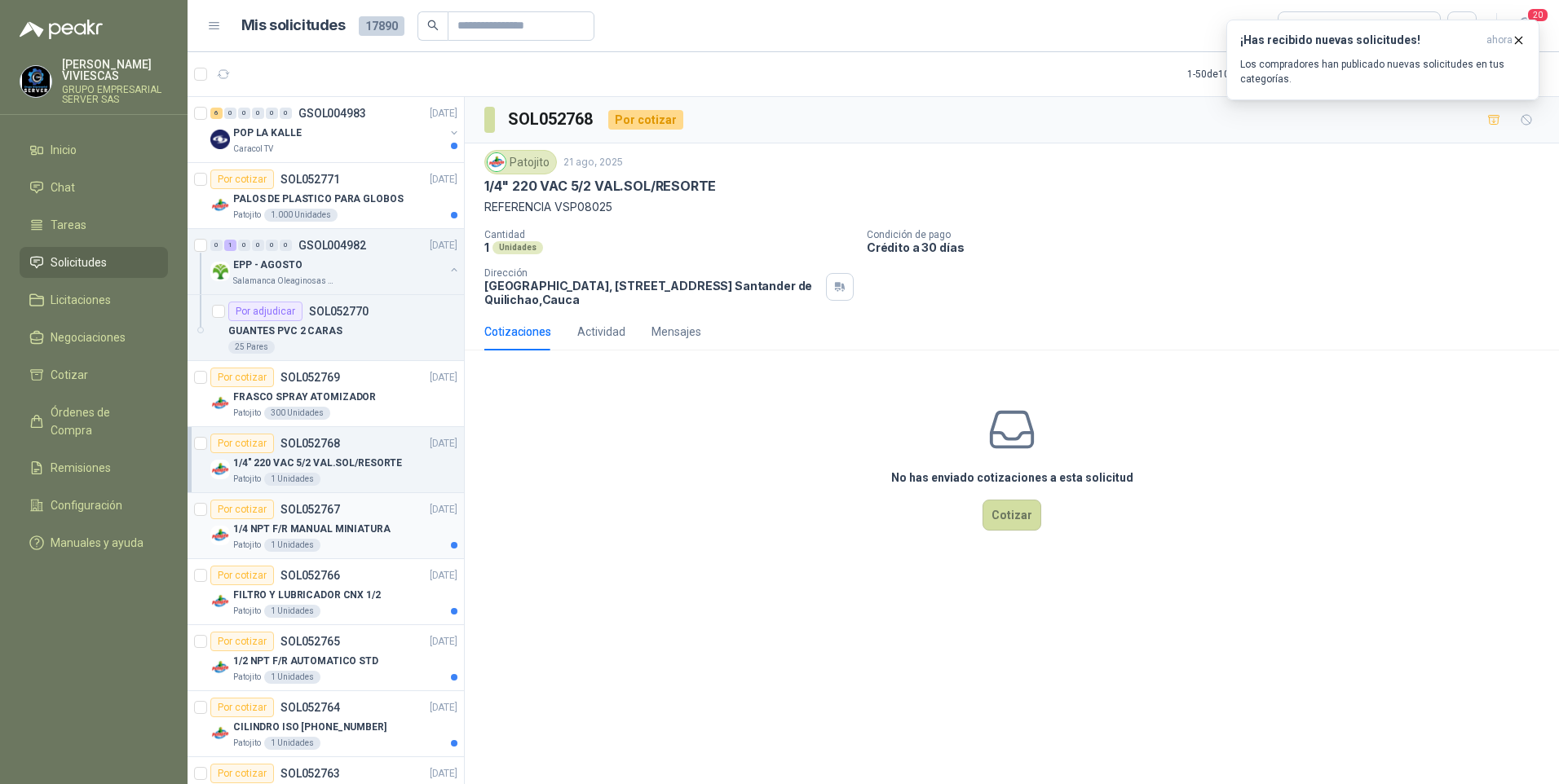
click at [297, 522] on p "1/4 NPT F/R MANUAL MINIATURA" at bounding box center [311, 529] width 157 height 15
click at [300, 545] on div "1 Unidades" at bounding box center [292, 546] width 56 height 13
click at [334, 596] on p "FILTRO Y LUBRICADOR CNX 1/2" at bounding box center [306, 596] width 147 height 15
click at [324, 669] on div "1/2 NPT F/R AUTOMATICO STD" at bounding box center [345, 660] width 224 height 19
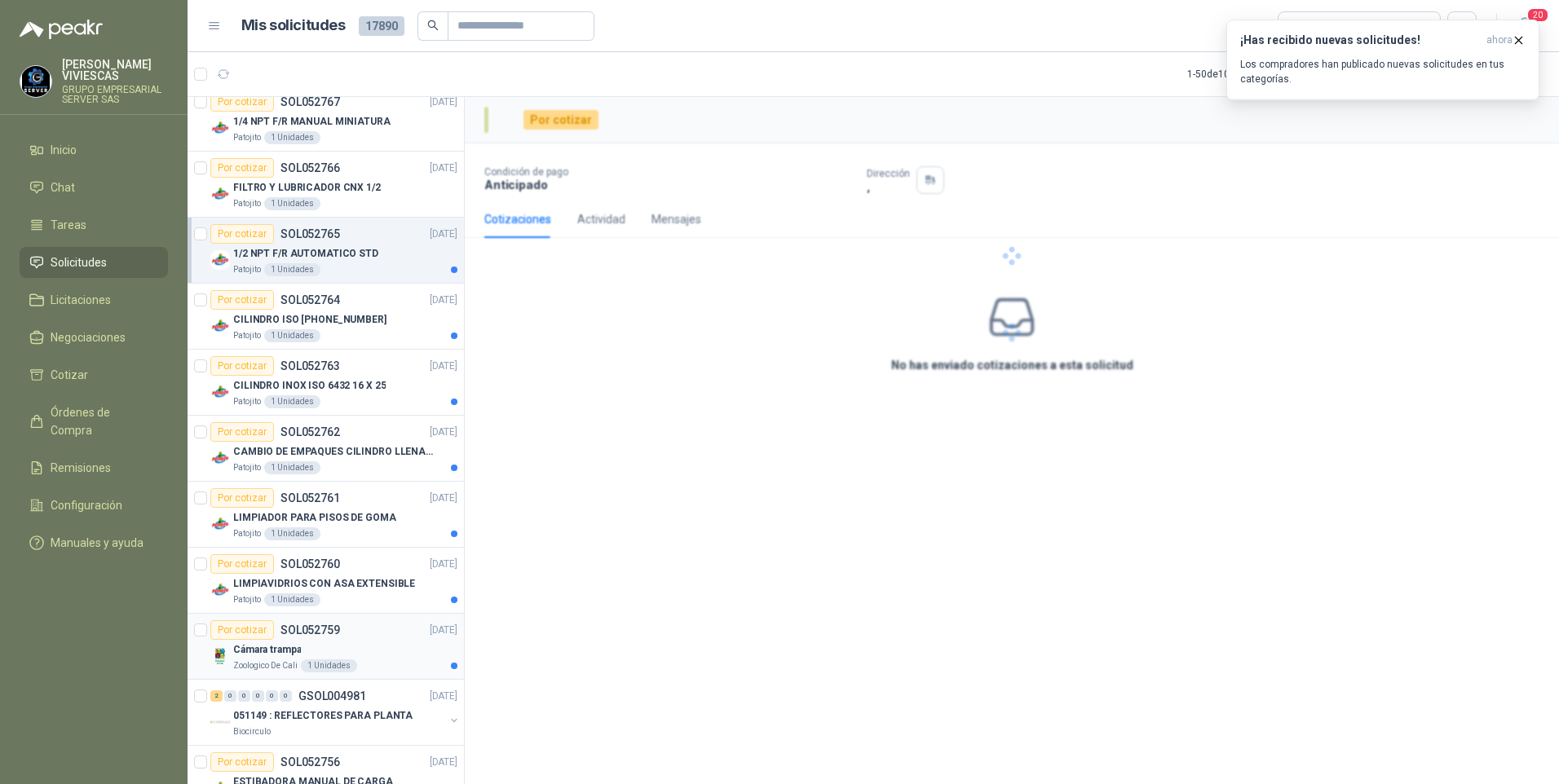
scroll to position [570, 0]
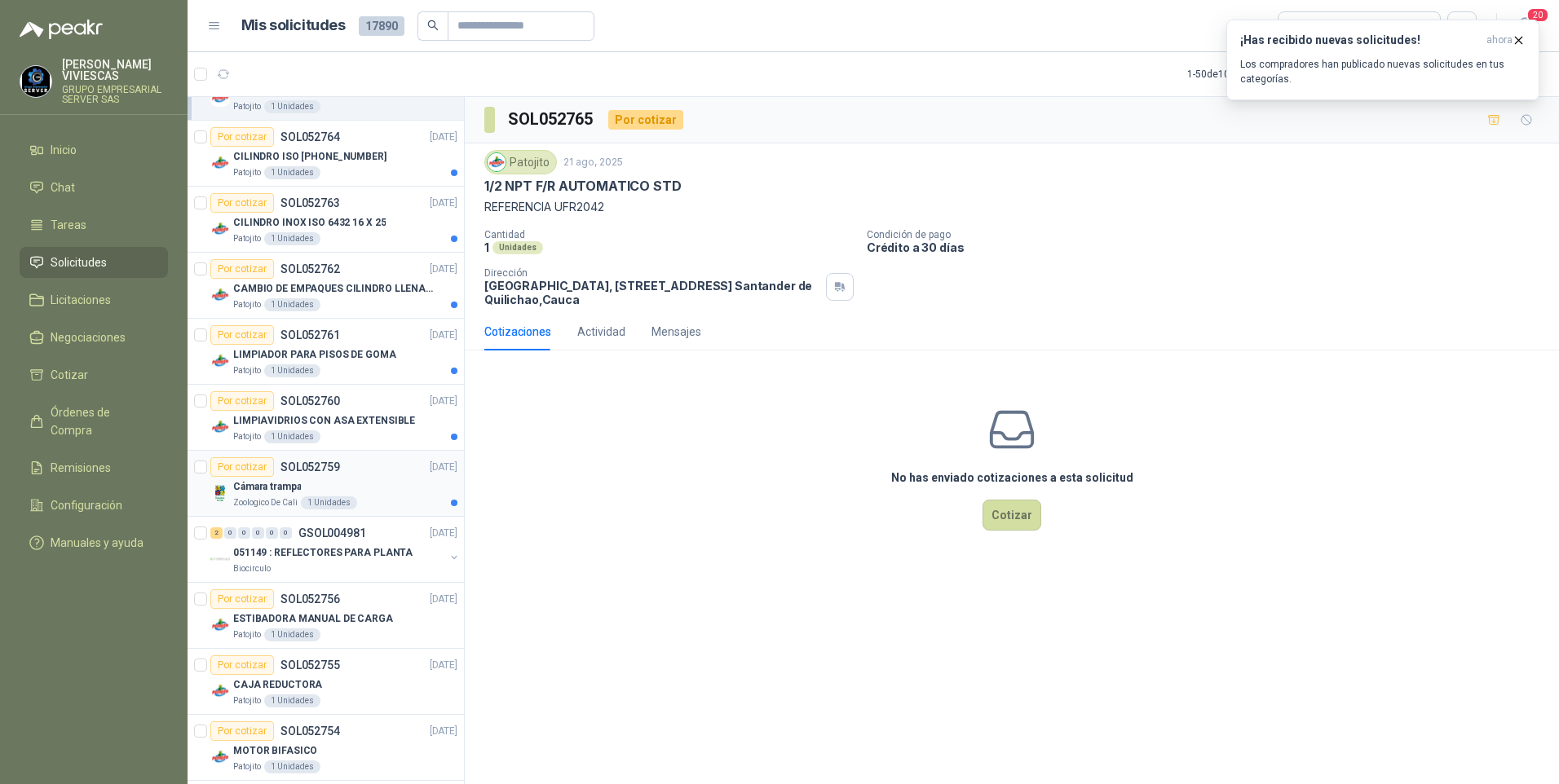
click at [267, 489] on p "Cámara trampa" at bounding box center [267, 487] width 67 height 15
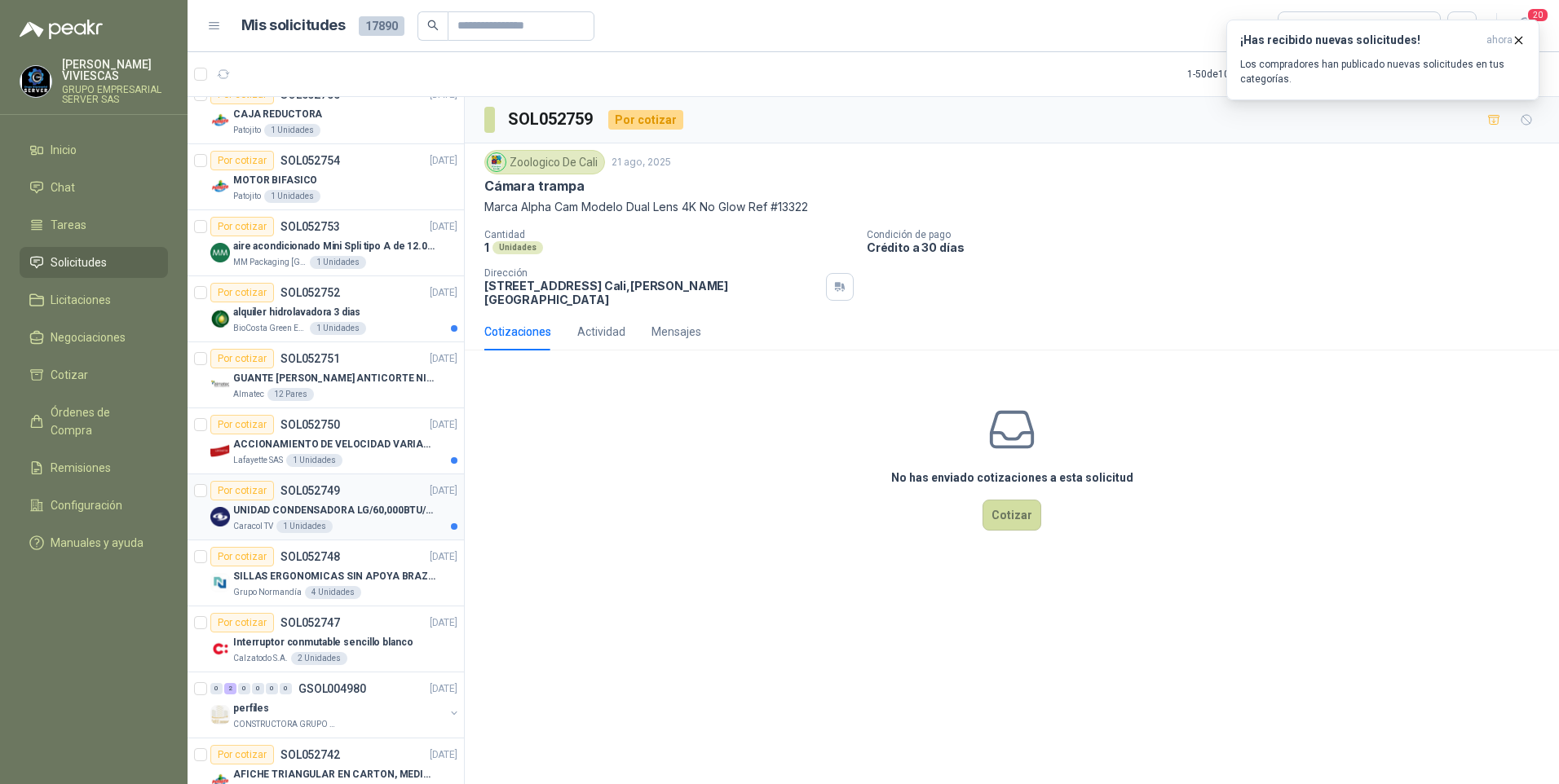
scroll to position [1304, 0]
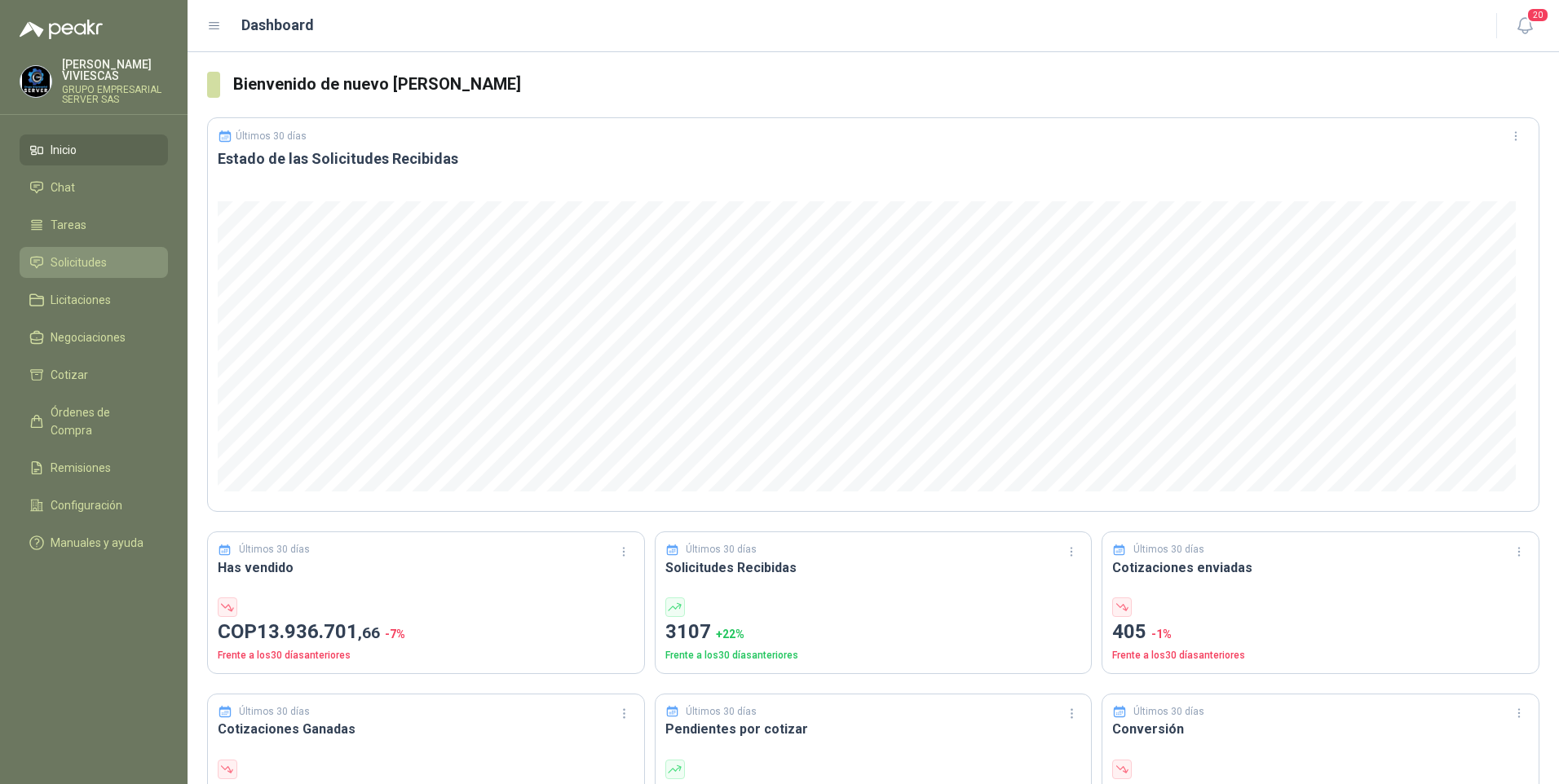
click at [76, 257] on span "Solicitudes" at bounding box center [78, 262] width 56 height 18
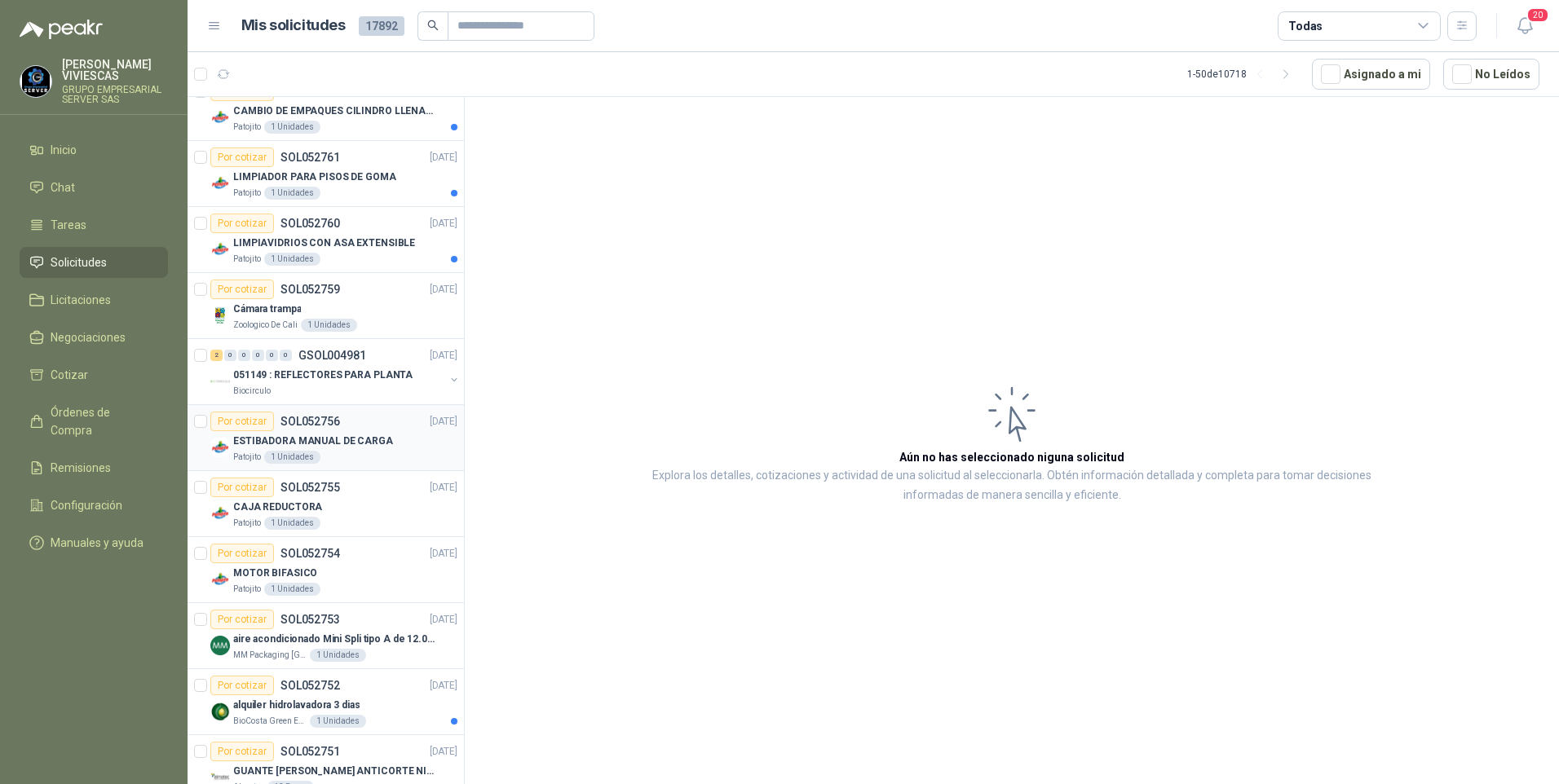
scroll to position [815, 0]
click at [278, 379] on p "051149 : REFLECTORES PARA PLANTA" at bounding box center [322, 374] width 179 height 15
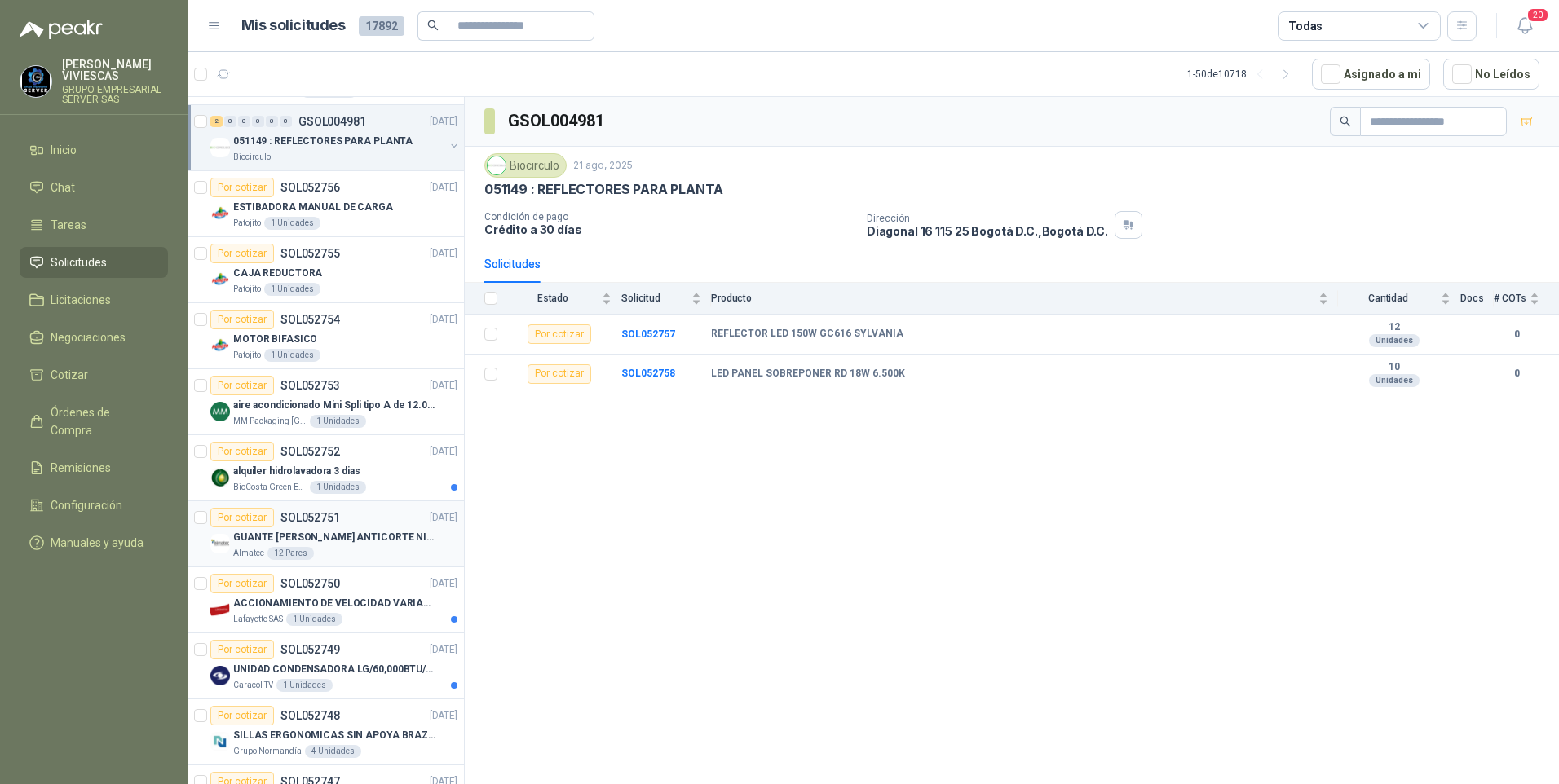
scroll to position [1060, 0]
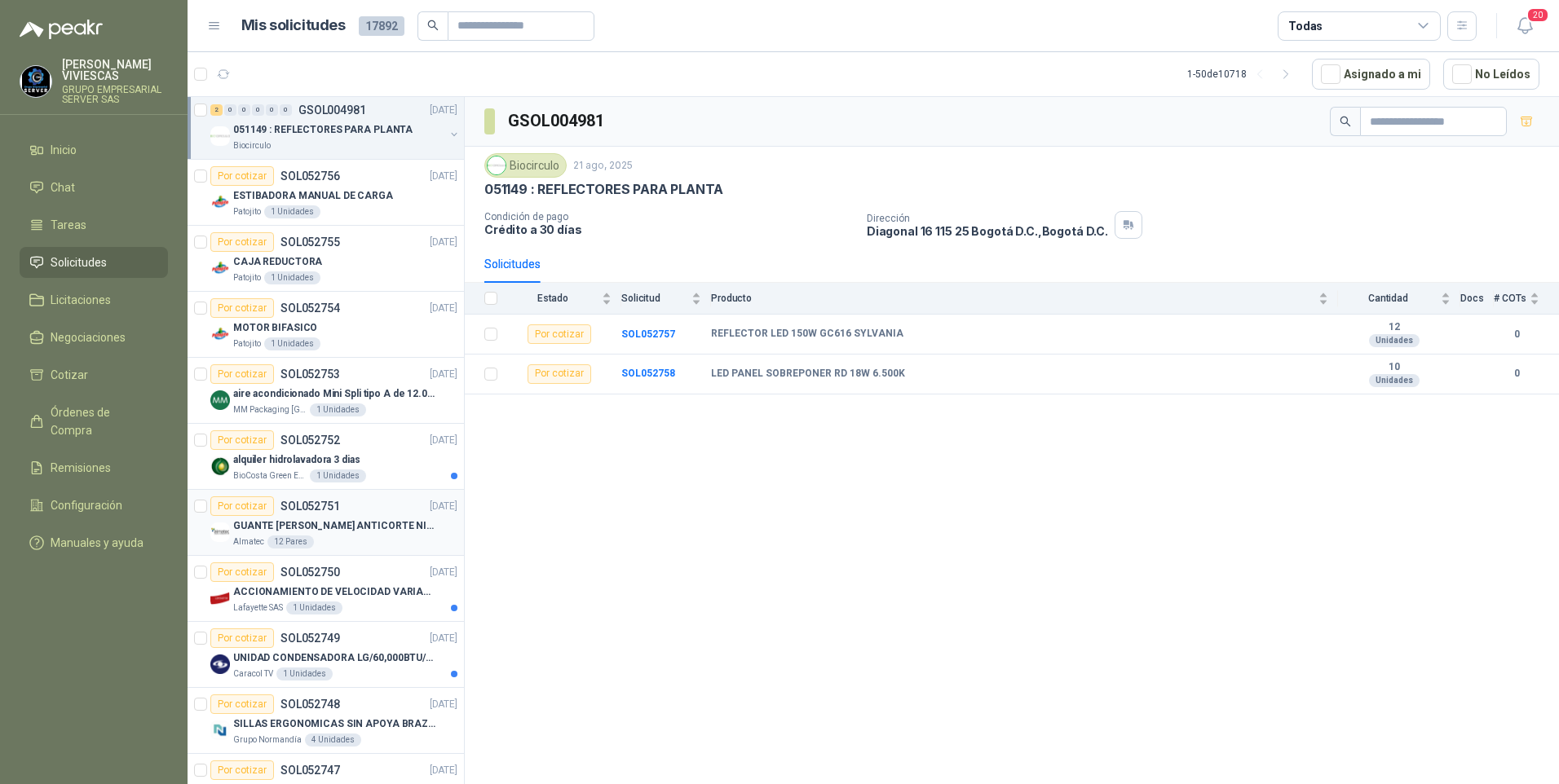
click at [335, 536] on div "Almatec 12 Pares" at bounding box center [345, 543] width 224 height 13
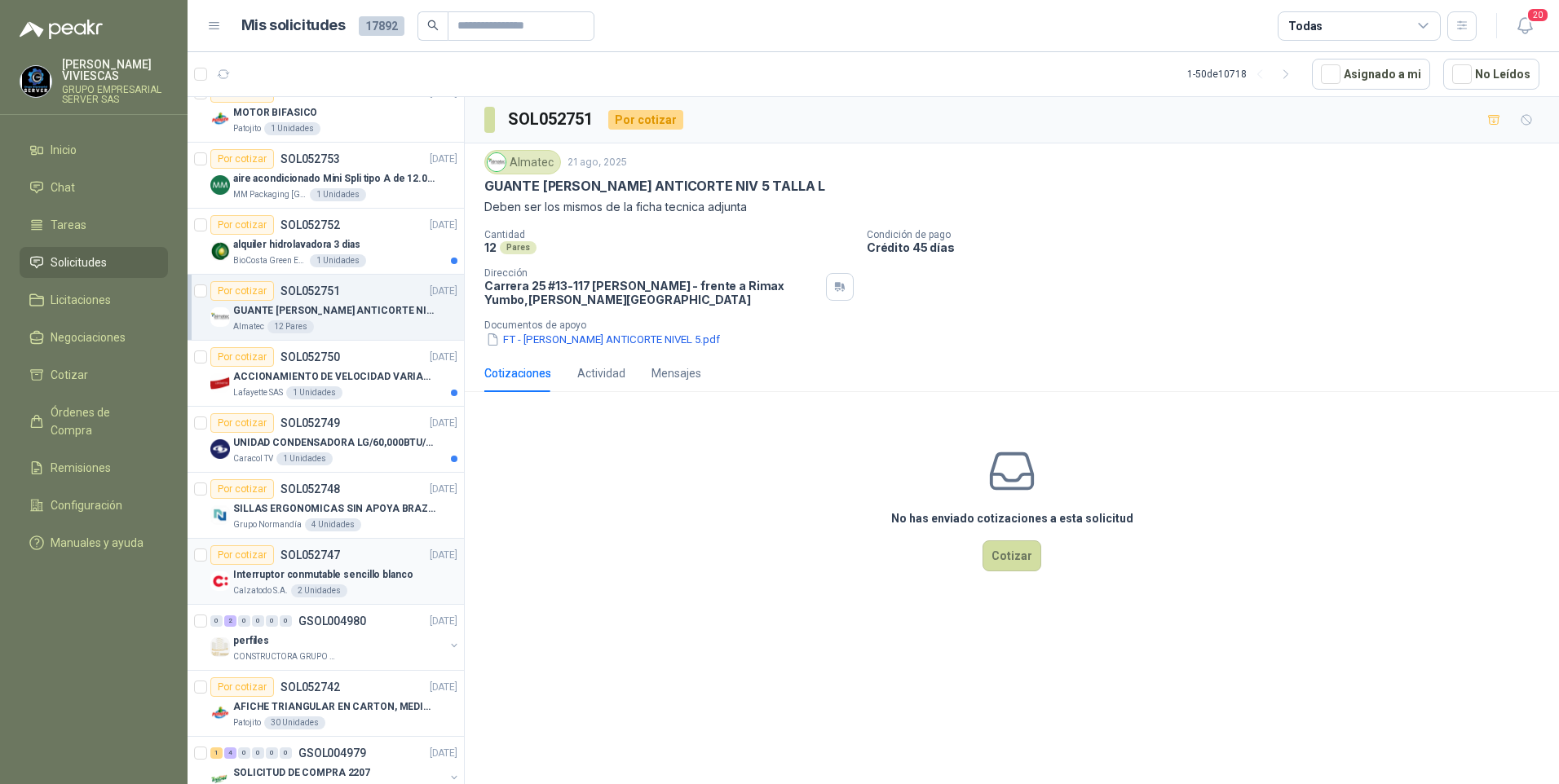
scroll to position [1304, 0]
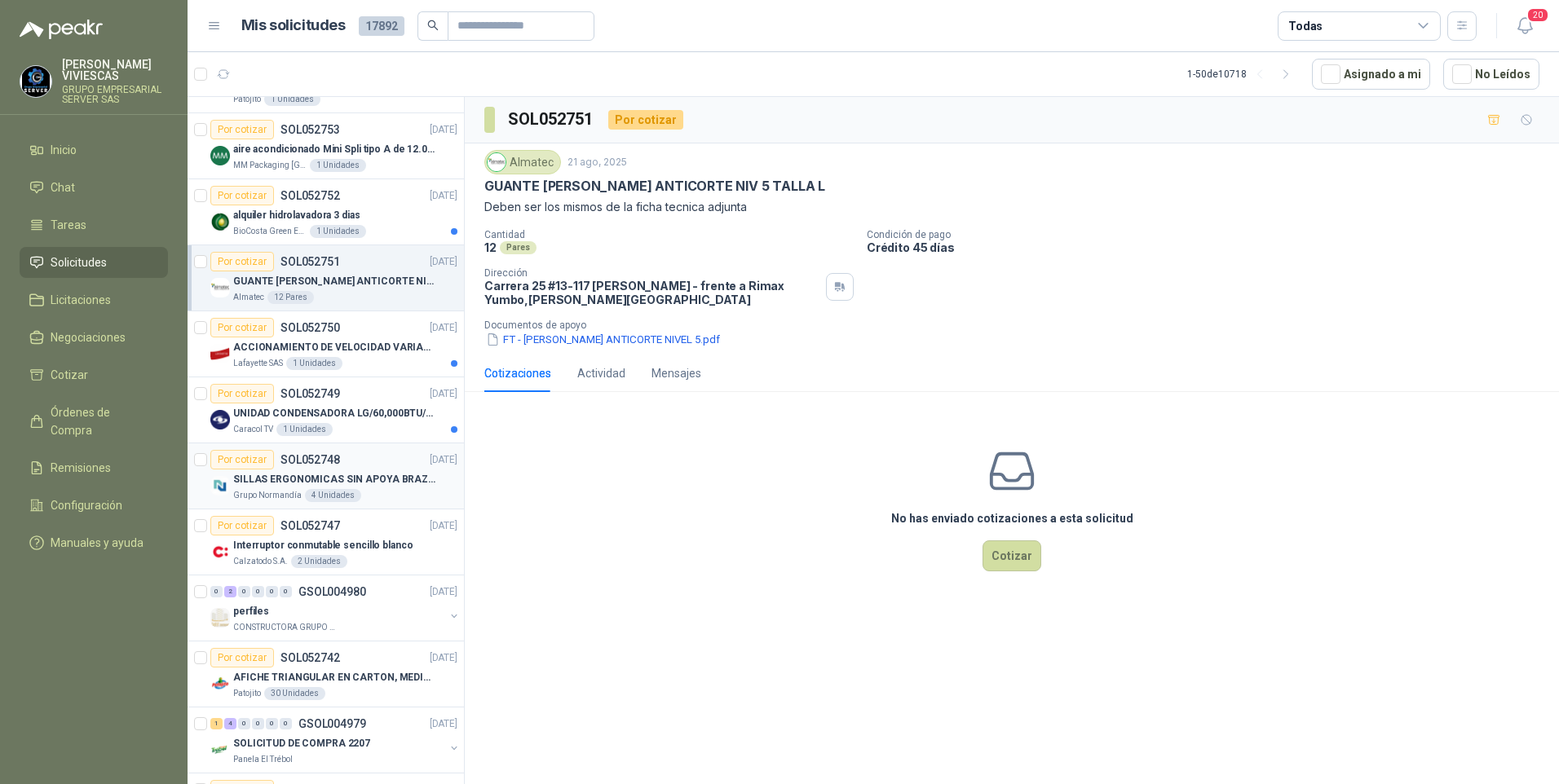
click at [378, 486] on p "SILLAS ERGONOMICAS SIN APOYA BRAZOS" at bounding box center [334, 479] width 203 height 15
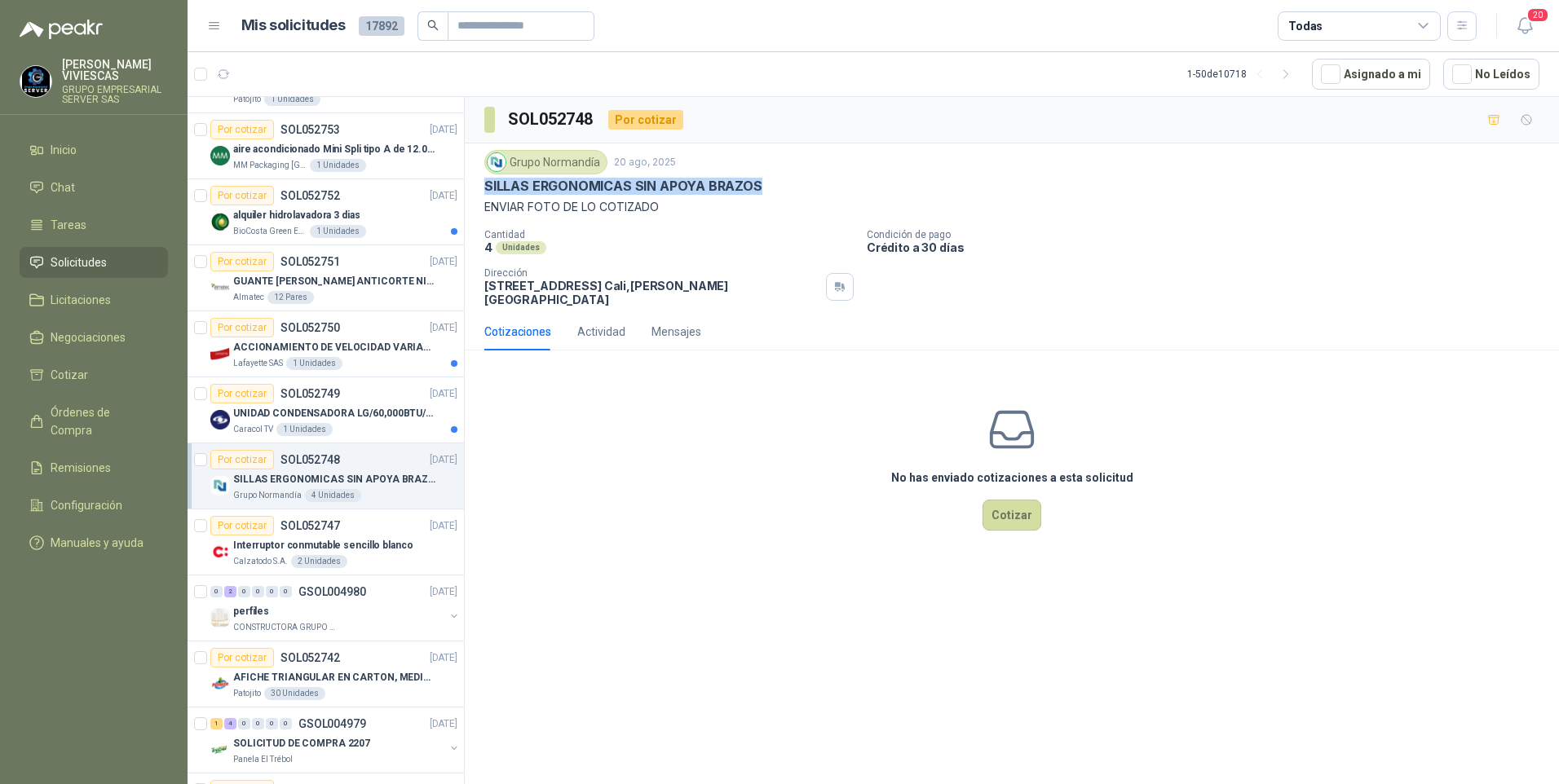
drag, startPoint x: 618, startPoint y: 185, endPoint x: 800, endPoint y: 182, distance: 182.0
click at [800, 182] on div "Grupo [PERSON_NAME] [DATE] SILLAS ERGONOMICAS SIN APOYA BRAZOS ENVIAR FOTO DE L…" at bounding box center [1011, 229] width 1094 height 170
drag, startPoint x: 800, startPoint y: 182, endPoint x: 721, endPoint y: 177, distance: 79.2
copy p "SILLAS ERGONOMICAS SIN APOYA BRAZOS"
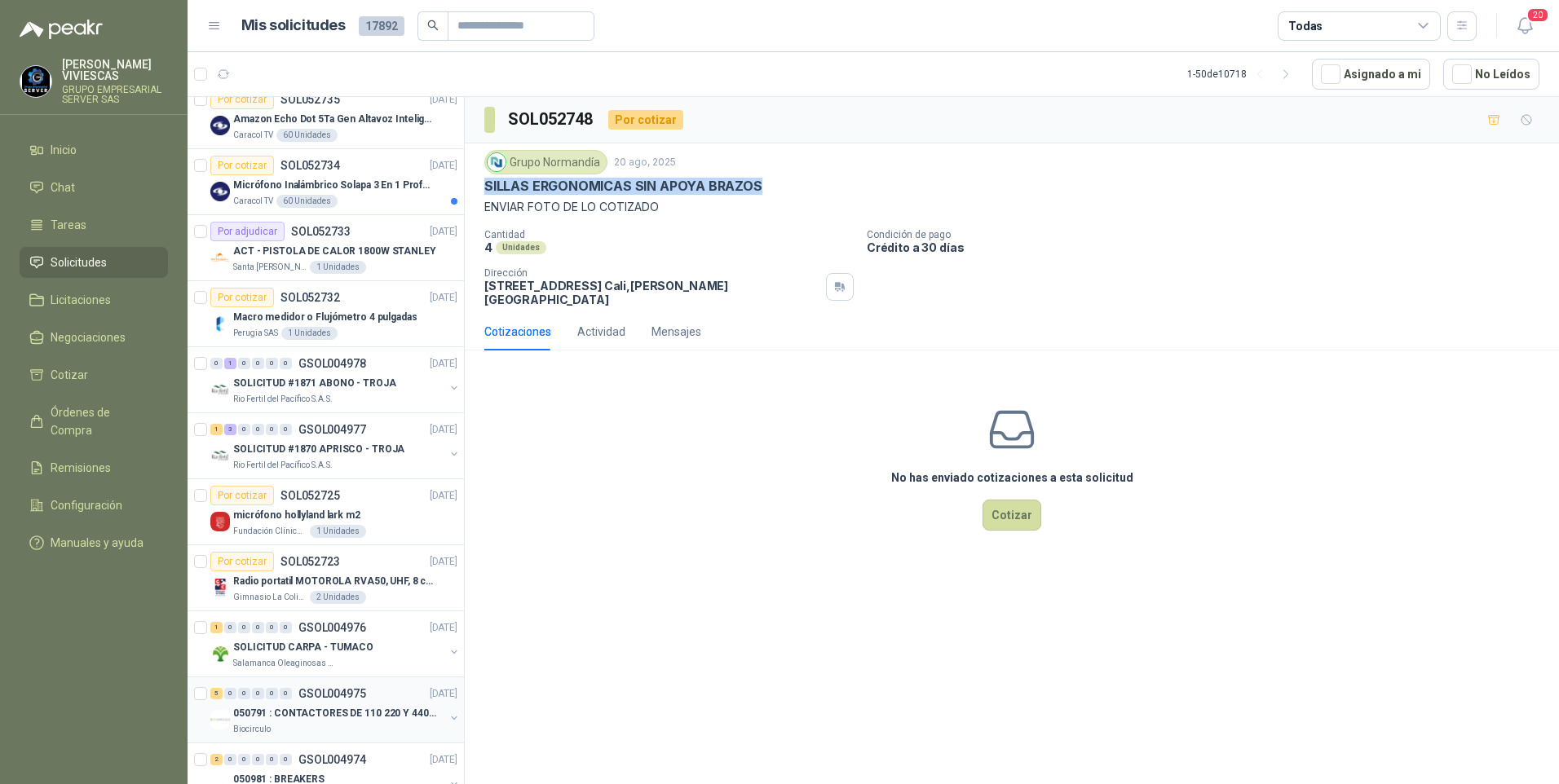
scroll to position [2037, 0]
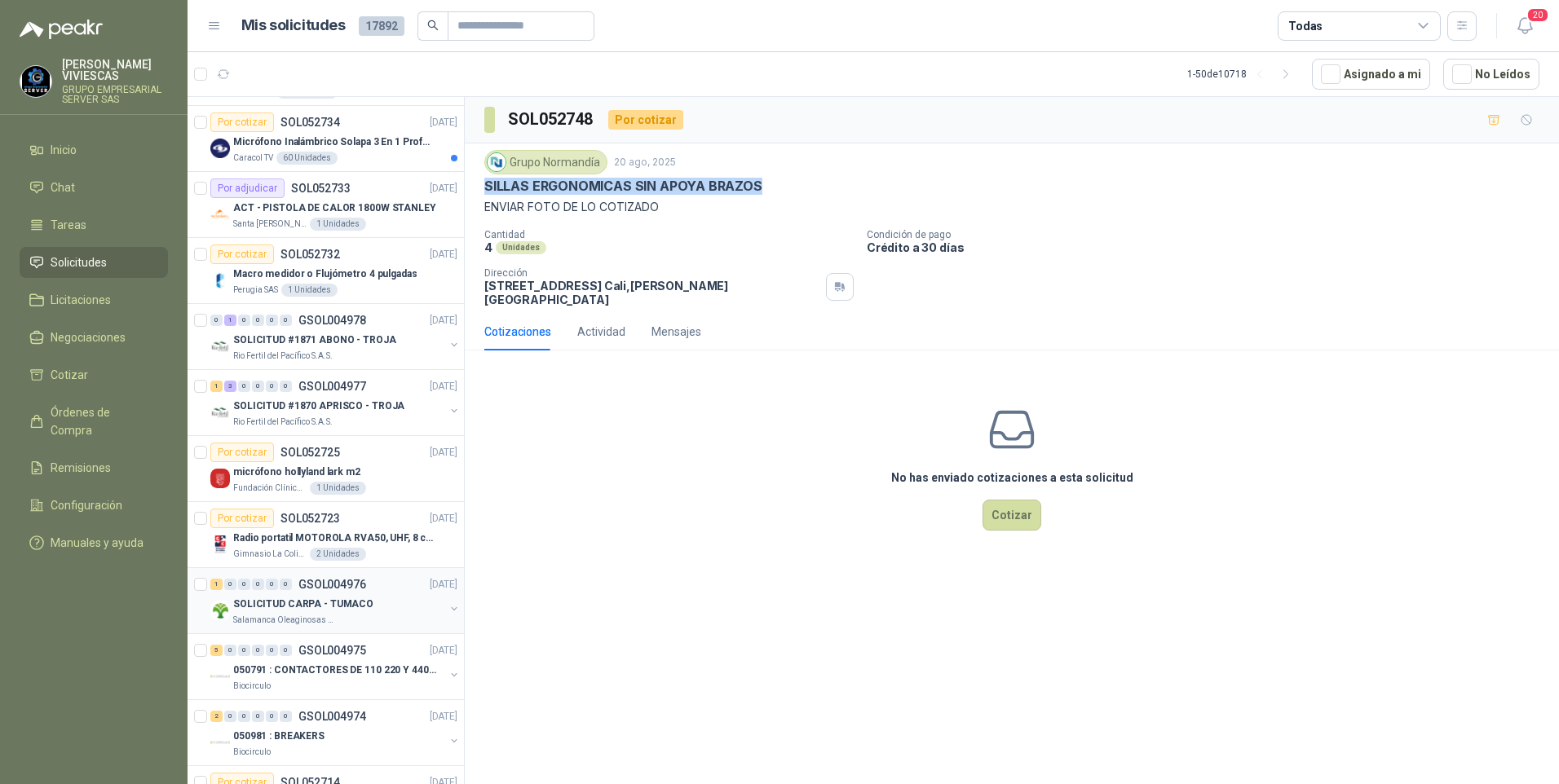
click at [280, 613] on div "SOLICITUD CARPA - TUMACO" at bounding box center [338, 603] width 211 height 19
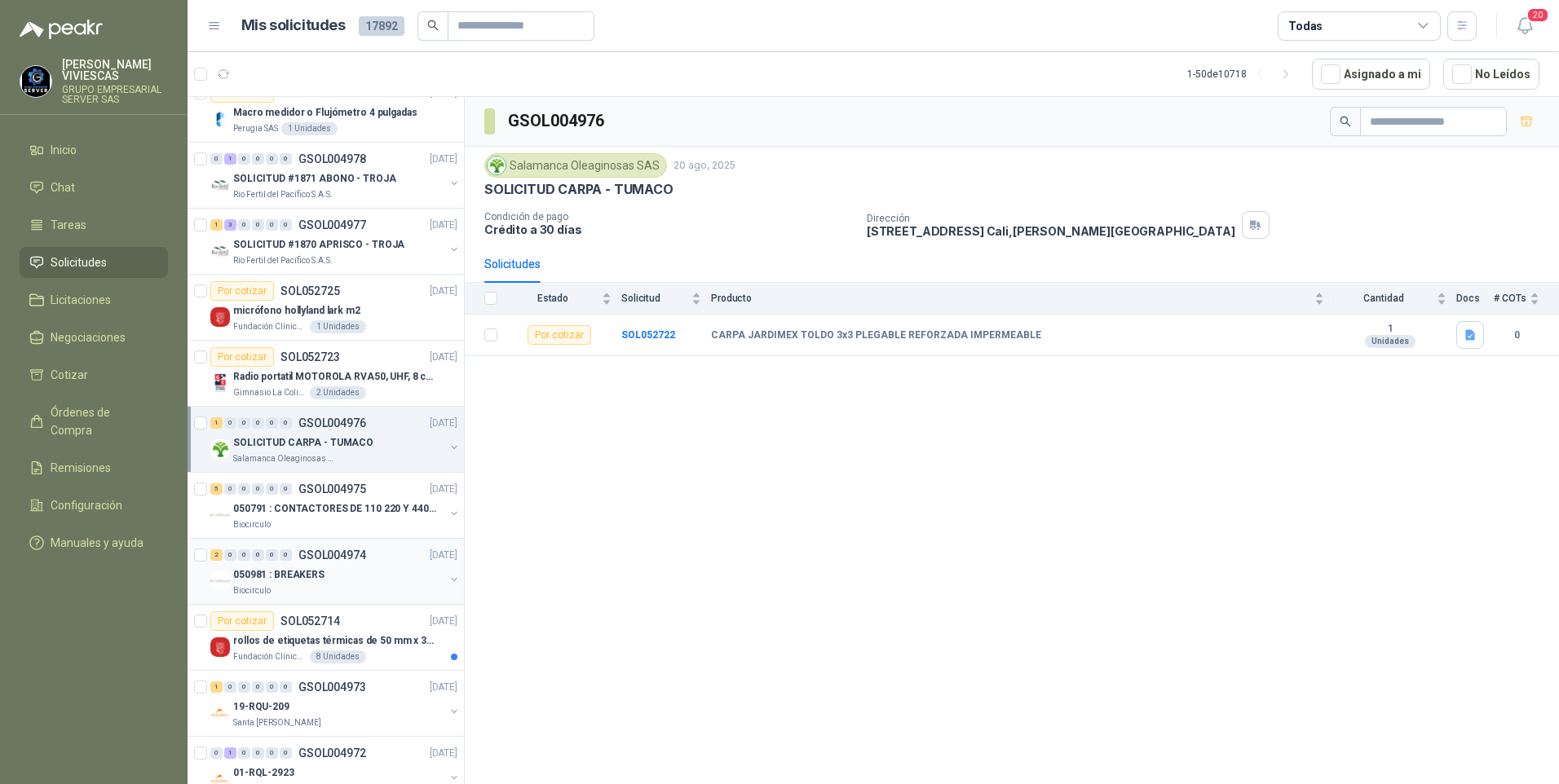
scroll to position [2201, 0]
click at [335, 520] on div "Biocirculo" at bounding box center [338, 523] width 211 height 13
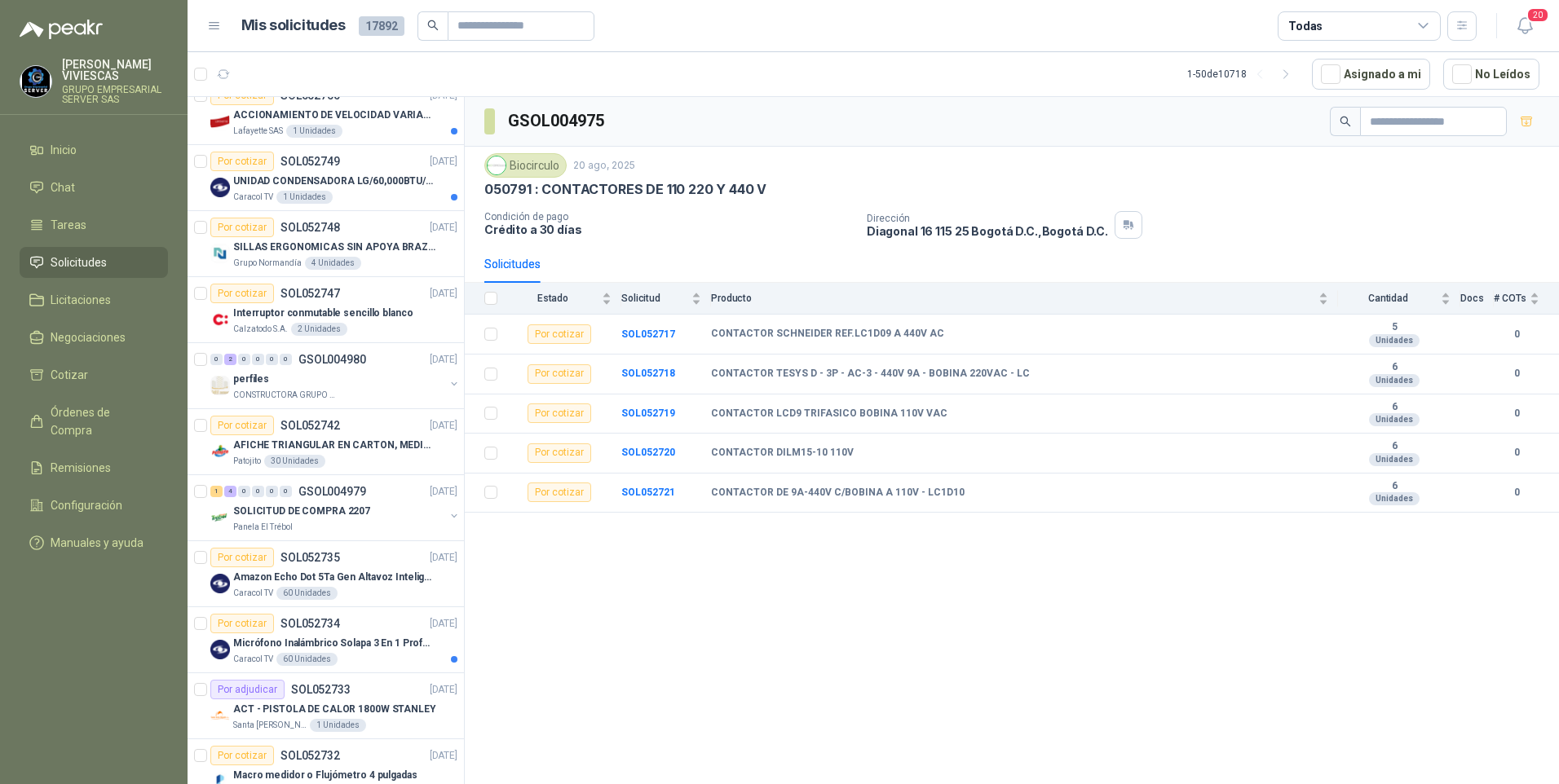
scroll to position [1630, 0]
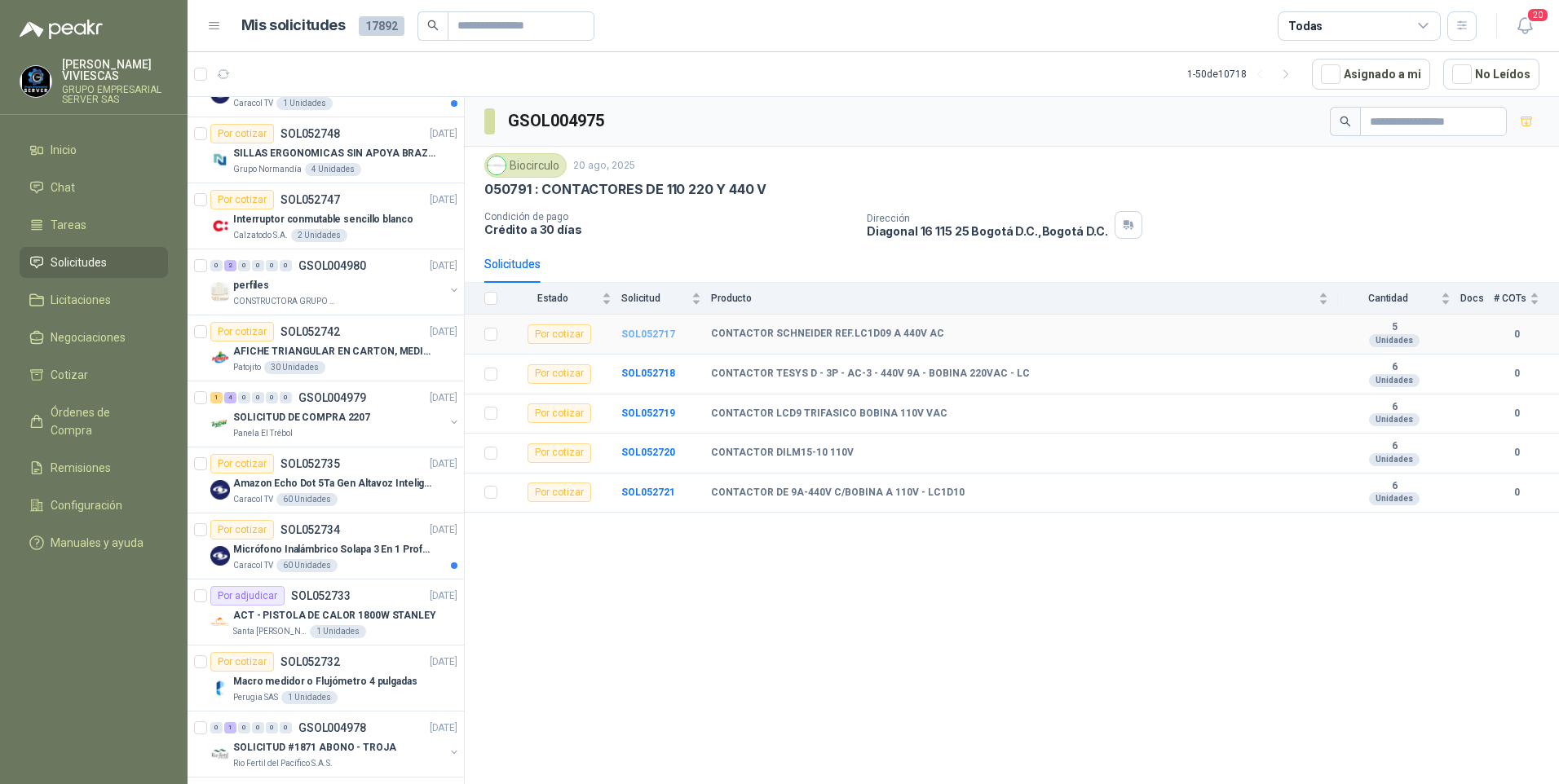
click at [643, 334] on b "SOL052717" at bounding box center [648, 335] width 54 height 12
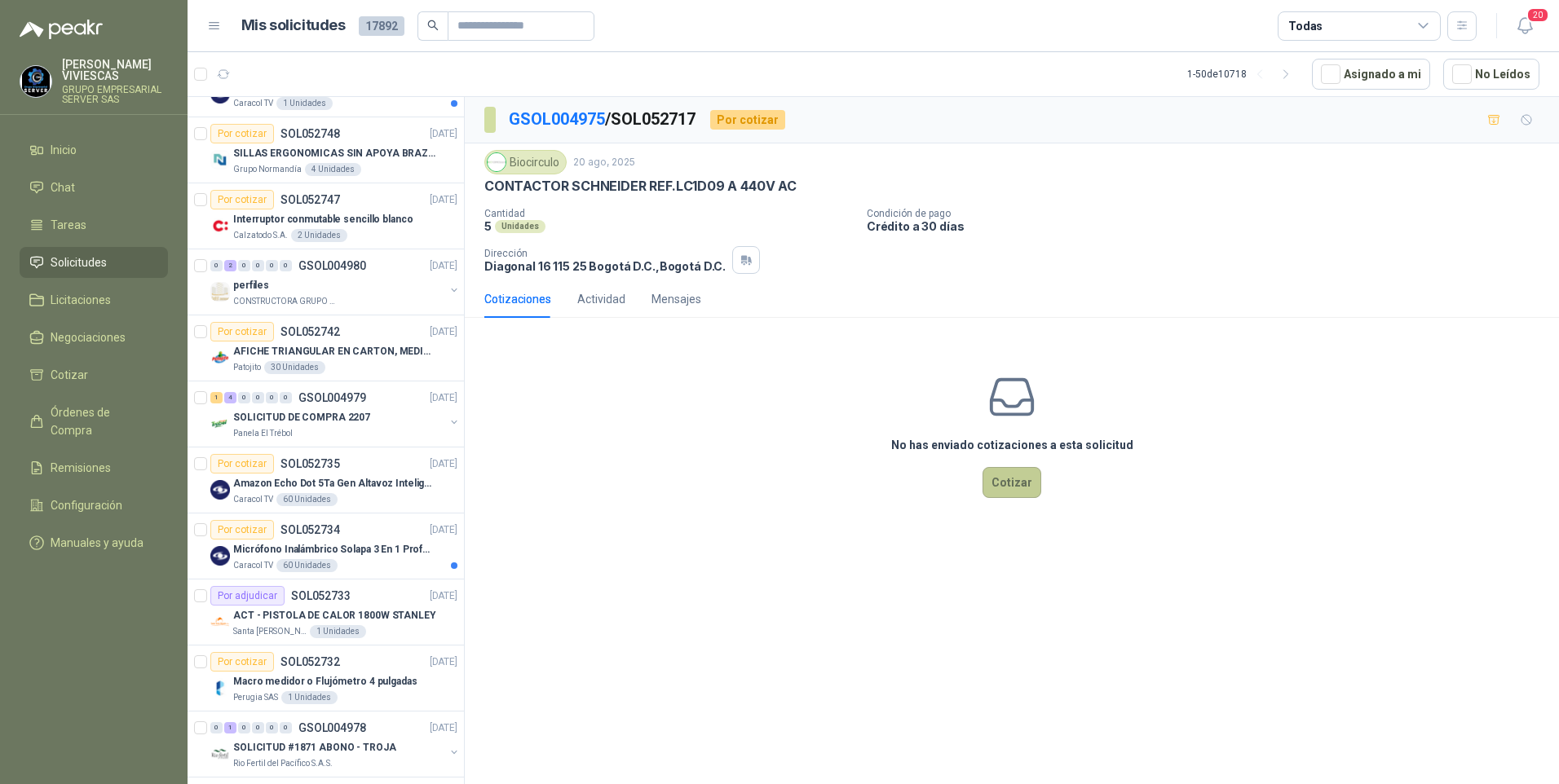
click at [1016, 484] on button "Cotizar" at bounding box center [1012, 482] width 59 height 31
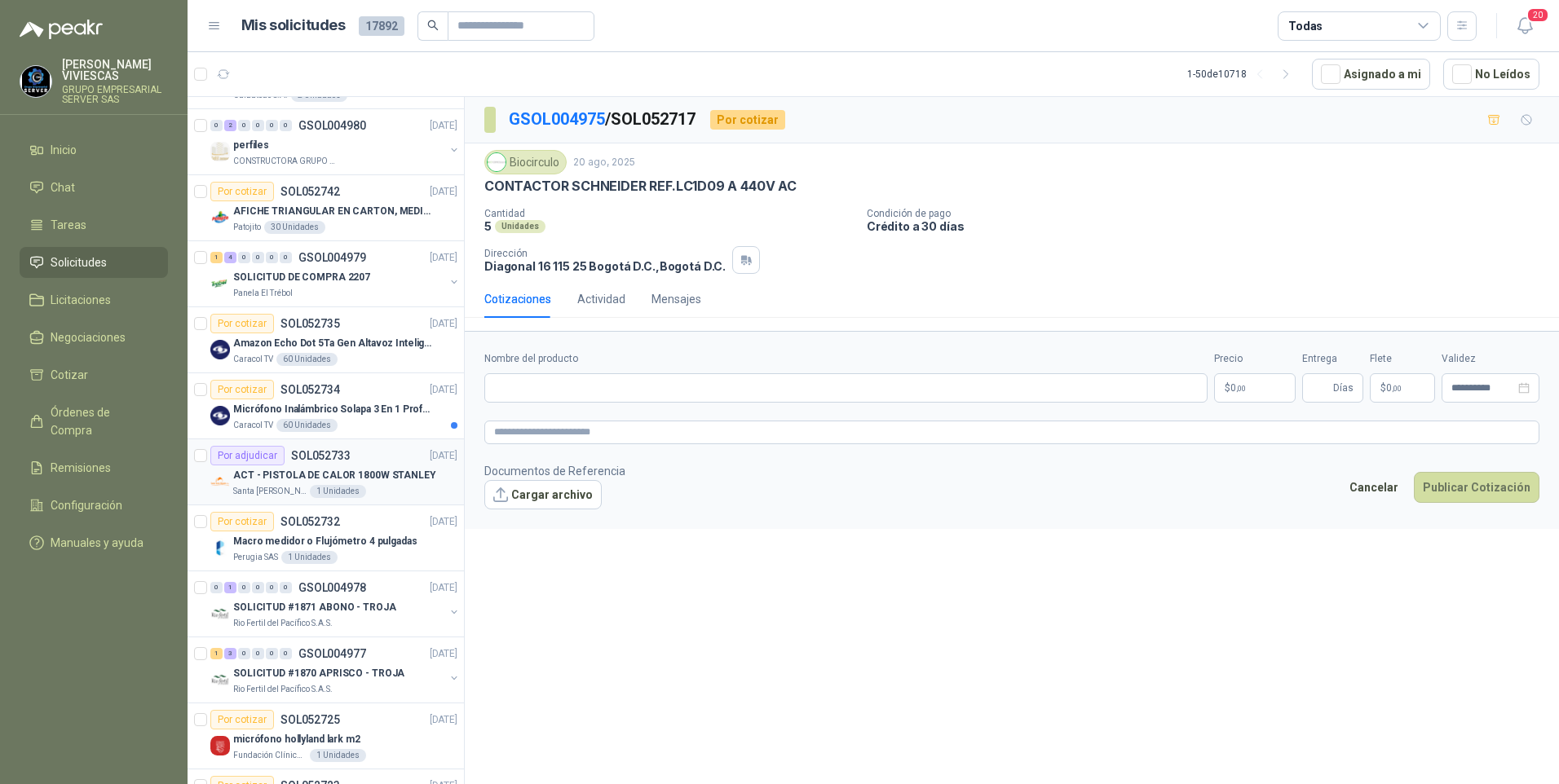
scroll to position [1793, 0]
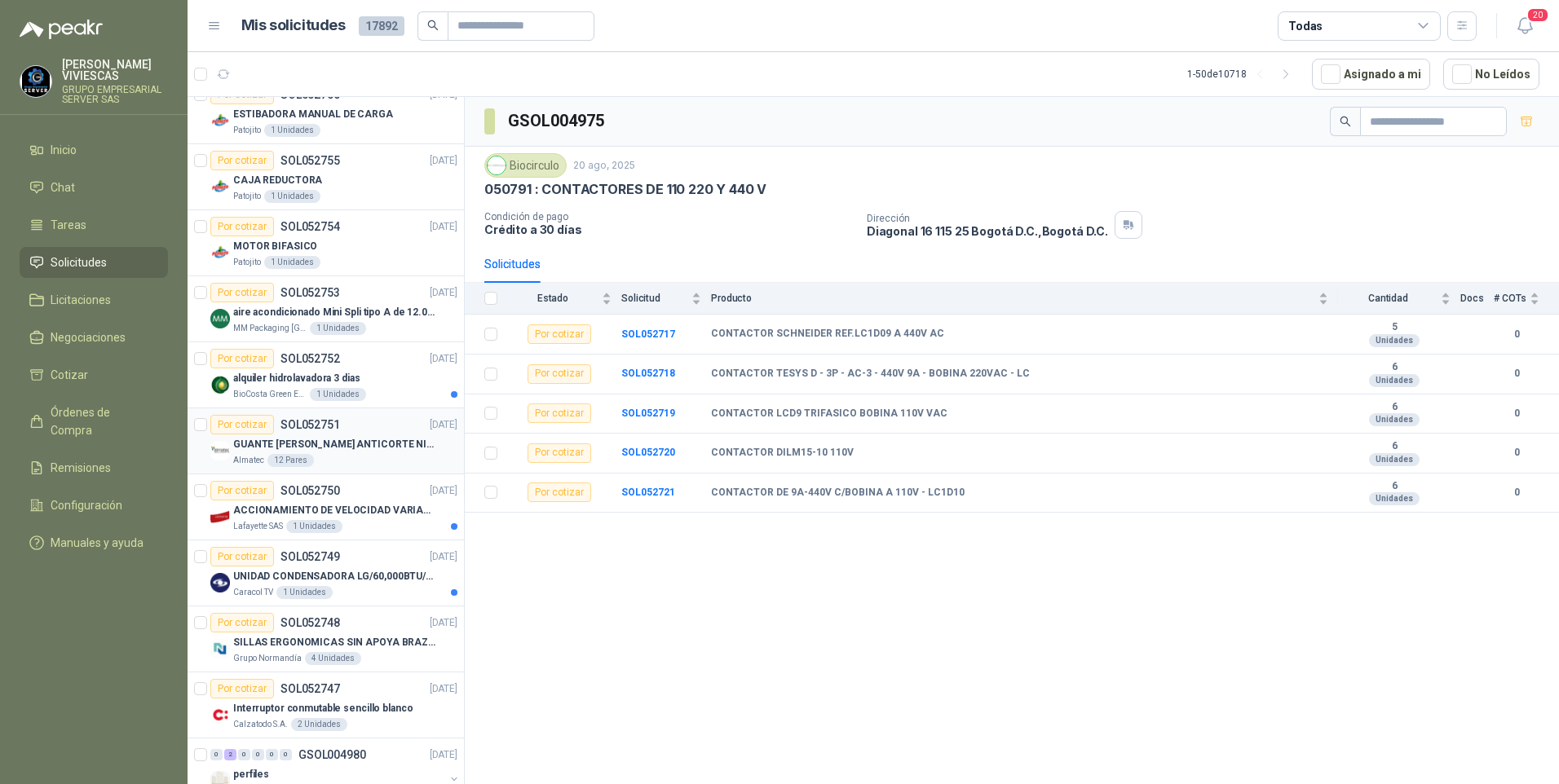
scroll to position [978, 0]
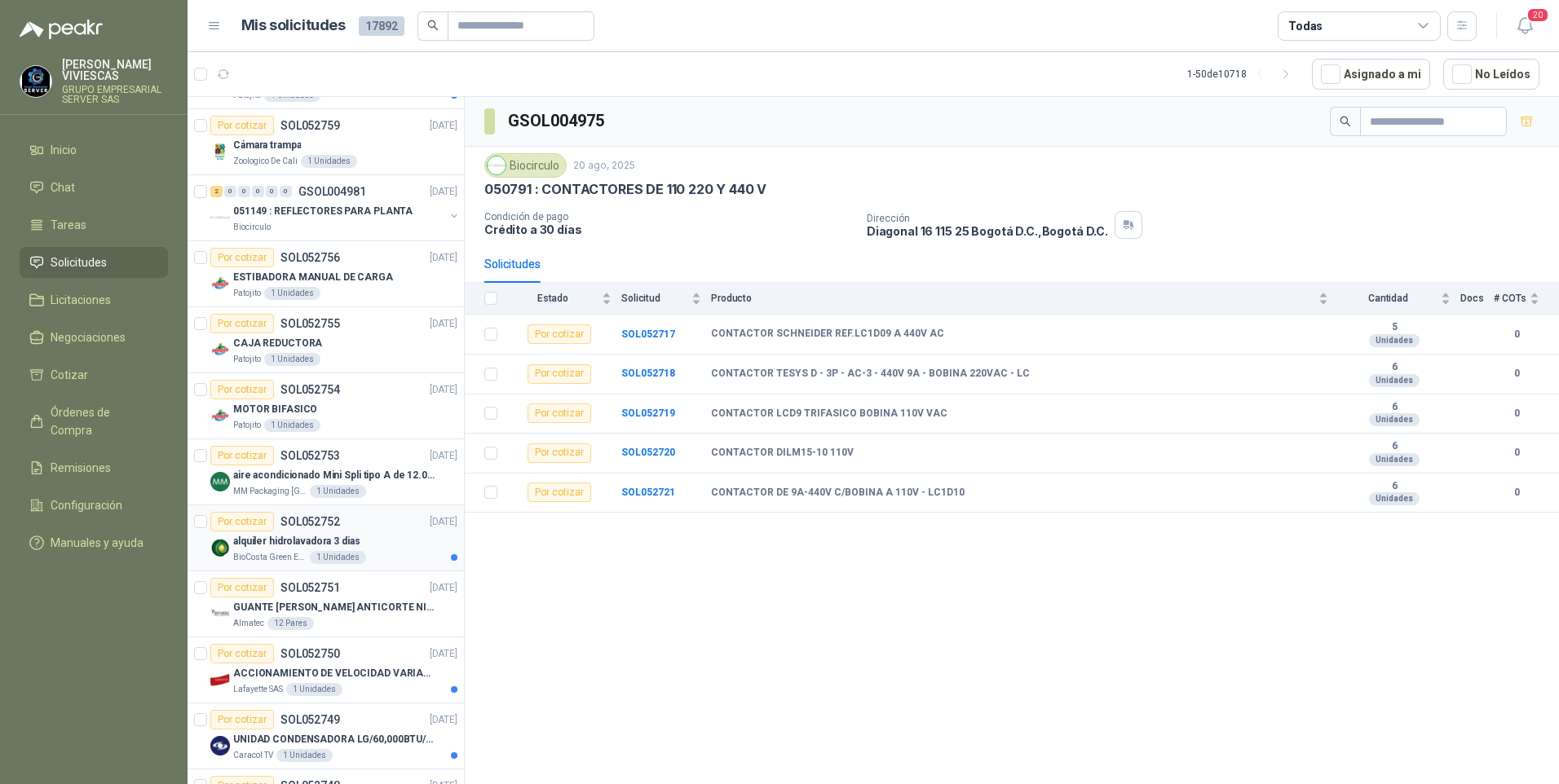
click at [277, 534] on p "alquiler hidrolavadora 3 dias" at bounding box center [296, 542] width 127 height 15
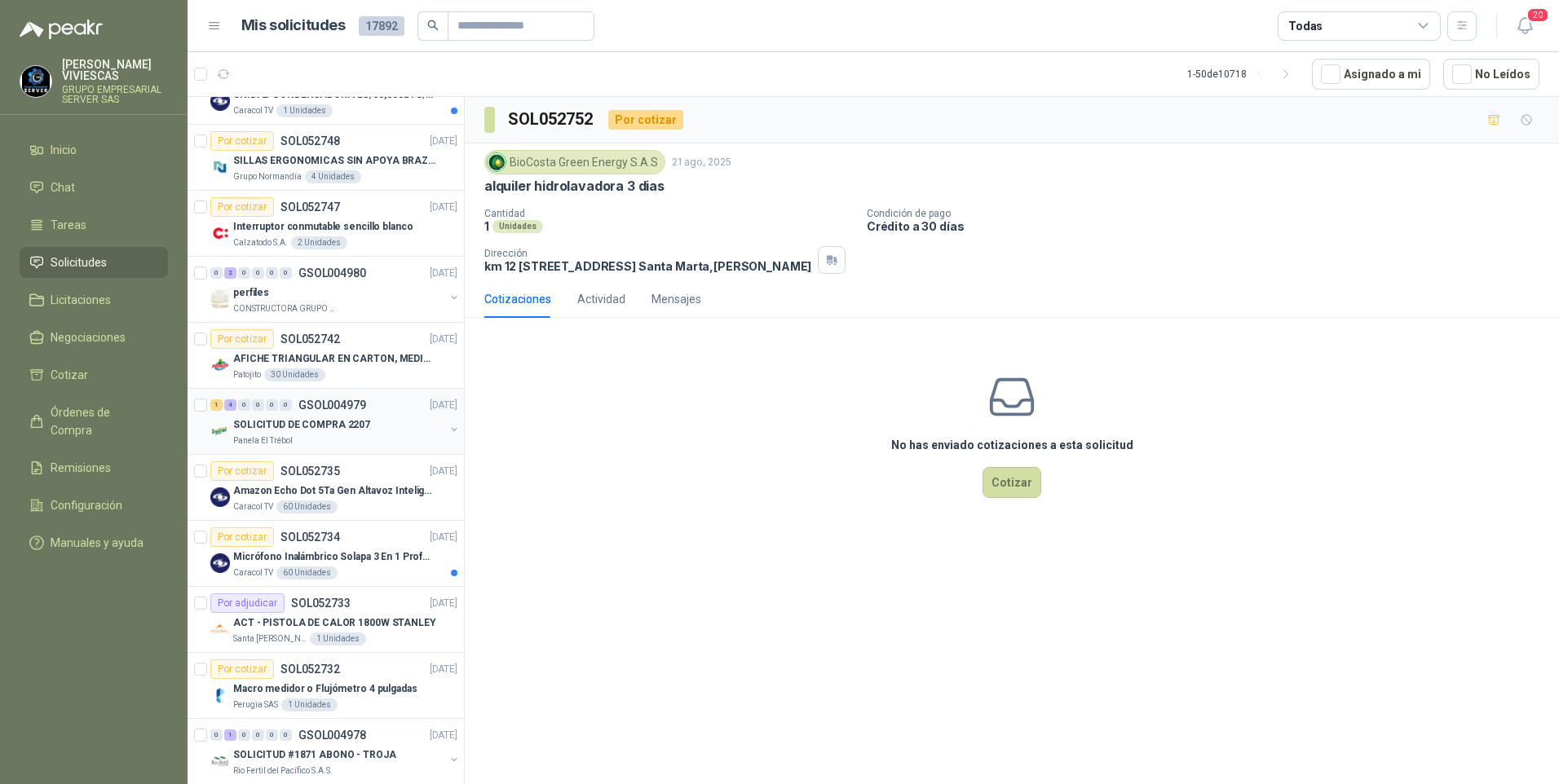
scroll to position [1630, 0]
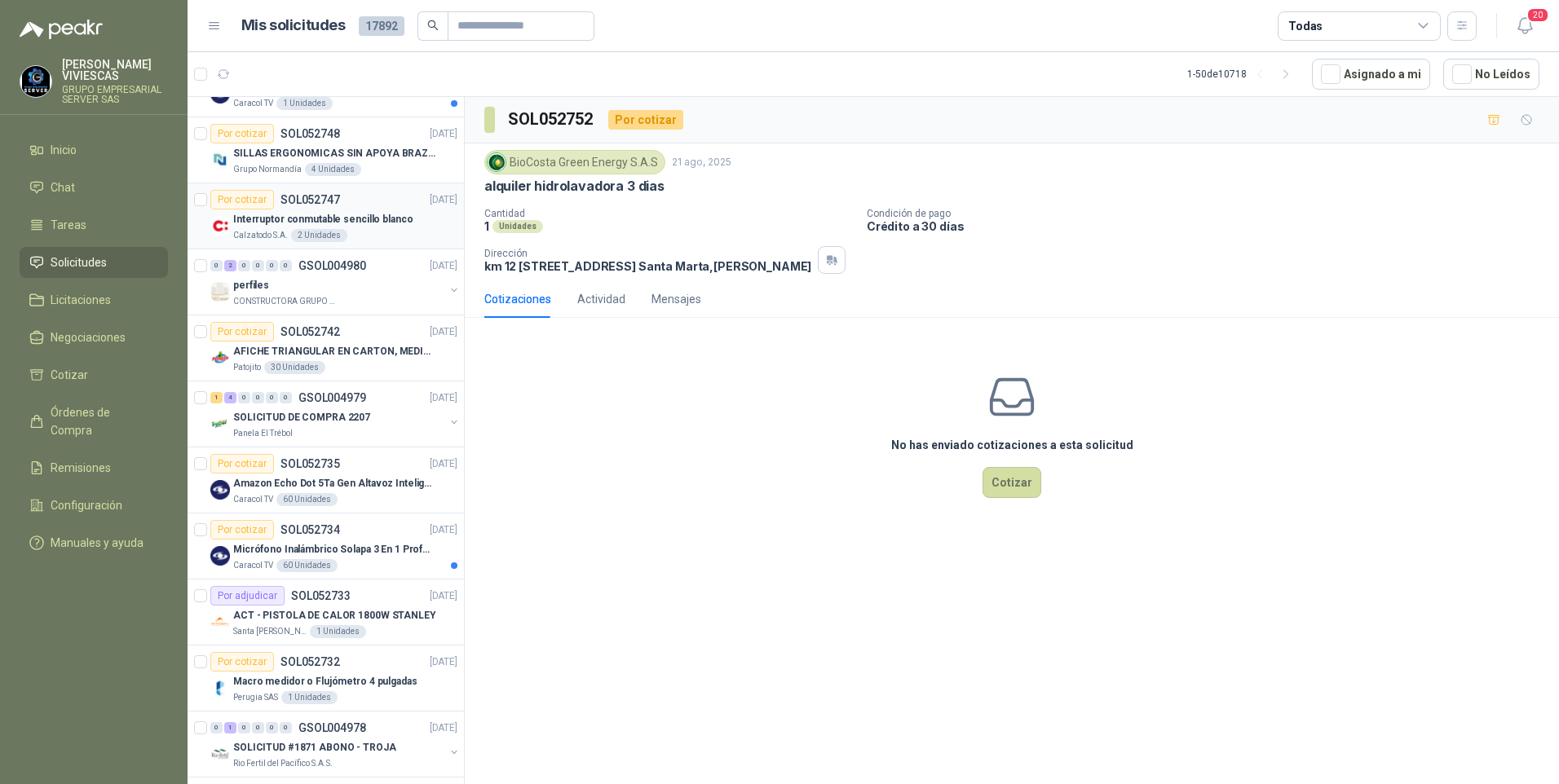
click at [261, 225] on p "Interruptor conmutable sencillo blanco" at bounding box center [322, 220] width 179 height 15
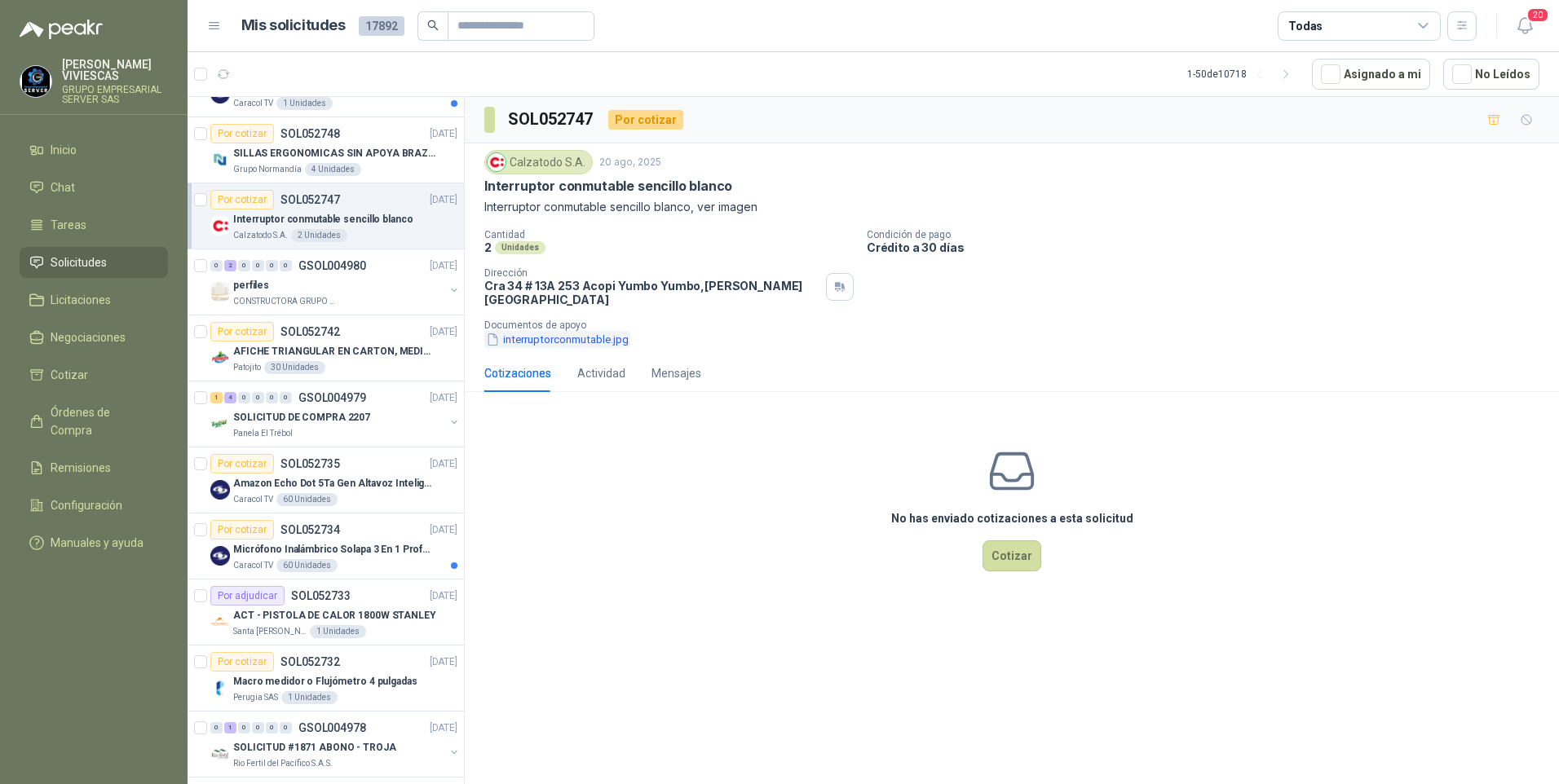
click at [559, 334] on button "interruptorconmutable.jpg" at bounding box center [557, 339] width 146 height 17
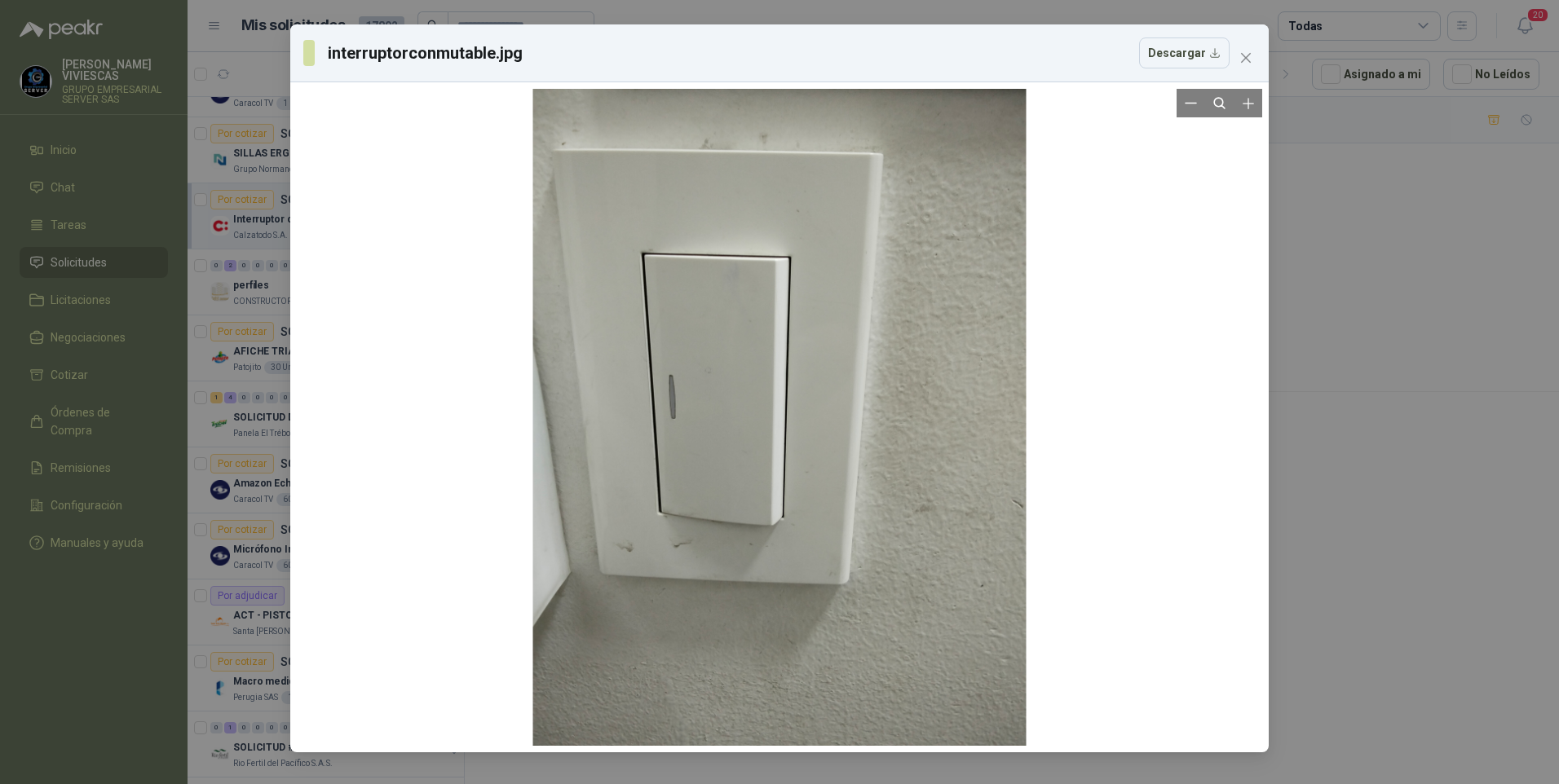
click at [1097, 471] on div at bounding box center [779, 417] width 965 height 657
click at [1373, 476] on div "interruptorconmutable.jpg Descargar" at bounding box center [779, 392] width 1559 height 784
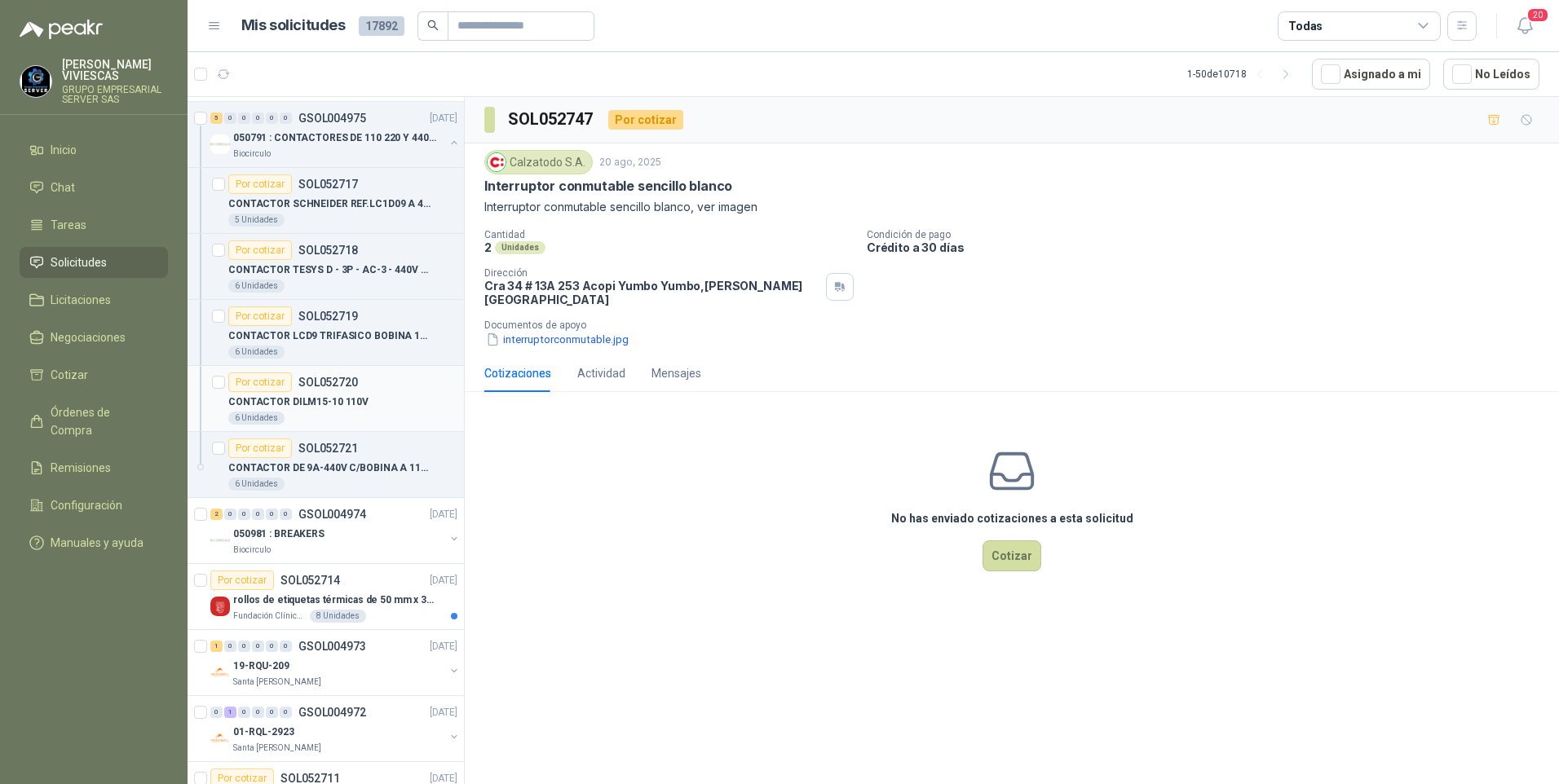
scroll to position [2609, 0]
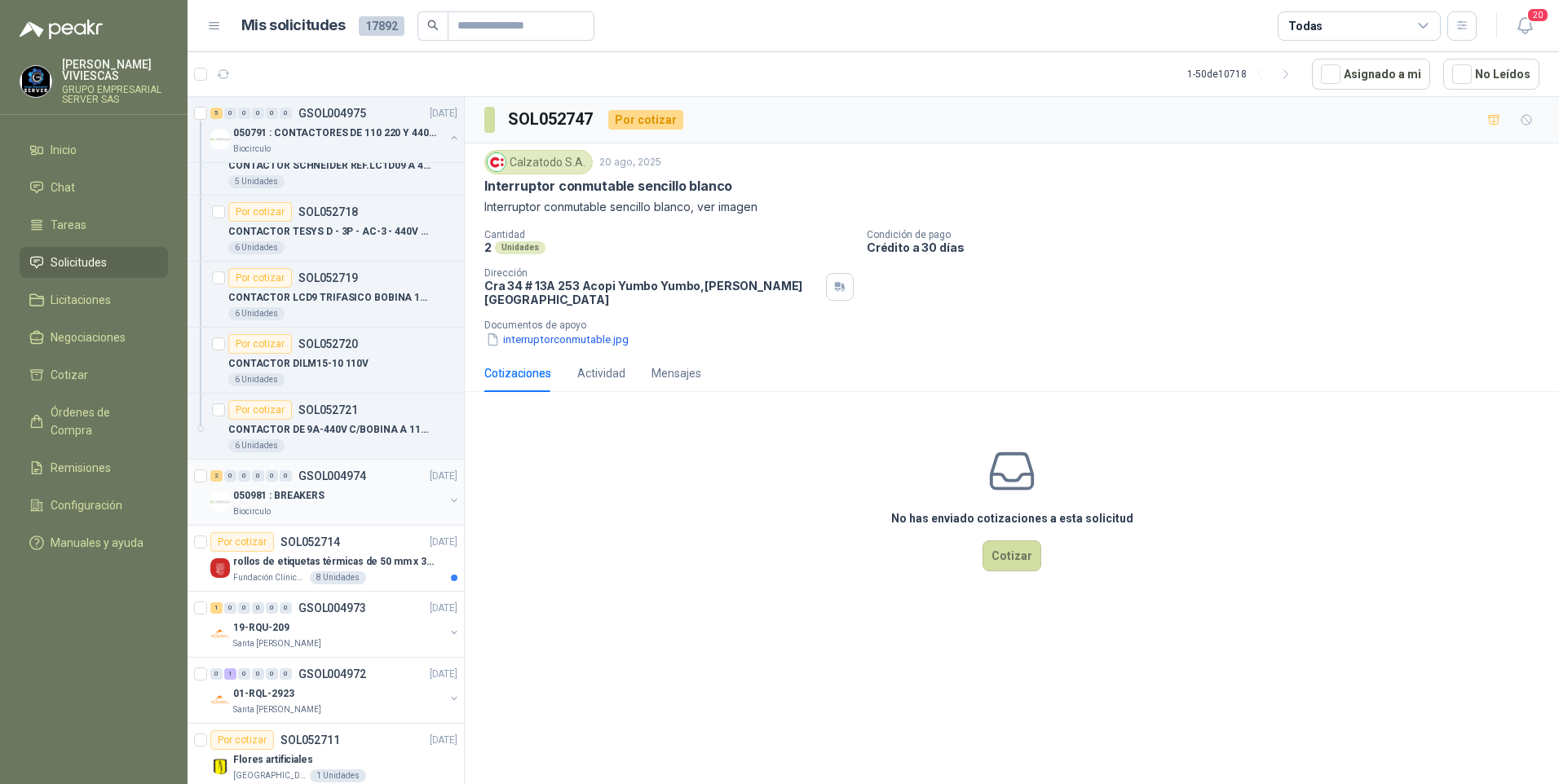
click at [305, 500] on p "050981 : BREAKERS" at bounding box center [278, 495] width 92 height 15
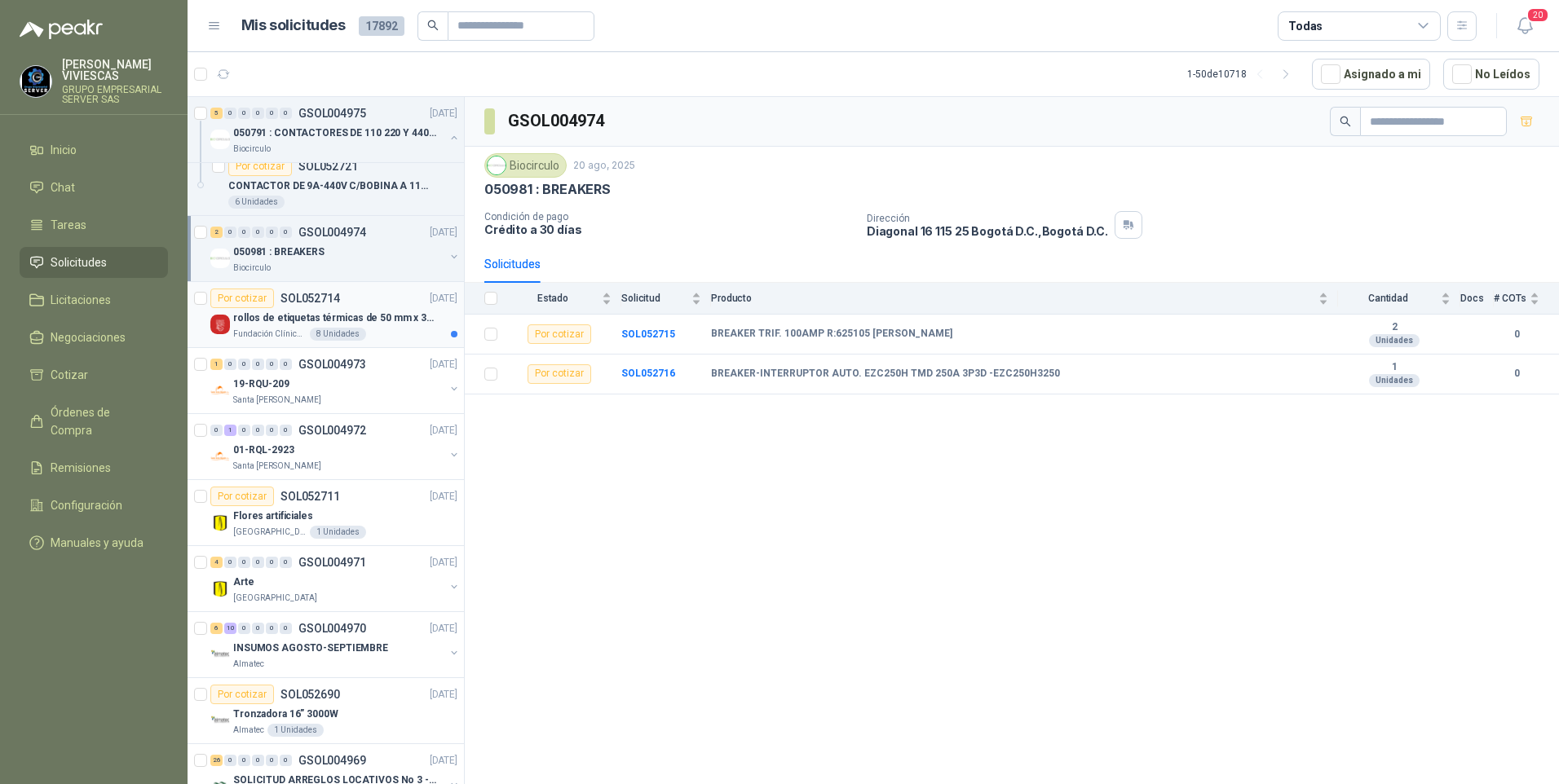
scroll to position [2853, 0]
click at [289, 316] on p "rollos de etiquetas térmicas de 50 mm x 30 mm" at bounding box center [334, 317] width 203 height 15
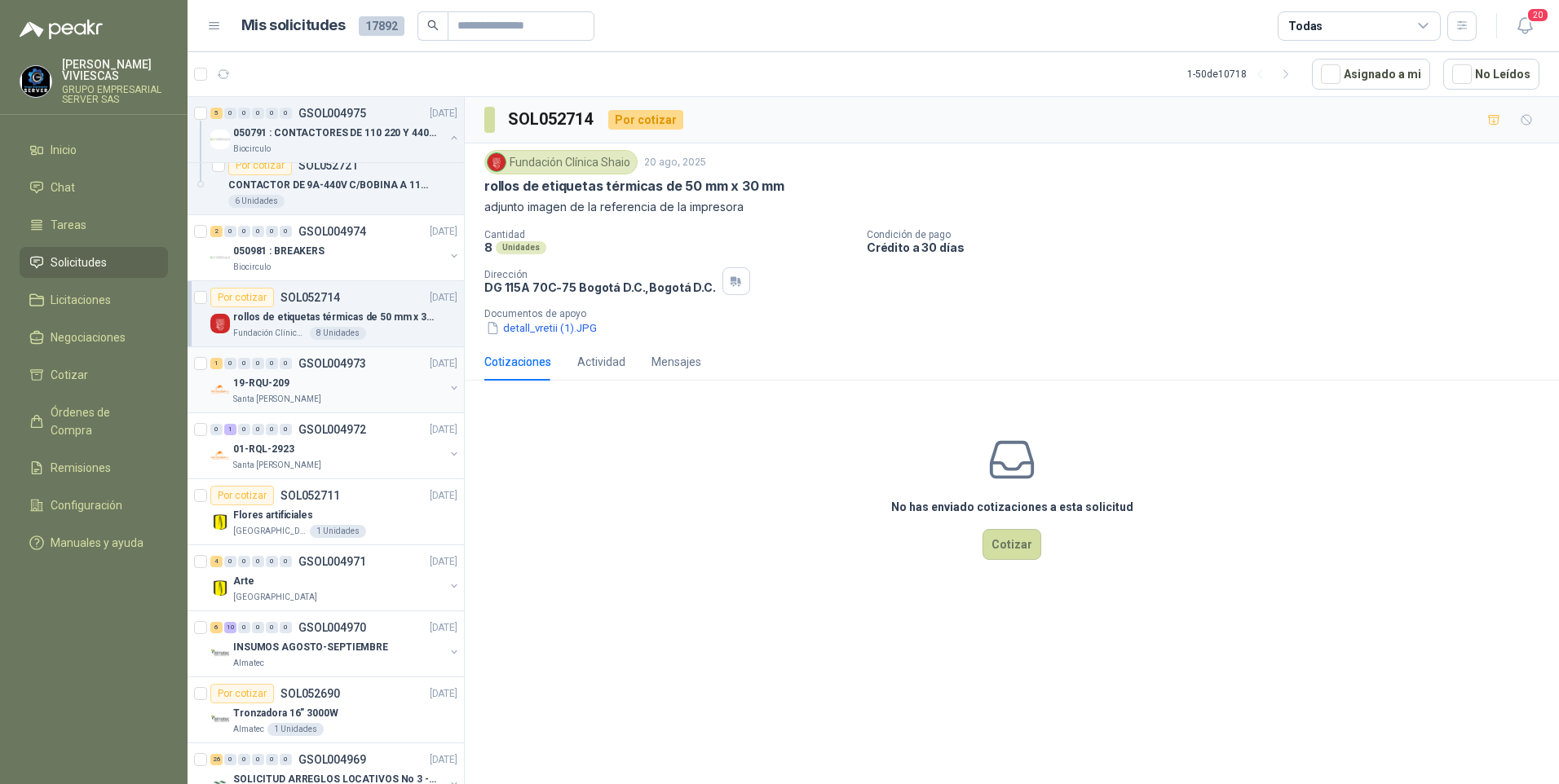
click at [252, 389] on p "19-RQU-209" at bounding box center [261, 384] width 56 height 15
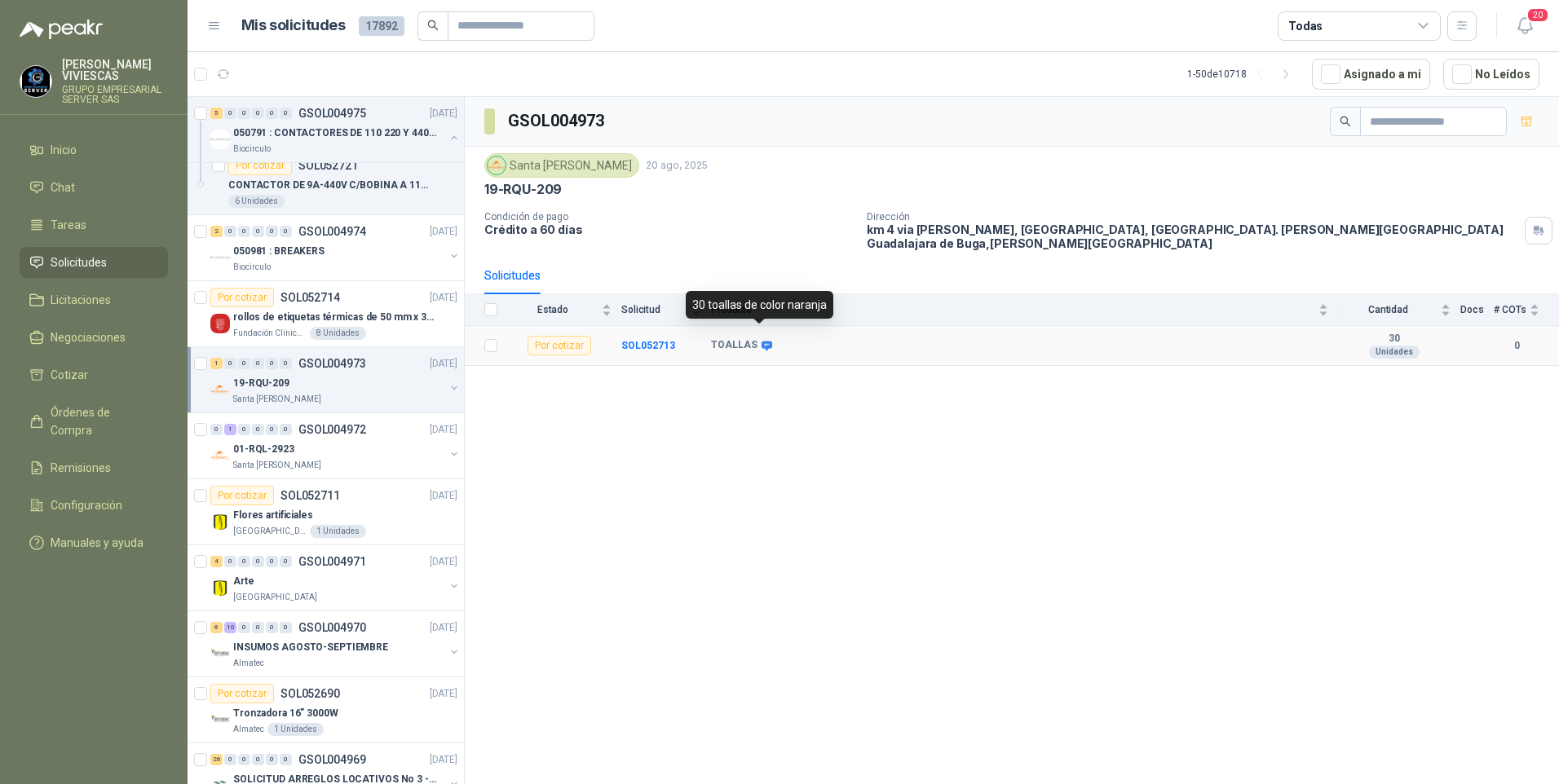
click at [761, 341] on icon at bounding box center [766, 346] width 11 height 10
click at [634, 340] on b "SOL052713" at bounding box center [648, 346] width 54 height 12
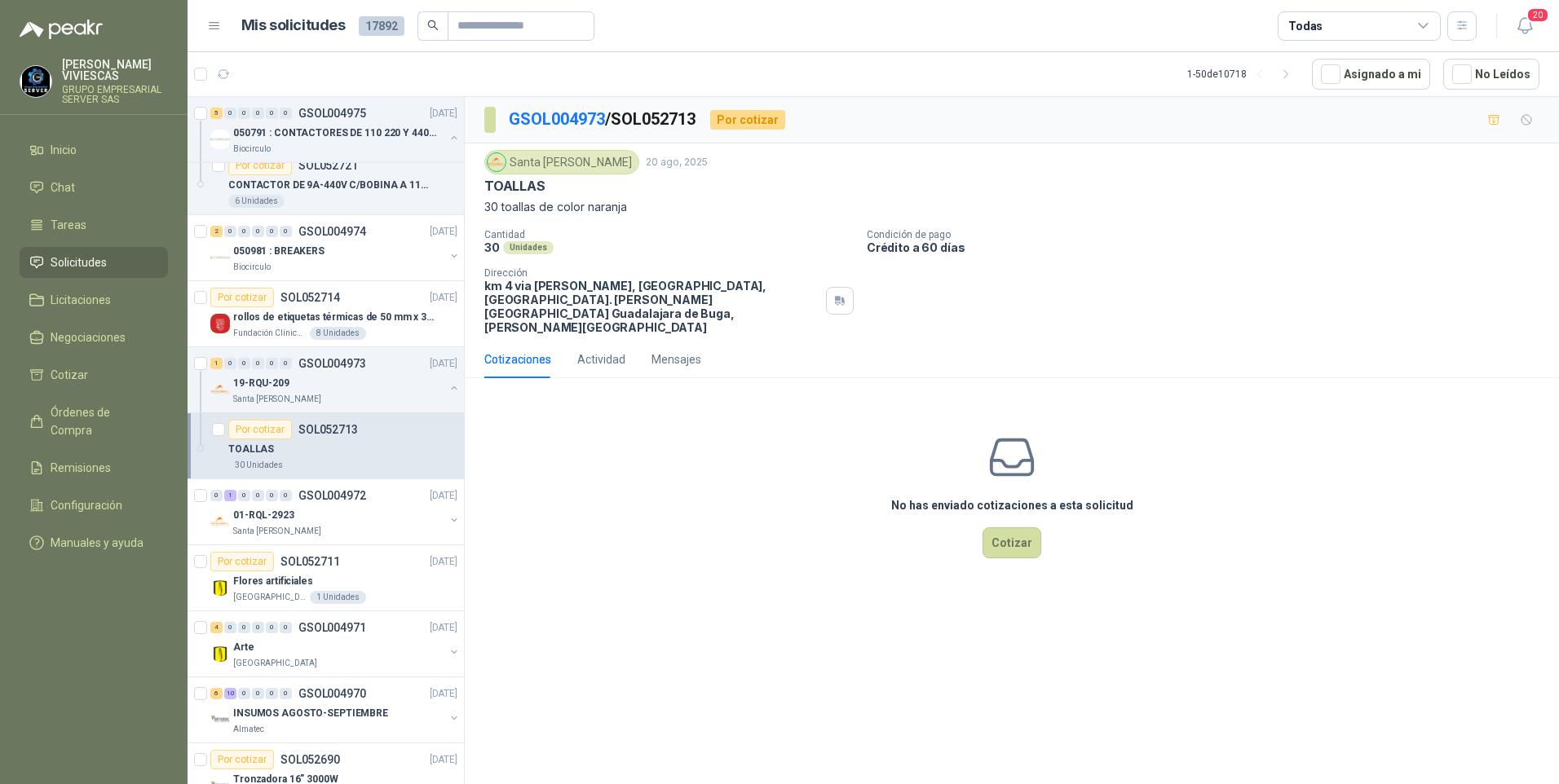
click at [704, 559] on div "No has enviado cotizaciones a esta solicitud Cotizar" at bounding box center [1011, 495] width 1094 height 208
click at [251, 513] on p "01-RQL-2923" at bounding box center [263, 516] width 61 height 15
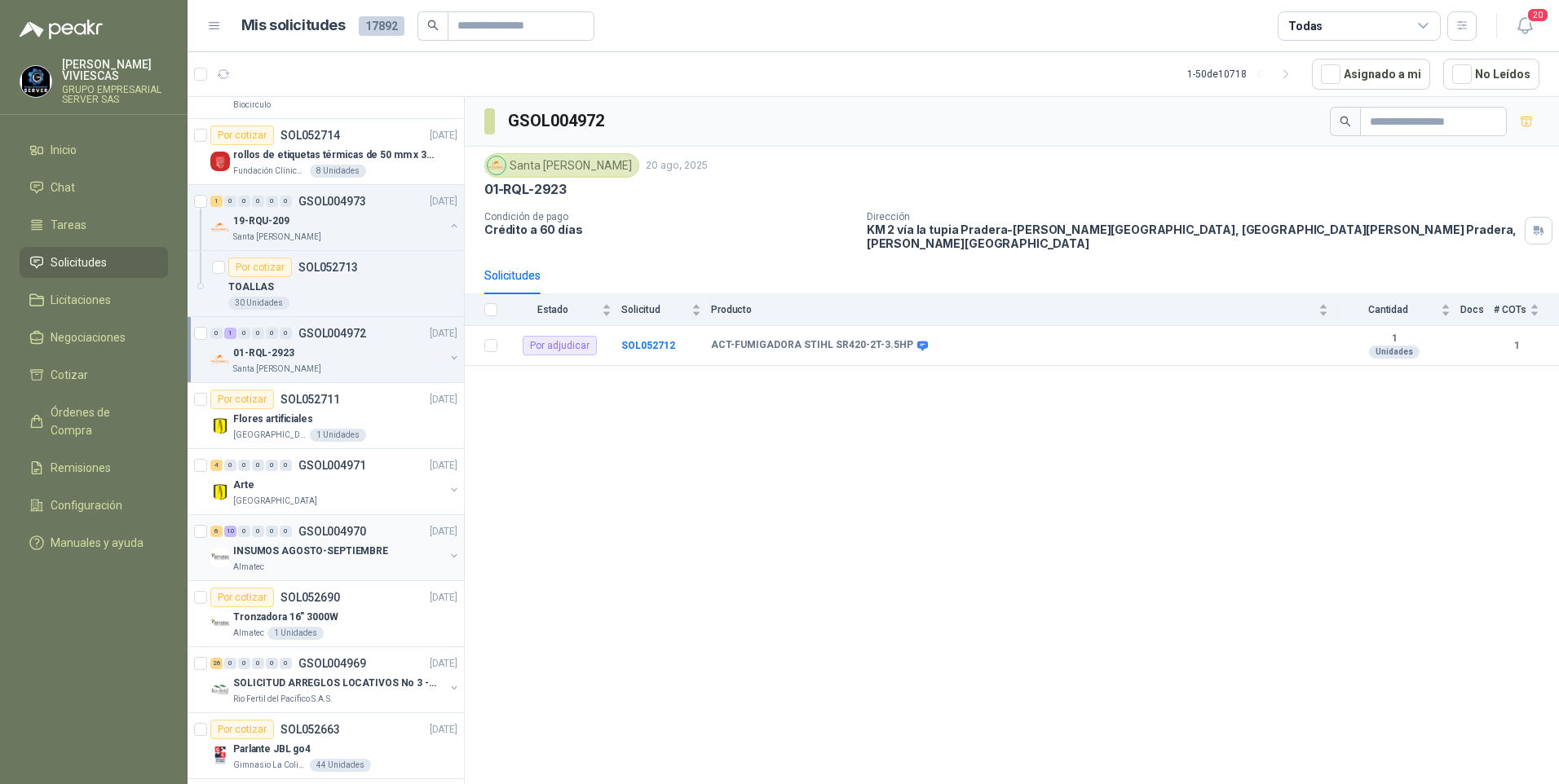
scroll to position [3016, 0]
click at [280, 422] on p "Flores artificiales" at bounding box center [273, 418] width 80 height 15
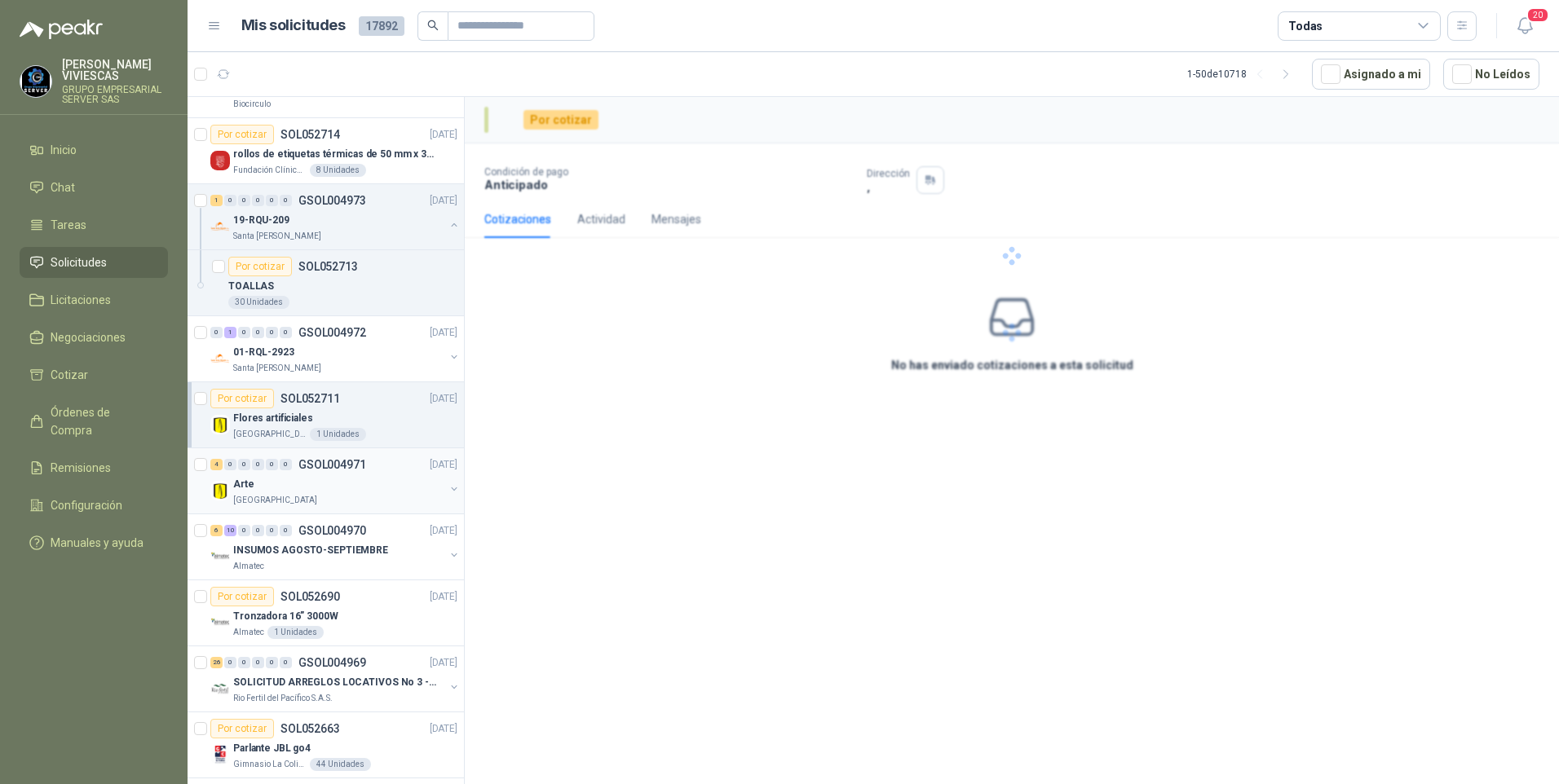
click at [268, 495] on p "[GEOGRAPHIC_DATA]" at bounding box center [275, 501] width 84 height 13
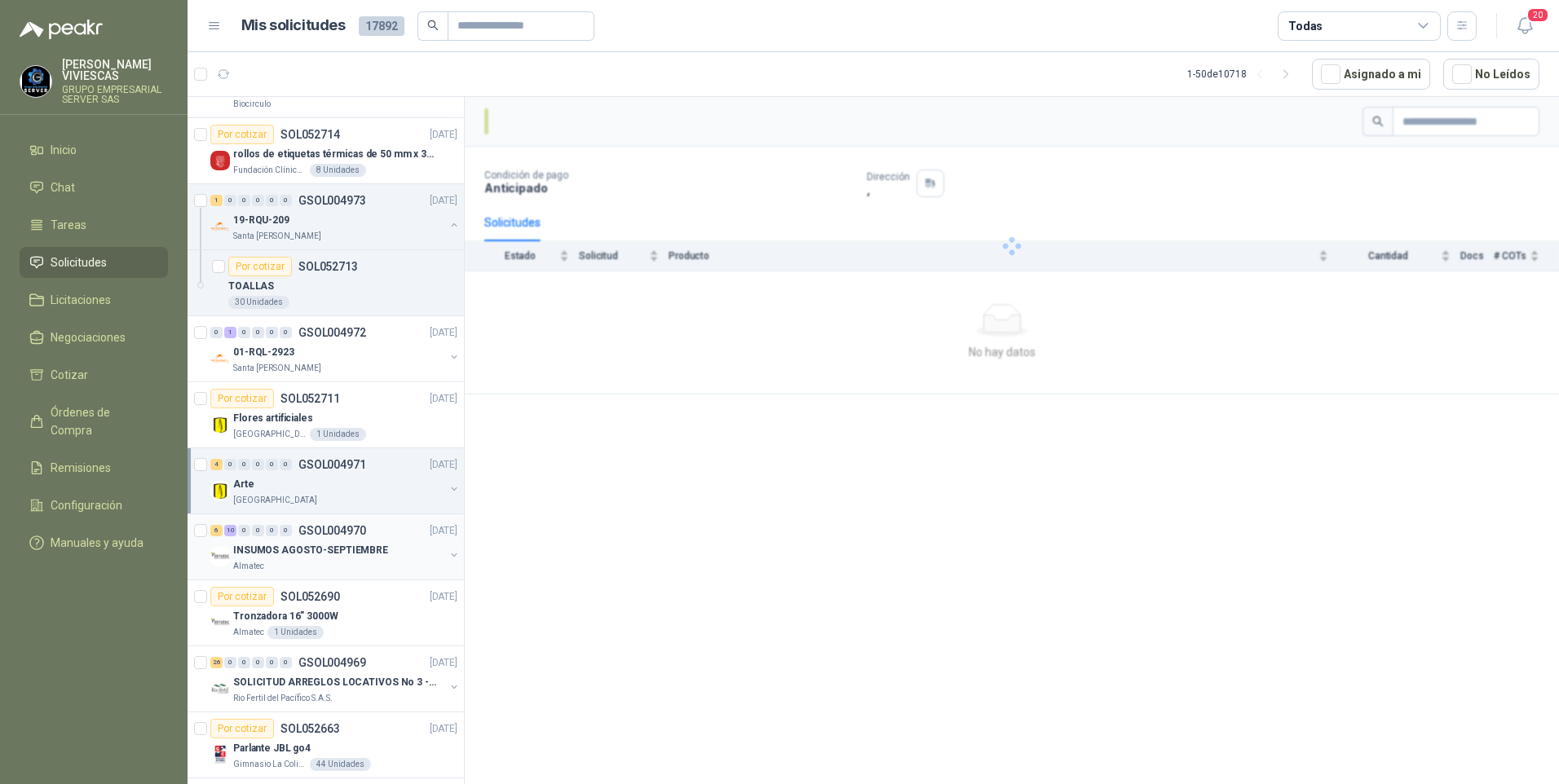
click at [273, 552] on p "INSUMOS AGOSTO-SEPTIEMBRE" at bounding box center [310, 550] width 155 height 15
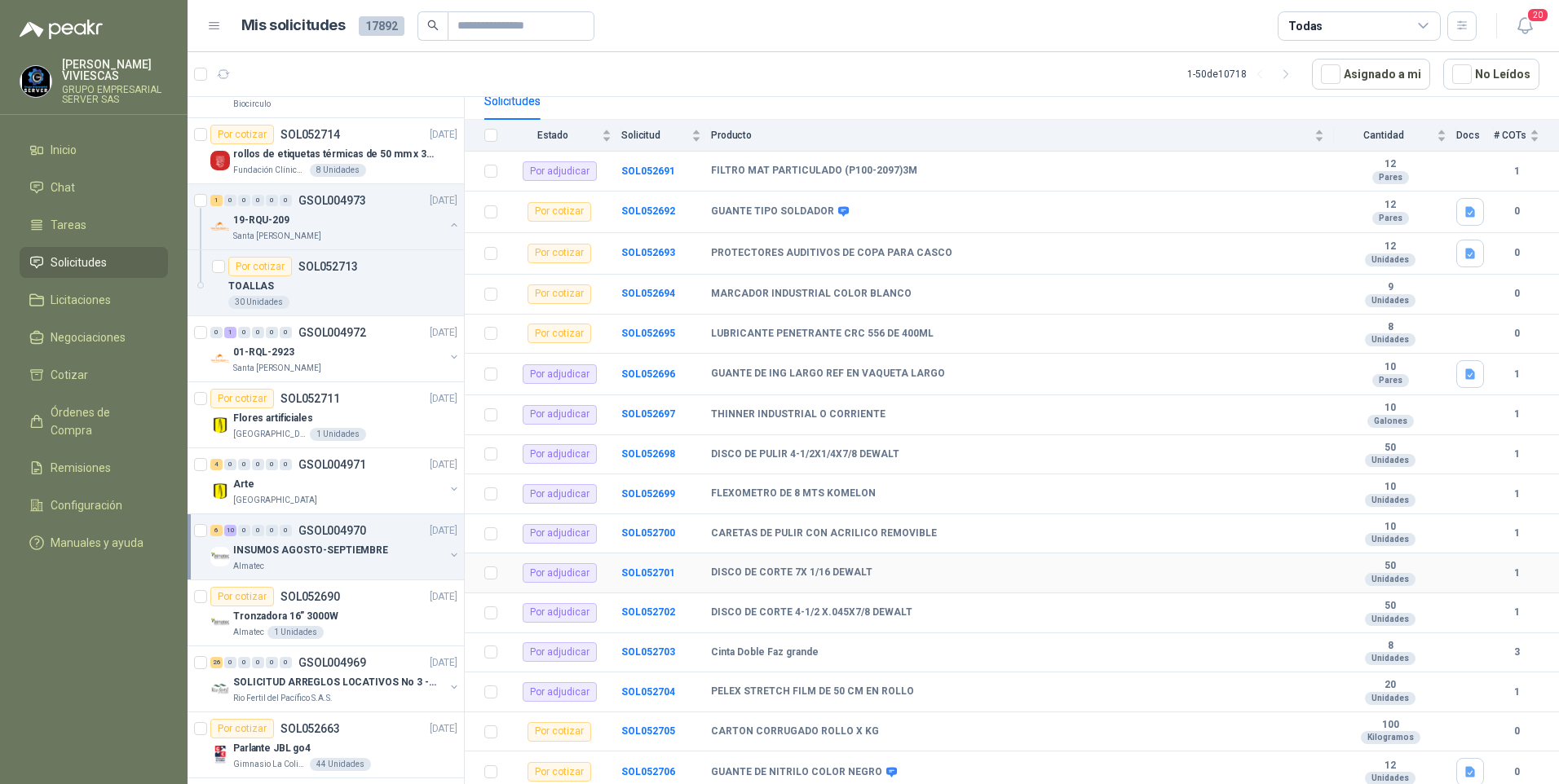
scroll to position [167, 0]
